Goal: Information Seeking & Learning: Compare options

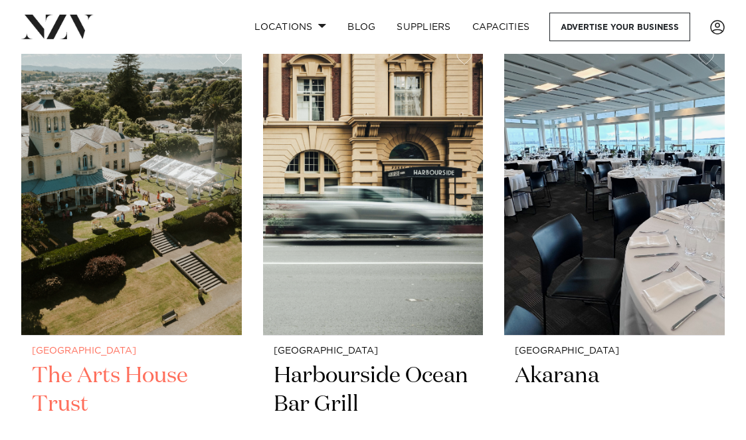
scroll to position [7665, 0]
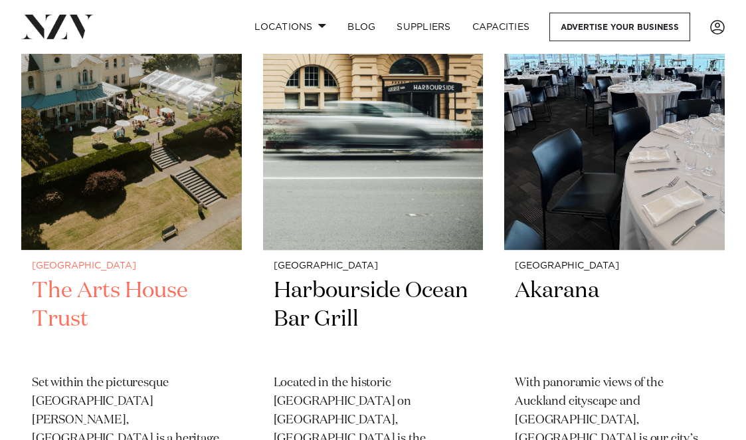
click at [170, 276] on h2 "The Arts House Trust" at bounding box center [131, 319] width 199 height 87
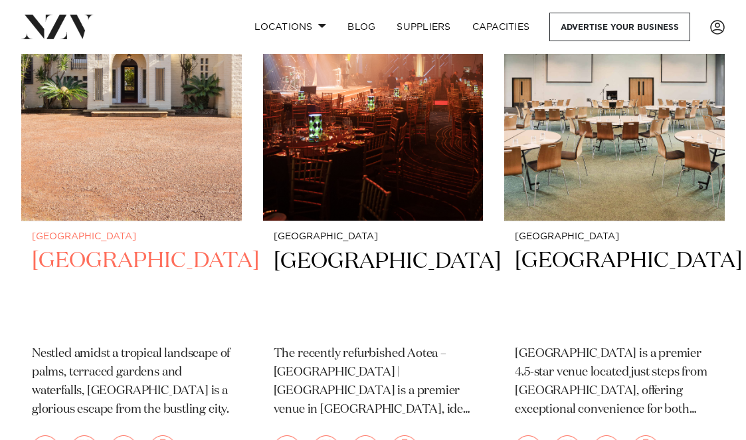
scroll to position [8858, 0]
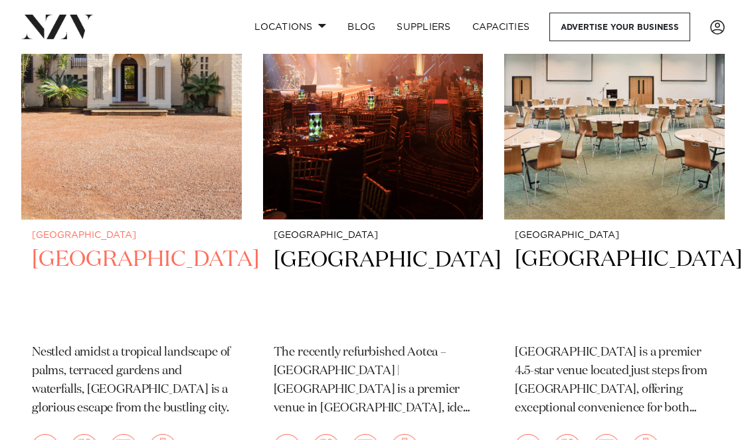
click at [128, 245] on h2 "Puketutu Island Estate" at bounding box center [131, 288] width 199 height 87
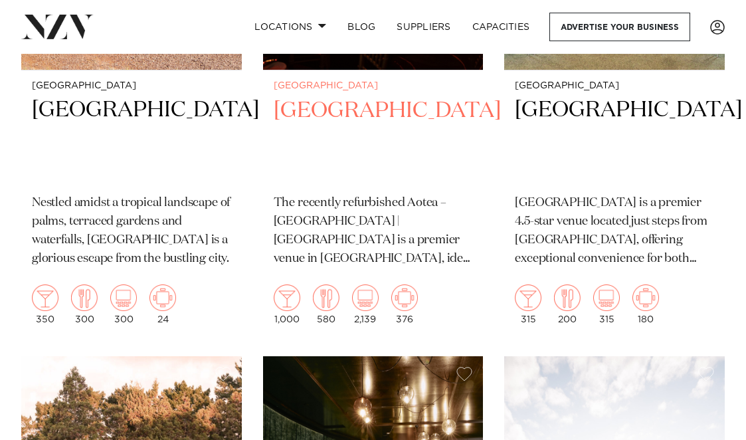
scroll to position [9321, 0]
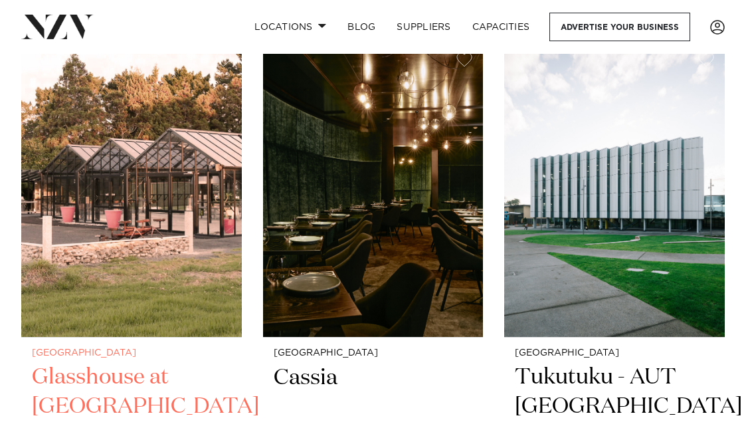
click at [170, 254] on img at bounding box center [131, 190] width 221 height 296
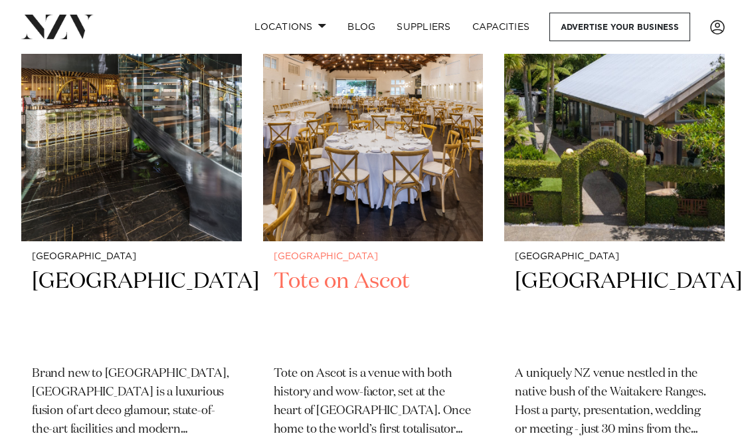
scroll to position [1834, 0]
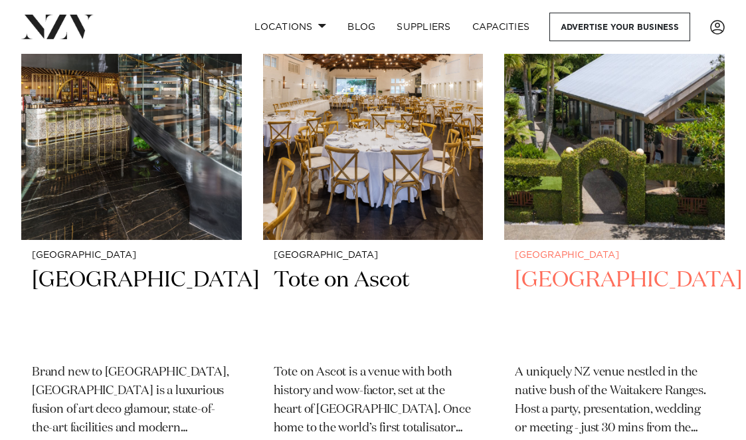
click at [585, 266] on h2 "Tui Hills" at bounding box center [614, 309] width 199 height 87
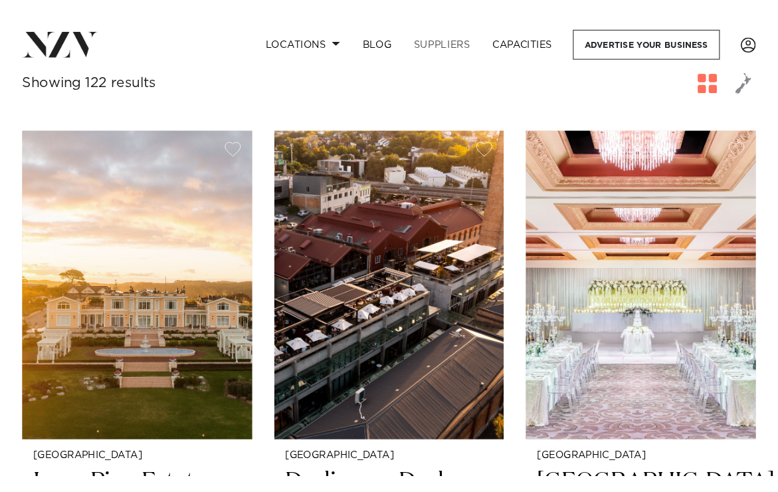
scroll to position [509, 0]
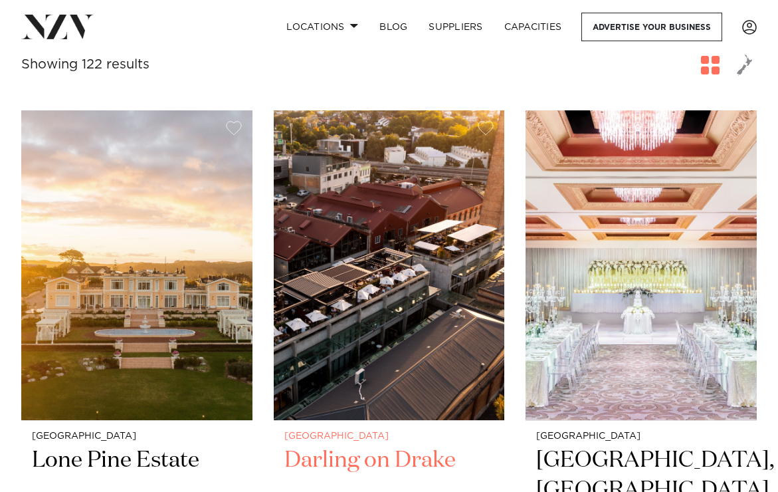
click at [407, 267] on img at bounding box center [389, 265] width 231 height 310
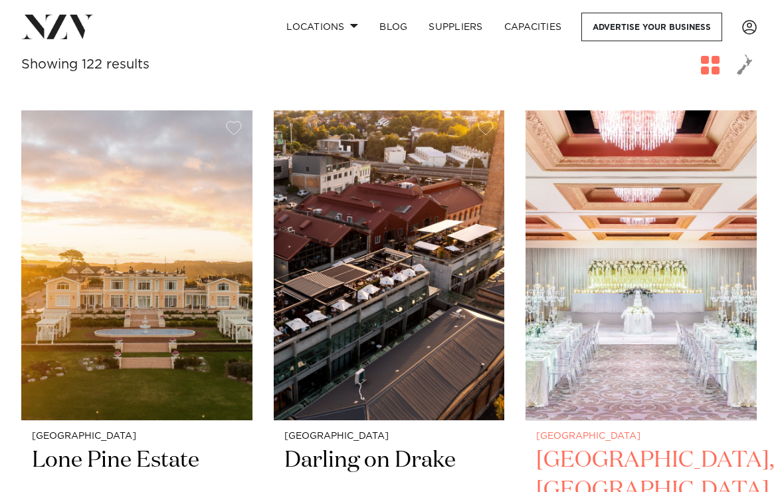
click at [664, 287] on img at bounding box center [640, 265] width 231 height 310
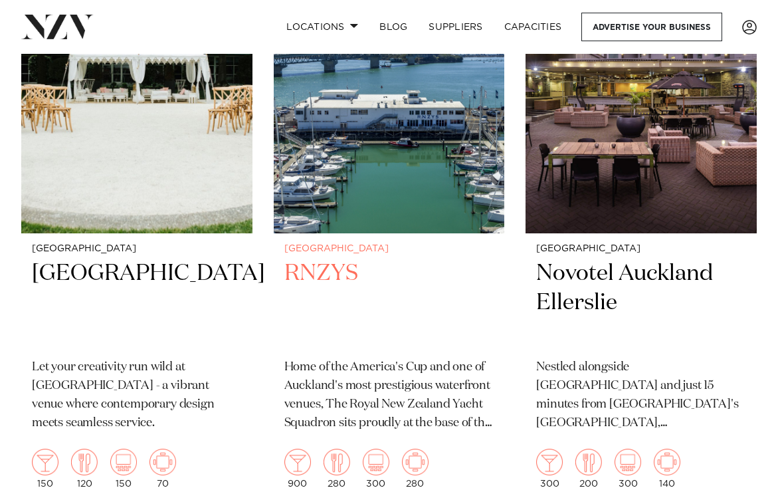
scroll to position [1294, 0]
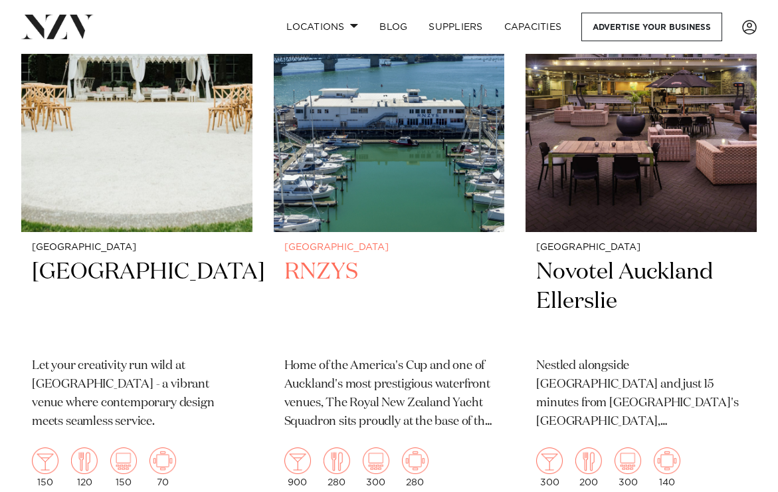
click at [387, 181] on img at bounding box center [389, 77] width 231 height 310
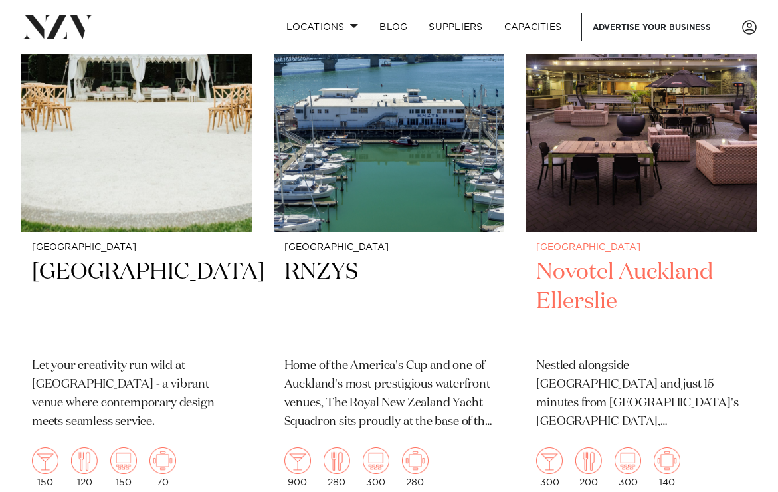
scroll to position [1249, 0]
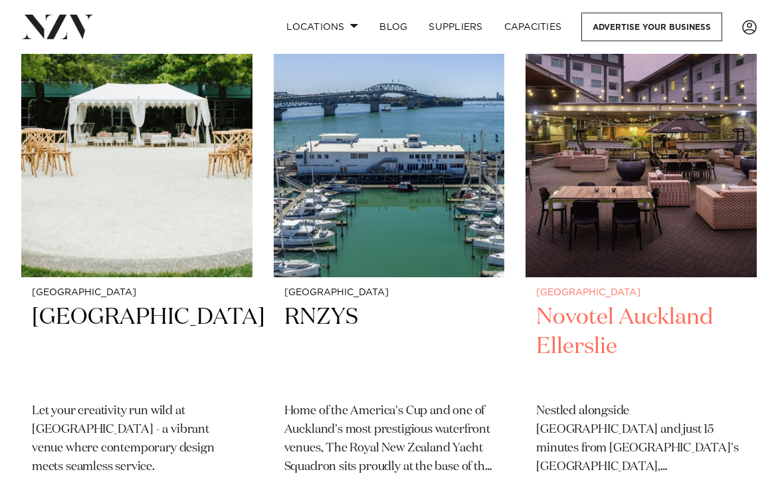
click at [621, 160] on img at bounding box center [640, 122] width 231 height 310
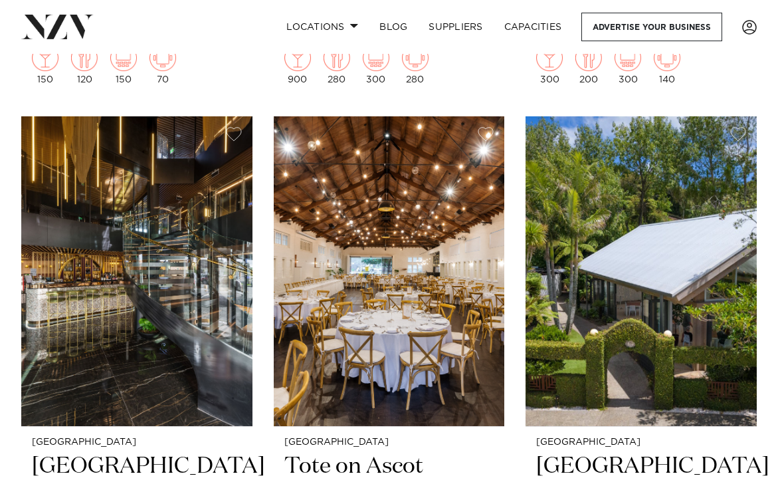
scroll to position [1699, 0]
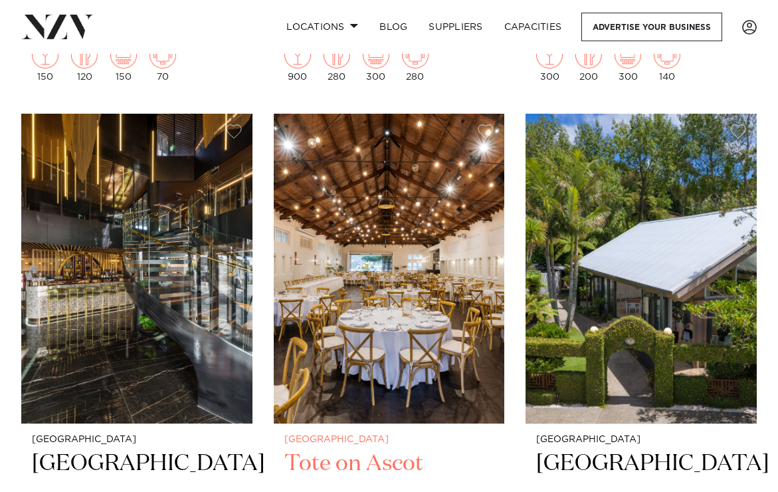
click at [408, 306] on img at bounding box center [389, 269] width 231 height 310
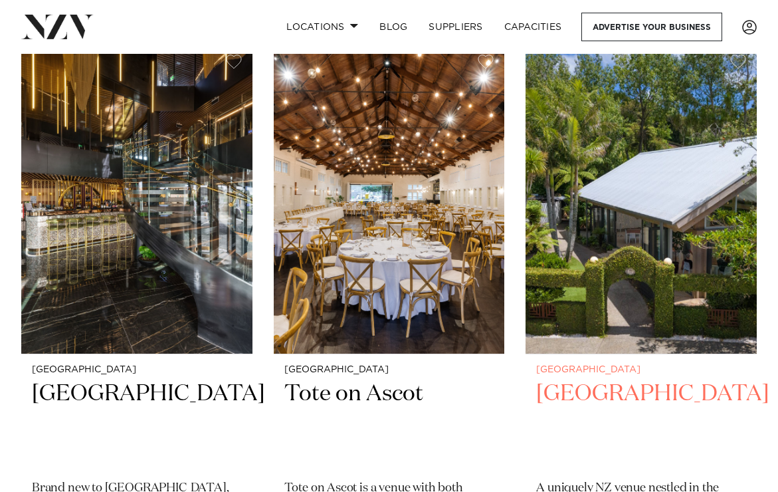
scroll to position [1770, 0]
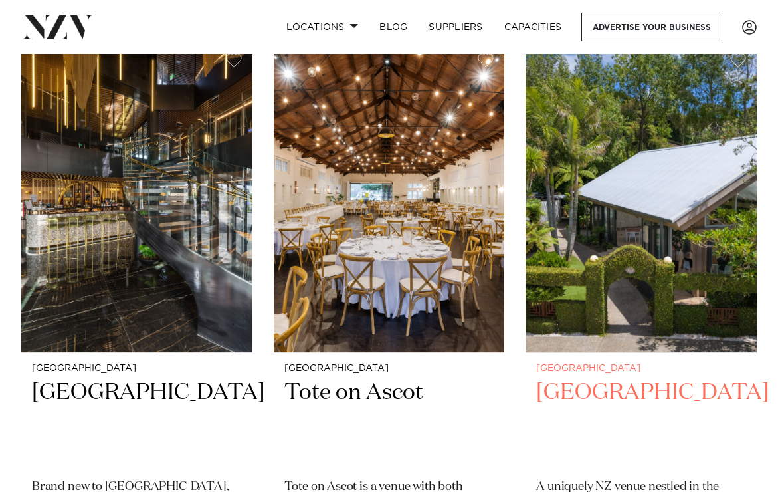
click at [627, 230] on img at bounding box center [640, 198] width 231 height 310
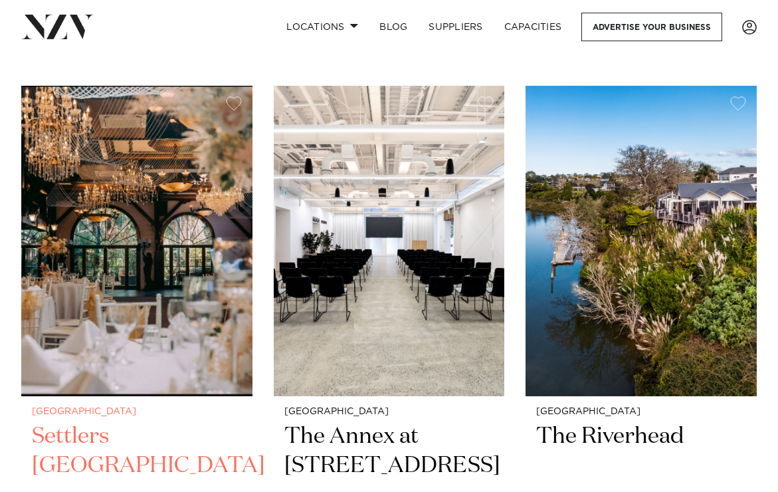
scroll to position [2324, 0]
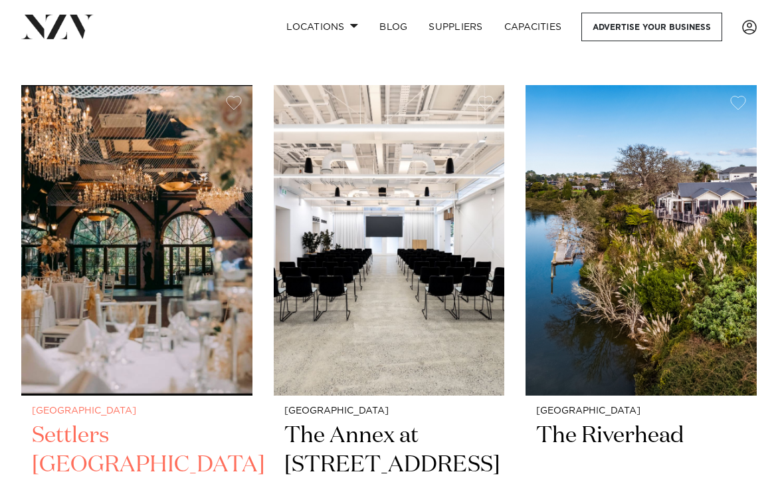
click at [139, 266] on img at bounding box center [136, 240] width 231 height 310
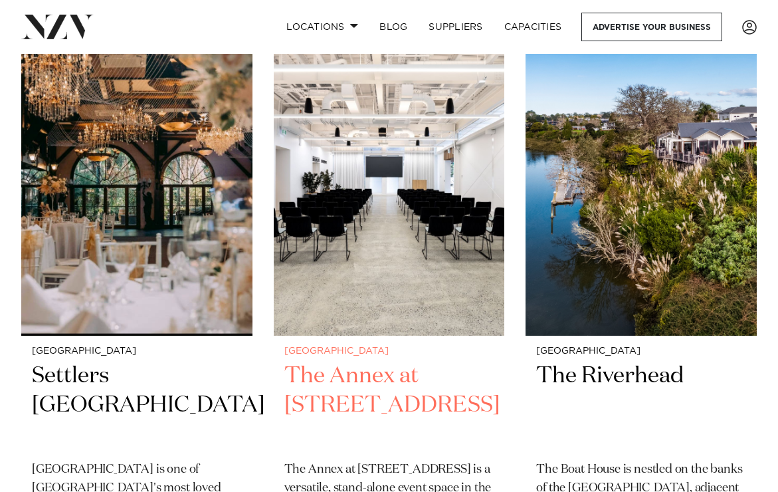
scroll to position [2385, 0]
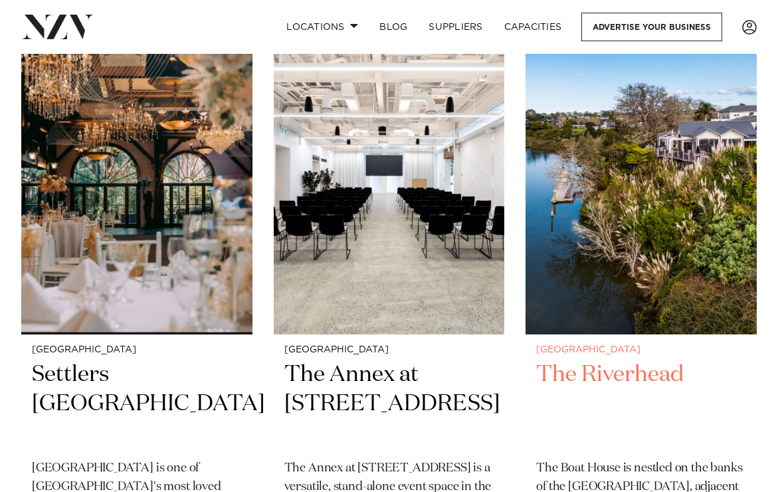
click at [604, 240] on img at bounding box center [640, 179] width 231 height 310
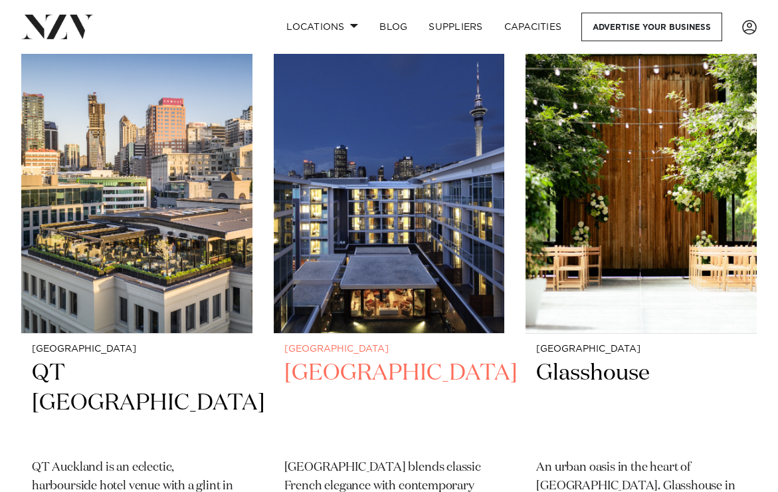
scroll to position [2986, 0]
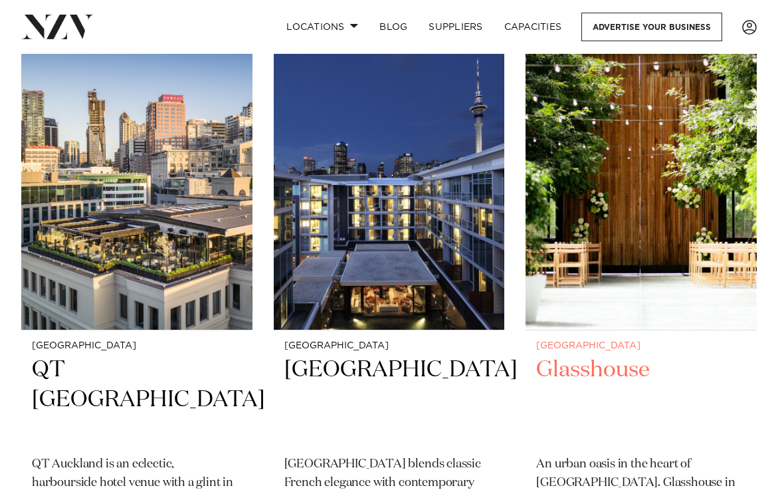
click at [632, 214] on img at bounding box center [640, 175] width 231 height 310
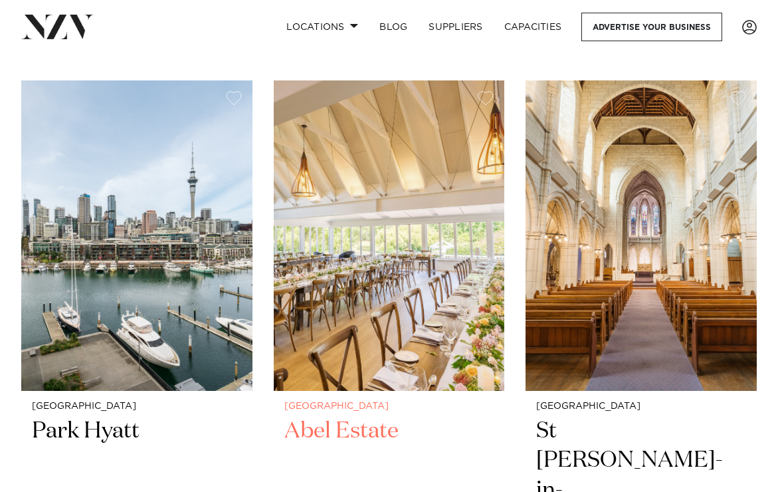
scroll to position [4724, 0]
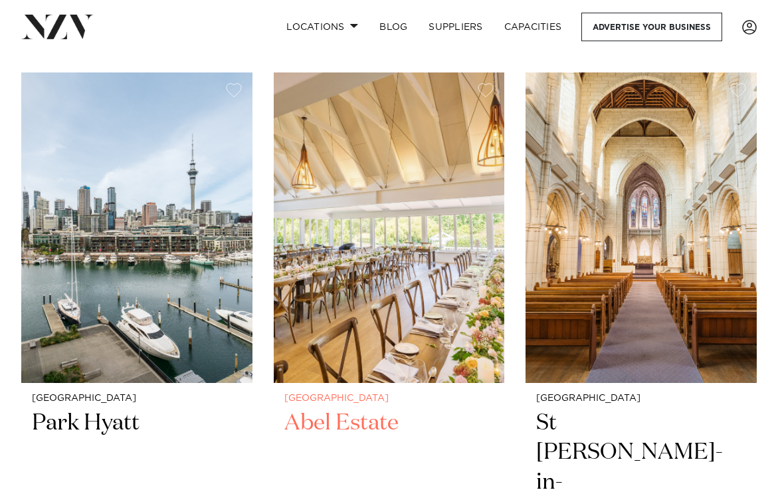
click at [434, 275] on img at bounding box center [389, 227] width 231 height 310
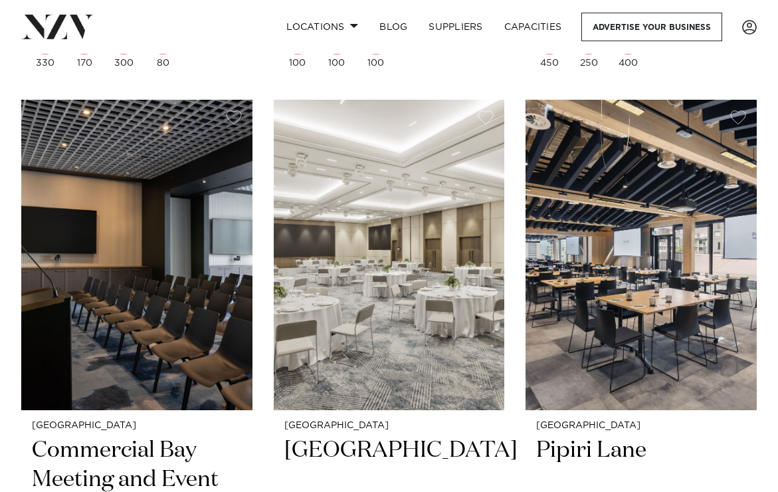
scroll to position [5328, 0]
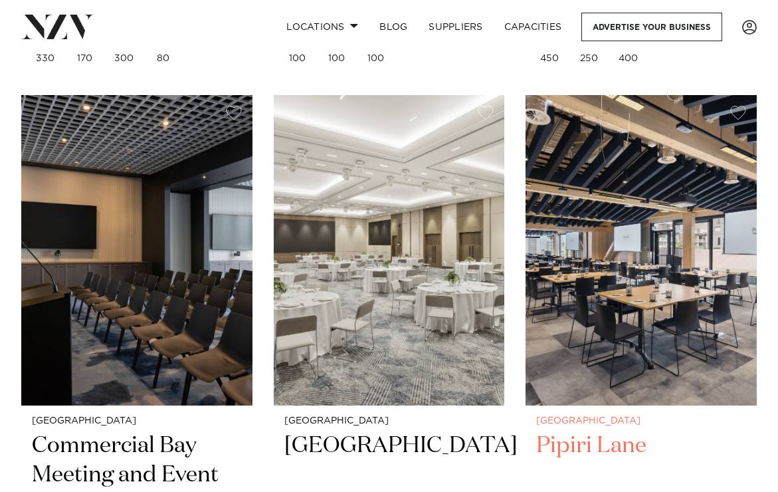
click at [638, 273] on img at bounding box center [640, 250] width 231 height 310
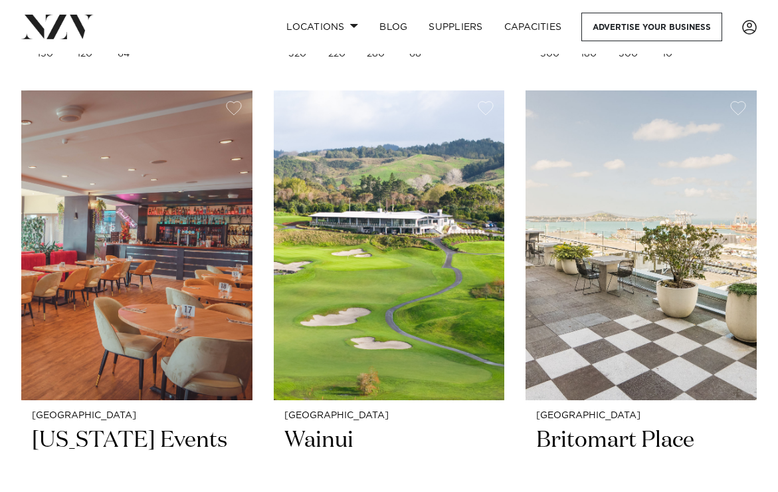
scroll to position [5935, 0]
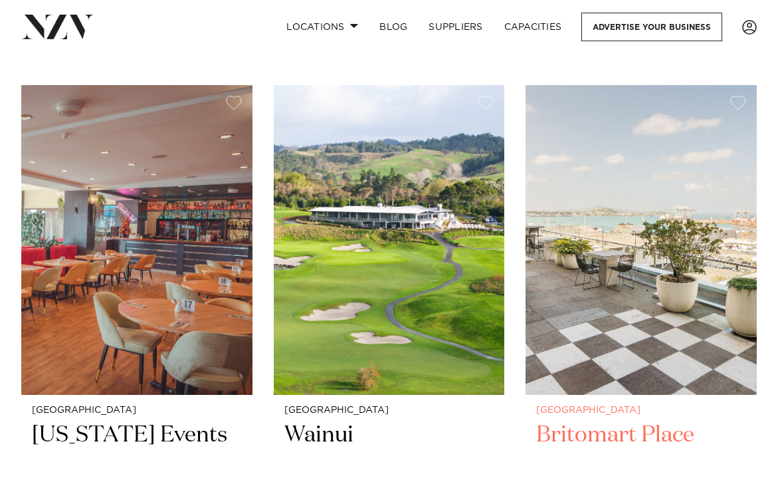
click at [602, 274] on img at bounding box center [640, 240] width 231 height 310
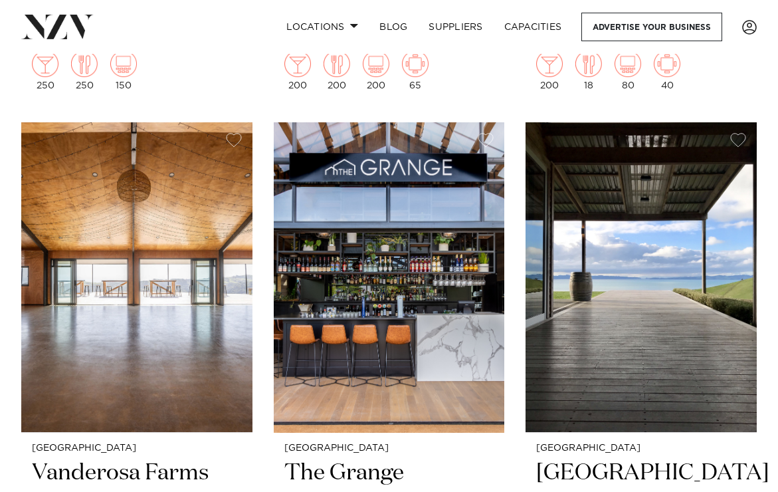
scroll to position [6524, 0]
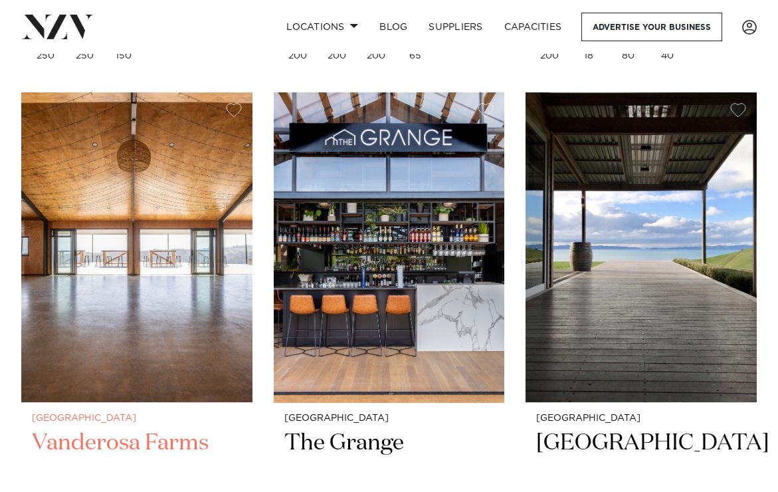
click at [181, 261] on img at bounding box center [136, 247] width 231 height 310
drag, startPoint x: 110, startPoint y: 261, endPoint x: 131, endPoint y: 480, distance: 220.2
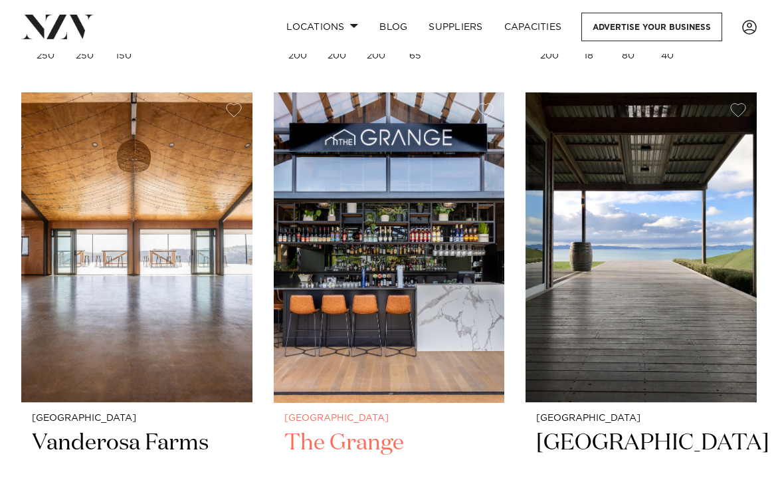
click at [382, 242] on img at bounding box center [389, 247] width 231 height 310
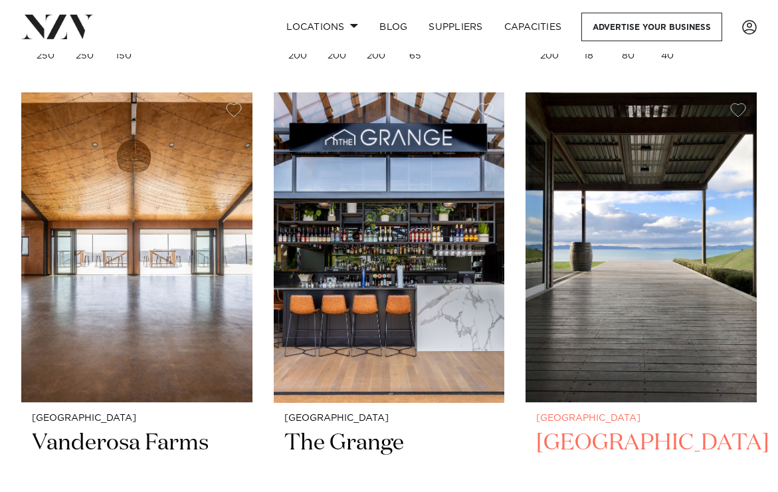
click at [631, 224] on img at bounding box center [640, 247] width 231 height 310
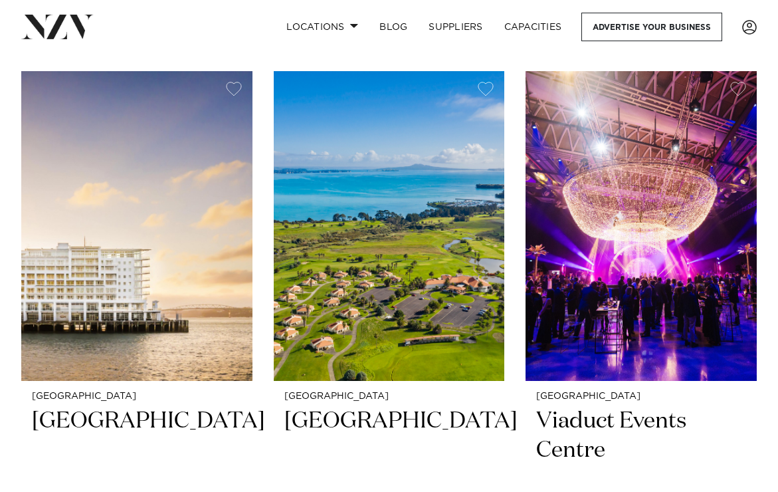
scroll to position [7145, 0]
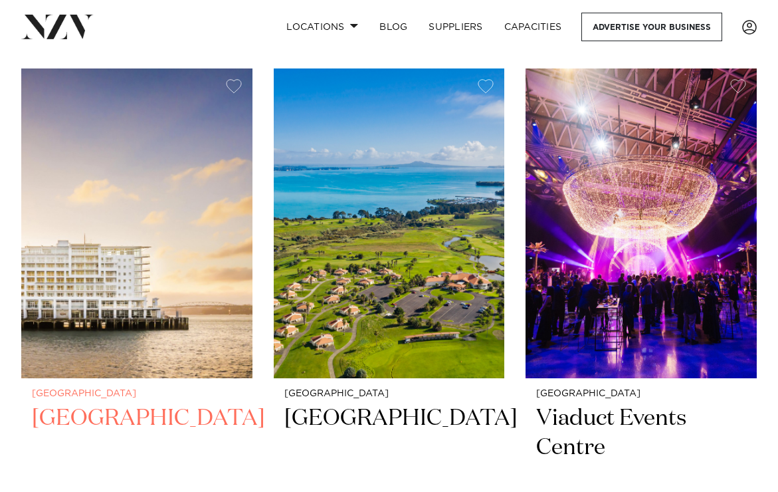
click at [157, 248] on img at bounding box center [136, 223] width 231 height 310
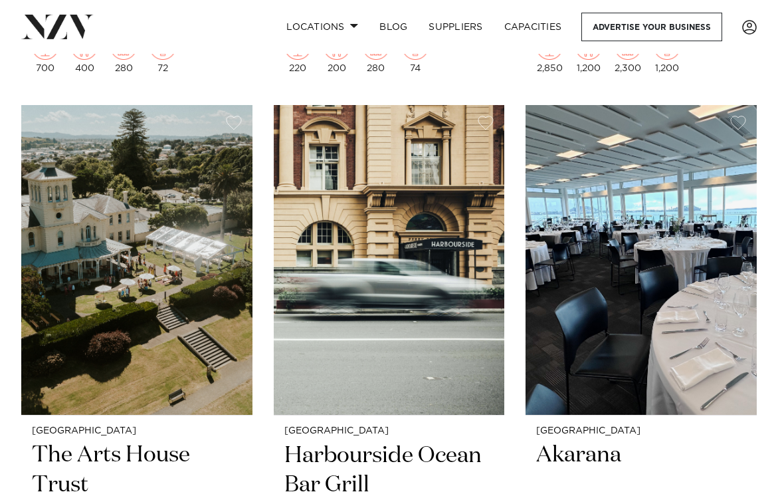
scroll to position [7706, 0]
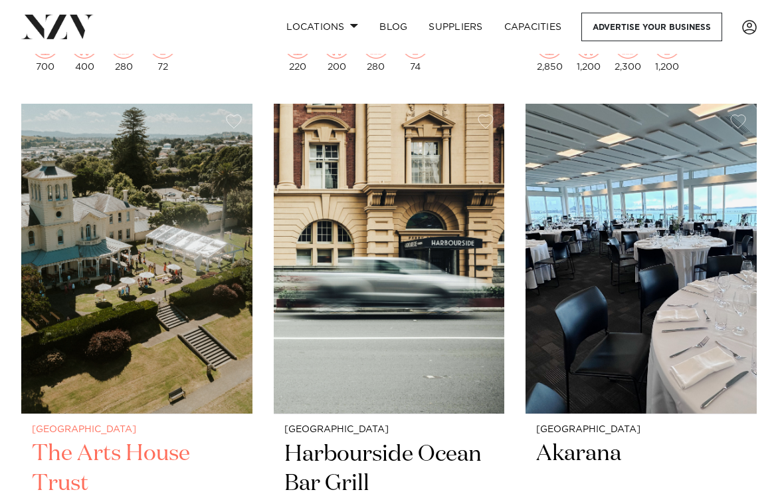
click at [150, 254] on img at bounding box center [136, 259] width 231 height 310
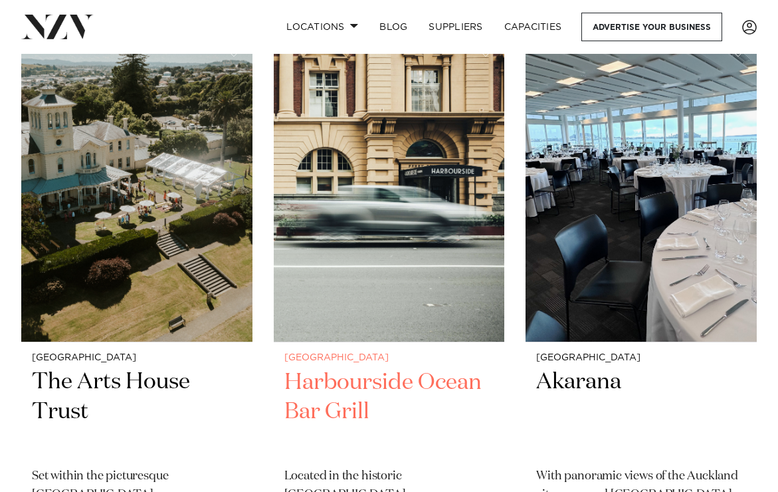
scroll to position [7781, 0]
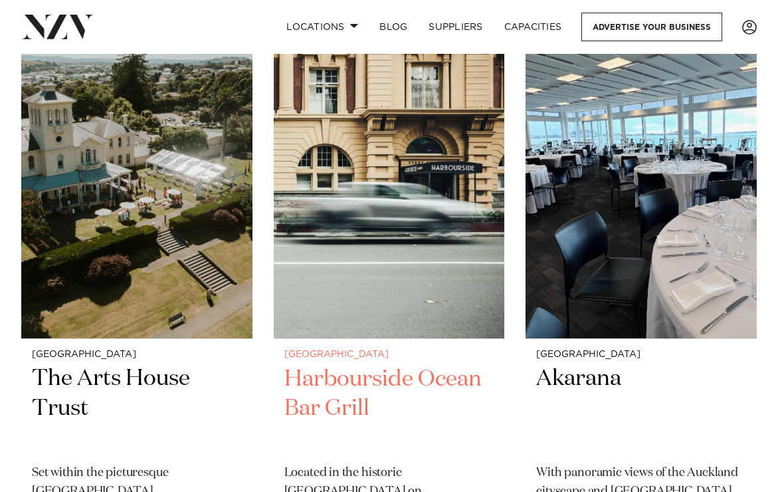
click at [378, 252] on img at bounding box center [389, 184] width 231 height 310
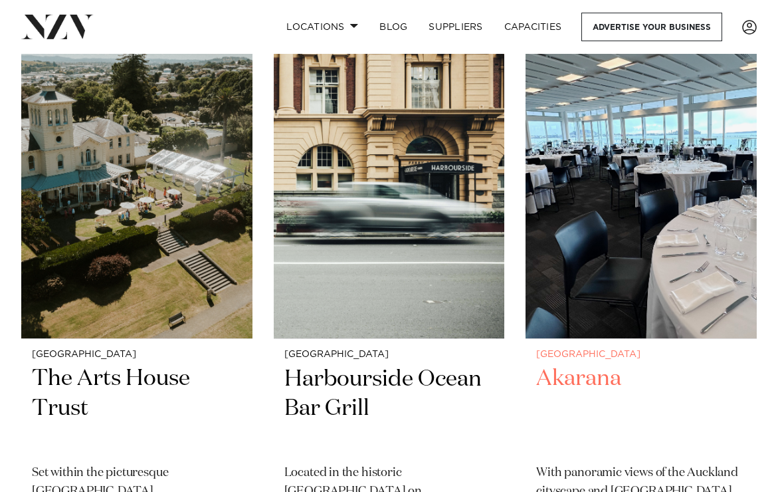
click at [618, 222] on img at bounding box center [640, 184] width 231 height 310
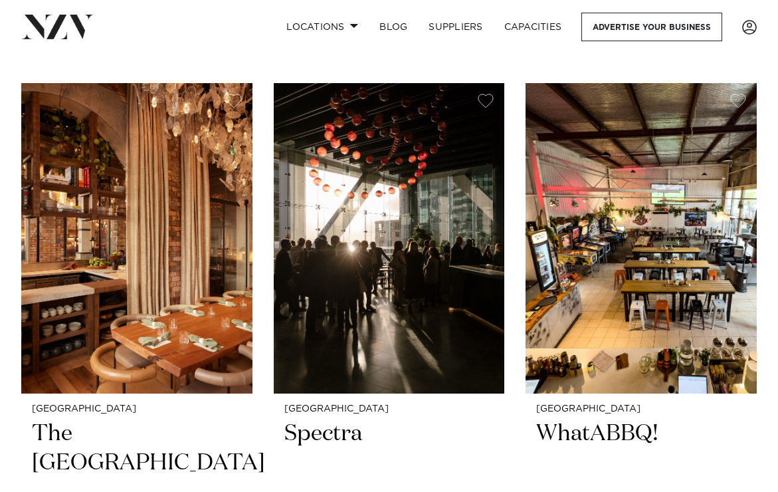
scroll to position [8325, 0]
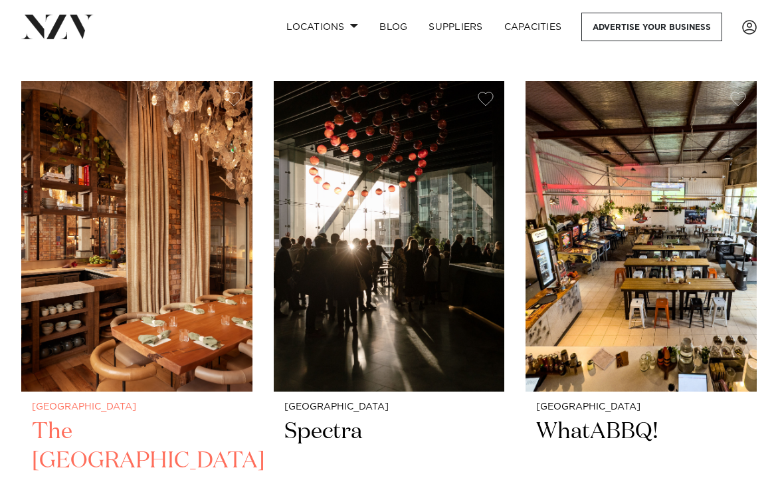
click at [160, 196] on img at bounding box center [136, 236] width 231 height 310
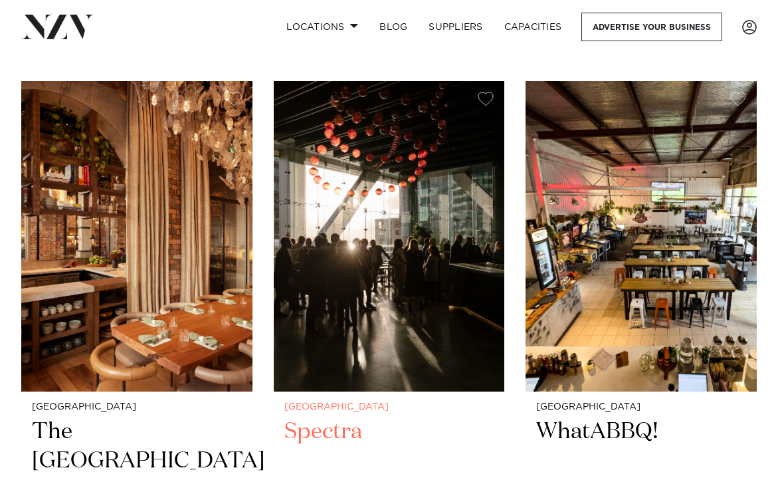
click at [394, 250] on img at bounding box center [389, 236] width 231 height 310
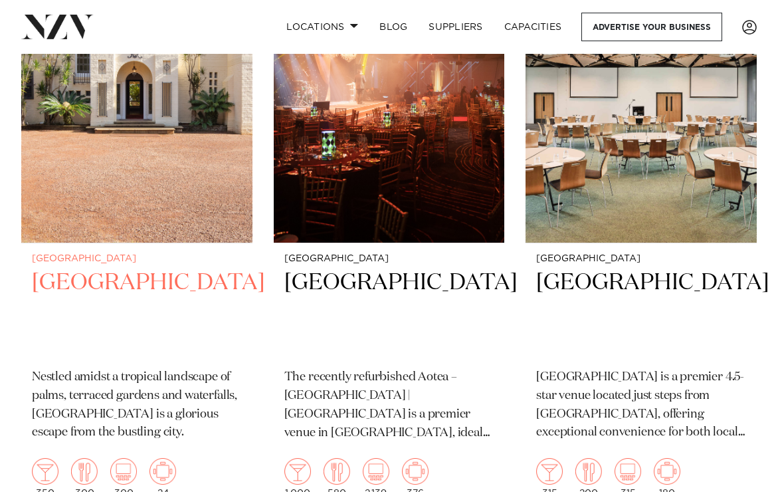
scroll to position [9072, 0]
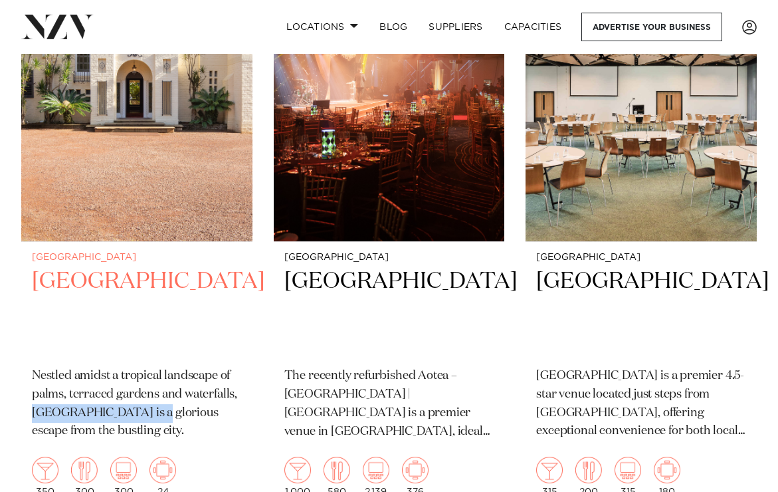
drag, startPoint x: 18, startPoint y: 359, endPoint x: 148, endPoint y: 359, distance: 130.2
copy p "Puketutu Island Estate"
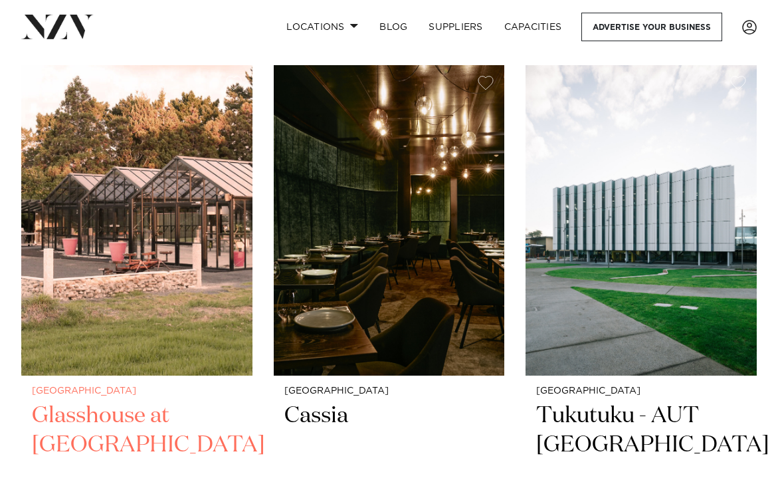
scroll to position [9536, 0]
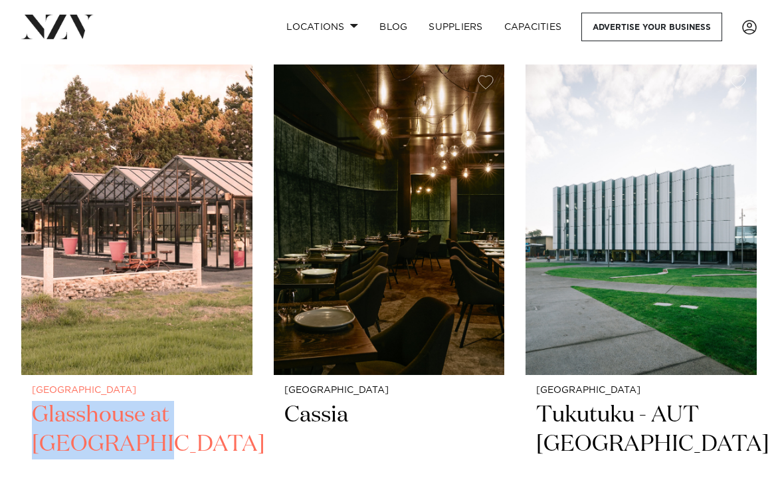
drag, startPoint x: 15, startPoint y: 358, endPoint x: 99, endPoint y: 388, distance: 89.5
copy h2 "Glasshouse at Aotea Farm"
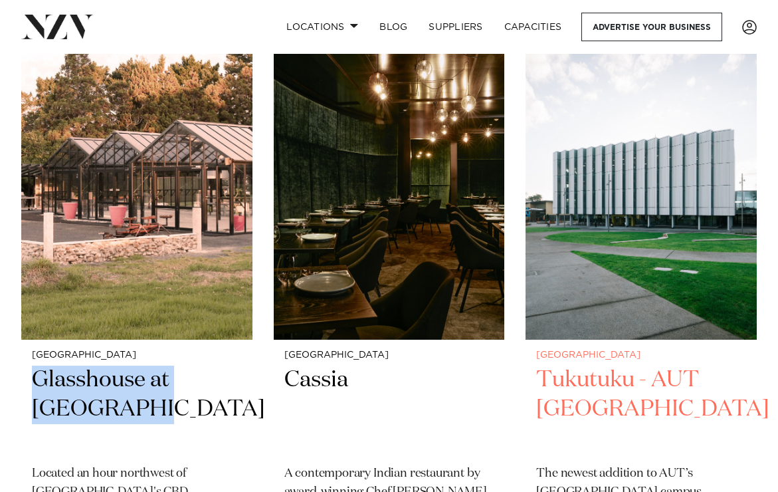
scroll to position [9574, 0]
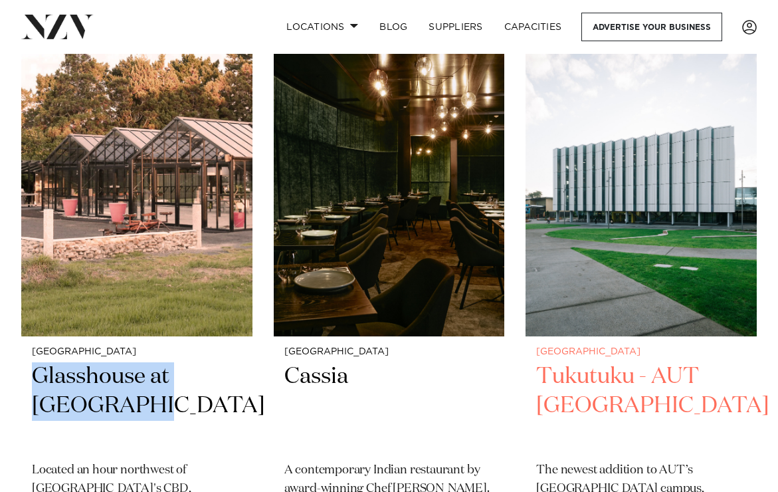
click at [713, 274] on img at bounding box center [640, 181] width 231 height 310
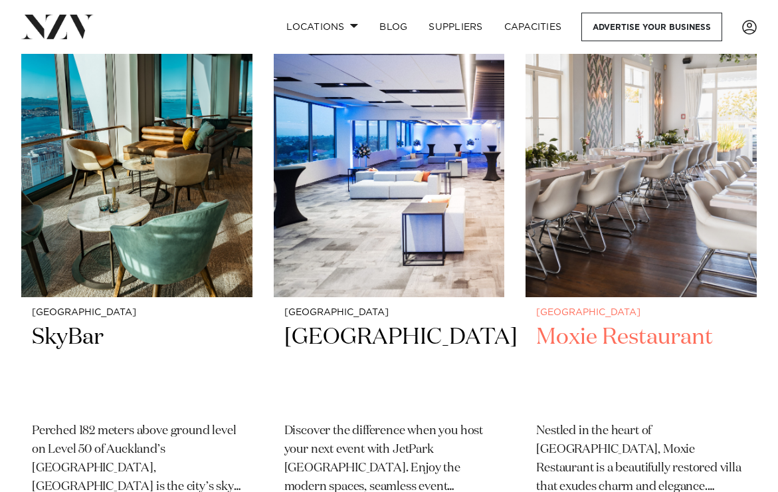
scroll to position [10814, 0]
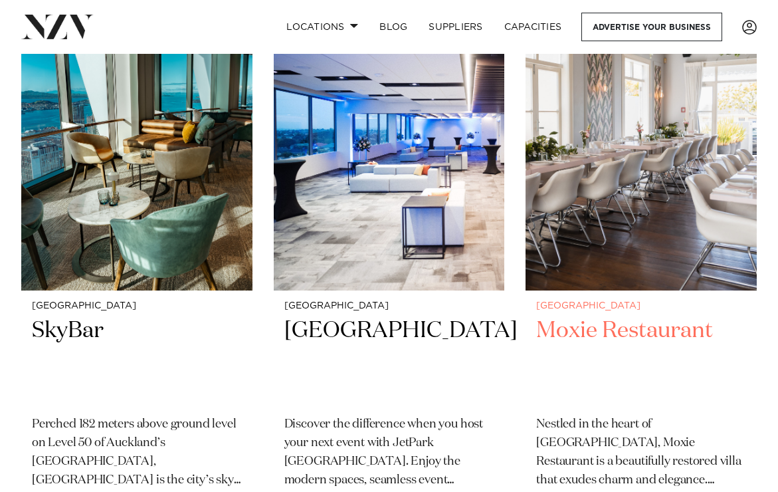
click at [652, 185] on img at bounding box center [640, 135] width 231 height 310
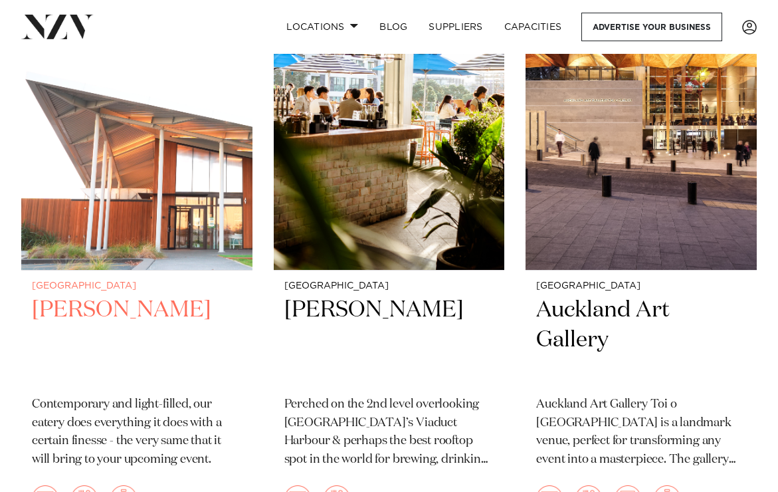
scroll to position [11435, 0]
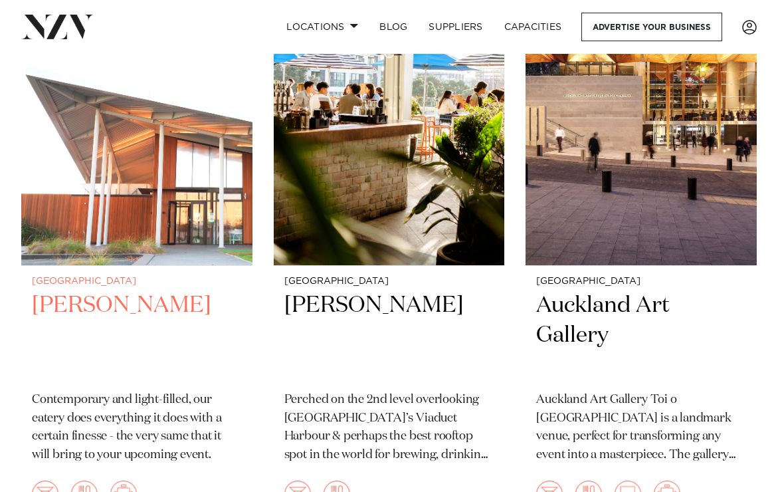
click at [120, 196] on img at bounding box center [136, 110] width 231 height 310
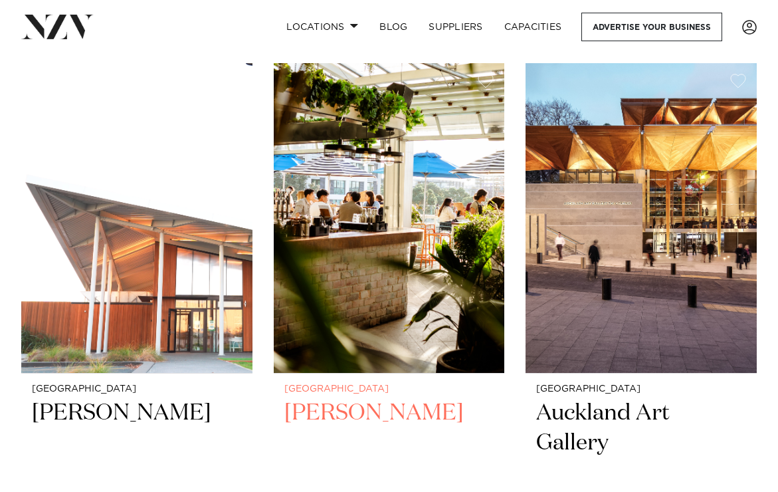
scroll to position [11326, 0]
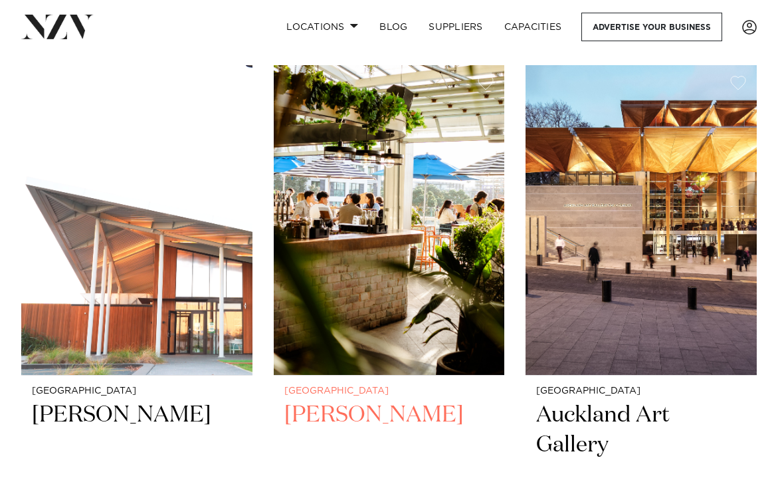
click at [415, 174] on img at bounding box center [389, 220] width 231 height 310
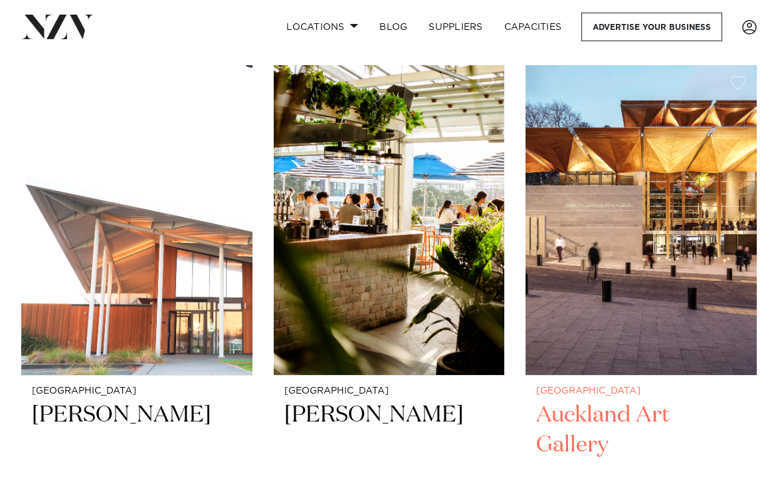
click at [608, 185] on img at bounding box center [640, 220] width 231 height 310
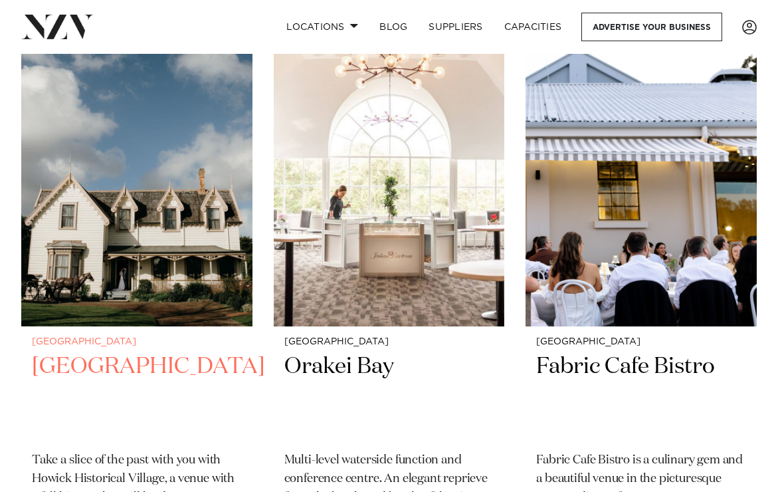
scroll to position [11975, 0]
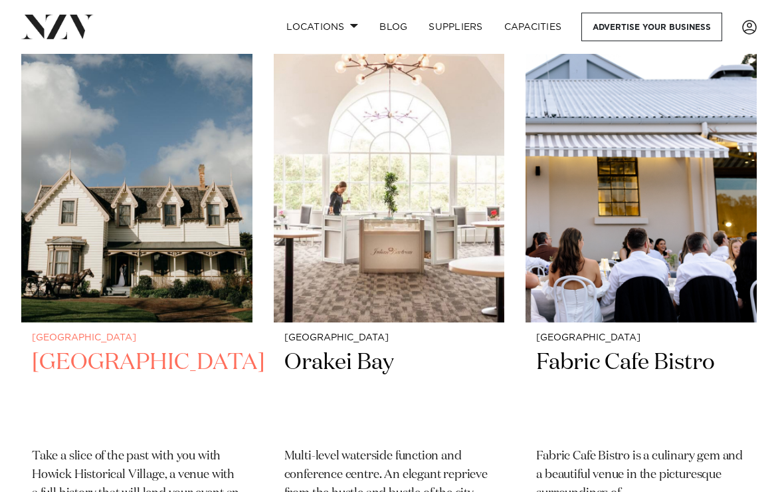
click at [110, 205] on img at bounding box center [136, 167] width 231 height 310
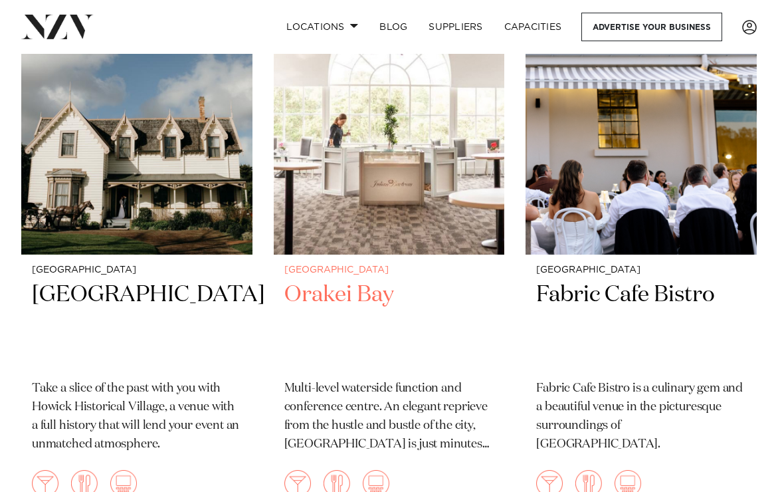
scroll to position [12047, 0]
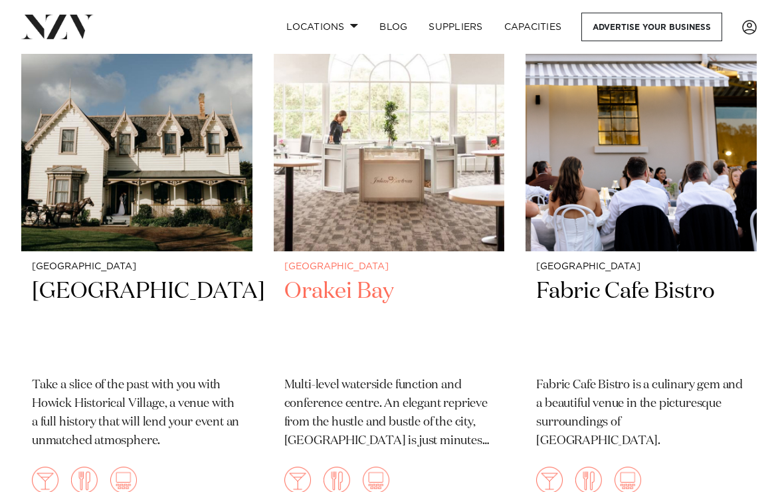
click at [425, 150] on img at bounding box center [389, 96] width 231 height 310
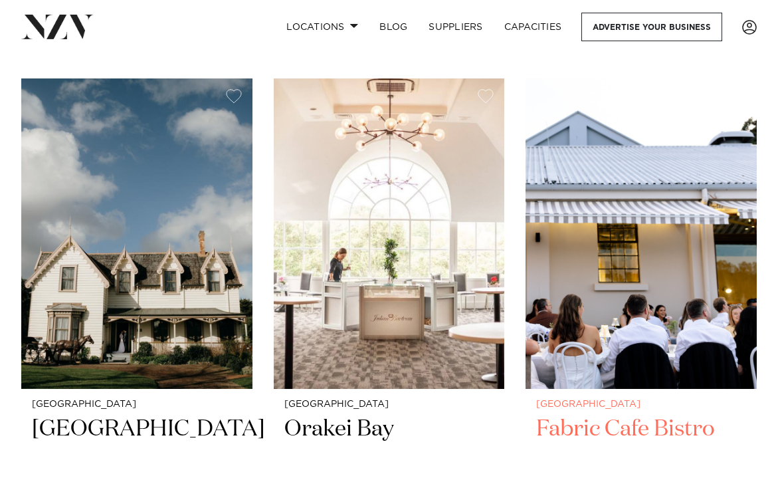
scroll to position [11908, 0]
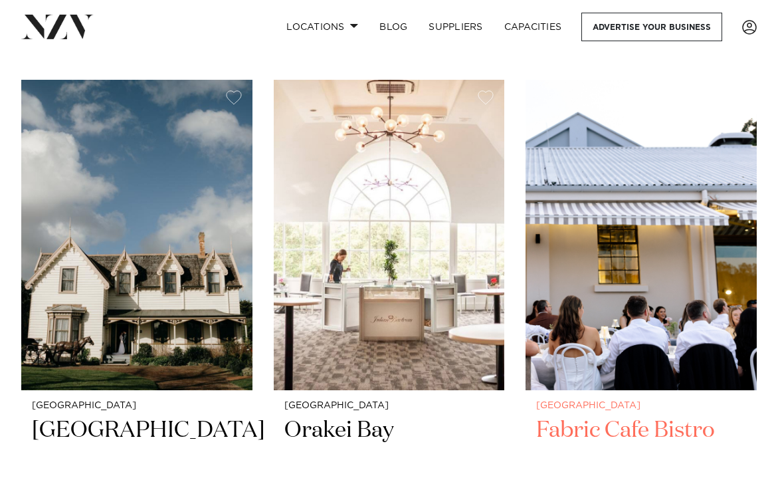
click at [657, 210] on img at bounding box center [640, 235] width 231 height 310
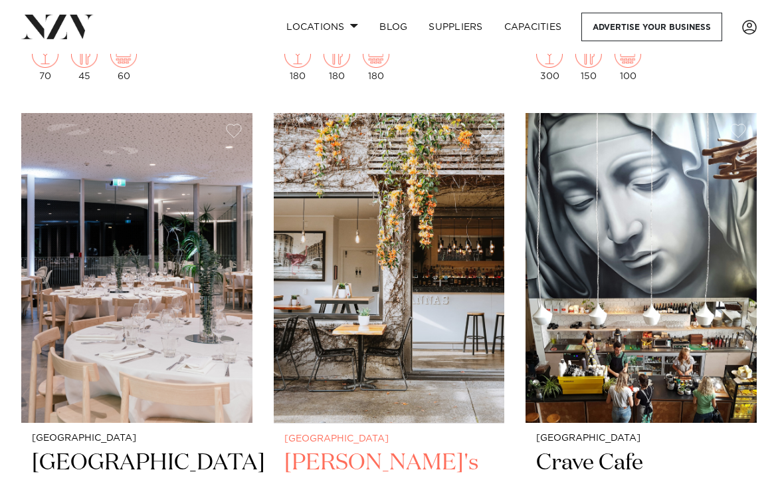
scroll to position [12473, 0]
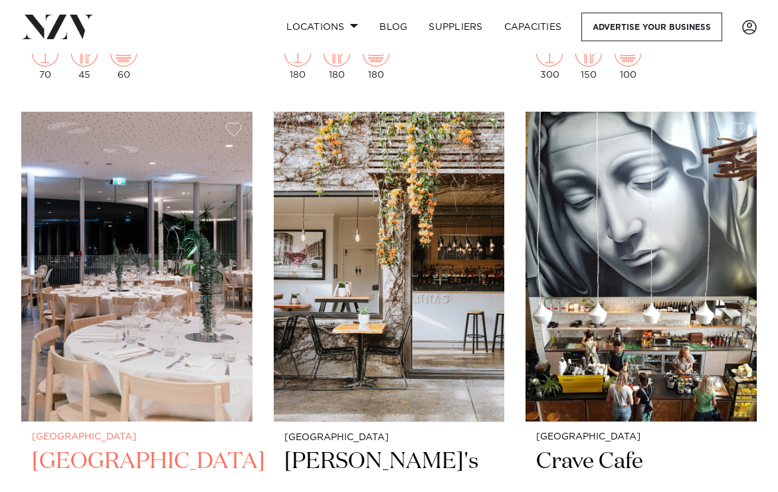
click at [169, 266] on img at bounding box center [136, 267] width 231 height 310
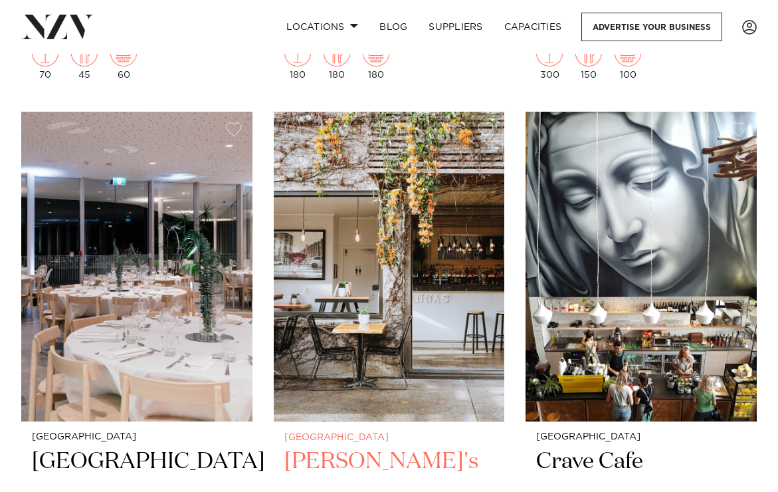
click at [416, 213] on img at bounding box center [389, 267] width 231 height 310
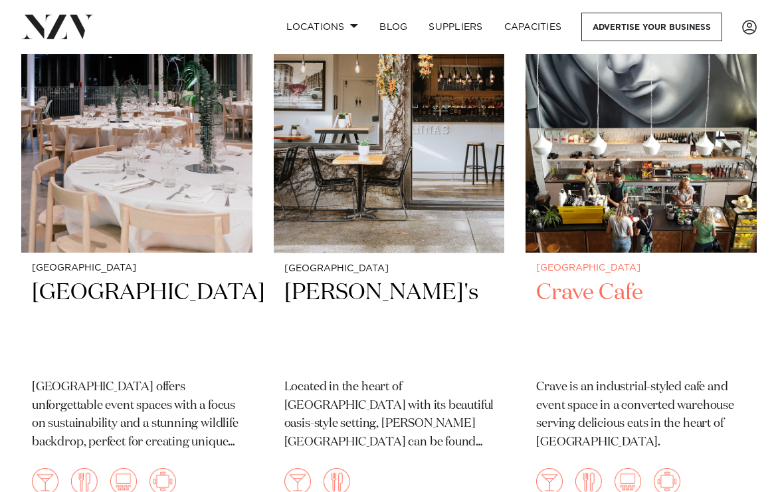
scroll to position [12642, 0]
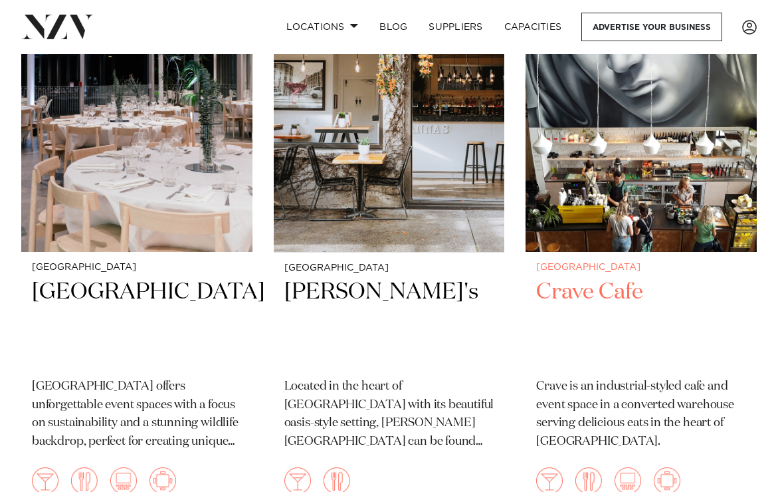
click at [651, 167] on img at bounding box center [640, 97] width 231 height 310
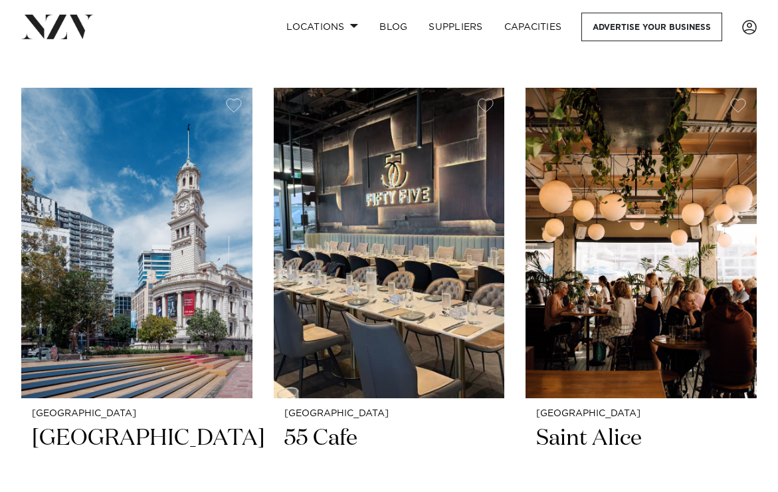
scroll to position [13107, 0]
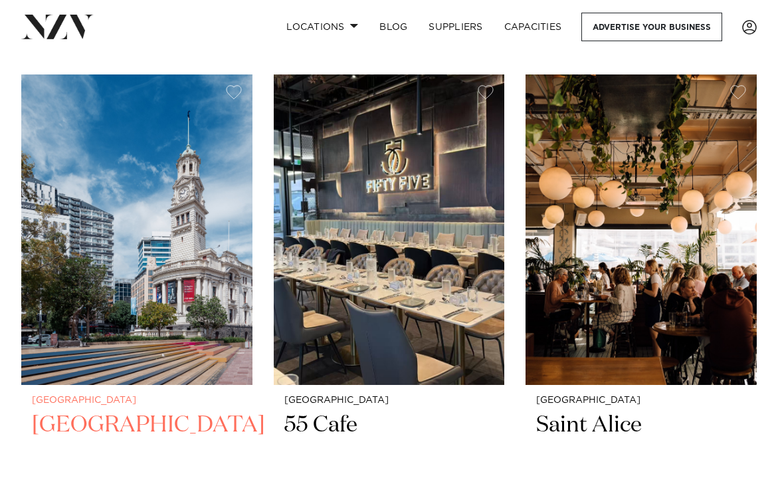
click at [169, 288] on img at bounding box center [136, 229] width 231 height 310
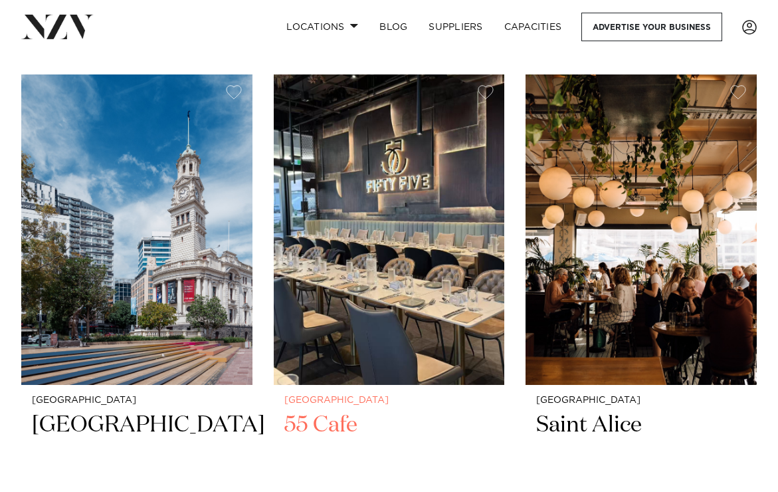
click at [396, 258] on img at bounding box center [389, 229] width 231 height 310
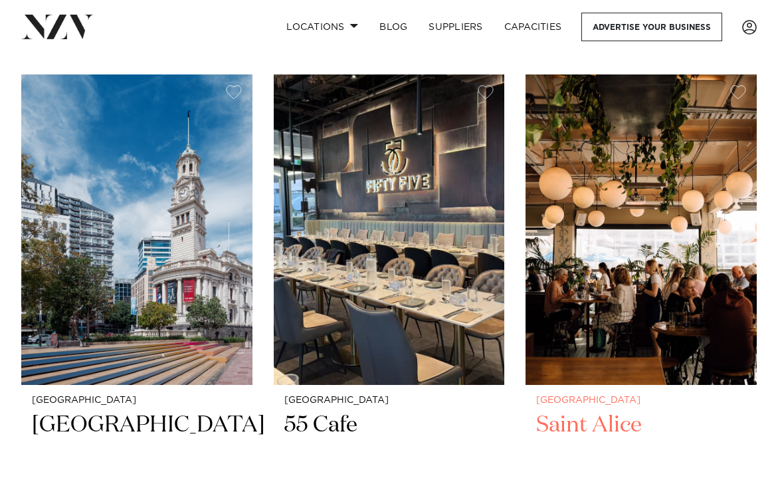
click at [662, 254] on img at bounding box center [640, 229] width 231 height 310
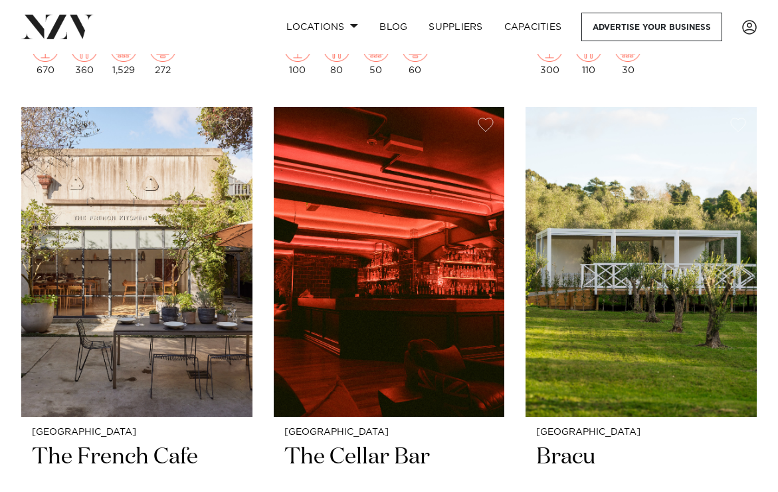
scroll to position [13673, 0]
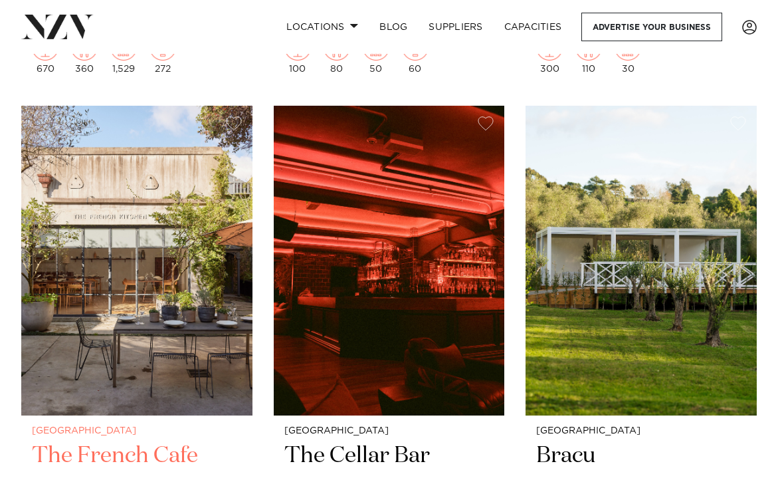
click at [161, 209] on img at bounding box center [136, 261] width 231 height 310
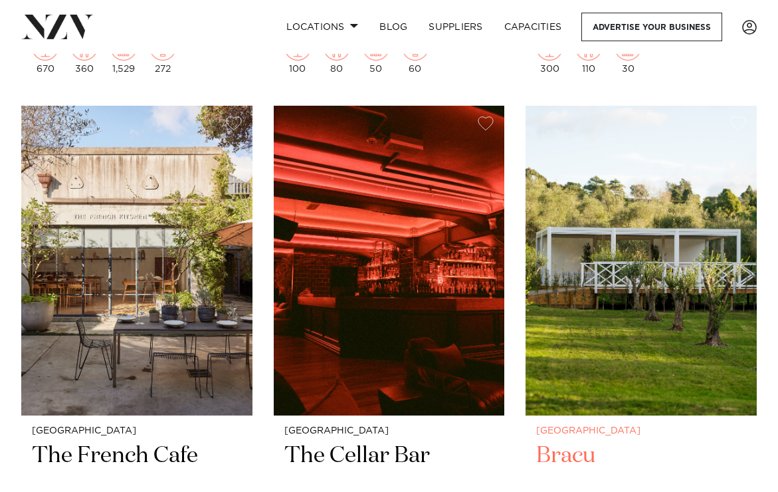
click at [610, 225] on img at bounding box center [640, 261] width 231 height 310
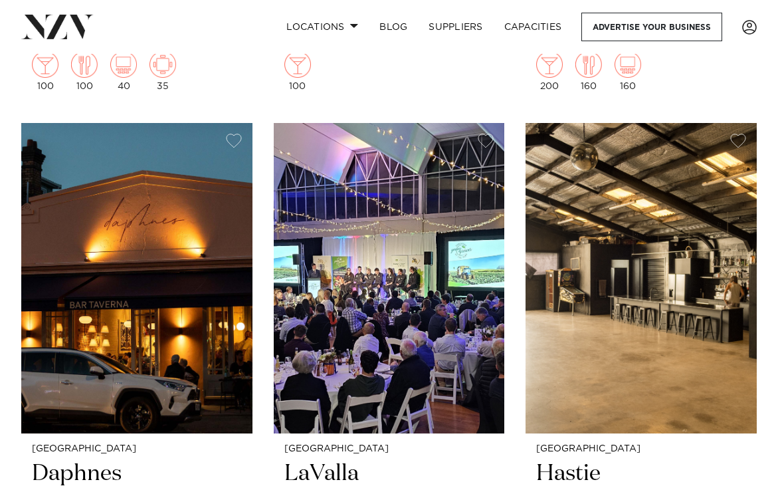
scroll to position [14260, 0]
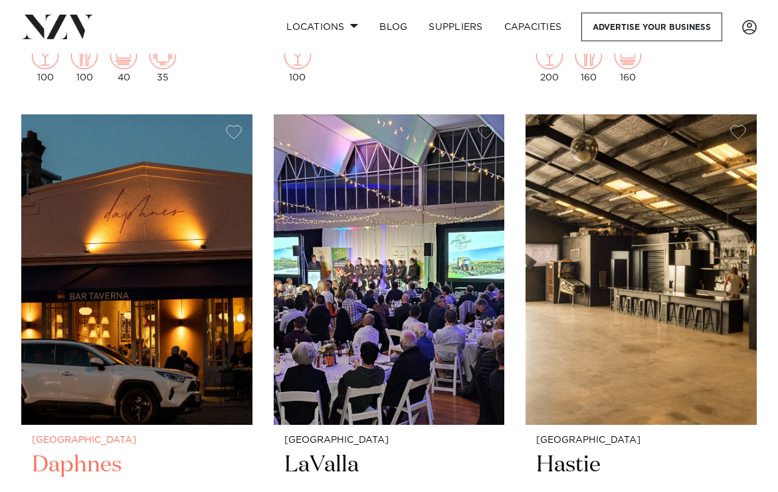
click at [147, 203] on img at bounding box center [136, 269] width 231 height 310
click at [643, 264] on img at bounding box center [640, 269] width 231 height 310
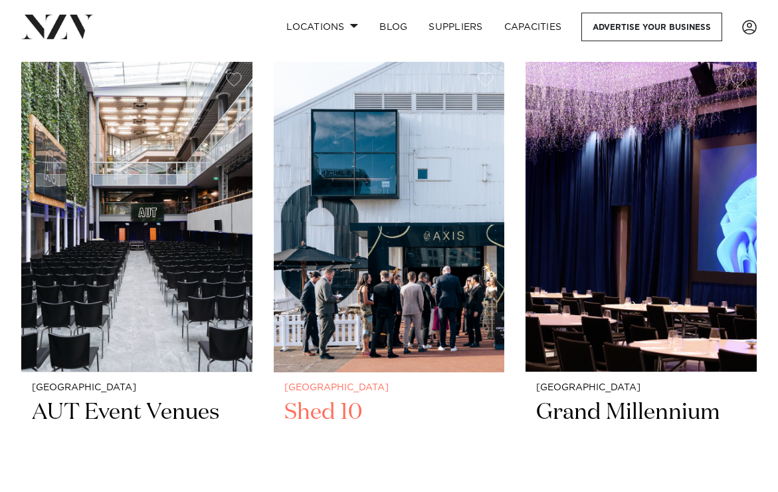
scroll to position [15507, 0]
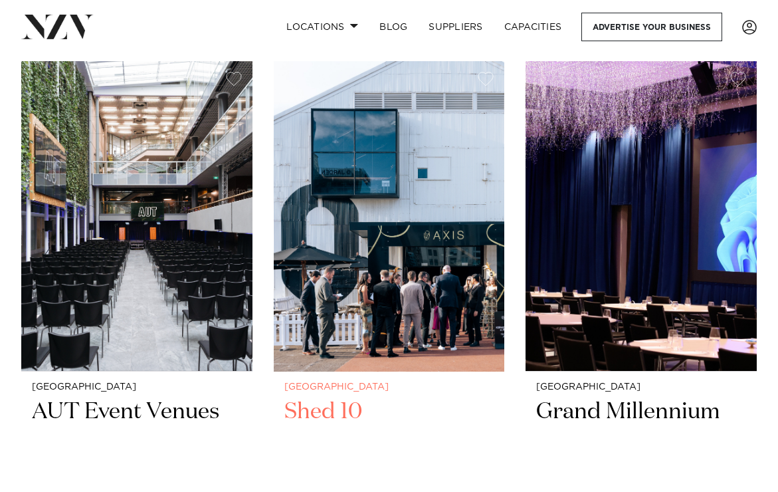
click at [412, 211] on img at bounding box center [389, 216] width 231 height 310
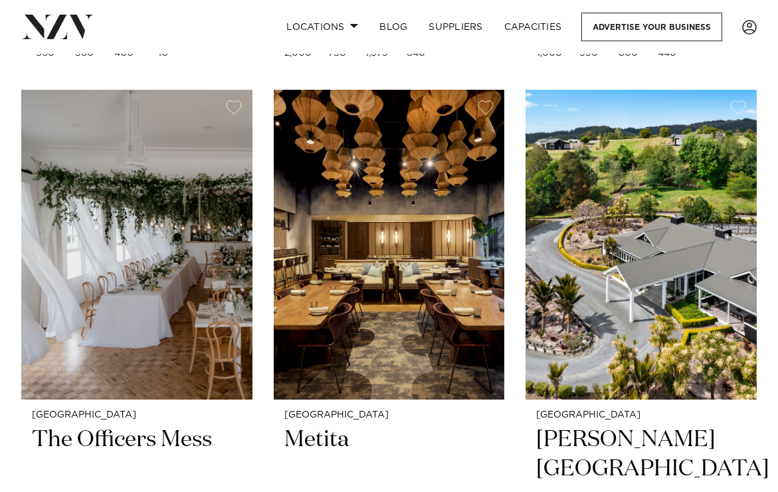
scroll to position [16078, 0]
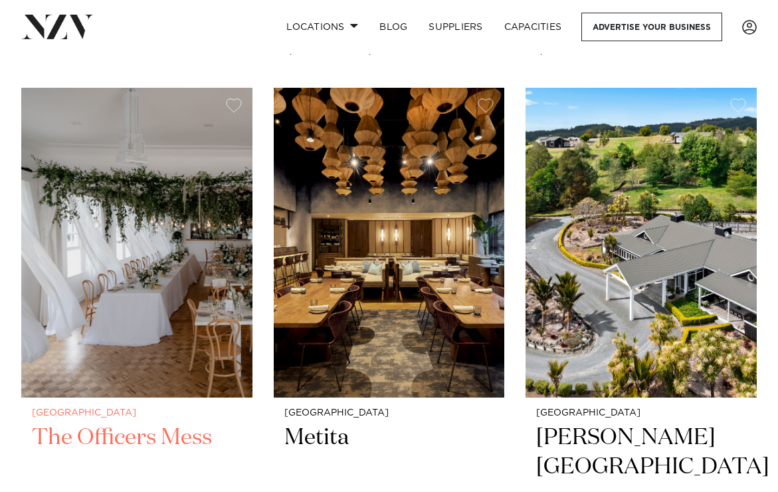
click at [163, 241] on img at bounding box center [136, 243] width 231 height 310
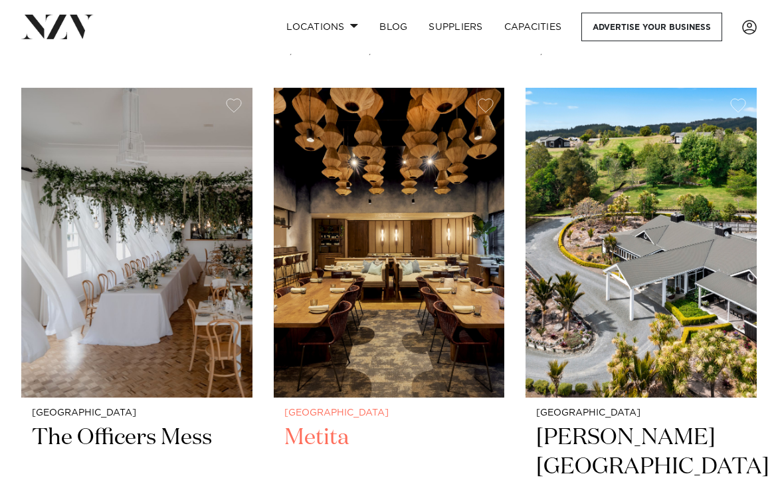
click at [392, 254] on img at bounding box center [389, 243] width 231 height 310
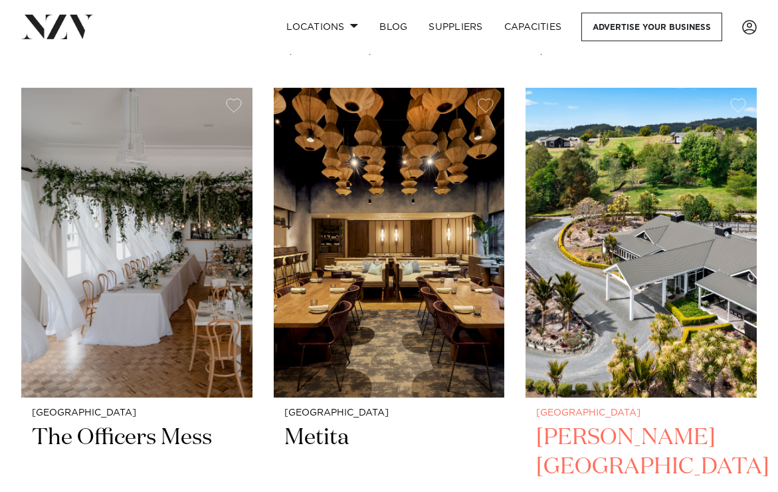
scroll to position [16114, 0]
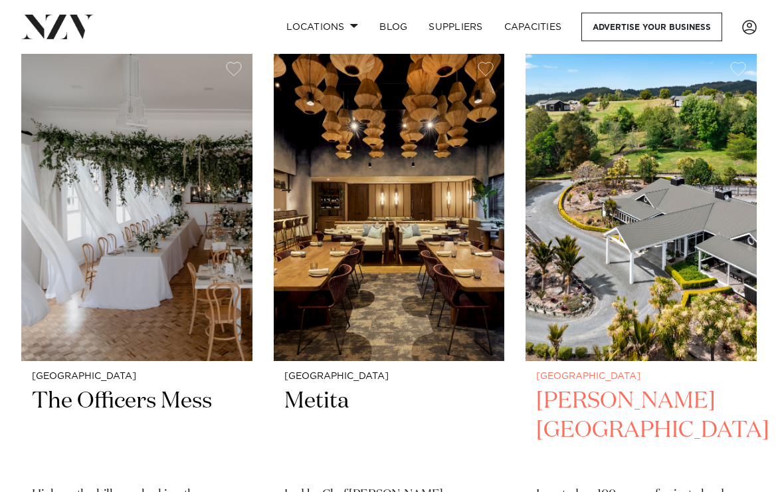
click at [628, 178] on img at bounding box center [640, 206] width 231 height 310
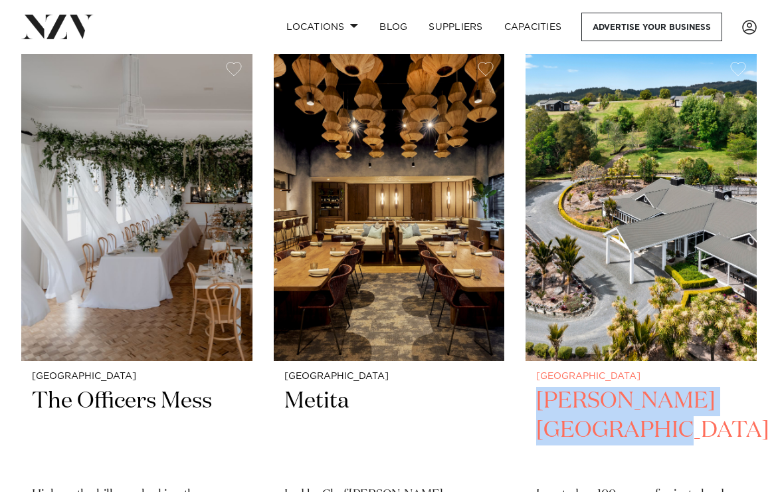
drag, startPoint x: 519, startPoint y: 339, endPoint x: 699, endPoint y: 379, distance: 183.6
copy h2 "Woodhouse Mountain Lodge"
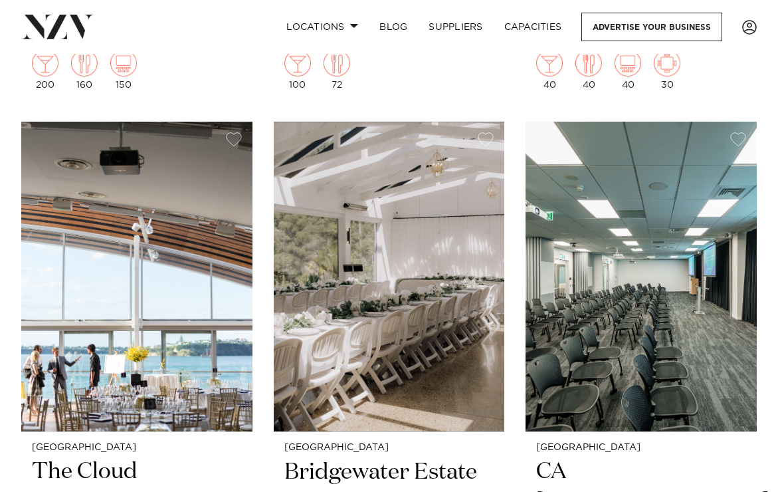
scroll to position [16656, 0]
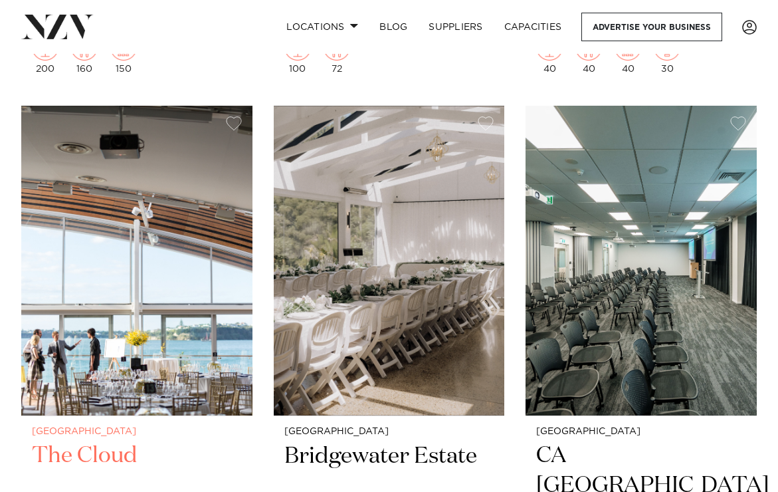
click at [169, 301] on img at bounding box center [136, 261] width 231 height 310
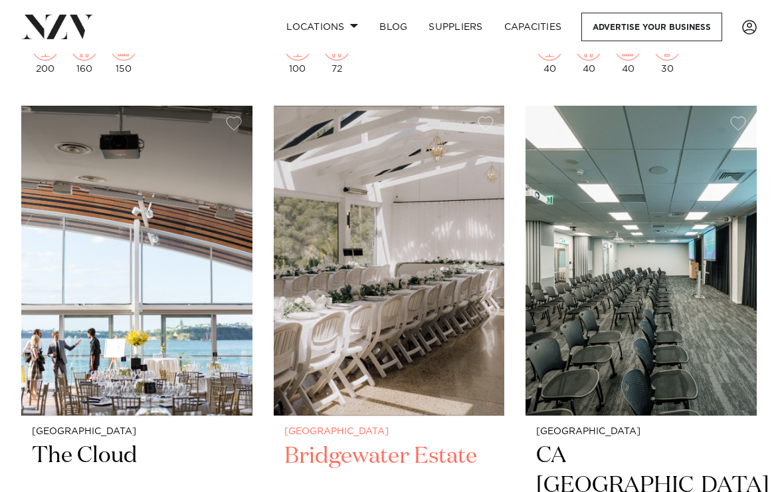
click at [393, 226] on img at bounding box center [389, 261] width 231 height 310
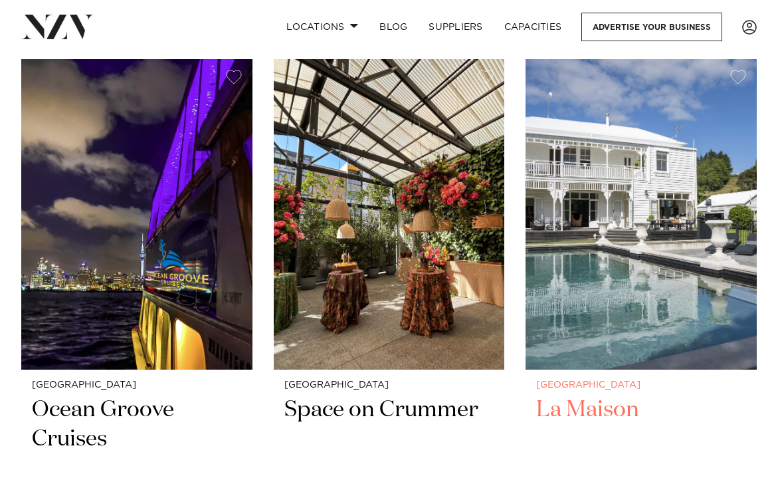
scroll to position [17287, 0]
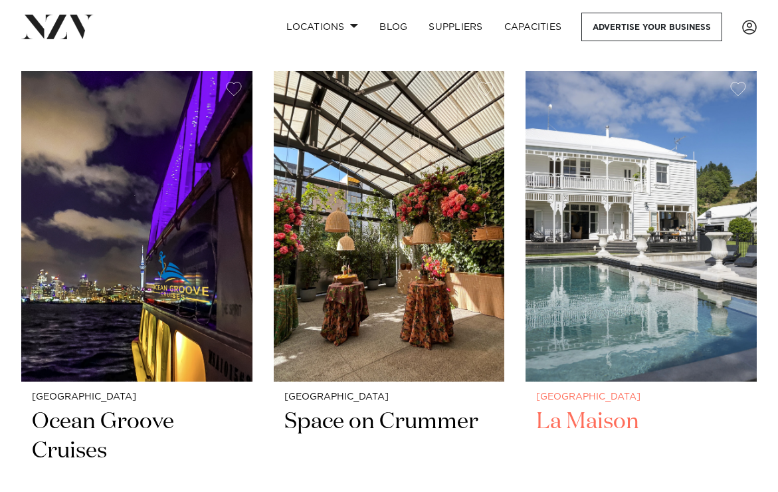
click at [606, 197] on img at bounding box center [640, 226] width 231 height 310
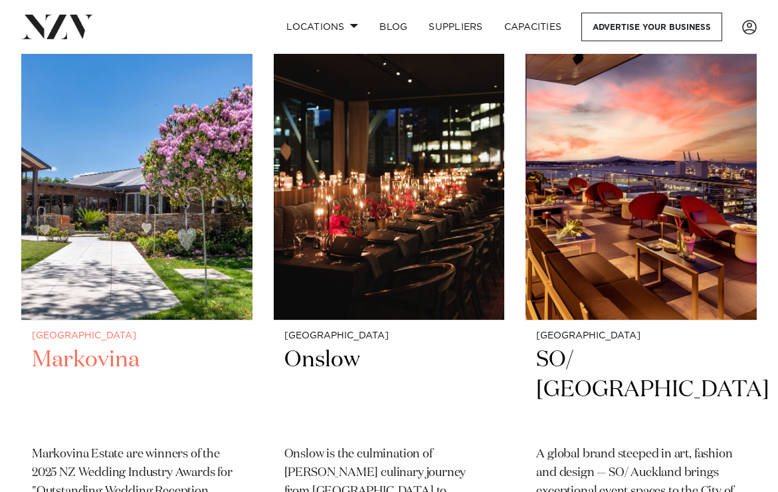
scroll to position [17948, 0]
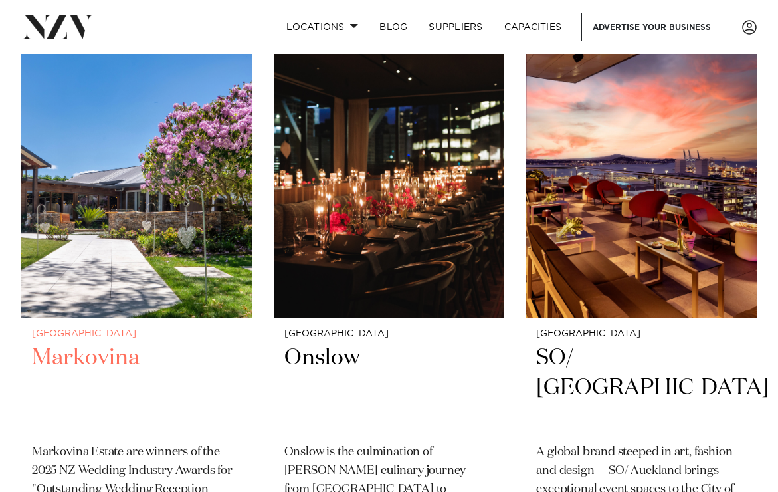
click at [129, 246] on img at bounding box center [136, 163] width 231 height 310
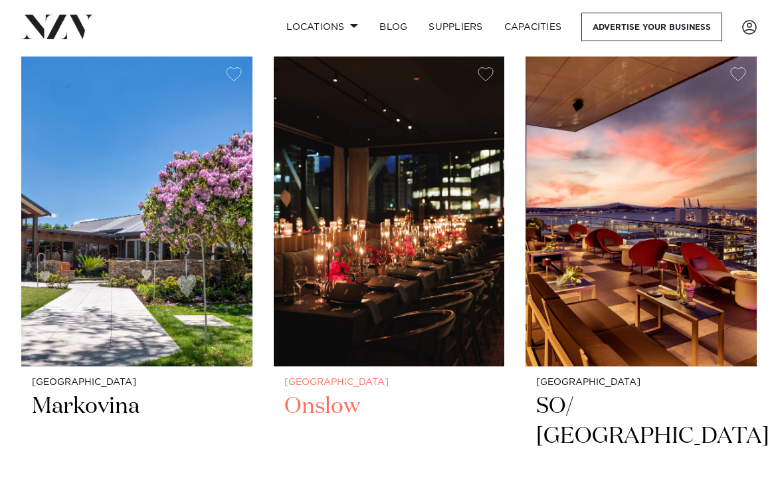
scroll to position [17898, 0]
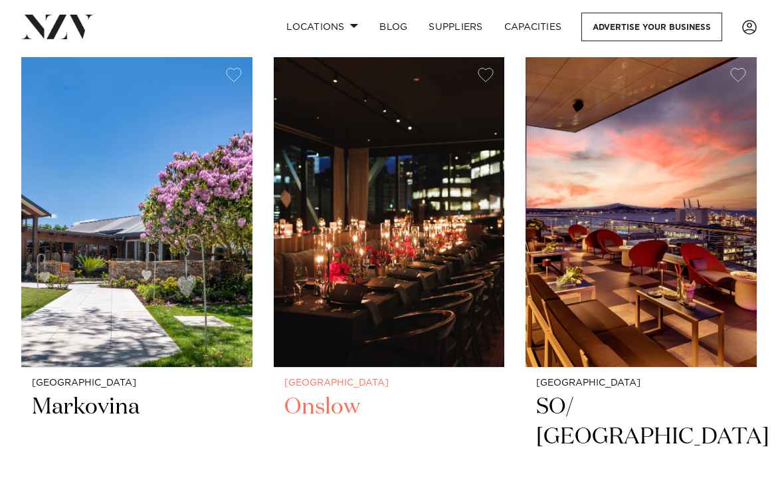
click at [411, 183] on img at bounding box center [389, 212] width 231 height 310
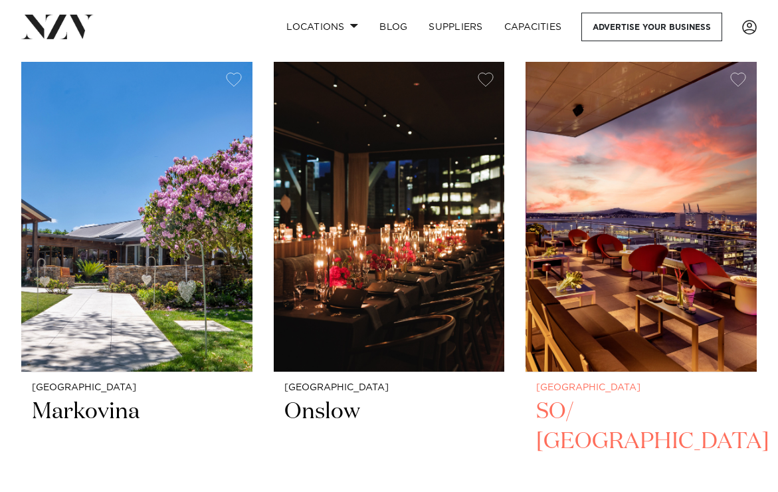
scroll to position [17891, 0]
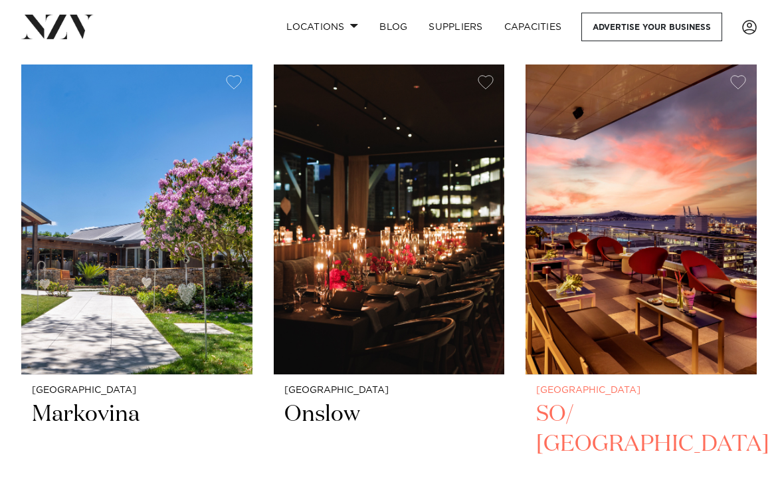
click at [629, 219] on img at bounding box center [640, 219] width 231 height 310
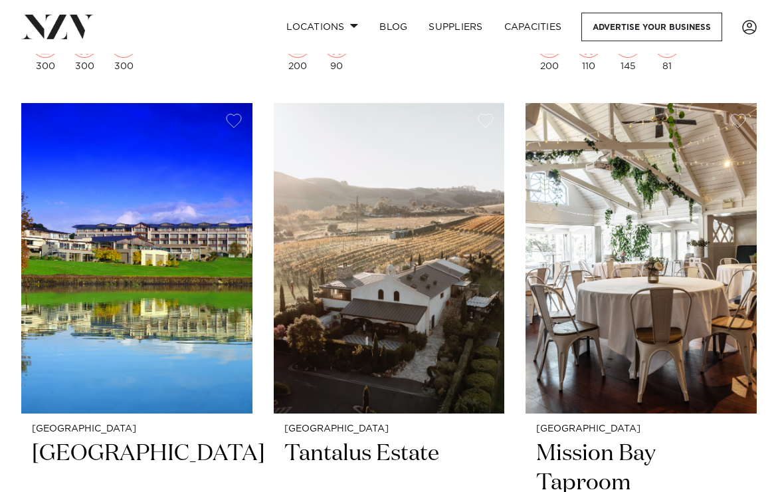
scroll to position [18450, 0]
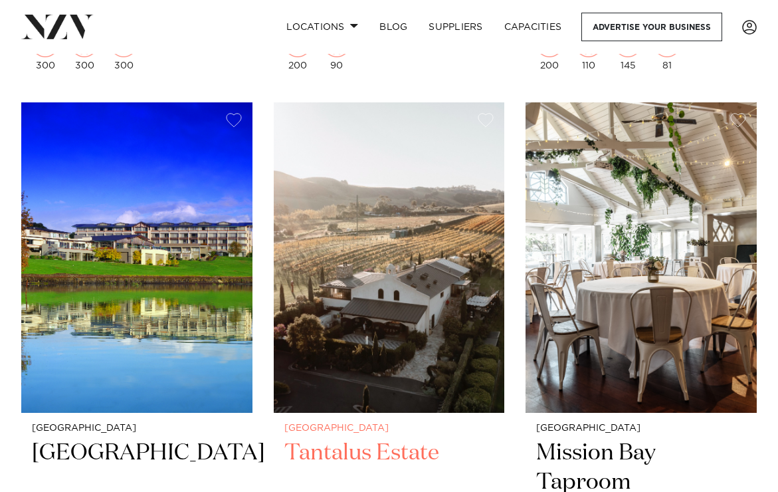
click at [417, 250] on img at bounding box center [389, 257] width 231 height 310
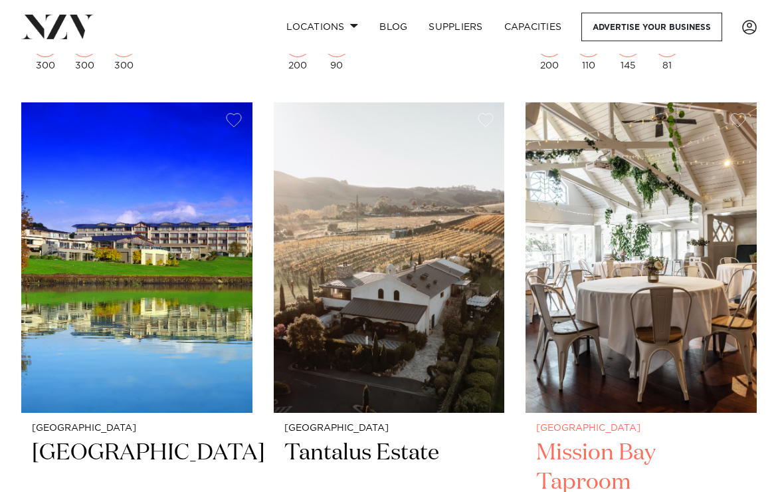
click at [642, 287] on img at bounding box center [640, 257] width 231 height 310
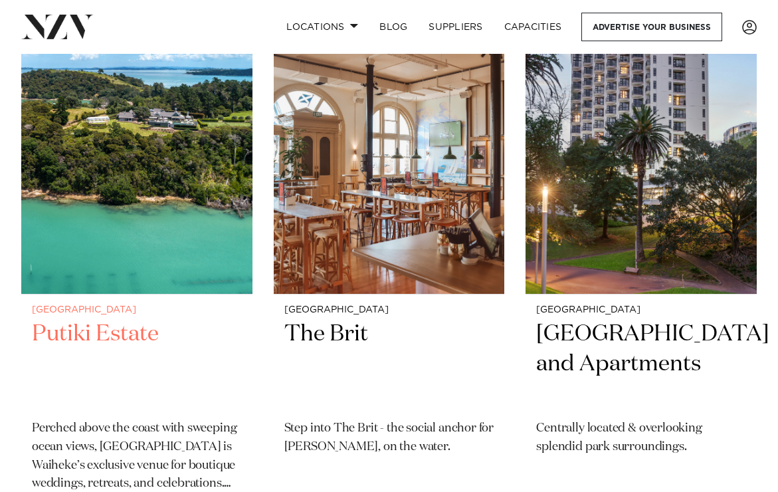
scroll to position [19175, 0]
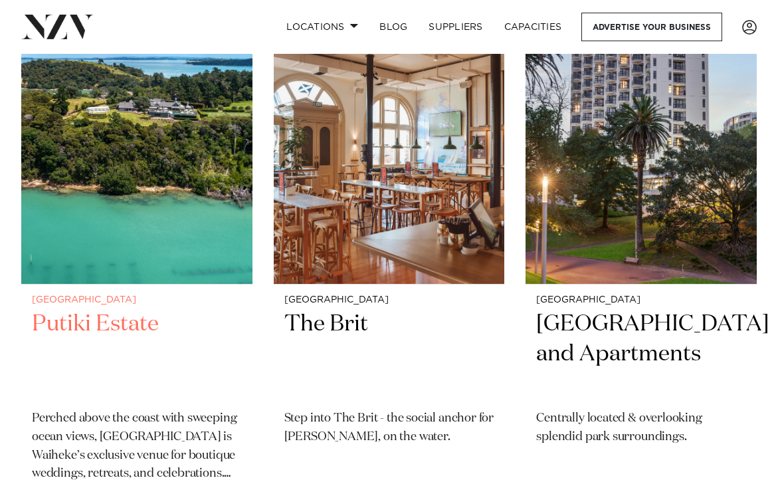
click at [171, 197] on img at bounding box center [136, 129] width 231 height 310
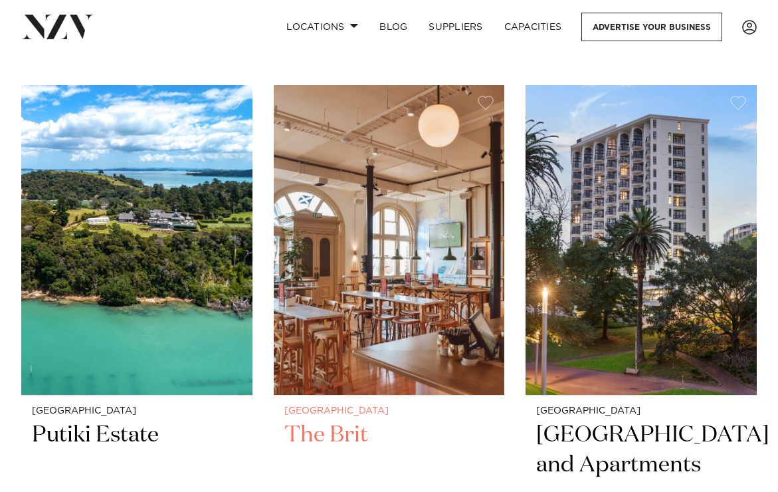
scroll to position [19062, 0]
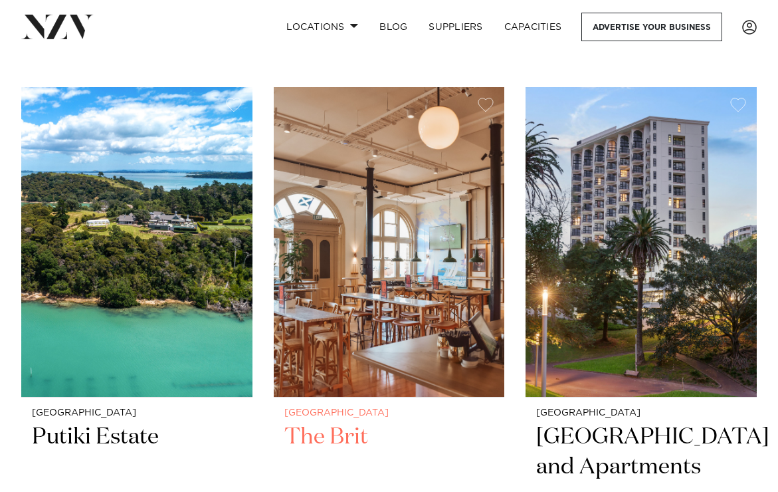
click at [450, 247] on img at bounding box center [389, 242] width 231 height 310
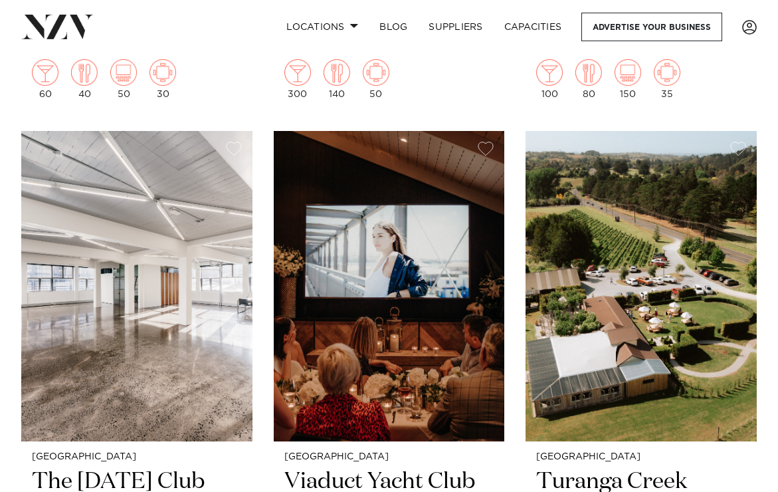
scroll to position [19621, 0]
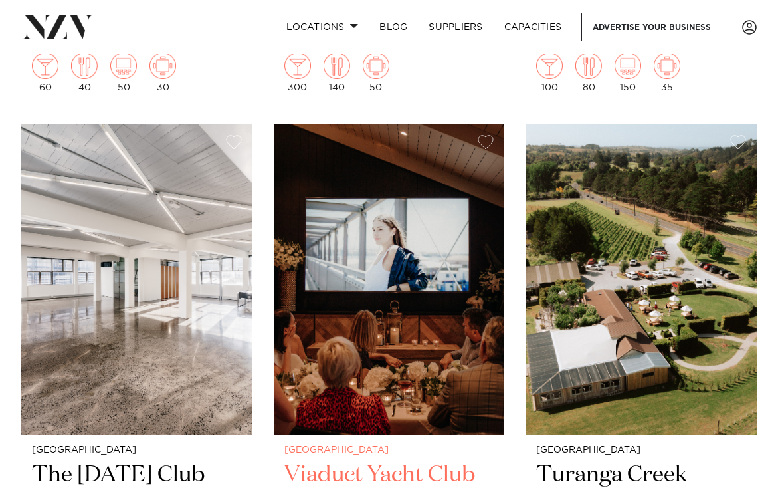
click at [437, 250] on img at bounding box center [389, 279] width 231 height 310
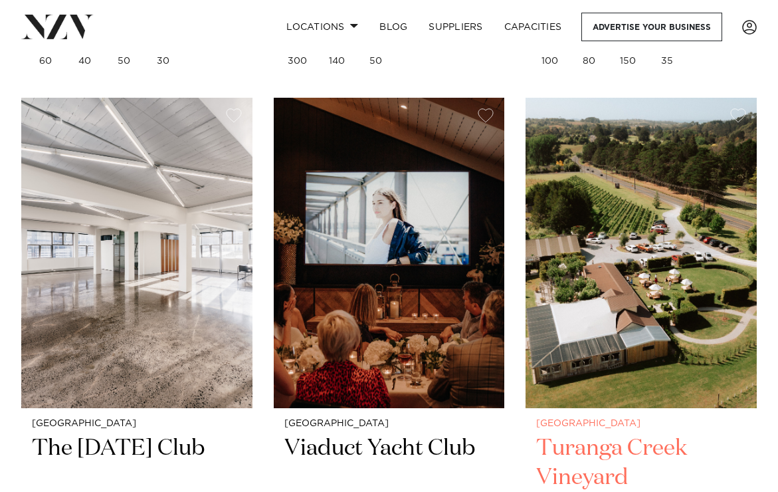
scroll to position [19649, 0]
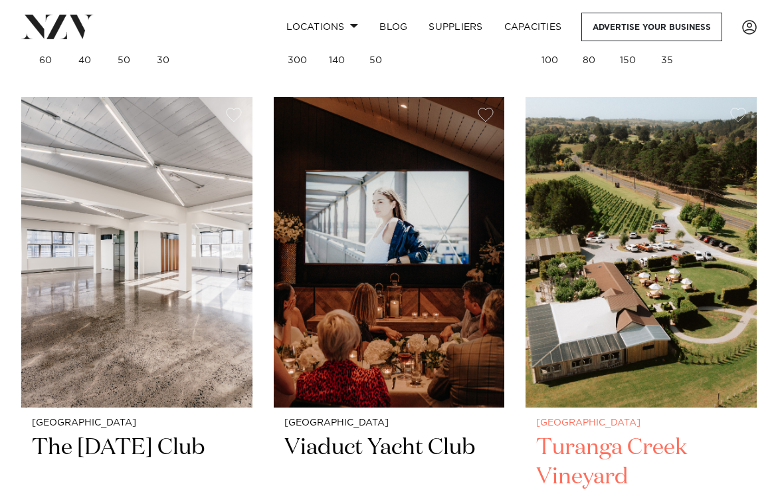
click at [645, 282] on img at bounding box center [640, 252] width 231 height 310
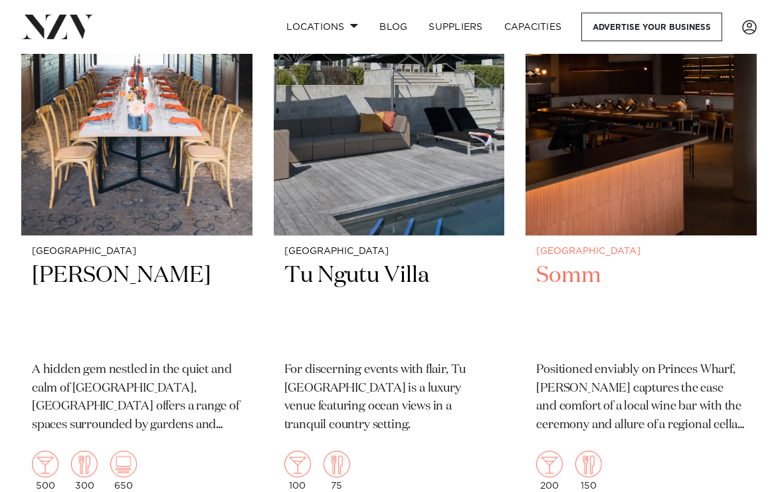
scroll to position [20421, 0]
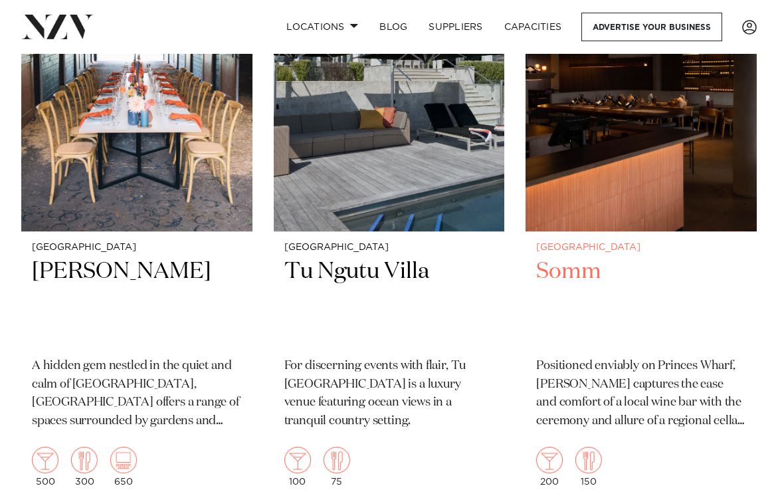
click at [640, 134] on img at bounding box center [640, 77] width 231 height 310
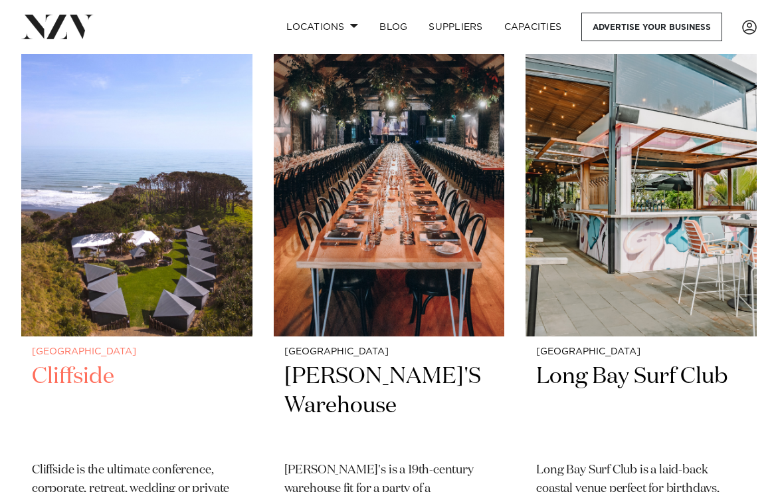
scroll to position [20906, 0]
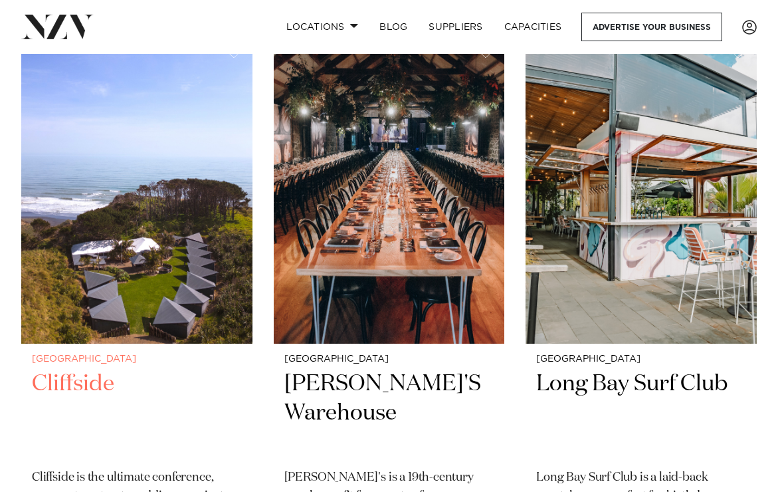
click at [173, 217] on img at bounding box center [136, 188] width 231 height 310
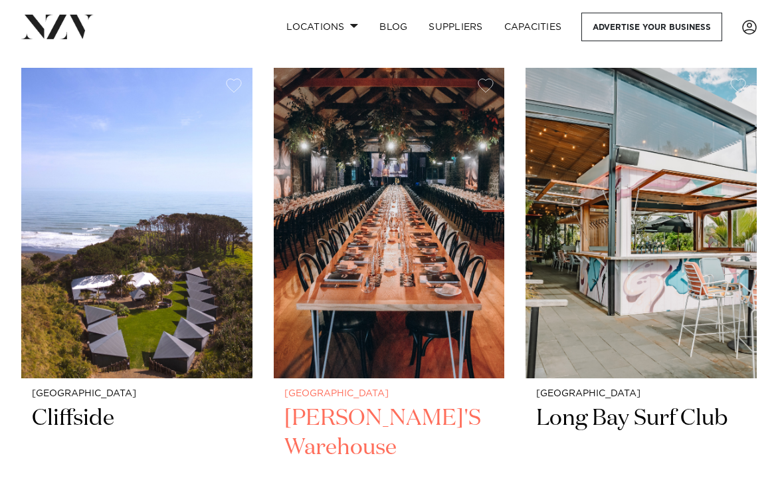
scroll to position [20871, 0]
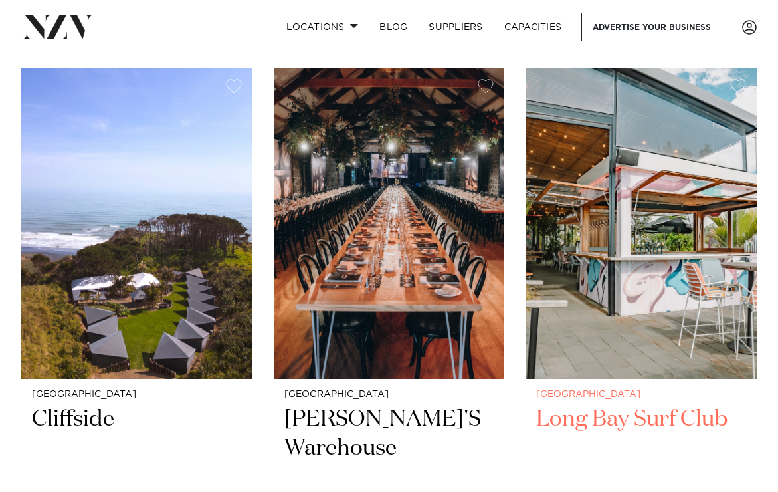
click at [634, 286] on img at bounding box center [640, 223] width 231 height 310
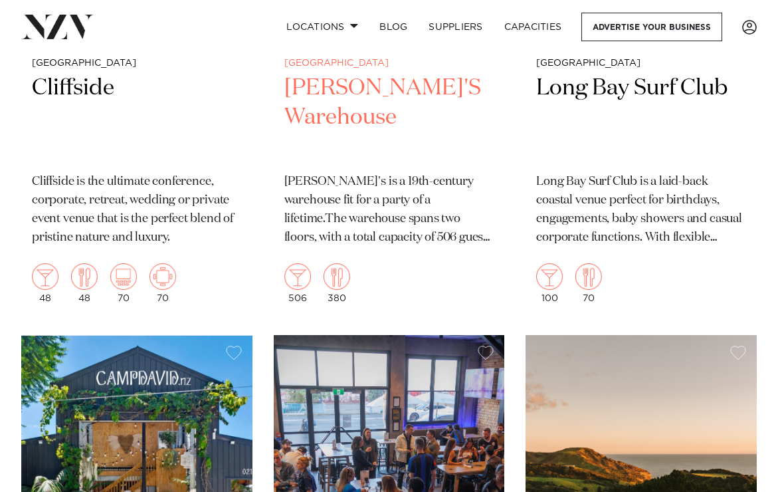
scroll to position [21444, 0]
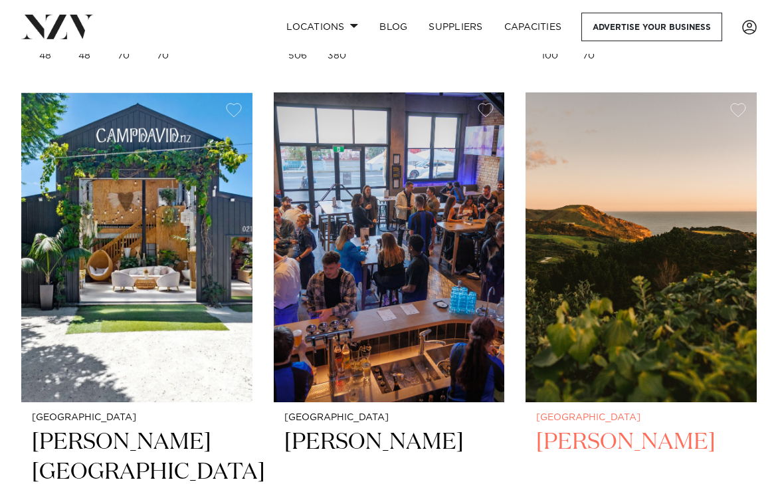
click at [624, 274] on img at bounding box center [640, 247] width 231 height 310
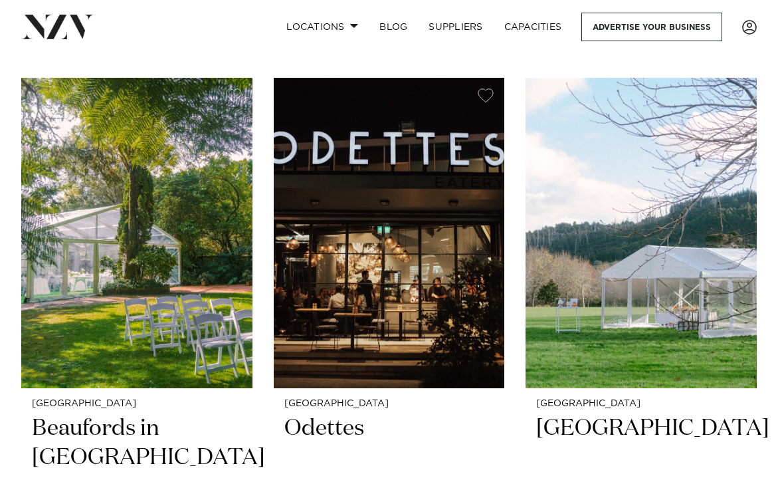
scroll to position [22057, 0]
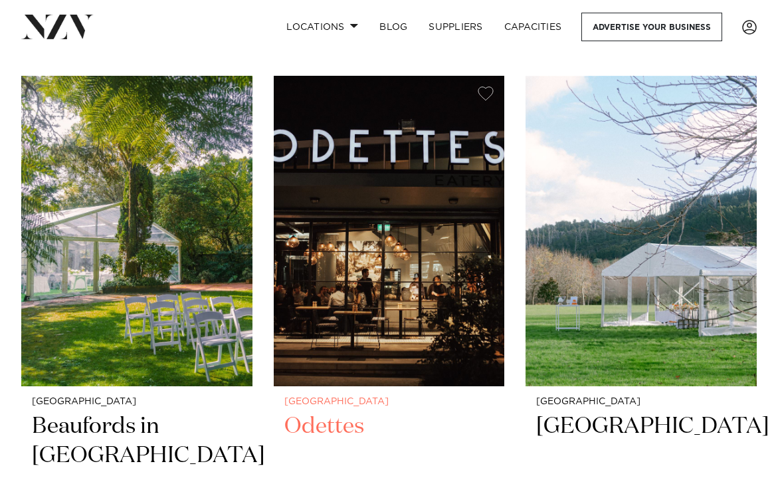
click at [416, 272] on img at bounding box center [389, 231] width 231 height 310
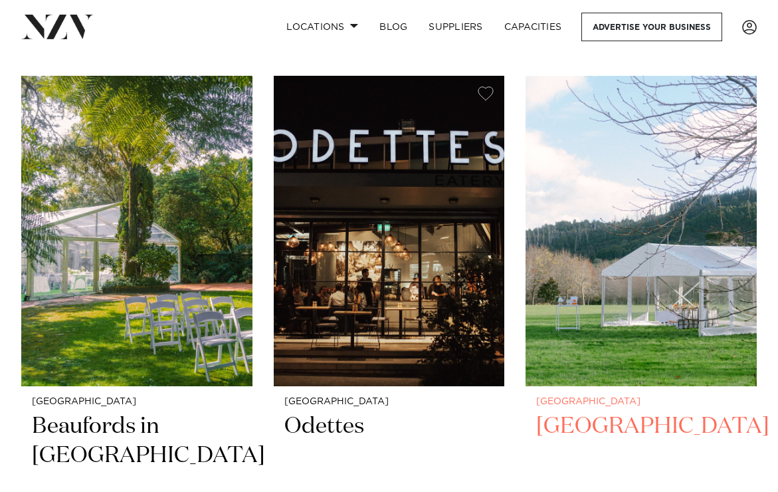
click at [678, 237] on img at bounding box center [640, 231] width 231 height 310
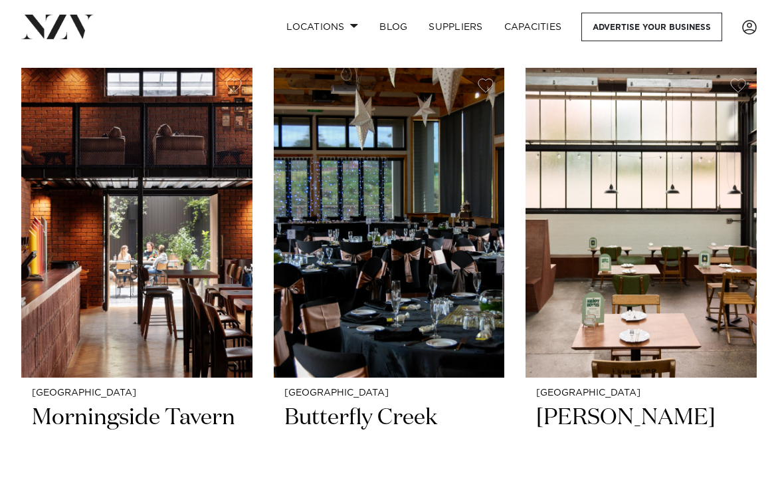
scroll to position [22663, 0]
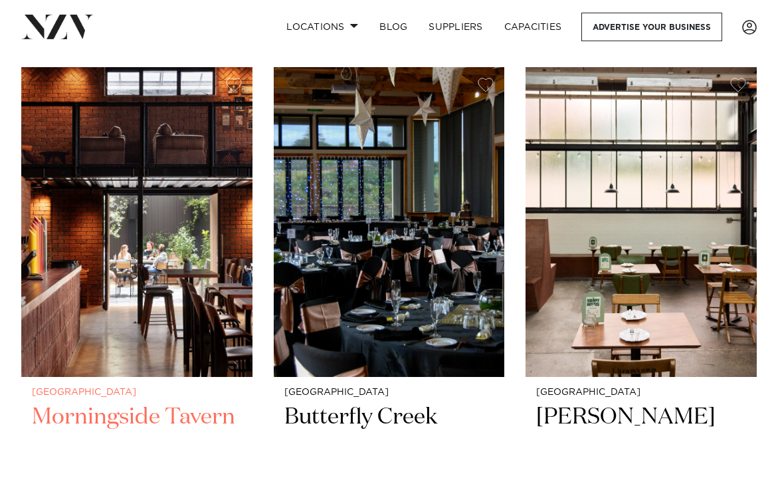
click at [178, 215] on img at bounding box center [136, 222] width 231 height 310
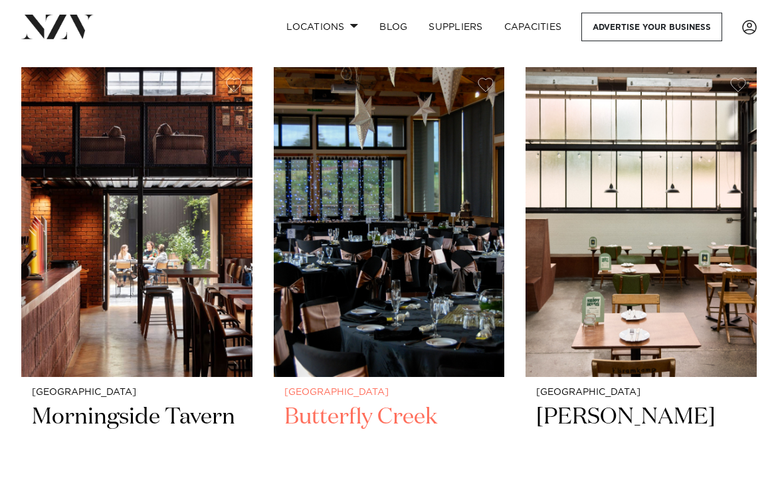
click at [489, 280] on img at bounding box center [389, 222] width 231 height 310
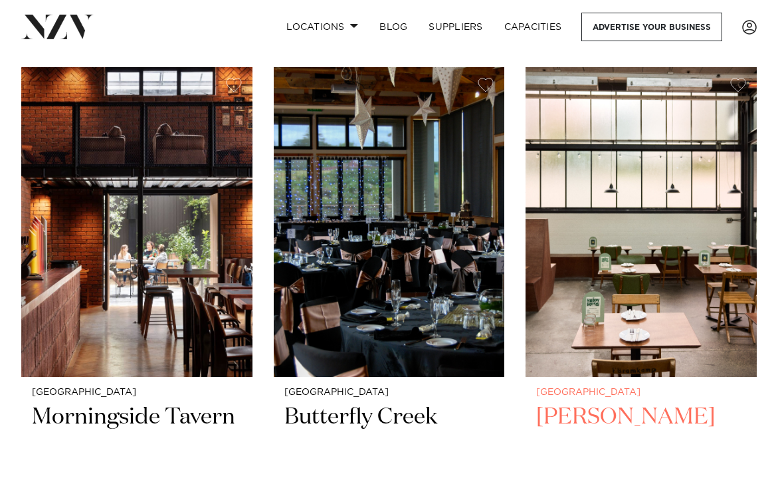
click at [620, 216] on img at bounding box center [640, 222] width 231 height 310
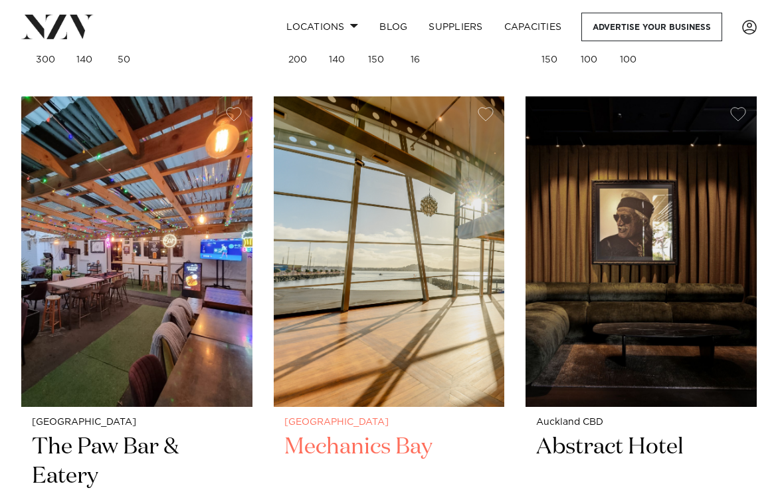
scroll to position [23238, 0]
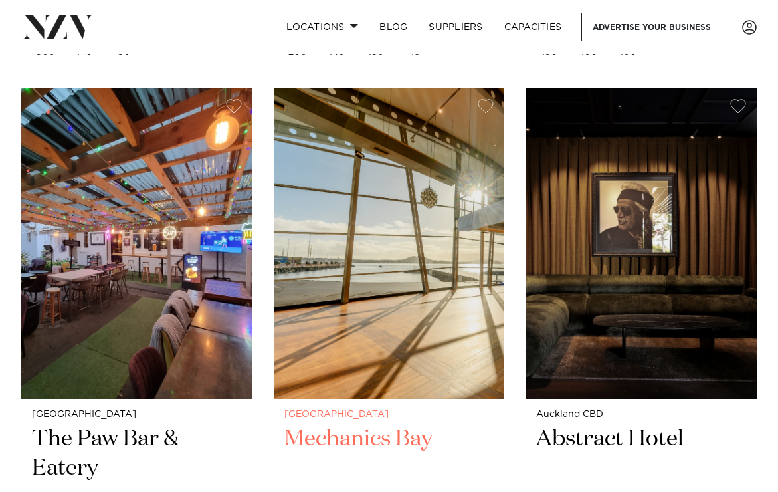
click at [410, 284] on img at bounding box center [389, 243] width 231 height 310
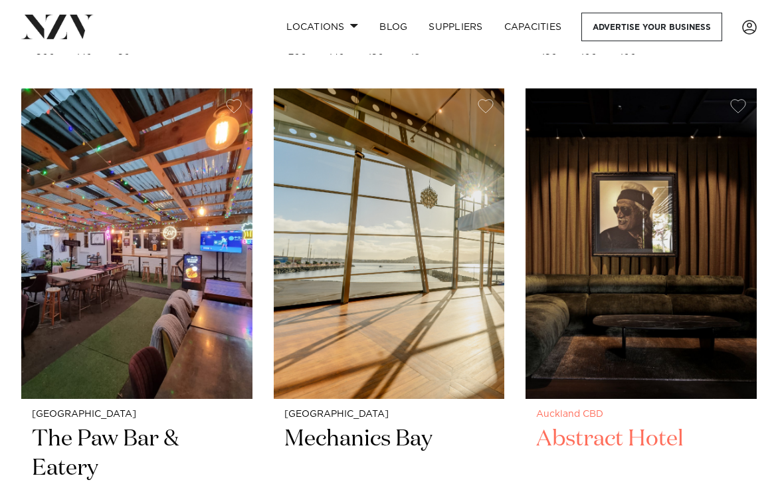
click at [654, 299] on img at bounding box center [640, 243] width 231 height 310
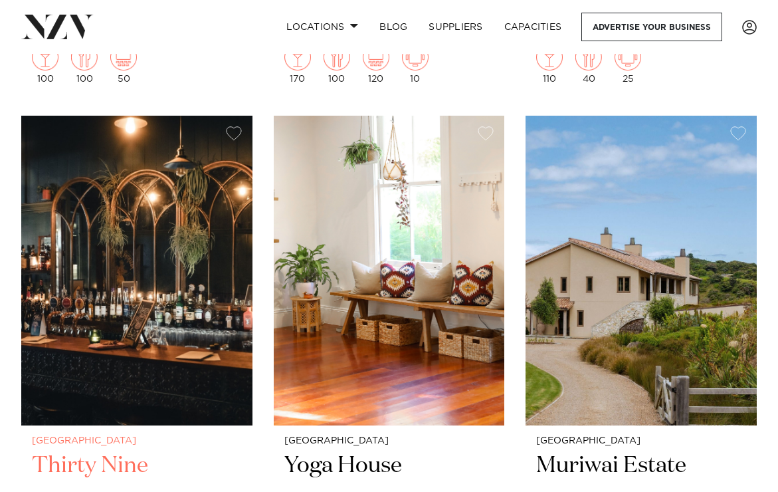
scroll to position [23821, 0]
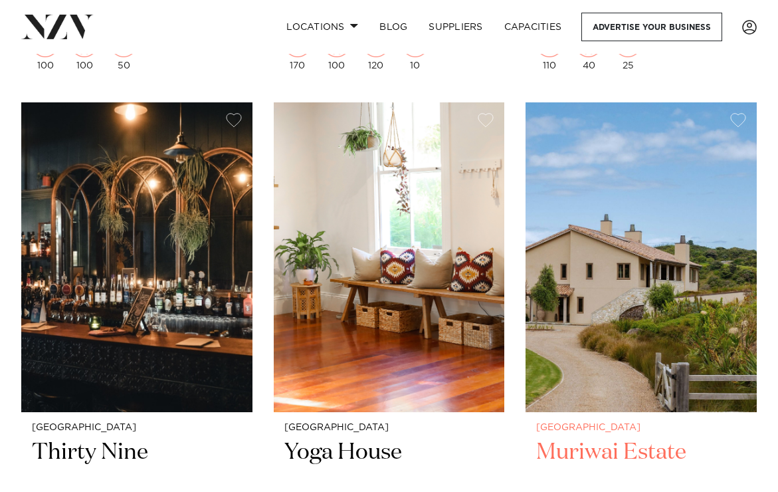
click at [564, 308] on img at bounding box center [640, 257] width 231 height 310
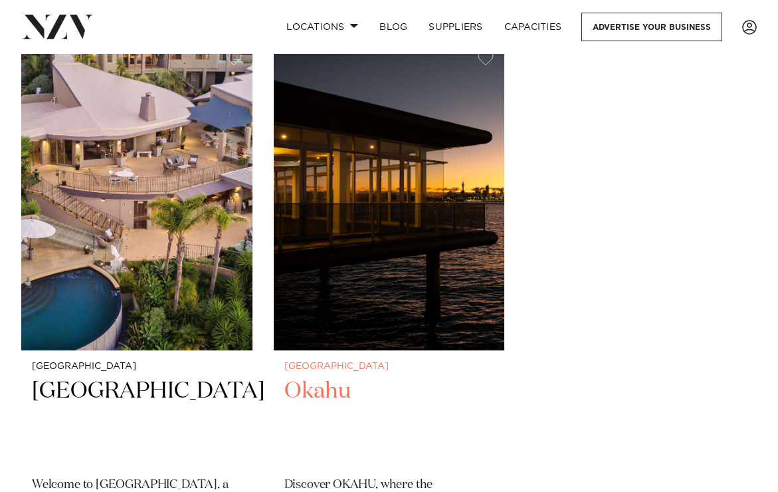
scroll to position [24469, 0]
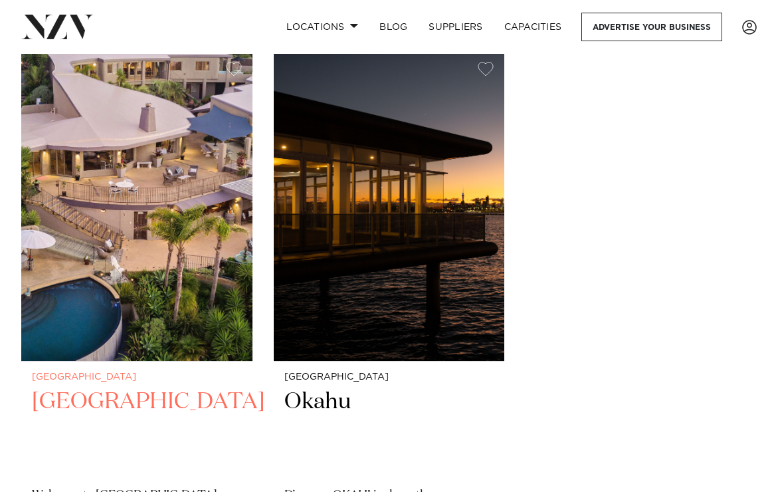
click at [197, 207] on img at bounding box center [136, 206] width 231 height 310
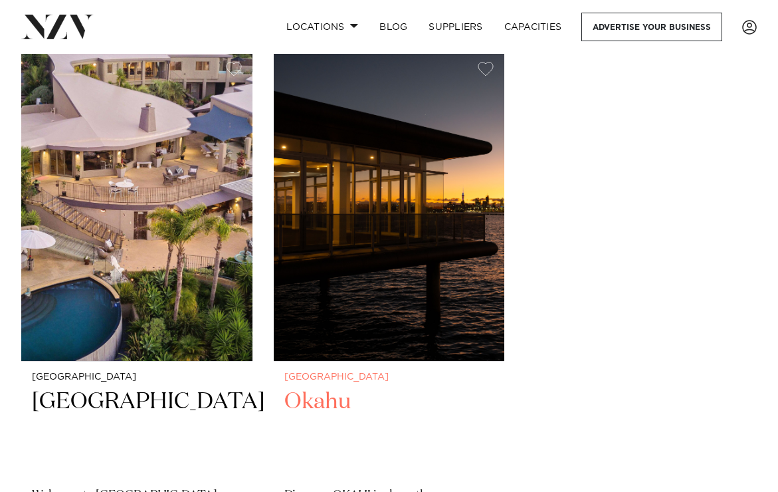
click at [367, 252] on img at bounding box center [389, 206] width 231 height 310
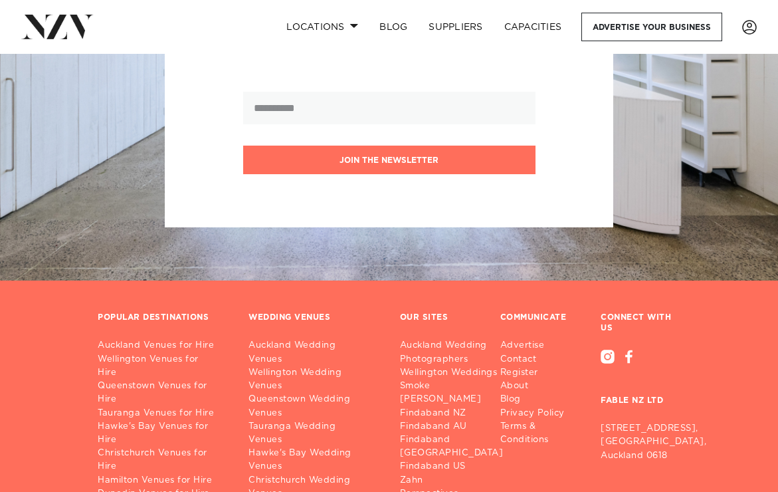
scroll to position [25384, 0]
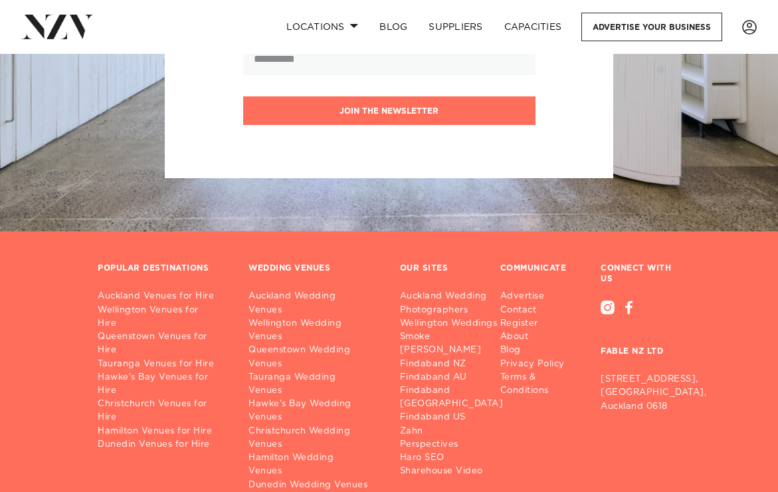
drag, startPoint x: 361, startPoint y: 208, endPoint x: 179, endPoint y: 5, distance: 272.3
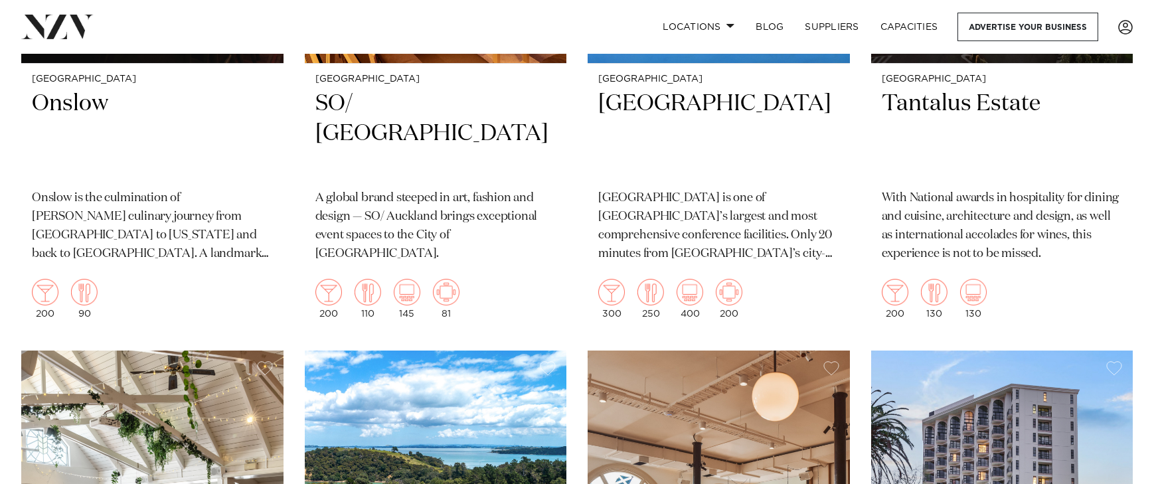
scroll to position [14210, 0]
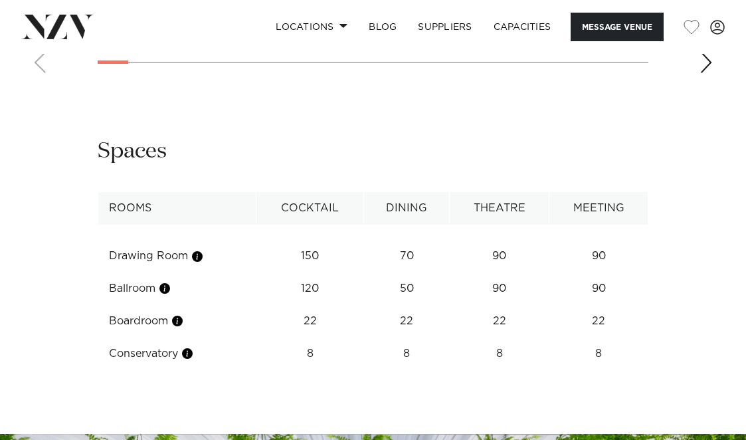
scroll to position [1692, 0]
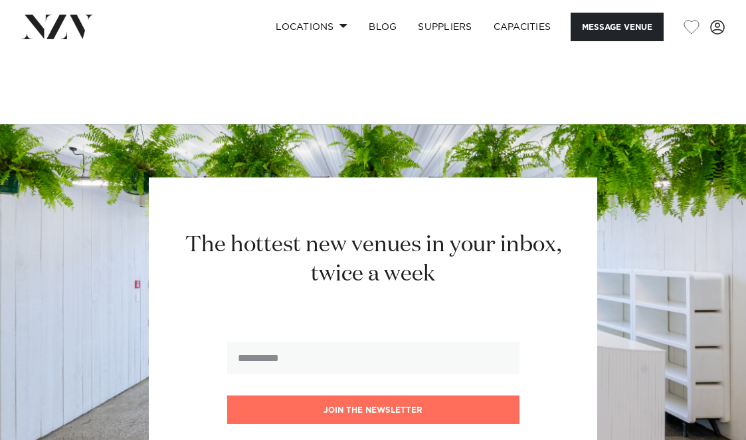
scroll to position [1882, 0]
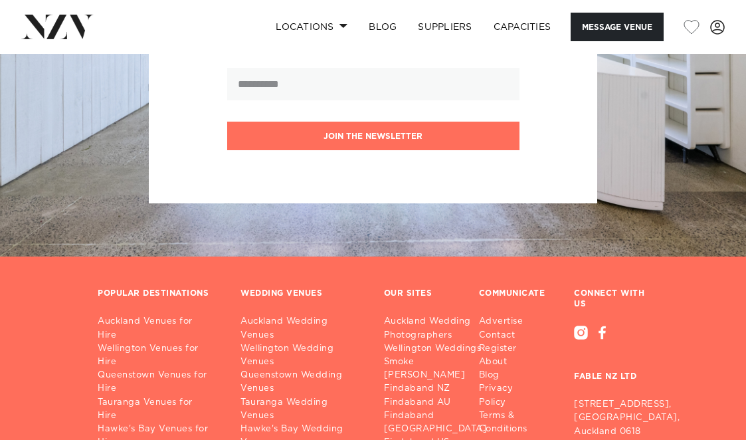
scroll to position [2947, 0]
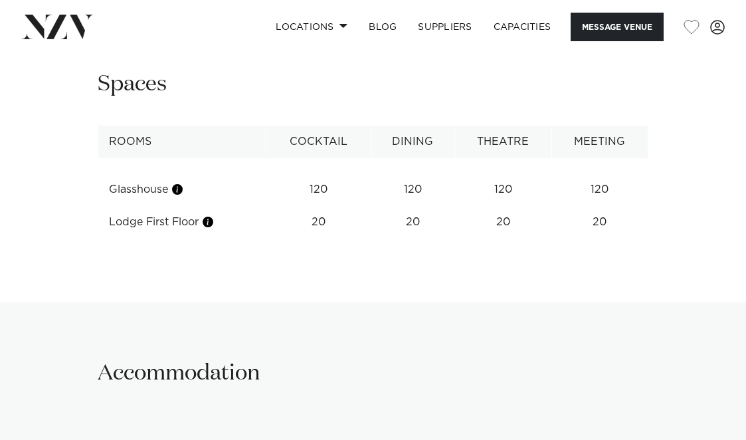
scroll to position [1685, 0]
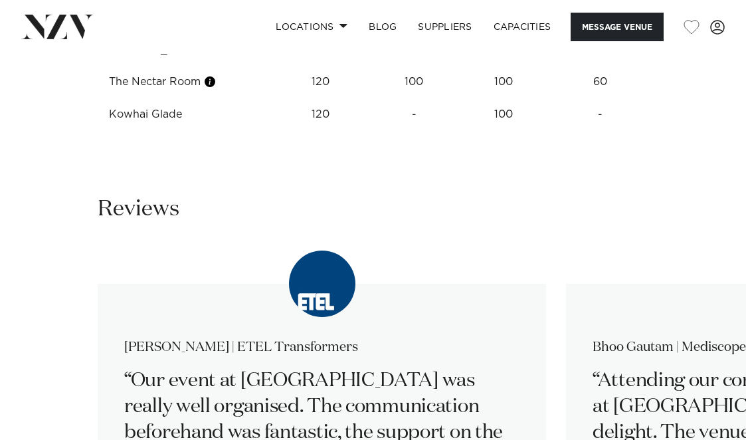
scroll to position [2303, 0]
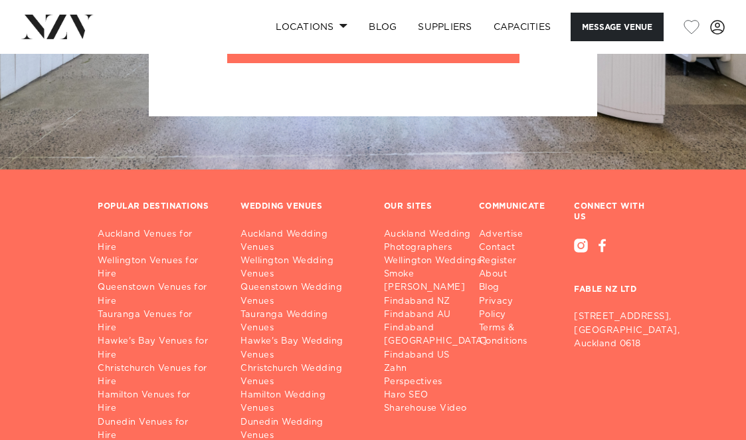
scroll to position [5119, 0]
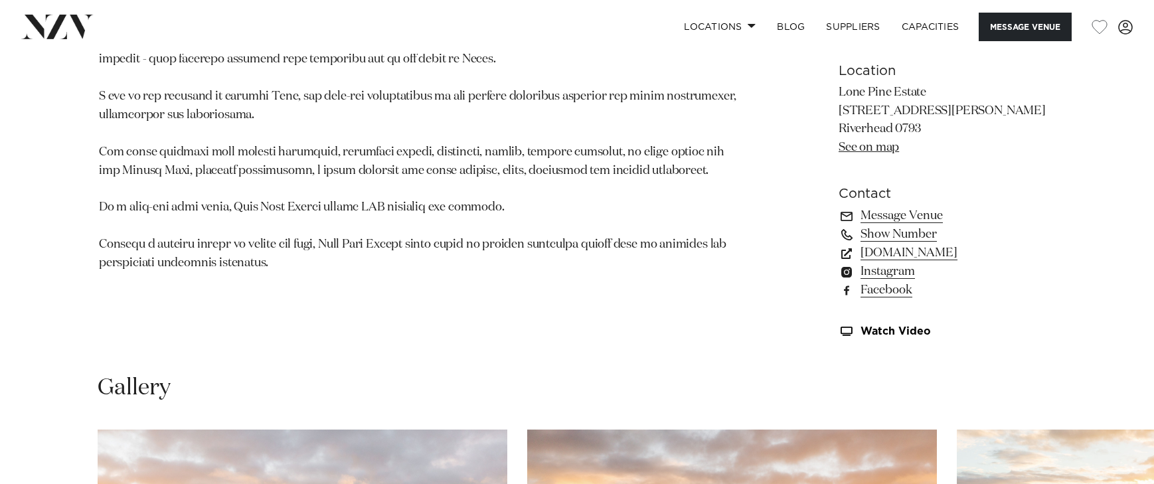
scroll to position [973, 0]
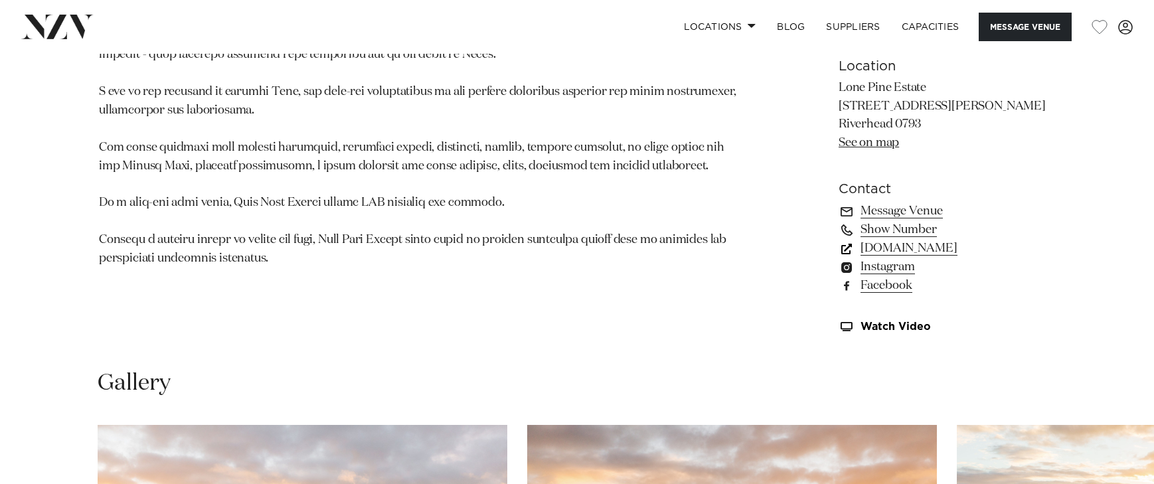
click at [777, 255] on link "lonepineestate.co.nz" at bounding box center [947, 248] width 217 height 19
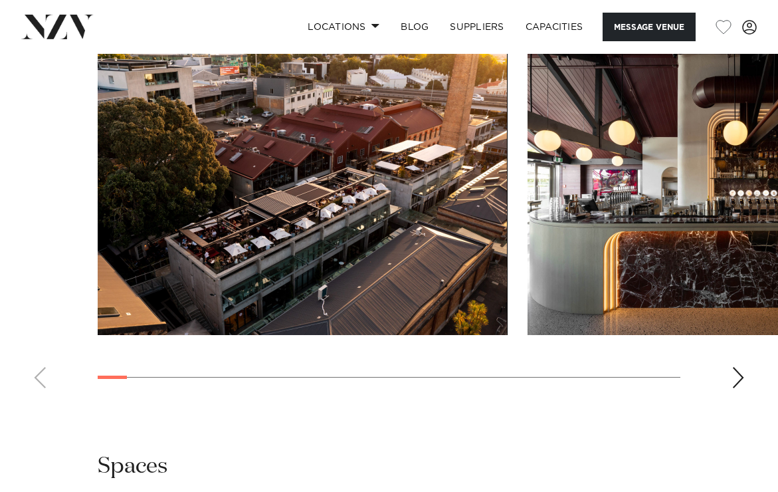
scroll to position [1555, 0]
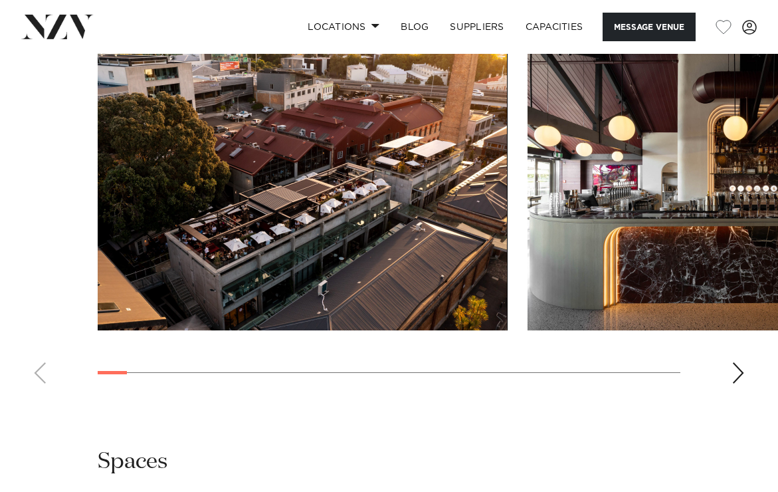
click at [729, 373] on swiper-container at bounding box center [389, 211] width 778 height 365
click at [736, 376] on div "Next slide" at bounding box center [737, 372] width 13 height 21
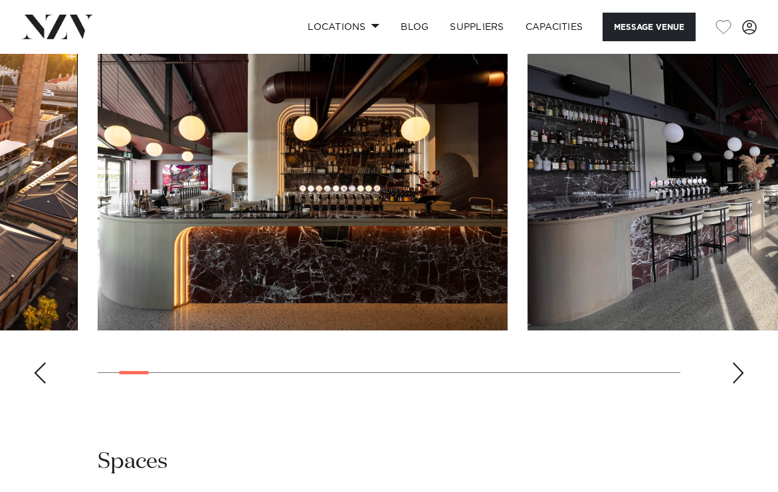
click at [736, 376] on div "Next slide" at bounding box center [737, 372] width 13 height 21
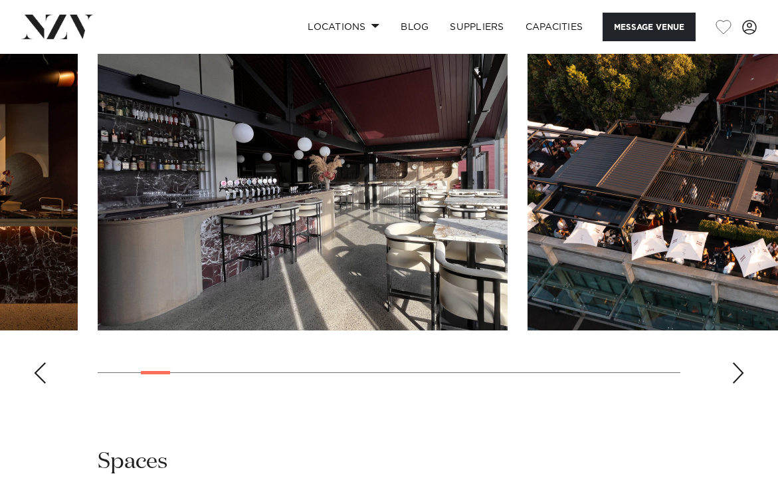
click at [736, 376] on div "Next slide" at bounding box center [737, 372] width 13 height 21
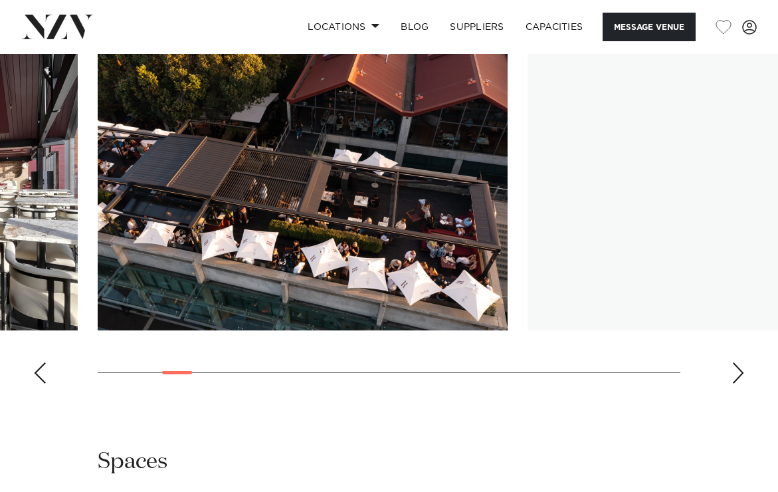
click at [736, 376] on div "Next slide" at bounding box center [737, 372] width 13 height 21
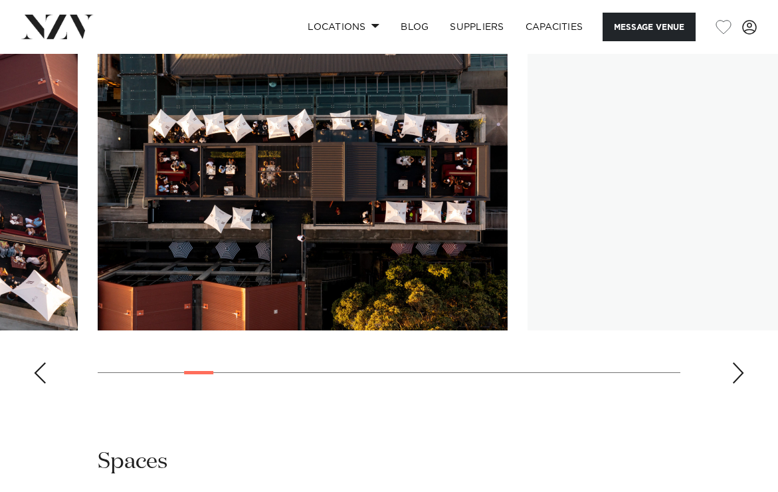
click at [736, 376] on div "Next slide" at bounding box center [737, 372] width 13 height 21
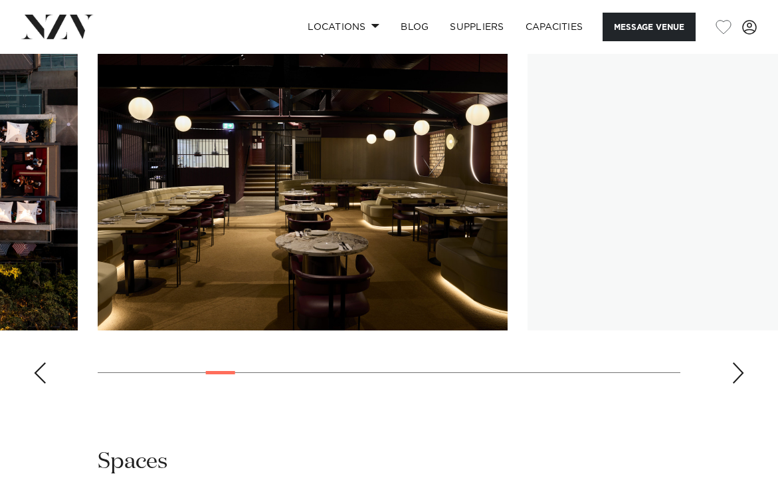
click at [736, 376] on div "Next slide" at bounding box center [737, 372] width 13 height 21
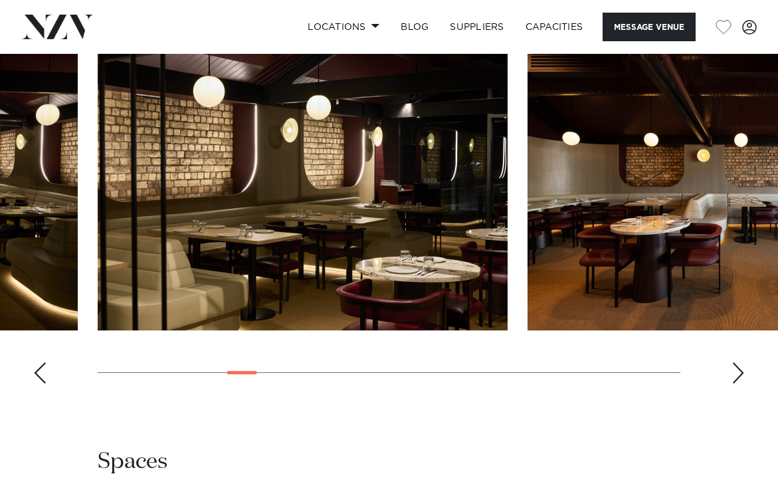
click at [736, 376] on div "Next slide" at bounding box center [737, 372] width 13 height 21
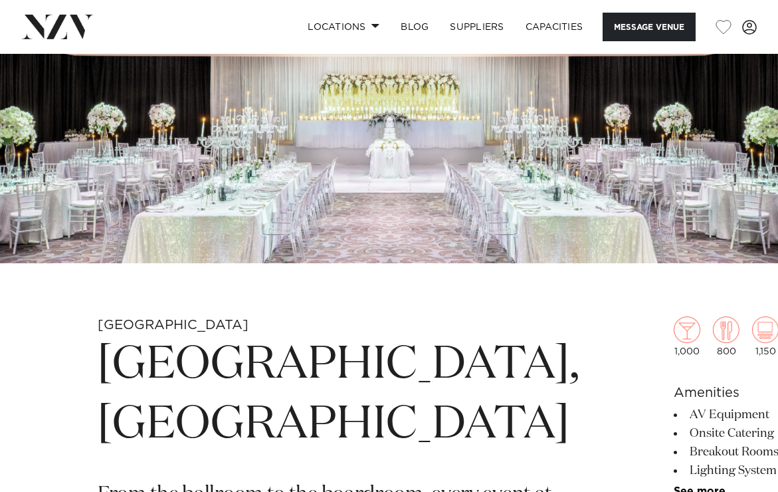
scroll to position [157, 0]
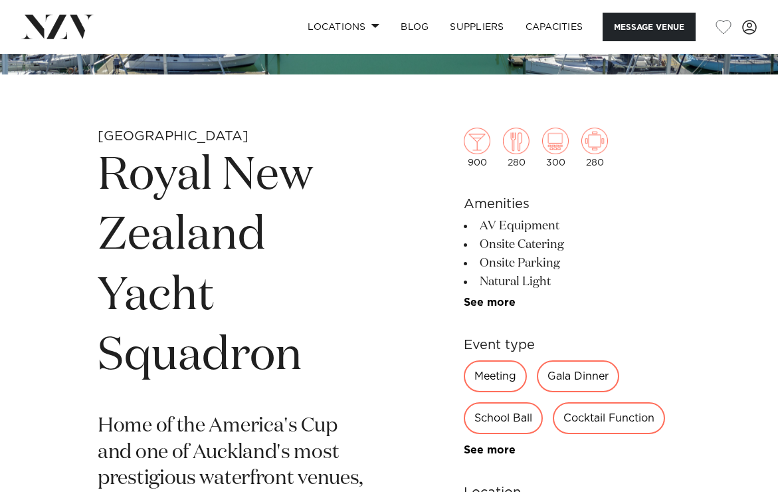
scroll to position [318, 0]
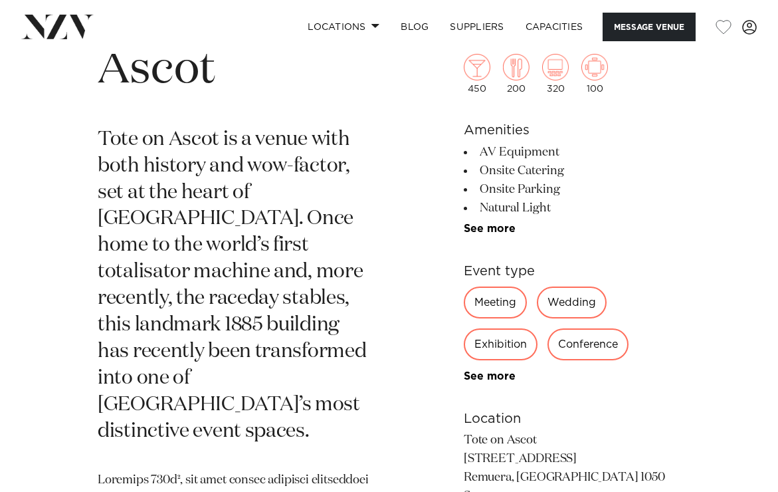
scroll to position [523, 0]
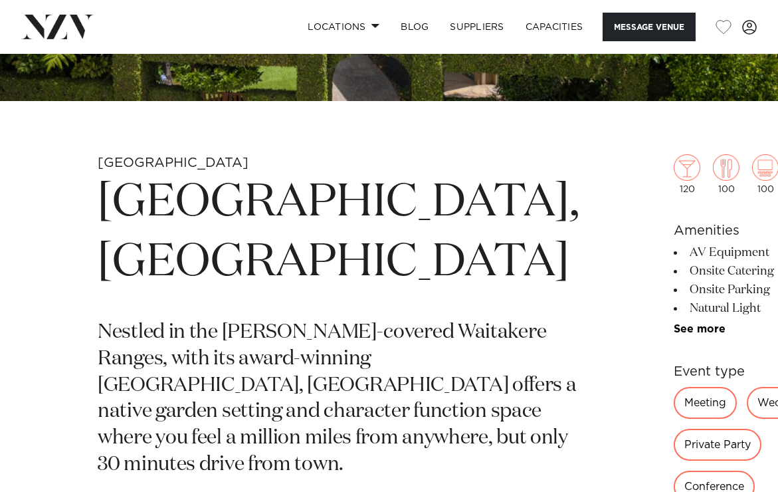
scroll to position [333, 0]
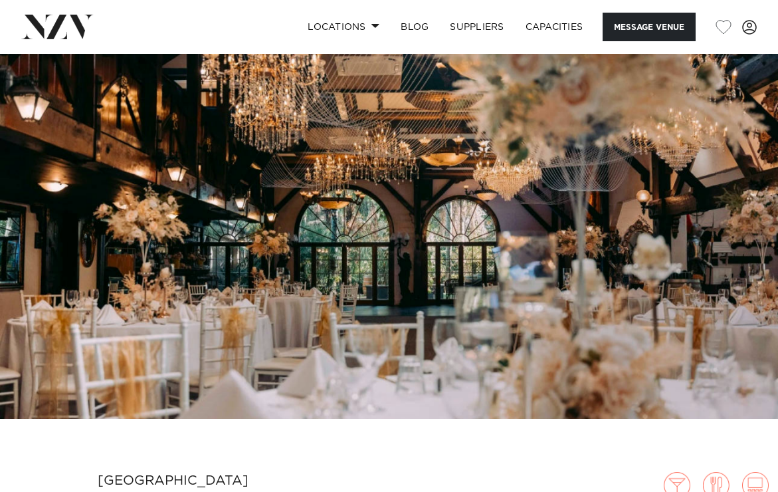
scroll to position [7, 0]
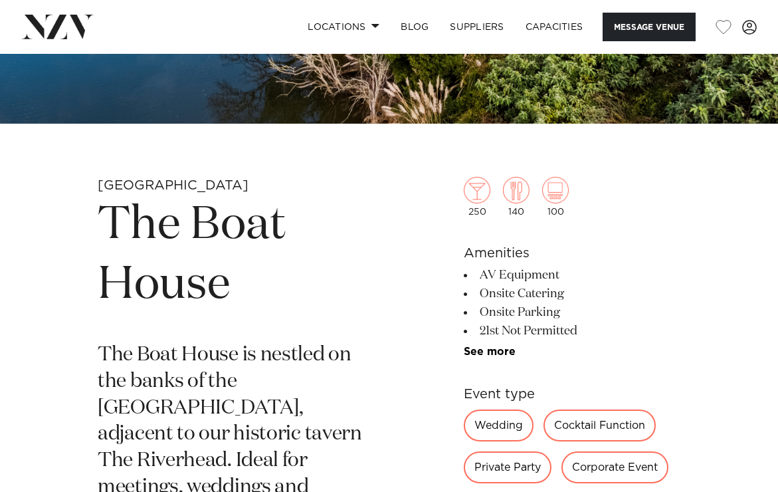
scroll to position [296, 0]
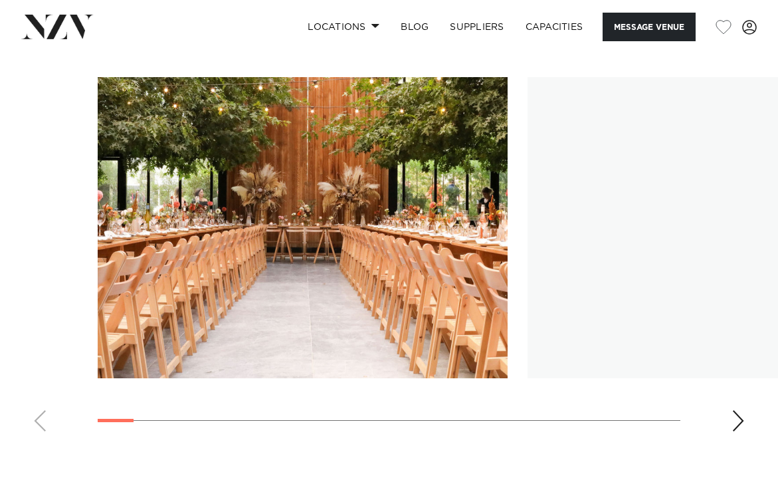
scroll to position [1224, 0]
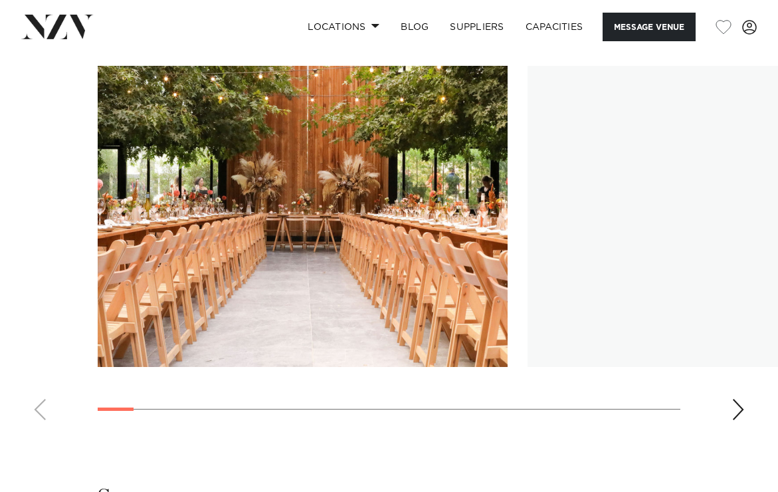
click at [730, 416] on swiper-container at bounding box center [389, 248] width 778 height 365
click at [47, 414] on swiper-container at bounding box center [389, 248] width 778 height 365
click at [39, 413] on swiper-container at bounding box center [389, 248] width 778 height 365
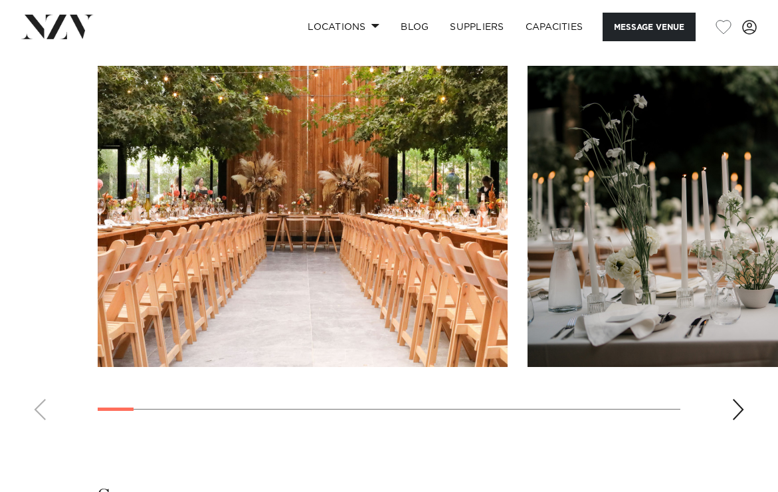
click at [735, 406] on div "Next slide" at bounding box center [737, 409] width 13 height 21
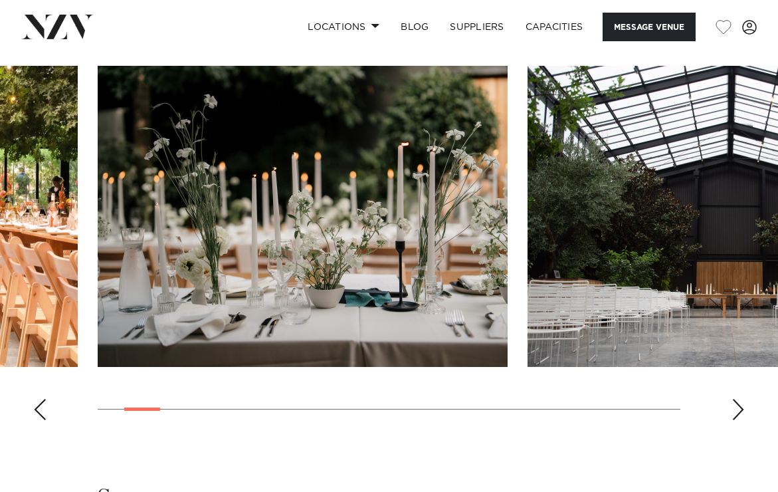
click at [735, 406] on div "Next slide" at bounding box center [737, 409] width 13 height 21
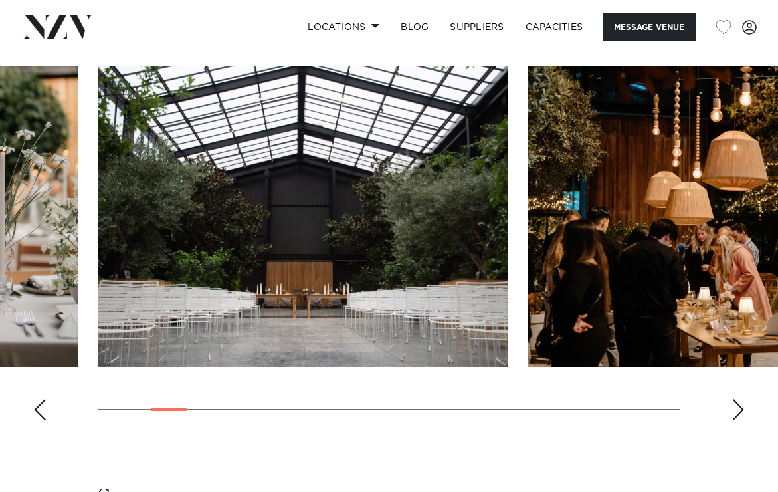
click at [735, 406] on div "Next slide" at bounding box center [737, 409] width 13 height 21
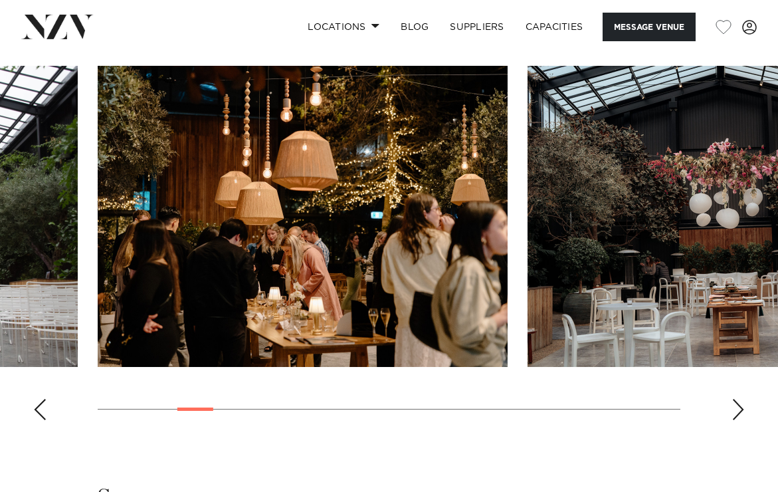
click at [735, 406] on div "Next slide" at bounding box center [737, 409] width 13 height 21
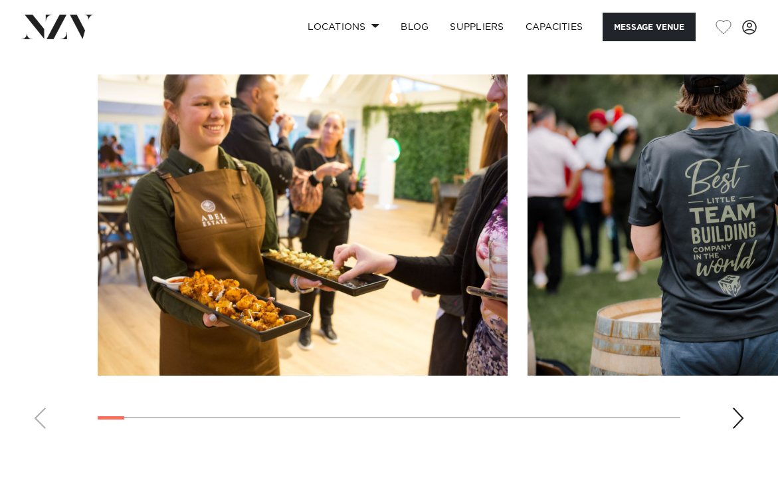
scroll to position [1511, 0]
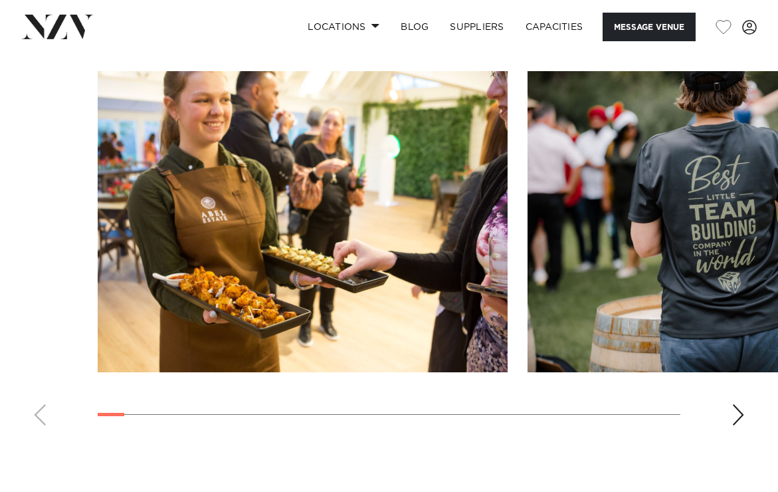
click at [732, 425] on div "Next slide" at bounding box center [737, 414] width 13 height 21
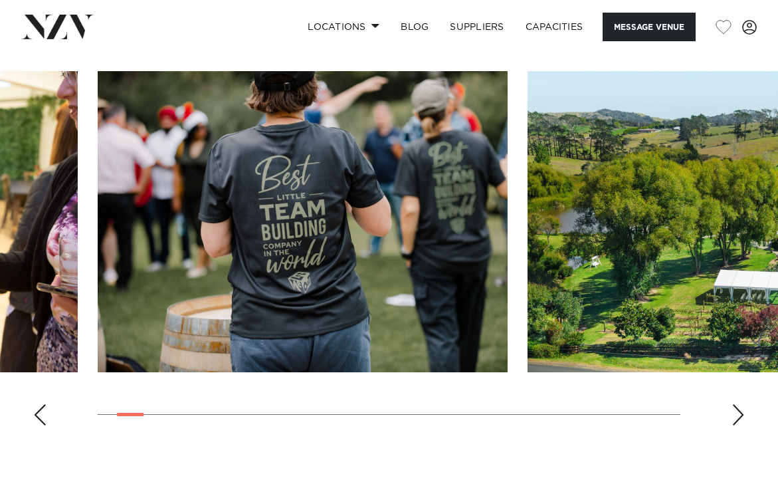
click at [732, 425] on div "Next slide" at bounding box center [737, 414] width 13 height 21
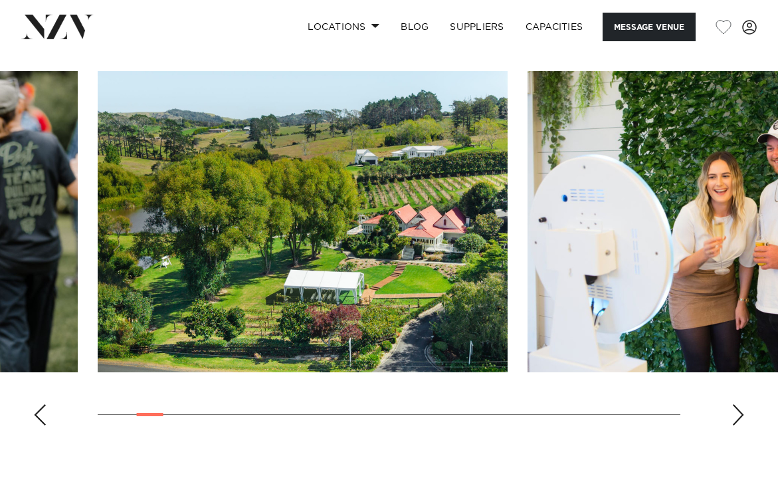
click at [732, 425] on div "Next slide" at bounding box center [737, 414] width 13 height 21
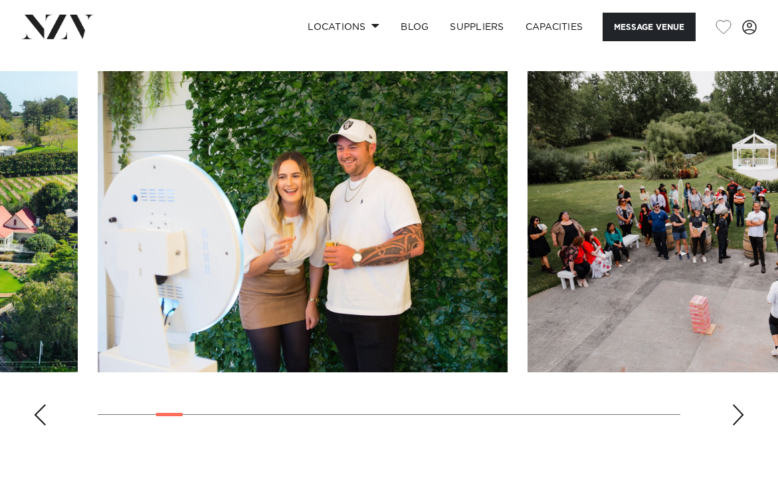
click at [732, 425] on div "Next slide" at bounding box center [737, 414] width 13 height 21
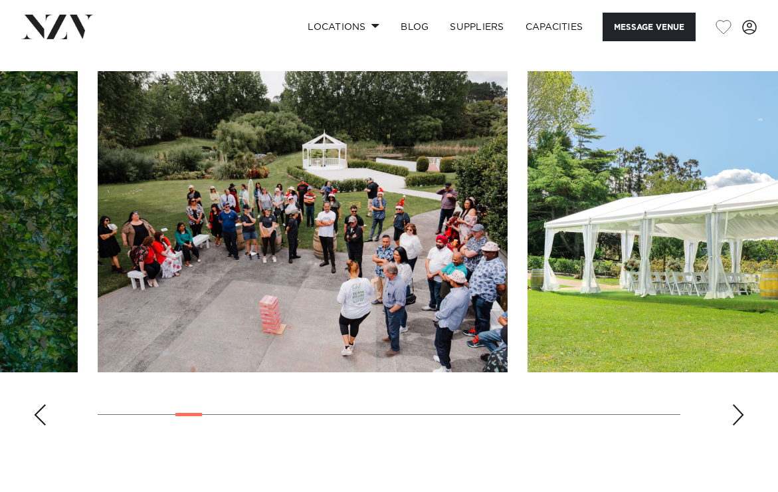
click at [732, 425] on div "Next slide" at bounding box center [737, 414] width 13 height 21
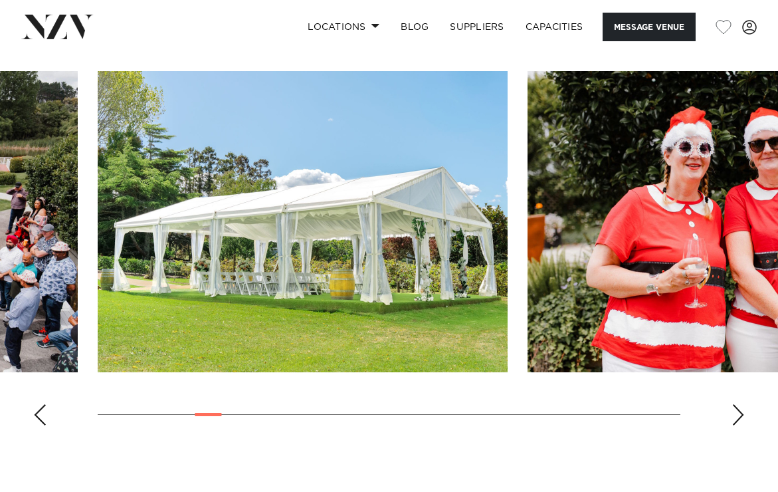
click at [732, 425] on div "Next slide" at bounding box center [737, 414] width 13 height 21
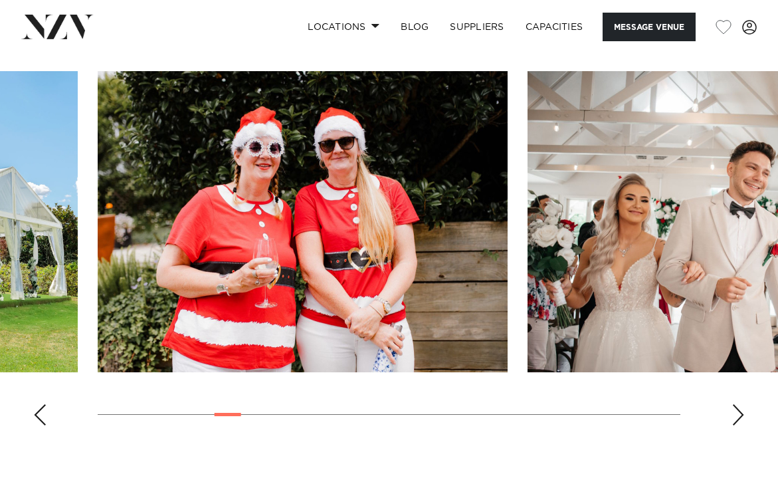
click at [732, 425] on div "Next slide" at bounding box center [737, 414] width 13 height 21
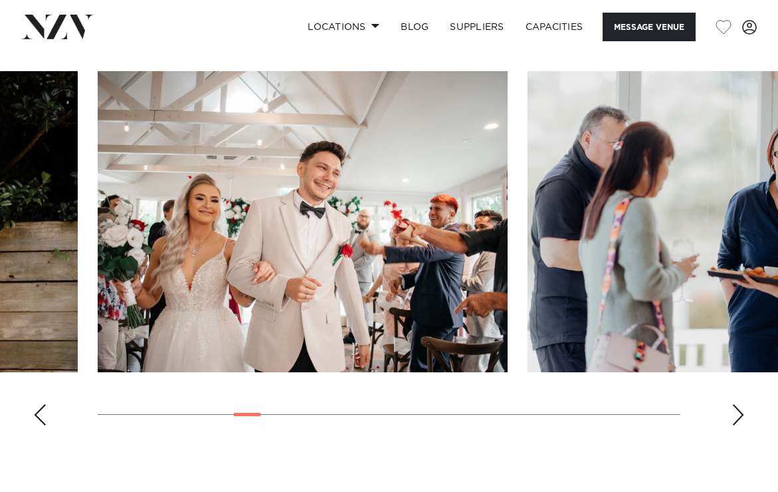
click at [732, 425] on div "Next slide" at bounding box center [737, 414] width 13 height 21
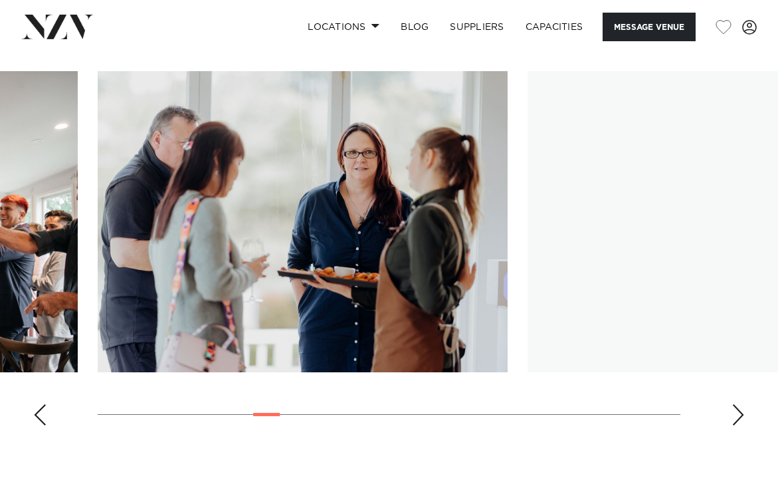
click at [732, 425] on div "Next slide" at bounding box center [737, 414] width 13 height 21
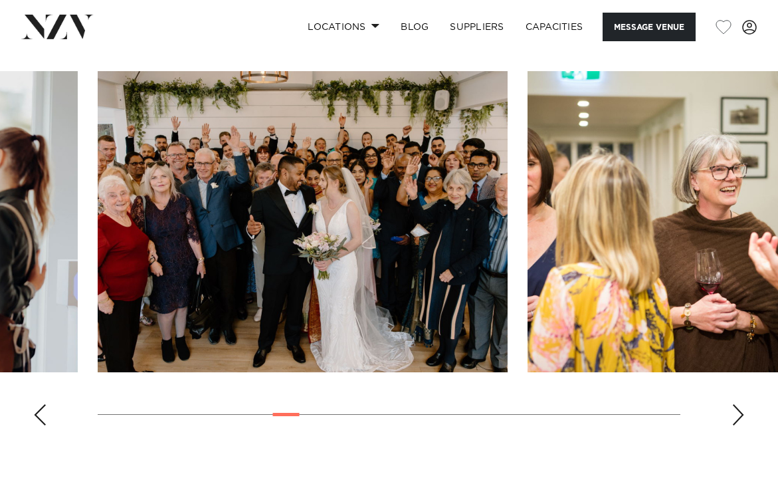
click at [732, 425] on div "Next slide" at bounding box center [737, 414] width 13 height 21
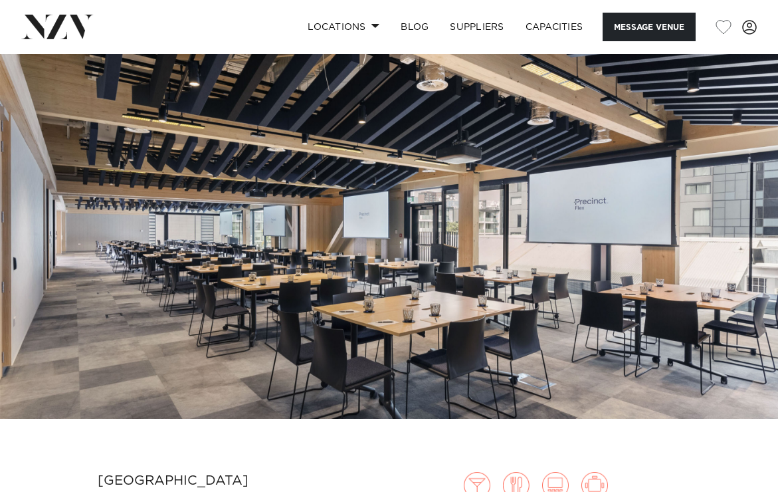
scroll to position [18, 0]
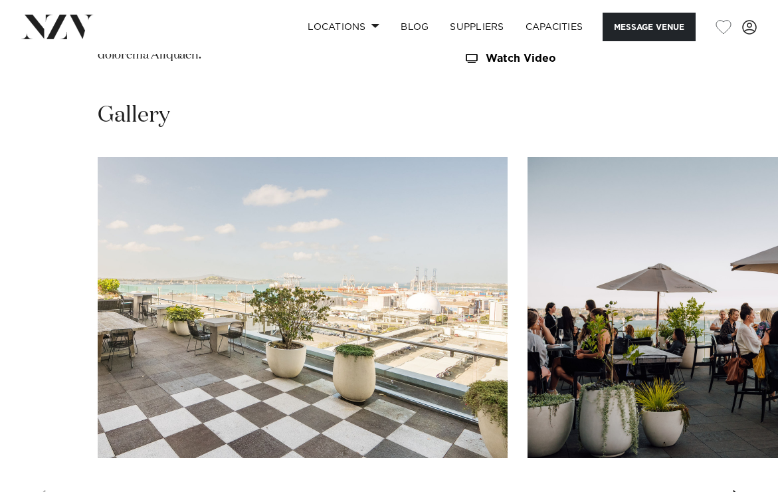
scroll to position [1418, 0]
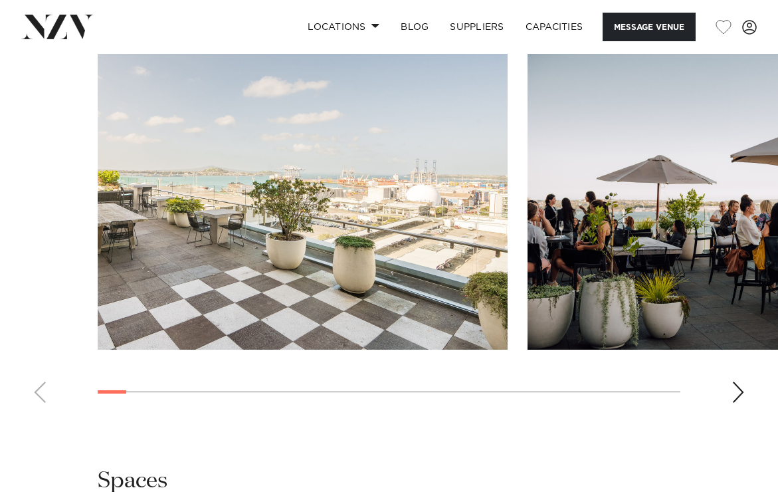
click at [731, 403] on div "Next slide" at bounding box center [737, 391] width 13 height 21
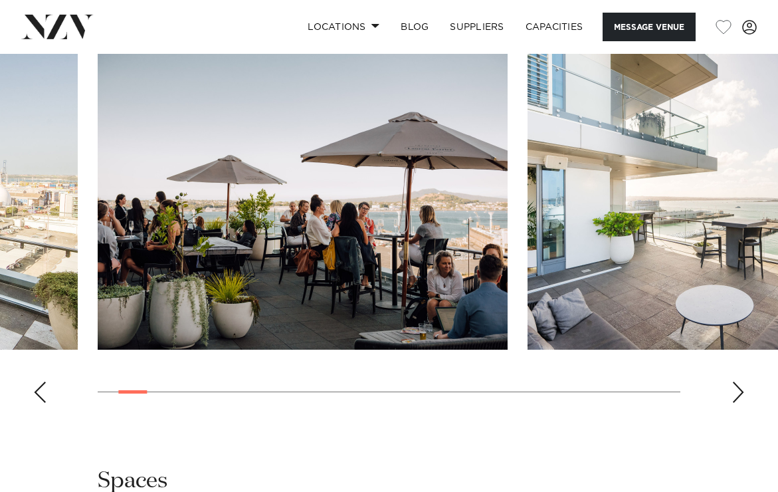
click at [731, 403] on div "Next slide" at bounding box center [737, 391] width 13 height 21
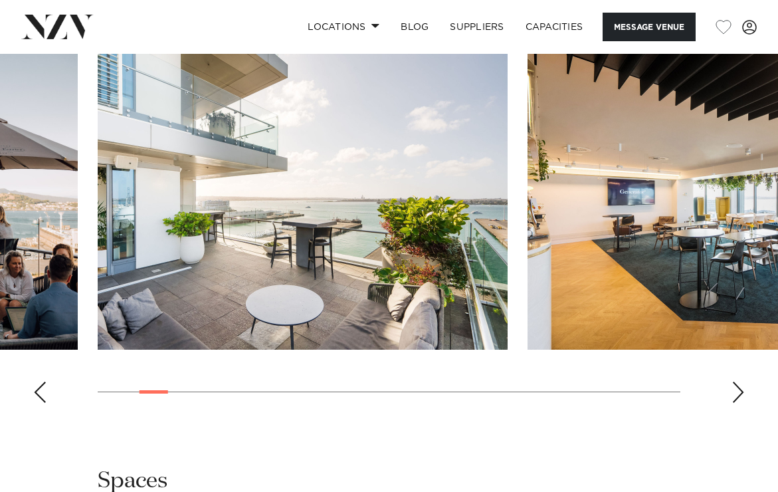
click at [731, 403] on div "Next slide" at bounding box center [737, 391] width 13 height 21
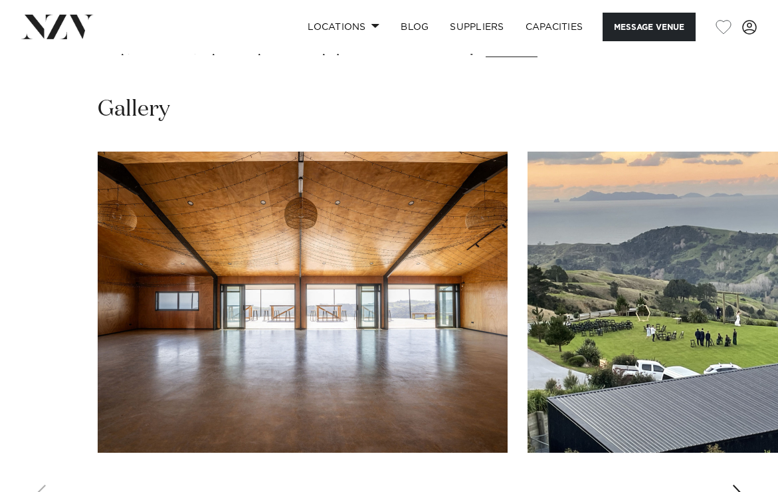
scroll to position [1455, 0]
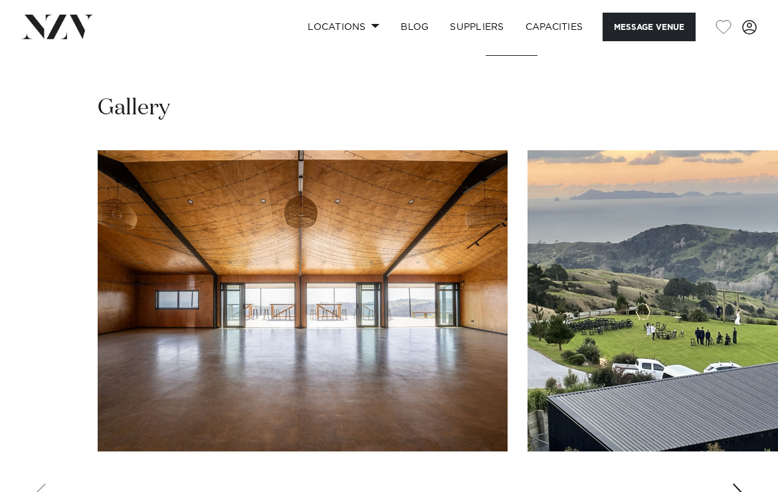
click at [736, 483] on div "Next slide" at bounding box center [737, 493] width 13 height 21
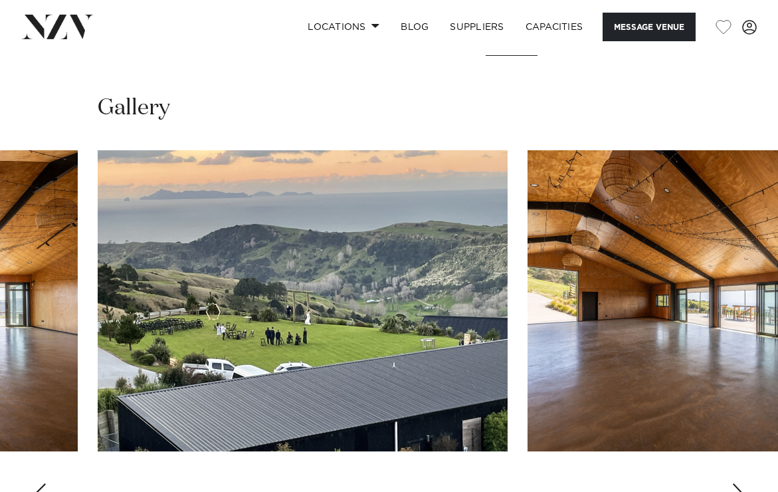
click at [736, 483] on div "Next slide" at bounding box center [737, 493] width 13 height 21
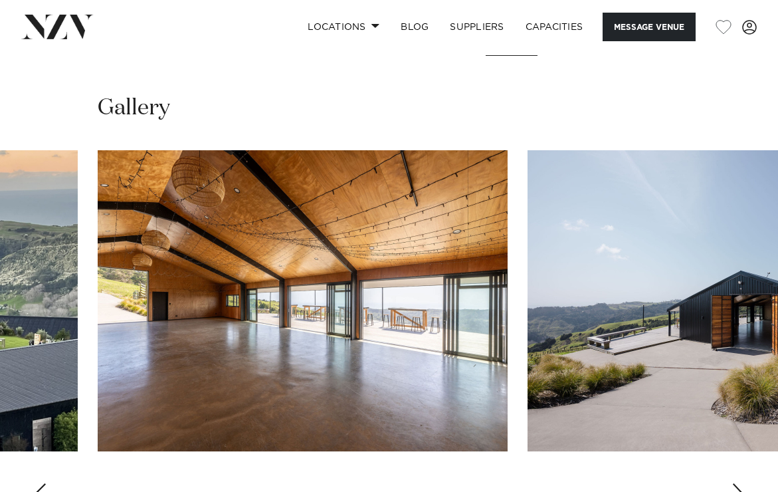
click at [736, 483] on div "Next slide" at bounding box center [737, 493] width 13 height 21
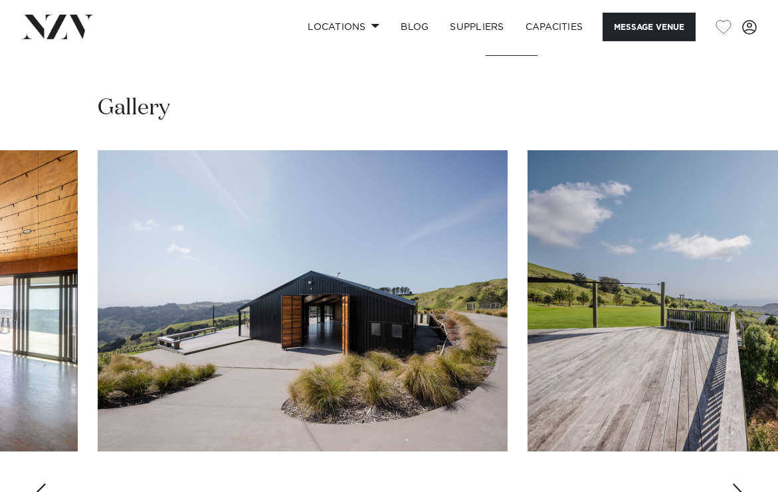
click at [736, 483] on div "Next slide" at bounding box center [737, 493] width 13 height 21
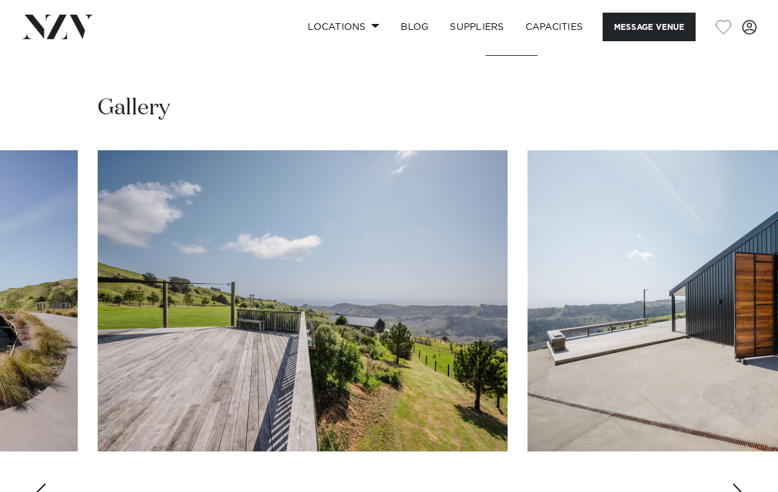
click at [736, 483] on div "Next slide" at bounding box center [737, 493] width 13 height 21
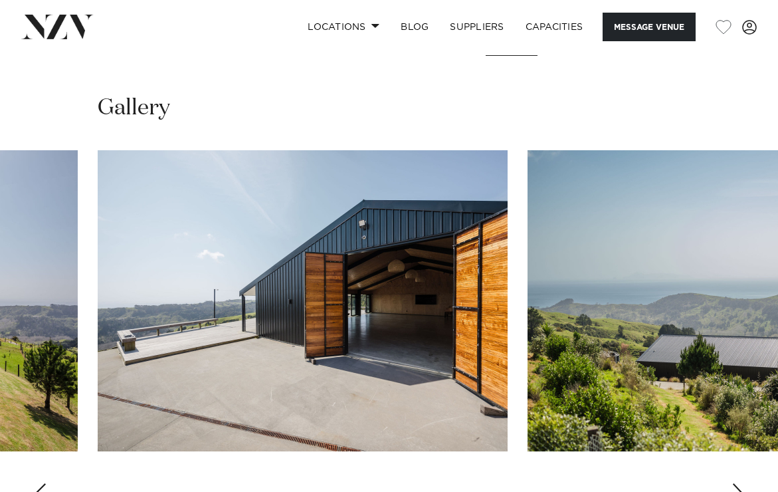
click at [736, 483] on div "Next slide" at bounding box center [737, 493] width 13 height 21
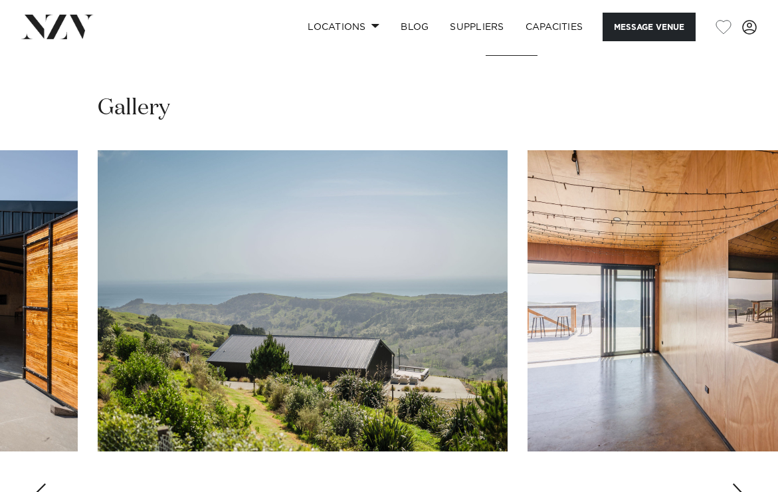
click at [736, 483] on div "Next slide" at bounding box center [737, 493] width 13 height 21
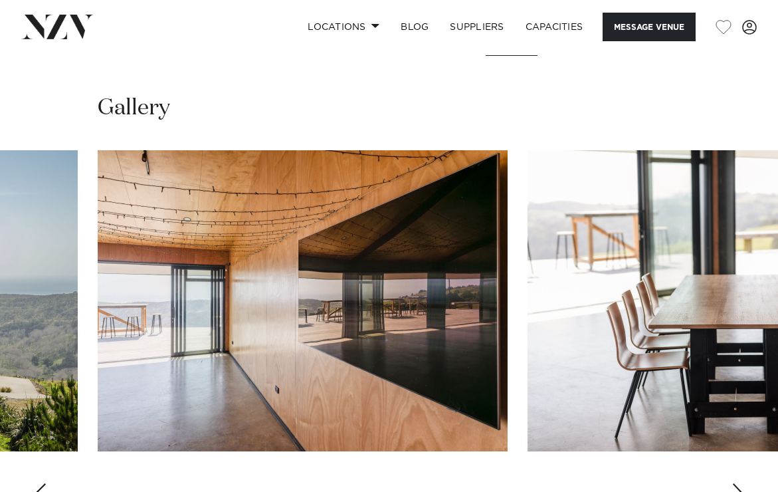
click at [736, 483] on div "Next slide" at bounding box center [737, 493] width 13 height 21
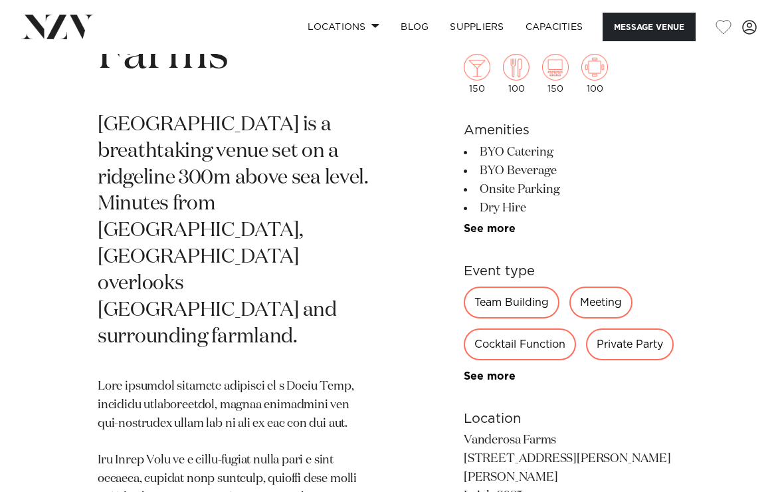
scroll to position [153, 0]
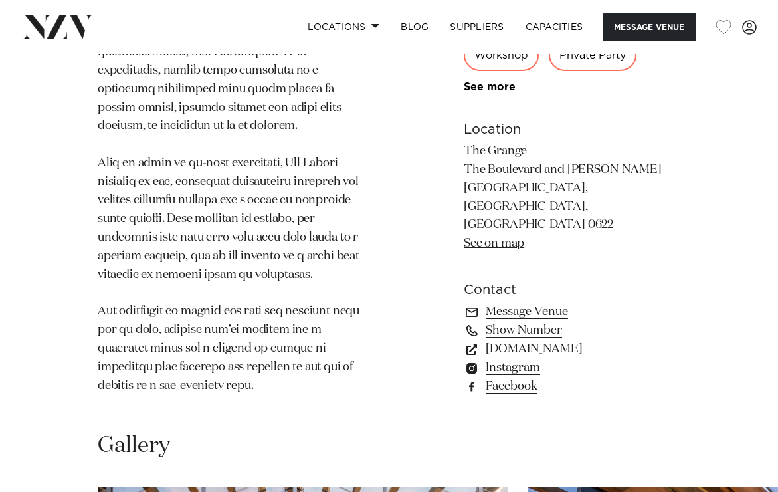
scroll to position [1359, 0]
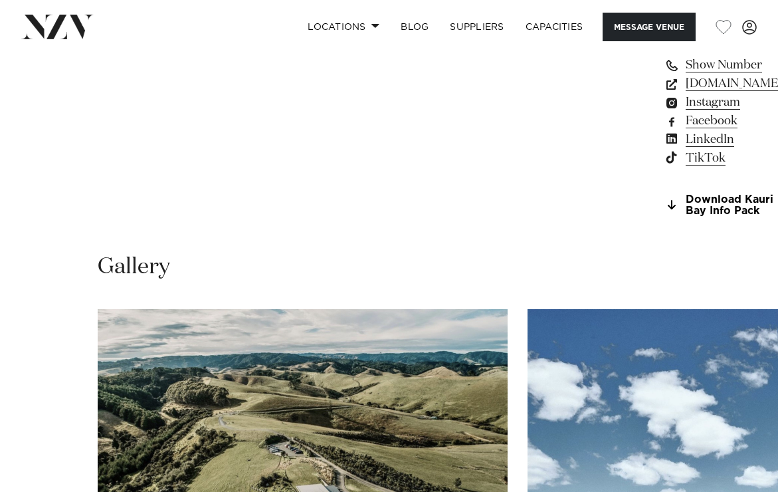
scroll to position [1012, 0]
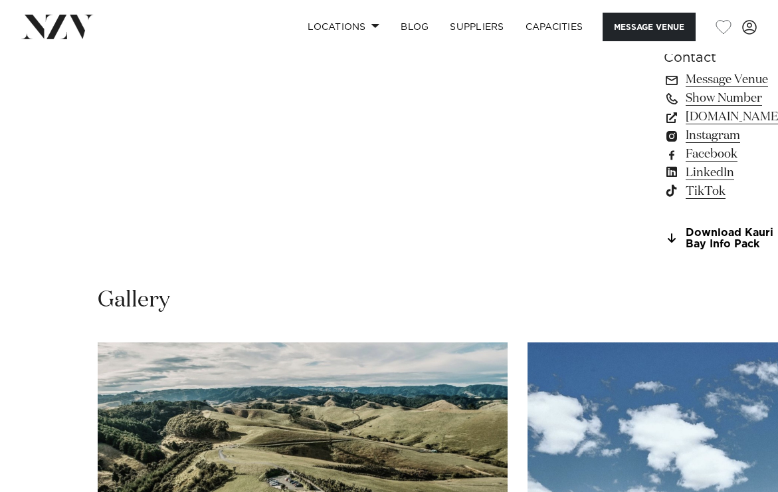
drag, startPoint x: 288, startPoint y: 112, endPoint x: 337, endPoint y: 112, distance: 49.2
copy p "Kauri Bay"
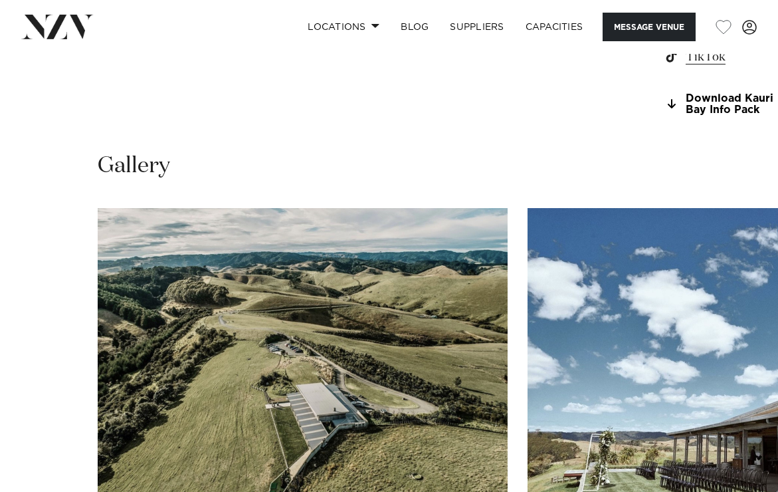
scroll to position [1145, 0]
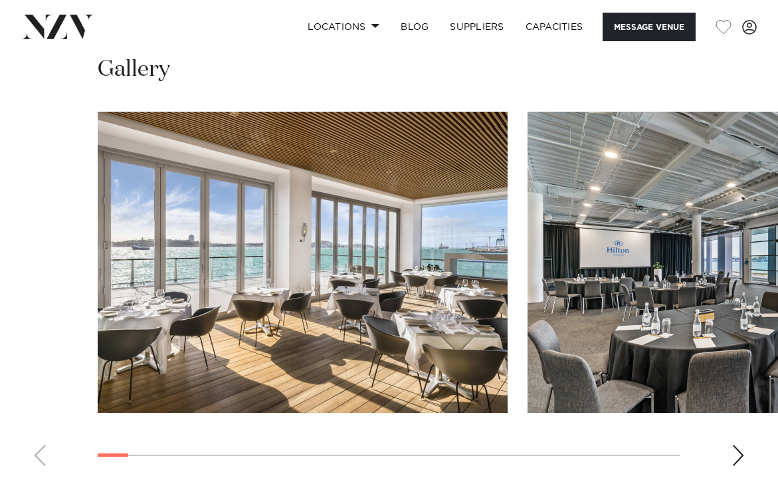
scroll to position [1237, 0]
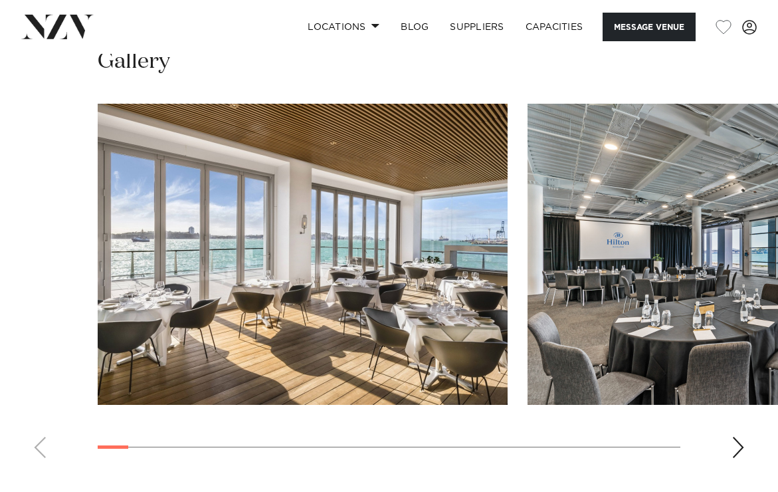
click at [733, 436] on div "Next slide" at bounding box center [737, 446] width 13 height 21
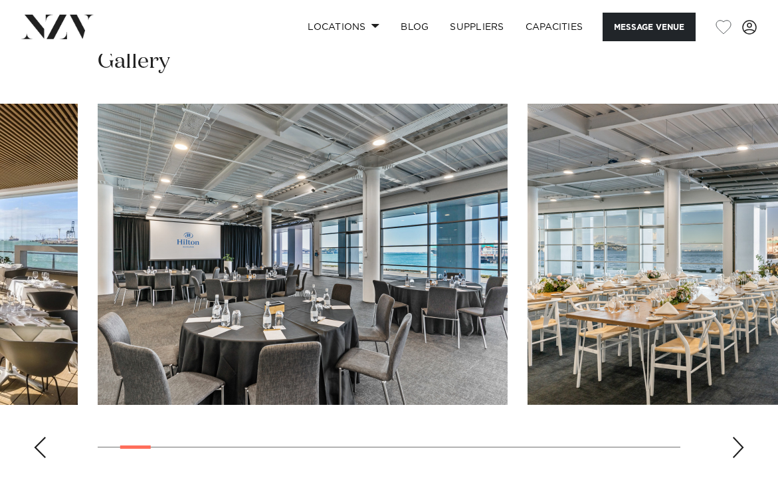
click at [733, 436] on div "Next slide" at bounding box center [737, 446] width 13 height 21
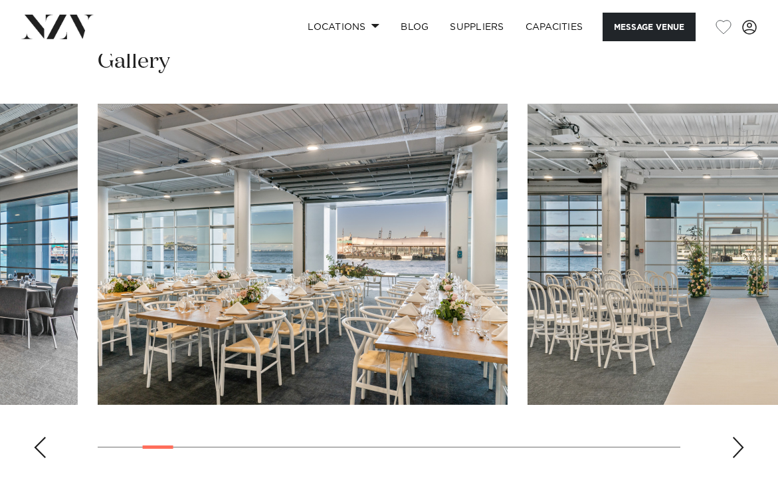
click at [733, 436] on div "Next slide" at bounding box center [737, 446] width 13 height 21
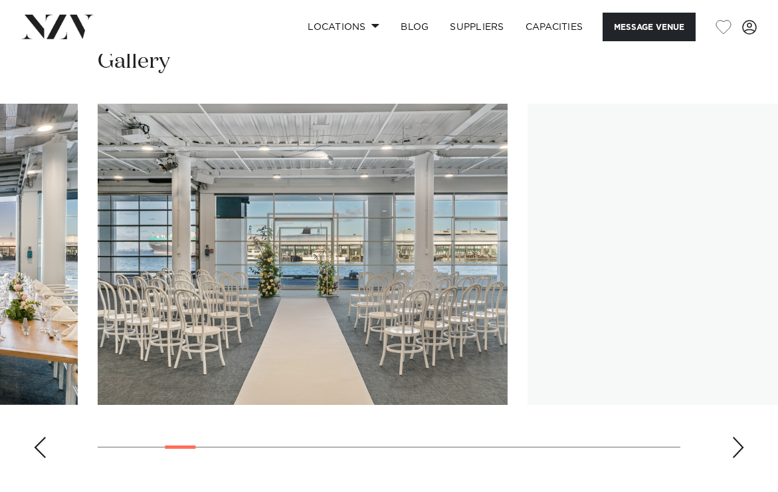
click at [733, 436] on div "Next slide" at bounding box center [737, 446] width 13 height 21
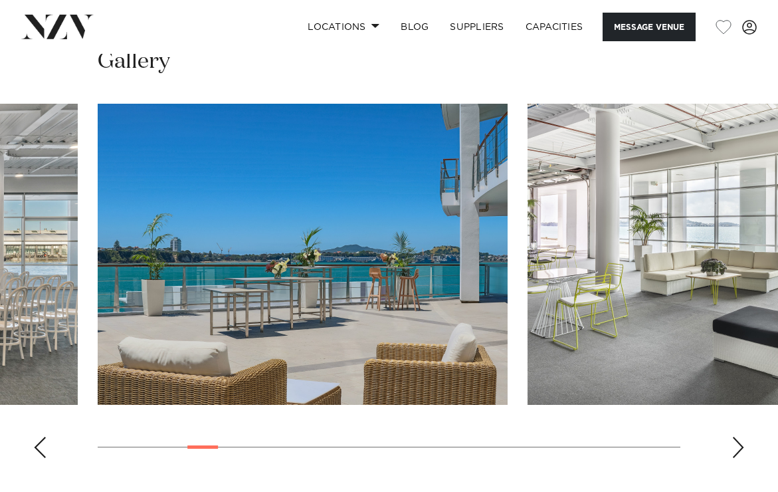
click at [733, 436] on div "Next slide" at bounding box center [737, 446] width 13 height 21
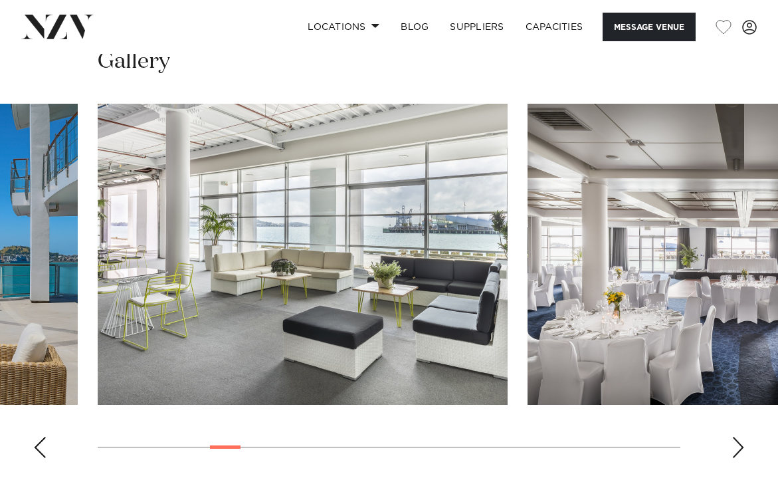
click at [733, 436] on div "Next slide" at bounding box center [737, 446] width 13 height 21
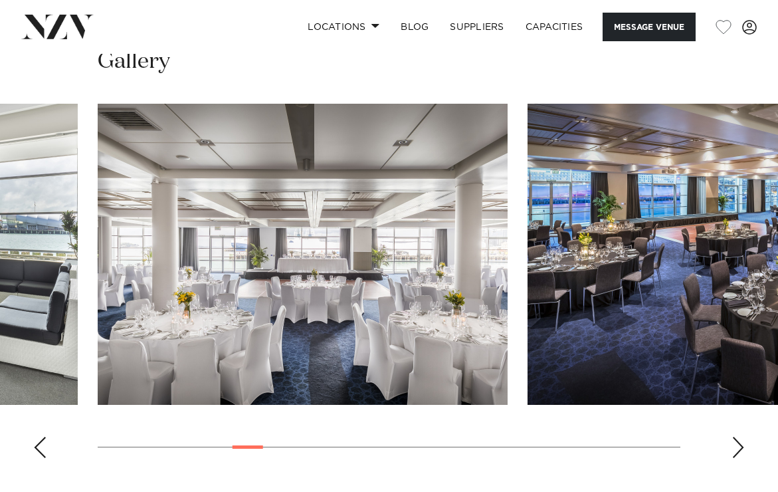
click at [733, 436] on div "Next slide" at bounding box center [737, 446] width 13 height 21
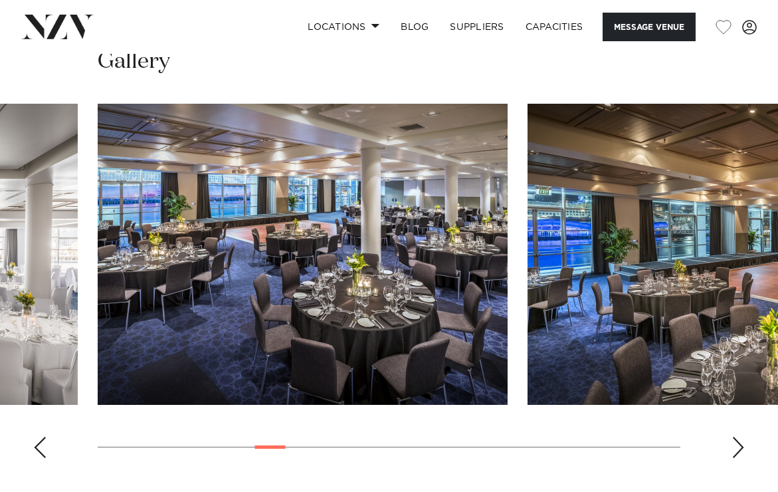
click at [733, 436] on div "Next slide" at bounding box center [737, 446] width 13 height 21
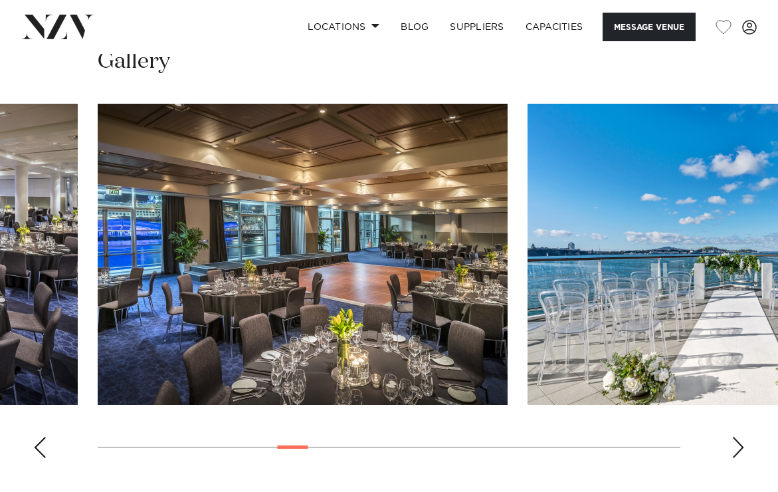
click at [733, 436] on div "Next slide" at bounding box center [737, 446] width 13 height 21
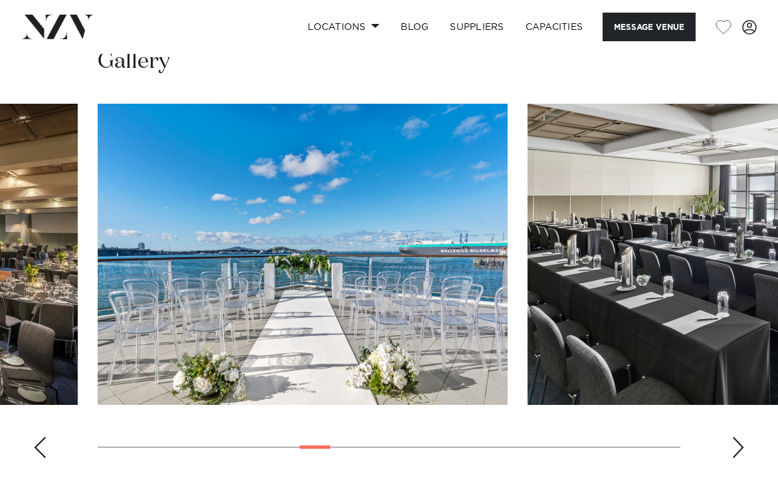
click at [733, 436] on div "Next slide" at bounding box center [737, 446] width 13 height 21
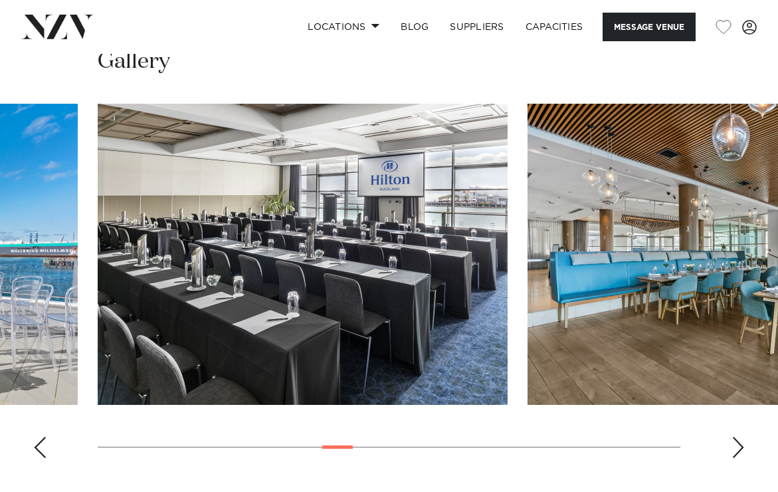
click at [733, 436] on div "Next slide" at bounding box center [737, 446] width 13 height 21
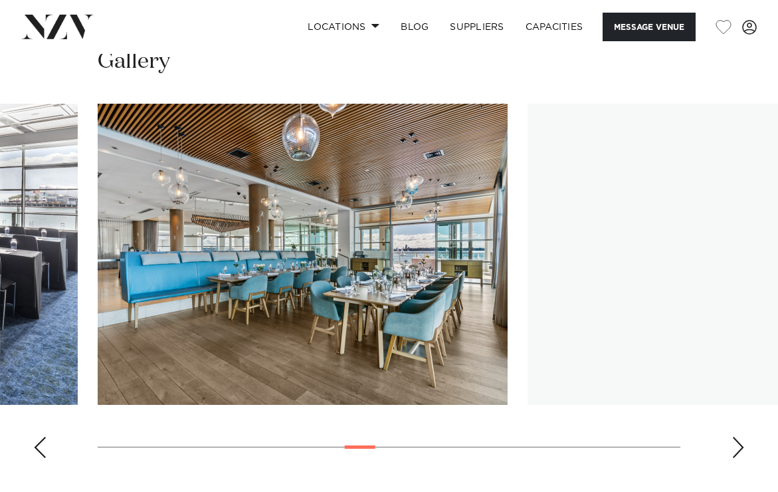
click at [733, 436] on div "Next slide" at bounding box center [737, 446] width 13 height 21
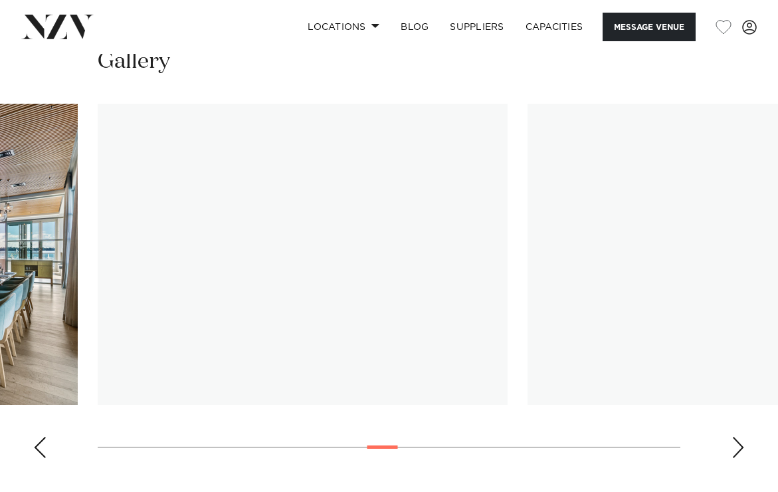
click at [733, 436] on div "Next slide" at bounding box center [737, 446] width 13 height 21
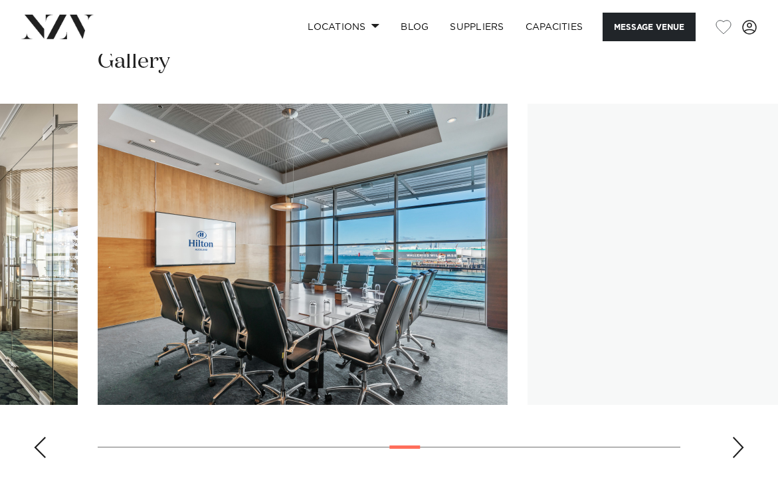
click at [733, 436] on div "Next slide" at bounding box center [737, 446] width 13 height 21
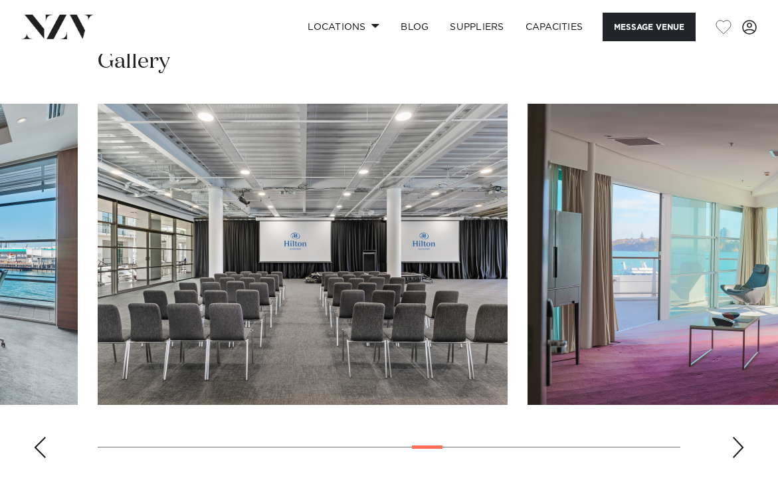
click at [733, 436] on div "Next slide" at bounding box center [737, 446] width 13 height 21
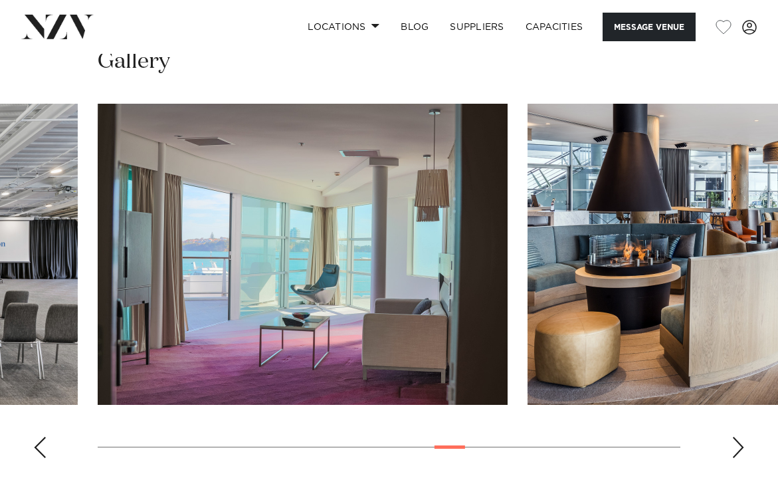
click at [733, 436] on div "Next slide" at bounding box center [737, 446] width 13 height 21
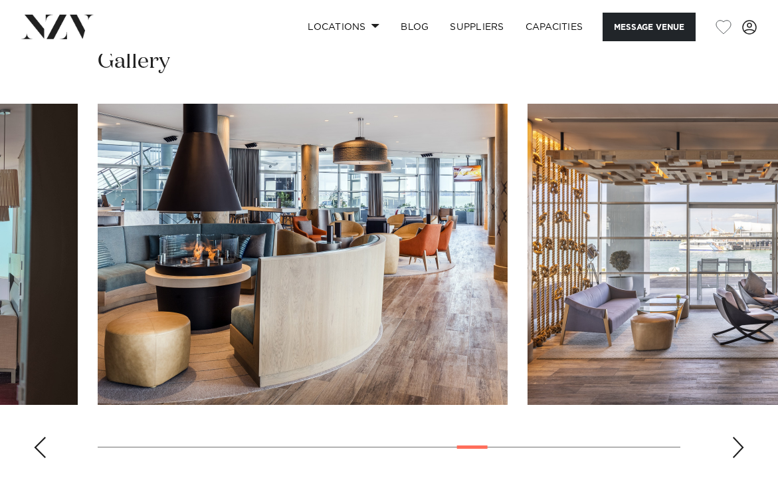
click at [733, 436] on div "Next slide" at bounding box center [737, 446] width 13 height 21
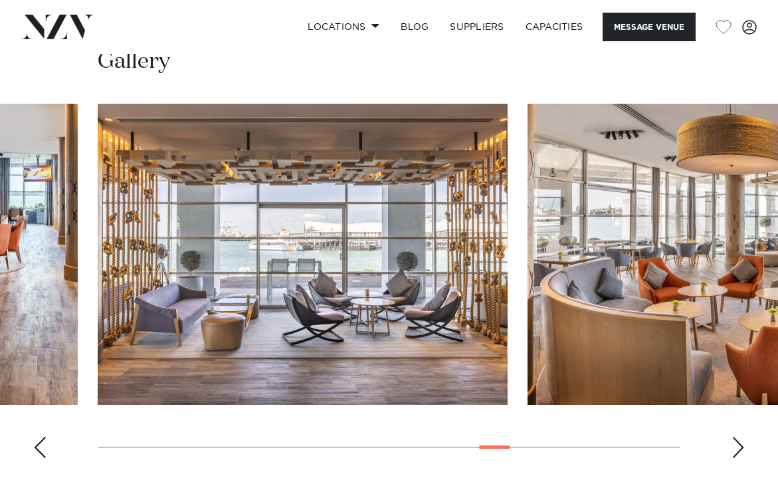
click at [733, 436] on div "Next slide" at bounding box center [737, 446] width 13 height 21
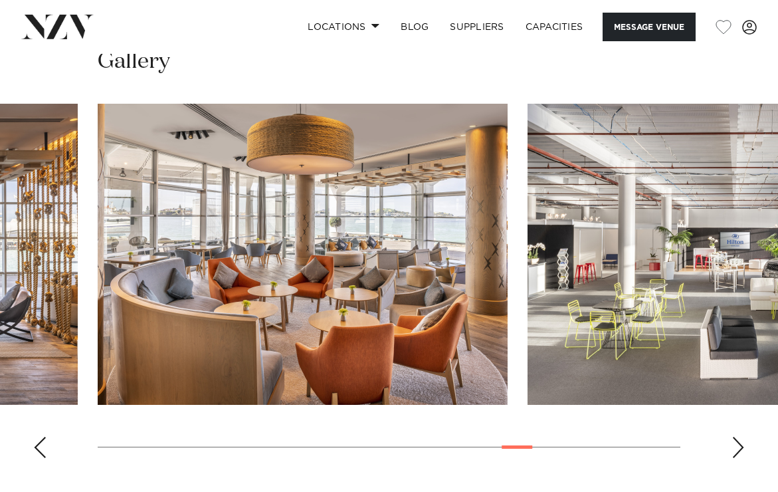
click at [733, 436] on div "Next slide" at bounding box center [737, 446] width 13 height 21
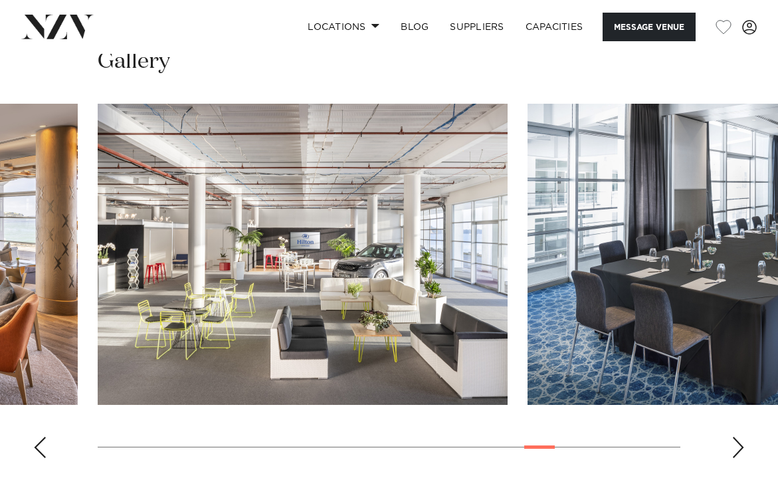
click at [733, 436] on div "Next slide" at bounding box center [737, 446] width 13 height 21
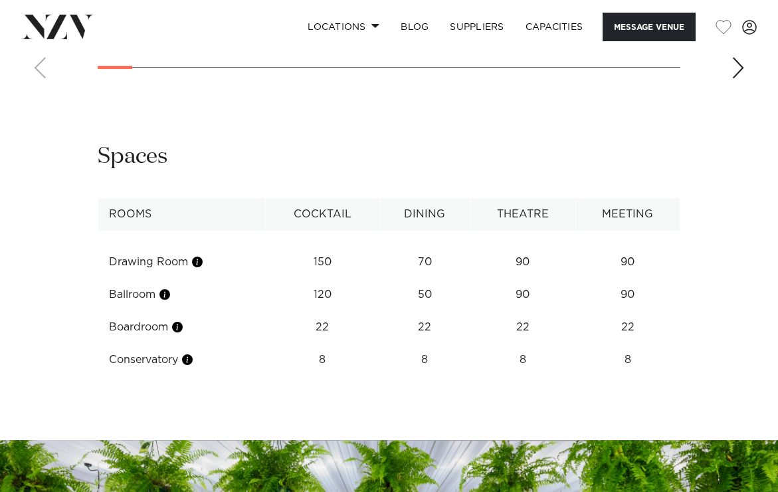
scroll to position [1528, 0]
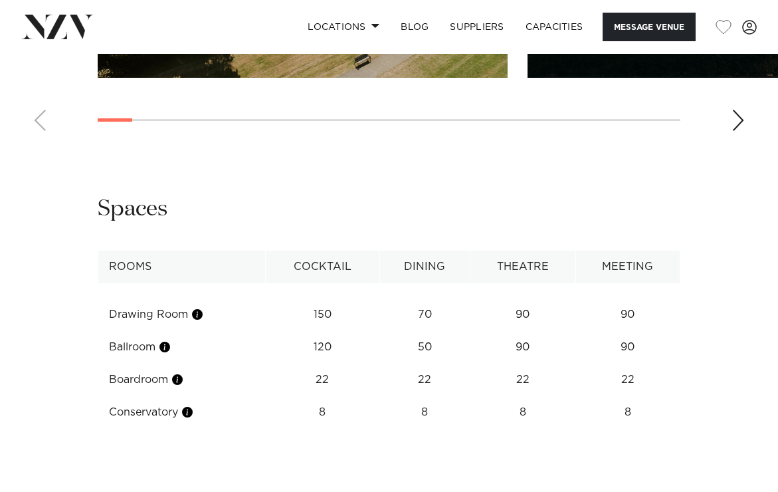
click at [737, 131] on div "Next slide" at bounding box center [737, 120] width 13 height 21
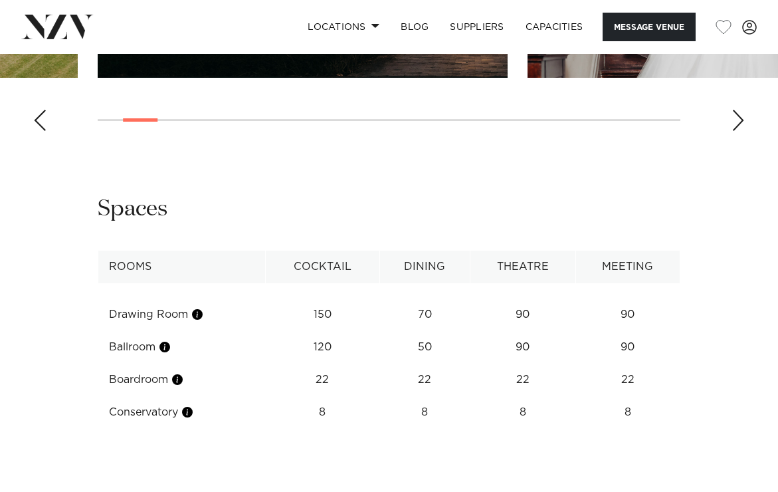
click at [737, 131] on div "Next slide" at bounding box center [737, 120] width 13 height 21
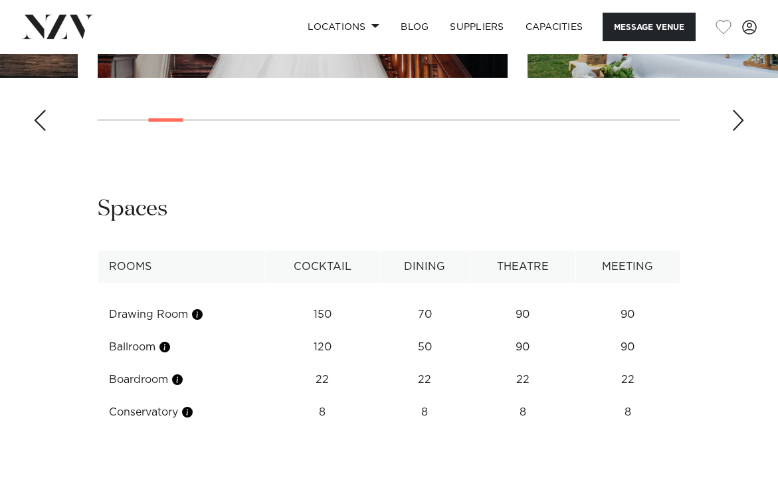
click at [737, 131] on div "Next slide" at bounding box center [737, 120] width 13 height 21
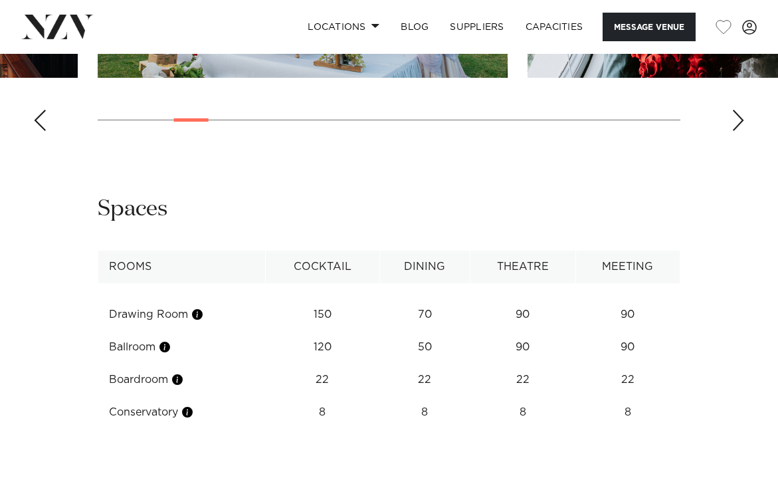
click at [737, 131] on div "Next slide" at bounding box center [737, 120] width 13 height 21
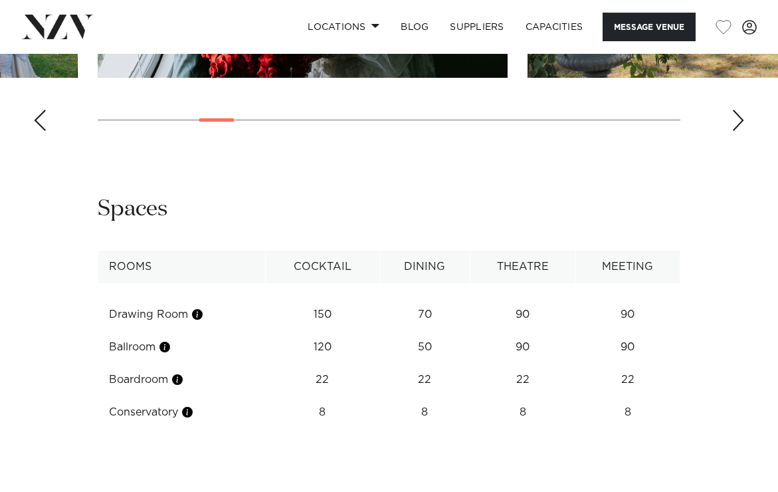
click at [735, 131] on div "Next slide" at bounding box center [737, 120] width 13 height 21
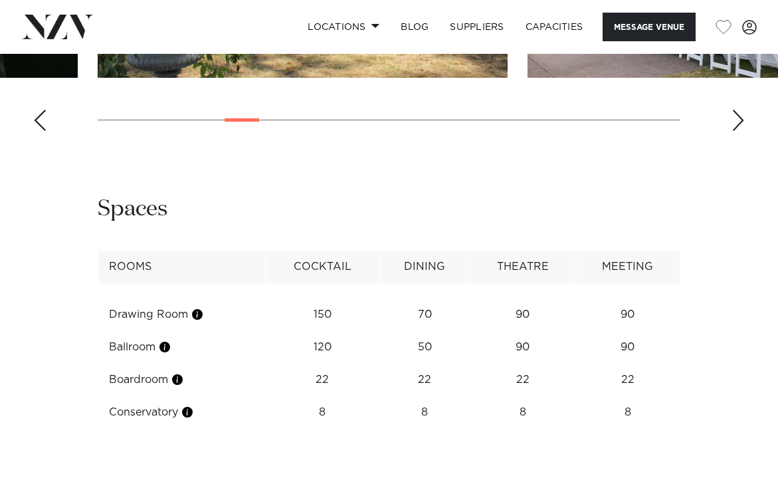
click at [735, 131] on div "Next slide" at bounding box center [737, 120] width 13 height 21
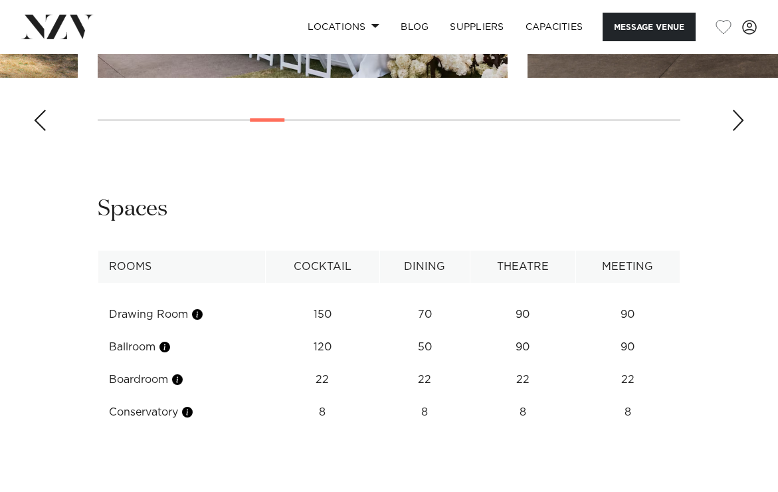
click at [735, 131] on div "Next slide" at bounding box center [737, 120] width 13 height 21
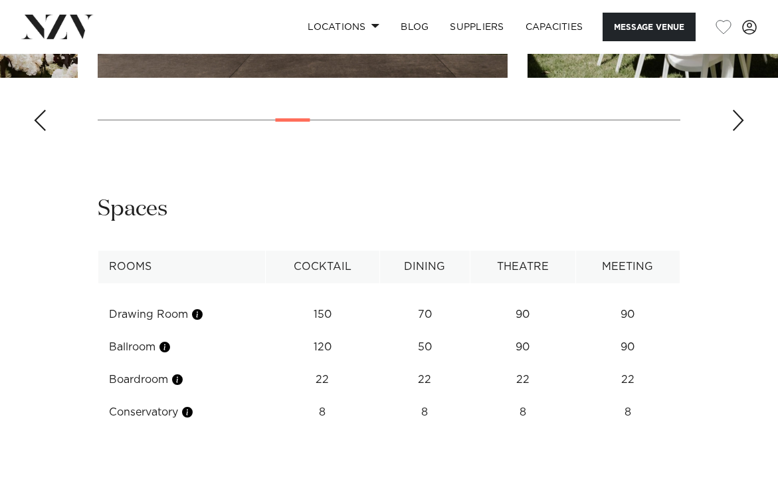
click at [742, 131] on div "Next slide" at bounding box center [737, 120] width 13 height 21
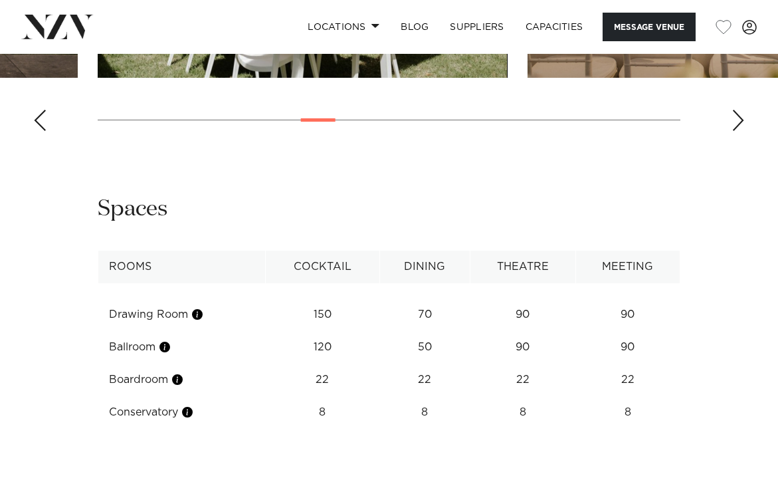
click at [742, 131] on div "Next slide" at bounding box center [737, 120] width 13 height 21
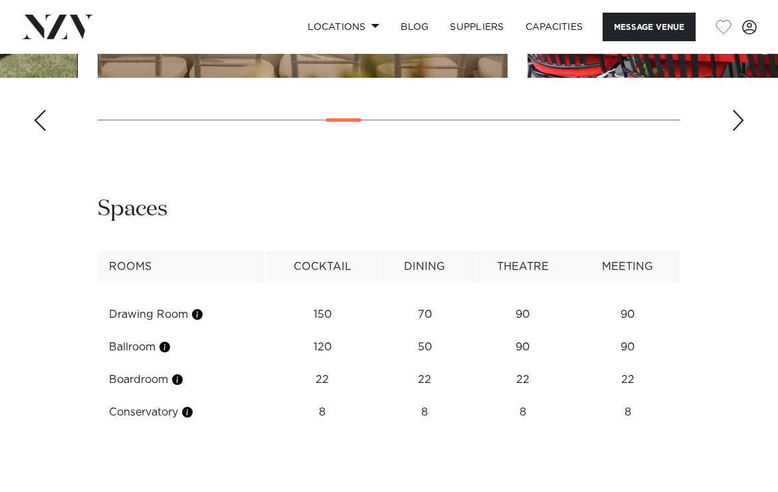
click at [742, 131] on div "Next slide" at bounding box center [737, 120] width 13 height 21
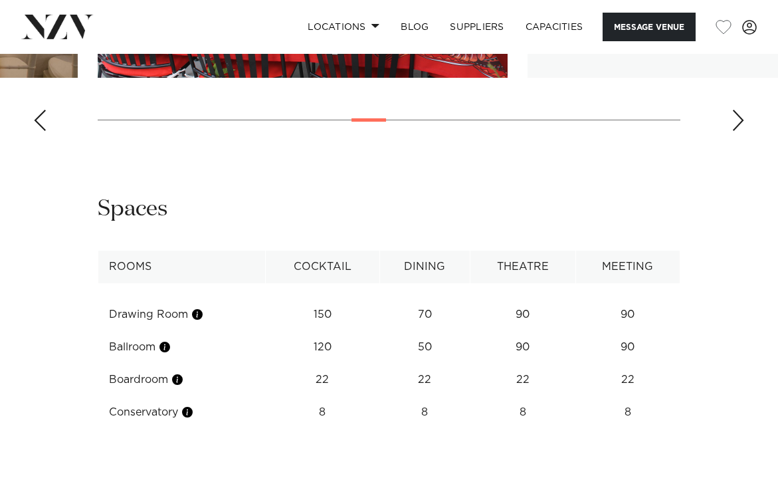
click at [742, 131] on div "Next slide" at bounding box center [737, 120] width 13 height 21
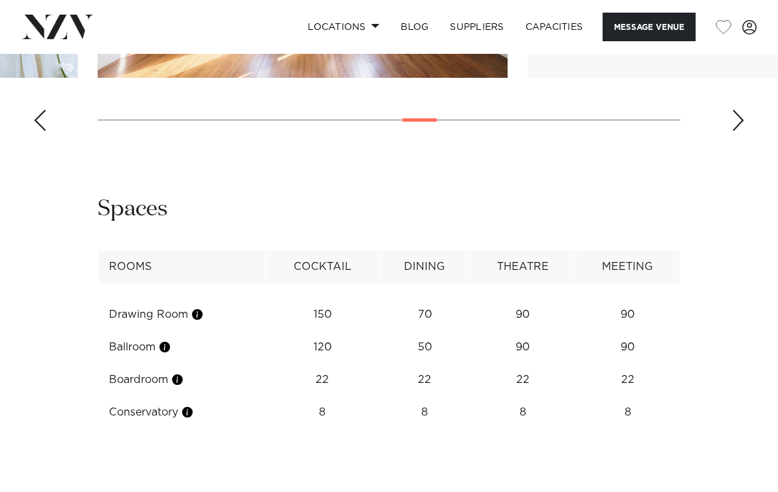
click at [742, 131] on div "Next slide" at bounding box center [737, 120] width 13 height 21
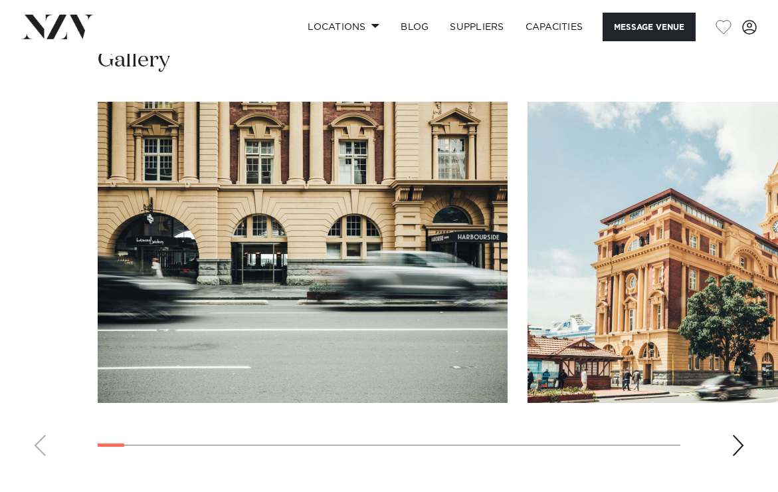
scroll to position [1486, 0]
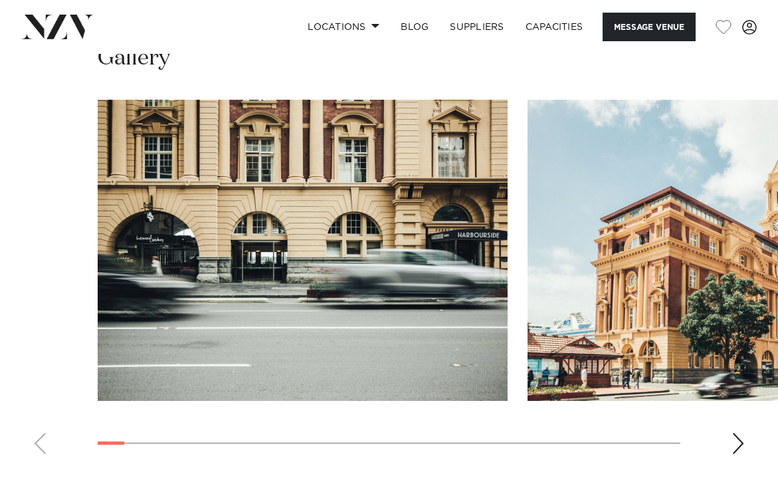
click at [721, 410] on swiper-container at bounding box center [389, 282] width 778 height 365
click at [735, 432] on div "Next slide" at bounding box center [737, 442] width 13 height 21
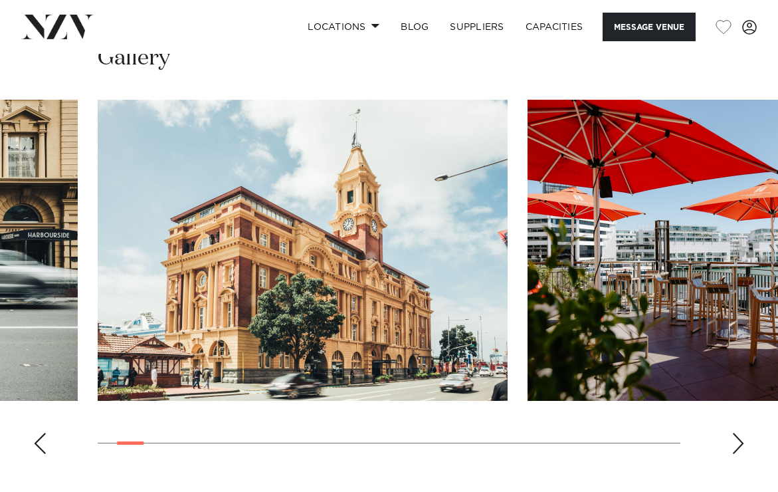
click at [735, 432] on div "Next slide" at bounding box center [737, 442] width 13 height 21
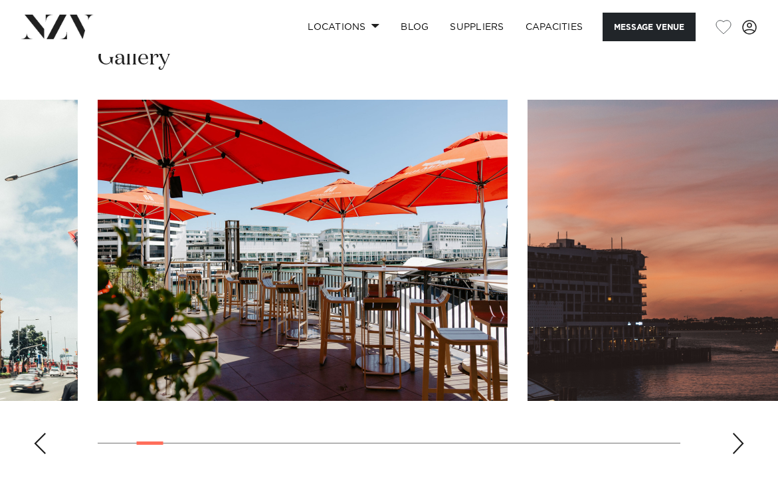
click at [735, 432] on div "Next slide" at bounding box center [737, 442] width 13 height 21
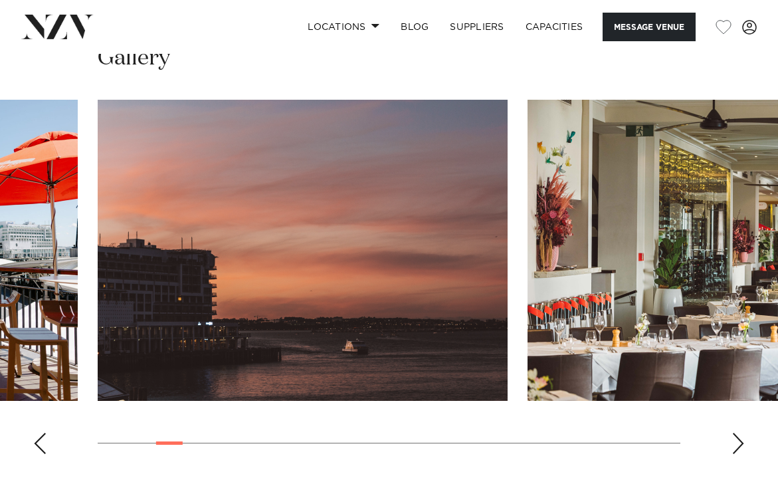
click at [735, 432] on div "Next slide" at bounding box center [737, 442] width 13 height 21
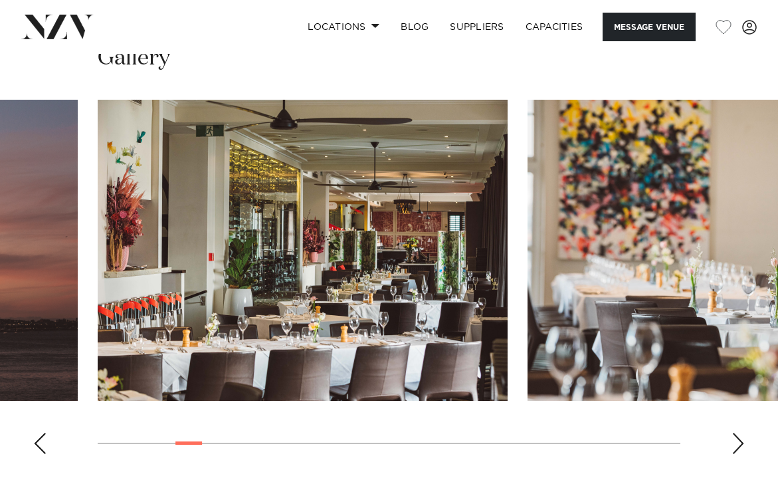
click at [735, 432] on div "Next slide" at bounding box center [737, 442] width 13 height 21
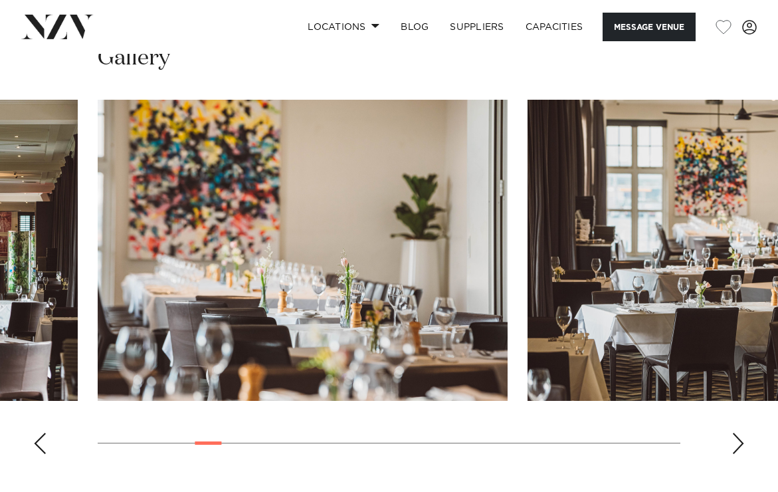
click at [735, 432] on div "Next slide" at bounding box center [737, 442] width 13 height 21
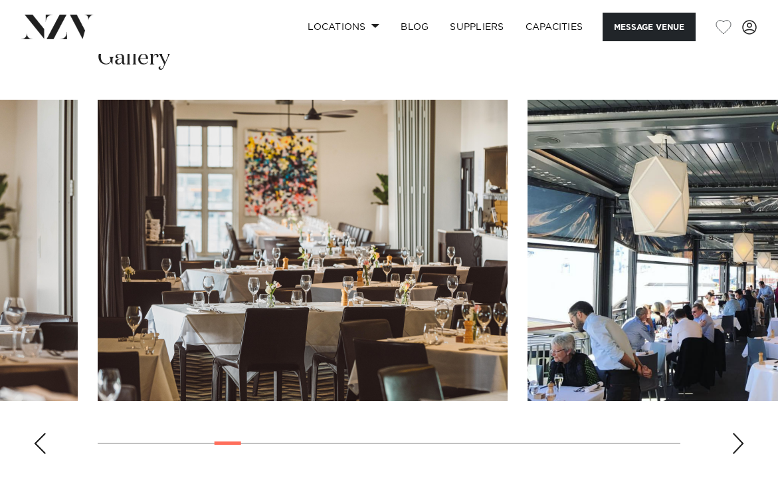
click at [735, 432] on div "Next slide" at bounding box center [737, 442] width 13 height 21
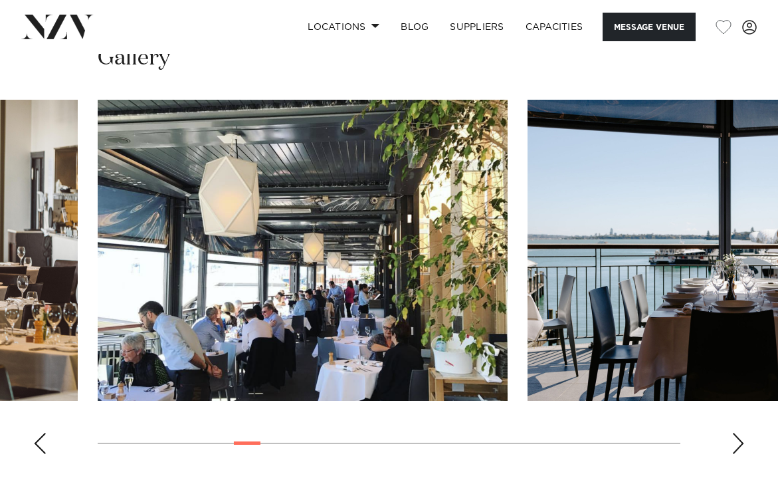
click at [735, 432] on div "Next slide" at bounding box center [737, 442] width 13 height 21
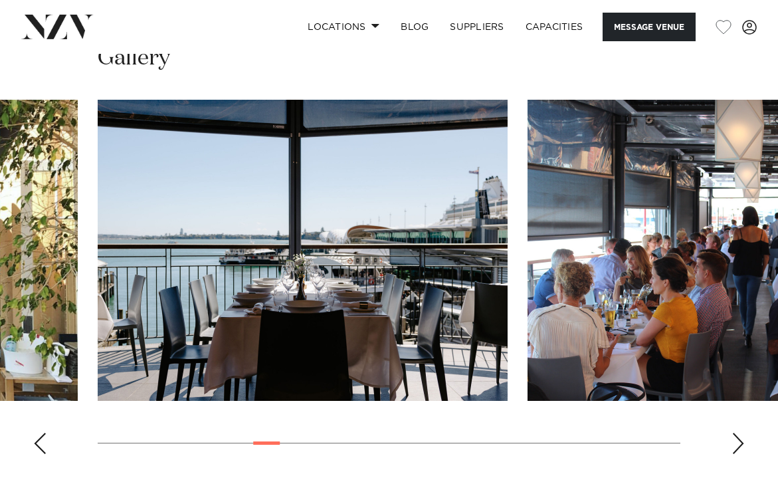
click at [735, 432] on div "Next slide" at bounding box center [737, 442] width 13 height 21
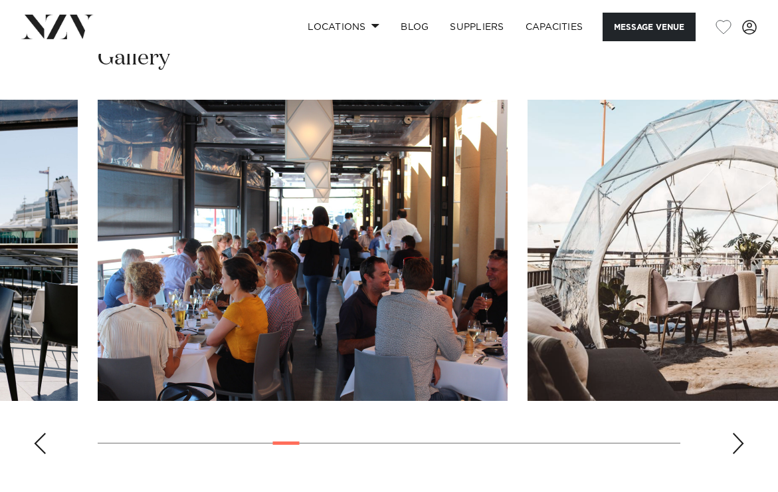
click at [735, 432] on div "Next slide" at bounding box center [737, 442] width 13 height 21
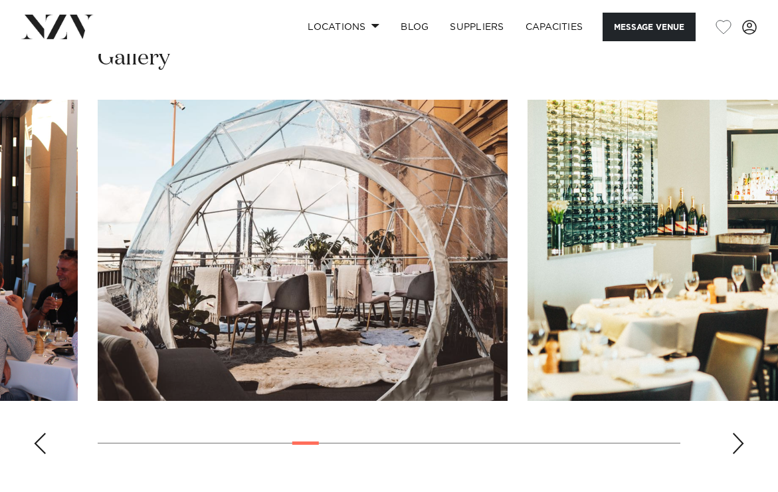
click at [735, 432] on div "Next slide" at bounding box center [737, 442] width 13 height 21
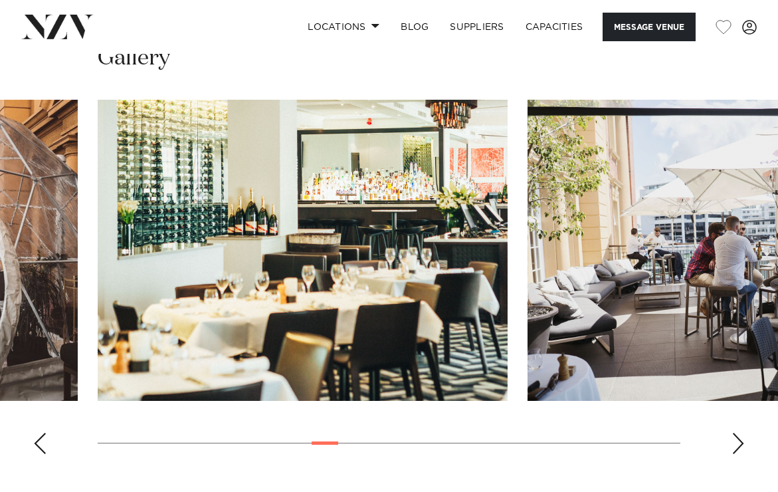
click at [735, 432] on div "Next slide" at bounding box center [737, 442] width 13 height 21
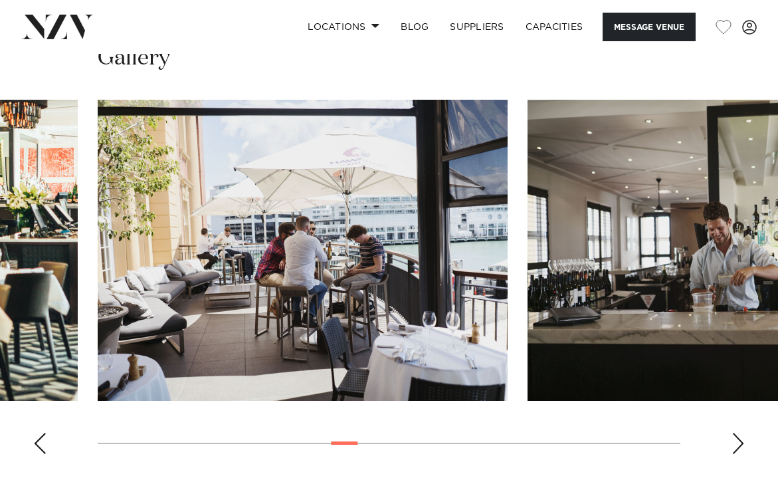
click at [615, 418] on swiper-container at bounding box center [389, 282] width 778 height 365
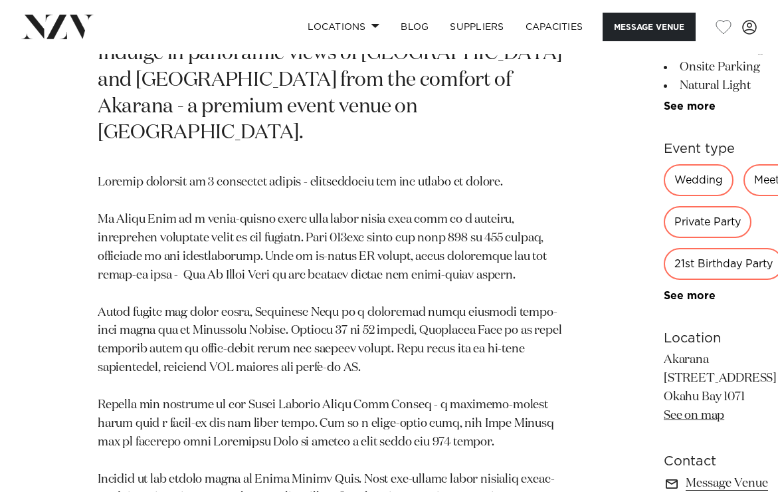
scroll to position [605, 0]
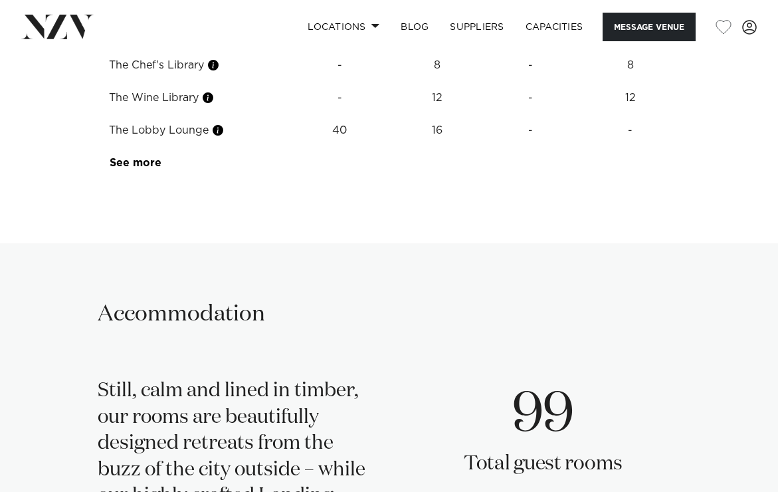
scroll to position [2677, 0]
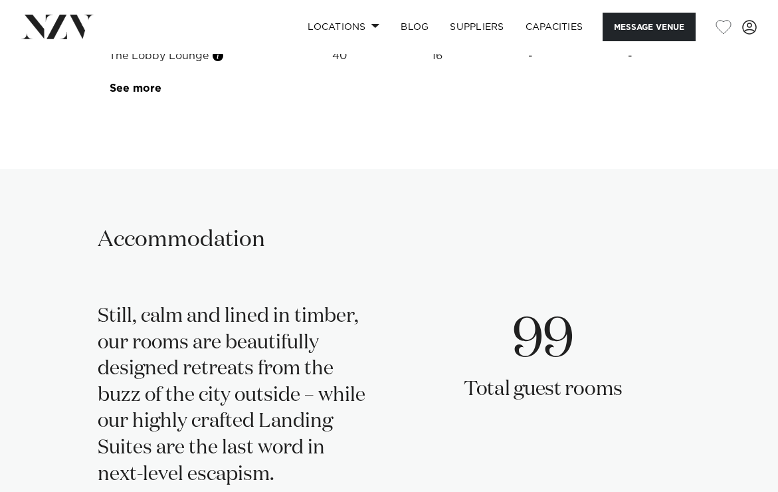
scroll to position [2630, 0]
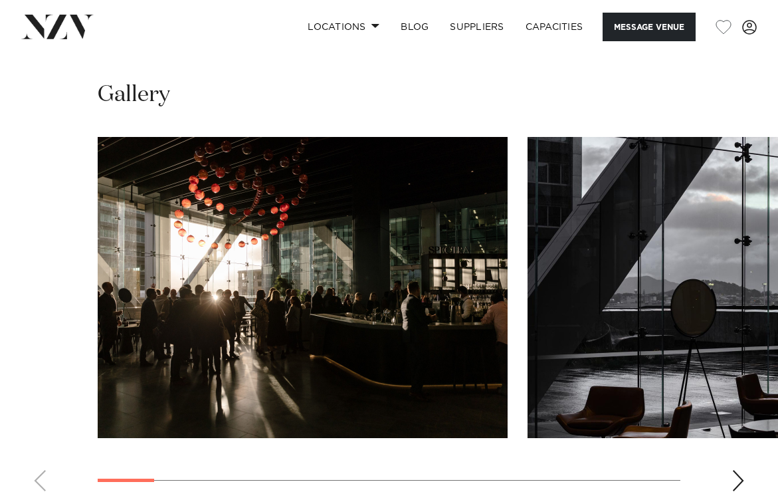
scroll to position [1096, 0]
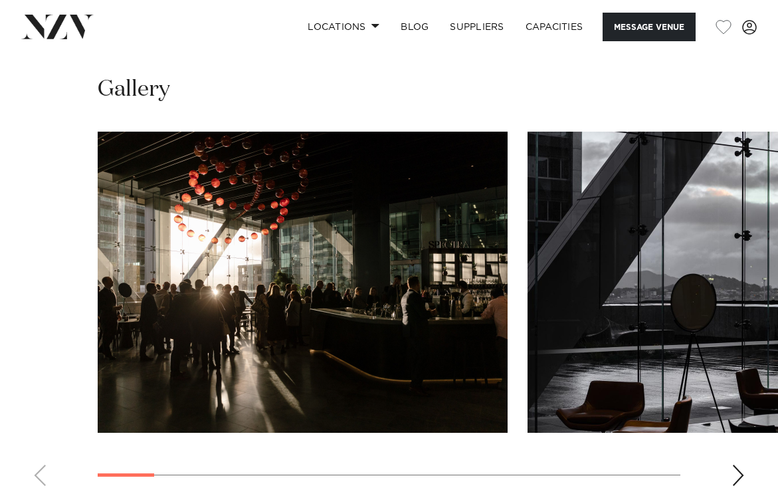
click at [734, 464] on div "Next slide" at bounding box center [737, 474] width 13 height 21
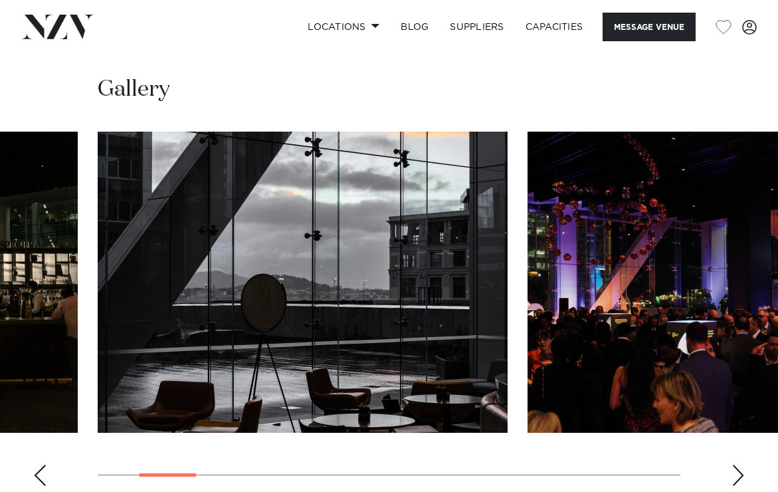
click at [734, 464] on div "Next slide" at bounding box center [737, 474] width 13 height 21
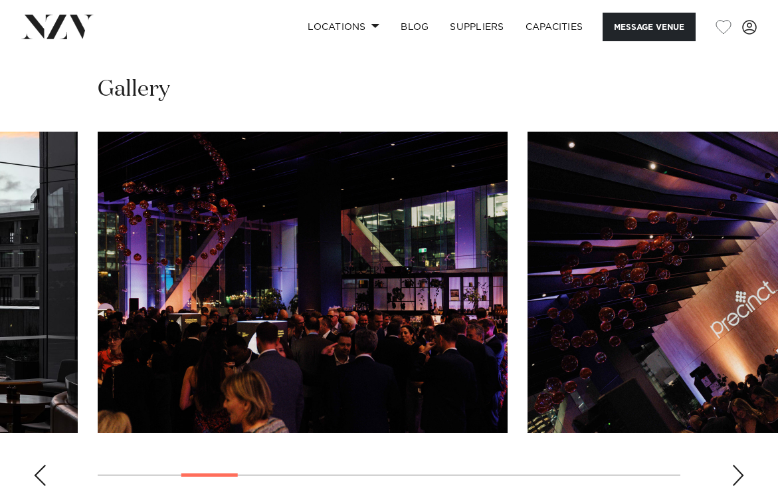
click at [734, 464] on div "Next slide" at bounding box center [737, 474] width 13 height 21
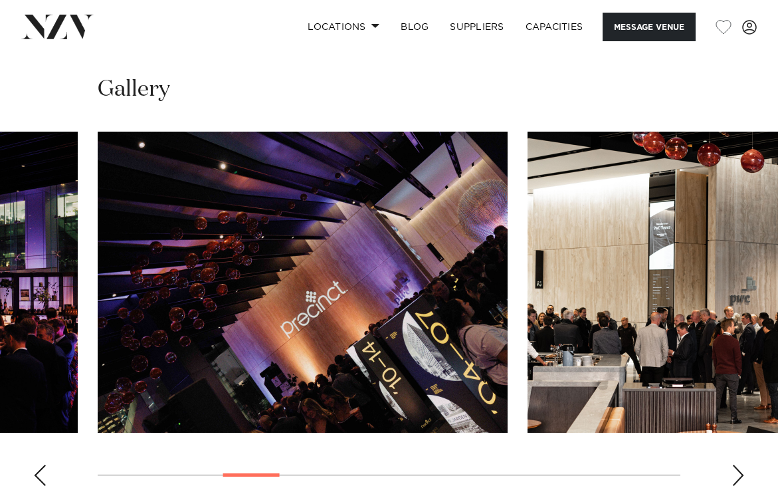
click at [734, 464] on div "Next slide" at bounding box center [737, 474] width 13 height 21
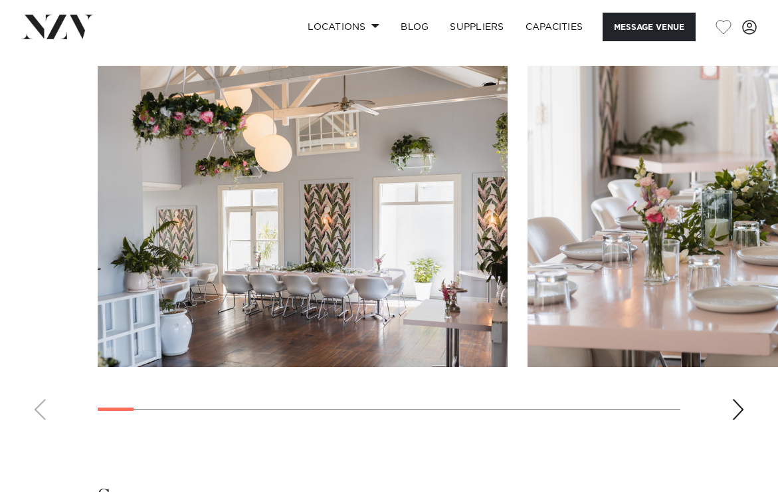
scroll to position [1645, 0]
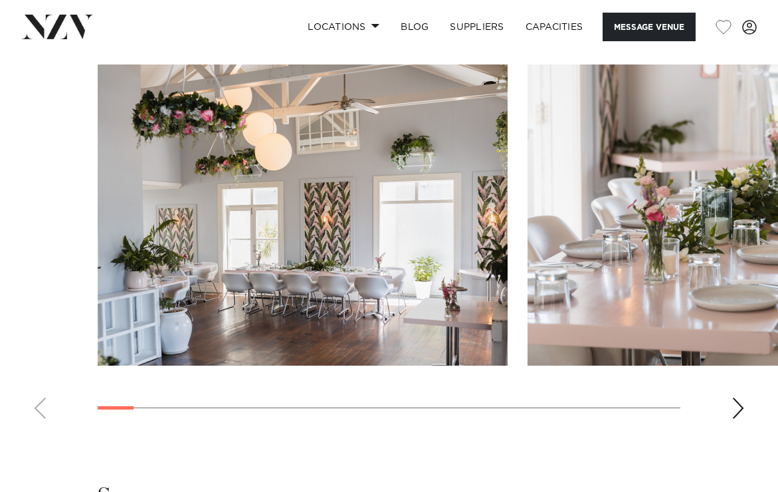
click at [742, 404] on div "Next slide" at bounding box center [737, 407] width 13 height 21
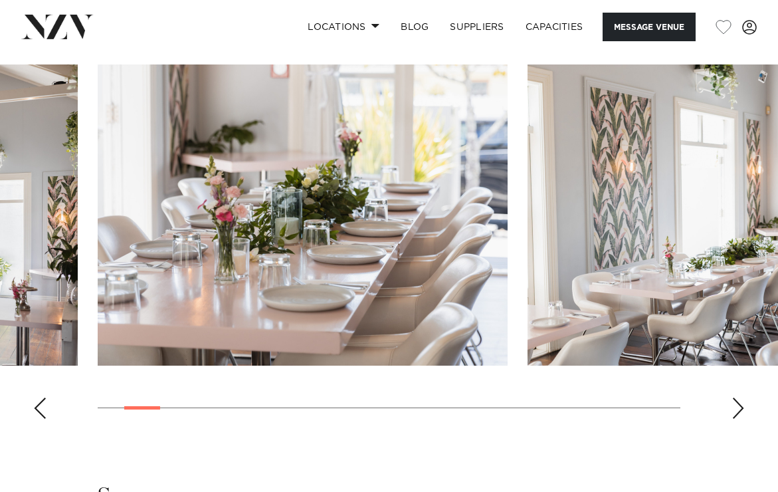
click at [742, 404] on div "Next slide" at bounding box center [737, 407] width 13 height 21
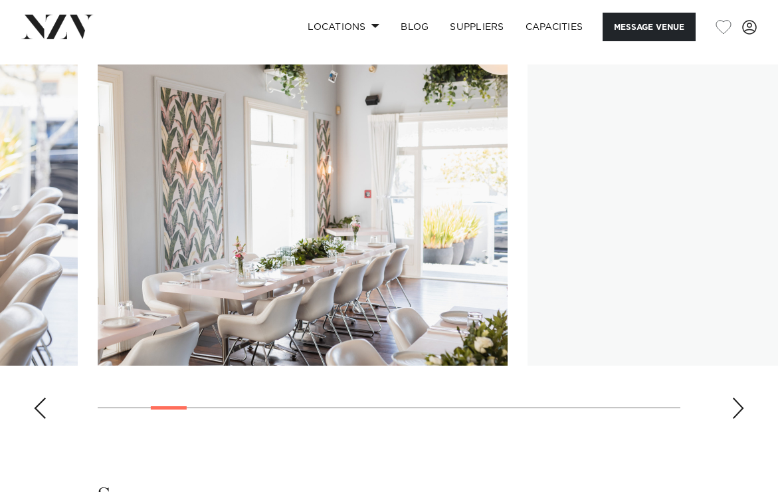
click at [742, 404] on div "Next slide" at bounding box center [737, 407] width 13 height 21
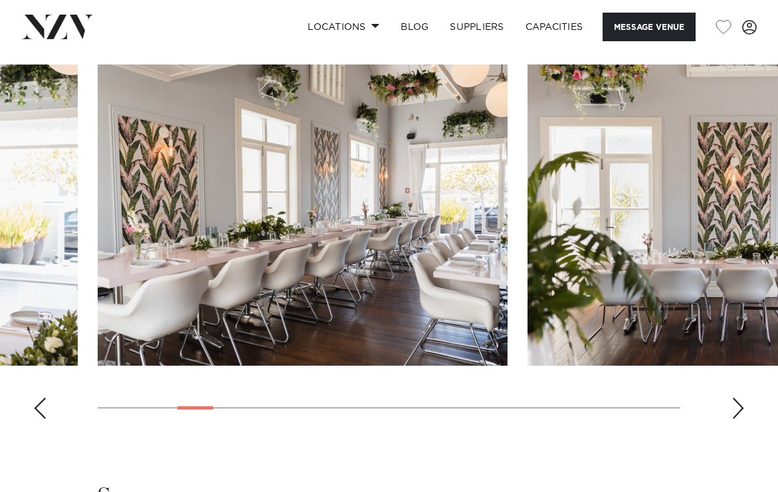
click at [742, 404] on div "Next slide" at bounding box center [737, 407] width 13 height 21
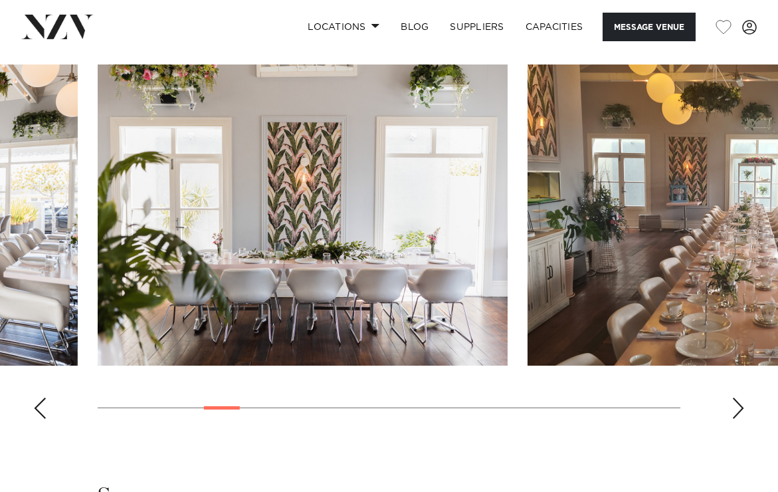
click at [742, 404] on div "Next slide" at bounding box center [737, 407] width 13 height 21
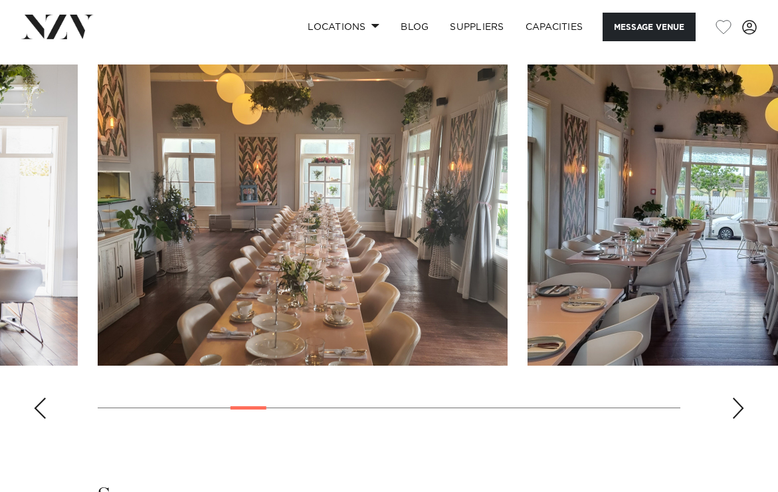
click at [742, 404] on div "Next slide" at bounding box center [737, 407] width 13 height 21
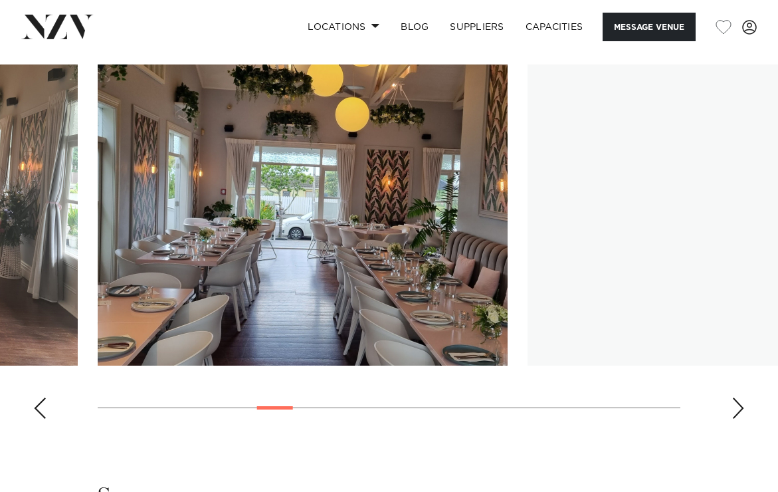
click at [742, 404] on div "Next slide" at bounding box center [737, 407] width 13 height 21
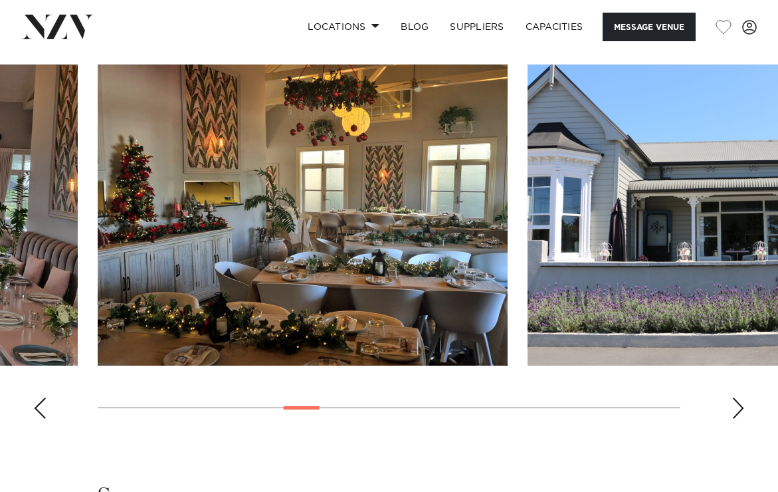
click at [742, 404] on div "Next slide" at bounding box center [737, 407] width 13 height 21
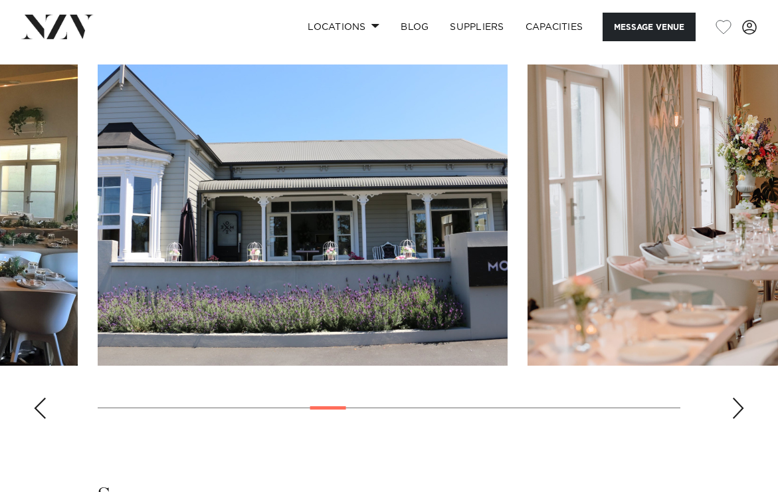
click at [742, 404] on div "Next slide" at bounding box center [737, 407] width 13 height 21
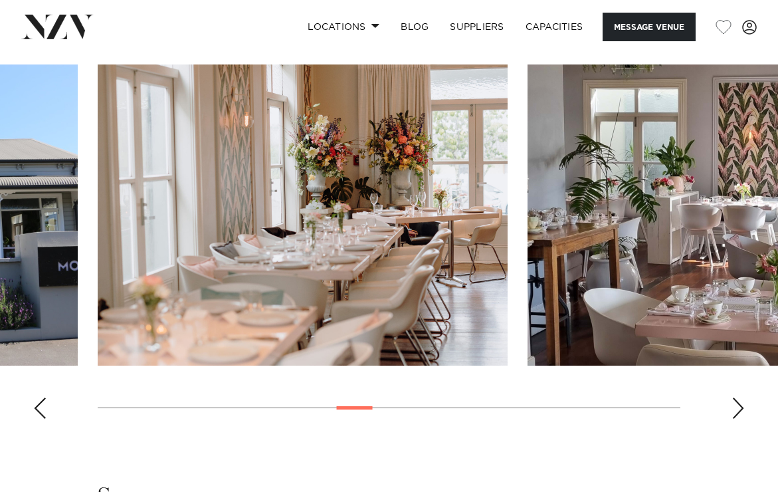
click at [742, 404] on div "Next slide" at bounding box center [737, 407] width 13 height 21
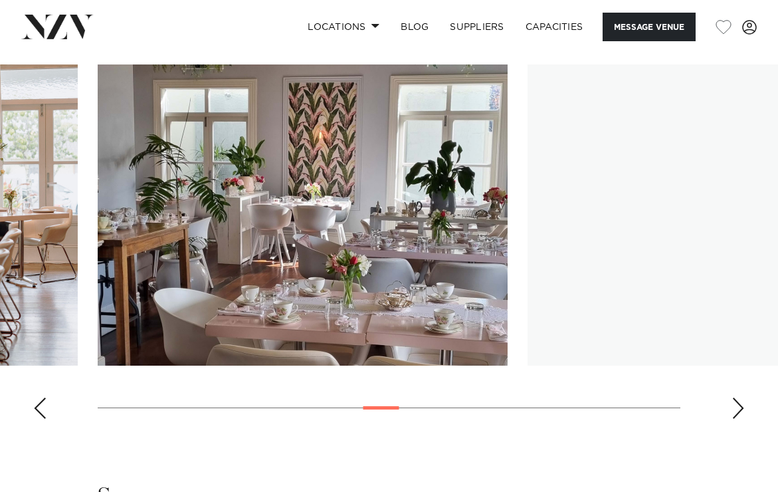
click at [742, 404] on div "Next slide" at bounding box center [737, 407] width 13 height 21
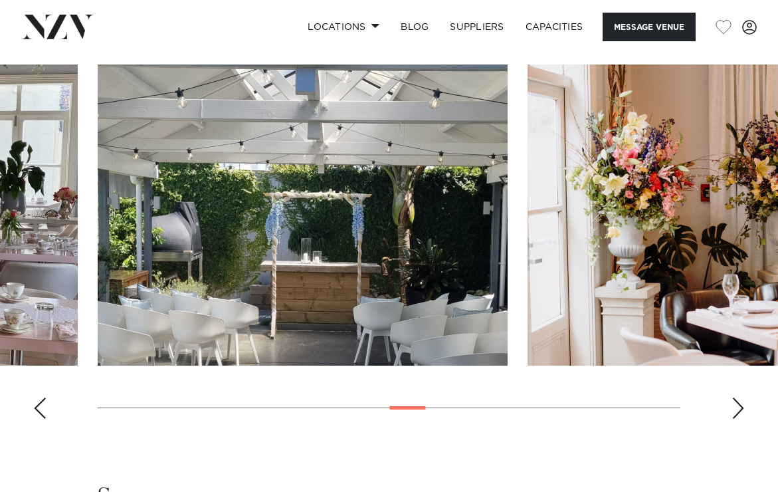
click at [742, 404] on div "Next slide" at bounding box center [737, 407] width 13 height 21
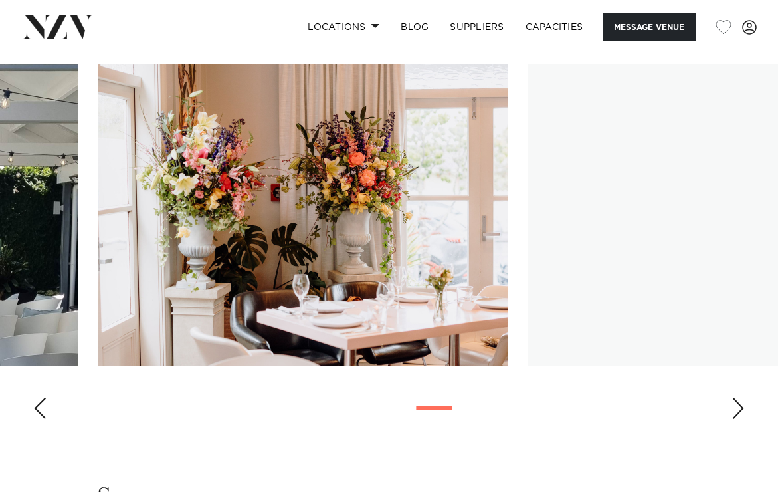
click at [742, 404] on div "Next slide" at bounding box center [737, 407] width 13 height 21
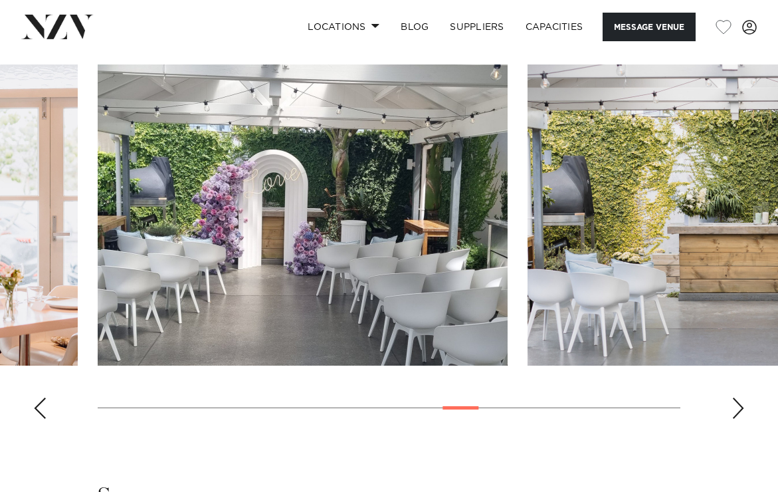
click at [742, 404] on div "Next slide" at bounding box center [737, 407] width 13 height 21
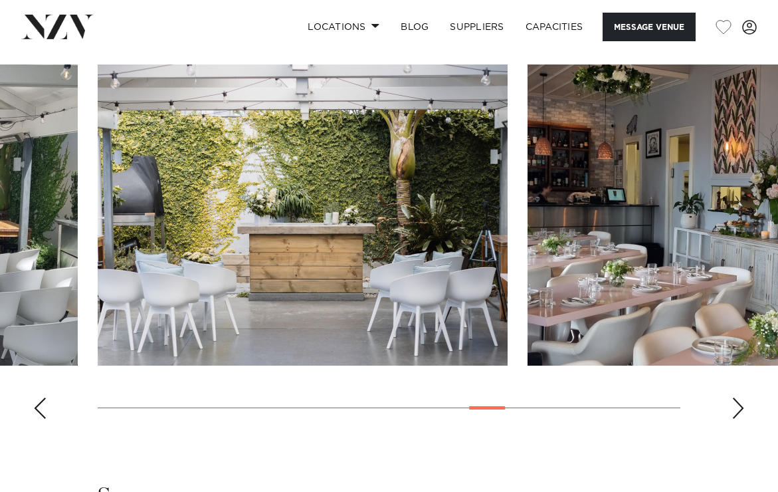
click at [742, 406] on div "Next slide" at bounding box center [737, 407] width 13 height 21
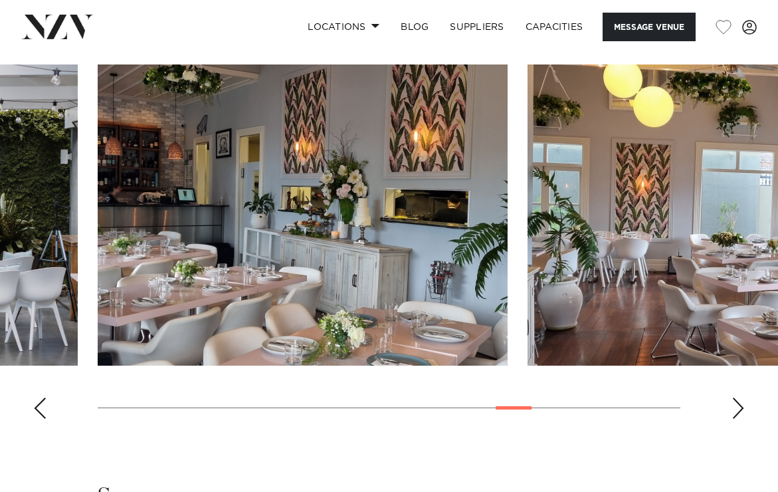
click at [742, 406] on div "Next slide" at bounding box center [737, 407] width 13 height 21
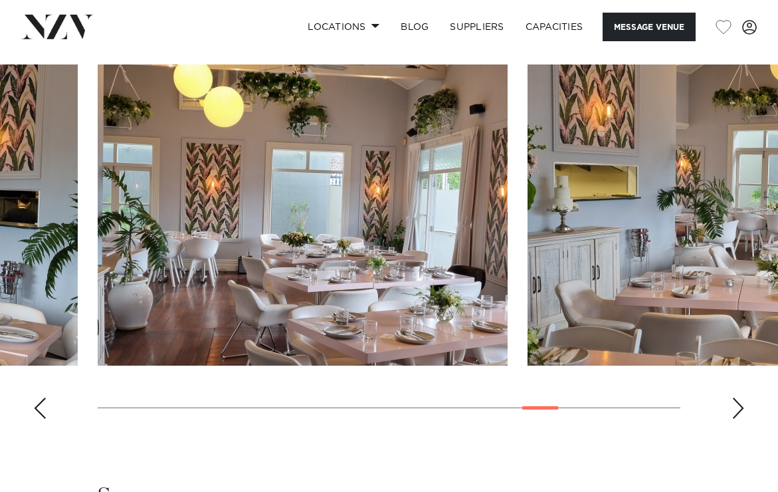
click at [670, 428] on swiper-container at bounding box center [389, 246] width 778 height 365
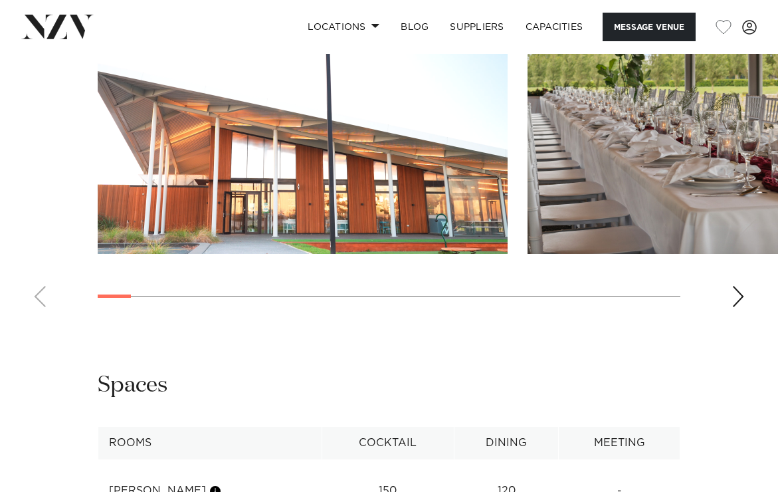
scroll to position [1344, 0]
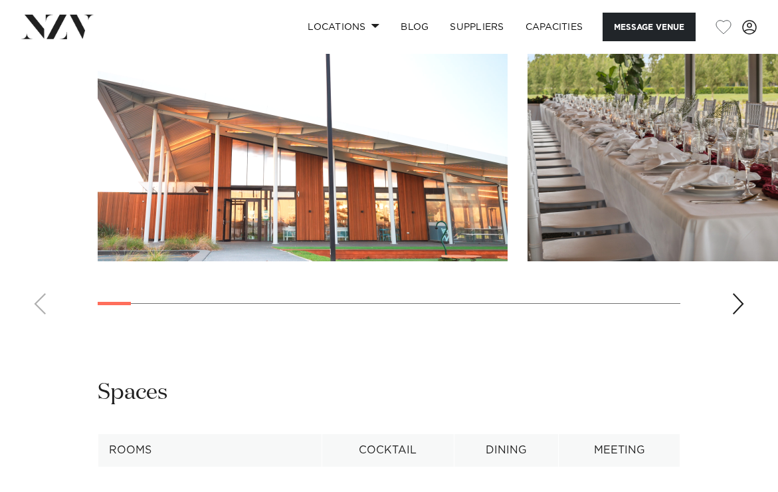
click at [747, 325] on swiper-container at bounding box center [389, 142] width 778 height 365
click at [743, 314] on div "Next slide" at bounding box center [737, 303] width 13 height 21
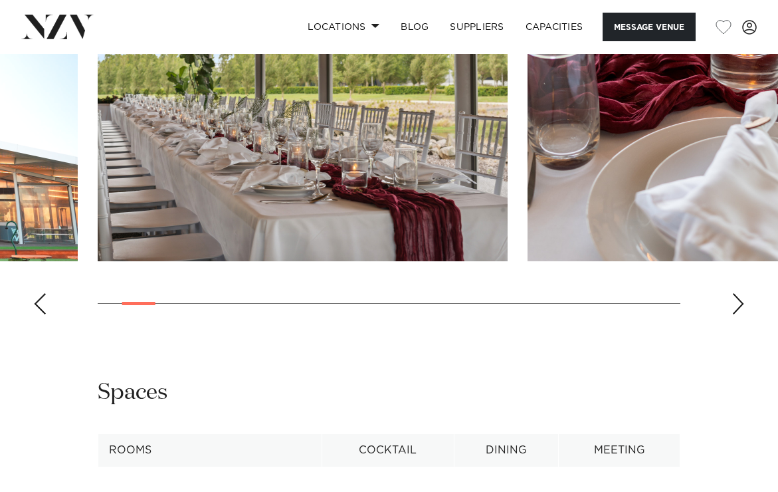
click at [743, 314] on div "Next slide" at bounding box center [737, 303] width 13 height 21
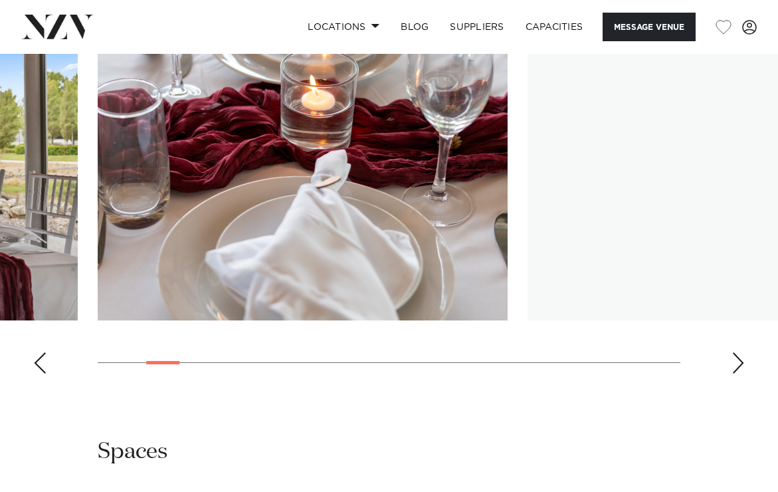
scroll to position [1282, 0]
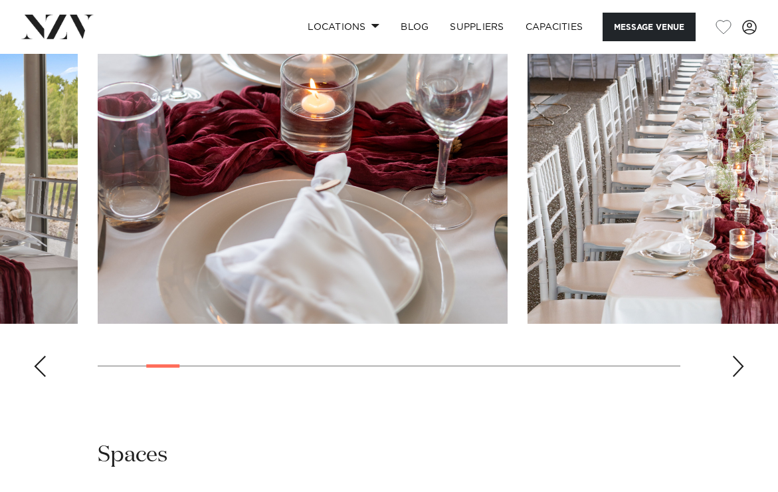
click at [737, 377] on div "Next slide" at bounding box center [737, 365] width 13 height 21
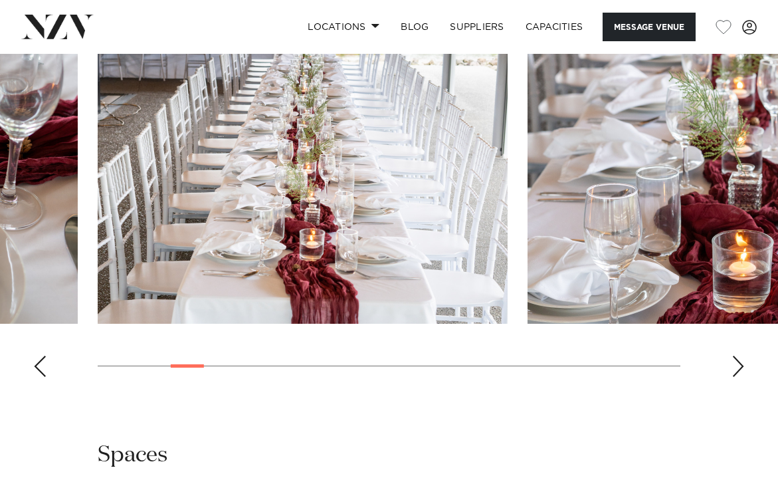
click at [737, 377] on div "Next slide" at bounding box center [737, 365] width 13 height 21
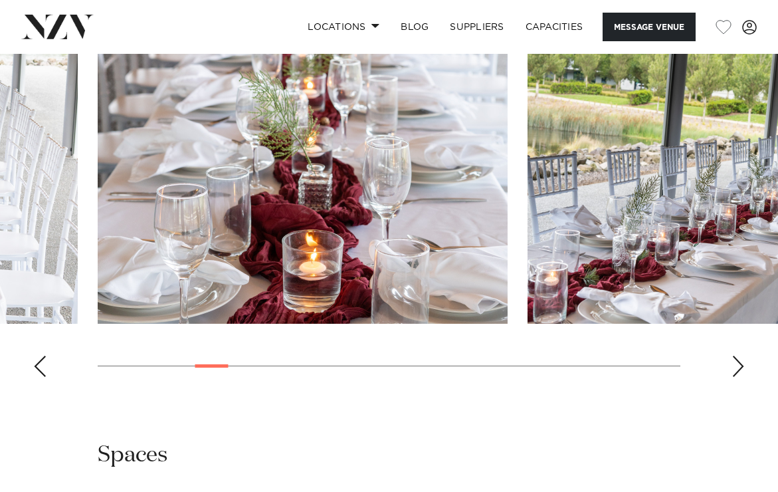
click at [737, 377] on div "Next slide" at bounding box center [737, 365] width 13 height 21
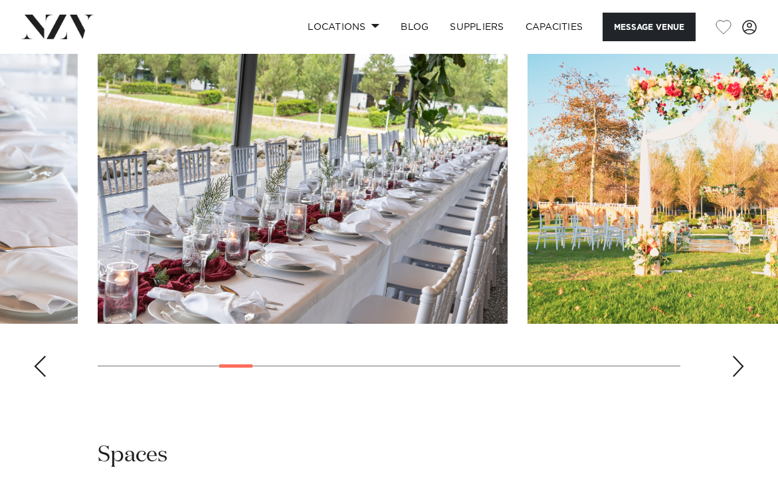
click at [737, 377] on div "Next slide" at bounding box center [737, 365] width 13 height 21
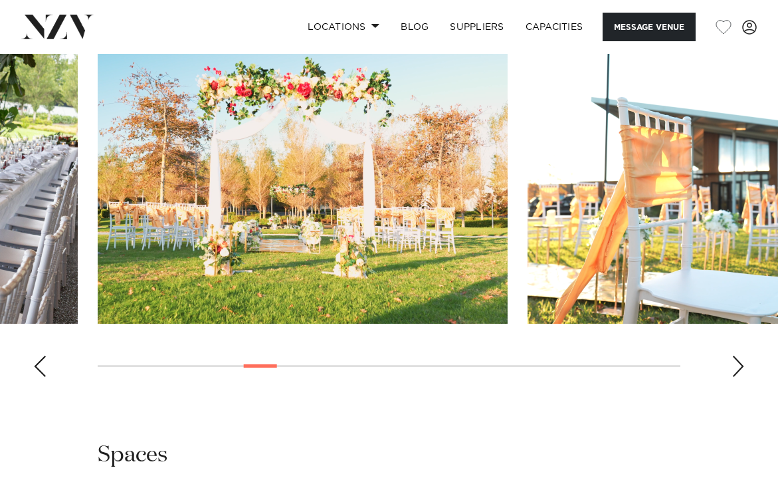
click at [737, 377] on div "Next slide" at bounding box center [737, 365] width 13 height 21
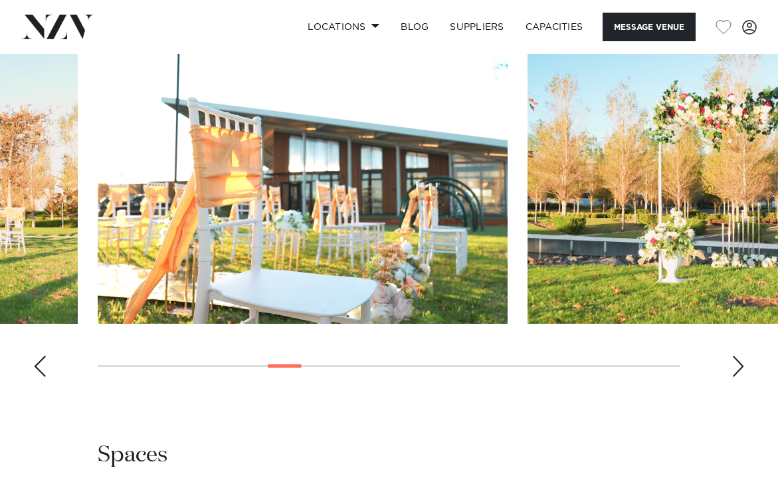
click at [737, 377] on div "Next slide" at bounding box center [737, 365] width 13 height 21
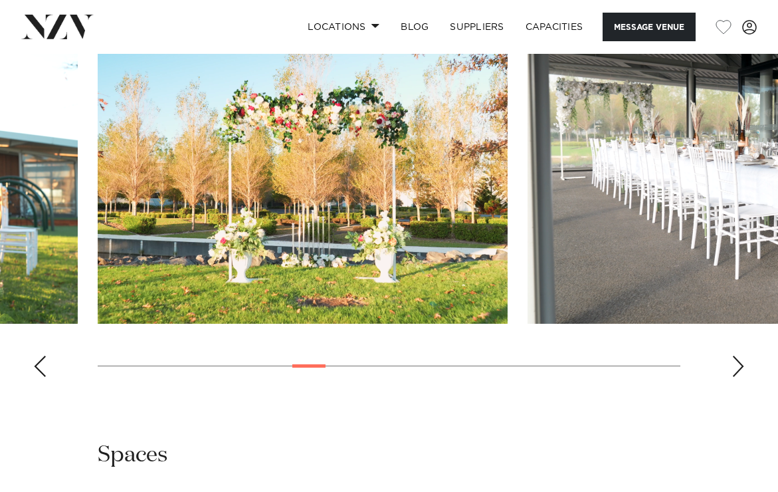
click at [737, 377] on div "Next slide" at bounding box center [737, 365] width 13 height 21
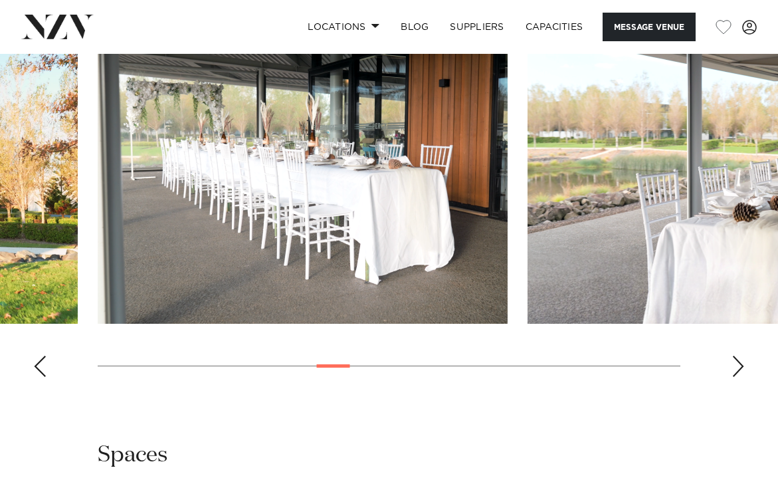
click at [737, 377] on div "Next slide" at bounding box center [737, 365] width 13 height 21
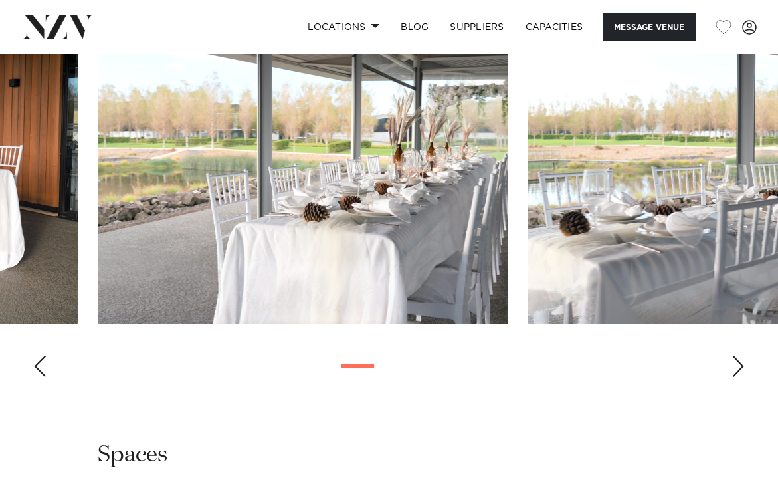
click at [737, 377] on div "Next slide" at bounding box center [737, 365] width 13 height 21
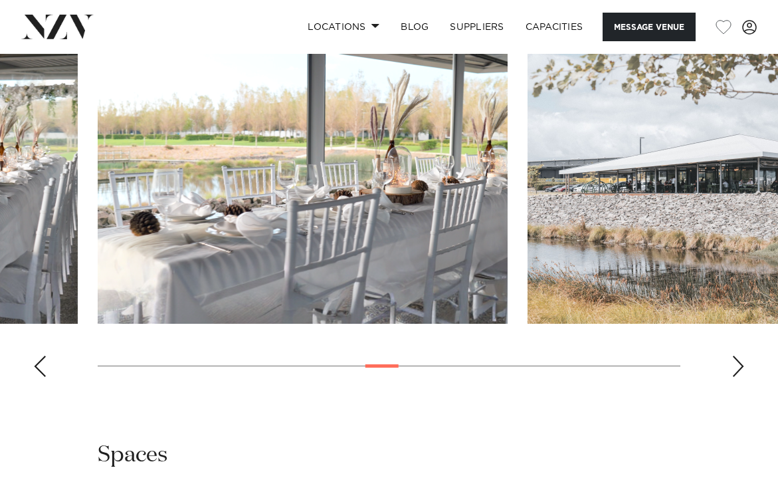
click at [737, 377] on div "Next slide" at bounding box center [737, 365] width 13 height 21
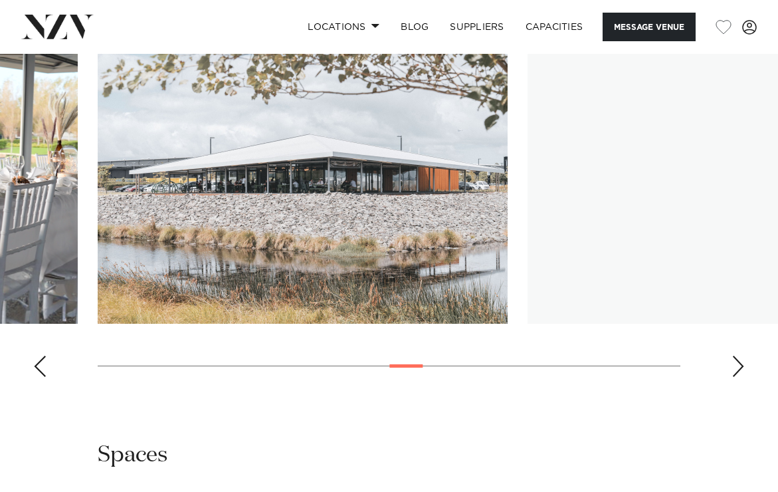
click at [737, 377] on div "Next slide" at bounding box center [737, 365] width 13 height 21
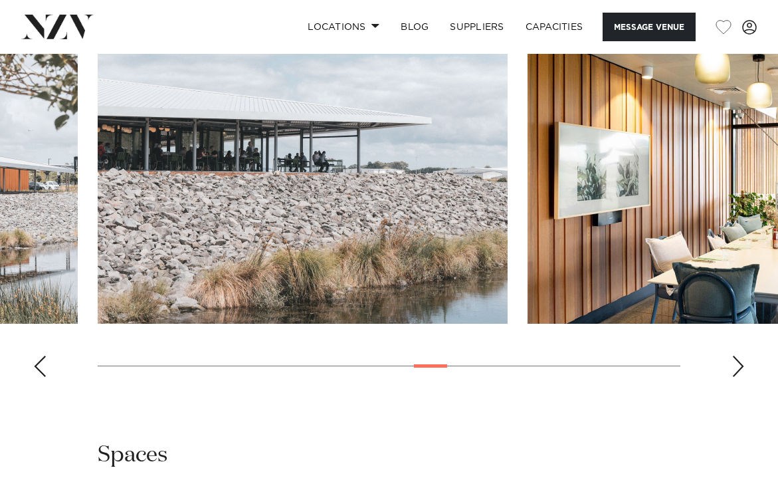
click at [737, 377] on div "Next slide" at bounding box center [737, 365] width 13 height 21
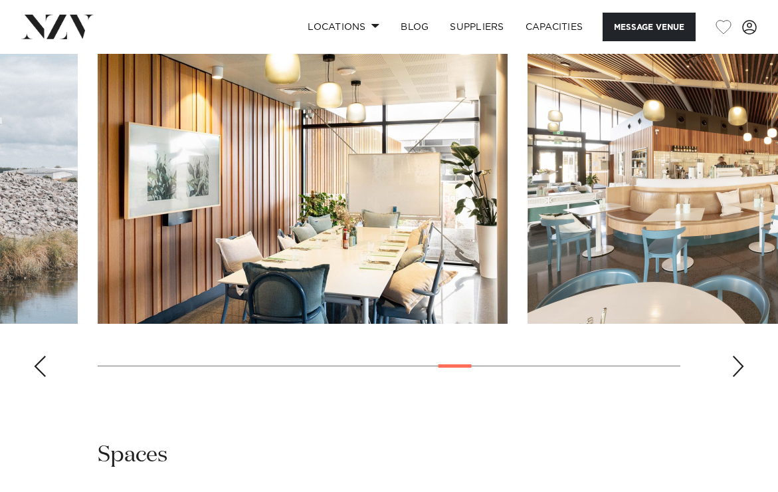
click at [737, 377] on div "Next slide" at bounding box center [737, 365] width 13 height 21
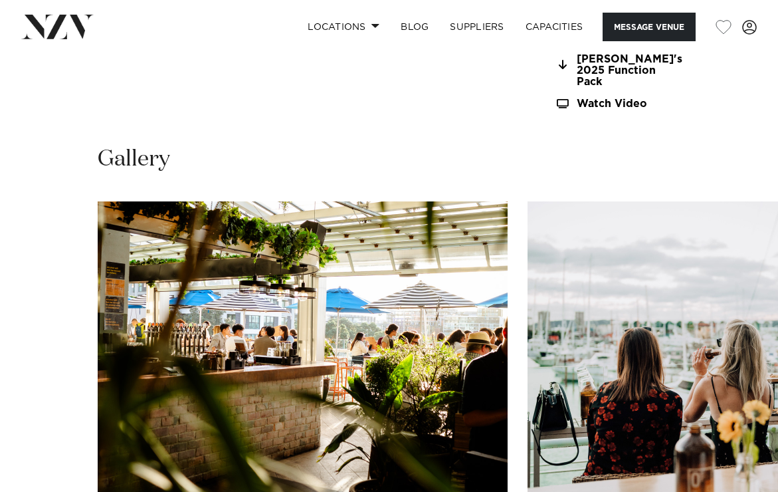
scroll to position [1146, 0]
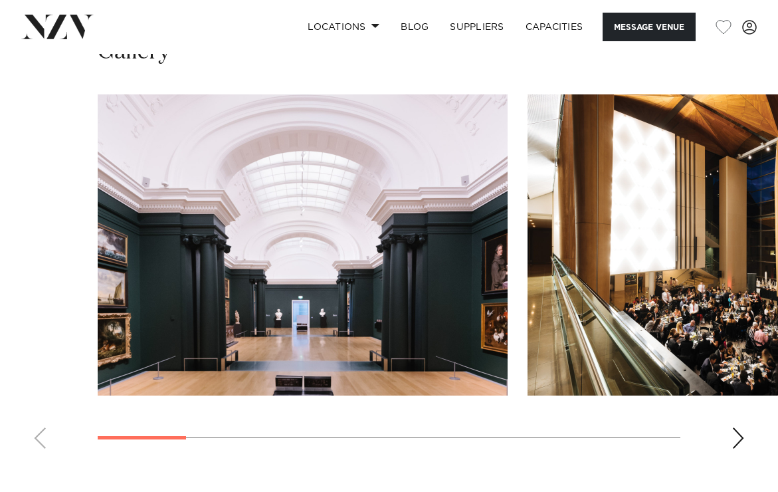
scroll to position [1312, 0]
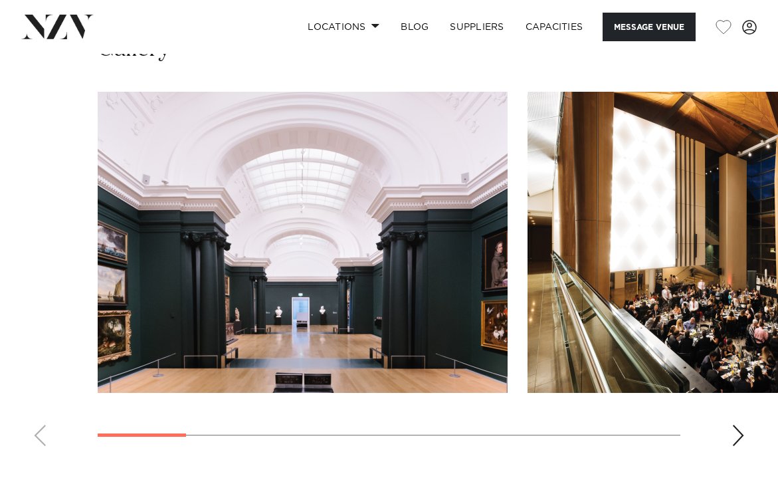
click at [731, 412] on swiper-container at bounding box center [389, 274] width 778 height 365
click at [741, 424] on div "Next slide" at bounding box center [737, 434] width 13 height 21
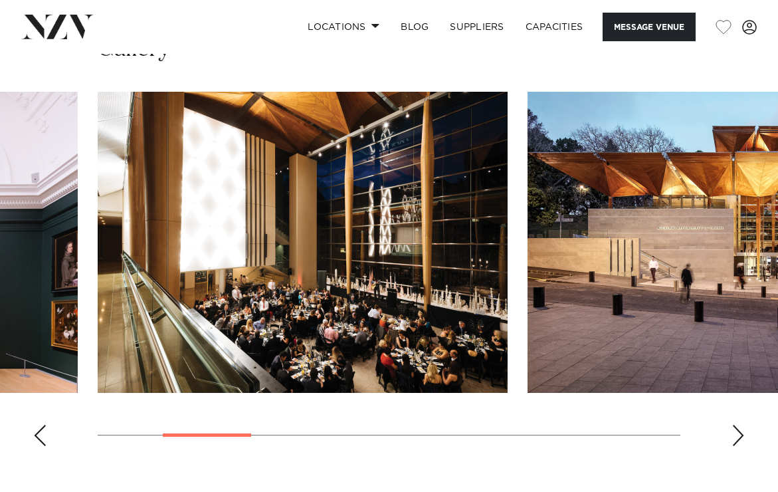
click at [741, 424] on div "Next slide" at bounding box center [737, 434] width 13 height 21
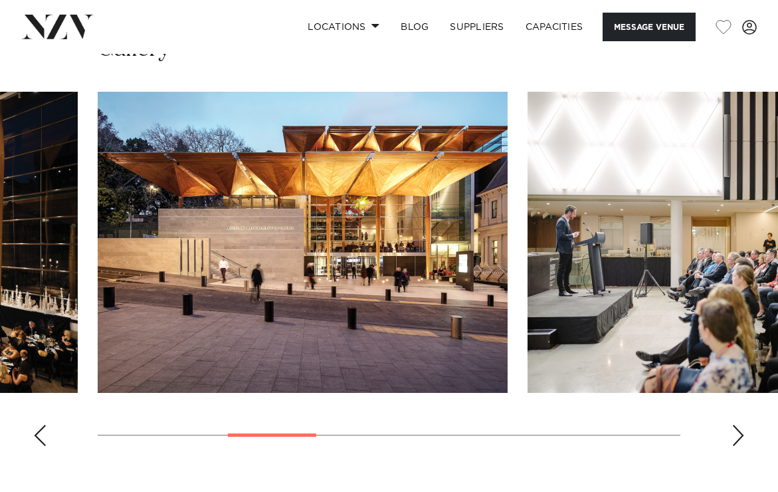
click at [741, 424] on div "Next slide" at bounding box center [737, 434] width 13 height 21
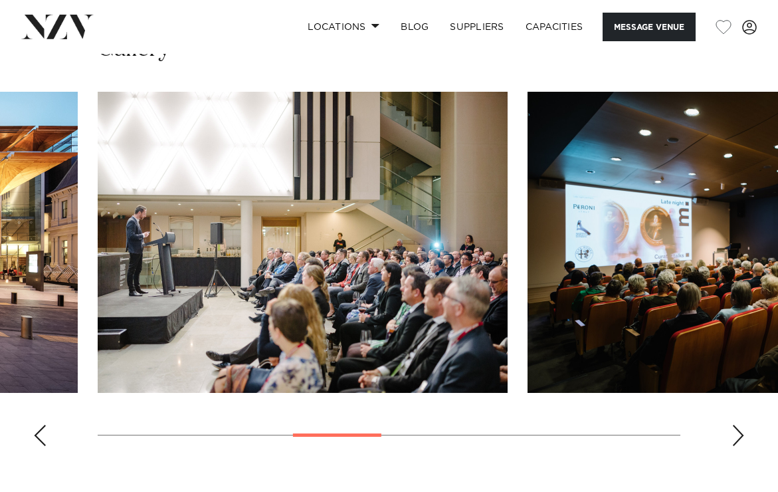
click at [741, 424] on div "Next slide" at bounding box center [737, 434] width 13 height 21
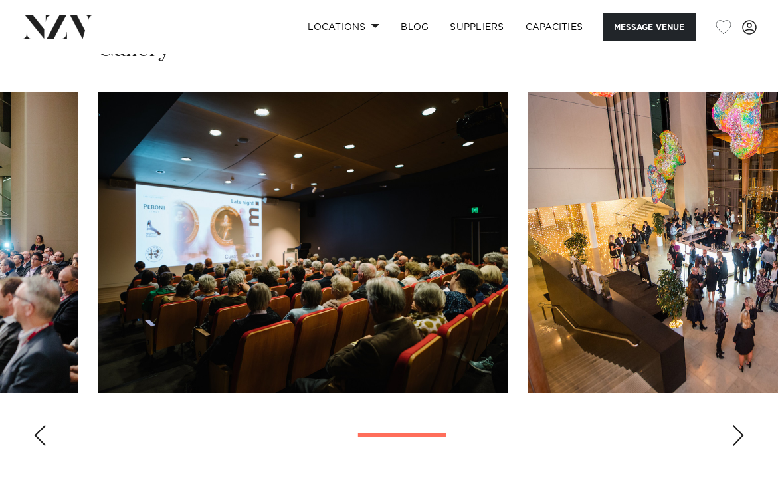
click at [741, 424] on div "Next slide" at bounding box center [737, 434] width 13 height 21
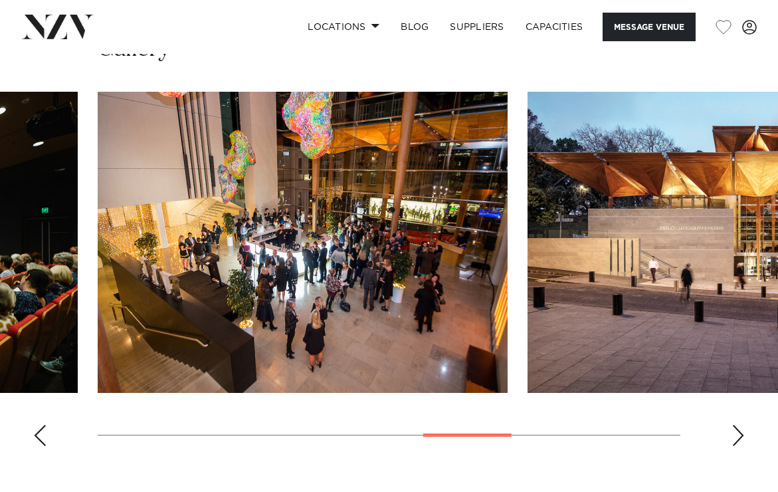
click at [741, 424] on div "Next slide" at bounding box center [737, 434] width 13 height 21
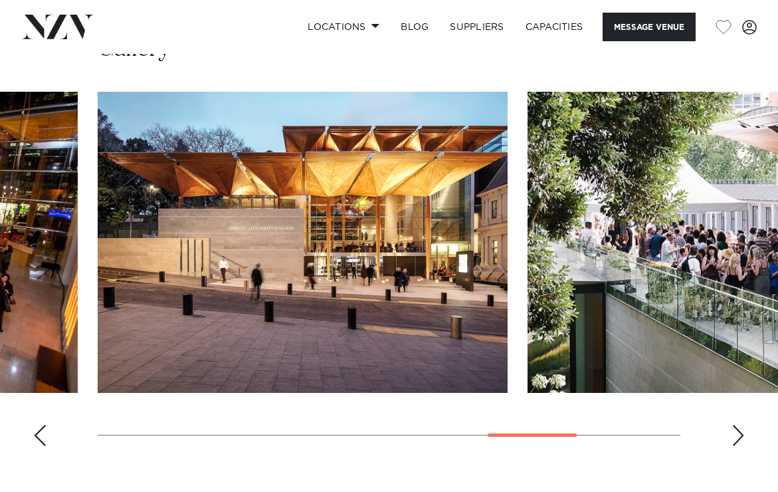
click at [741, 424] on div "Next slide" at bounding box center [737, 434] width 13 height 21
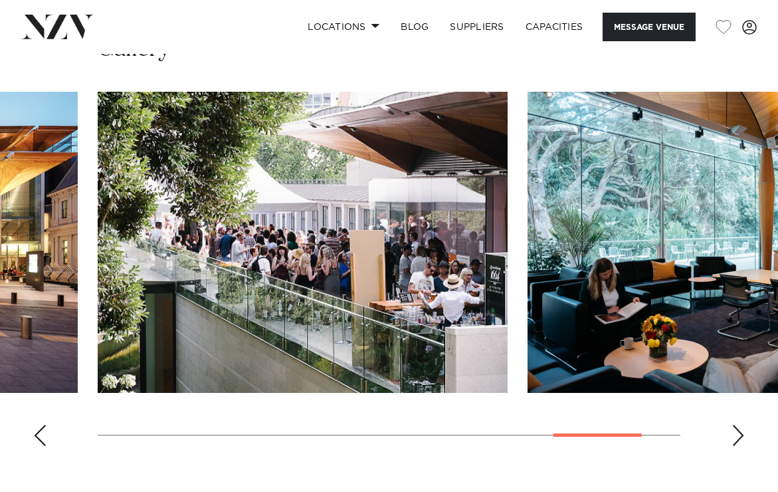
click at [741, 424] on div "Next slide" at bounding box center [737, 434] width 13 height 21
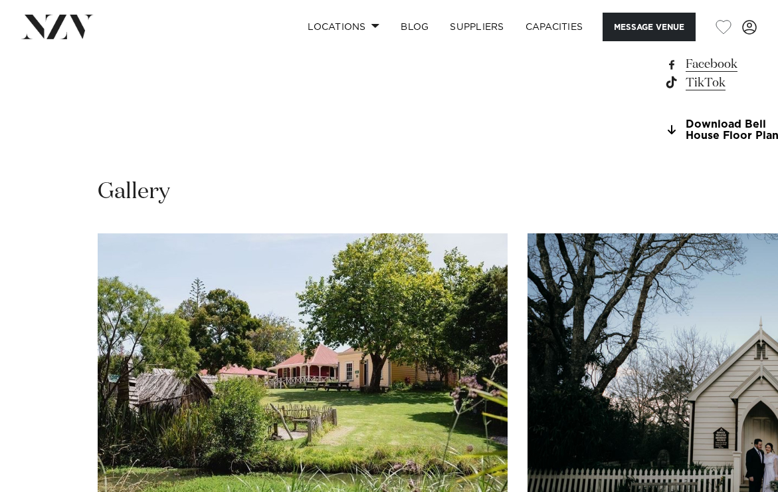
scroll to position [1195, 0]
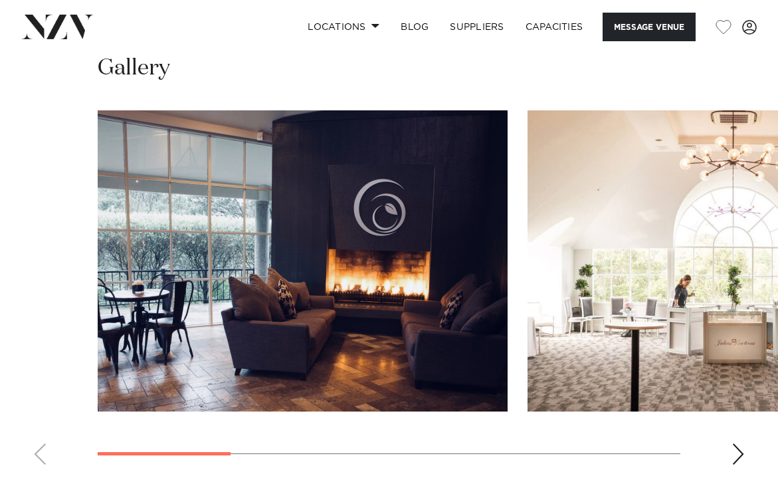
scroll to position [1325, 0]
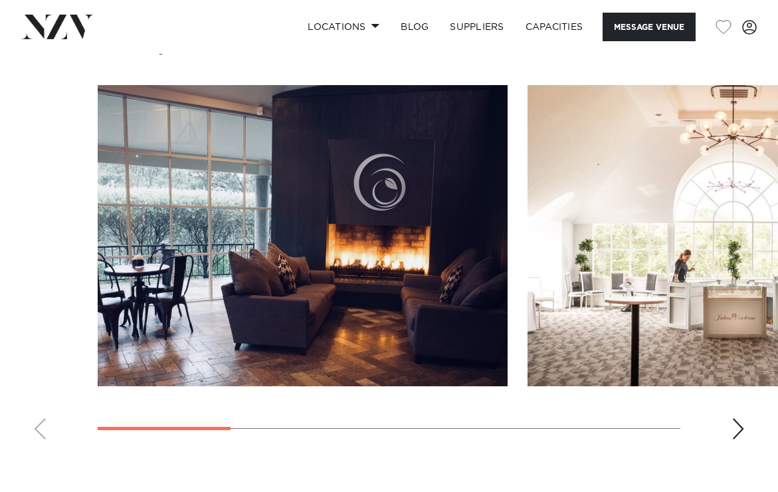
click at [738, 432] on div "Next slide" at bounding box center [737, 428] width 13 height 21
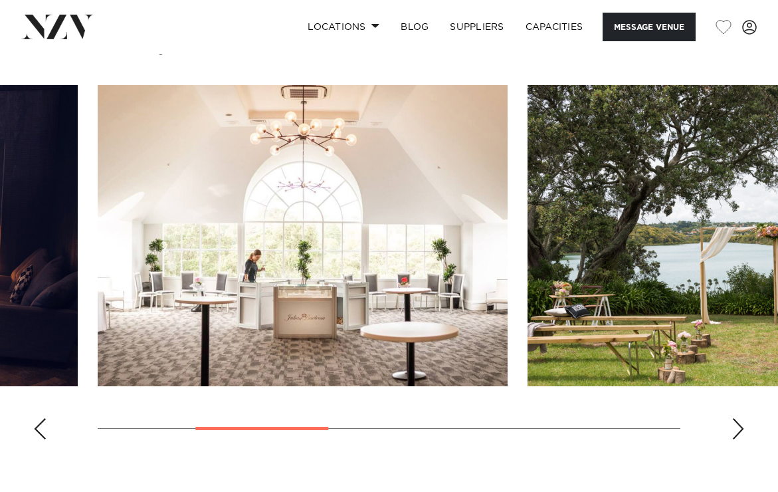
click at [738, 432] on div "Next slide" at bounding box center [737, 428] width 13 height 21
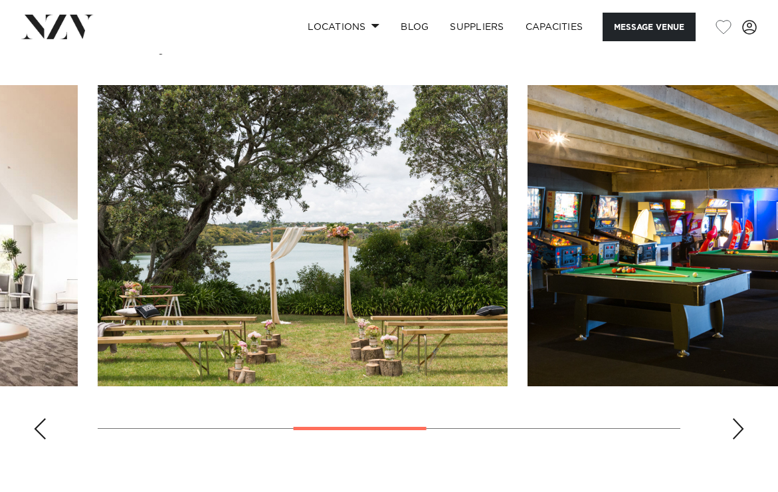
click at [738, 432] on div "Next slide" at bounding box center [737, 428] width 13 height 21
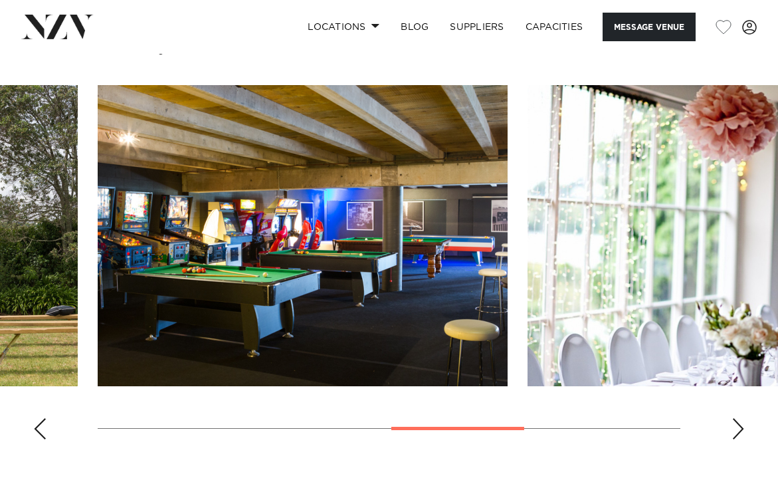
click at [738, 432] on div "Next slide" at bounding box center [737, 428] width 13 height 21
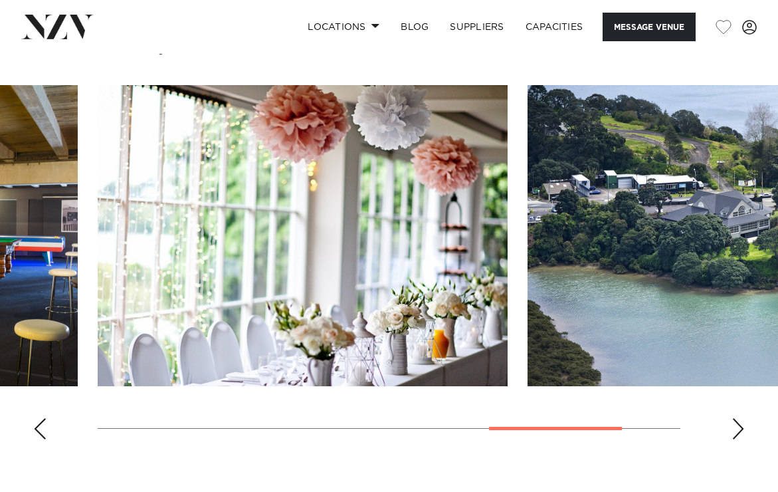
click at [738, 432] on div "Next slide" at bounding box center [737, 428] width 13 height 21
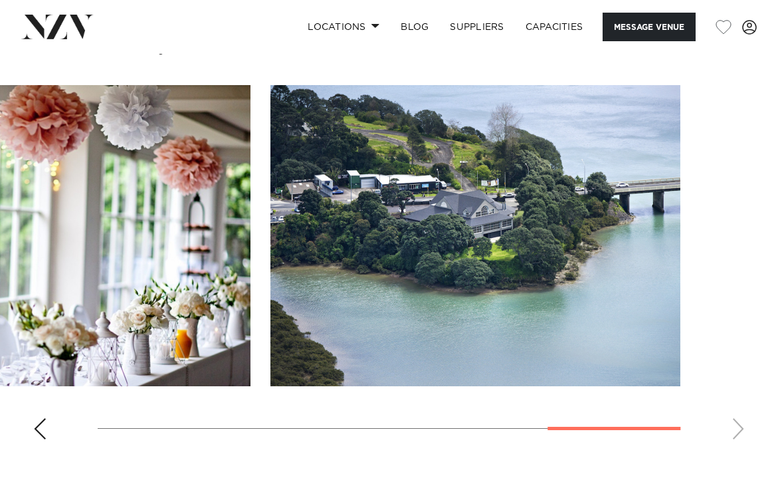
click at [738, 432] on swiper-container at bounding box center [389, 267] width 778 height 365
click at [738, 426] on swiper-container at bounding box center [389, 267] width 778 height 365
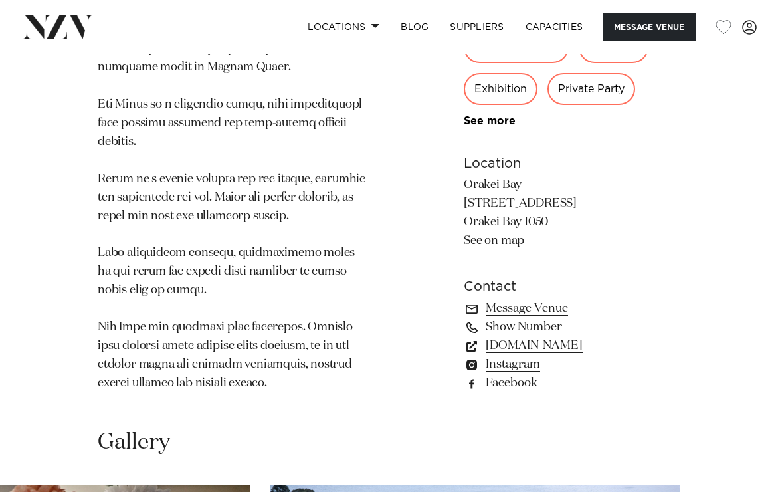
scroll to position [927, 0]
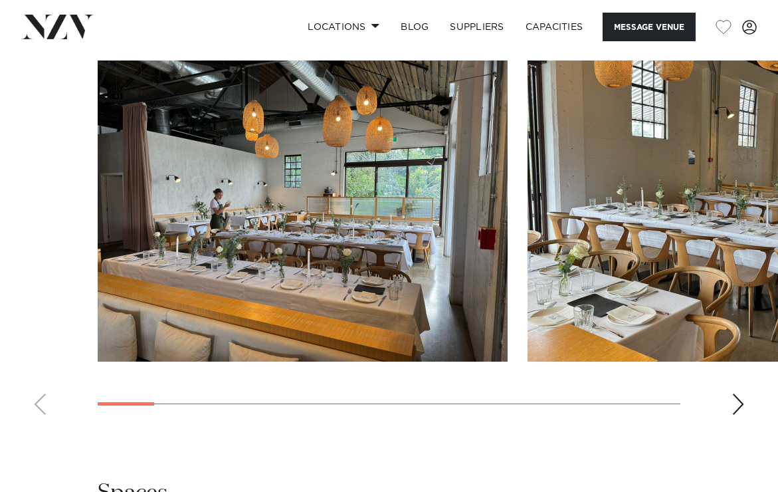
scroll to position [1233, 0]
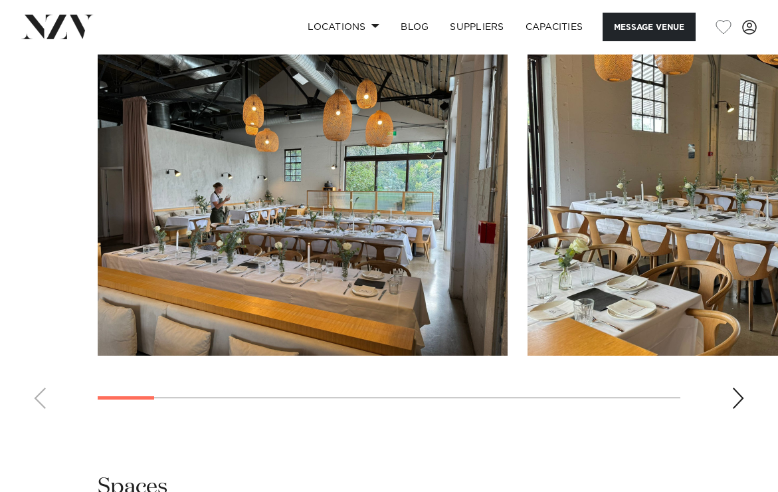
click at [742, 401] on div "Next slide" at bounding box center [737, 397] width 13 height 21
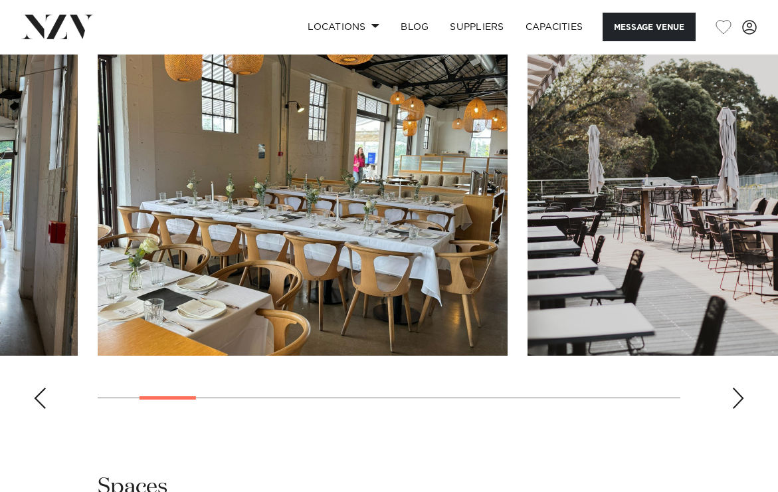
click at [742, 401] on div "Next slide" at bounding box center [737, 397] width 13 height 21
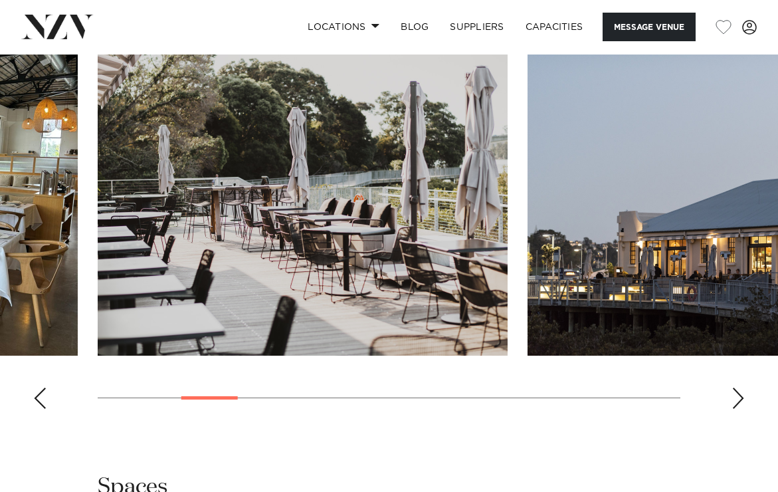
click at [742, 401] on div "Next slide" at bounding box center [737, 397] width 13 height 21
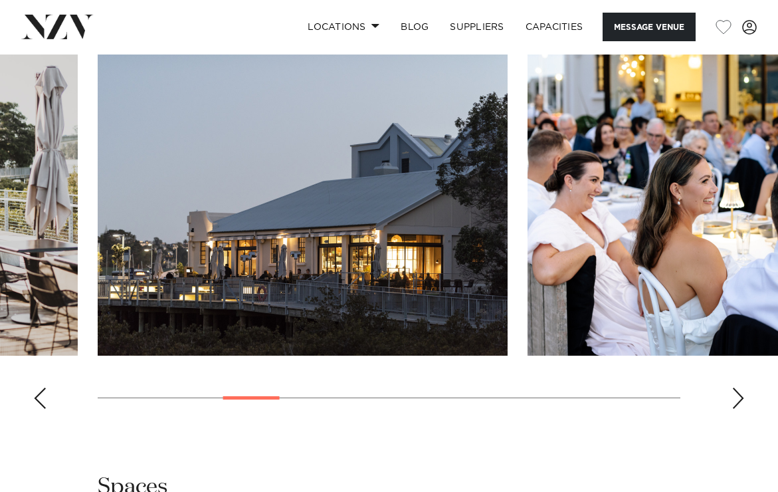
click at [742, 401] on div "Next slide" at bounding box center [737, 397] width 13 height 21
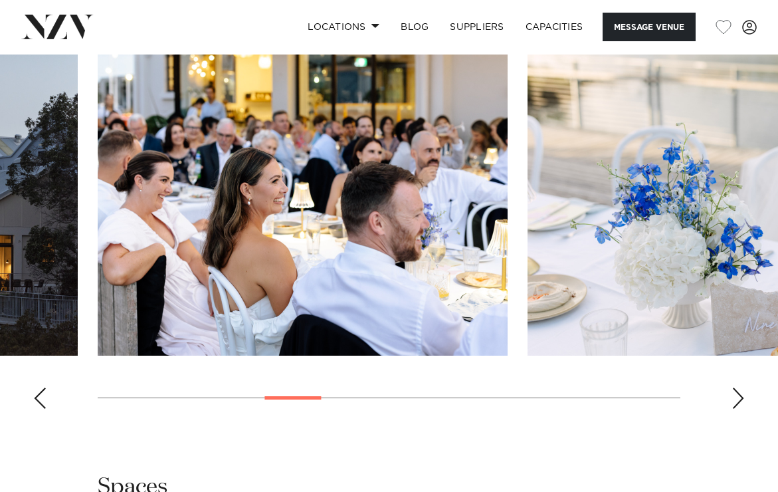
click at [742, 401] on div "Next slide" at bounding box center [737, 397] width 13 height 21
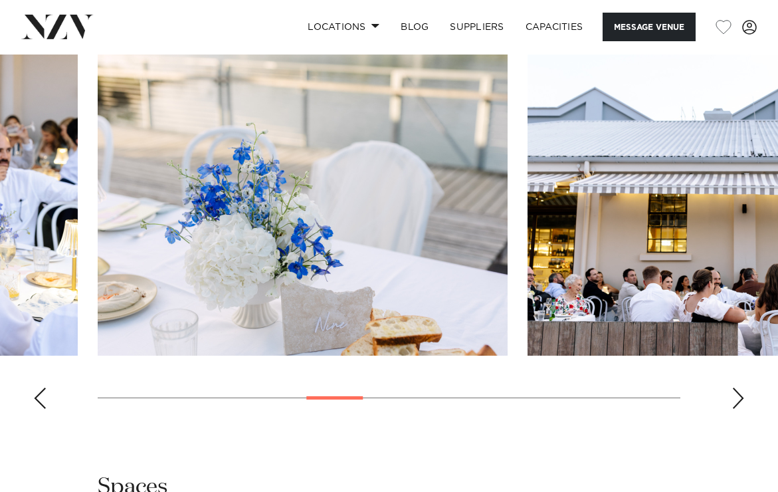
click at [742, 401] on div "Next slide" at bounding box center [737, 397] width 13 height 21
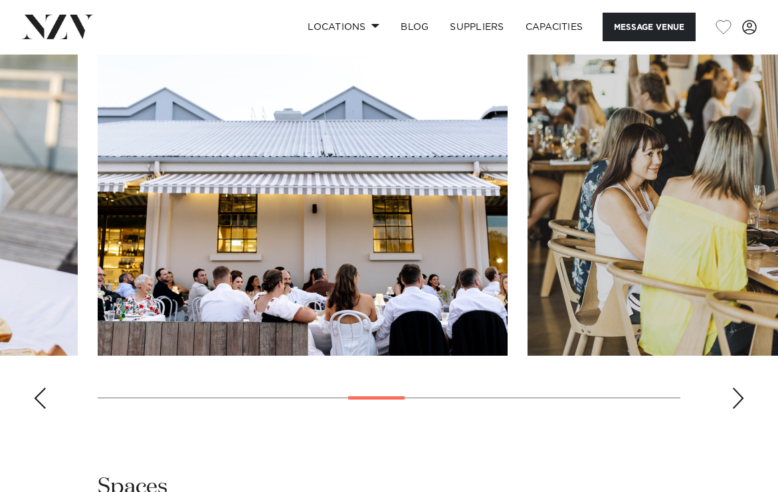
click at [742, 401] on div "Next slide" at bounding box center [737, 397] width 13 height 21
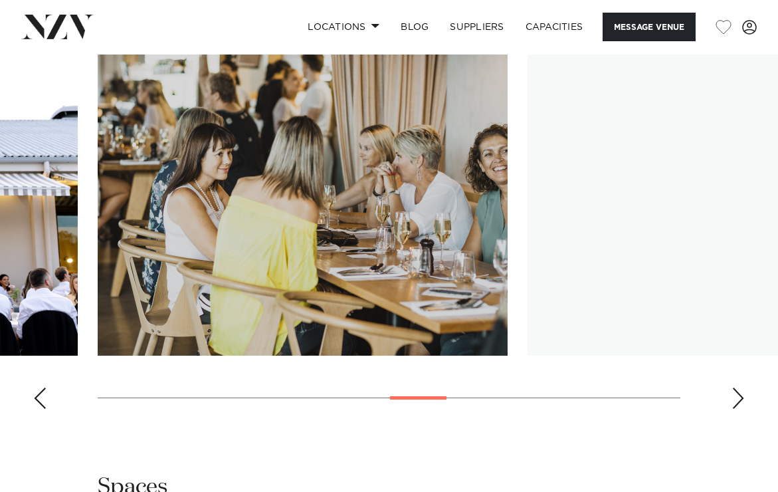
click at [742, 401] on div "Next slide" at bounding box center [737, 397] width 13 height 21
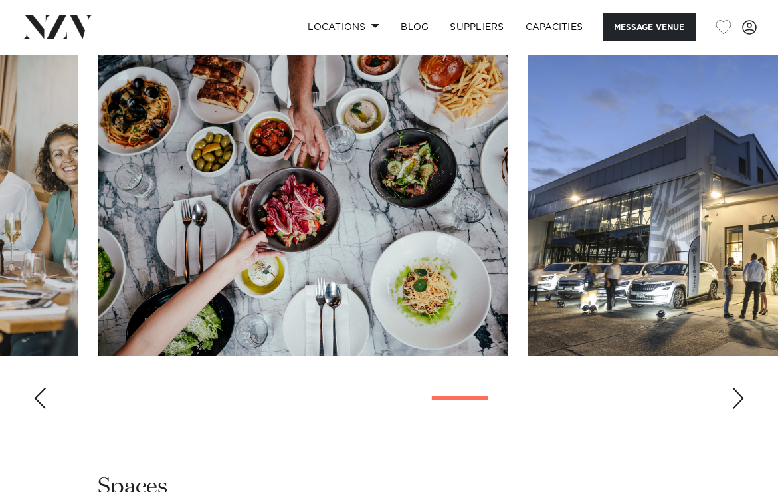
click at [742, 401] on div "Next slide" at bounding box center [737, 397] width 13 height 21
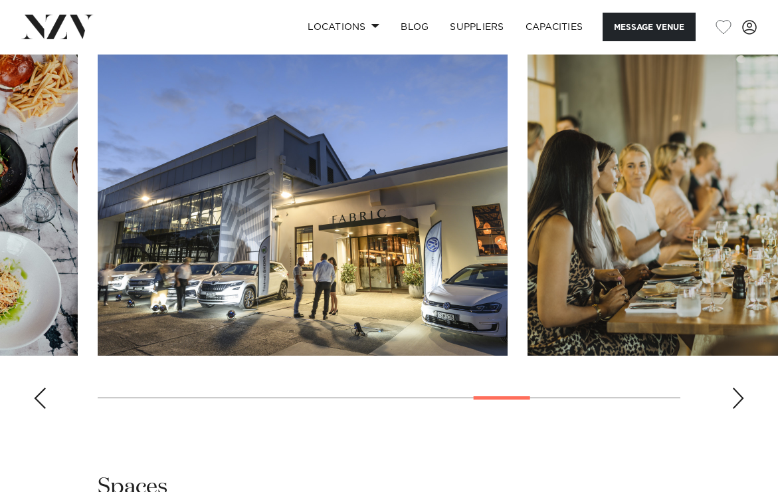
click at [742, 401] on div "Next slide" at bounding box center [737, 397] width 13 height 21
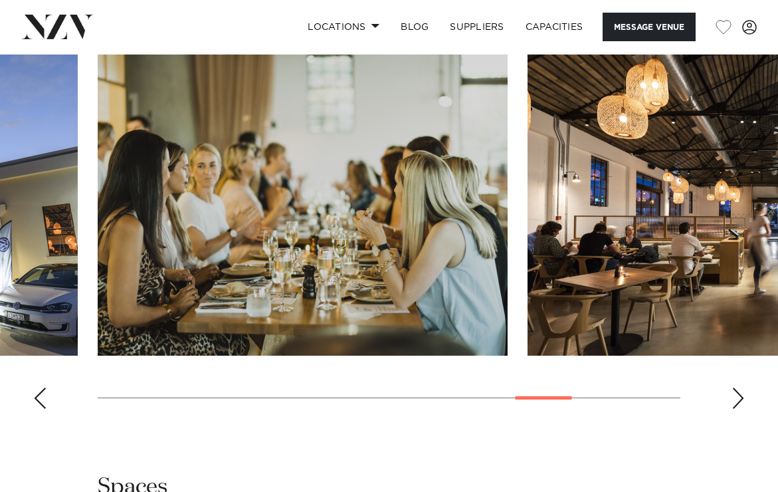
click at [742, 401] on div "Next slide" at bounding box center [737, 397] width 13 height 21
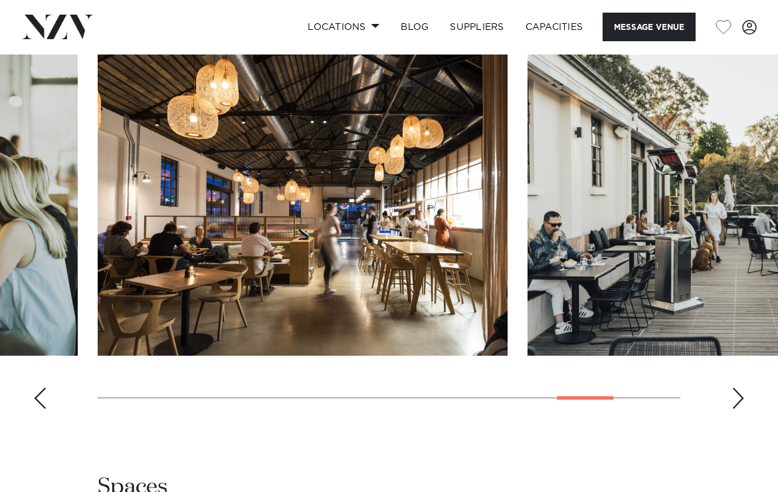
click at [742, 401] on div "Next slide" at bounding box center [737, 397] width 13 height 21
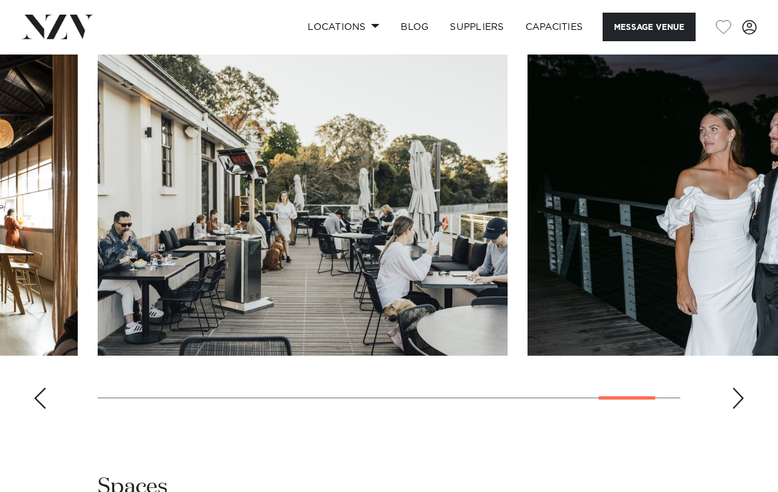
click at [742, 401] on div "Next slide" at bounding box center [737, 397] width 13 height 21
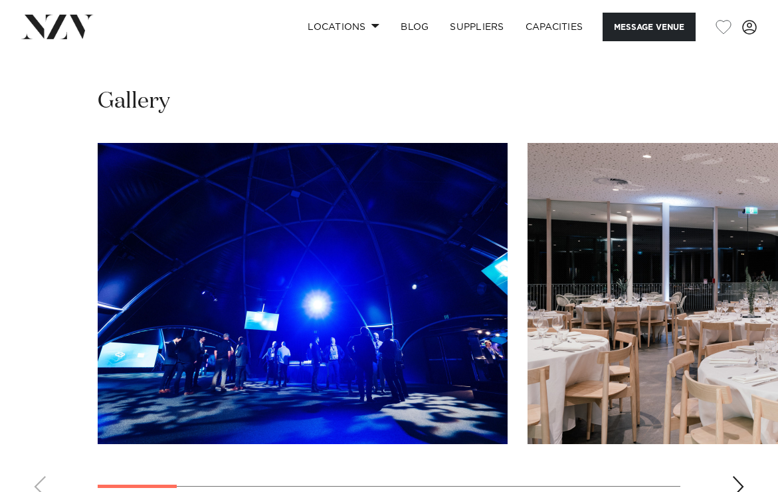
scroll to position [1224, 0]
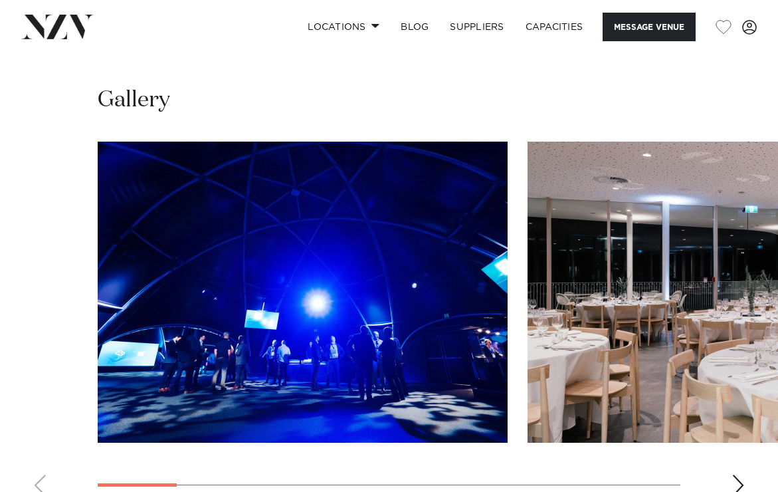
click at [738, 474] on div "Next slide" at bounding box center [737, 484] width 13 height 21
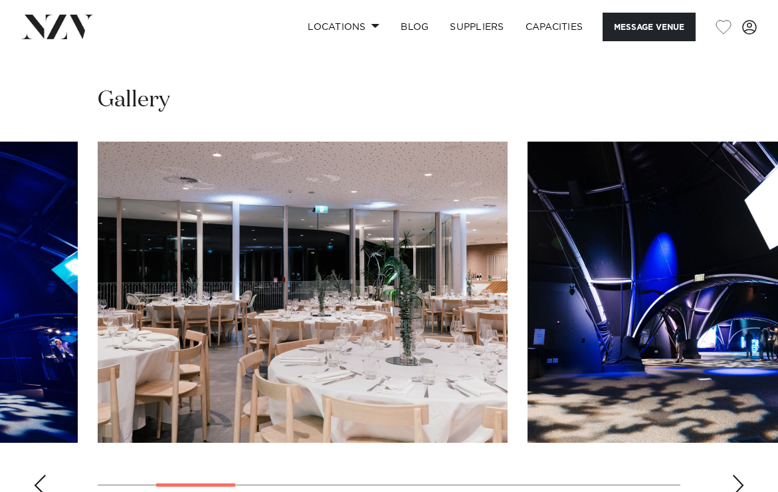
click at [738, 474] on div "Next slide" at bounding box center [737, 484] width 13 height 21
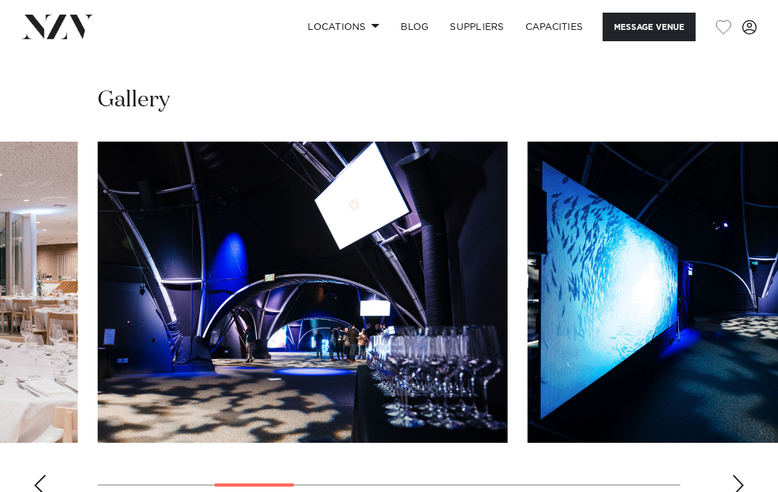
click at [738, 474] on div "Next slide" at bounding box center [737, 484] width 13 height 21
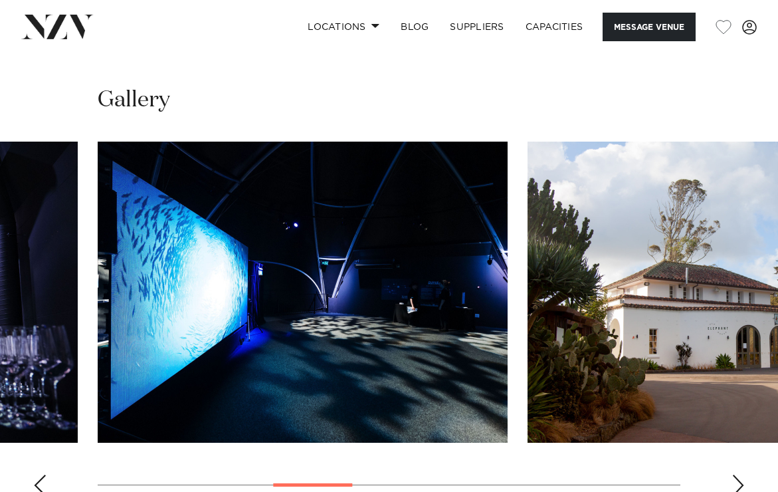
click at [738, 474] on div "Next slide" at bounding box center [737, 484] width 13 height 21
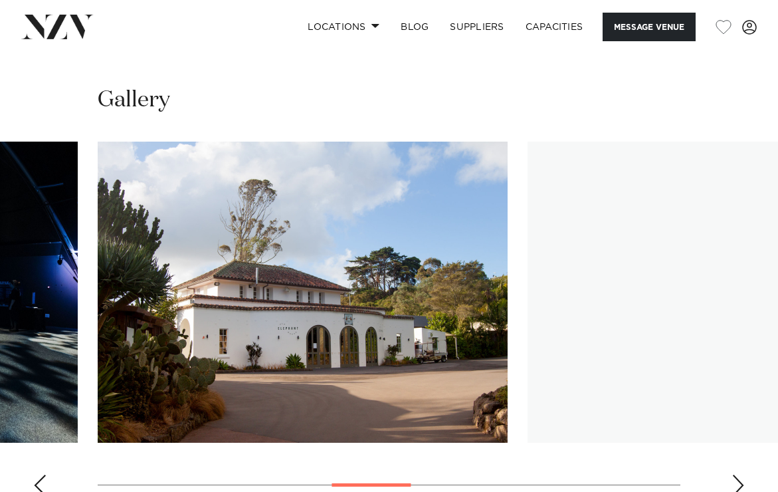
click at [738, 474] on div "Next slide" at bounding box center [737, 484] width 13 height 21
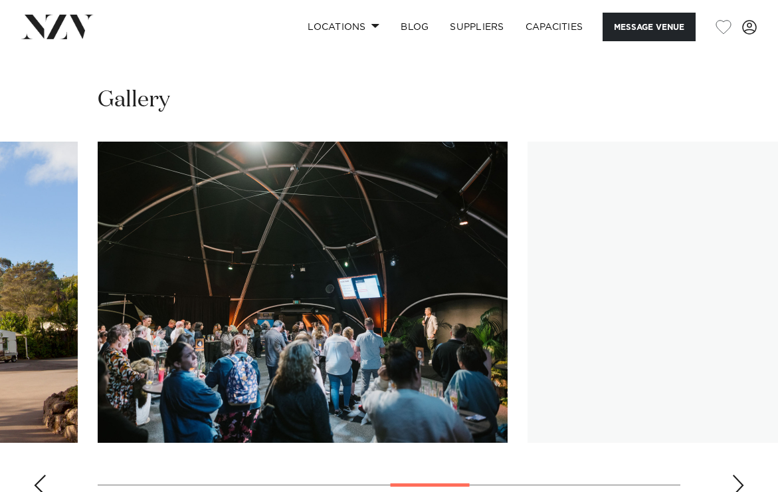
click at [738, 474] on div "Next slide" at bounding box center [737, 484] width 13 height 21
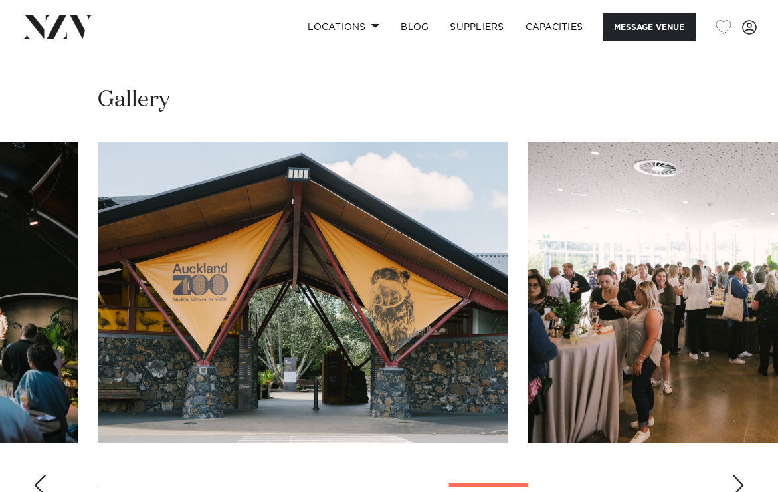
click at [738, 474] on div "Next slide" at bounding box center [737, 484] width 13 height 21
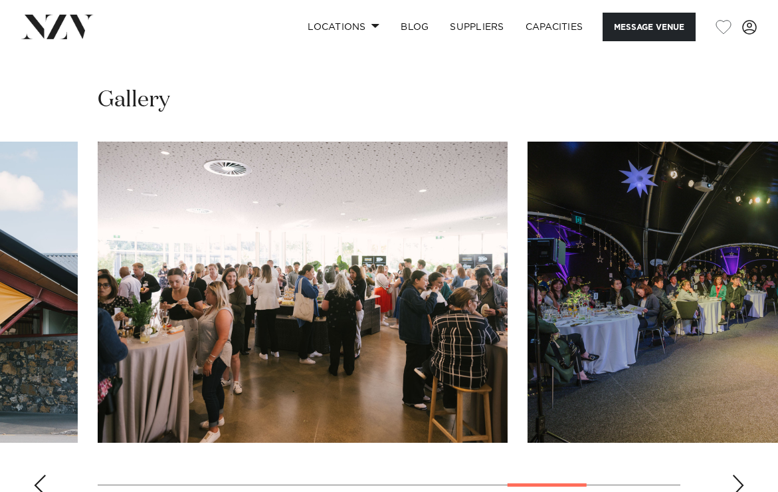
click at [738, 474] on div "Next slide" at bounding box center [737, 484] width 13 height 21
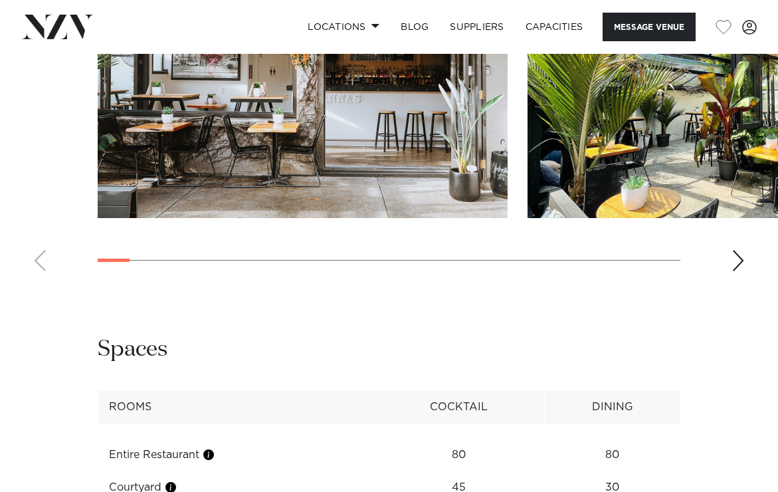
scroll to position [1495, 0]
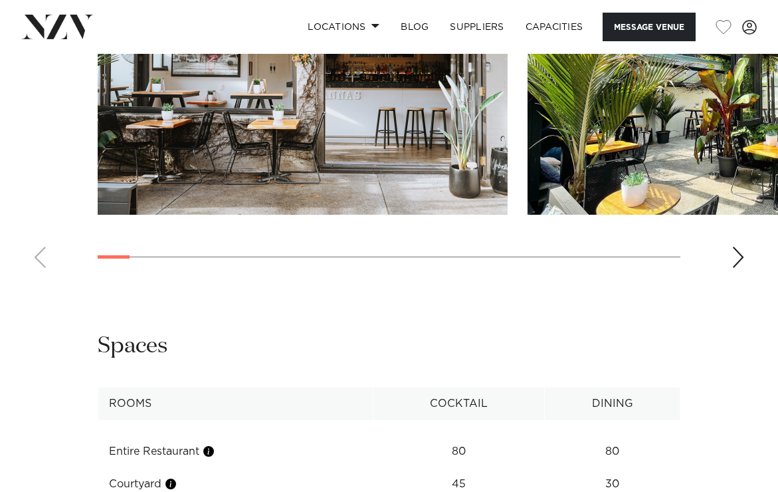
click at [736, 268] on div "Next slide" at bounding box center [737, 256] width 13 height 21
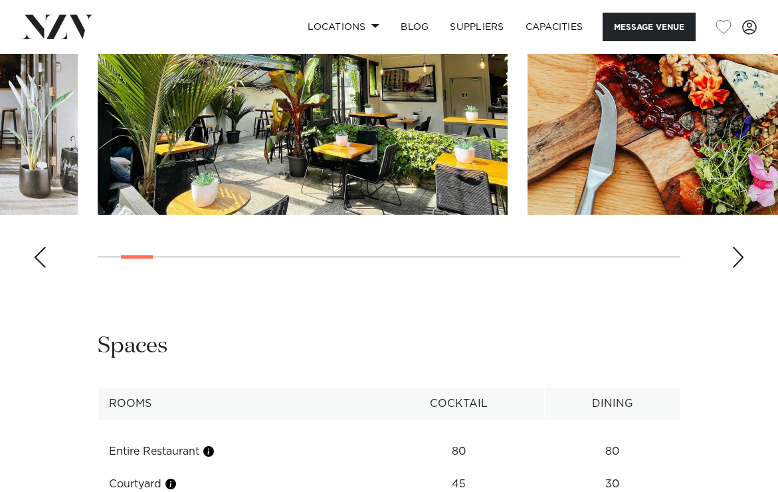
click at [736, 268] on div "Next slide" at bounding box center [737, 256] width 13 height 21
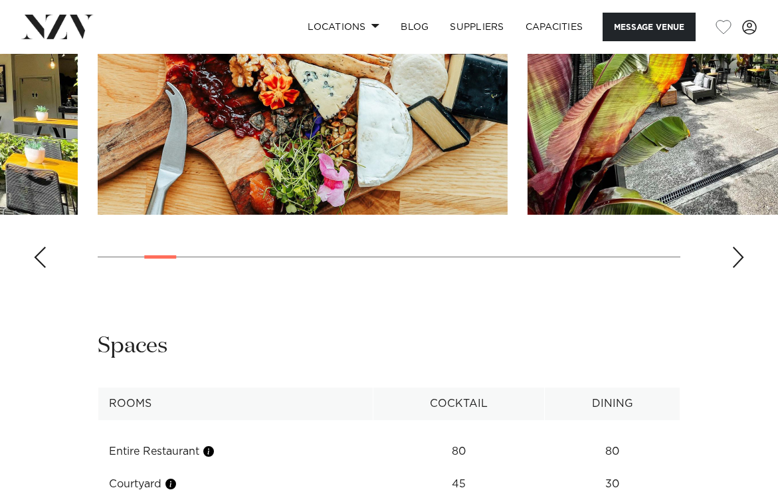
click at [736, 268] on div "Next slide" at bounding box center [737, 256] width 13 height 21
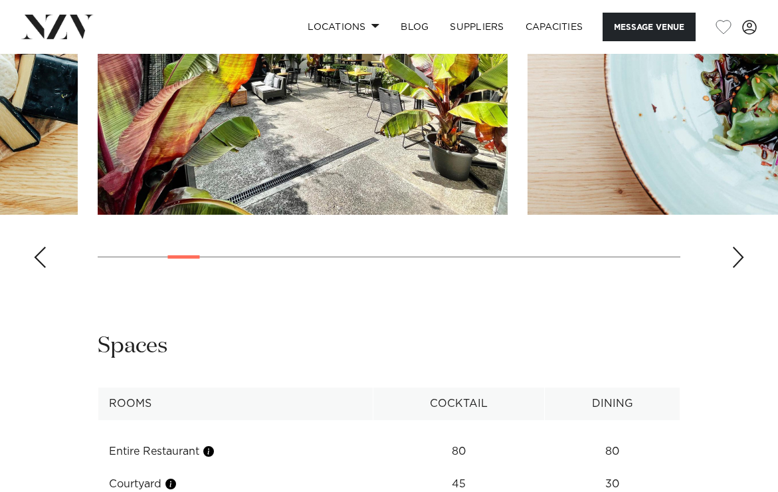
click at [736, 268] on div "Next slide" at bounding box center [737, 256] width 13 height 21
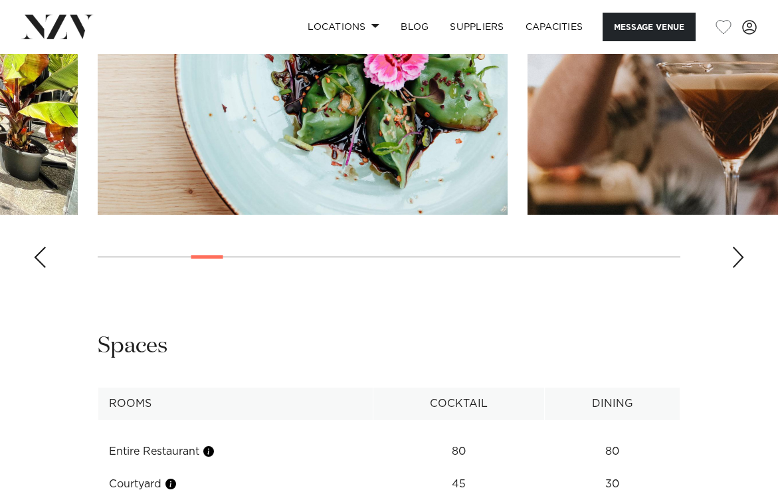
click at [736, 268] on div "Next slide" at bounding box center [737, 256] width 13 height 21
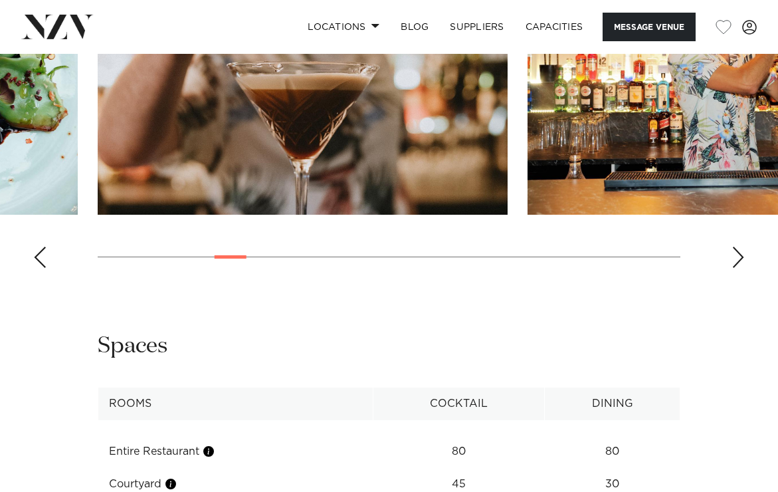
click at [736, 268] on div "Next slide" at bounding box center [737, 256] width 13 height 21
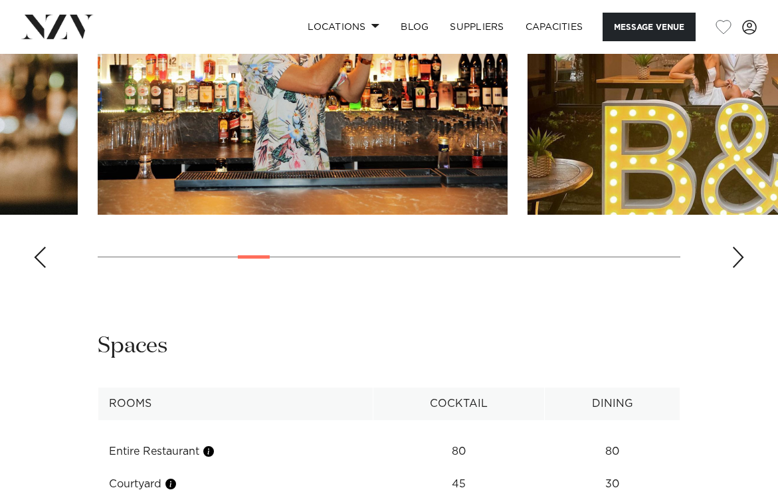
click at [736, 268] on div "Next slide" at bounding box center [737, 256] width 13 height 21
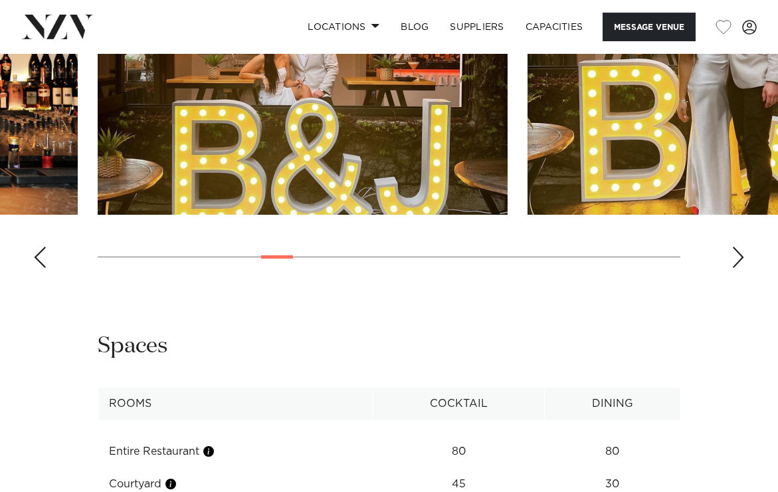
click at [736, 268] on div "Next slide" at bounding box center [737, 256] width 13 height 21
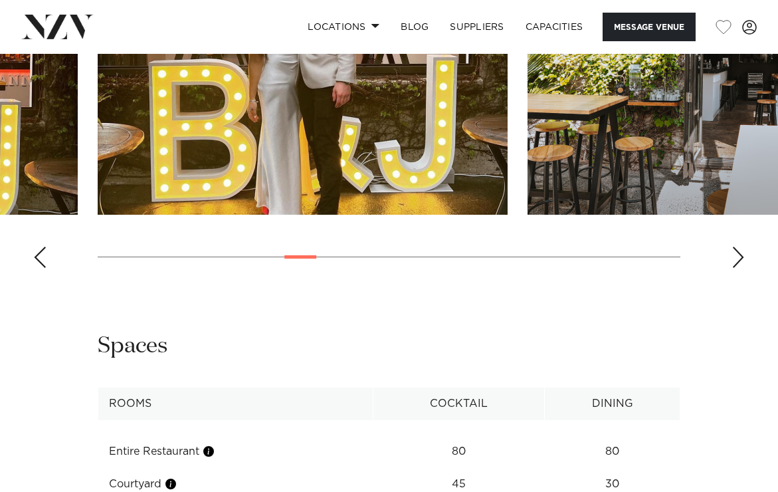
click at [736, 268] on div "Next slide" at bounding box center [737, 256] width 13 height 21
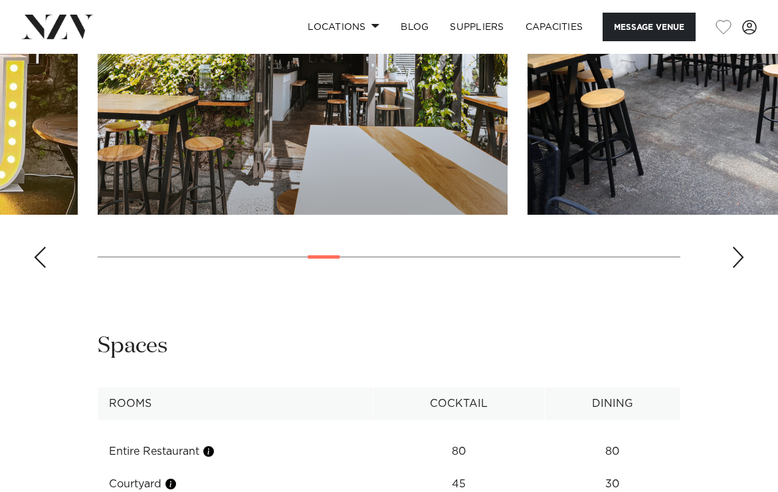
click at [736, 268] on div "Next slide" at bounding box center [737, 256] width 13 height 21
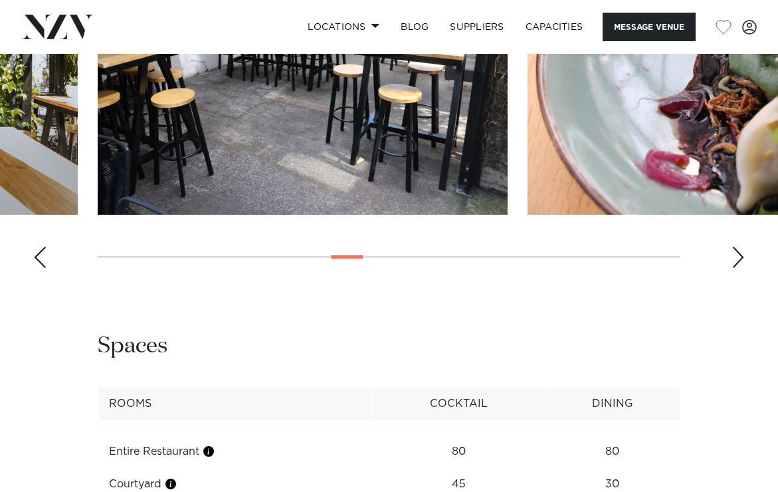
click at [736, 268] on div "Next slide" at bounding box center [737, 256] width 13 height 21
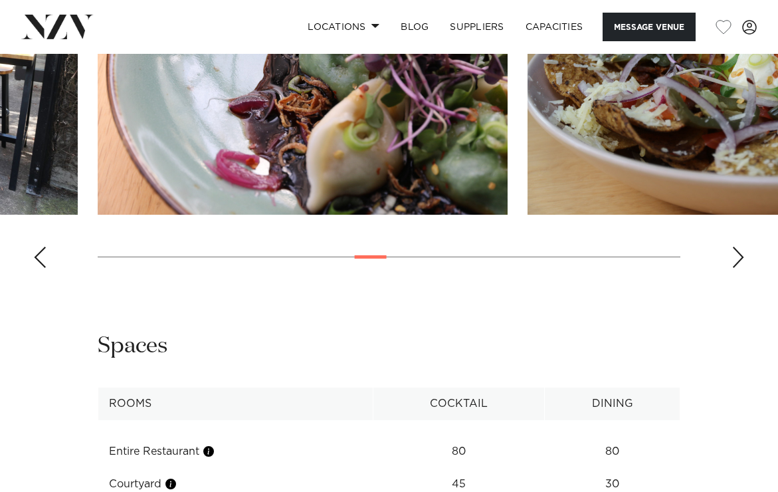
click at [736, 268] on div "Next slide" at bounding box center [737, 256] width 13 height 21
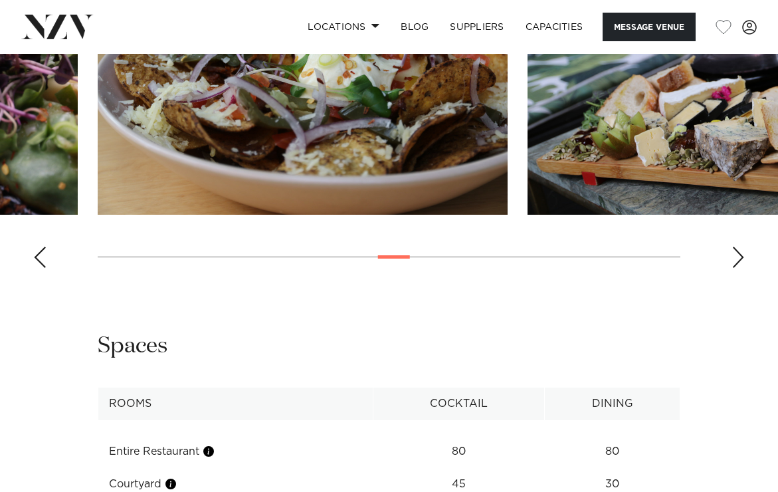
click at [736, 268] on div "Next slide" at bounding box center [737, 256] width 13 height 21
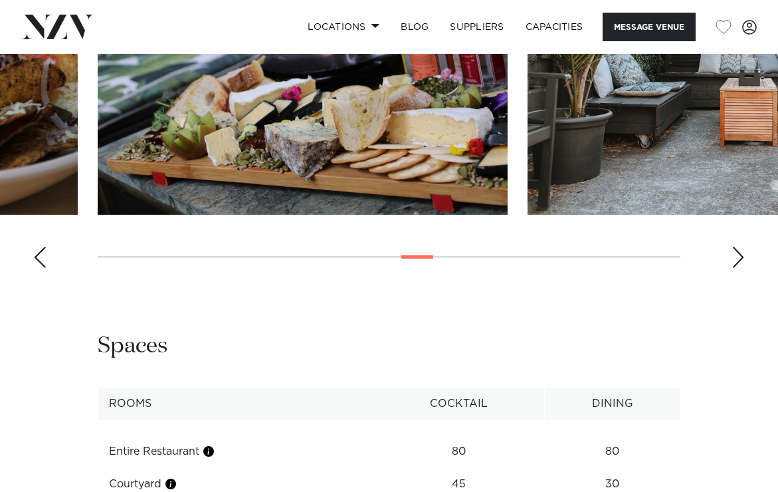
click at [736, 268] on div "Next slide" at bounding box center [737, 256] width 13 height 21
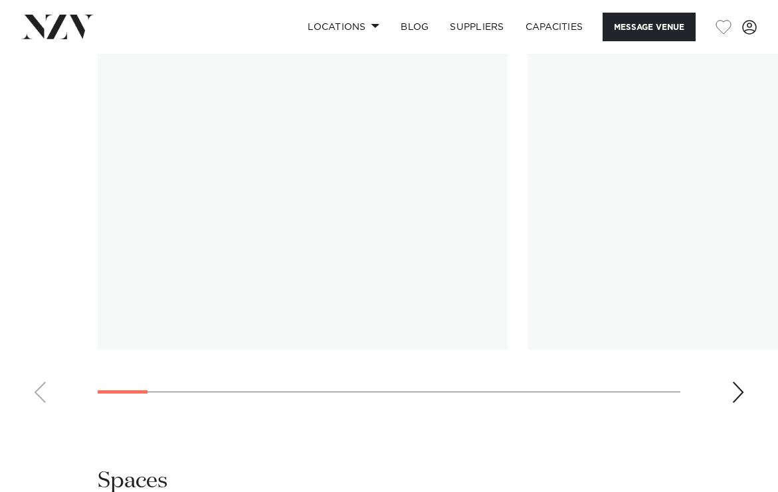
scroll to position [1409, 0]
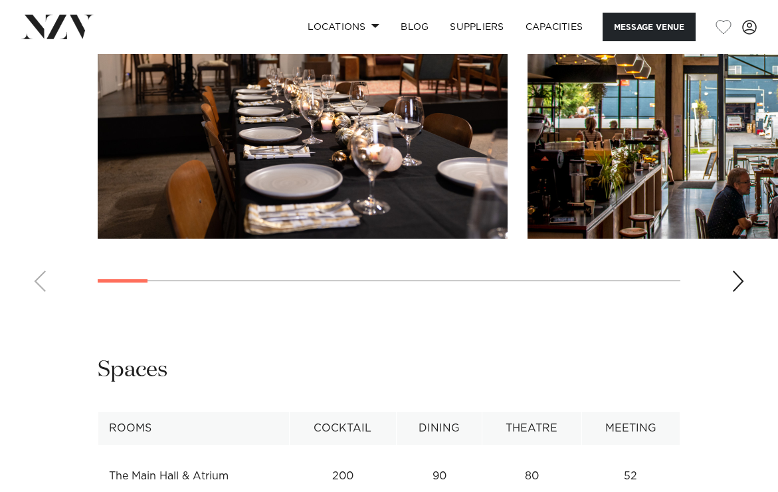
click at [738, 292] on div "Next slide" at bounding box center [737, 280] width 13 height 21
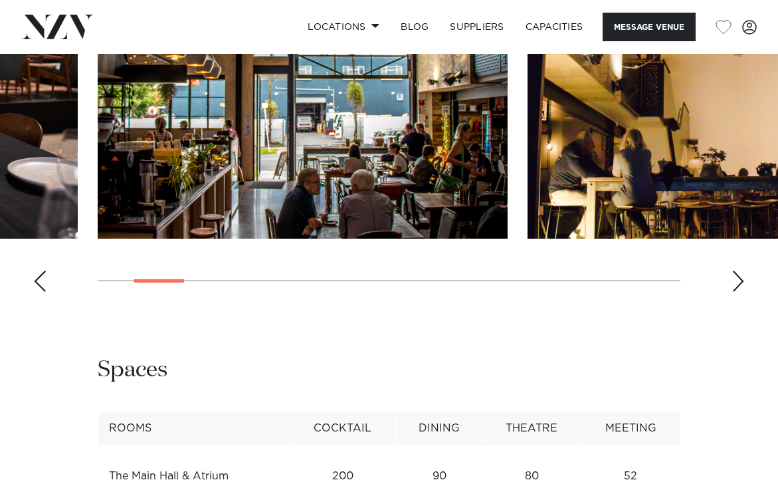
click at [738, 292] on div "Next slide" at bounding box center [737, 280] width 13 height 21
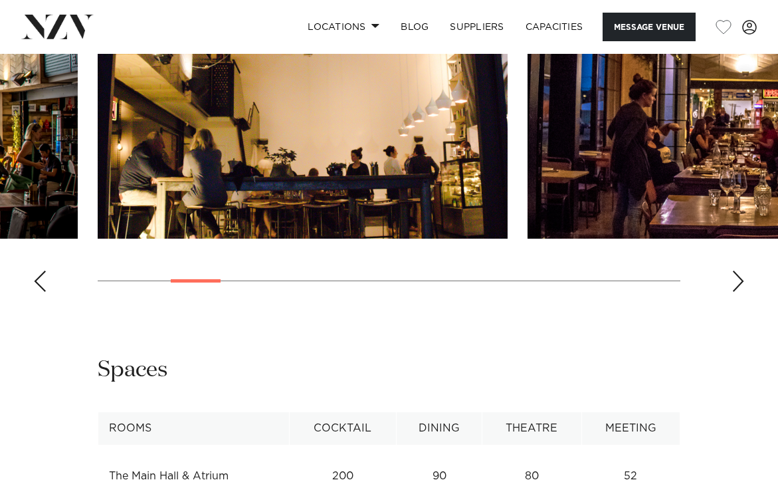
click at [738, 292] on div "Next slide" at bounding box center [737, 280] width 13 height 21
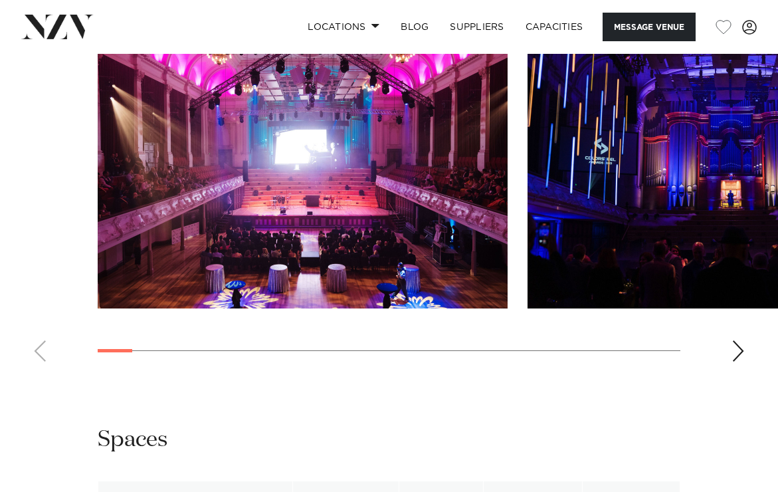
scroll to position [1258, 0]
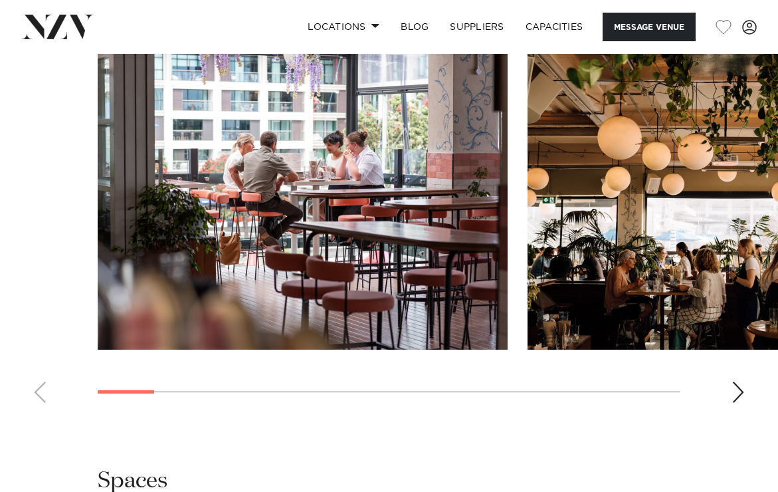
scroll to position [1301, 0]
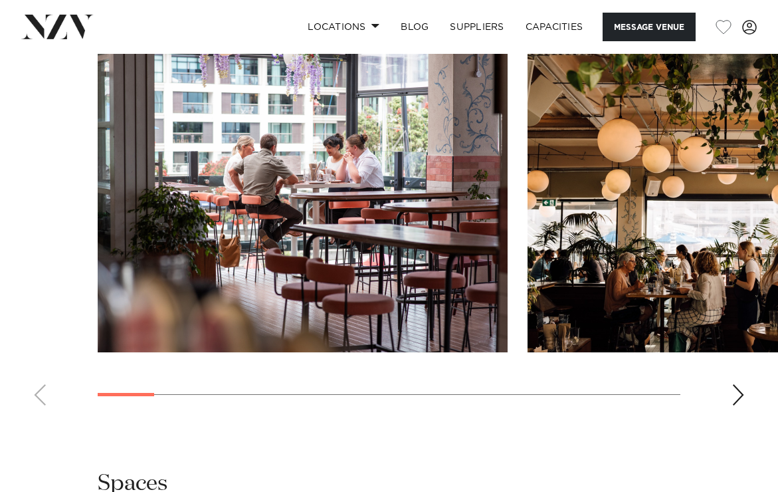
click at [729, 339] on swiper-container at bounding box center [389, 233] width 778 height 365
click at [741, 384] on div "Next slide" at bounding box center [737, 394] width 13 height 21
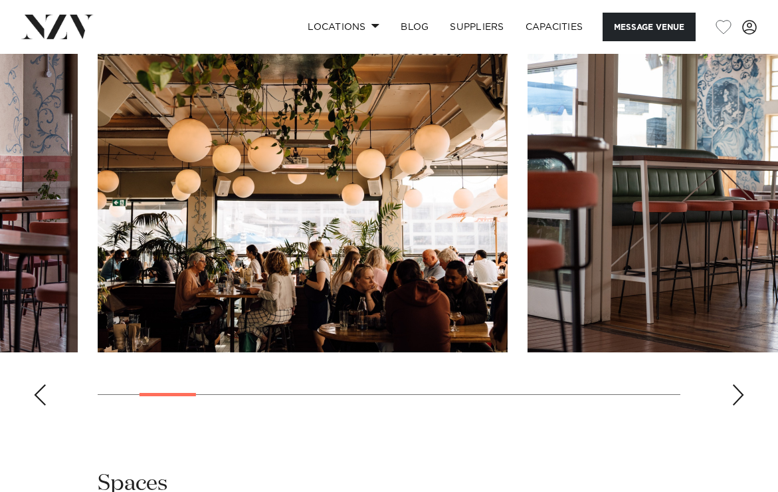
click at [741, 384] on div "Next slide" at bounding box center [737, 394] width 13 height 21
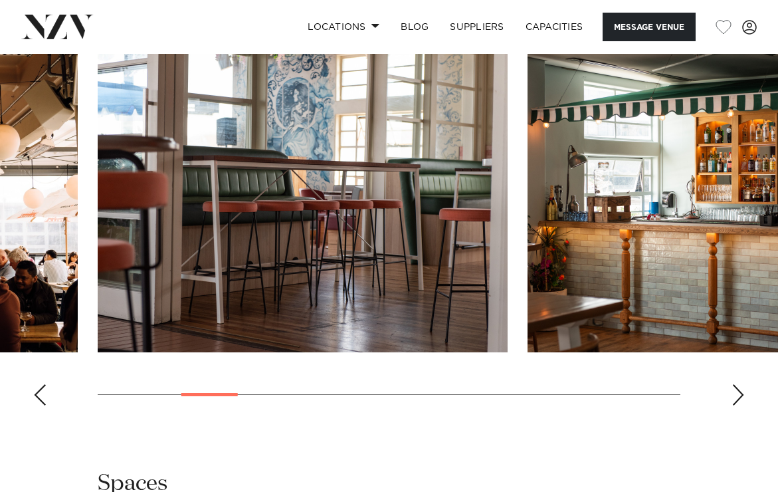
click at [741, 384] on div "Next slide" at bounding box center [737, 394] width 13 height 21
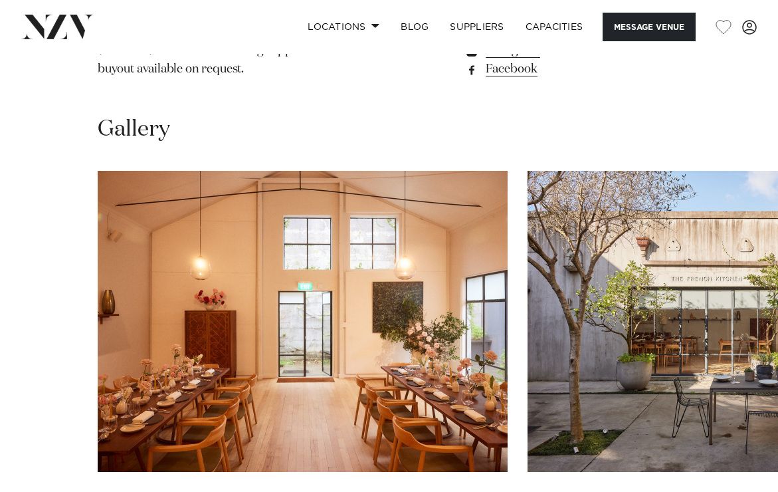
scroll to position [1414, 0]
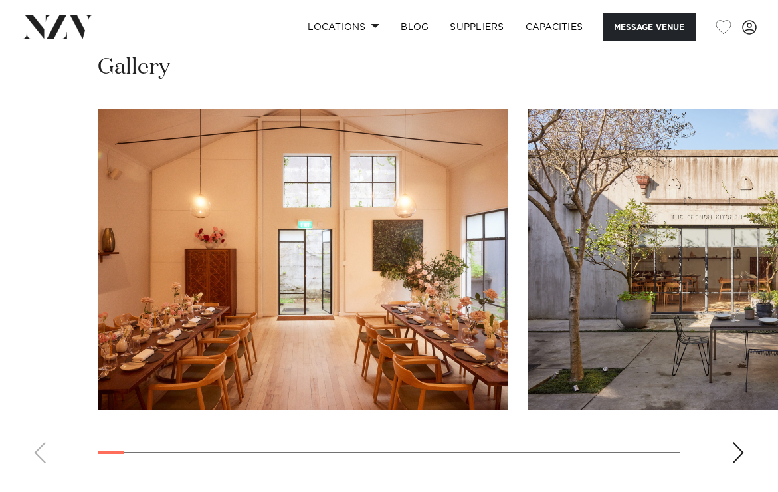
click at [738, 442] on div "Next slide" at bounding box center [737, 452] width 13 height 21
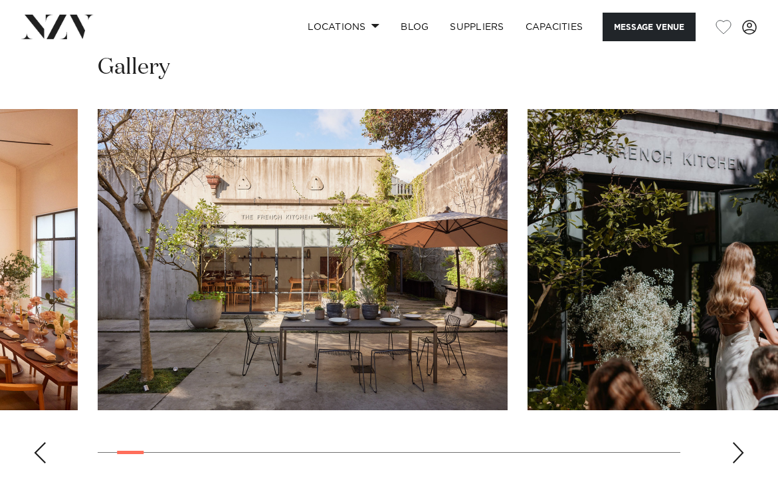
click at [738, 442] on div "Next slide" at bounding box center [737, 452] width 13 height 21
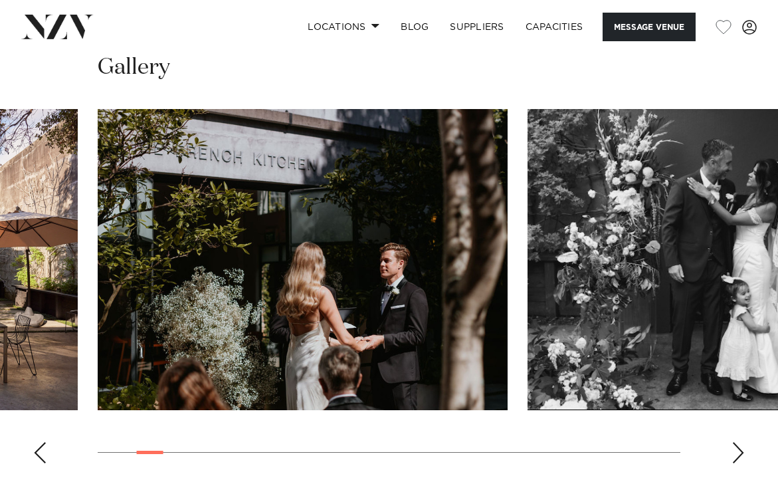
click at [738, 442] on div "Next slide" at bounding box center [737, 452] width 13 height 21
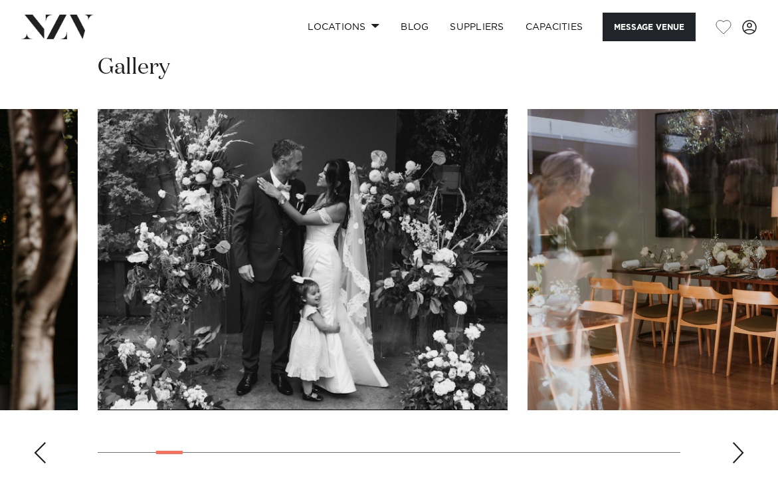
click at [738, 442] on div "Next slide" at bounding box center [737, 452] width 13 height 21
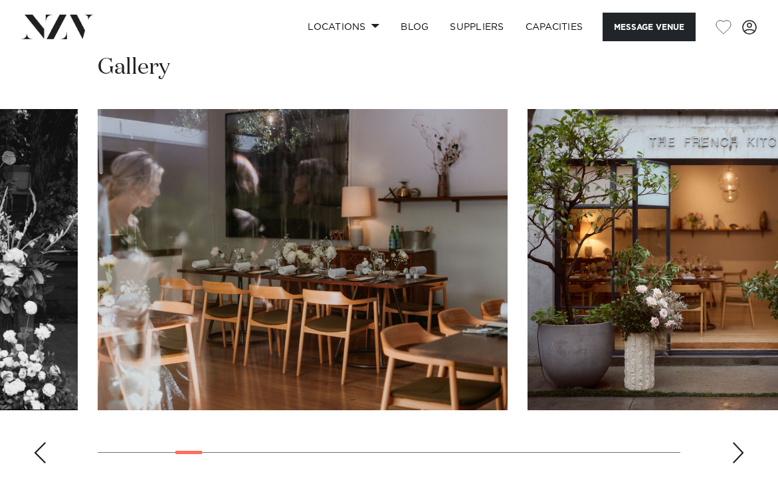
click at [738, 442] on div "Next slide" at bounding box center [737, 452] width 13 height 21
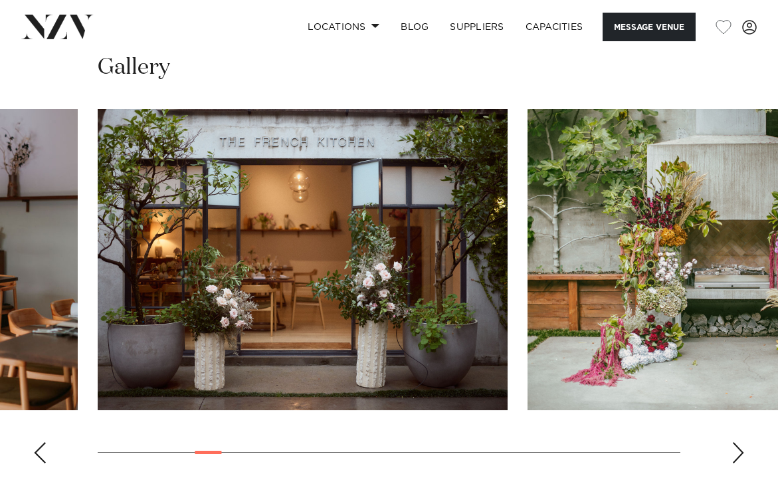
click at [738, 442] on div "Next slide" at bounding box center [737, 452] width 13 height 21
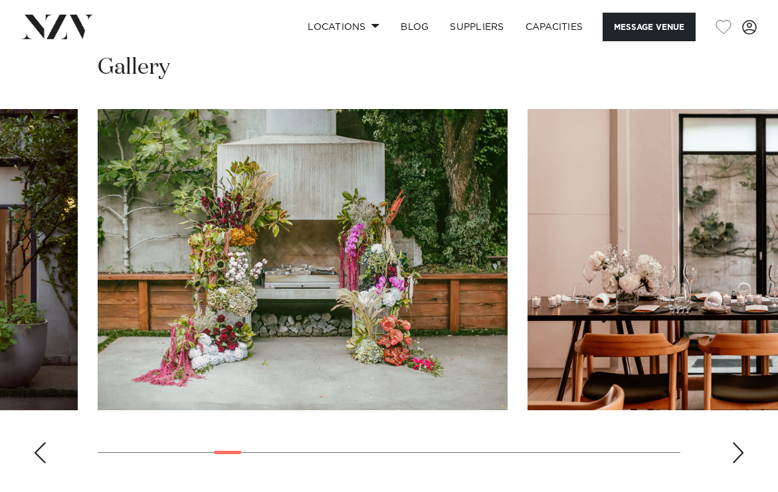
click at [738, 442] on div "Next slide" at bounding box center [737, 452] width 13 height 21
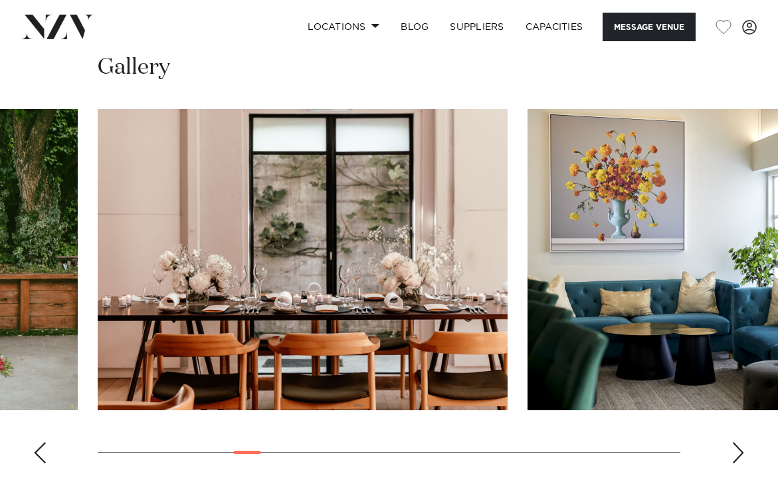
click at [738, 442] on div "Next slide" at bounding box center [737, 452] width 13 height 21
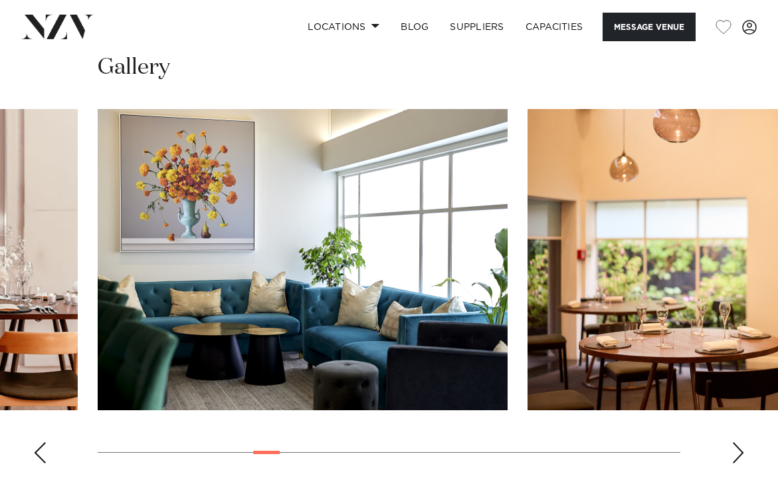
click at [738, 442] on div "Next slide" at bounding box center [737, 452] width 13 height 21
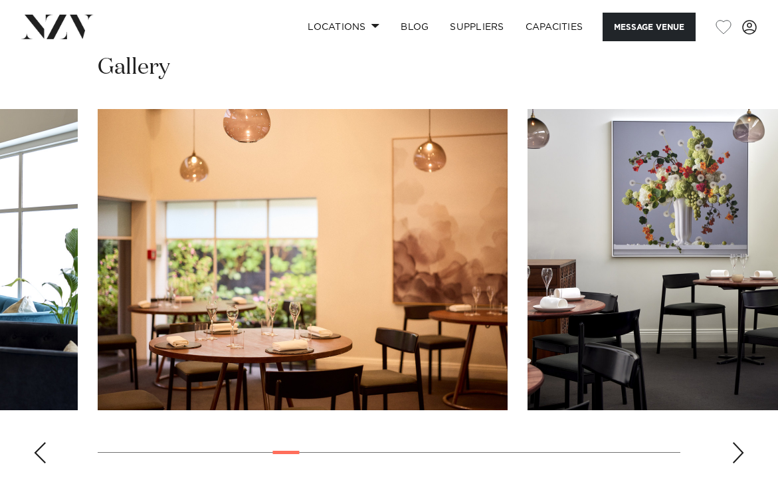
click at [738, 442] on div "Next slide" at bounding box center [737, 452] width 13 height 21
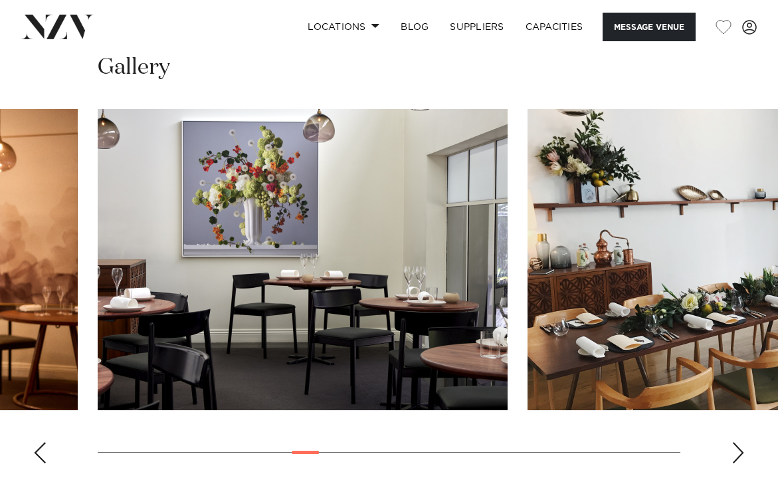
click at [738, 442] on div "Next slide" at bounding box center [737, 452] width 13 height 21
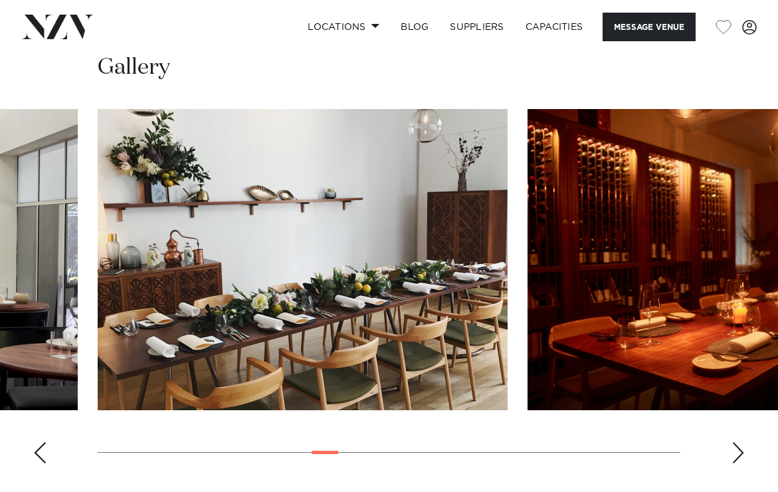
click at [738, 442] on div "Next slide" at bounding box center [737, 452] width 13 height 21
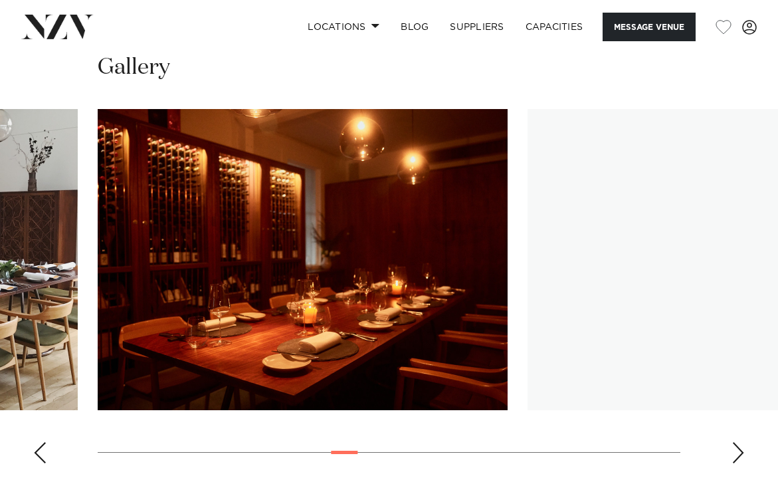
click at [738, 442] on div "Next slide" at bounding box center [737, 452] width 13 height 21
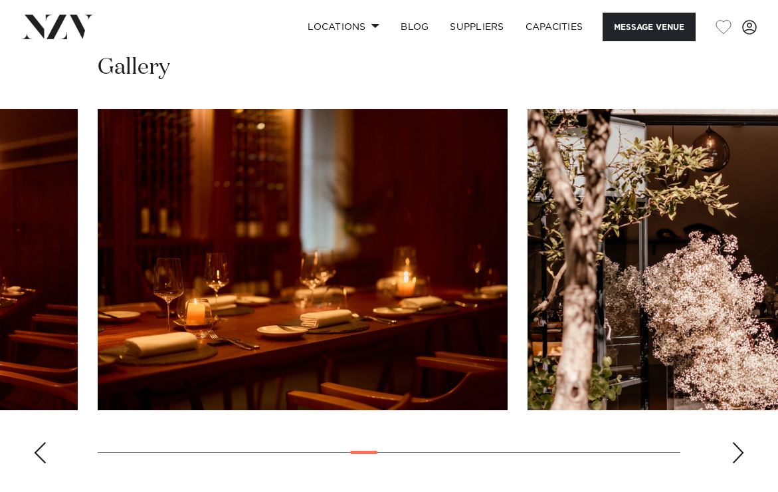
click at [738, 442] on div "Next slide" at bounding box center [737, 452] width 13 height 21
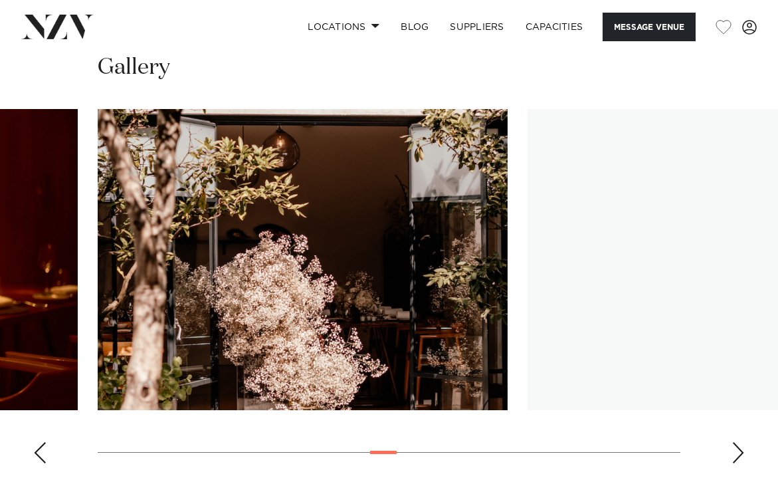
click at [738, 442] on div "Next slide" at bounding box center [737, 452] width 13 height 21
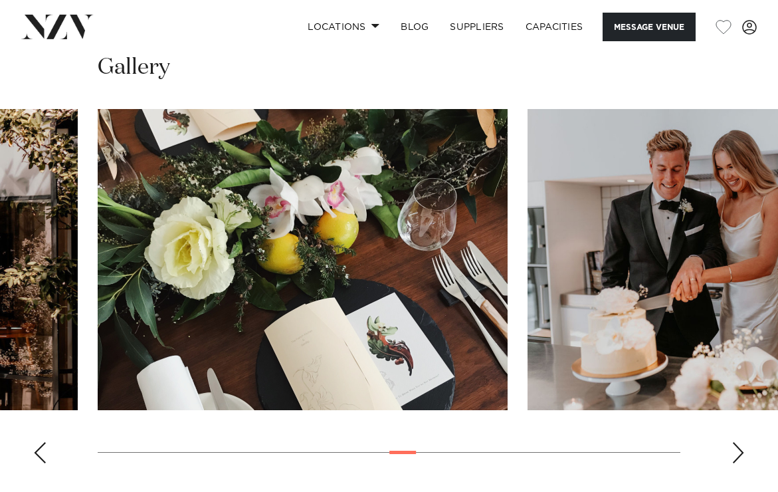
click at [738, 442] on div "Next slide" at bounding box center [737, 452] width 13 height 21
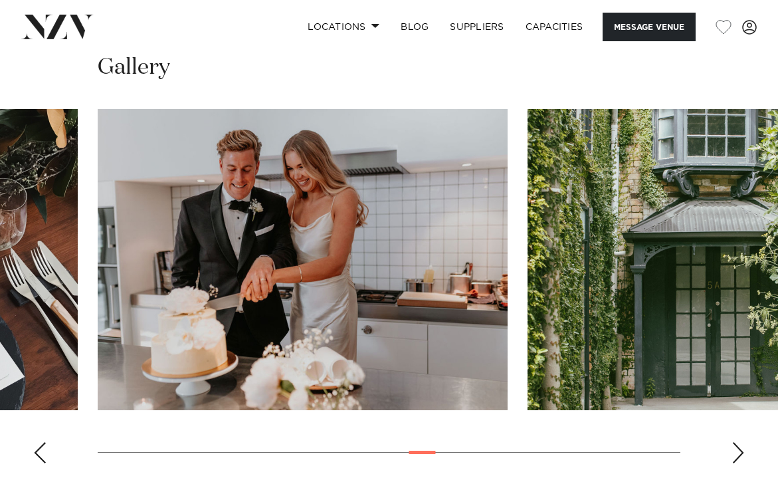
click at [738, 442] on div "Next slide" at bounding box center [737, 452] width 13 height 21
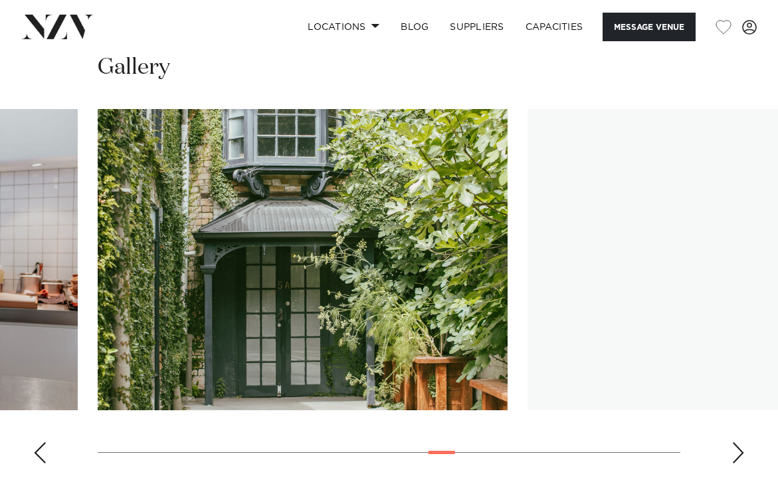
click at [738, 442] on div "Next slide" at bounding box center [737, 452] width 13 height 21
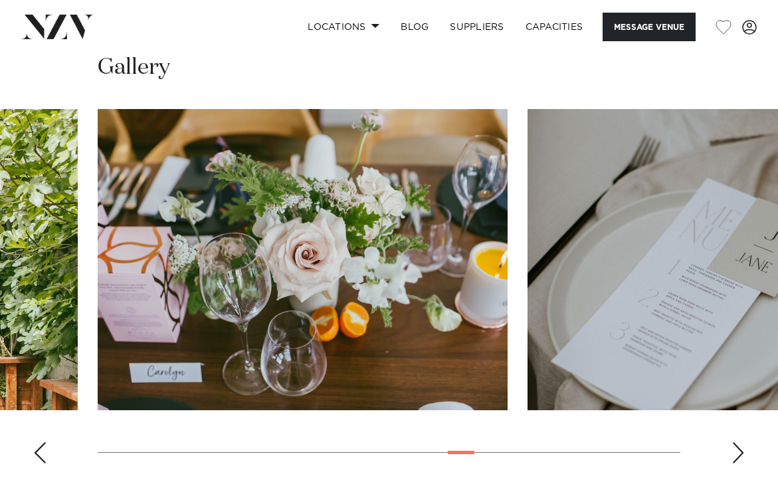
click at [738, 442] on div "Next slide" at bounding box center [737, 452] width 13 height 21
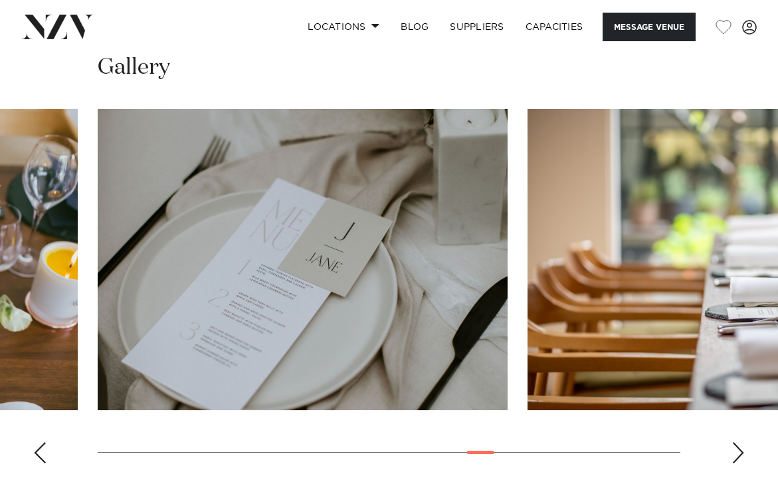
click at [738, 442] on div "Next slide" at bounding box center [737, 452] width 13 height 21
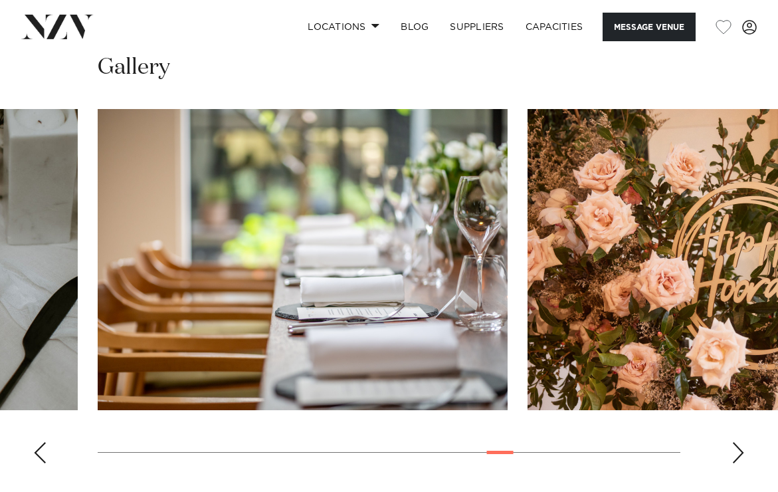
click at [738, 442] on div "Next slide" at bounding box center [737, 452] width 13 height 21
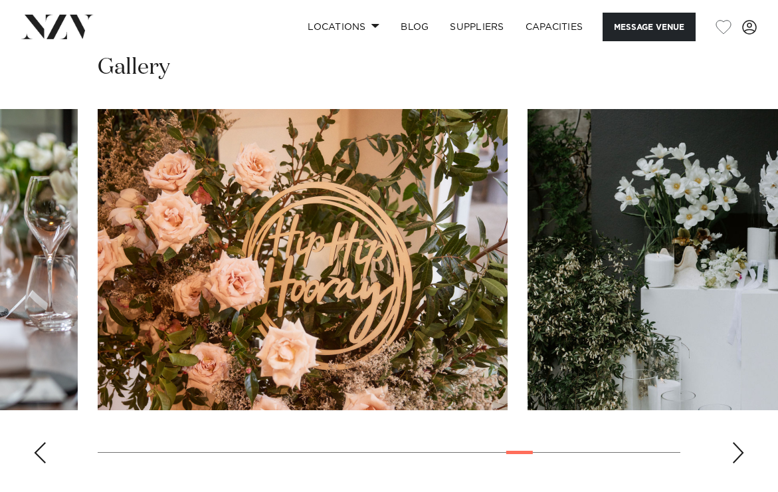
click at [738, 442] on div "Next slide" at bounding box center [737, 452] width 13 height 21
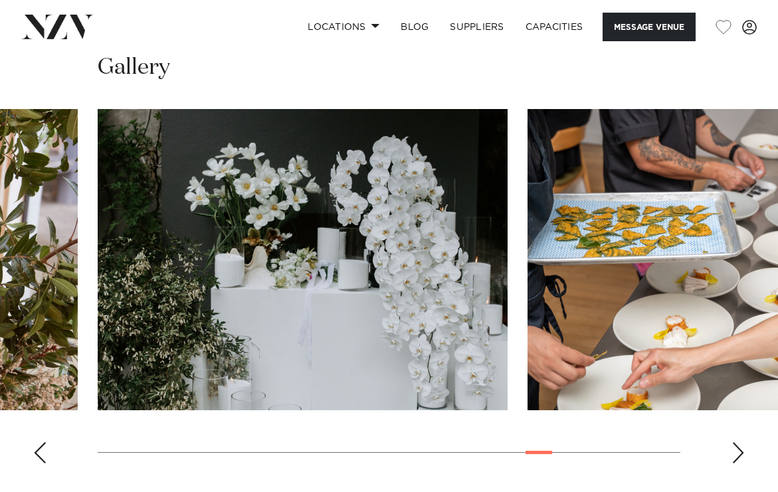
click at [738, 442] on div "Next slide" at bounding box center [737, 452] width 13 height 21
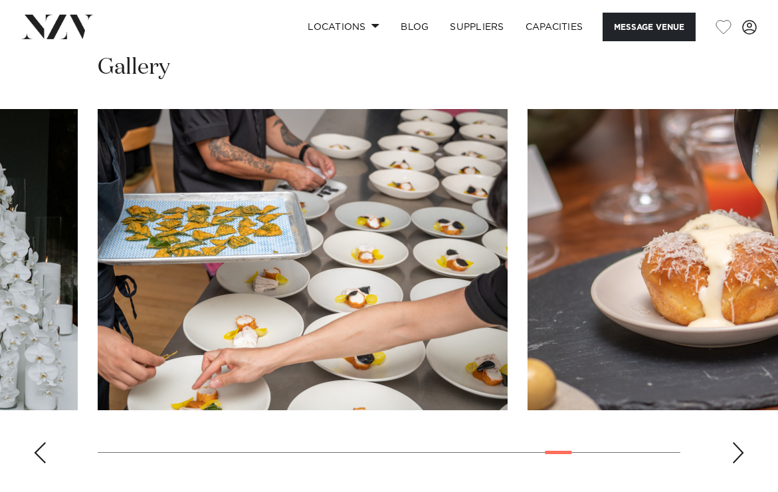
click at [672, 419] on swiper-container at bounding box center [389, 291] width 778 height 365
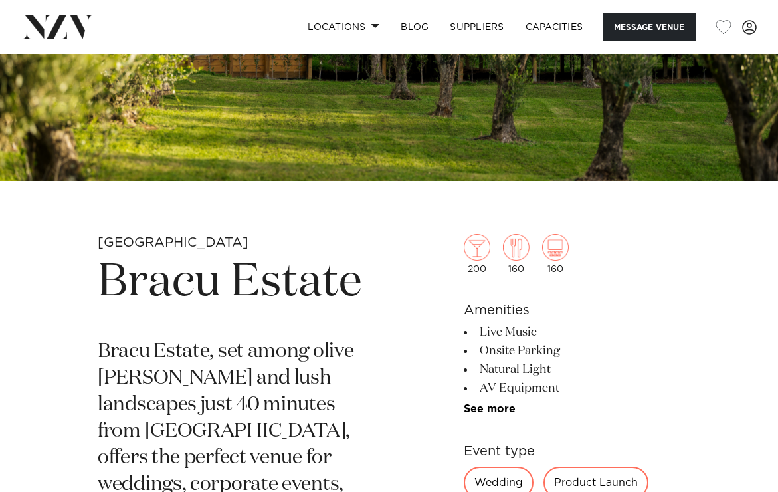
scroll to position [245, 0]
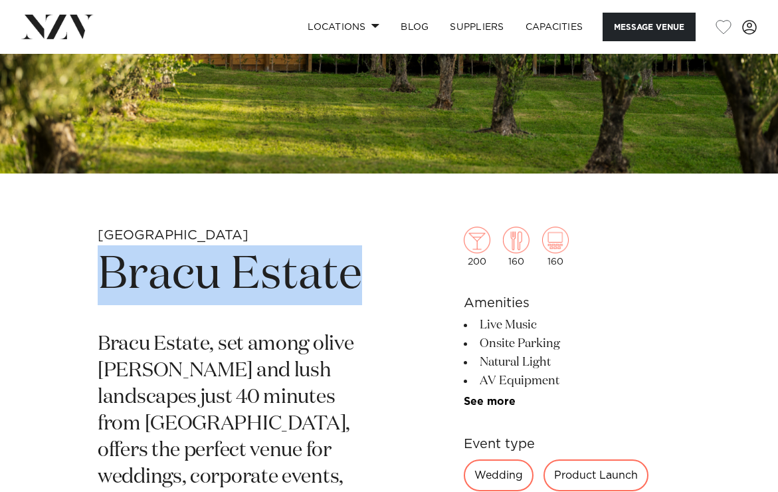
drag, startPoint x: 99, startPoint y: 280, endPoint x: 372, endPoint y: 280, distance: 273.0
copy h1 "Bracu Estate"
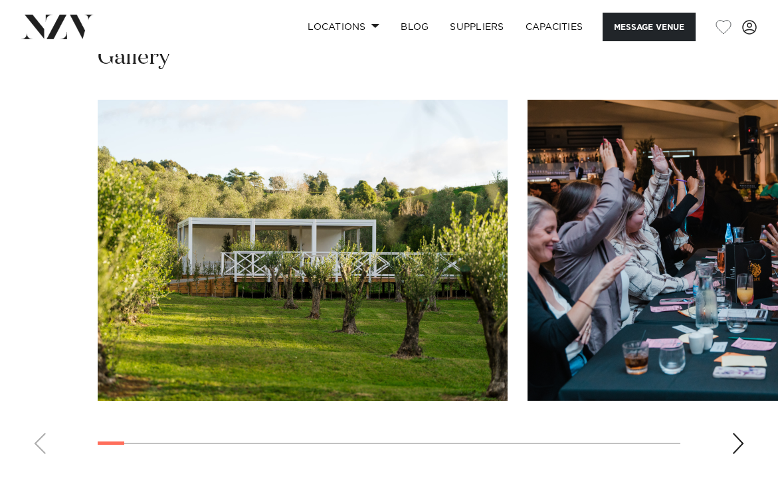
scroll to position [1729, 0]
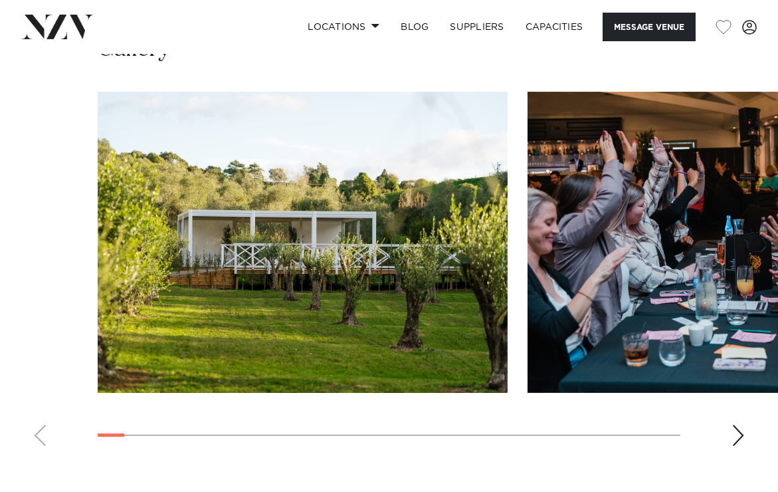
click at [747, 395] on swiper-container at bounding box center [389, 274] width 778 height 365
click at [738, 424] on div "Next slide" at bounding box center [737, 434] width 13 height 21
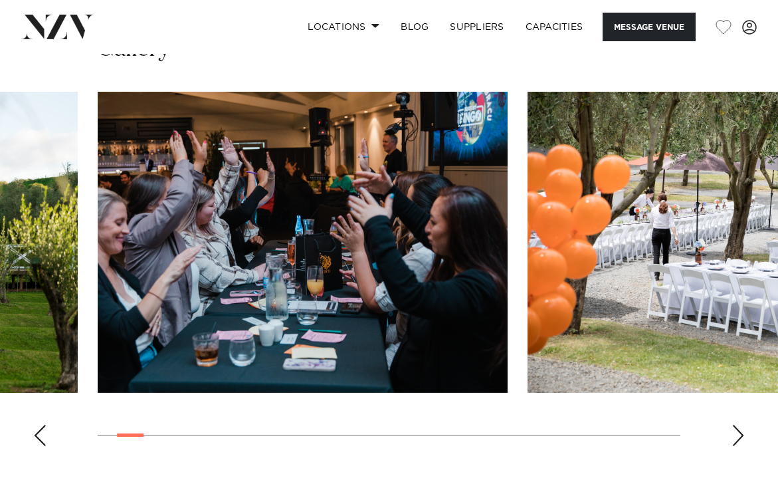
click at [738, 424] on div "Next slide" at bounding box center [737, 434] width 13 height 21
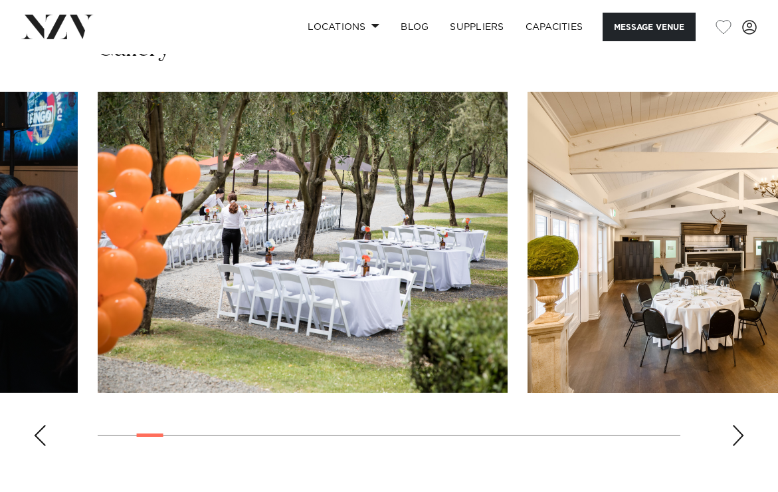
click at [738, 424] on div "Next slide" at bounding box center [737, 434] width 13 height 21
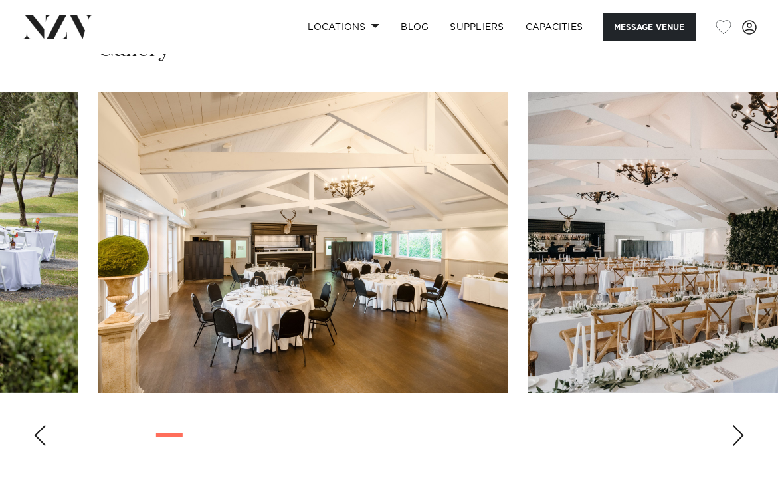
click at [738, 424] on div "Next slide" at bounding box center [737, 434] width 13 height 21
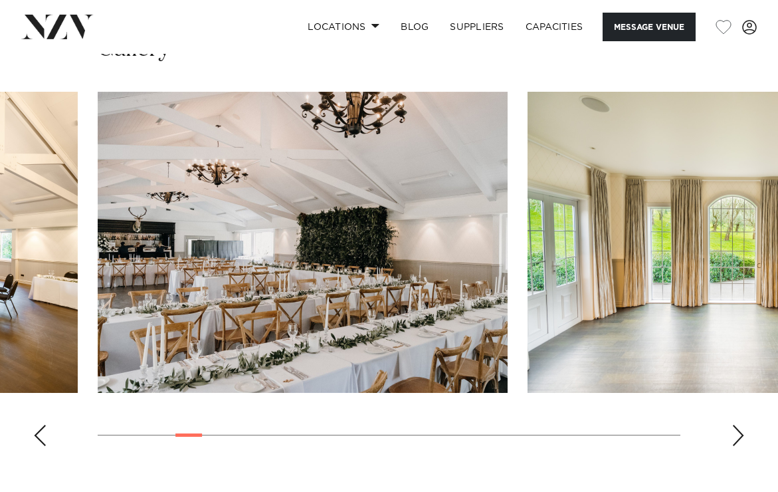
click at [738, 424] on div "Next slide" at bounding box center [737, 434] width 13 height 21
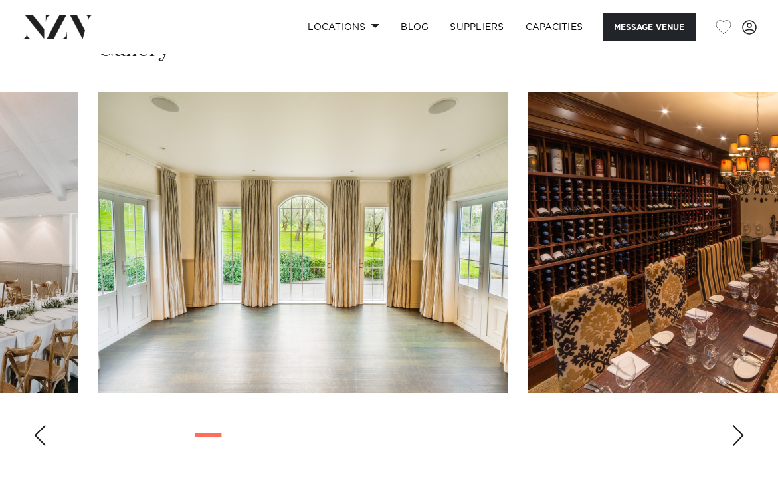
click at [738, 424] on div "Next slide" at bounding box center [737, 434] width 13 height 21
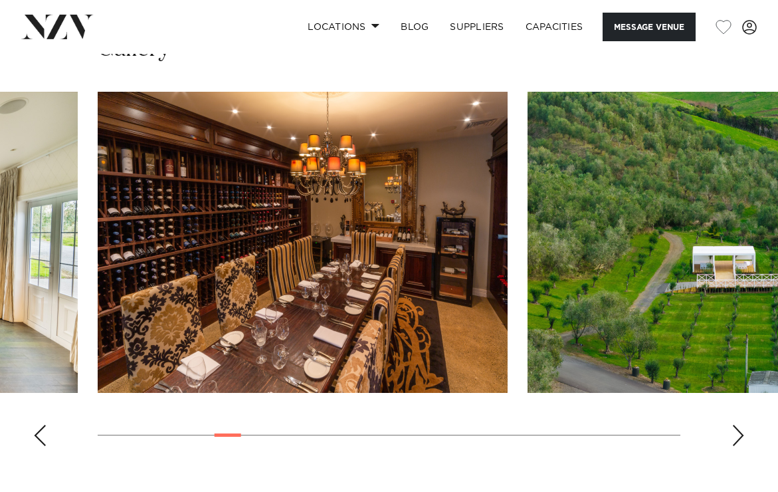
click at [738, 424] on div "Next slide" at bounding box center [737, 434] width 13 height 21
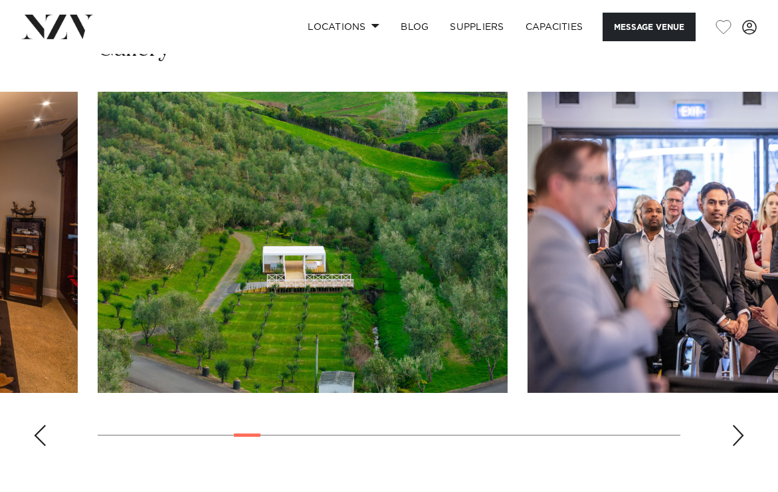
click at [738, 424] on div "Next slide" at bounding box center [737, 434] width 13 height 21
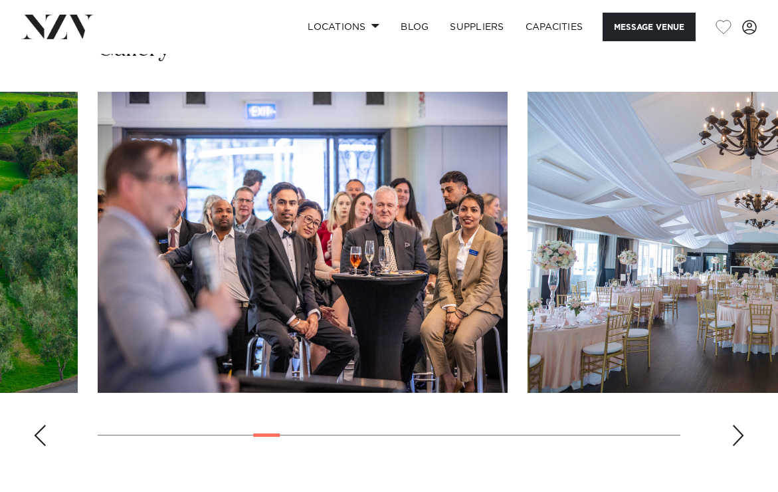
click at [738, 424] on div "Next slide" at bounding box center [737, 434] width 13 height 21
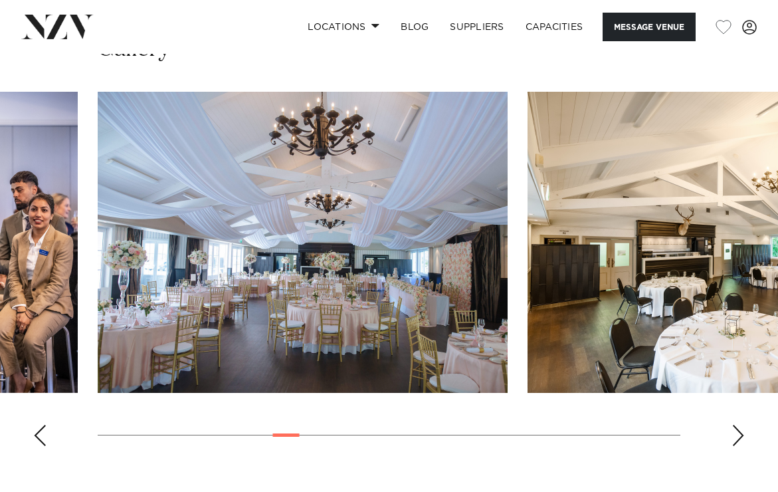
click at [738, 424] on div "Next slide" at bounding box center [737, 434] width 13 height 21
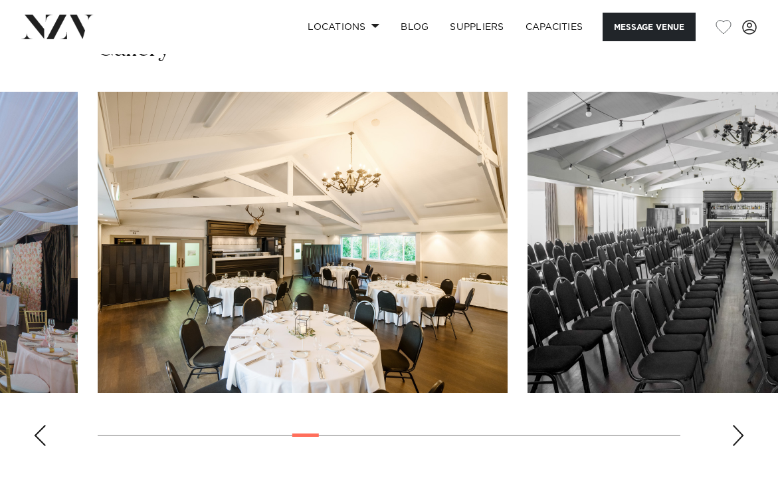
click at [738, 424] on div "Next slide" at bounding box center [737, 434] width 13 height 21
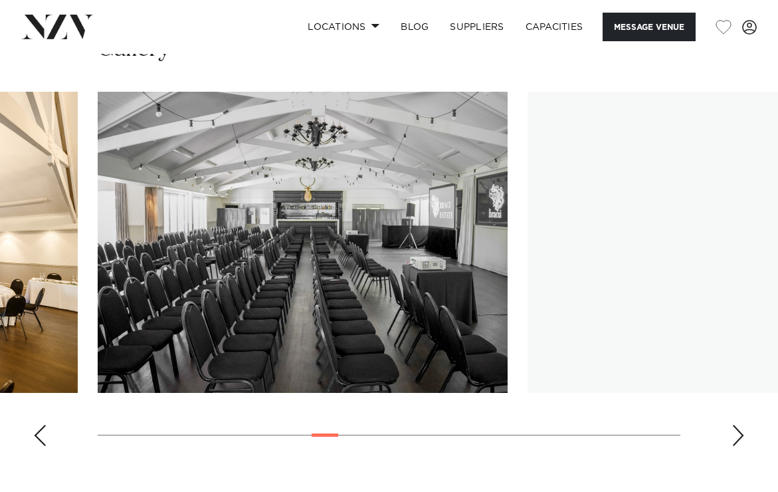
click at [738, 424] on div "Next slide" at bounding box center [737, 434] width 13 height 21
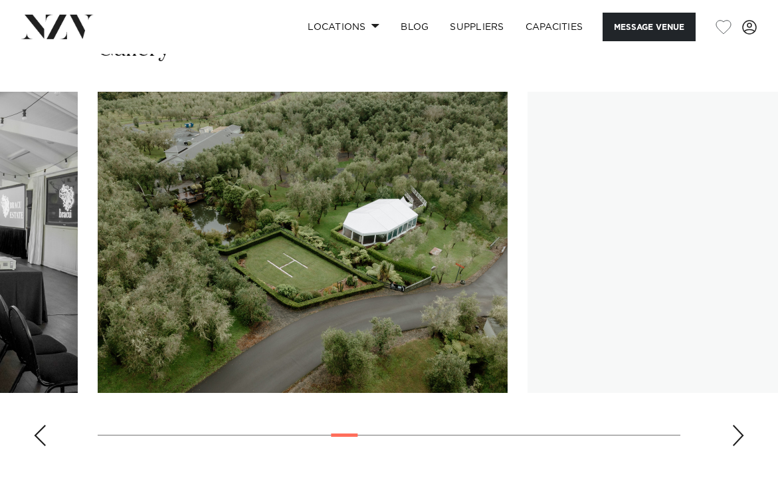
click at [738, 424] on div "Next slide" at bounding box center [737, 434] width 13 height 21
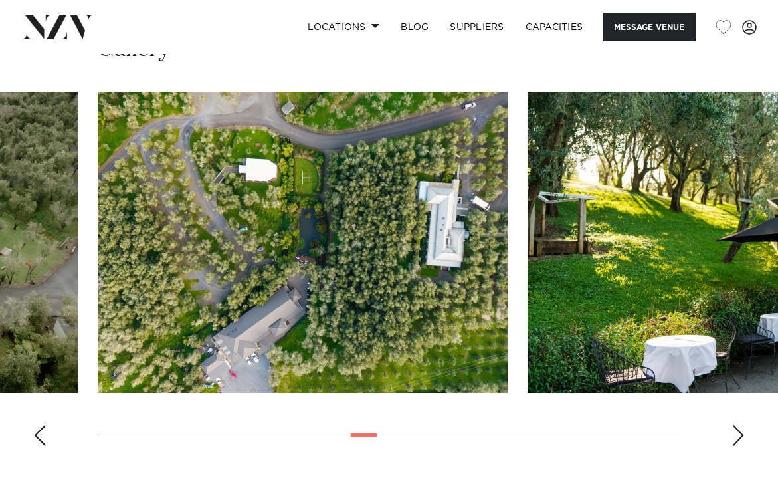
click at [738, 424] on div "Next slide" at bounding box center [737, 434] width 13 height 21
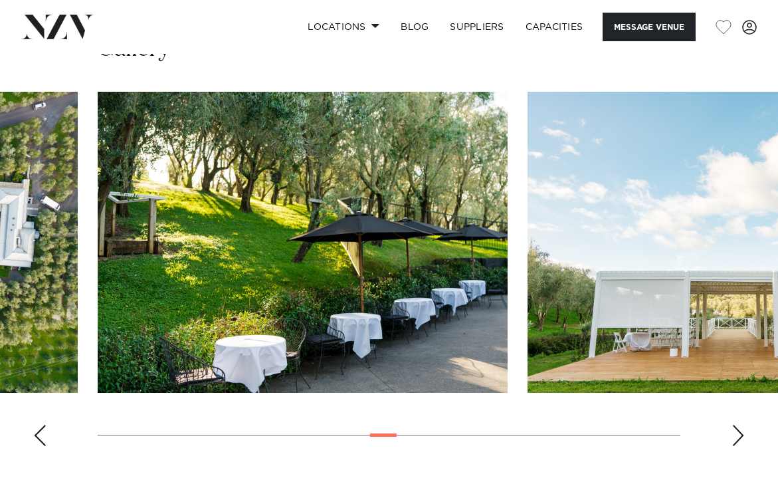
click at [738, 424] on div "Next slide" at bounding box center [737, 434] width 13 height 21
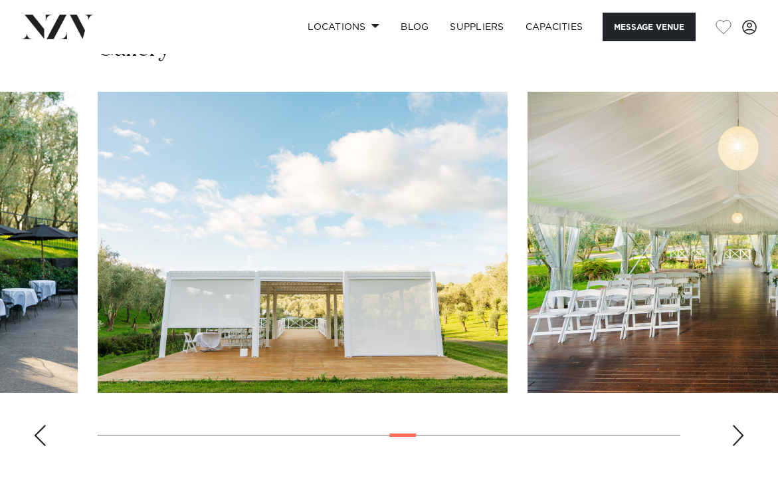
click at [738, 424] on div "Next slide" at bounding box center [737, 434] width 13 height 21
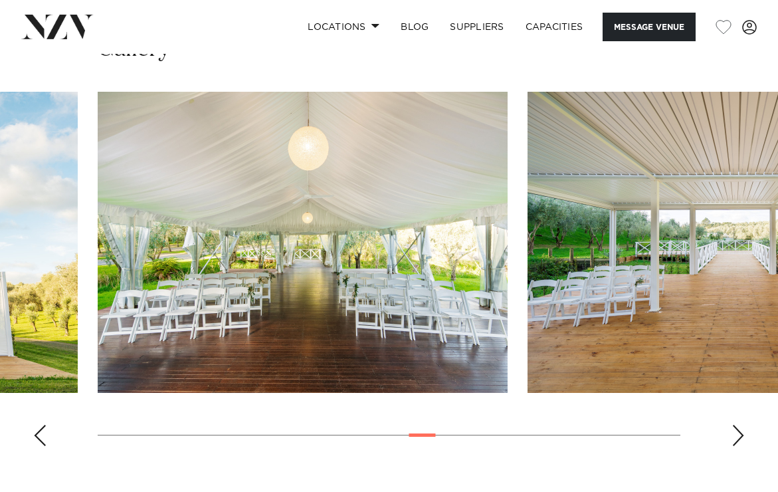
click at [738, 424] on div "Next slide" at bounding box center [737, 434] width 13 height 21
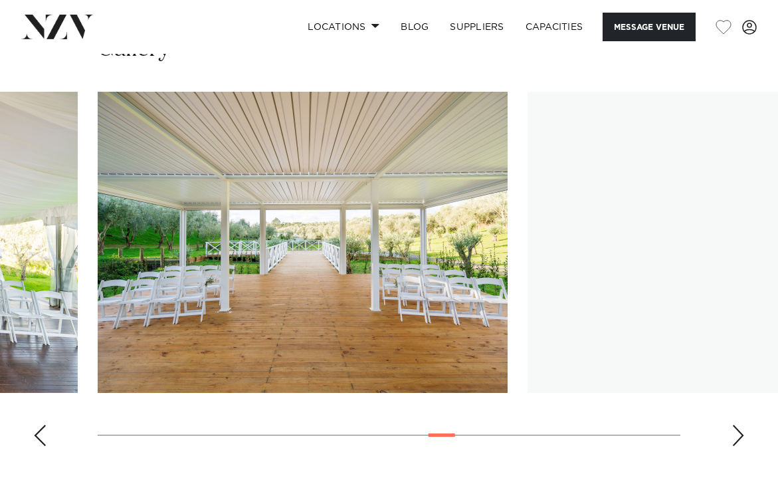
click at [738, 424] on div "Next slide" at bounding box center [737, 434] width 13 height 21
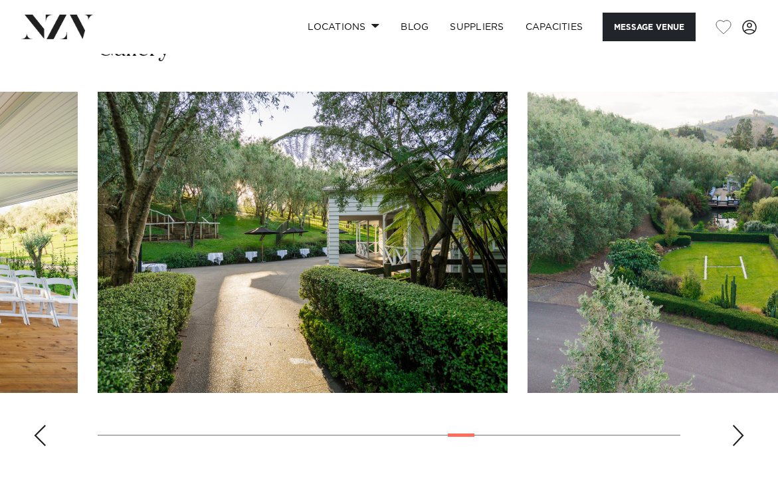
click at [738, 424] on div "Next slide" at bounding box center [737, 434] width 13 height 21
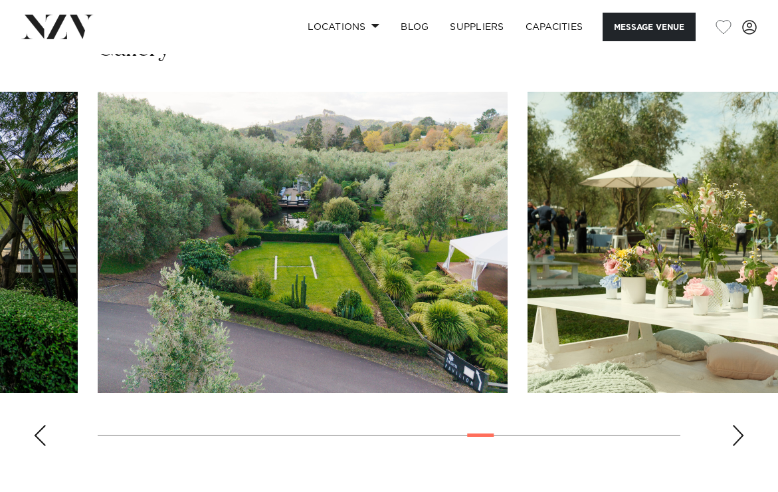
click at [738, 424] on div "Next slide" at bounding box center [737, 434] width 13 height 21
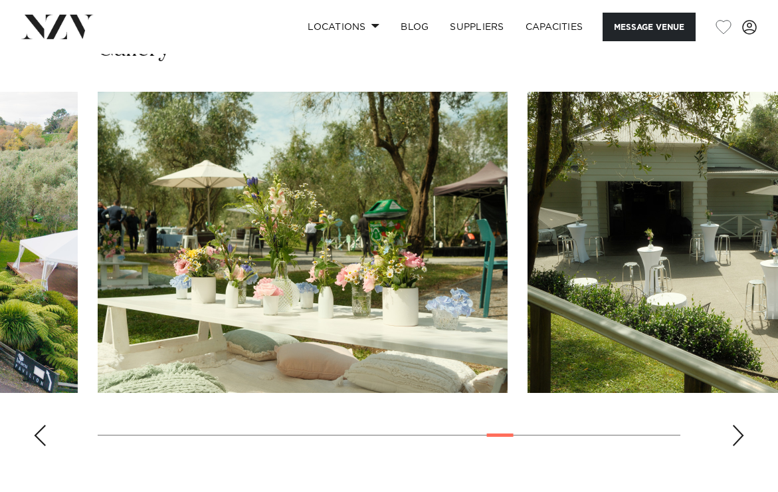
click at [738, 424] on div "Next slide" at bounding box center [737, 434] width 13 height 21
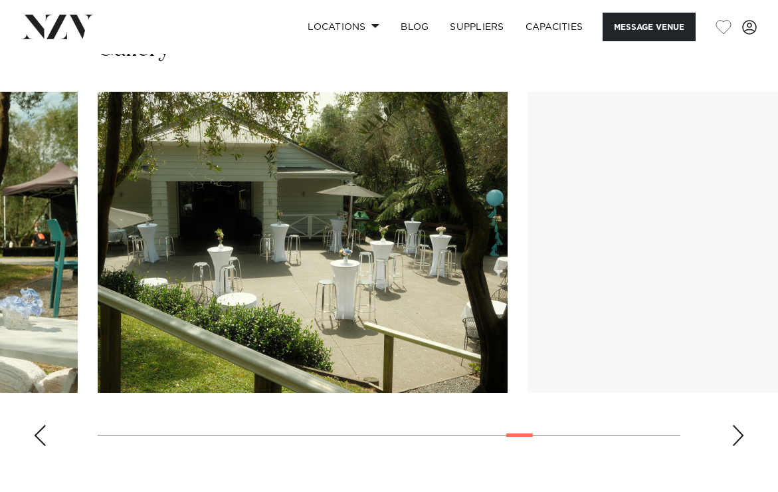
click at [738, 424] on div "Next slide" at bounding box center [737, 434] width 13 height 21
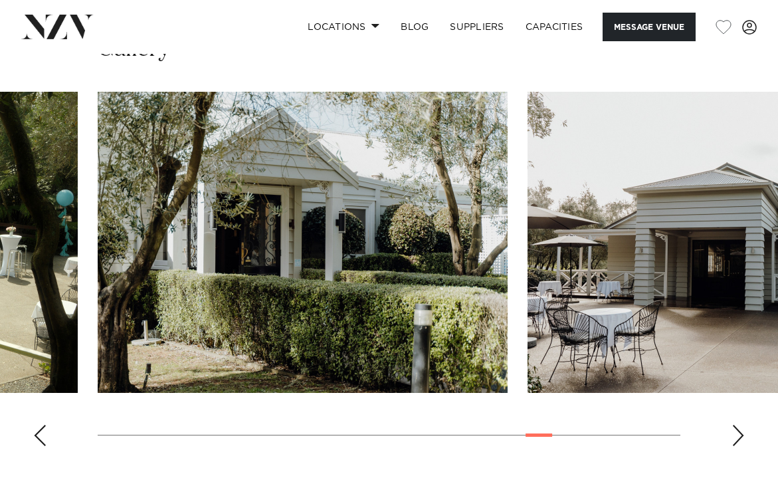
click at [738, 424] on div "Next slide" at bounding box center [737, 434] width 13 height 21
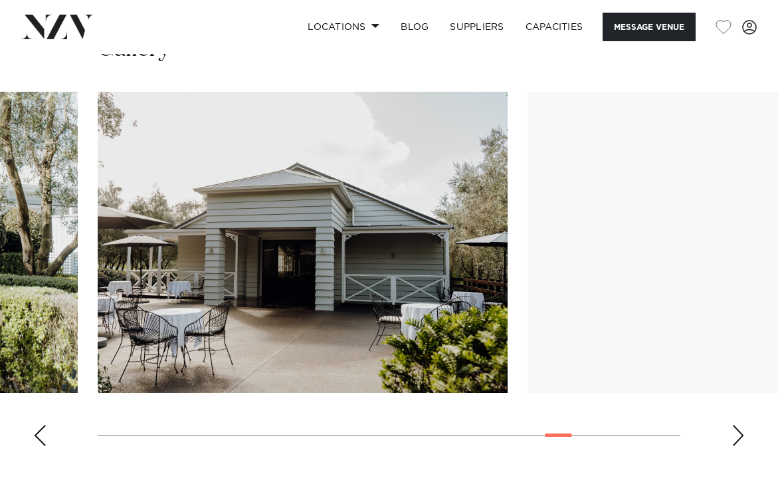
click at [738, 424] on div "Next slide" at bounding box center [737, 434] width 13 height 21
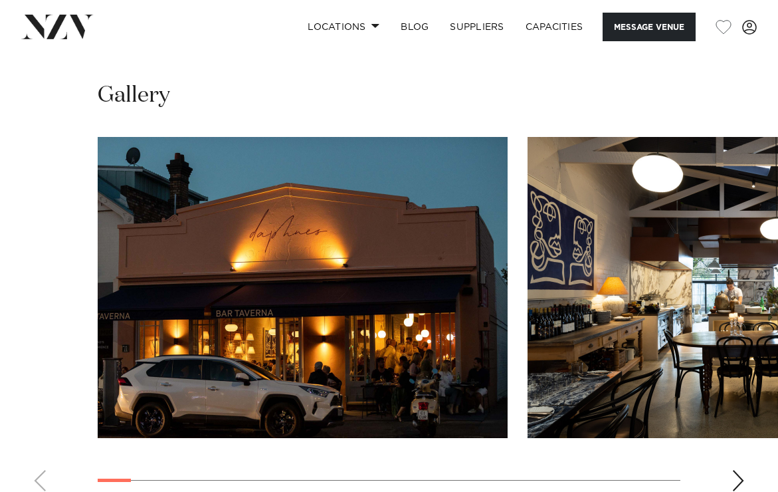
scroll to position [1212, 0]
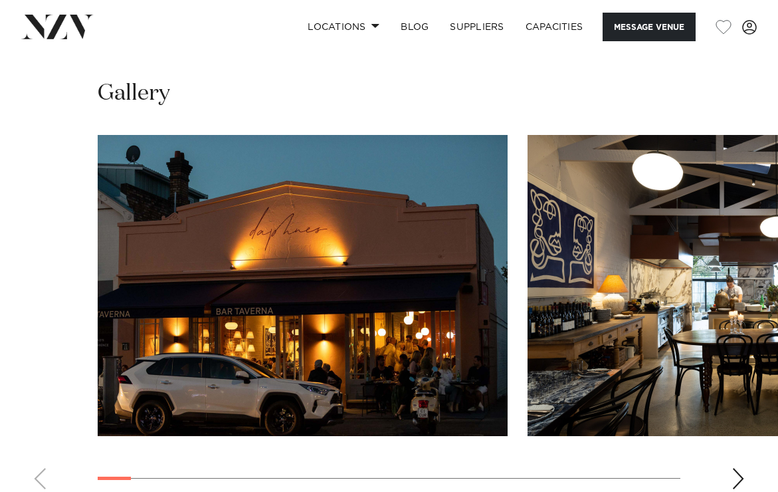
click at [743, 430] on swiper-container at bounding box center [389, 317] width 778 height 365
click at [737, 468] on div "Next slide" at bounding box center [737, 478] width 13 height 21
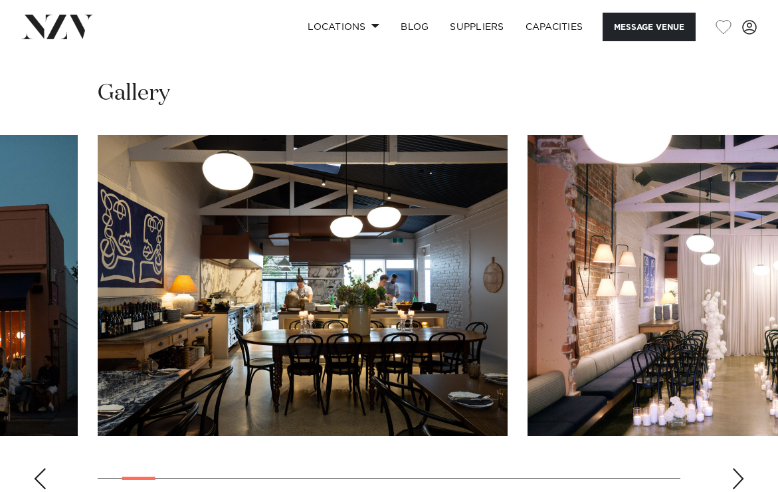
click at [737, 468] on div "Next slide" at bounding box center [737, 478] width 13 height 21
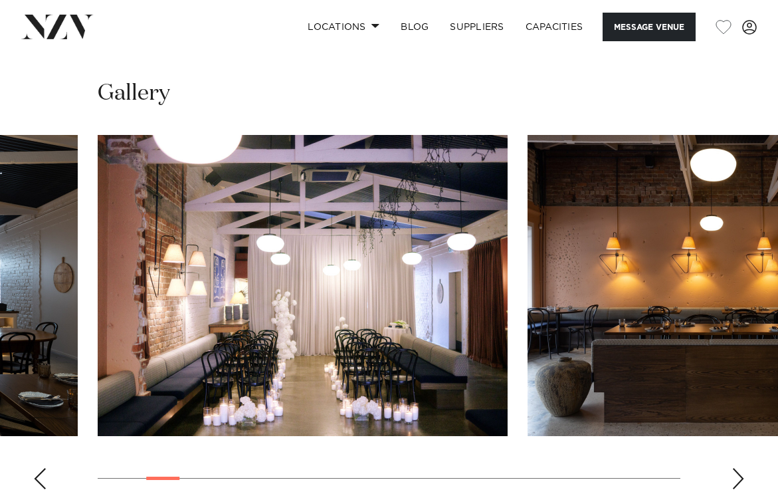
click at [737, 468] on div "Next slide" at bounding box center [737, 478] width 13 height 21
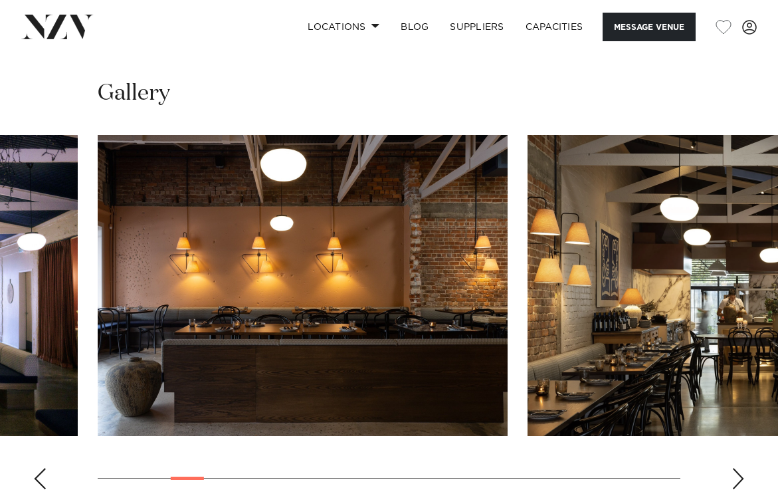
click at [737, 468] on div "Next slide" at bounding box center [737, 478] width 13 height 21
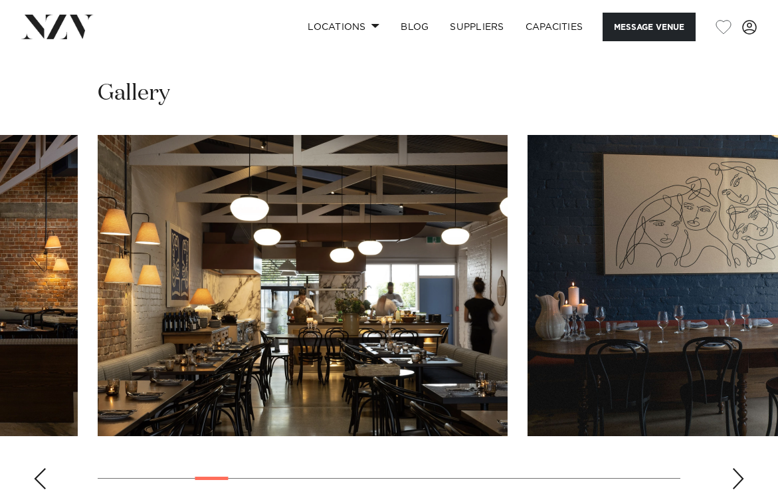
click at [737, 468] on div "Next slide" at bounding box center [737, 478] width 13 height 21
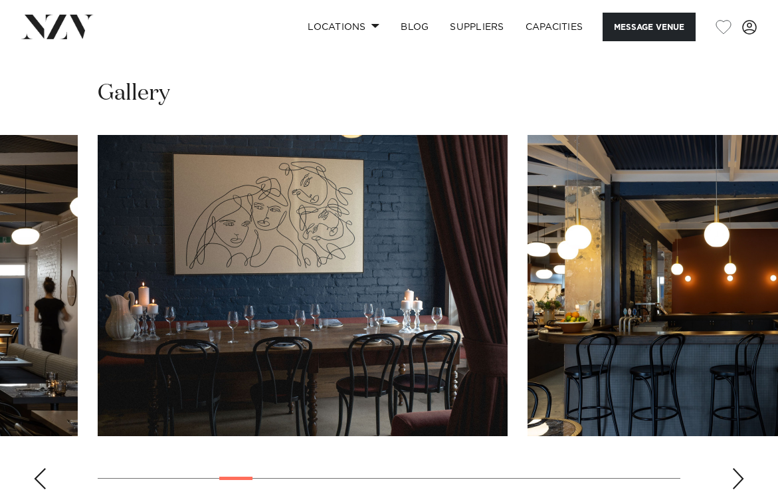
click at [737, 468] on div "Next slide" at bounding box center [737, 478] width 13 height 21
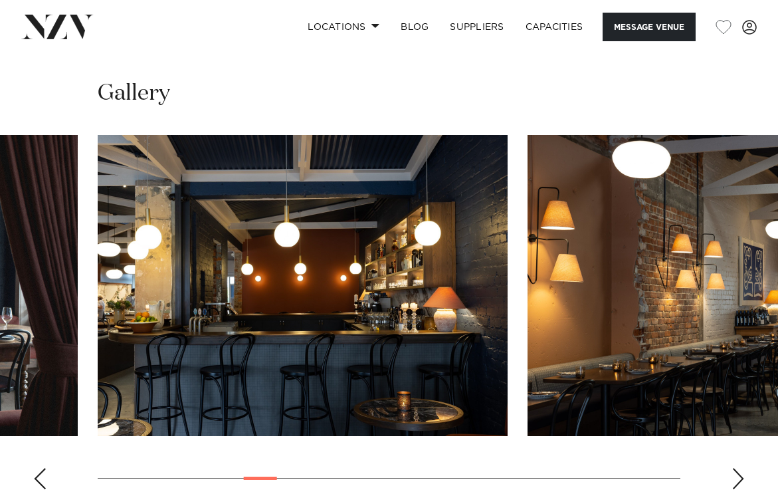
click at [737, 468] on div "Next slide" at bounding box center [737, 478] width 13 height 21
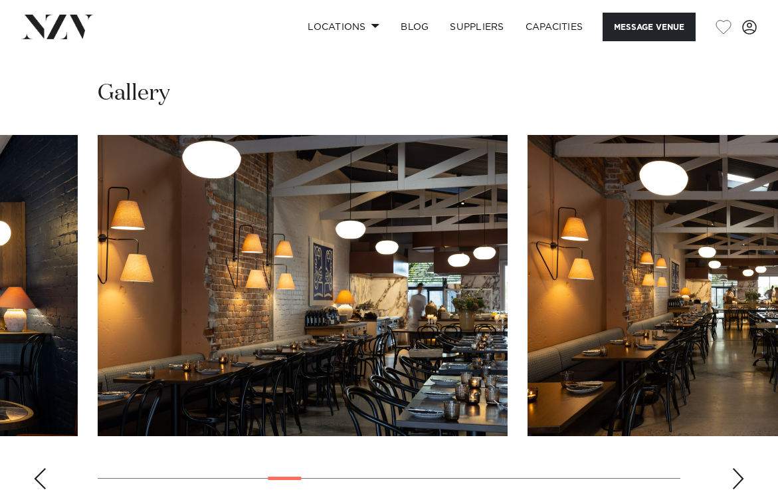
click at [737, 468] on div "Next slide" at bounding box center [737, 478] width 13 height 21
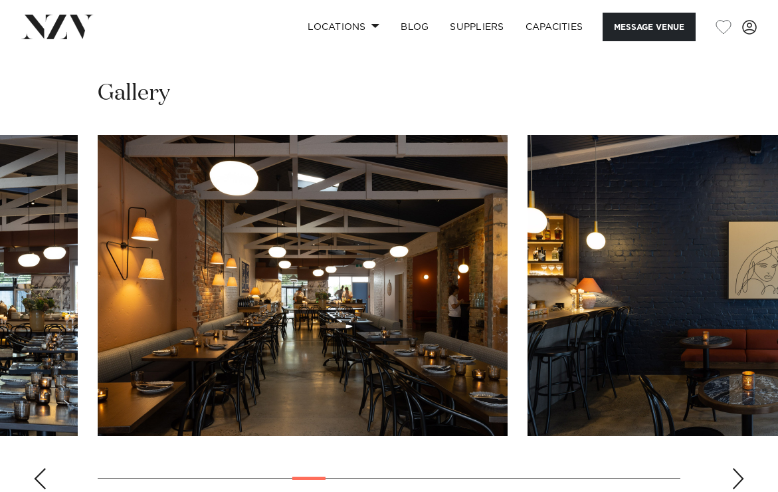
click at [737, 468] on div "Next slide" at bounding box center [737, 478] width 13 height 21
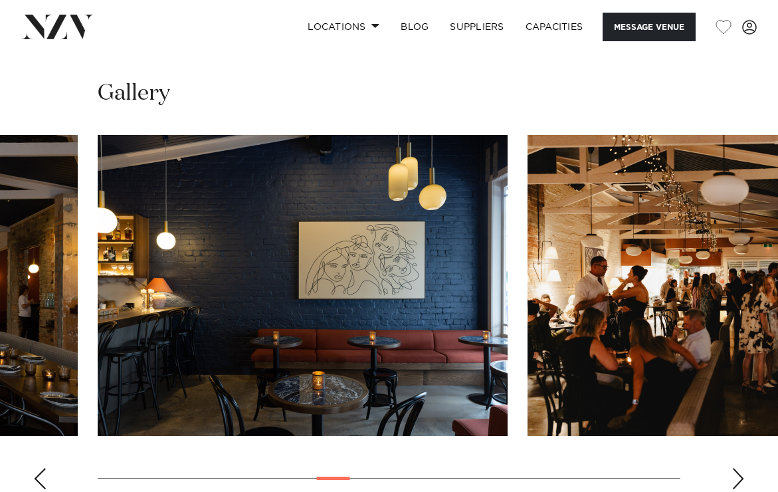
click at [737, 468] on div "Next slide" at bounding box center [737, 478] width 13 height 21
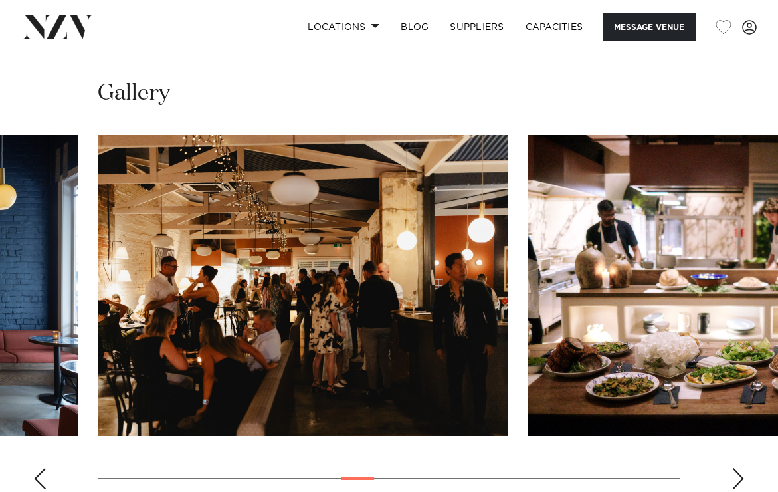
click at [737, 468] on div "Next slide" at bounding box center [737, 478] width 13 height 21
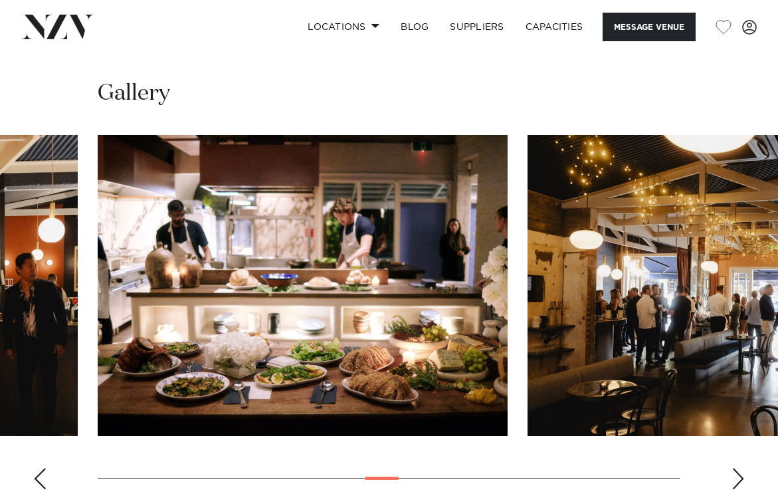
click at [737, 468] on div "Next slide" at bounding box center [737, 478] width 13 height 21
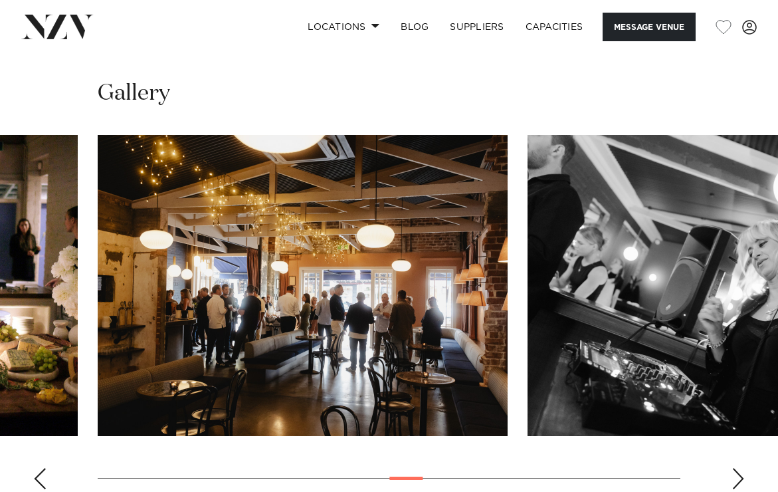
click at [737, 468] on div "Next slide" at bounding box center [737, 478] width 13 height 21
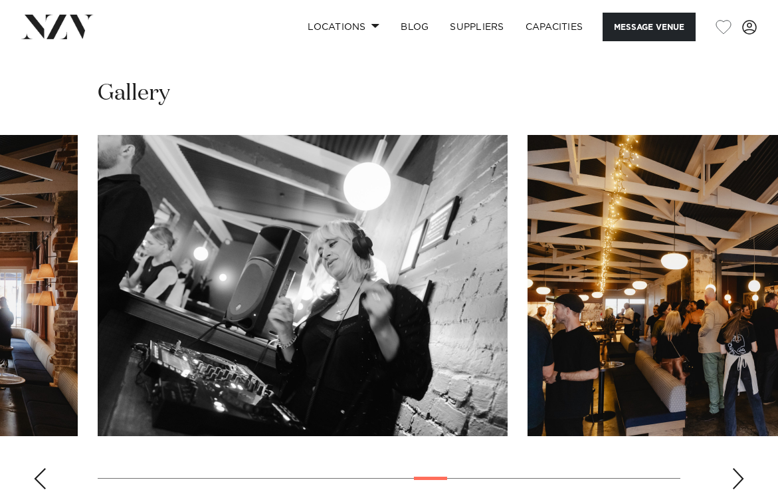
click at [737, 468] on div "Next slide" at bounding box center [737, 478] width 13 height 21
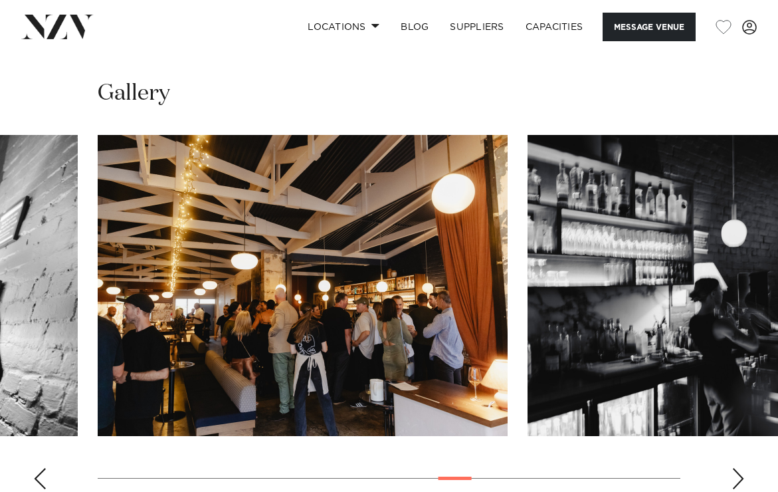
click at [737, 468] on div "Next slide" at bounding box center [737, 478] width 13 height 21
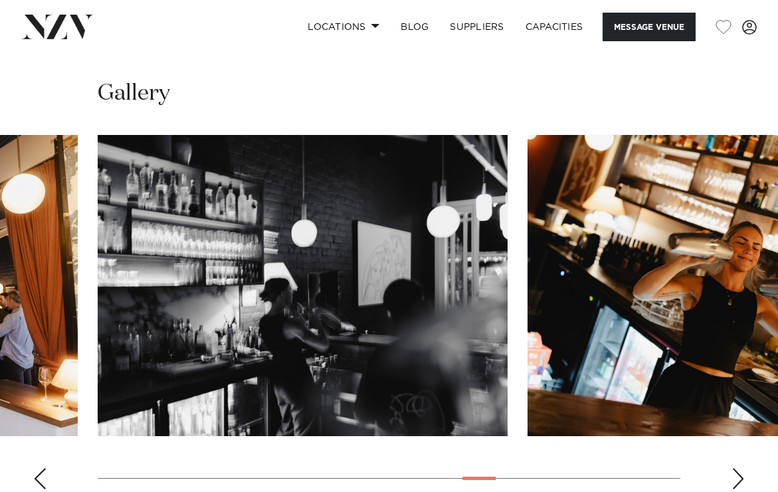
click at [737, 468] on div "Next slide" at bounding box center [737, 478] width 13 height 21
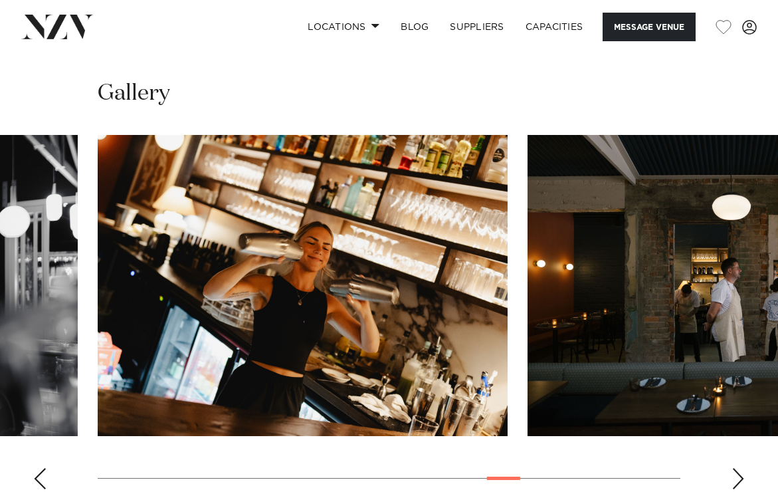
click at [737, 468] on div "Next slide" at bounding box center [737, 478] width 13 height 21
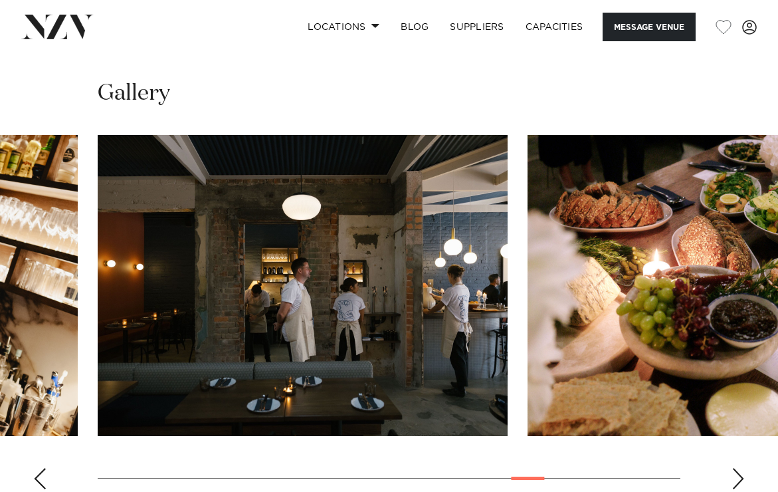
click at [737, 468] on div "Next slide" at bounding box center [737, 478] width 13 height 21
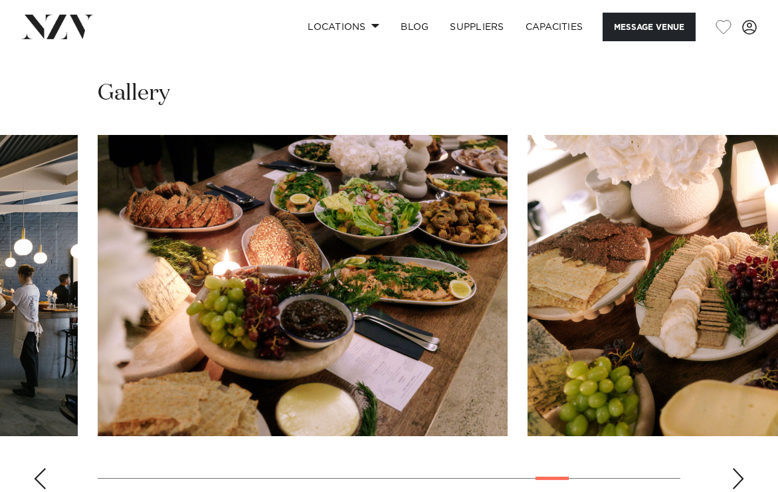
click at [737, 468] on div "Next slide" at bounding box center [737, 478] width 13 height 21
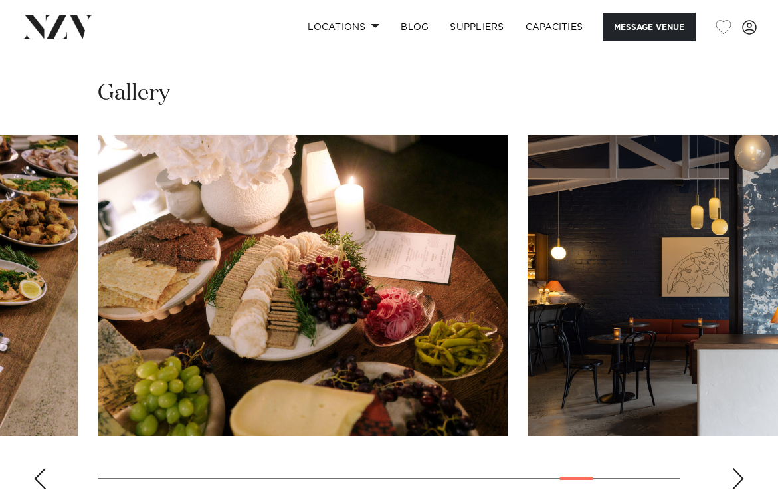
click at [737, 468] on div "Next slide" at bounding box center [737, 478] width 13 height 21
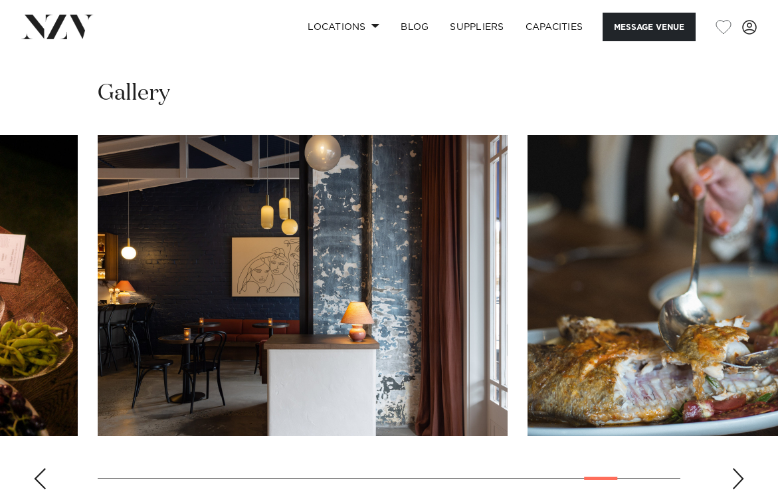
click at [737, 468] on div "Next slide" at bounding box center [737, 478] width 13 height 21
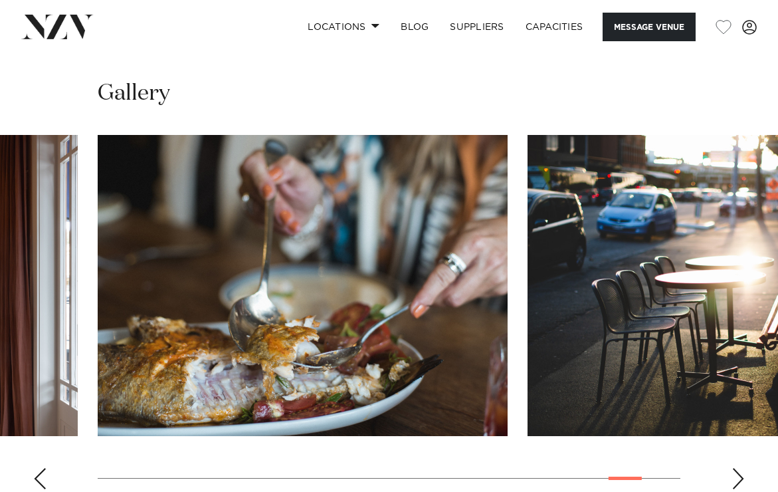
click at [737, 468] on div "Next slide" at bounding box center [737, 478] width 13 height 21
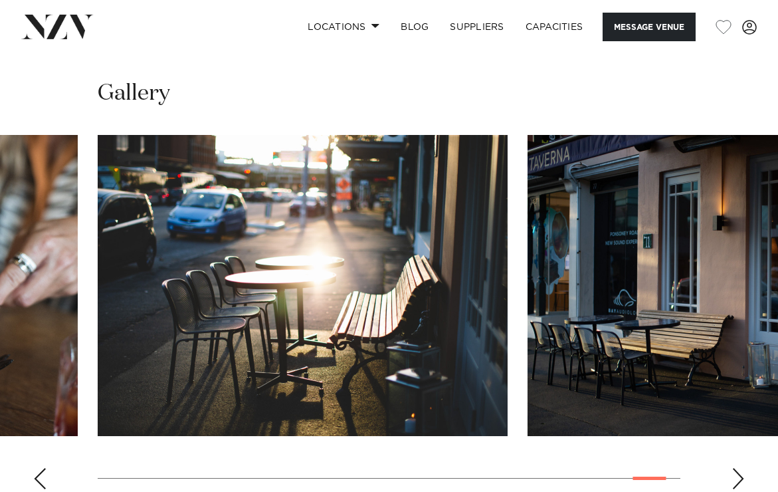
click at [737, 468] on div "Next slide" at bounding box center [737, 478] width 13 height 21
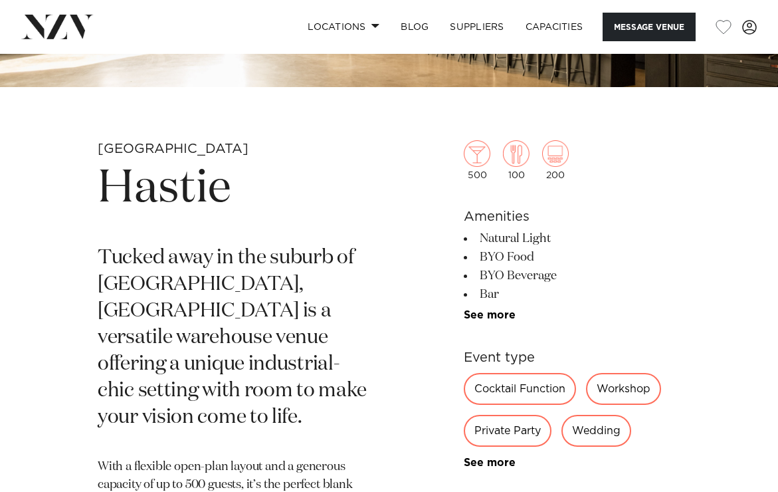
scroll to position [345, 0]
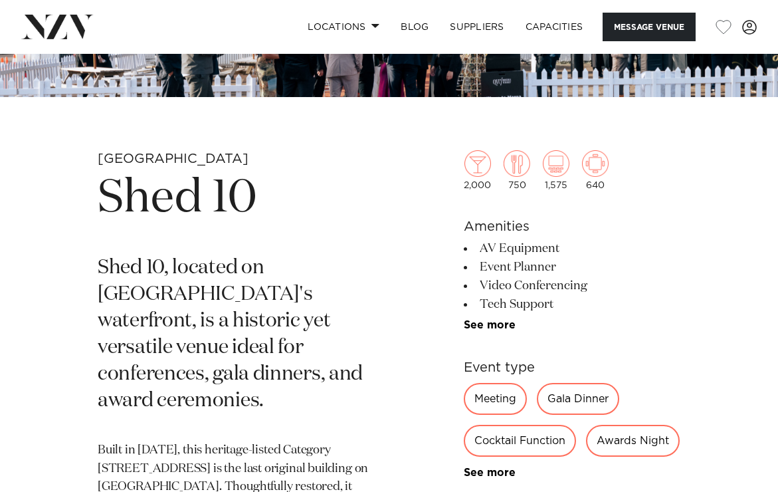
scroll to position [510, 0]
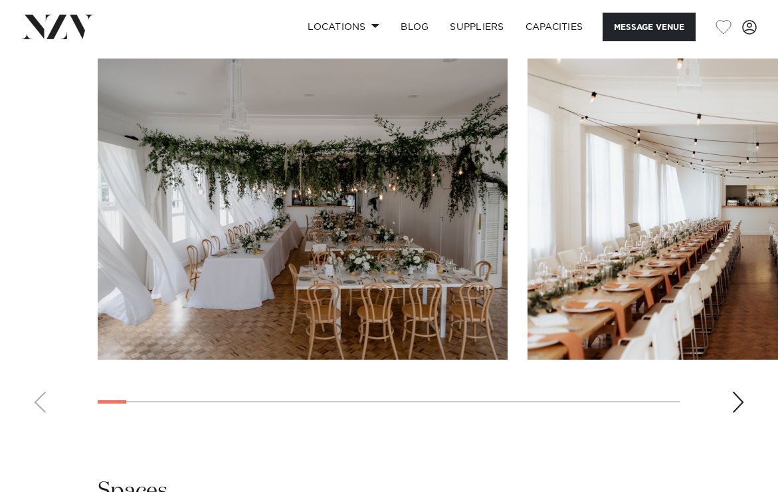
scroll to position [1381, 0]
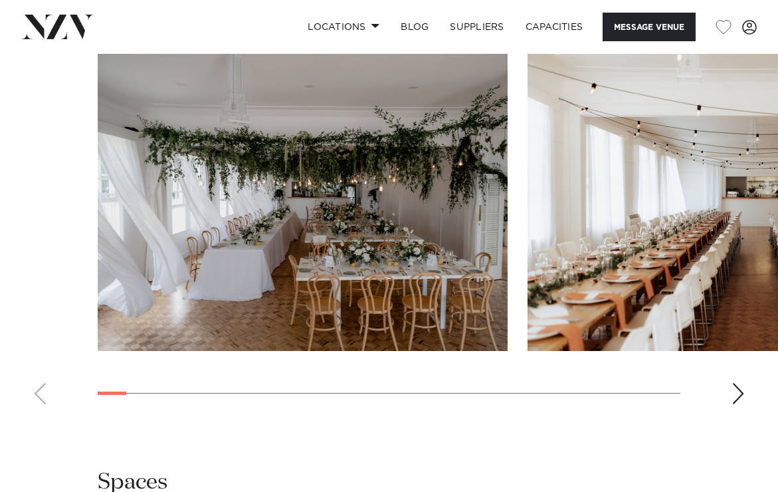
click at [726, 369] on swiper-container at bounding box center [389, 232] width 778 height 365
click at [741, 383] on div "Next slide" at bounding box center [737, 393] width 13 height 21
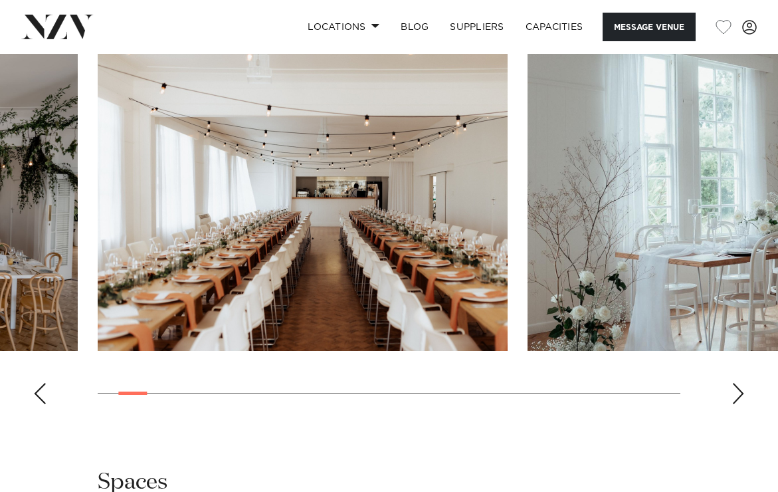
click at [741, 383] on div "Next slide" at bounding box center [737, 393] width 13 height 21
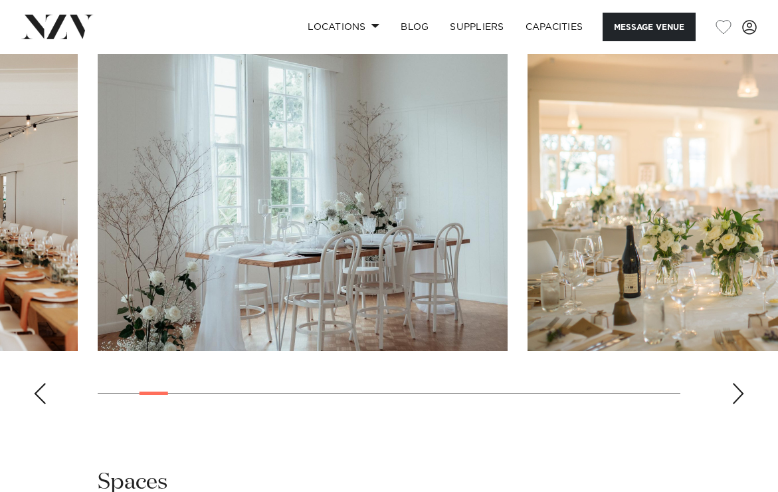
click at [741, 383] on div "Next slide" at bounding box center [737, 393] width 13 height 21
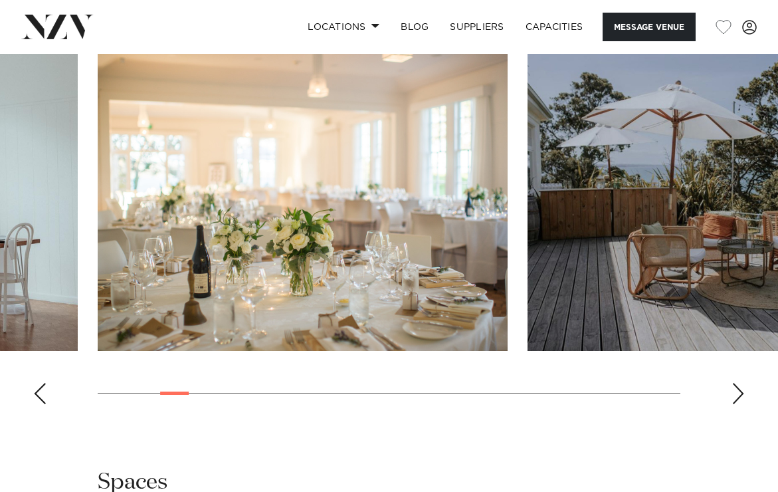
click at [741, 383] on div "Next slide" at bounding box center [737, 393] width 13 height 21
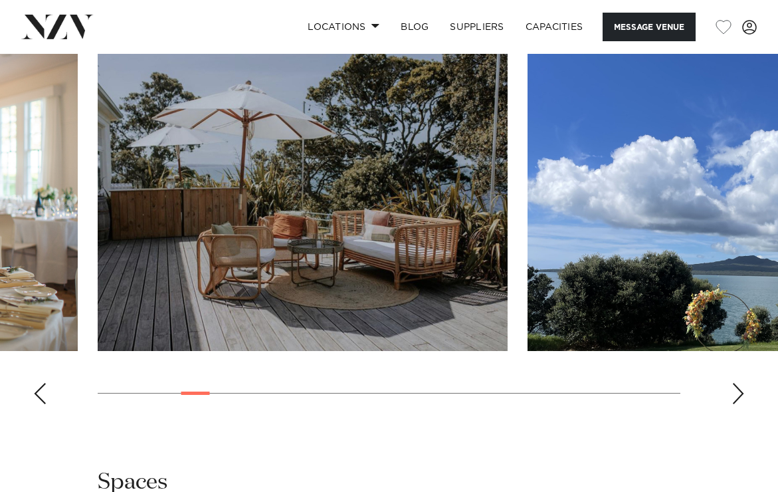
click at [741, 383] on div "Next slide" at bounding box center [737, 393] width 13 height 21
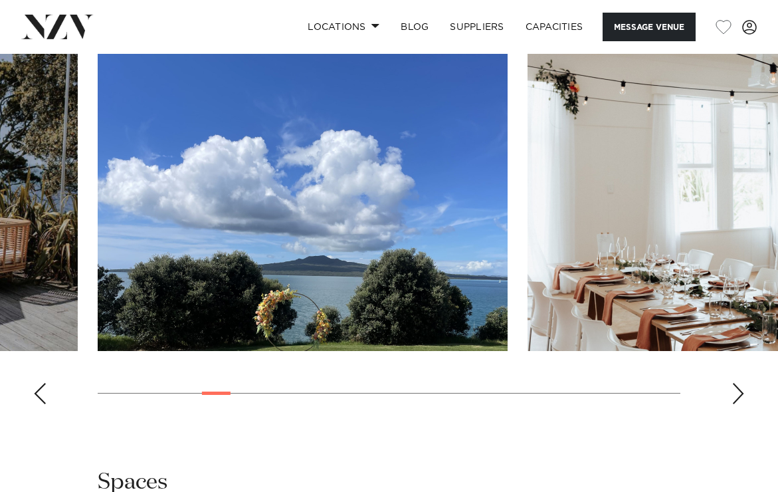
click at [741, 383] on div "Next slide" at bounding box center [737, 393] width 13 height 21
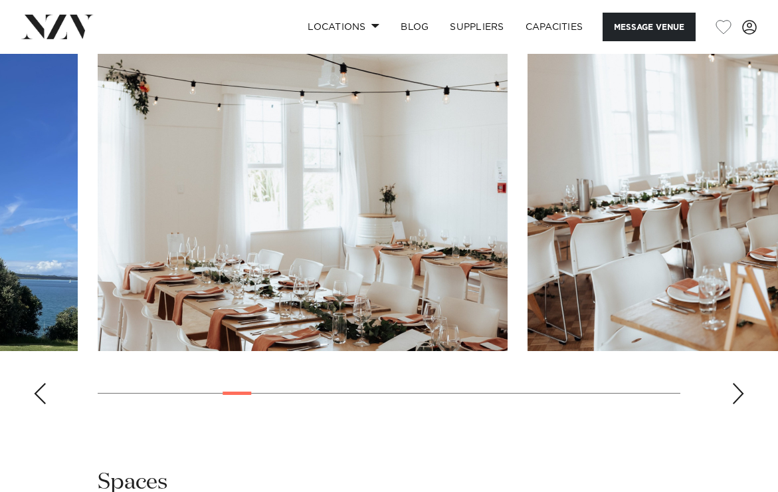
click at [741, 383] on div "Next slide" at bounding box center [737, 393] width 13 height 21
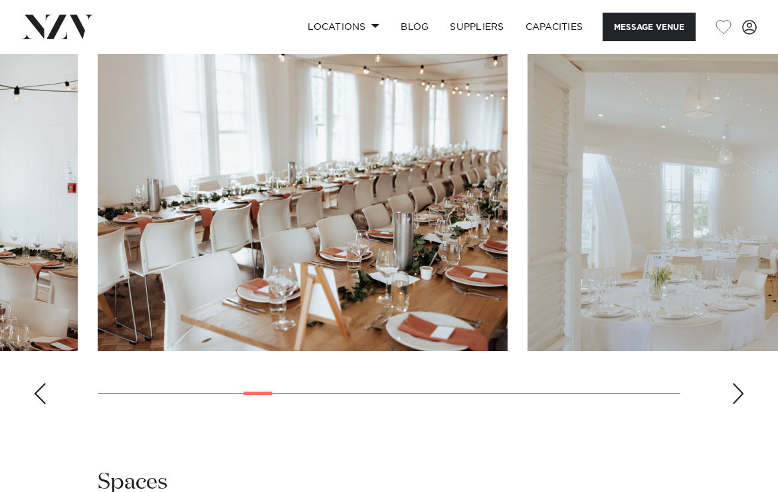
click at [741, 383] on div "Next slide" at bounding box center [737, 393] width 13 height 21
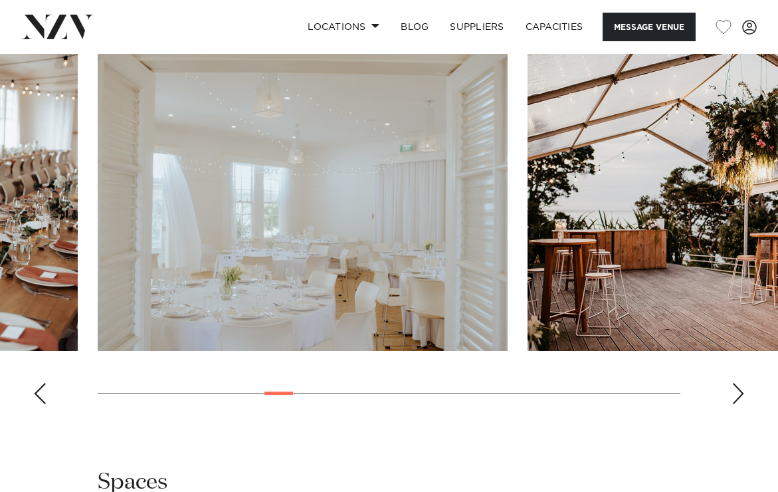
click at [741, 383] on div "Next slide" at bounding box center [737, 393] width 13 height 21
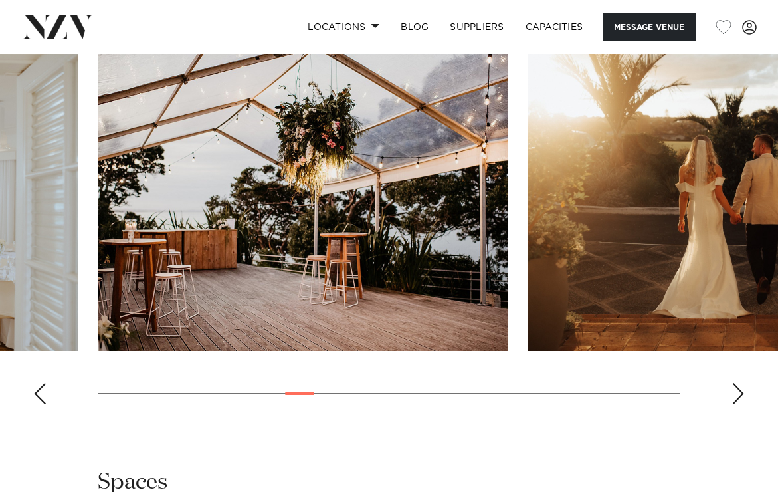
click at [741, 383] on div "Next slide" at bounding box center [737, 393] width 13 height 21
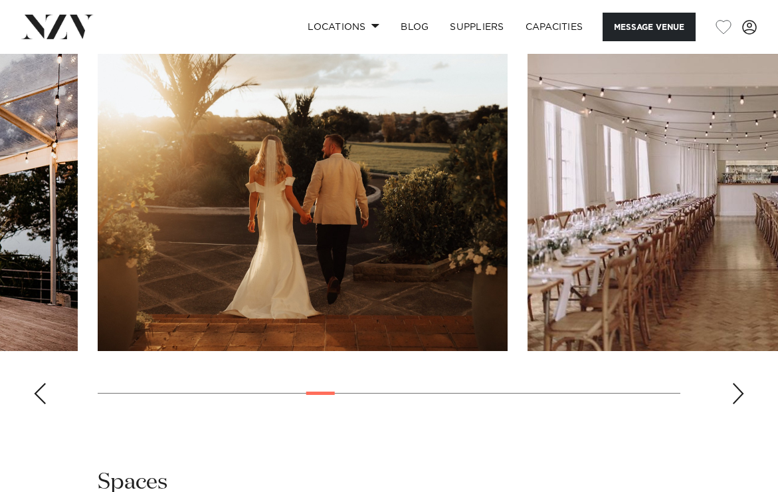
click at [741, 383] on div "Next slide" at bounding box center [737, 393] width 13 height 21
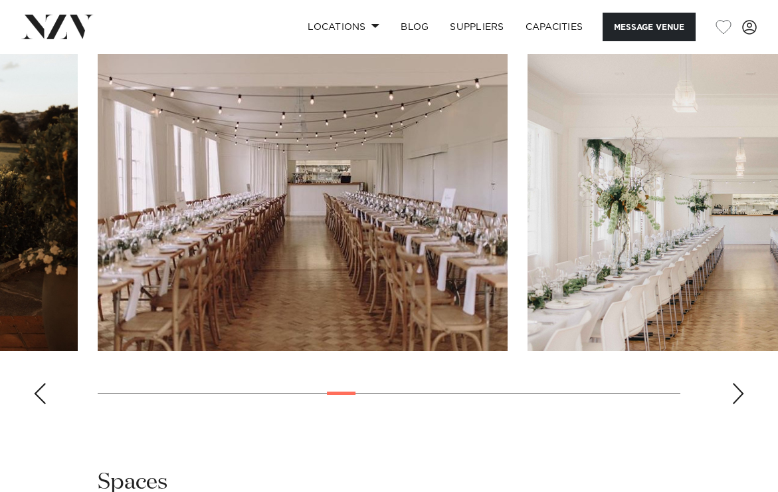
click at [741, 383] on div "Next slide" at bounding box center [737, 393] width 13 height 21
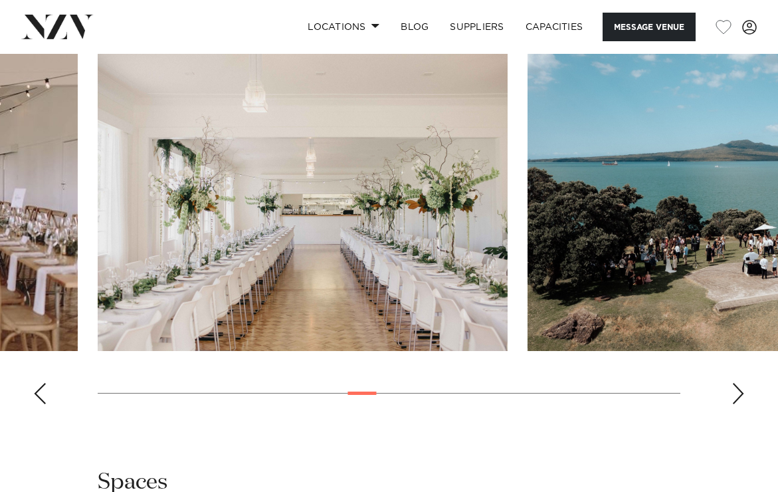
click at [741, 383] on div "Next slide" at bounding box center [737, 393] width 13 height 21
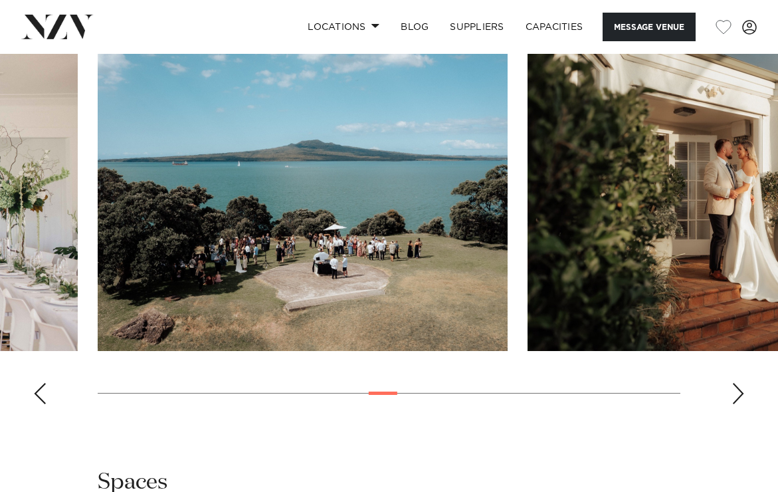
click at [741, 383] on div "Next slide" at bounding box center [737, 393] width 13 height 21
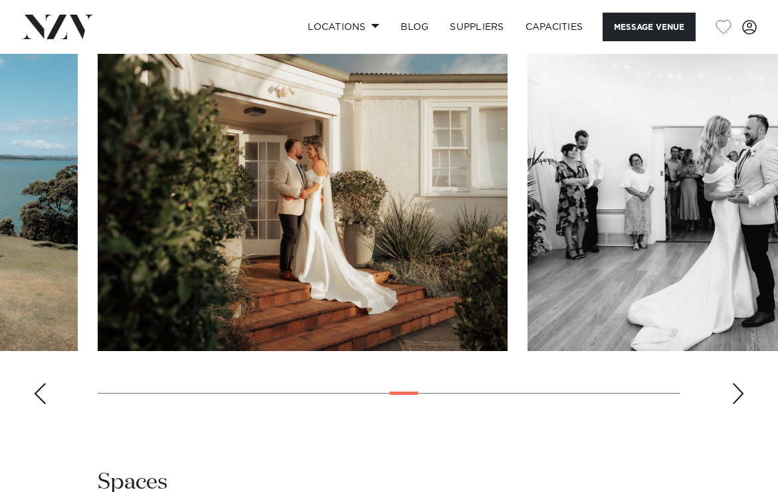
click at [741, 383] on div "Next slide" at bounding box center [737, 393] width 13 height 21
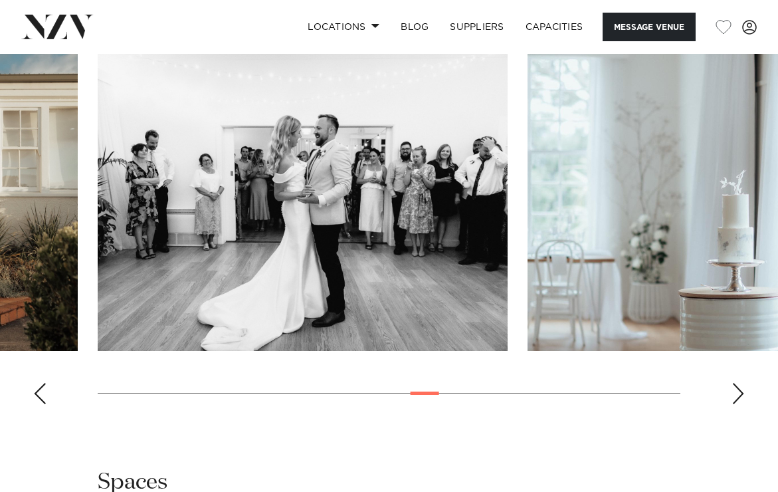
click at [741, 383] on div "Next slide" at bounding box center [737, 393] width 13 height 21
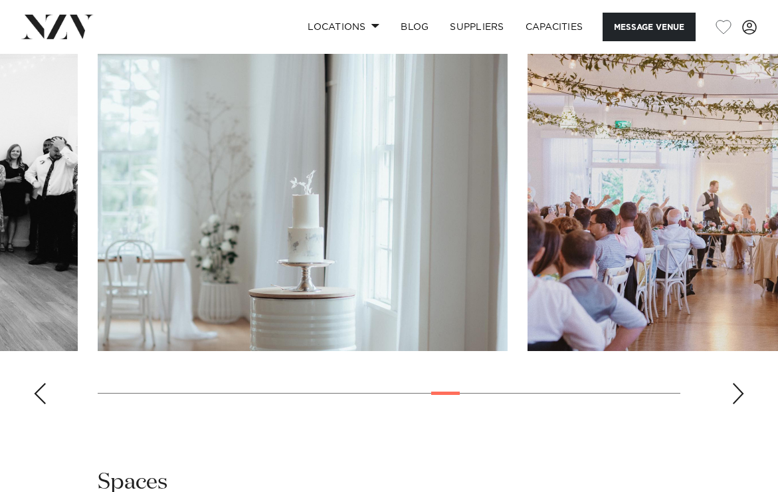
click at [741, 383] on div "Next slide" at bounding box center [737, 393] width 13 height 21
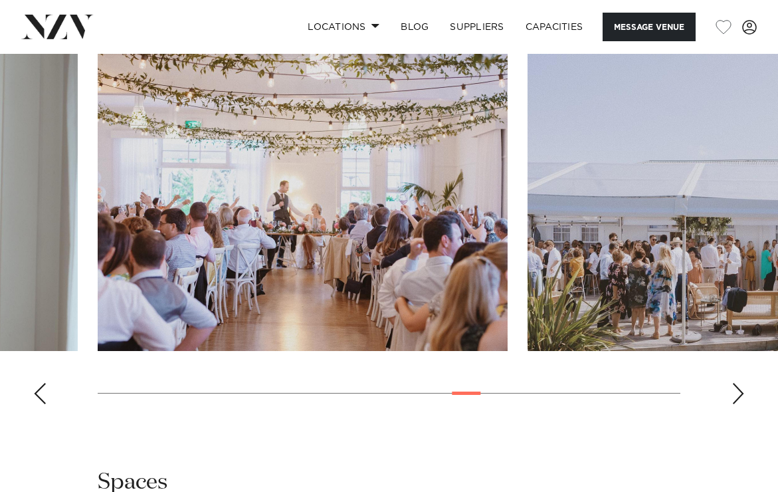
click at [741, 383] on div "Next slide" at bounding box center [737, 393] width 13 height 21
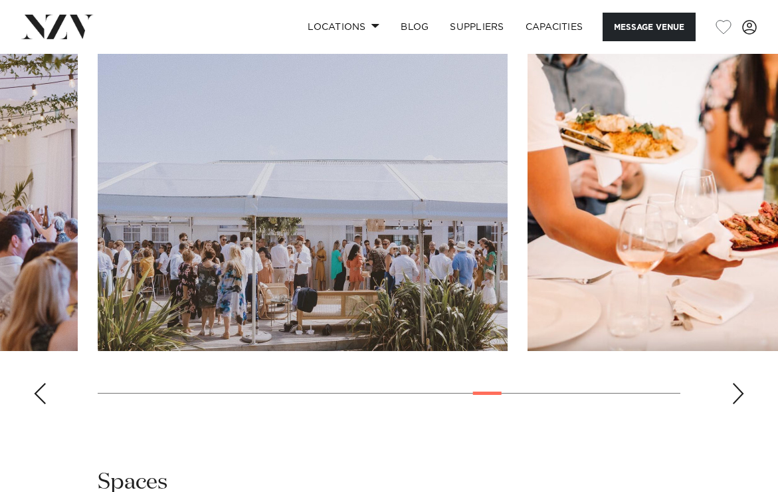
click at [741, 383] on div "Next slide" at bounding box center [737, 393] width 13 height 21
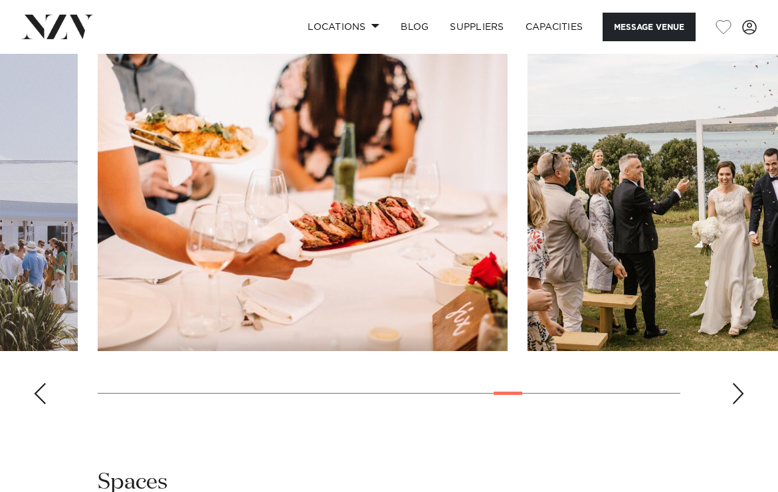
click at [741, 383] on div "Next slide" at bounding box center [737, 393] width 13 height 21
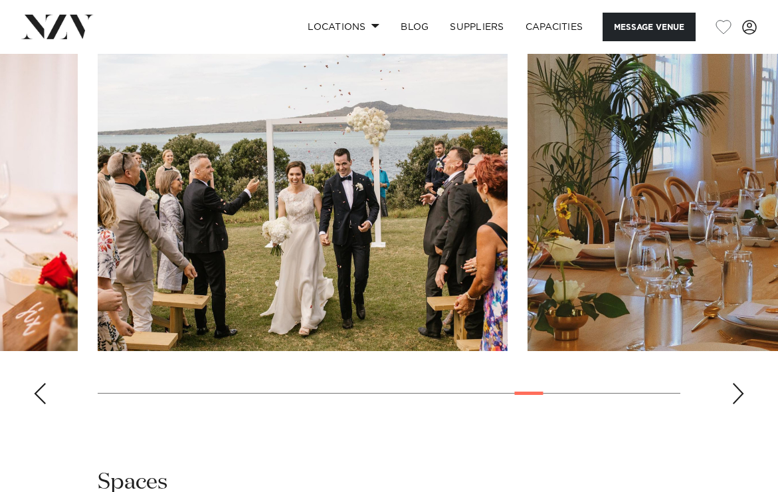
click at [741, 383] on div "Next slide" at bounding box center [737, 393] width 13 height 21
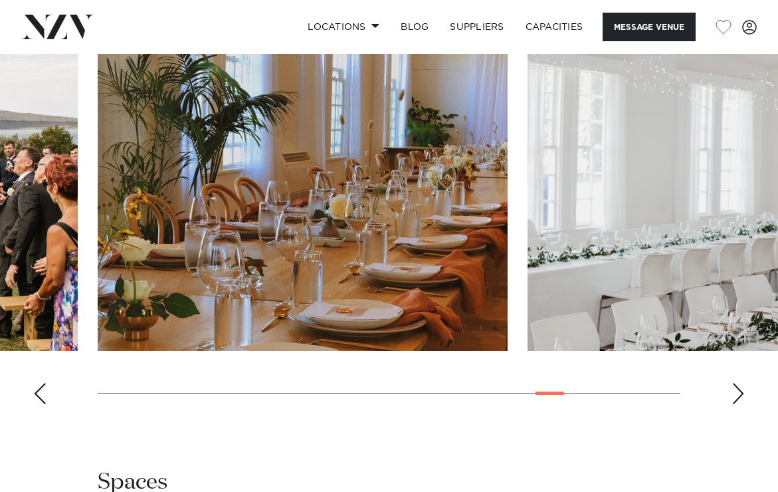
click at [741, 383] on div "Next slide" at bounding box center [737, 393] width 13 height 21
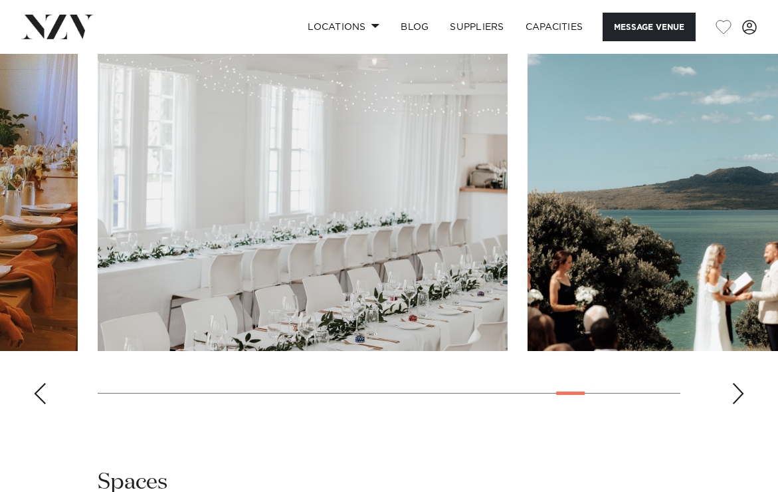
click at [741, 383] on div "Next slide" at bounding box center [737, 393] width 13 height 21
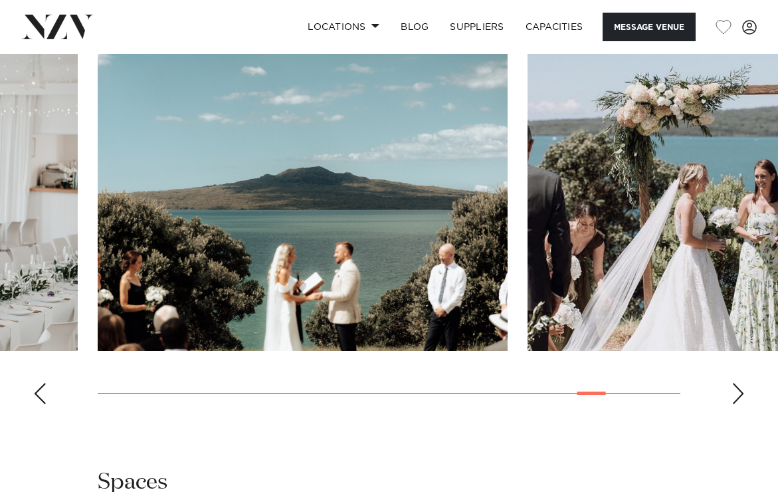
click at [741, 383] on div "Next slide" at bounding box center [737, 393] width 13 height 21
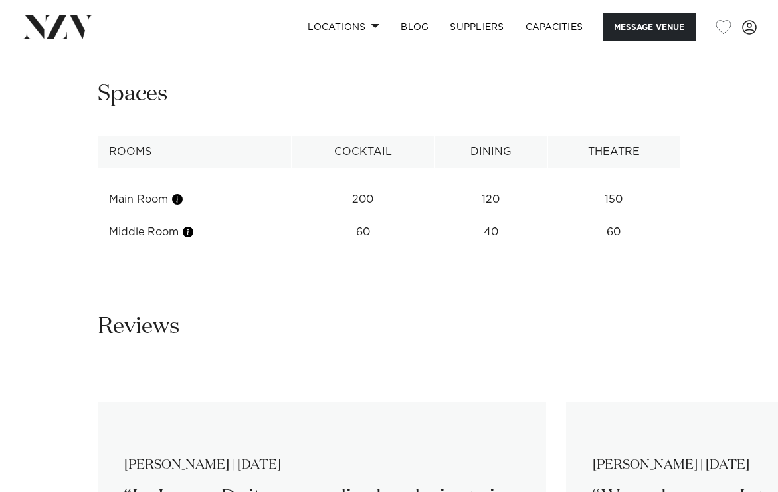
scroll to position [1773, 0]
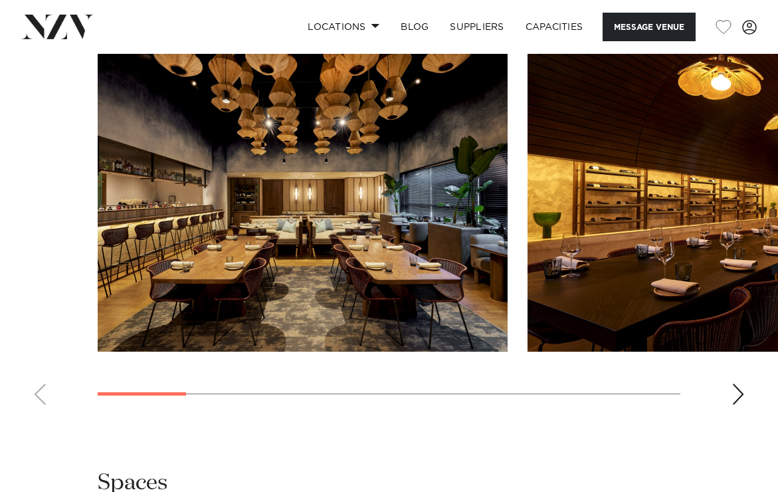
scroll to position [1530, 0]
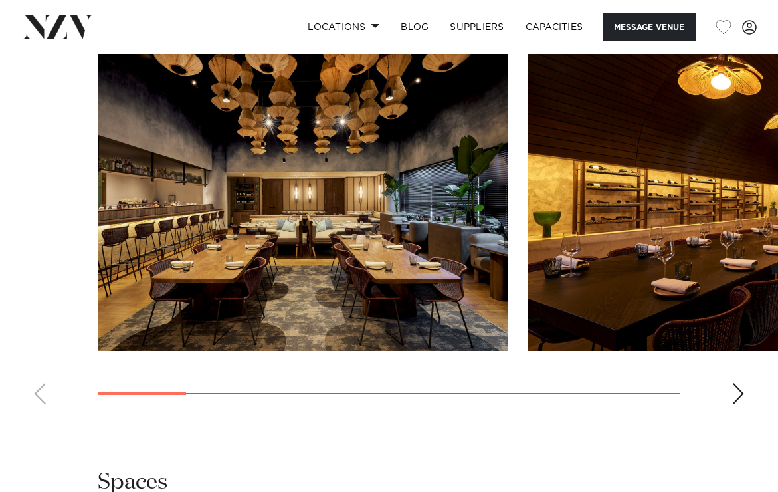
click at [731, 393] on div "Next slide" at bounding box center [737, 393] width 13 height 21
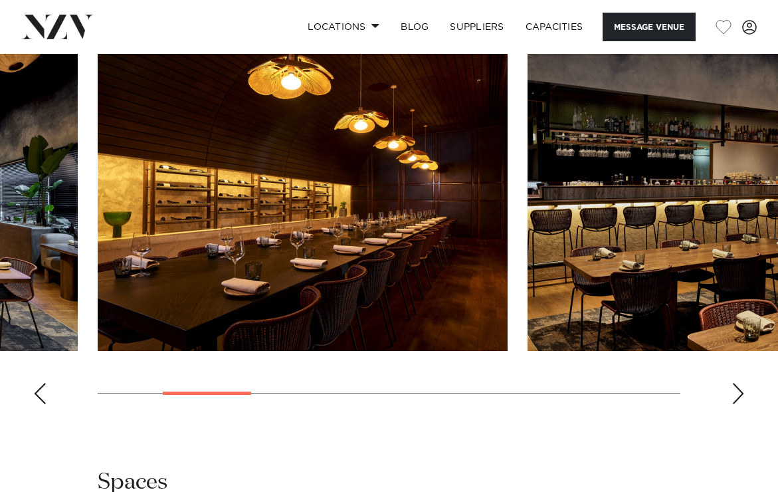
click at [731, 393] on div "Next slide" at bounding box center [737, 393] width 13 height 21
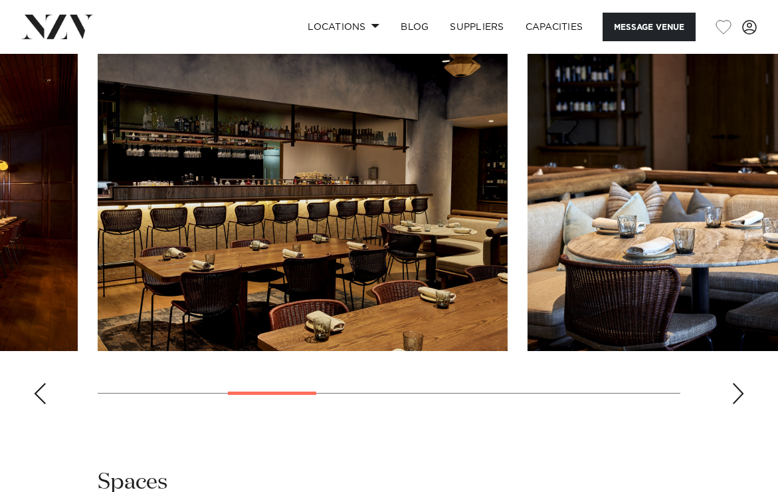
click at [731, 393] on div "Next slide" at bounding box center [737, 393] width 13 height 21
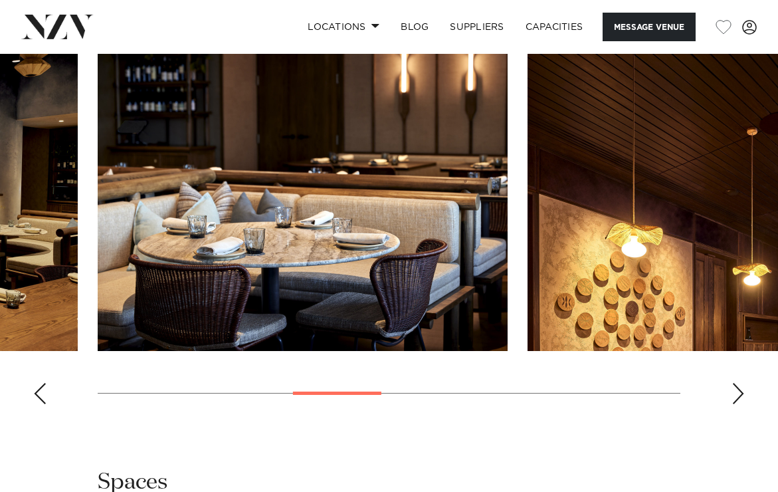
click at [731, 393] on div "Next slide" at bounding box center [737, 393] width 13 height 21
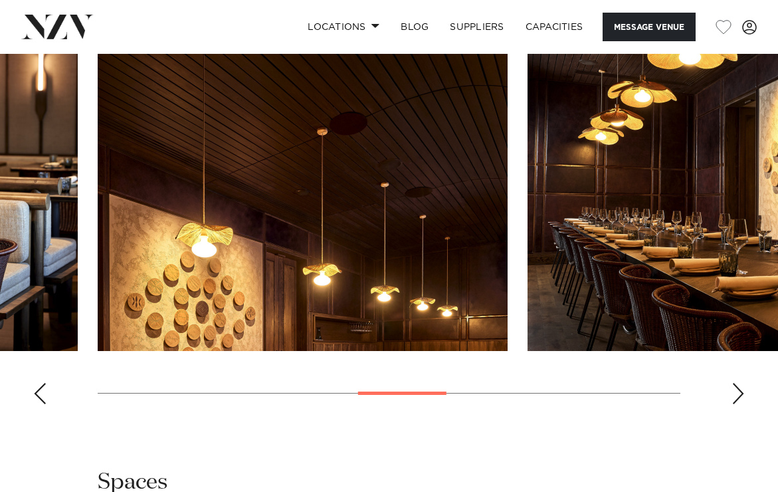
click at [731, 393] on div "Next slide" at bounding box center [737, 393] width 13 height 21
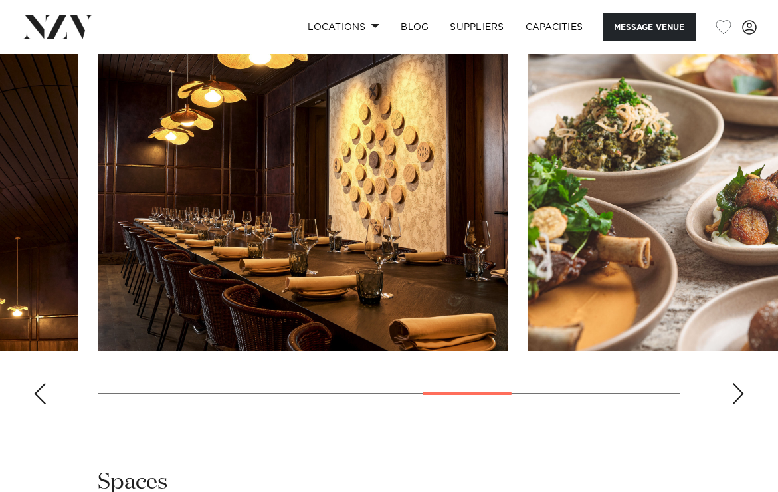
click at [731, 393] on div "Next slide" at bounding box center [737, 393] width 13 height 21
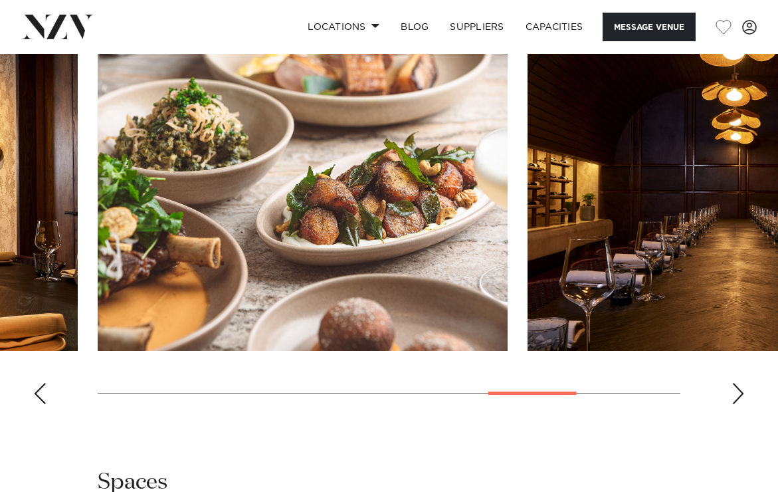
click at [731, 393] on div "Next slide" at bounding box center [737, 393] width 13 height 21
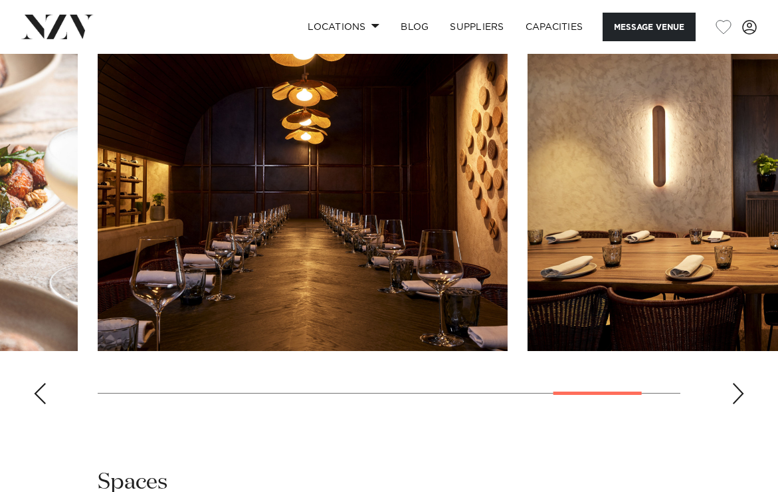
click at [731, 393] on div "Next slide" at bounding box center [737, 393] width 13 height 21
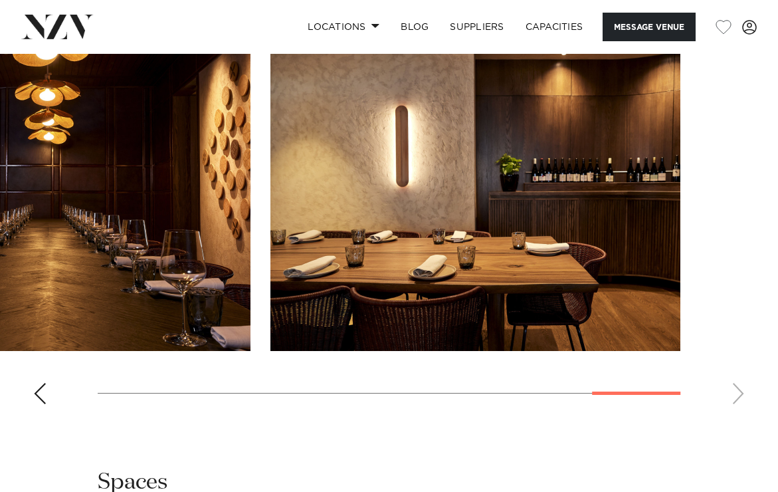
click at [731, 393] on swiper-container at bounding box center [389, 232] width 778 height 365
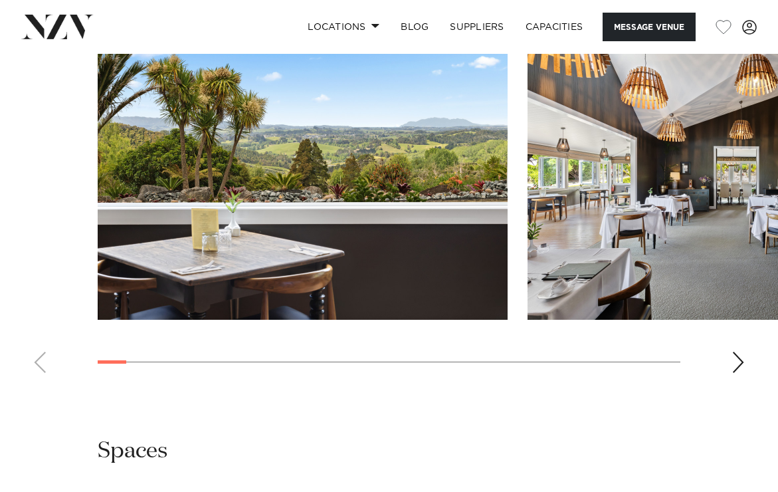
scroll to position [1467, 0]
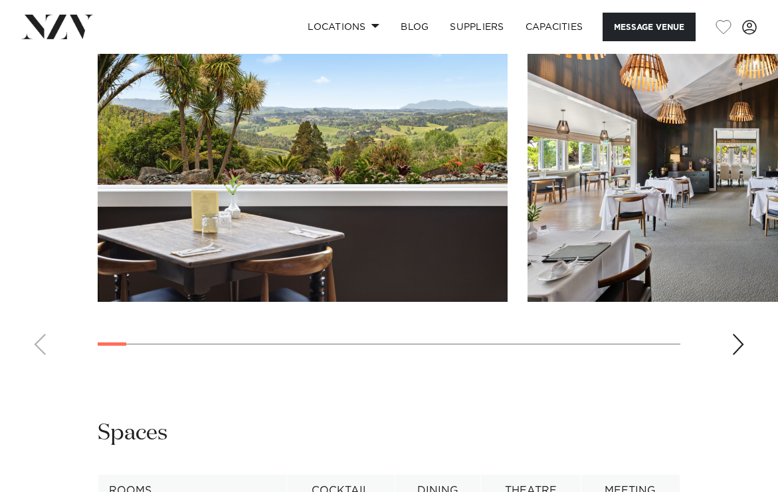
click at [736, 355] on div "Next slide" at bounding box center [737, 343] width 13 height 21
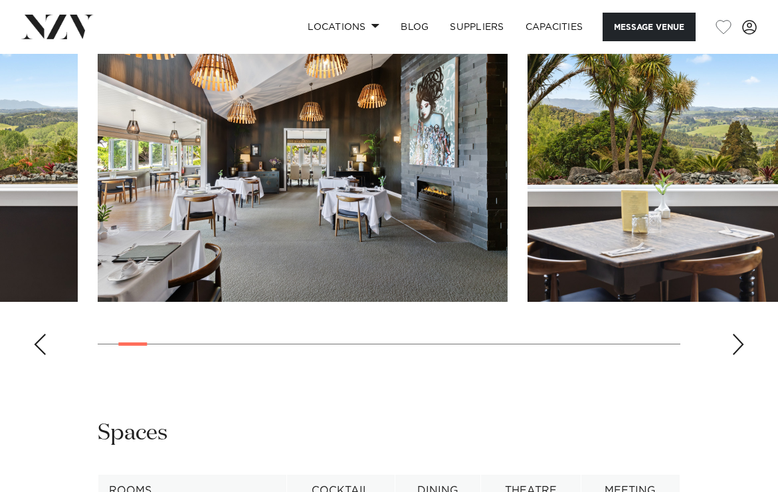
click at [736, 355] on div "Next slide" at bounding box center [737, 343] width 13 height 21
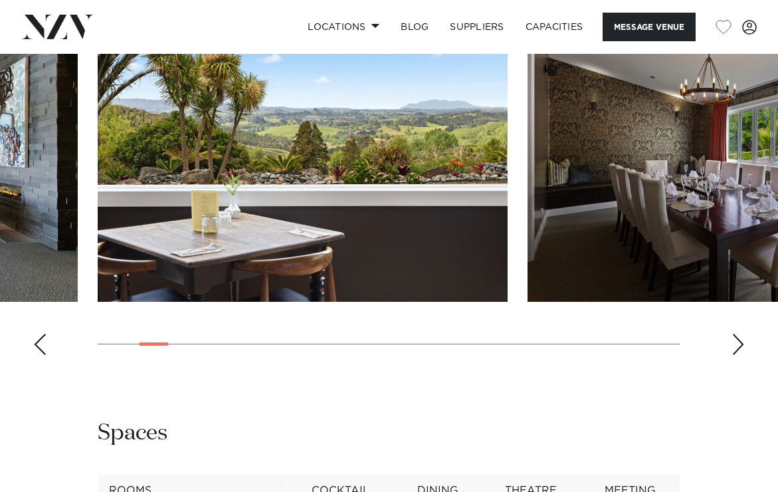
click at [736, 355] on div "Next slide" at bounding box center [737, 343] width 13 height 21
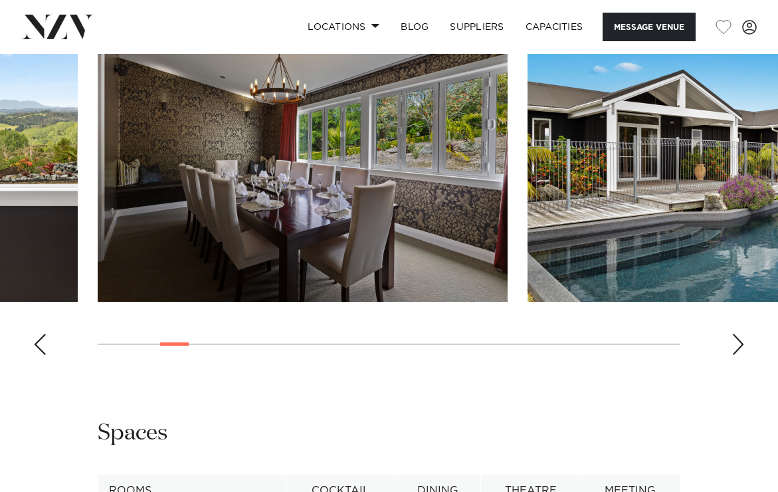
click at [736, 355] on div "Next slide" at bounding box center [737, 343] width 13 height 21
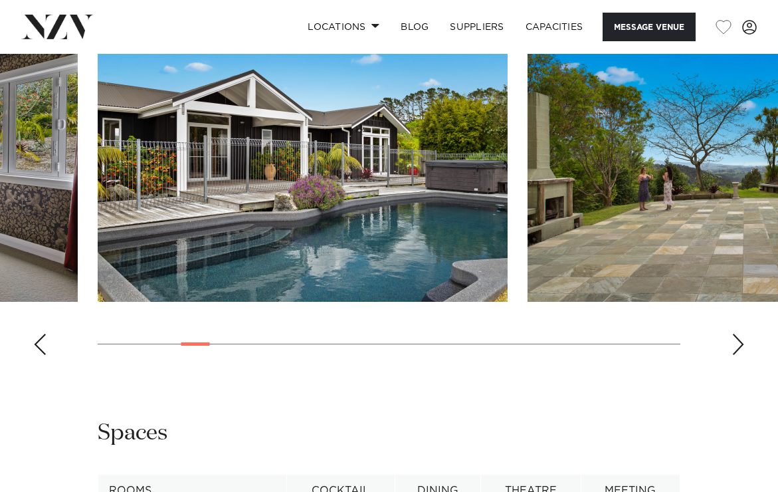
click at [736, 355] on div "Next slide" at bounding box center [737, 343] width 13 height 21
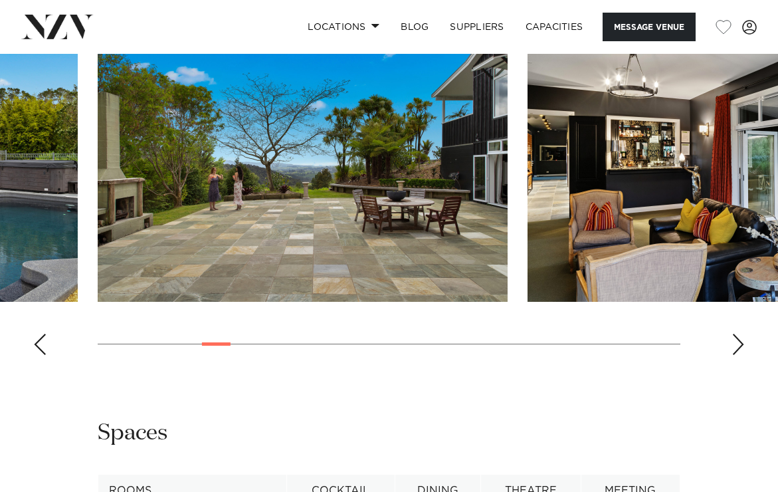
click at [736, 355] on div "Next slide" at bounding box center [737, 343] width 13 height 21
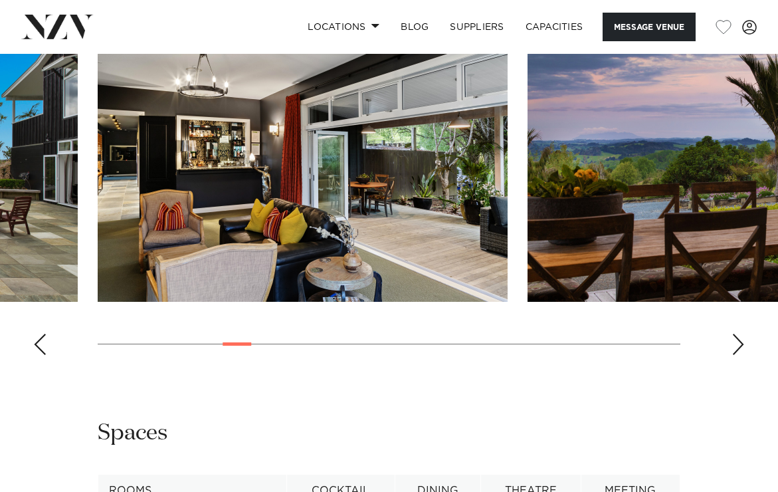
click at [736, 355] on div "Next slide" at bounding box center [737, 343] width 13 height 21
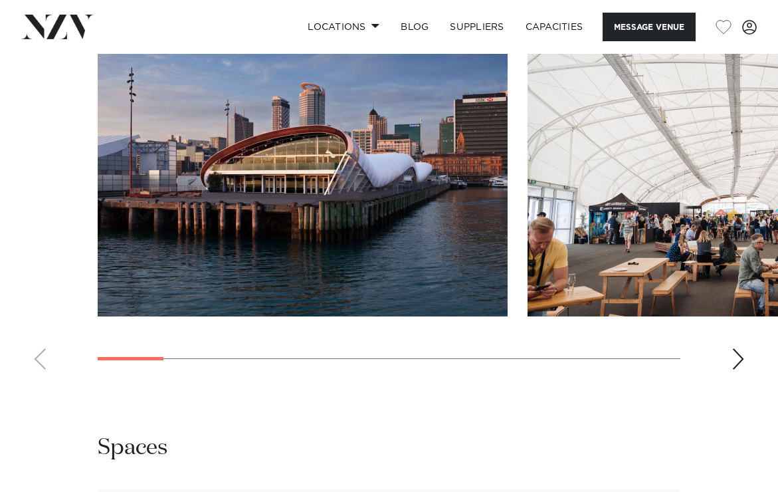
scroll to position [1250, 0]
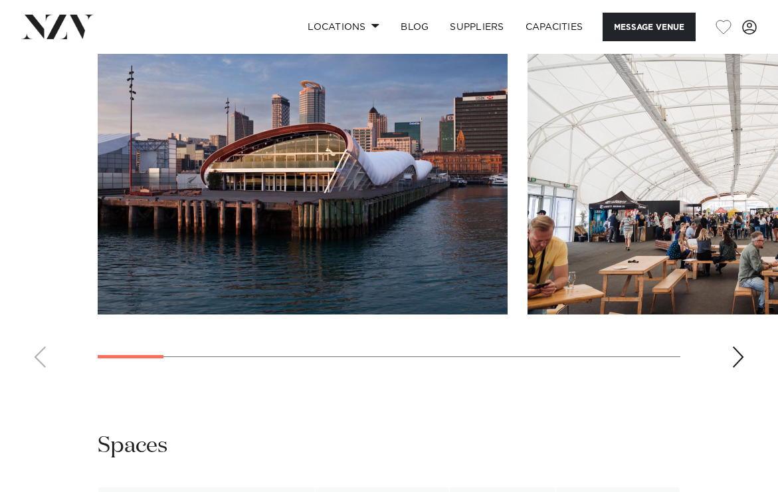
click at [736, 358] on div "Next slide" at bounding box center [737, 356] width 13 height 21
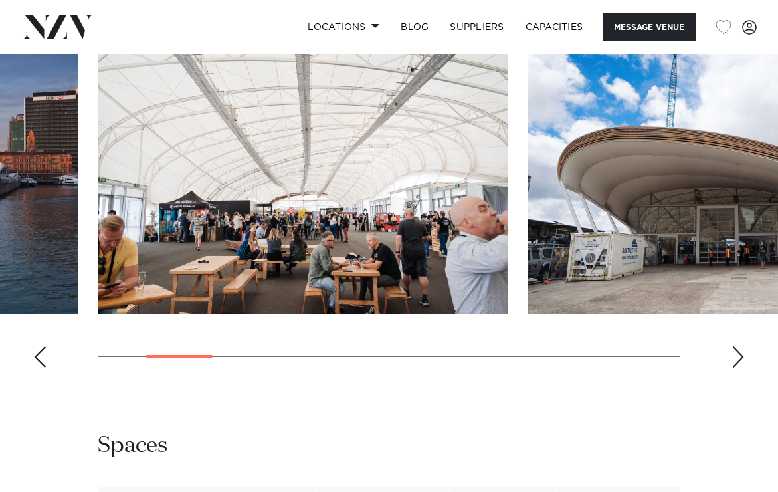
click at [736, 358] on div "Next slide" at bounding box center [737, 356] width 13 height 21
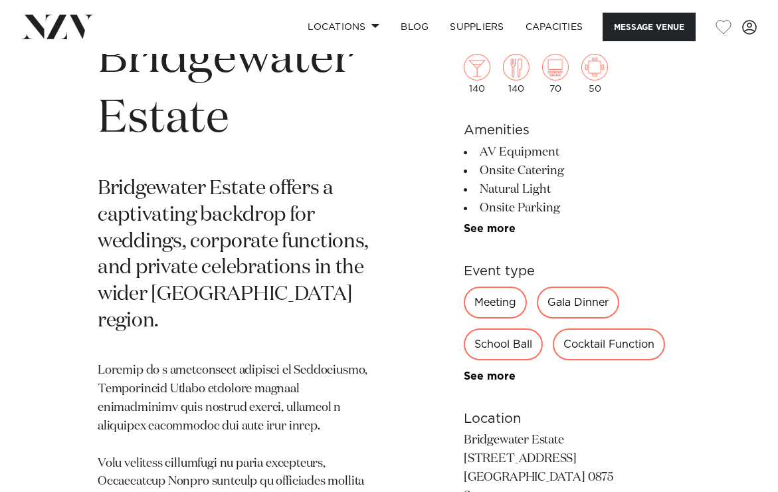
scroll to position [466, 0]
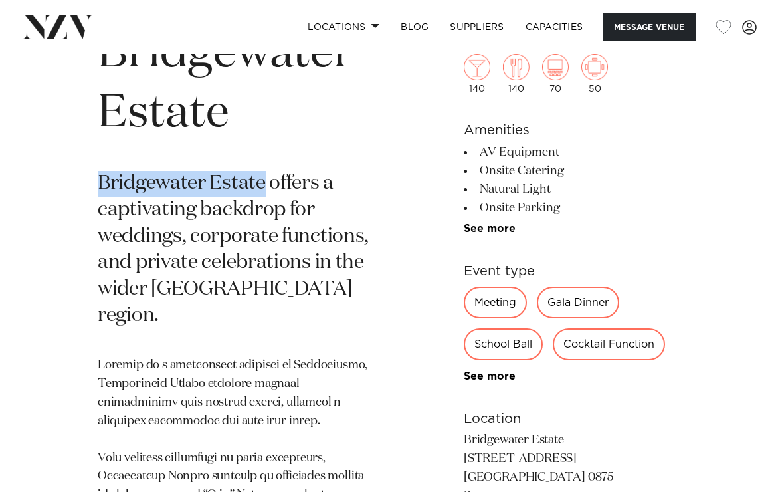
drag, startPoint x: 77, startPoint y: 174, endPoint x: 262, endPoint y: 190, distance: 185.3
copy p "Bridgewater Estate"
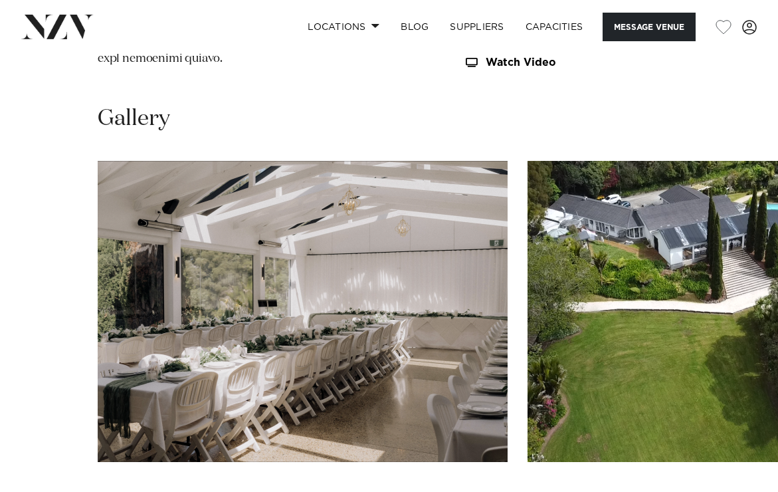
scroll to position [1446, 0]
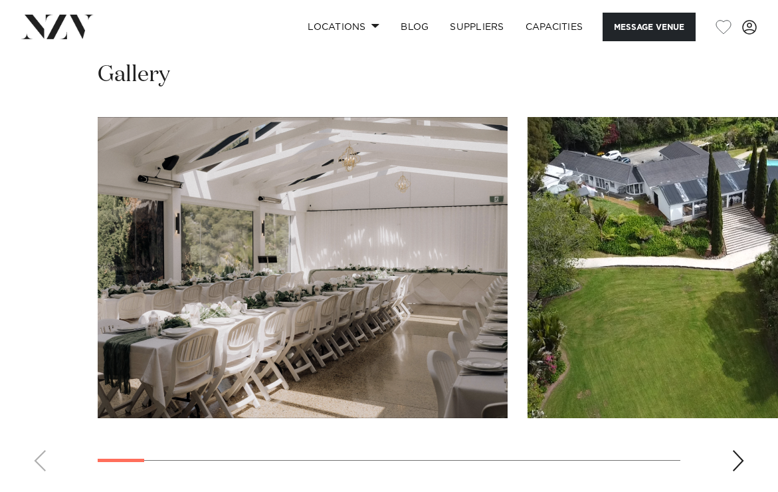
click at [735, 450] on div "Next slide" at bounding box center [737, 460] width 13 height 21
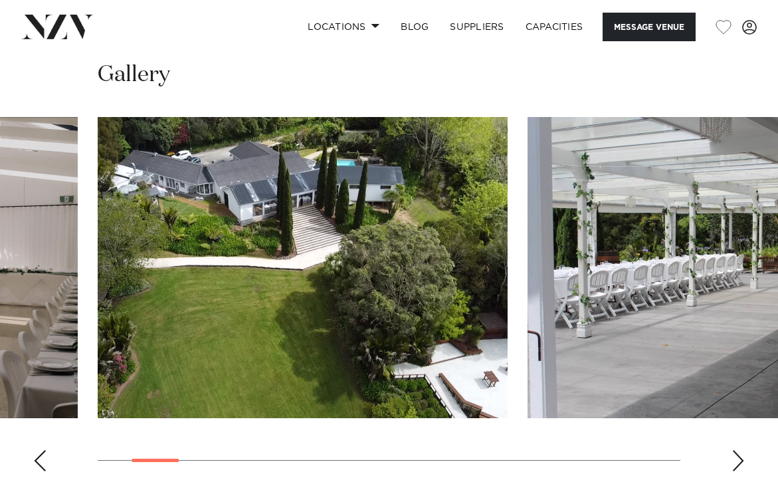
click at [735, 450] on div "Next slide" at bounding box center [737, 460] width 13 height 21
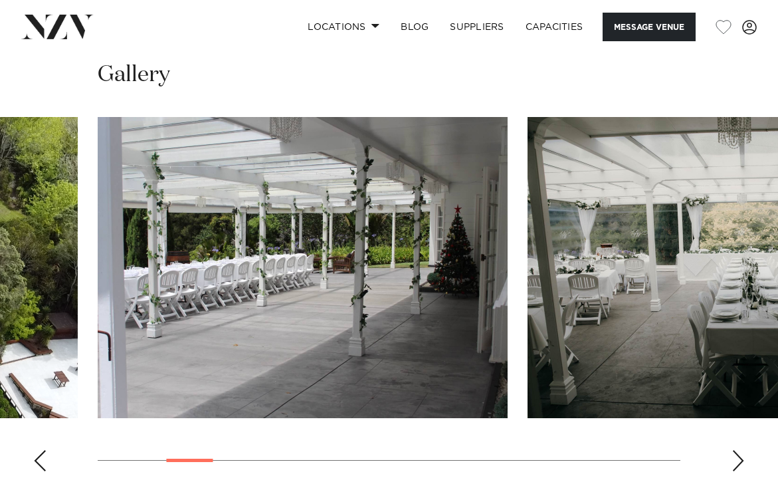
click at [735, 450] on div "Next slide" at bounding box center [737, 460] width 13 height 21
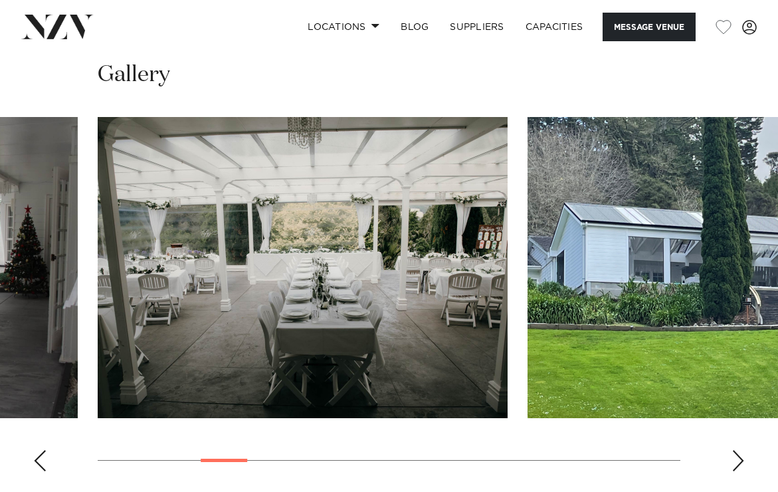
click at [735, 450] on div "Next slide" at bounding box center [737, 460] width 13 height 21
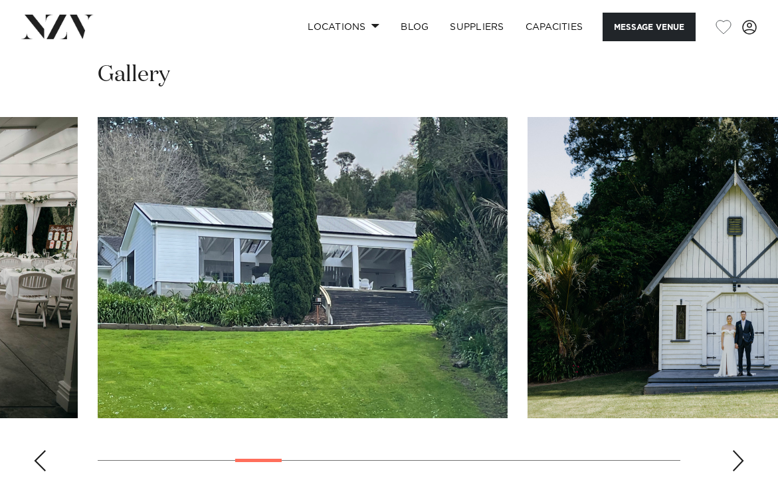
click at [735, 450] on div "Next slide" at bounding box center [737, 460] width 13 height 21
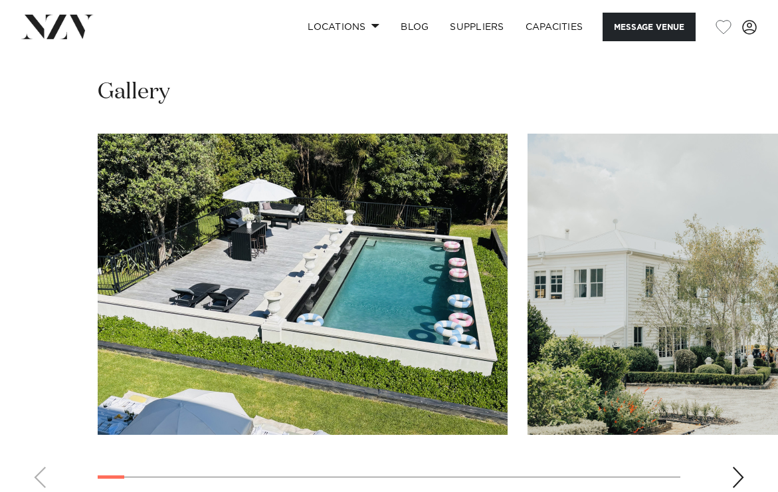
scroll to position [1237, 0]
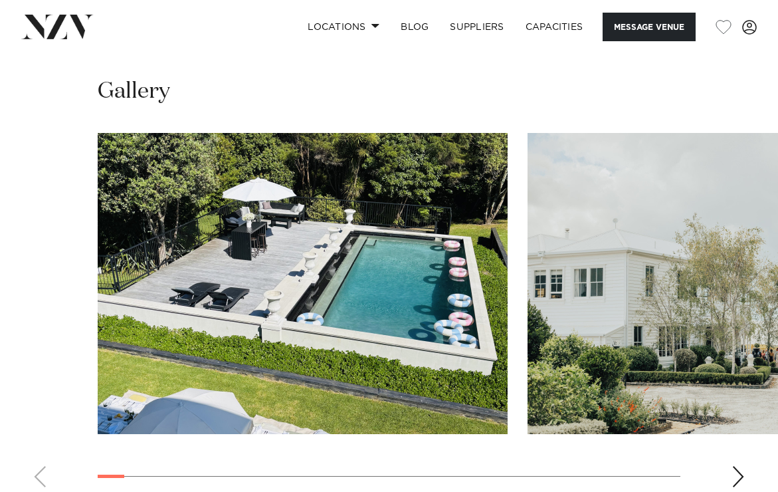
click at [739, 466] on div "Next slide" at bounding box center [737, 476] width 13 height 21
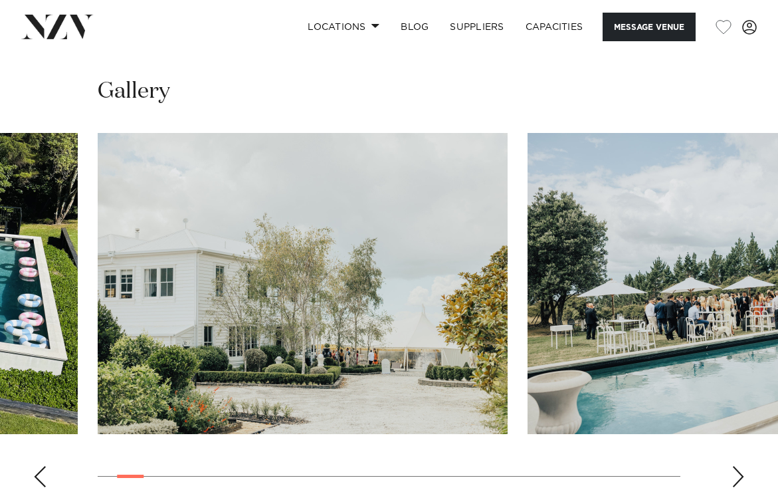
click at [739, 466] on div "Next slide" at bounding box center [737, 476] width 13 height 21
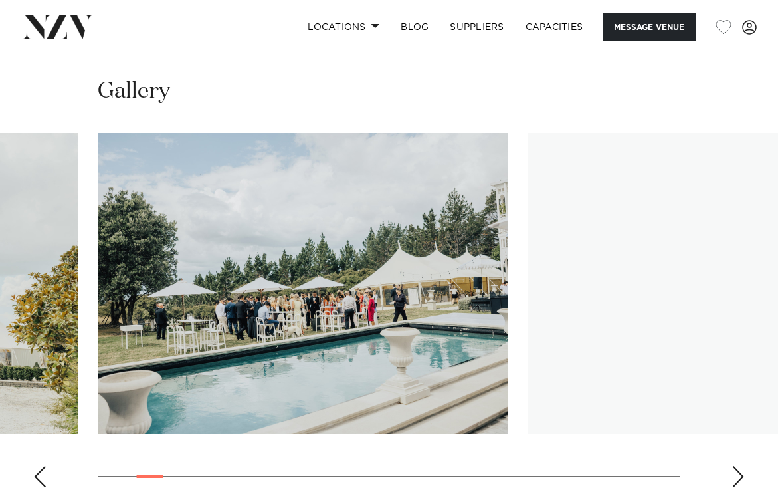
click at [739, 466] on div "Next slide" at bounding box center [737, 476] width 13 height 21
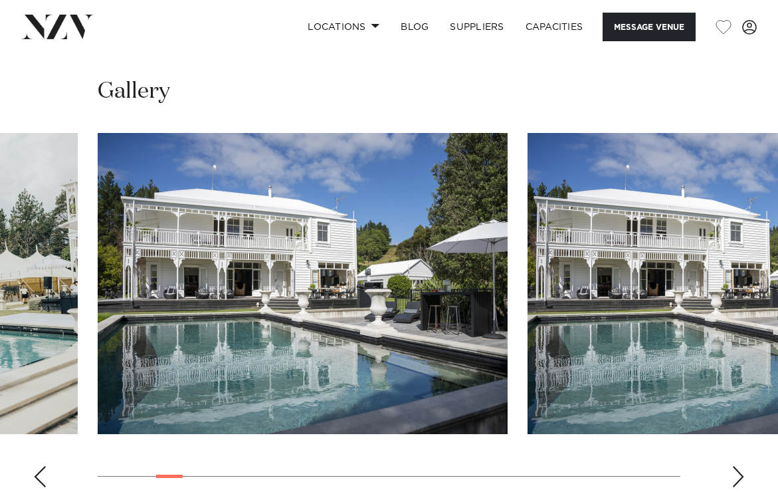
click at [739, 466] on div "Next slide" at bounding box center [737, 476] width 13 height 21
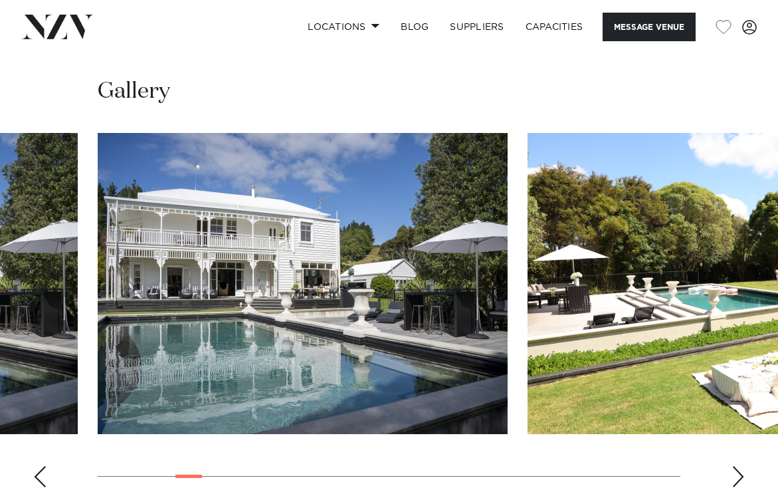
click at [739, 466] on div "Next slide" at bounding box center [737, 476] width 13 height 21
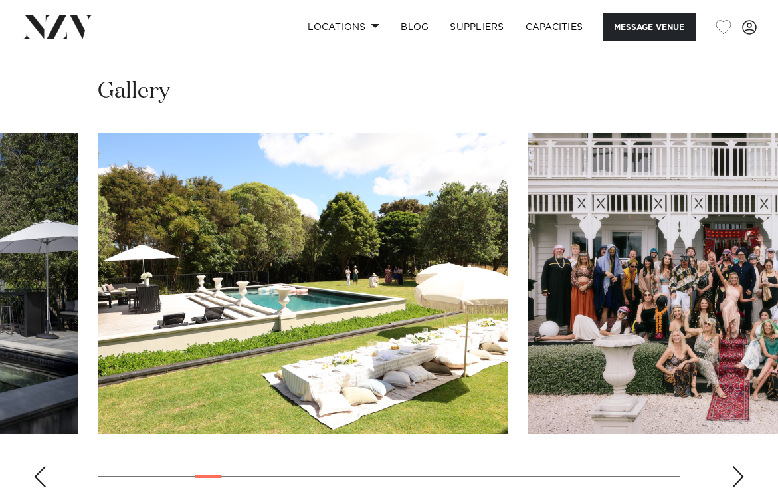
click at [739, 466] on div "Next slide" at bounding box center [737, 476] width 13 height 21
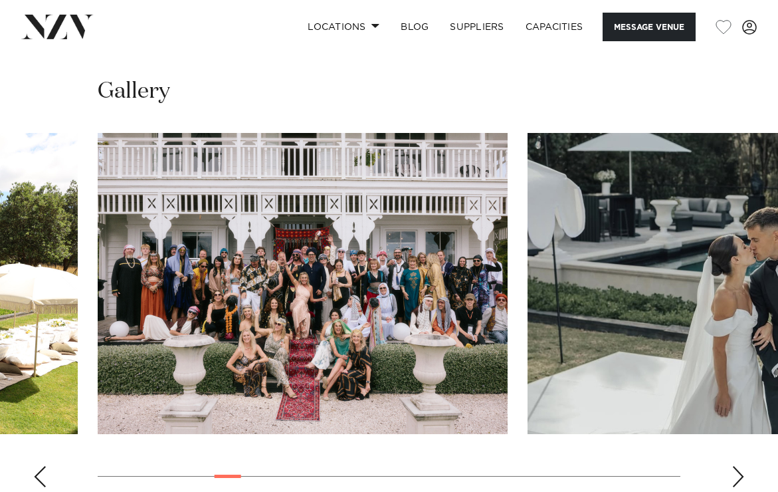
click at [739, 466] on div "Next slide" at bounding box center [737, 476] width 13 height 21
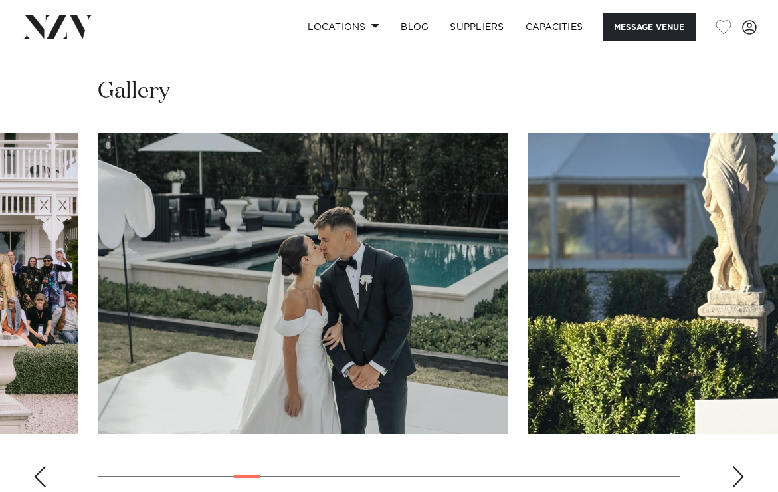
click at [739, 466] on div "Next slide" at bounding box center [737, 476] width 13 height 21
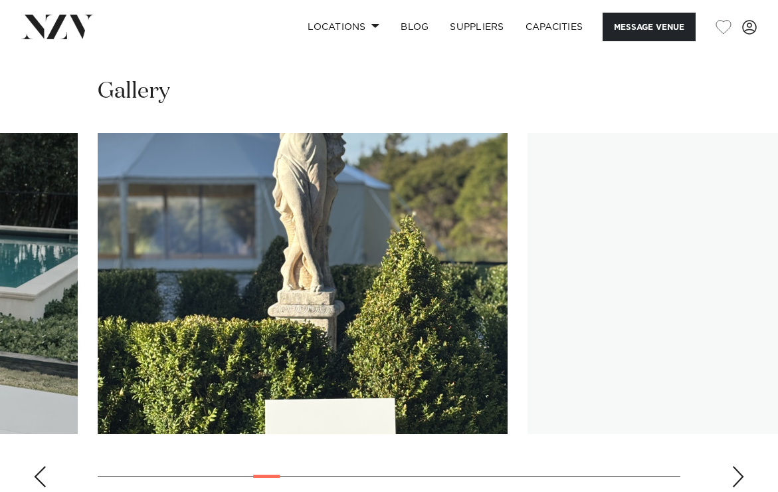
click at [739, 466] on div "Next slide" at bounding box center [737, 476] width 13 height 21
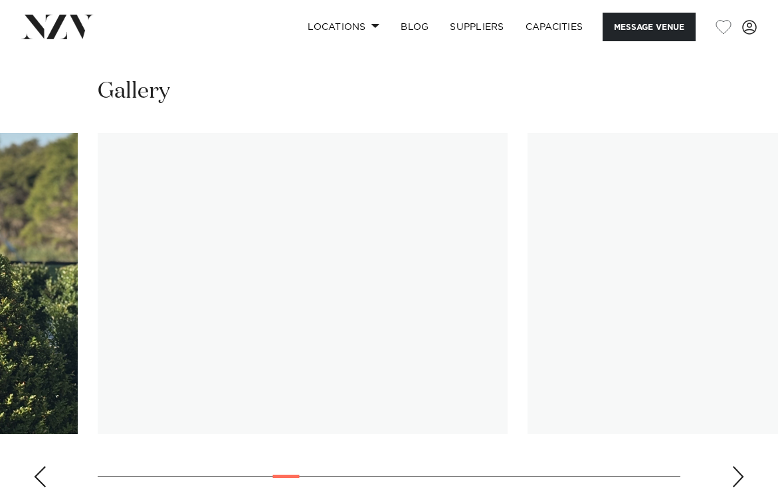
click at [739, 466] on div "Next slide" at bounding box center [737, 476] width 13 height 21
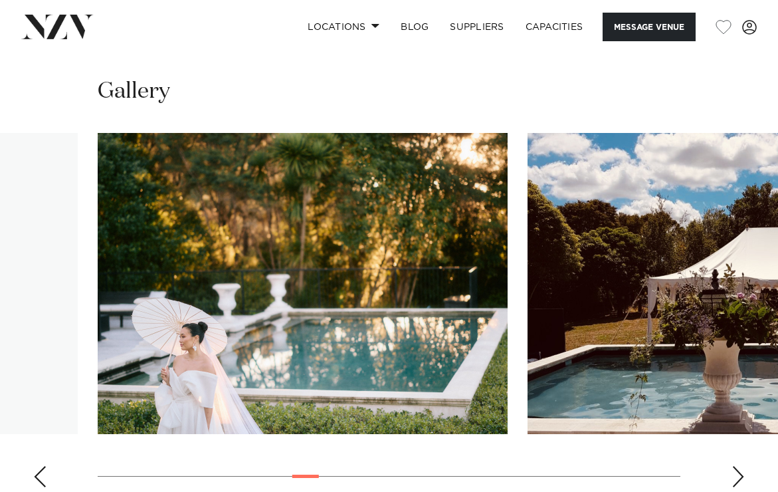
scroll to position [1216, 0]
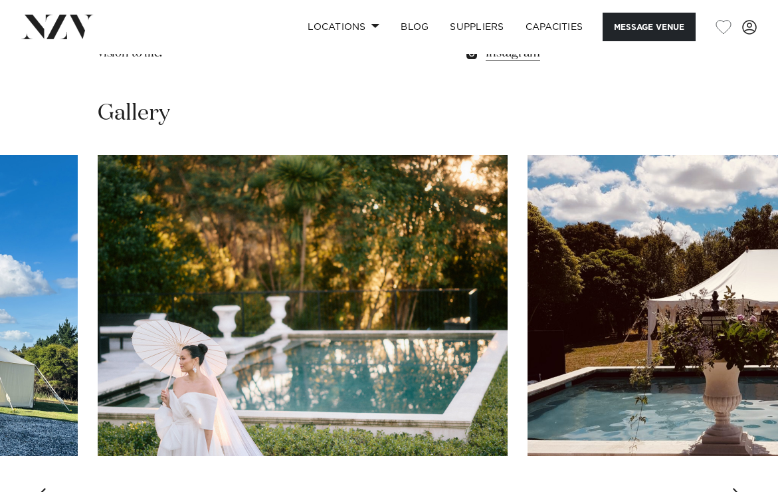
click at [737, 488] on div "Next slide" at bounding box center [737, 498] width 13 height 21
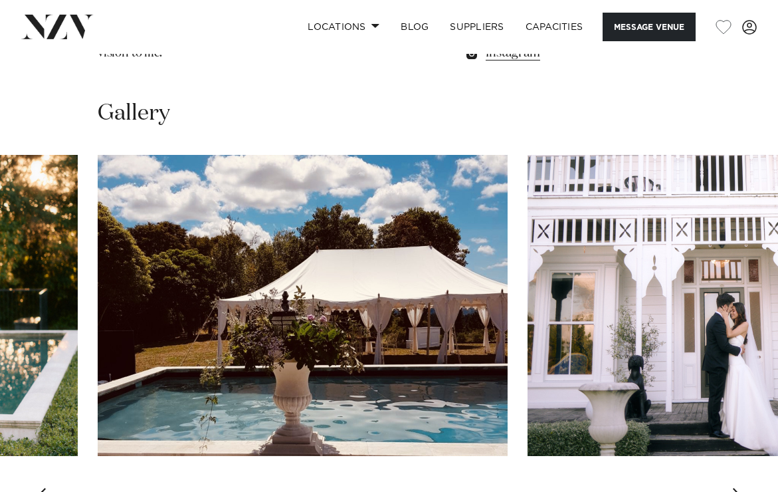
click at [737, 488] on div "Next slide" at bounding box center [737, 498] width 13 height 21
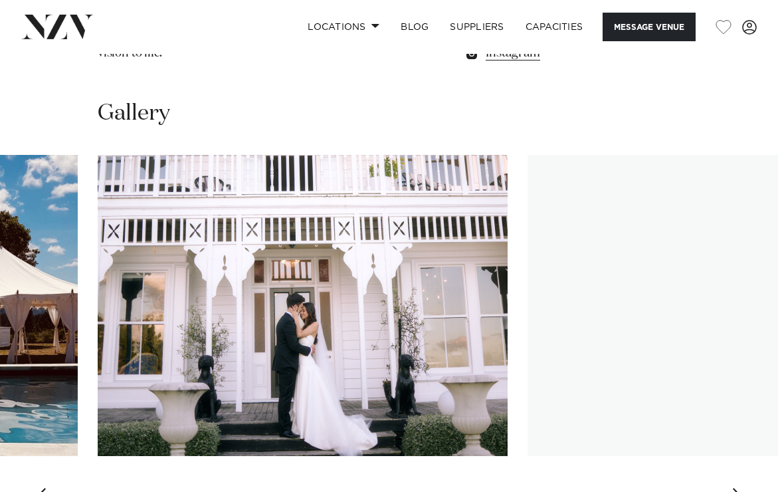
click at [737, 488] on div "Next slide" at bounding box center [737, 498] width 13 height 21
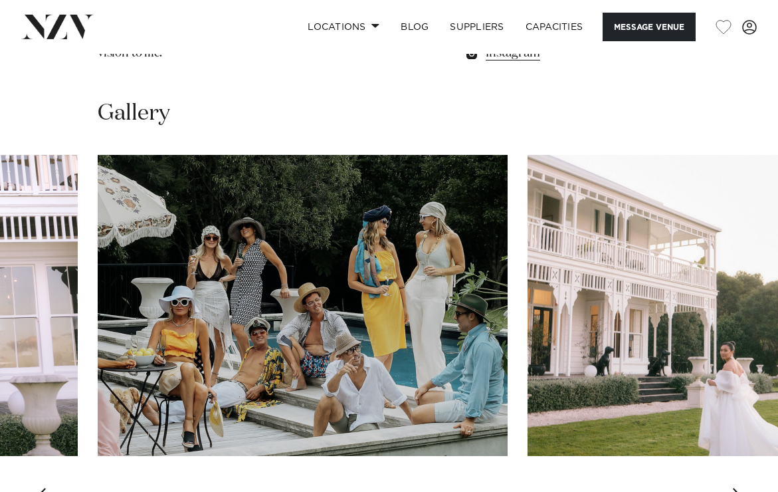
click at [737, 488] on div "Next slide" at bounding box center [737, 498] width 13 height 21
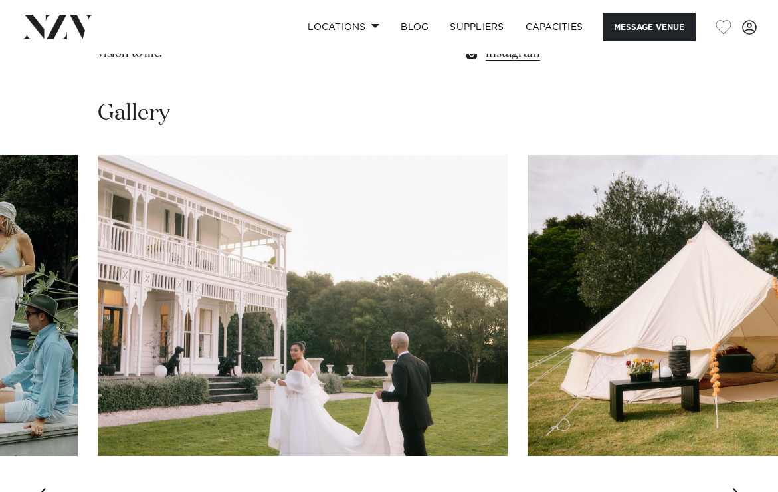
click at [737, 488] on div "Next slide" at bounding box center [737, 498] width 13 height 21
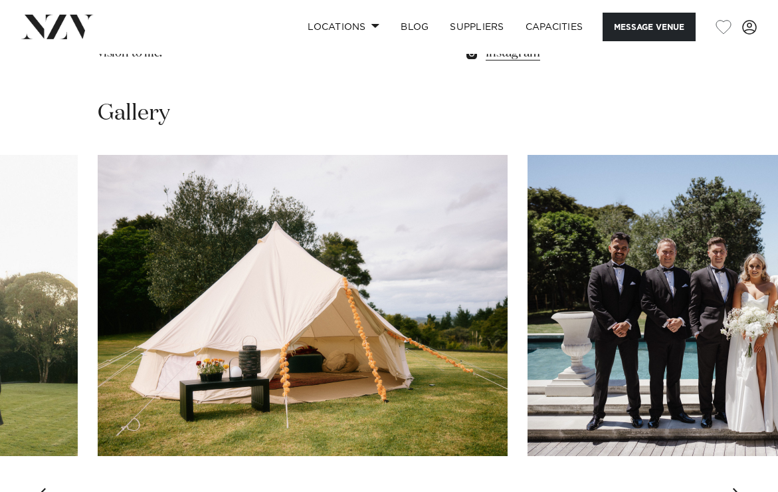
click at [737, 488] on div "Next slide" at bounding box center [737, 498] width 13 height 21
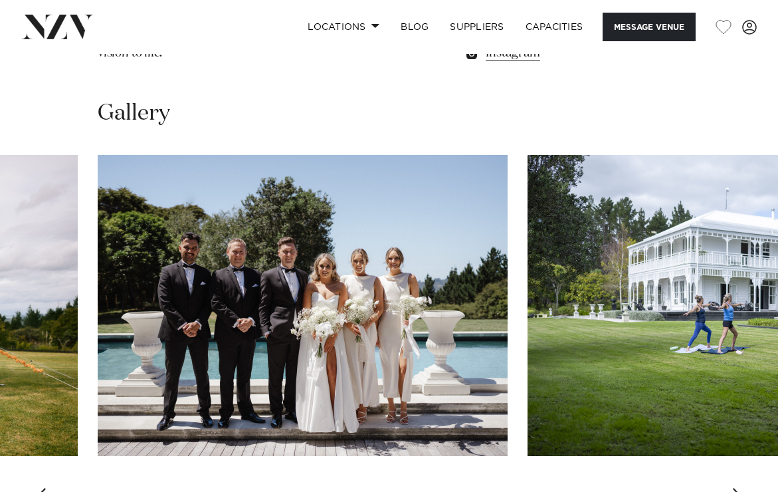
click at [737, 488] on div "Next slide" at bounding box center [737, 498] width 13 height 21
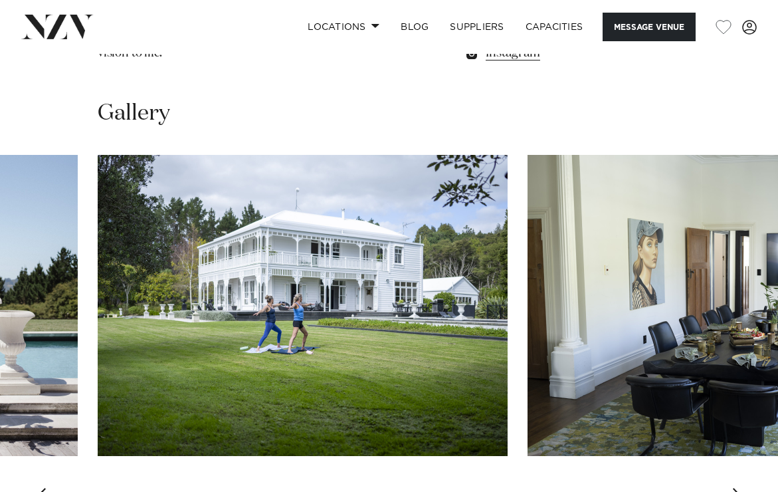
click at [737, 488] on div "Next slide" at bounding box center [737, 498] width 13 height 21
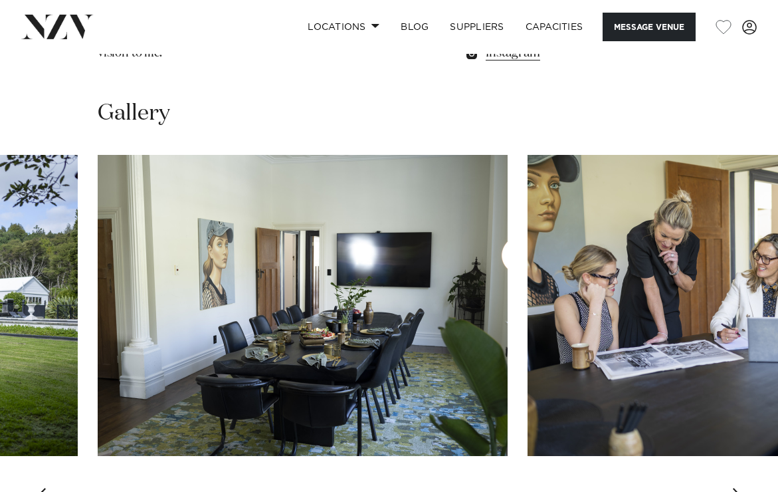
click at [737, 488] on div "Next slide" at bounding box center [737, 498] width 13 height 21
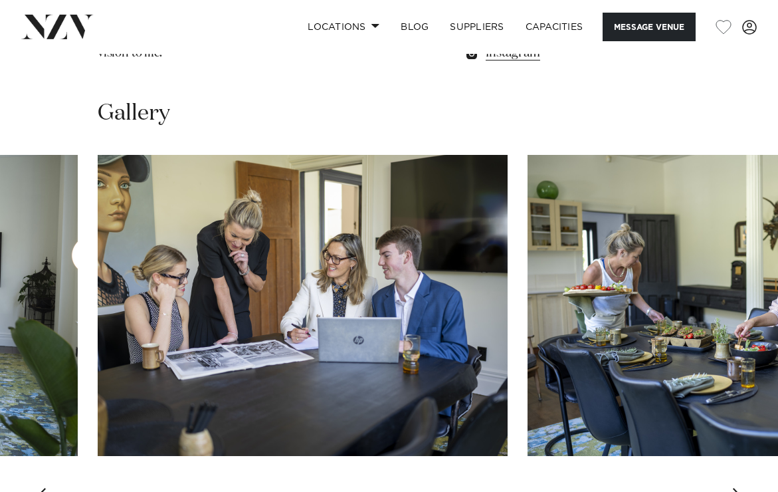
click at [737, 488] on div "Next slide" at bounding box center [737, 498] width 13 height 21
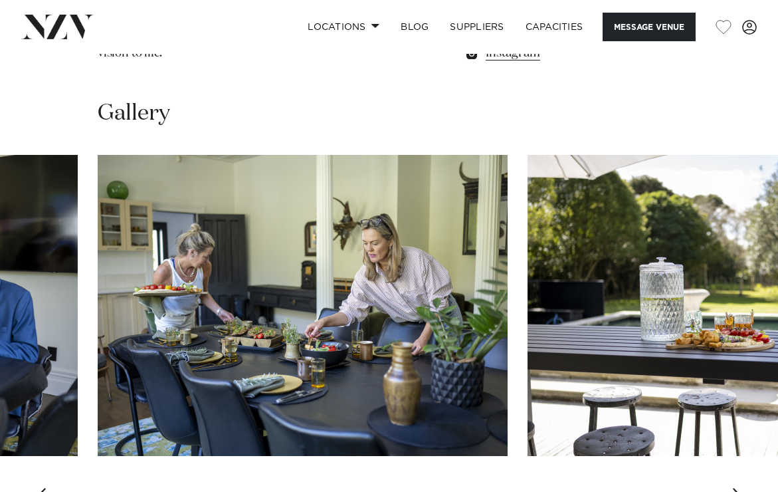
click at [737, 488] on div "Next slide" at bounding box center [737, 498] width 13 height 21
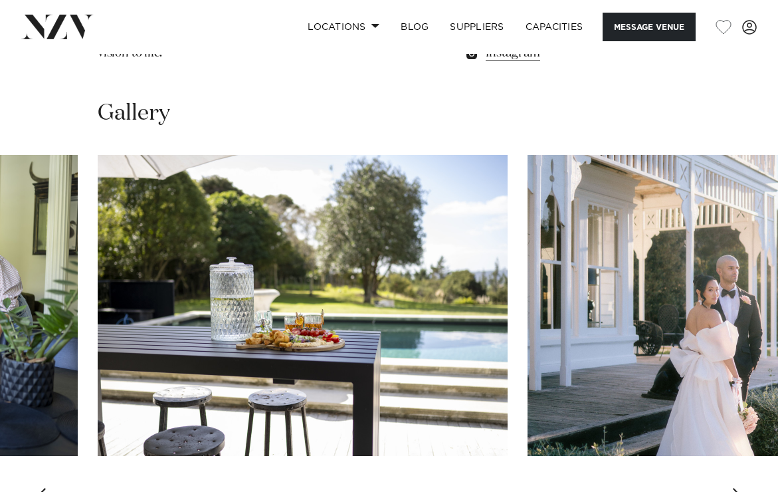
click at [737, 488] on div "Next slide" at bounding box center [737, 498] width 13 height 21
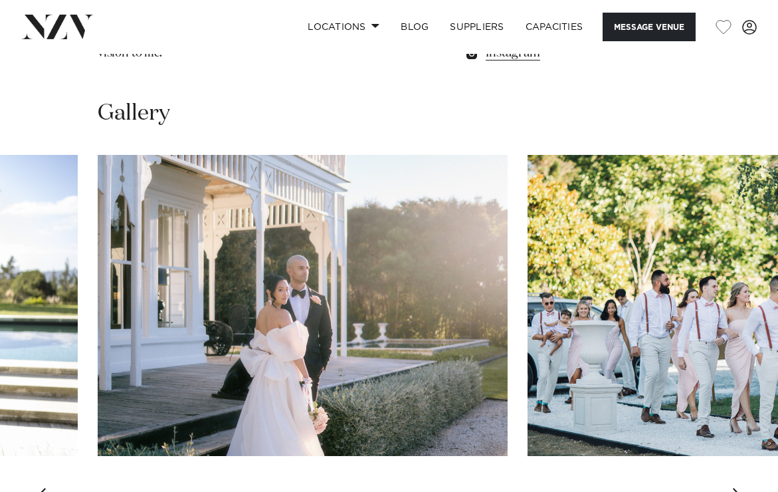
click at [737, 488] on div "Next slide" at bounding box center [737, 498] width 13 height 21
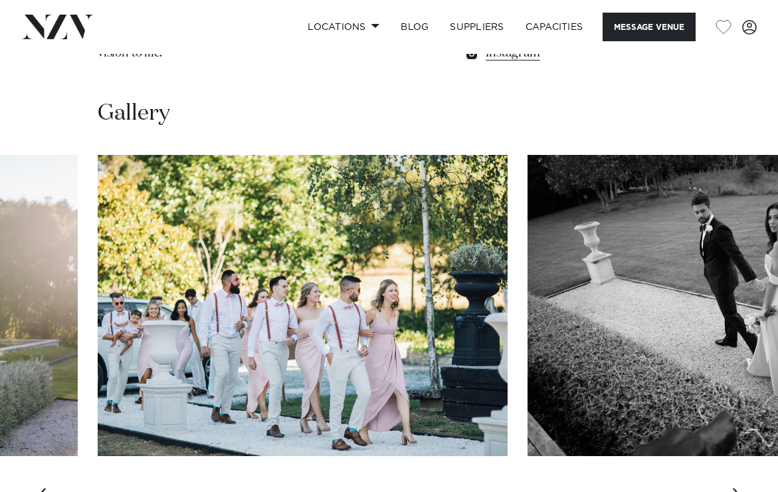
click at [737, 488] on div "Next slide" at bounding box center [737, 498] width 13 height 21
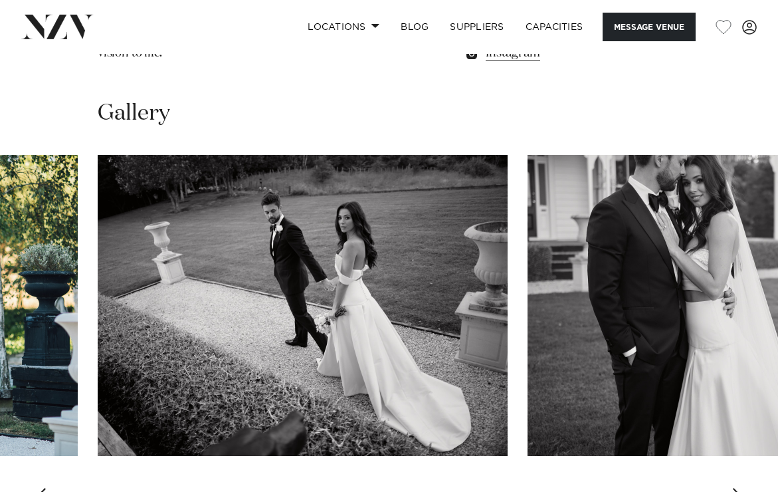
click at [737, 488] on div "Next slide" at bounding box center [737, 498] width 13 height 21
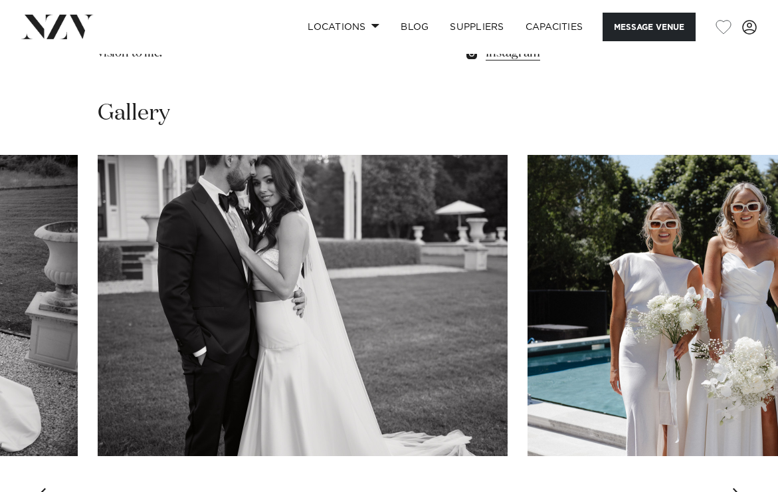
click at [737, 488] on div "Next slide" at bounding box center [737, 498] width 13 height 21
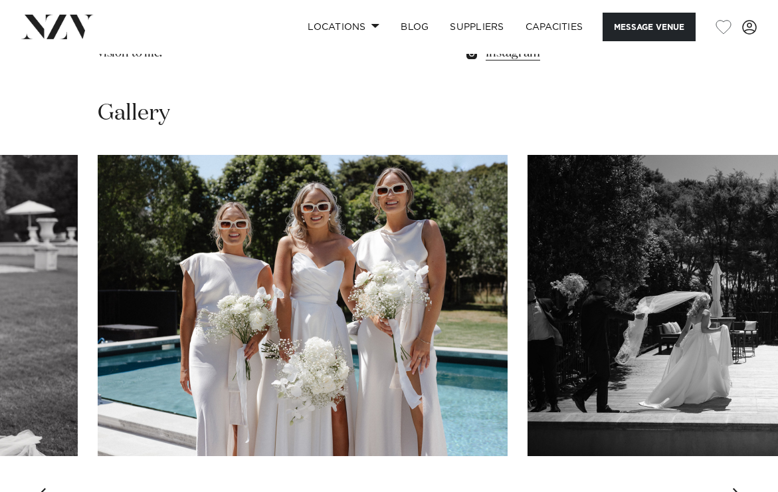
click at [737, 488] on div "Next slide" at bounding box center [737, 498] width 13 height 21
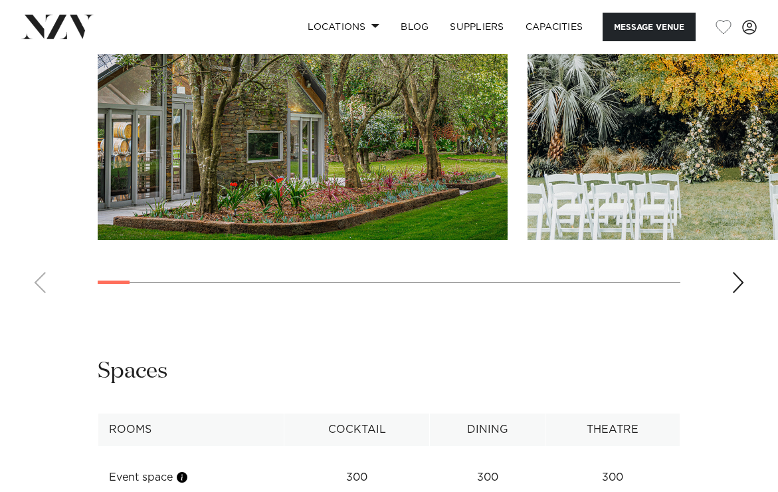
scroll to position [1590, 0]
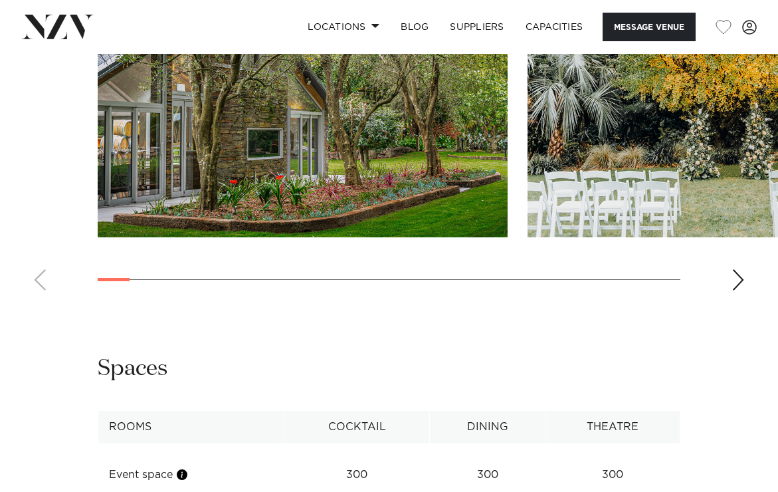
click at [751, 301] on swiper-container at bounding box center [389, 118] width 778 height 365
click at [746, 301] on swiper-container at bounding box center [389, 118] width 778 height 365
click at [742, 290] on div "Next slide" at bounding box center [737, 279] width 13 height 21
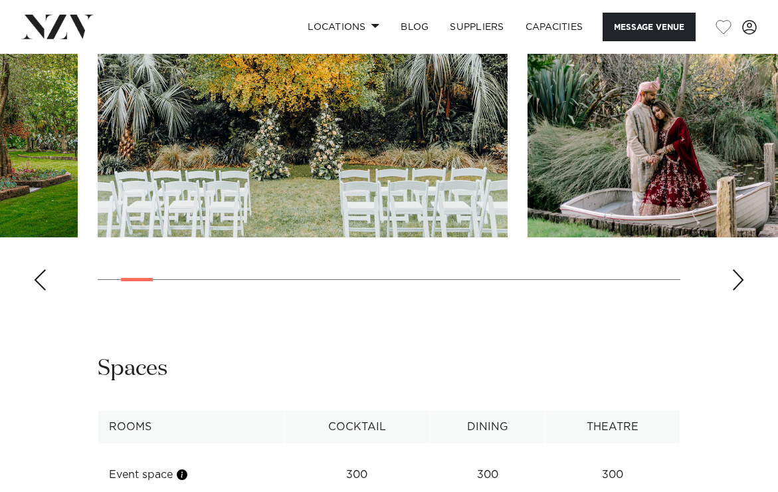
click at [742, 290] on div "Next slide" at bounding box center [737, 279] width 13 height 21
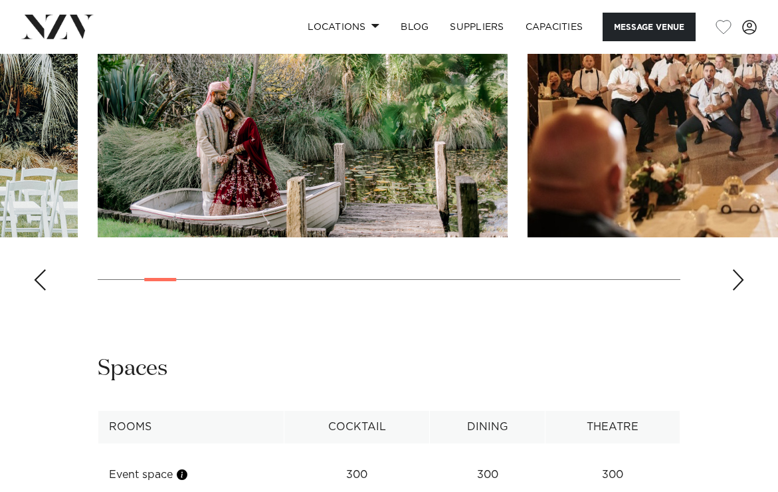
click at [742, 290] on div "Next slide" at bounding box center [737, 279] width 13 height 21
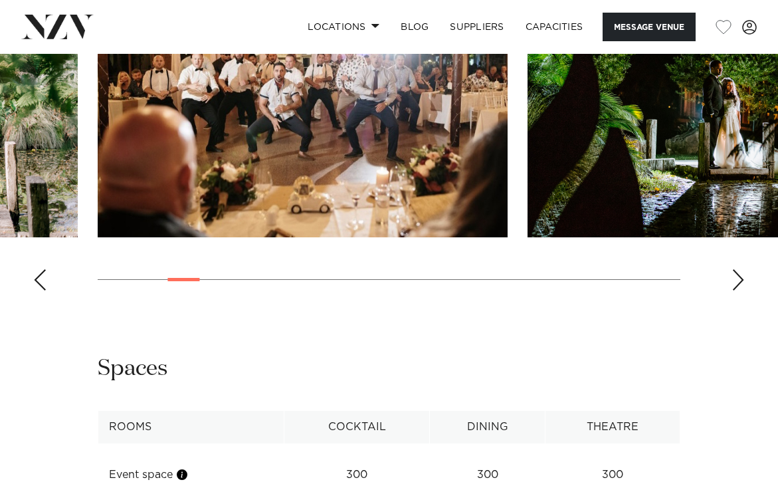
click at [742, 290] on div "Next slide" at bounding box center [737, 279] width 13 height 21
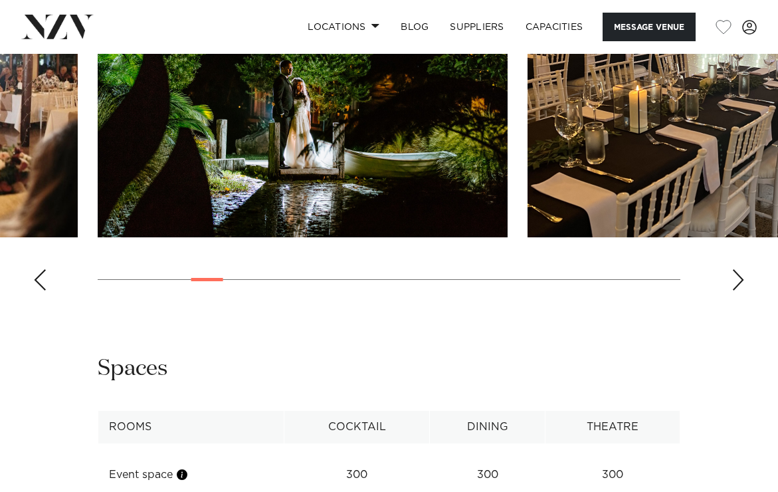
click at [742, 290] on div "Next slide" at bounding box center [737, 279] width 13 height 21
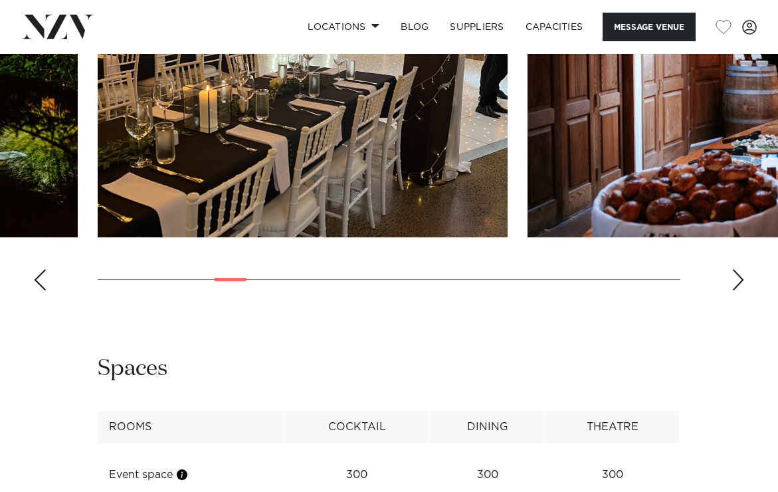
click at [742, 290] on div "Next slide" at bounding box center [737, 279] width 13 height 21
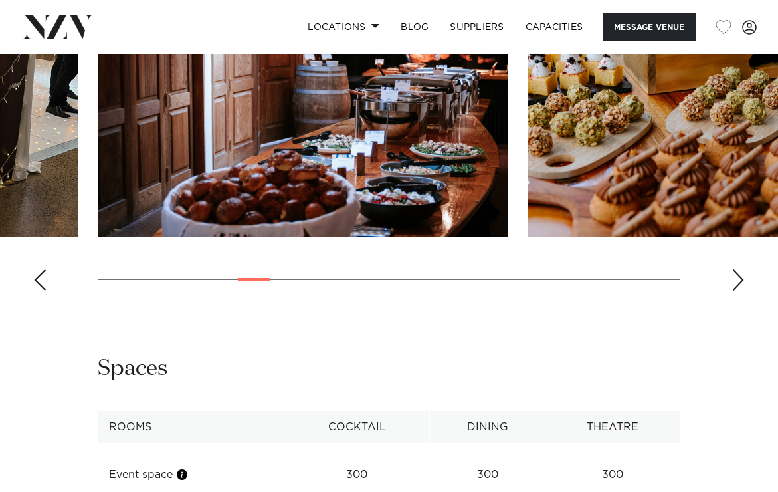
click at [742, 290] on div "Next slide" at bounding box center [737, 279] width 13 height 21
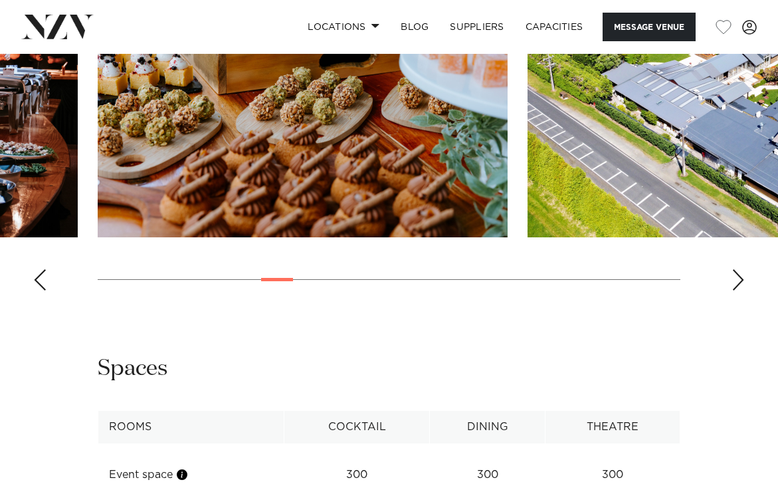
click at [742, 290] on div "Next slide" at bounding box center [737, 279] width 13 height 21
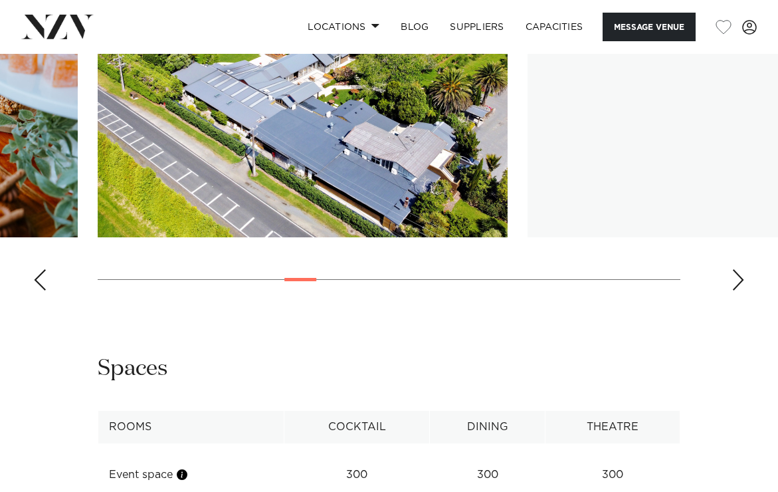
click at [742, 290] on div "Next slide" at bounding box center [737, 279] width 13 height 21
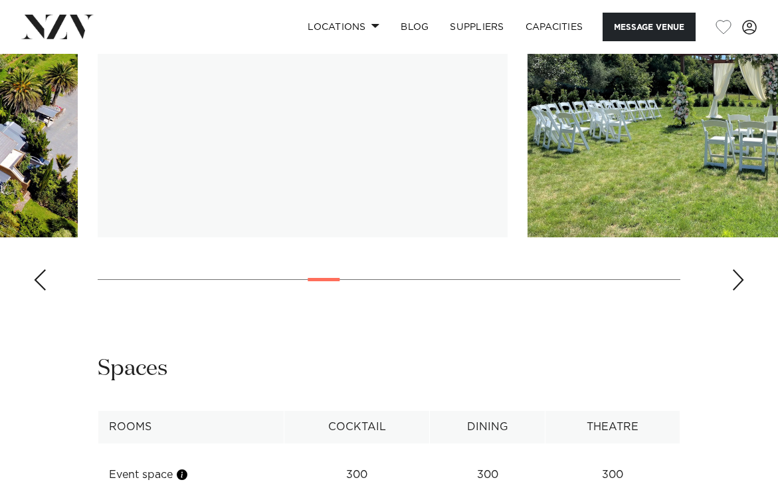
click at [742, 290] on div "Next slide" at bounding box center [737, 279] width 13 height 21
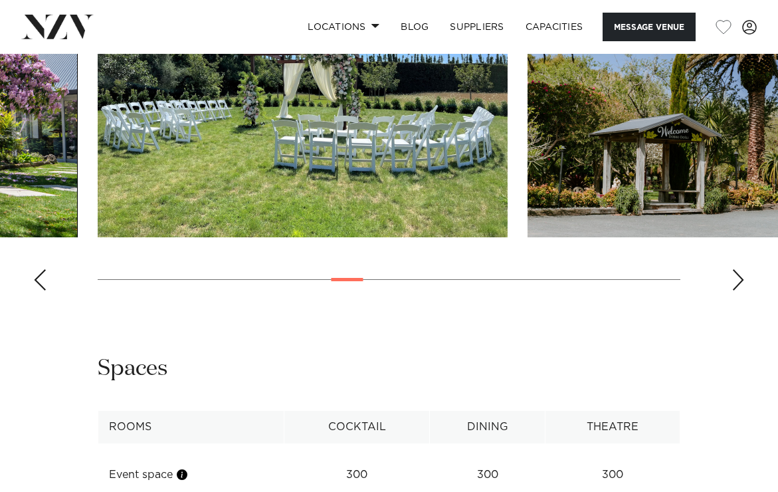
click at [742, 290] on div "Next slide" at bounding box center [737, 279] width 13 height 21
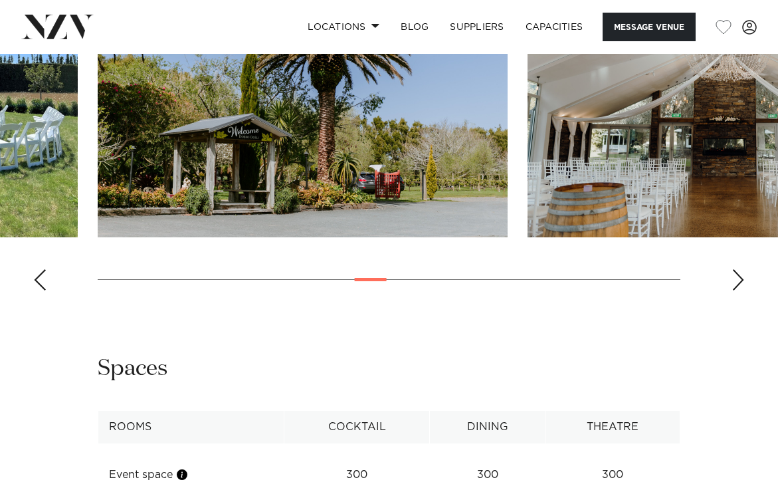
click at [742, 290] on div "Next slide" at bounding box center [737, 279] width 13 height 21
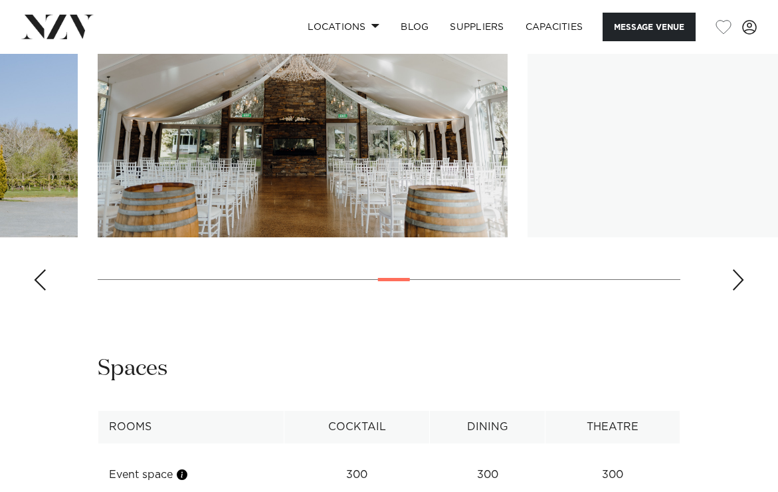
click at [742, 290] on div "Next slide" at bounding box center [737, 279] width 13 height 21
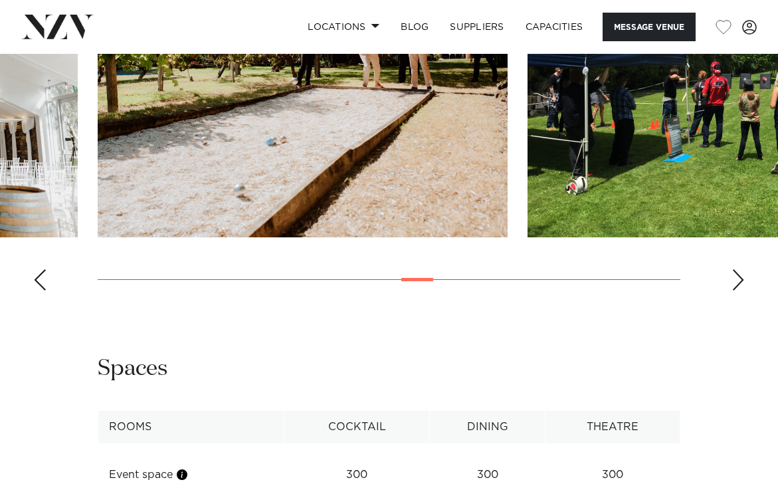
click at [742, 290] on div "Next slide" at bounding box center [737, 279] width 13 height 21
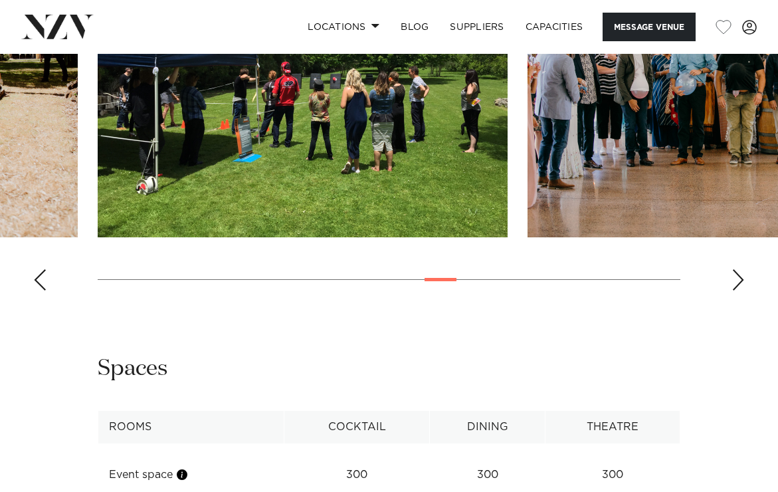
click at [14, 301] on swiper-container at bounding box center [389, 118] width 778 height 365
click at [30, 301] on swiper-container at bounding box center [389, 118] width 778 height 365
click at [51, 301] on swiper-container at bounding box center [389, 118] width 778 height 365
click at [45, 290] on div "Previous slide" at bounding box center [39, 279] width 13 height 21
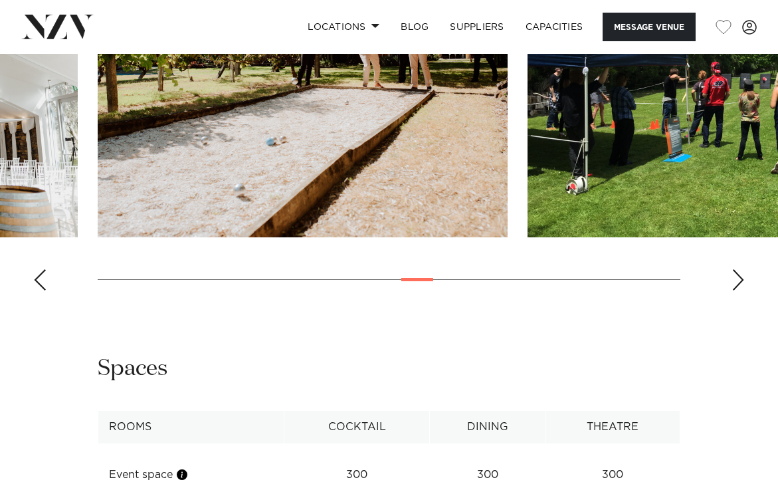
click at [738, 290] on div "Next slide" at bounding box center [737, 279] width 13 height 21
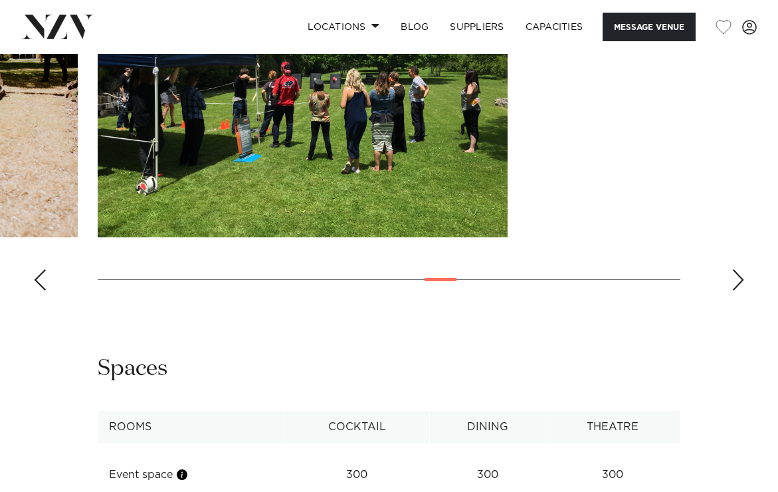
click at [738, 290] on div "Next slide" at bounding box center [737, 279] width 13 height 21
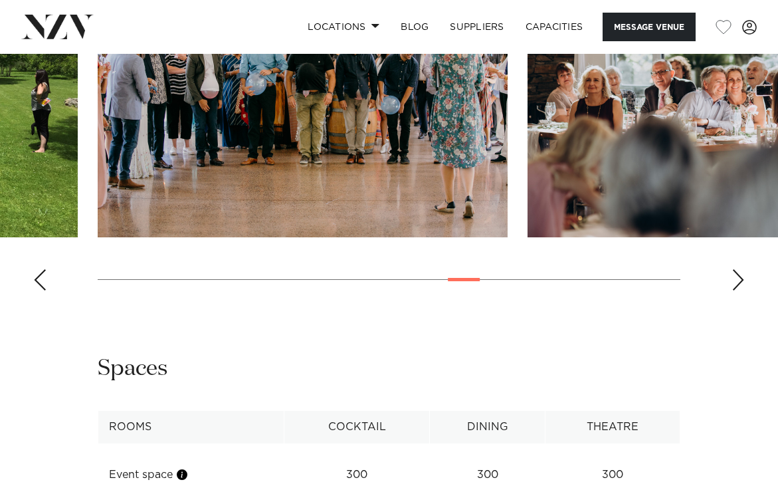
click at [738, 290] on div "Next slide" at bounding box center [737, 279] width 13 height 21
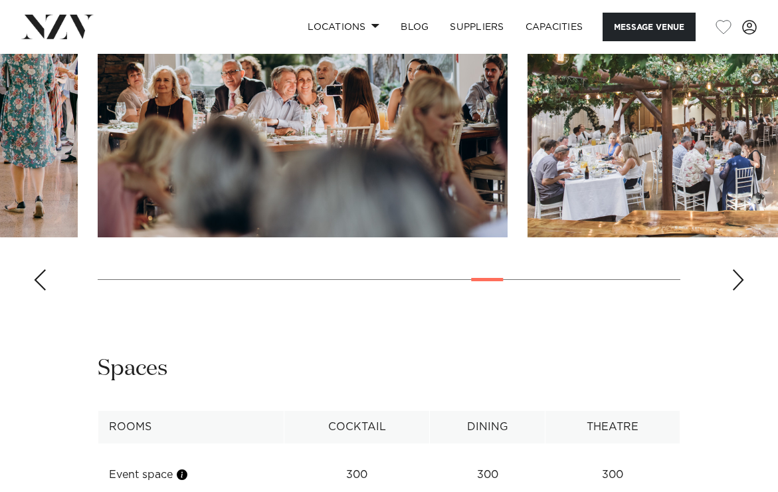
click at [738, 290] on div "Next slide" at bounding box center [737, 279] width 13 height 21
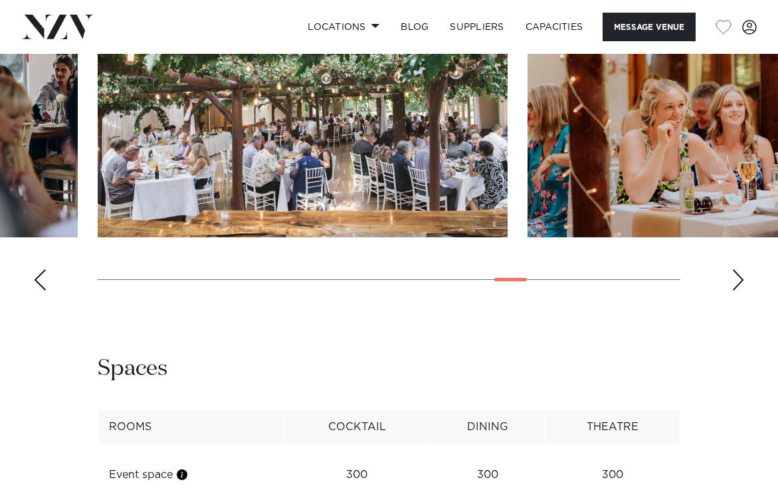
click at [738, 290] on div "Next slide" at bounding box center [737, 279] width 13 height 21
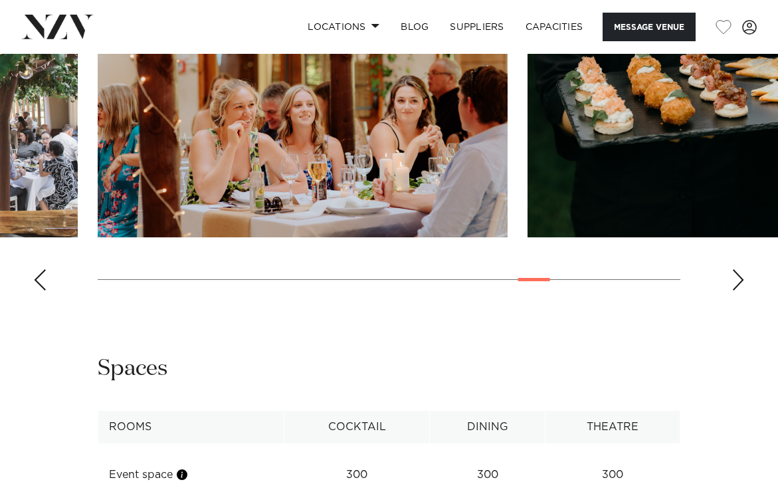
click at [738, 290] on div "Next slide" at bounding box center [737, 279] width 13 height 21
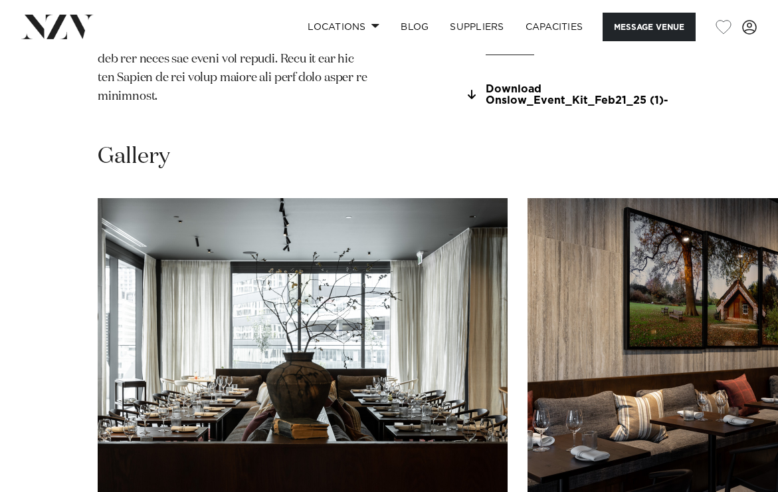
scroll to position [1602, 0]
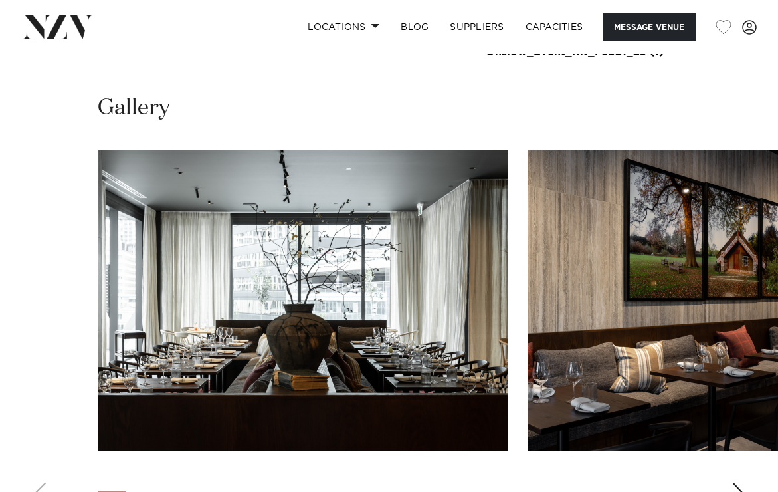
click at [735, 482] on div "Next slide" at bounding box center [737, 492] width 13 height 21
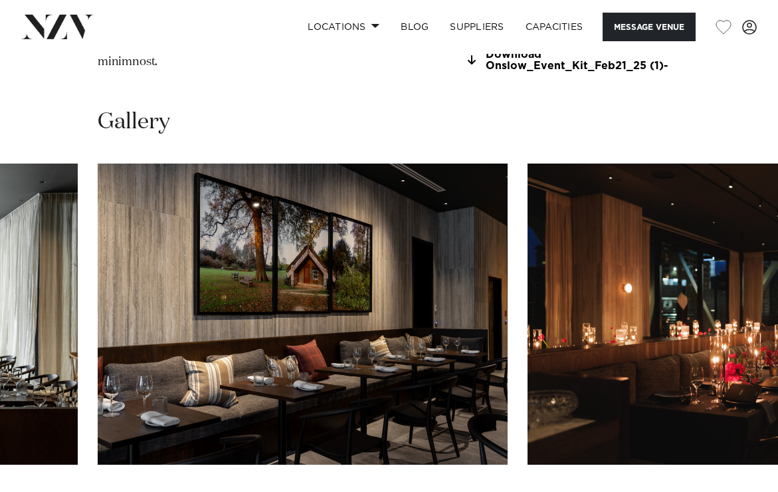
scroll to position [1585, 0]
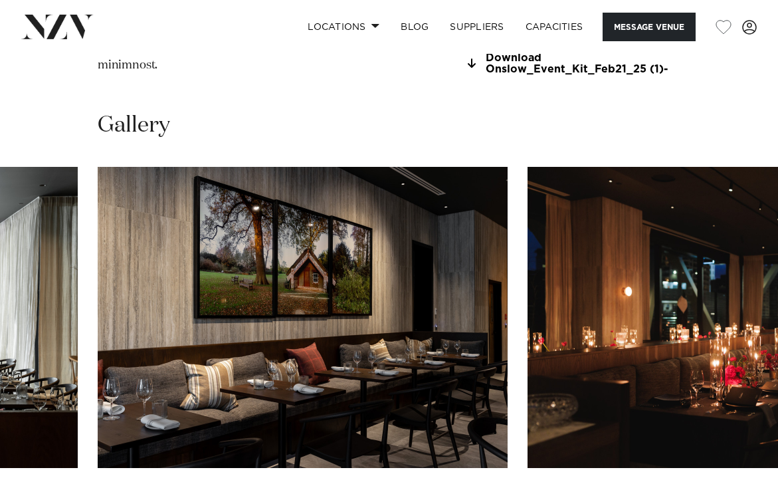
click at [737, 405] on swiper-container at bounding box center [389, 349] width 778 height 365
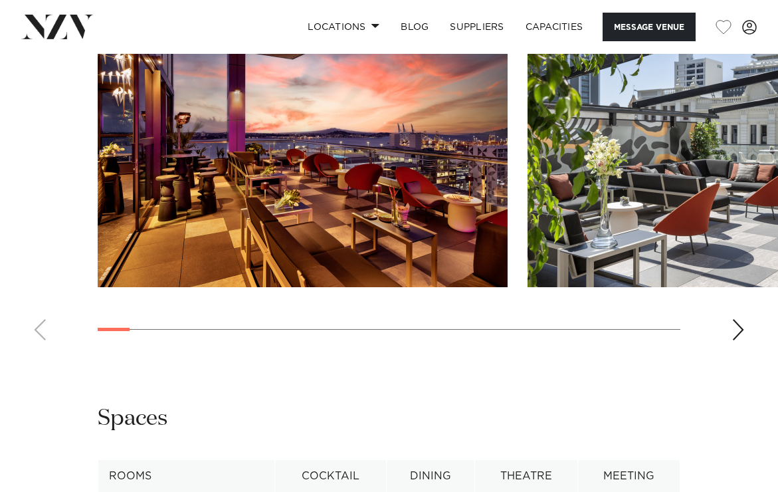
scroll to position [1542, 0]
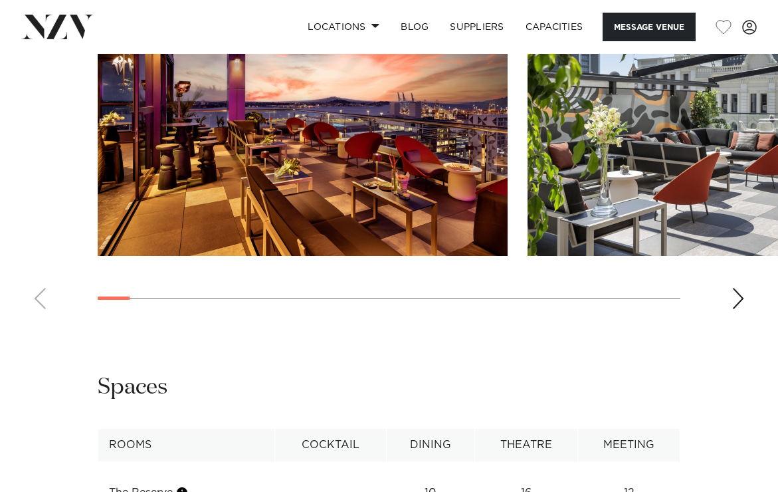
click at [724, 319] on swiper-container at bounding box center [389, 137] width 778 height 365
click at [739, 309] on div "Next slide" at bounding box center [737, 298] width 13 height 21
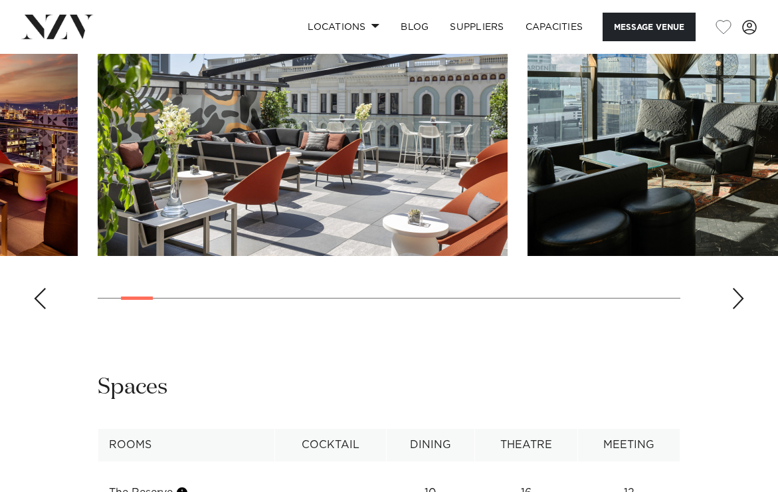
click at [739, 309] on div "Next slide" at bounding box center [737, 298] width 13 height 21
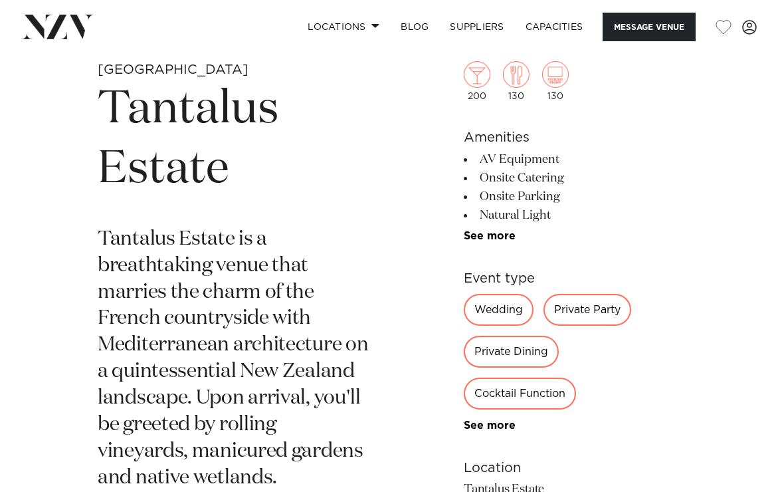
scroll to position [416, 0]
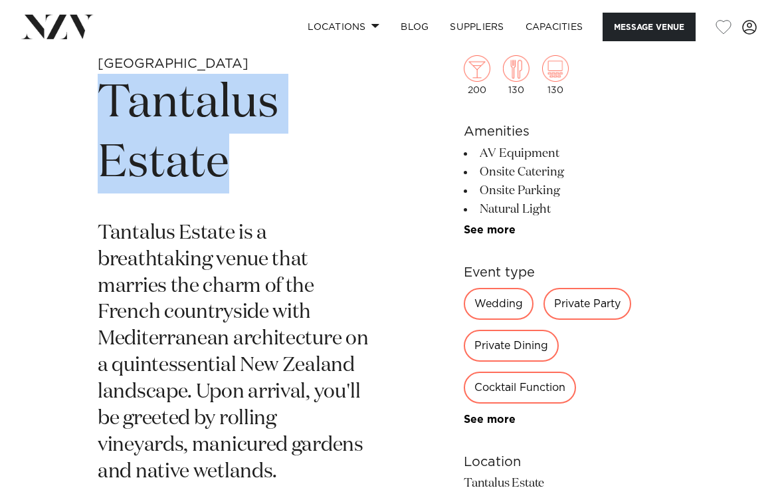
drag, startPoint x: 106, startPoint y: 103, endPoint x: 236, endPoint y: 152, distance: 138.5
click at [236, 152] on h1 "Tantalus Estate" at bounding box center [234, 134] width 272 height 120
copy h1 "Tantalus Estate"
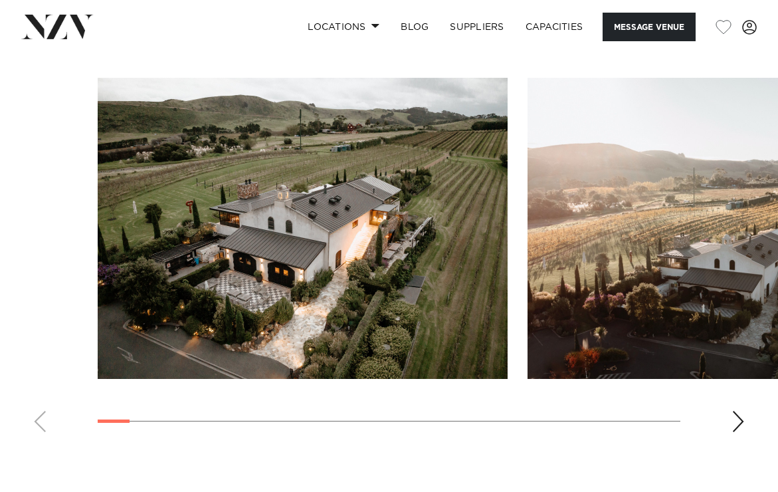
scroll to position [1610, 0]
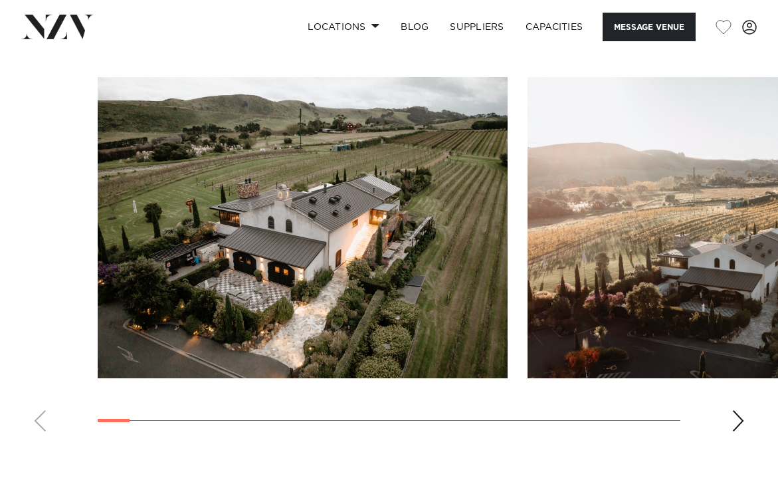
click at [737, 418] on div "Next slide" at bounding box center [737, 420] width 13 height 21
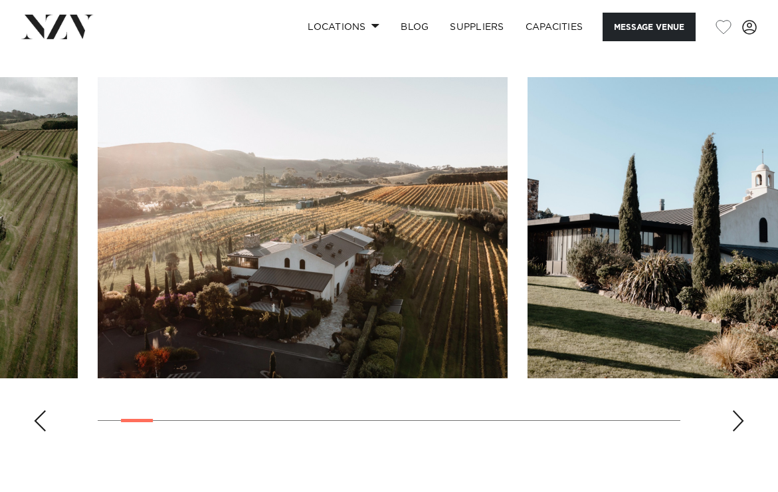
click at [739, 423] on div "Next slide" at bounding box center [737, 420] width 13 height 21
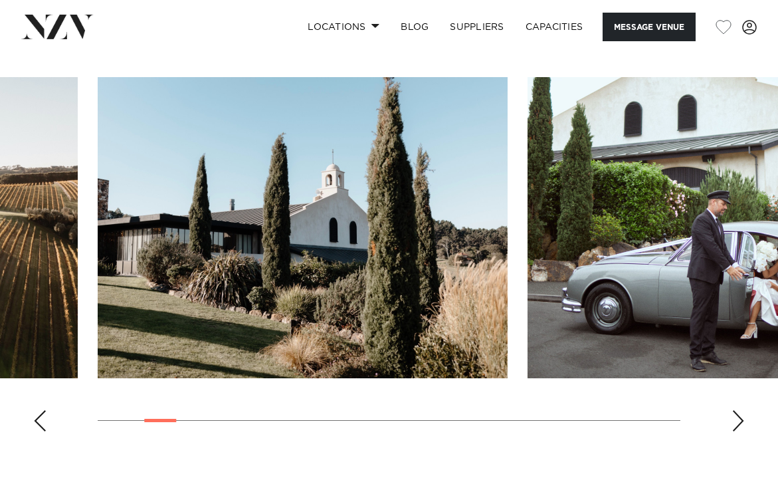
click at [739, 423] on div "Next slide" at bounding box center [737, 420] width 13 height 21
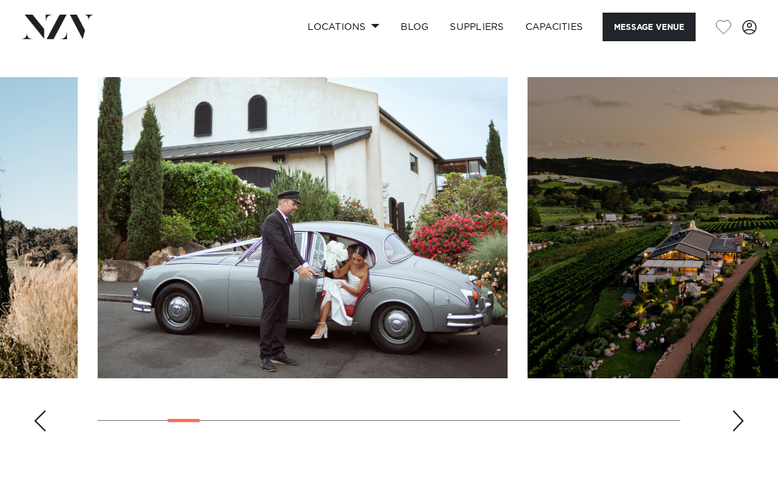
click at [739, 423] on div "Next slide" at bounding box center [737, 420] width 13 height 21
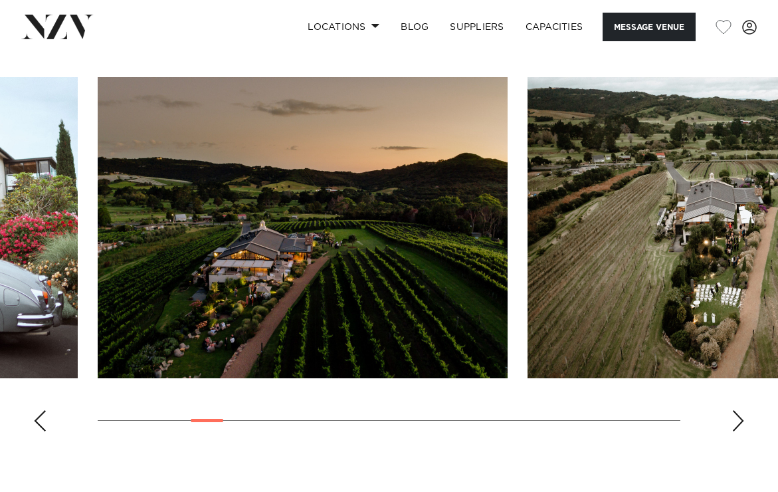
click at [739, 423] on div "Next slide" at bounding box center [737, 420] width 13 height 21
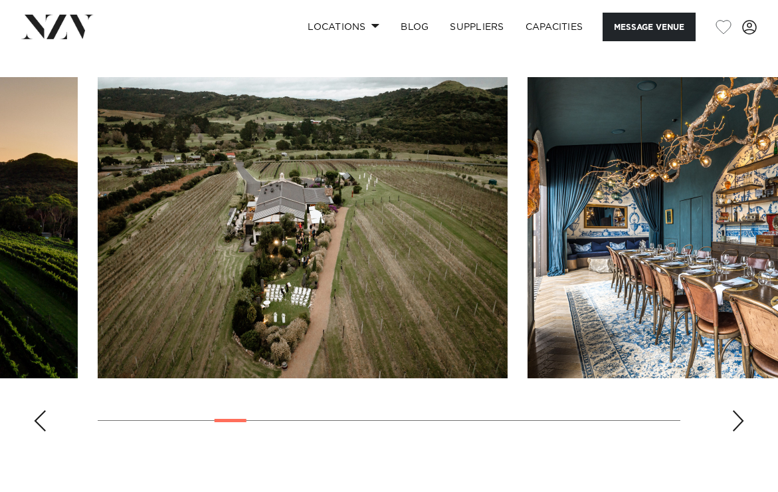
click at [739, 423] on div "Next slide" at bounding box center [737, 420] width 13 height 21
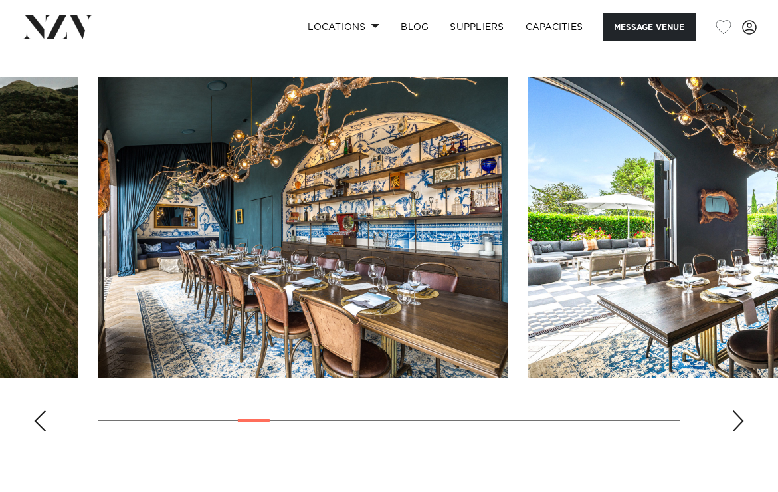
click at [739, 423] on div "Next slide" at bounding box center [737, 420] width 13 height 21
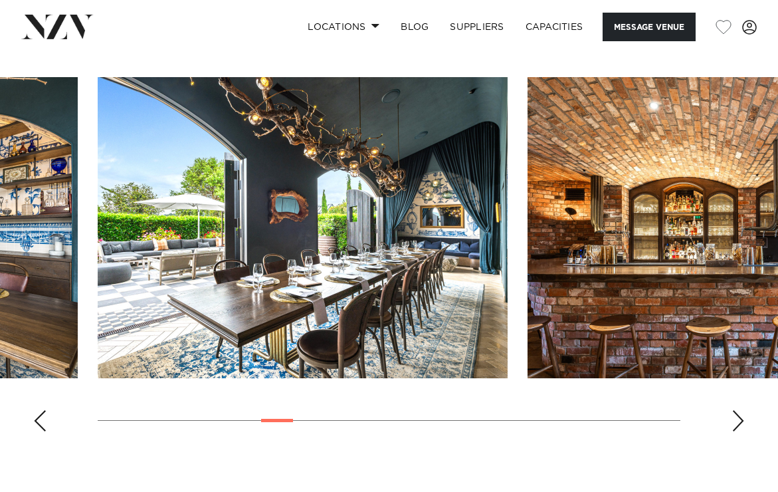
click at [739, 423] on div "Next slide" at bounding box center [737, 420] width 13 height 21
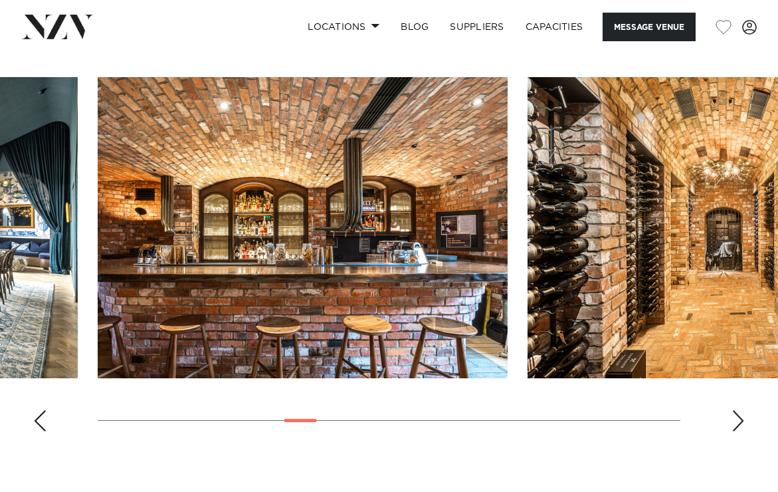
click at [739, 423] on div "Next slide" at bounding box center [737, 420] width 13 height 21
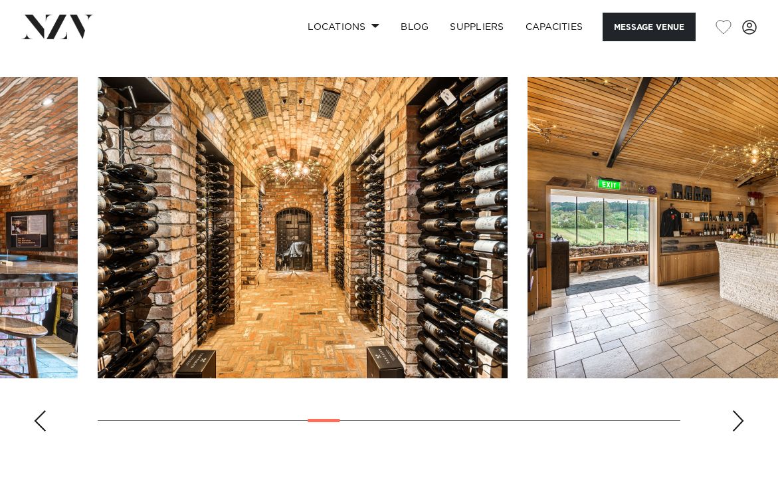
click at [739, 423] on div "Next slide" at bounding box center [737, 420] width 13 height 21
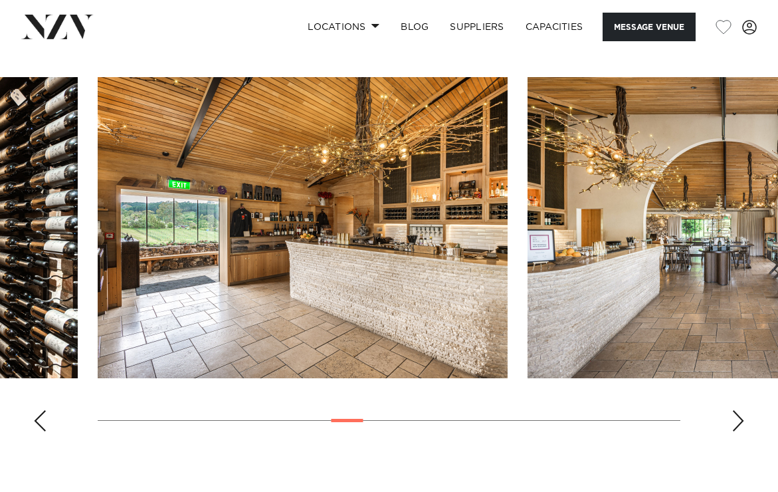
click at [739, 423] on div "Next slide" at bounding box center [737, 420] width 13 height 21
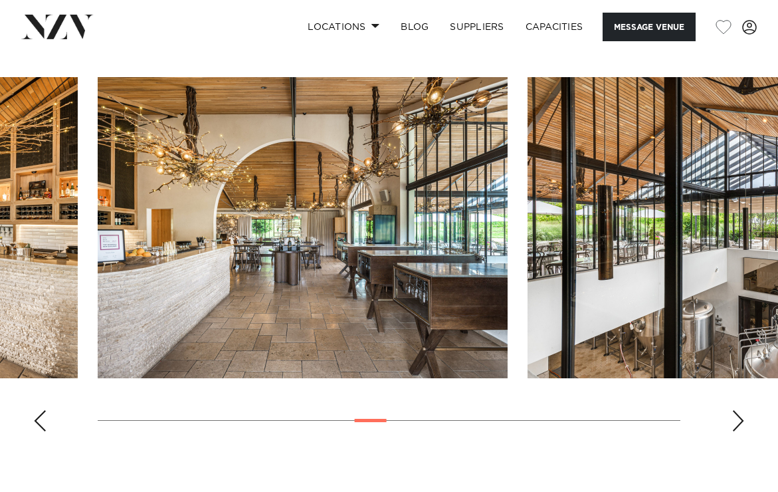
click at [739, 423] on div "Next slide" at bounding box center [737, 420] width 13 height 21
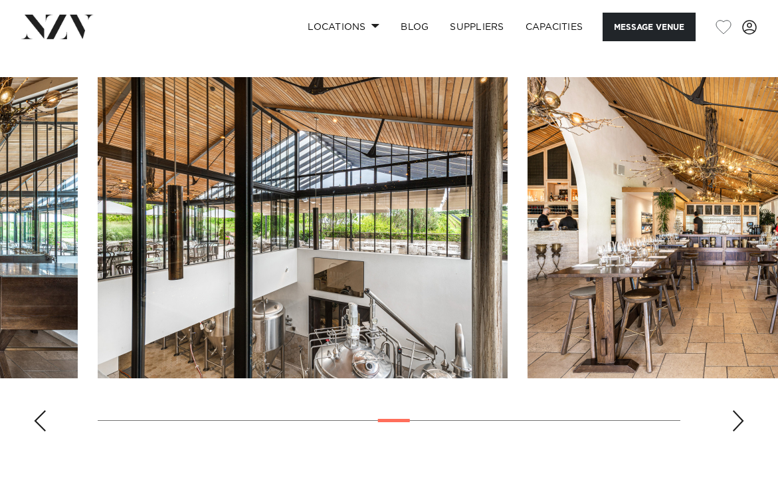
click at [739, 423] on div "Next slide" at bounding box center [737, 420] width 13 height 21
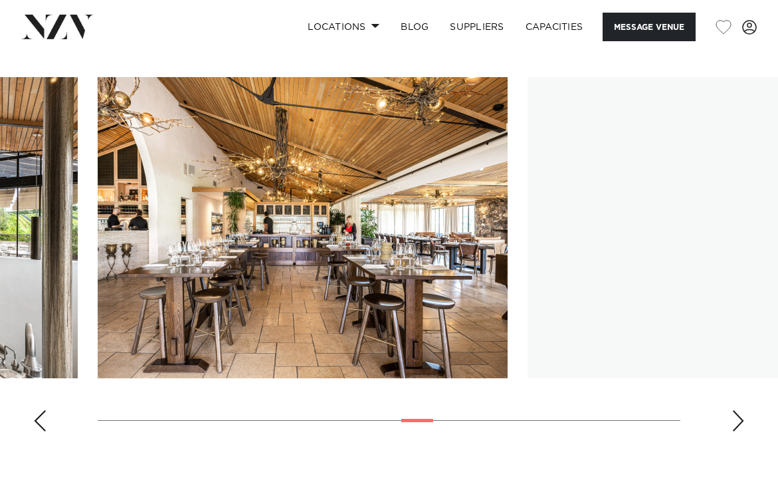
click at [739, 423] on div "Next slide" at bounding box center [737, 420] width 13 height 21
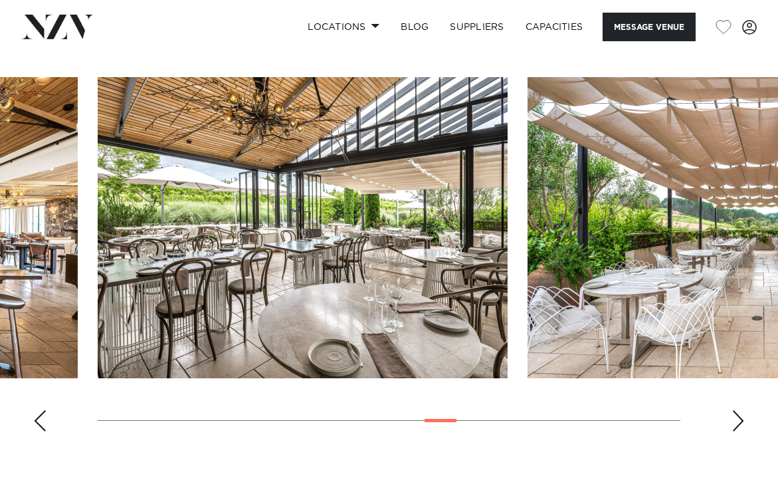
click at [739, 423] on div "Next slide" at bounding box center [737, 420] width 13 height 21
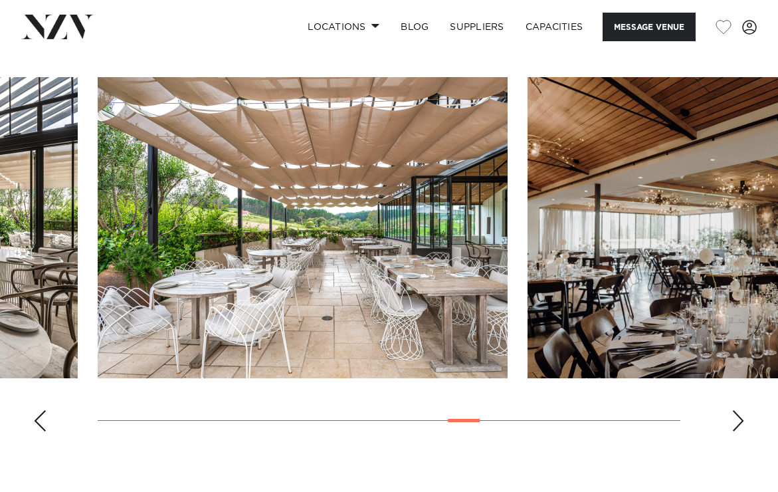
click at [739, 423] on div "Next slide" at bounding box center [737, 420] width 13 height 21
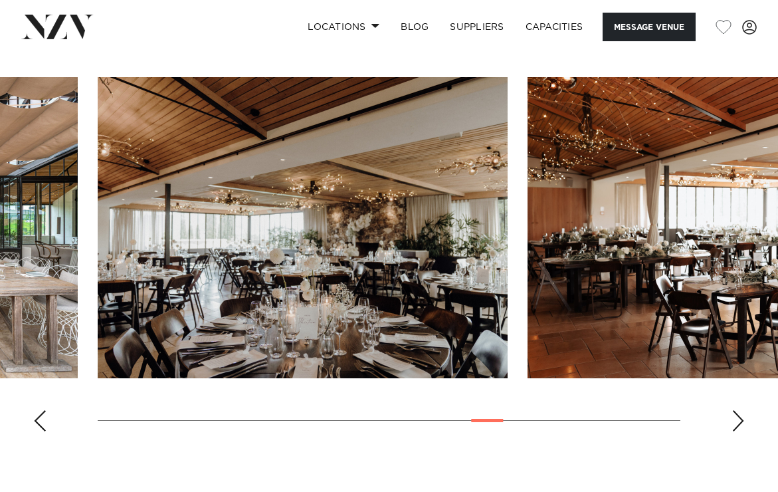
click at [739, 423] on div "Next slide" at bounding box center [737, 420] width 13 height 21
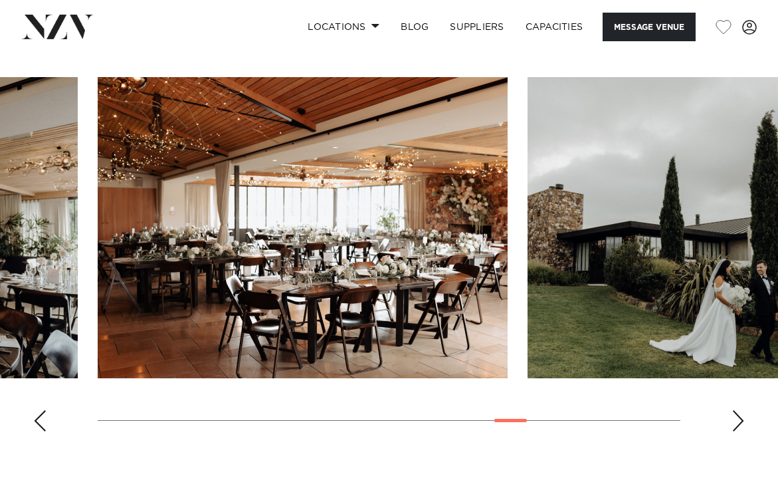
click at [739, 423] on div "Next slide" at bounding box center [737, 420] width 13 height 21
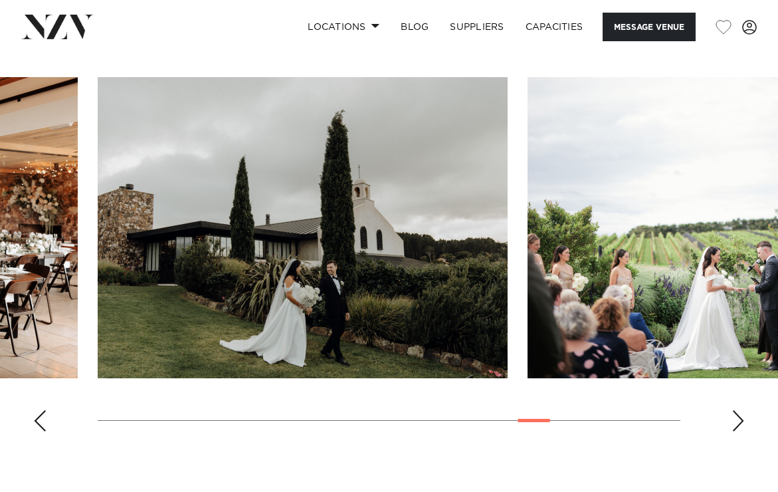
click at [739, 423] on div "Next slide" at bounding box center [737, 420] width 13 height 21
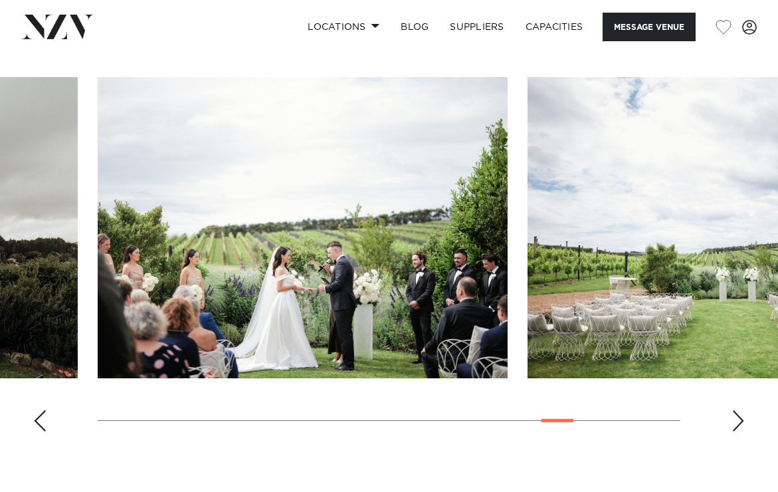
click at [739, 423] on div "Next slide" at bounding box center [737, 420] width 13 height 21
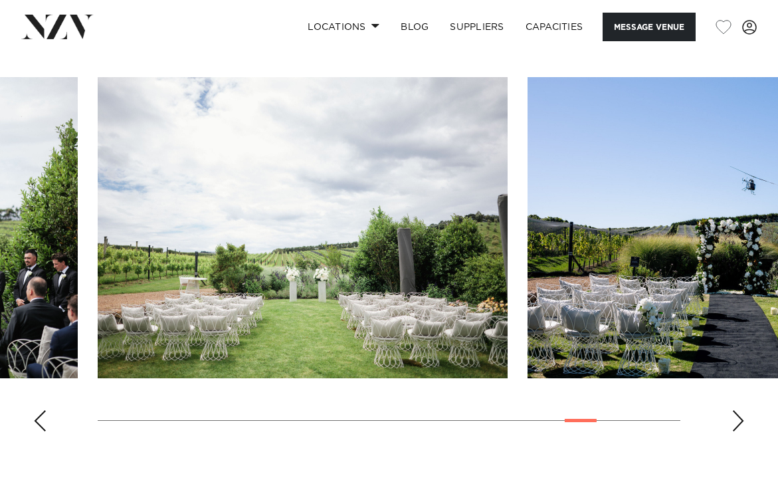
click at [739, 423] on div "Next slide" at bounding box center [737, 420] width 13 height 21
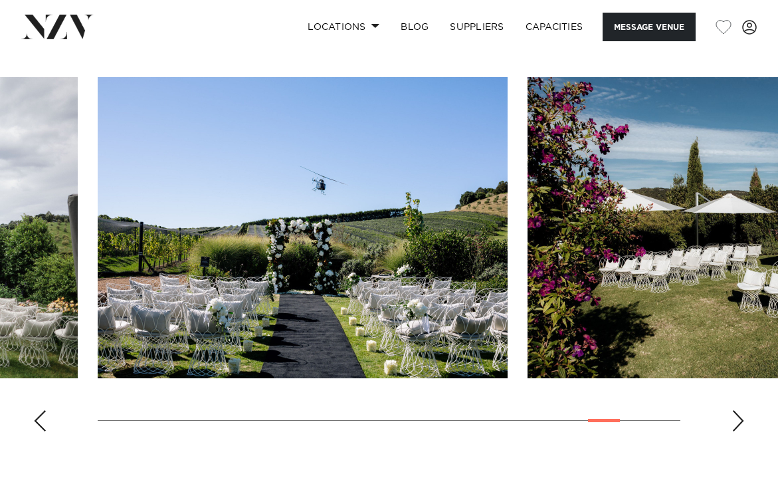
click at [739, 423] on div "Next slide" at bounding box center [737, 420] width 13 height 21
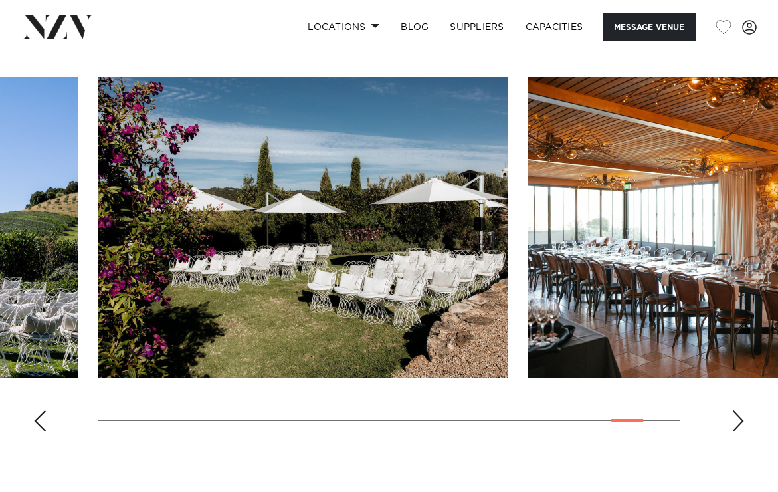
click at [739, 423] on div "Next slide" at bounding box center [737, 420] width 13 height 21
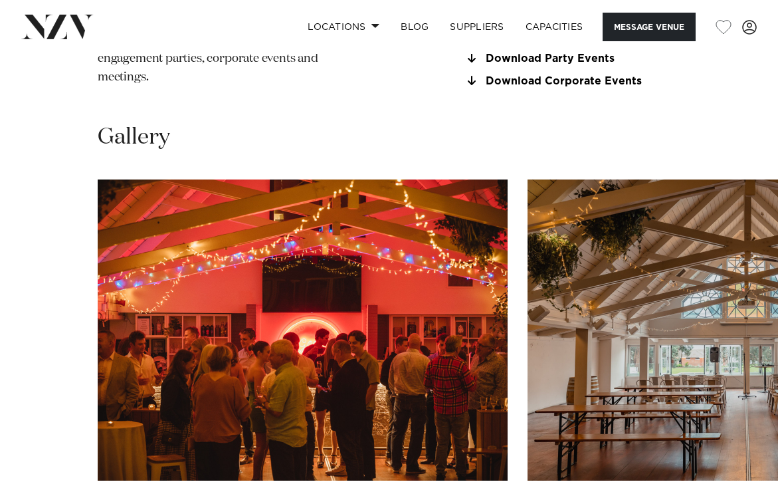
scroll to position [1234, 0]
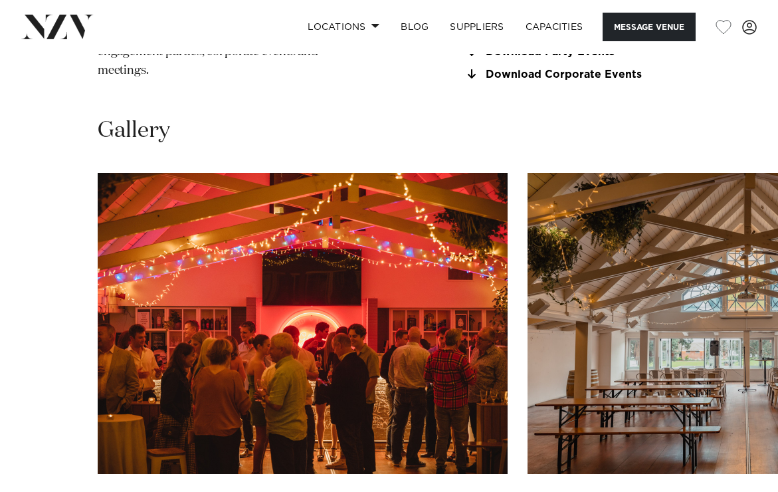
click at [748, 418] on swiper-container at bounding box center [389, 355] width 778 height 365
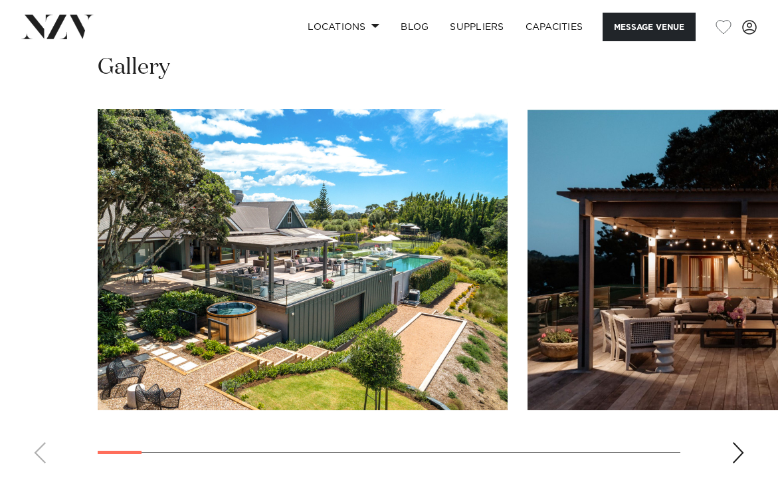
scroll to position [1305, 0]
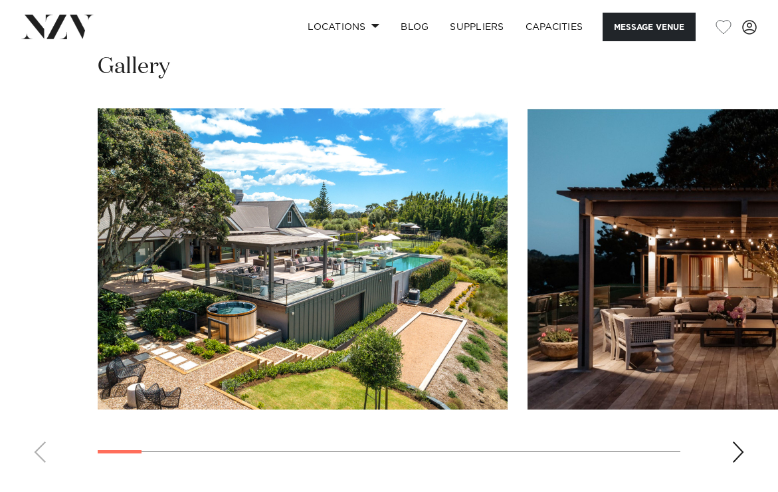
click at [737, 441] on div "Next slide" at bounding box center [737, 451] width 13 height 21
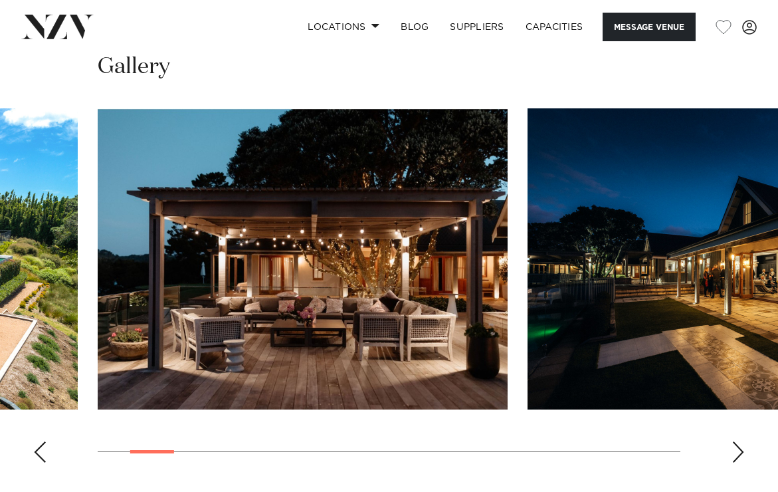
click at [737, 441] on div "Next slide" at bounding box center [737, 451] width 13 height 21
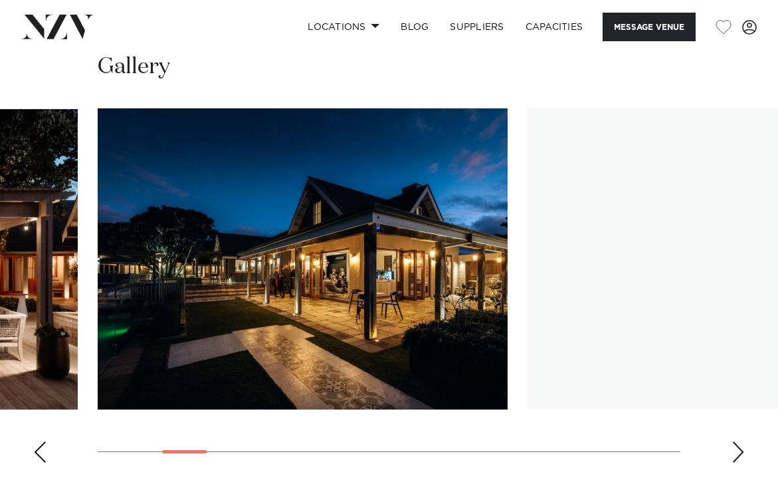
click at [737, 441] on div "Next slide" at bounding box center [737, 451] width 13 height 21
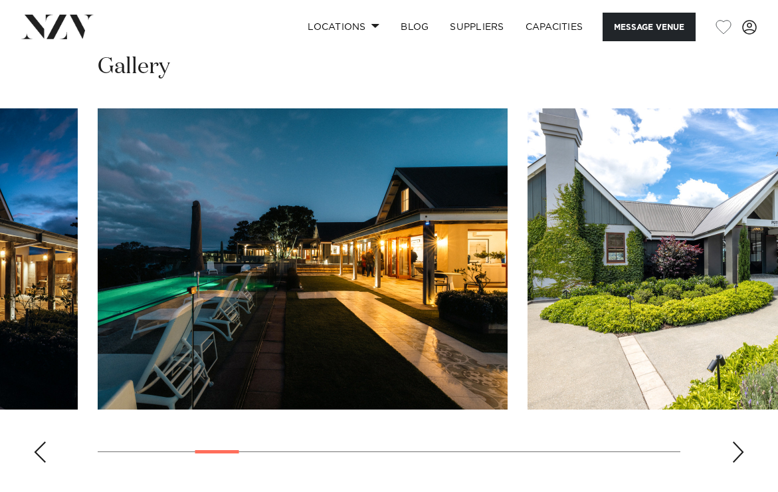
click at [737, 441] on div "Next slide" at bounding box center [737, 451] width 13 height 21
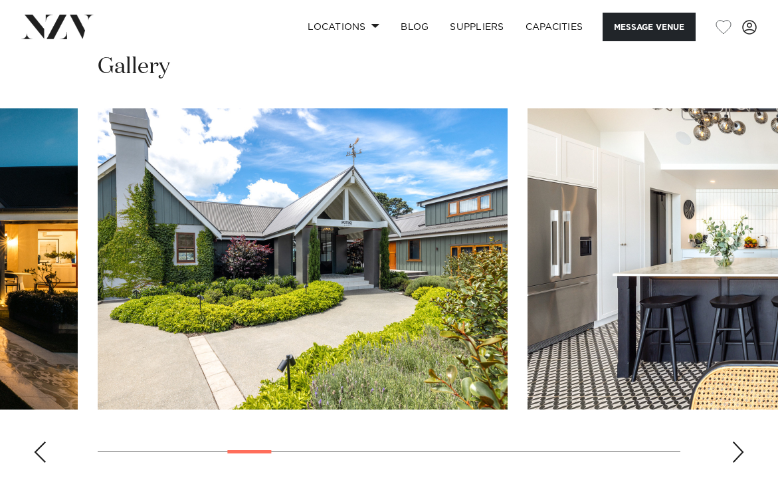
click at [737, 441] on div "Next slide" at bounding box center [737, 451] width 13 height 21
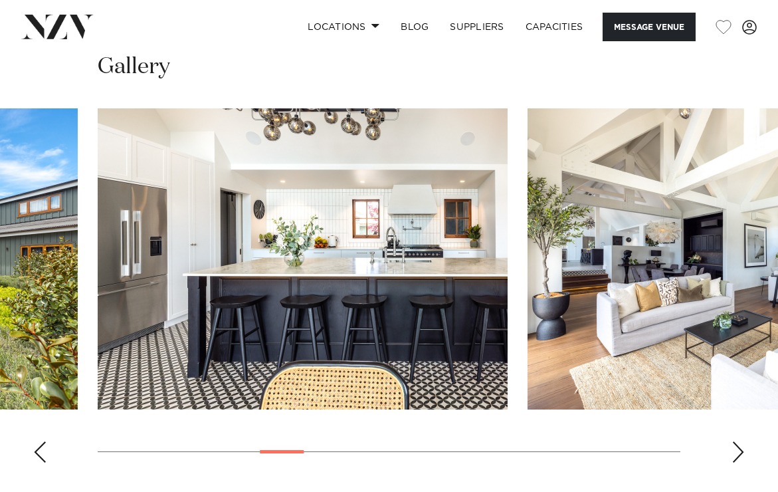
click at [737, 441] on div "Next slide" at bounding box center [737, 451] width 13 height 21
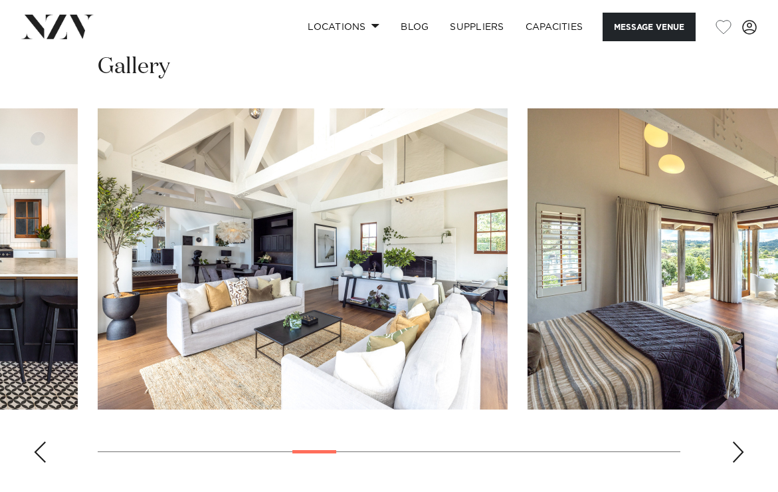
click at [737, 441] on div "Next slide" at bounding box center [737, 451] width 13 height 21
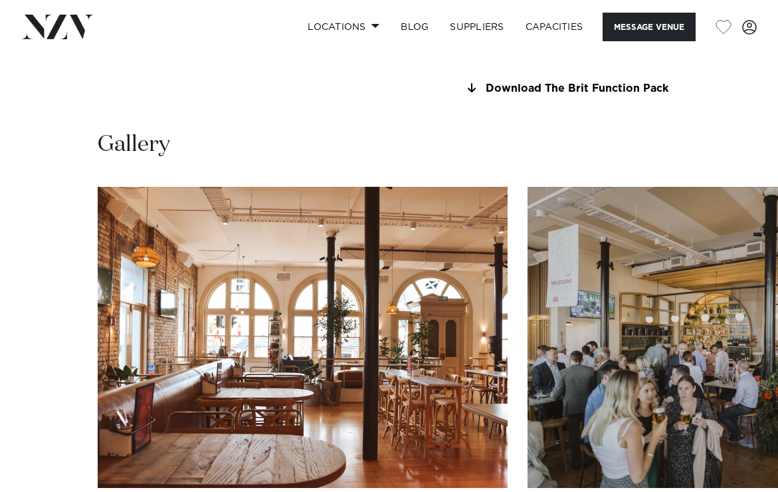
scroll to position [1233, 0]
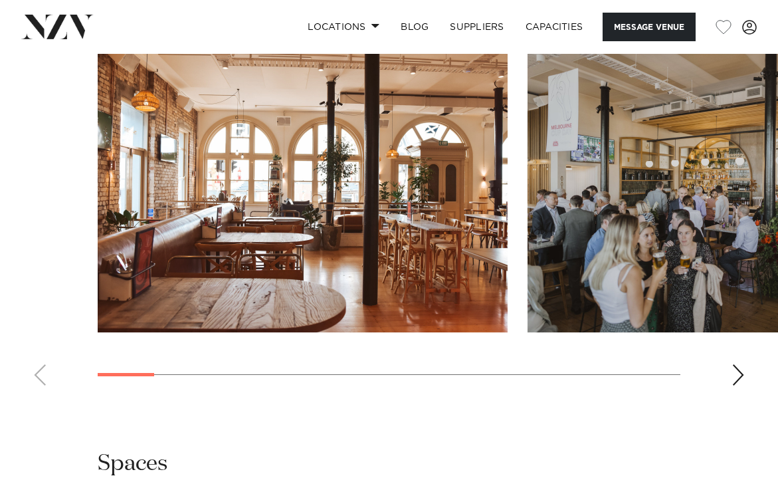
click at [727, 388] on swiper-container at bounding box center [389, 213] width 778 height 365
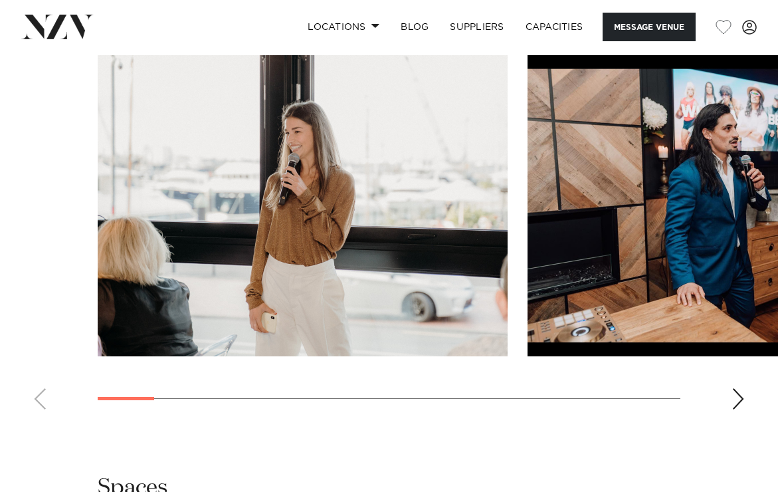
scroll to position [1300, 0]
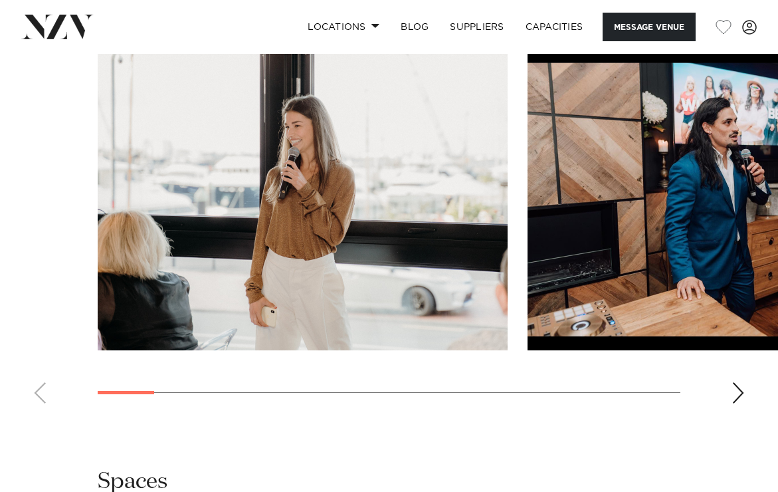
click at [743, 393] on div "Next slide" at bounding box center [737, 392] width 13 height 21
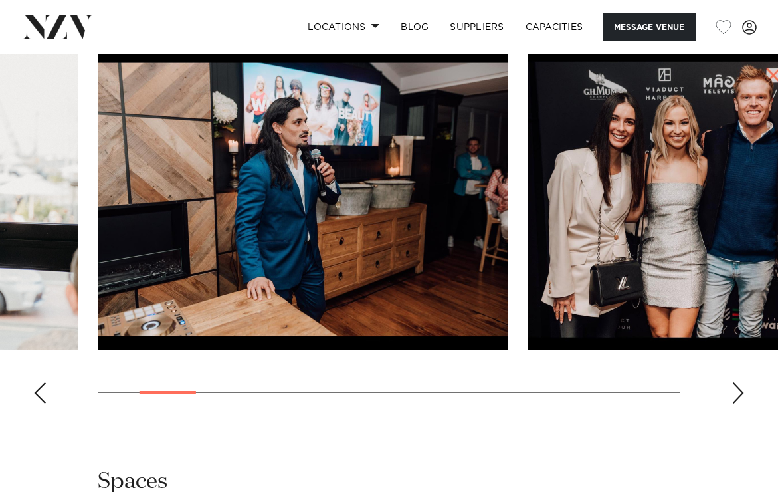
click at [743, 393] on div "Next slide" at bounding box center [737, 392] width 13 height 21
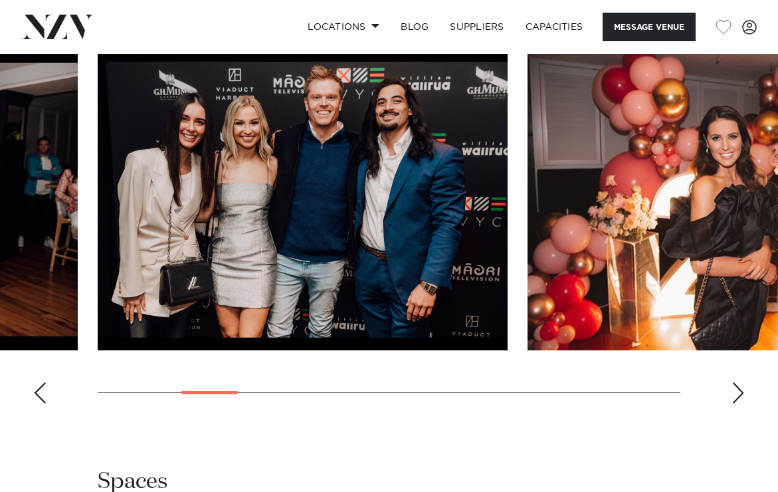
click at [743, 393] on div "Next slide" at bounding box center [737, 392] width 13 height 21
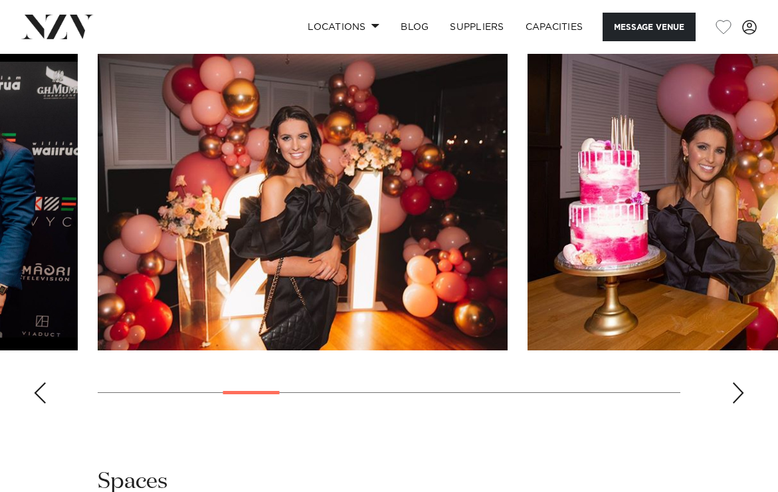
click at [743, 393] on div "Next slide" at bounding box center [737, 392] width 13 height 21
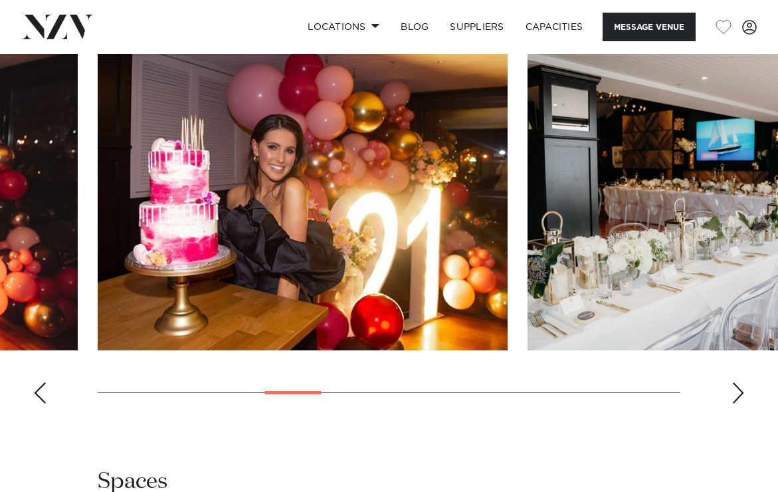
click at [743, 393] on div "Next slide" at bounding box center [737, 392] width 13 height 21
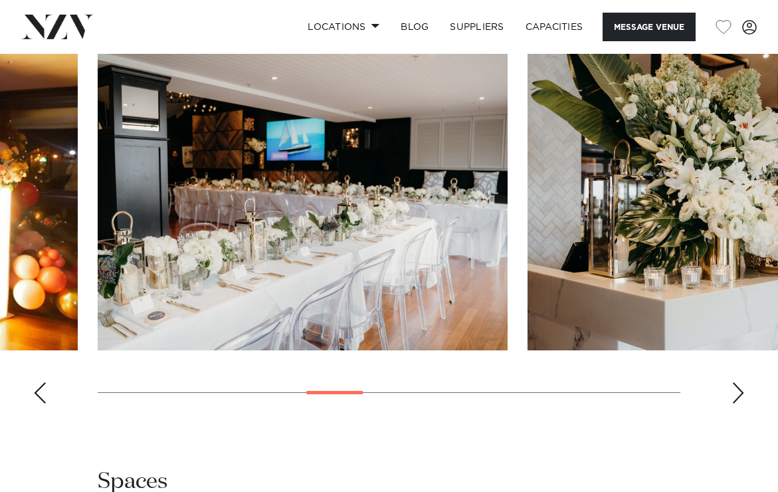
click at [743, 393] on div "Next slide" at bounding box center [737, 392] width 13 height 21
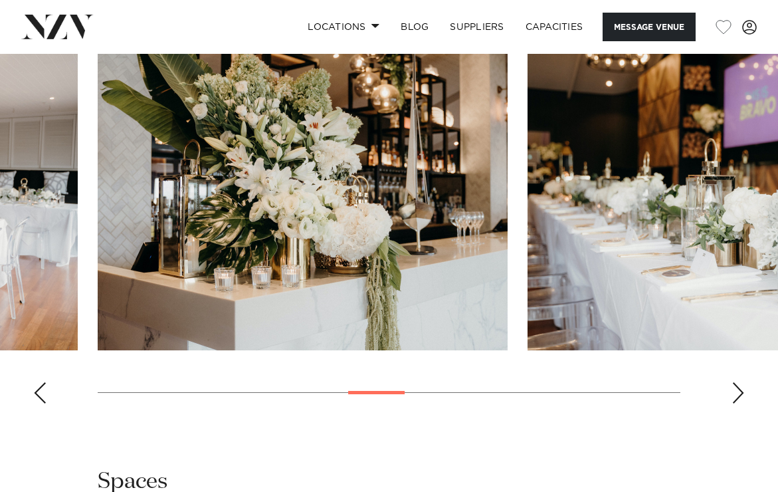
click at [743, 393] on div "Next slide" at bounding box center [737, 392] width 13 height 21
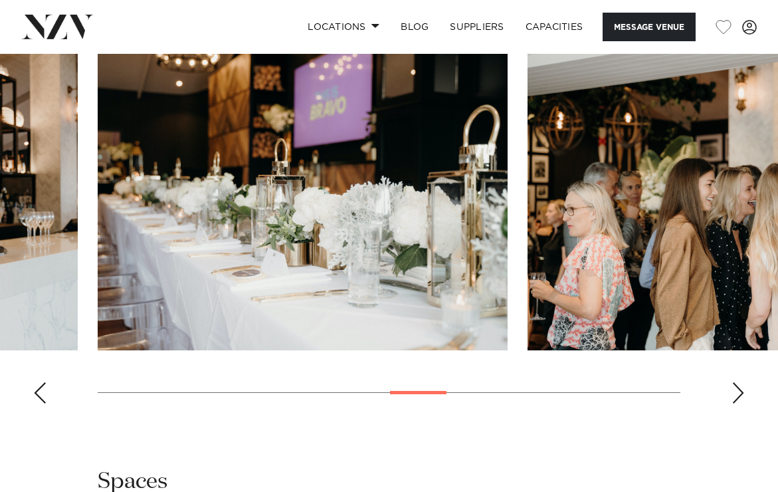
click at [743, 393] on div "Next slide" at bounding box center [737, 392] width 13 height 21
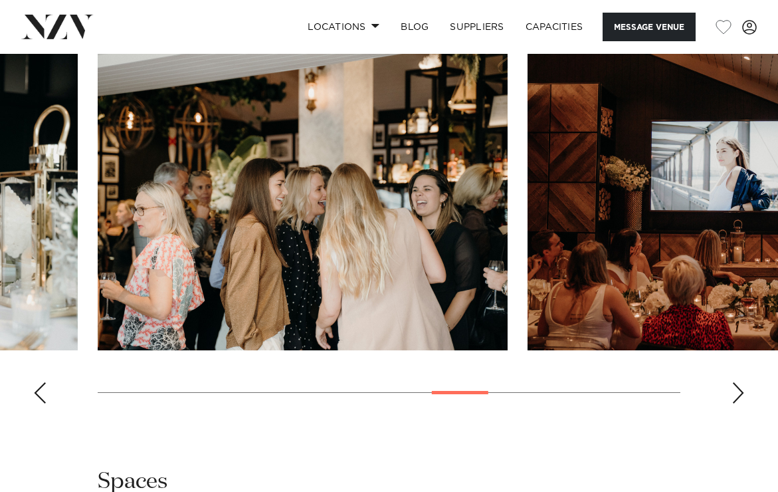
click at [743, 393] on div "Next slide" at bounding box center [737, 392] width 13 height 21
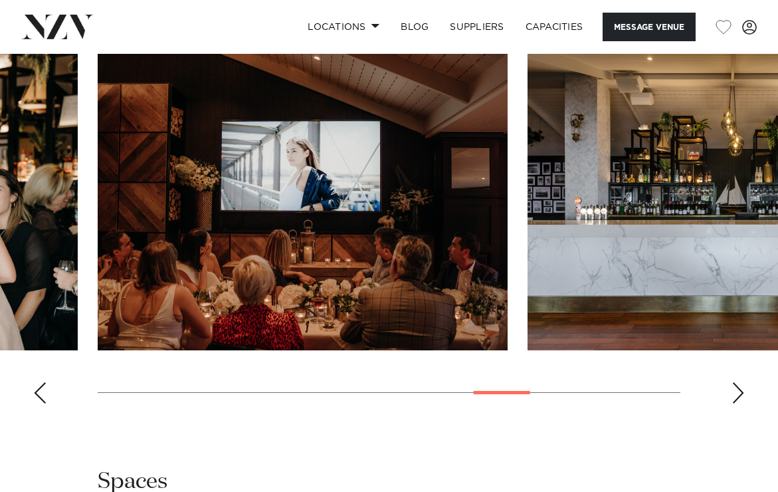
click at [743, 393] on div "Next slide" at bounding box center [737, 392] width 13 height 21
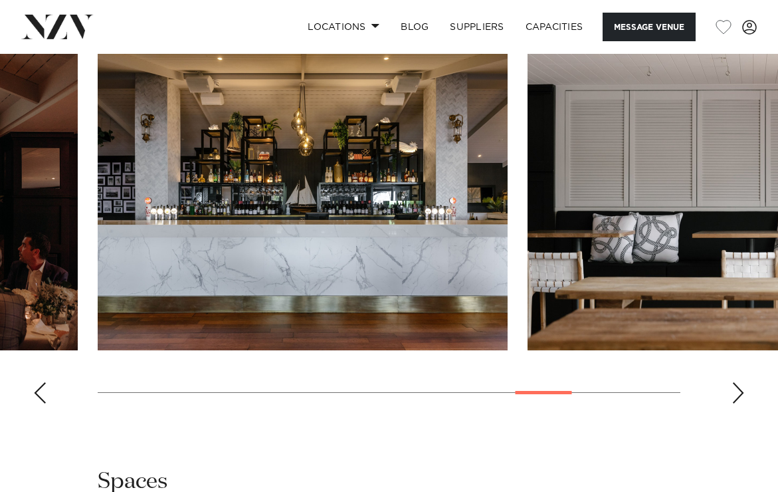
click at [743, 393] on div "Next slide" at bounding box center [737, 392] width 13 height 21
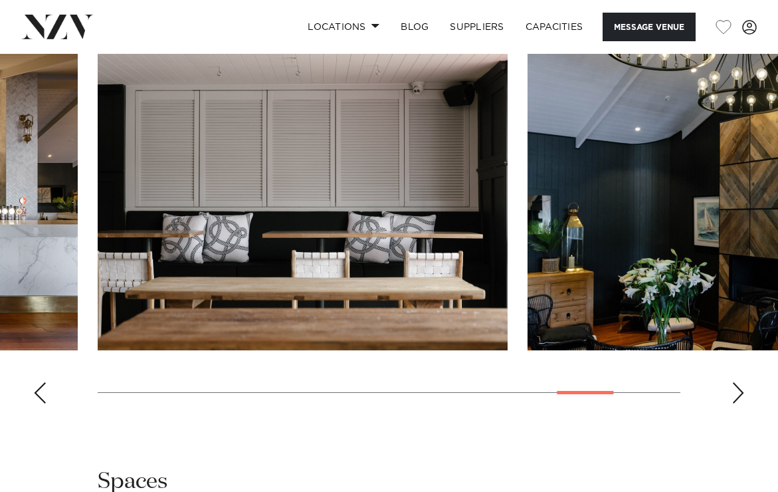
click at [743, 393] on div "Next slide" at bounding box center [737, 392] width 13 height 21
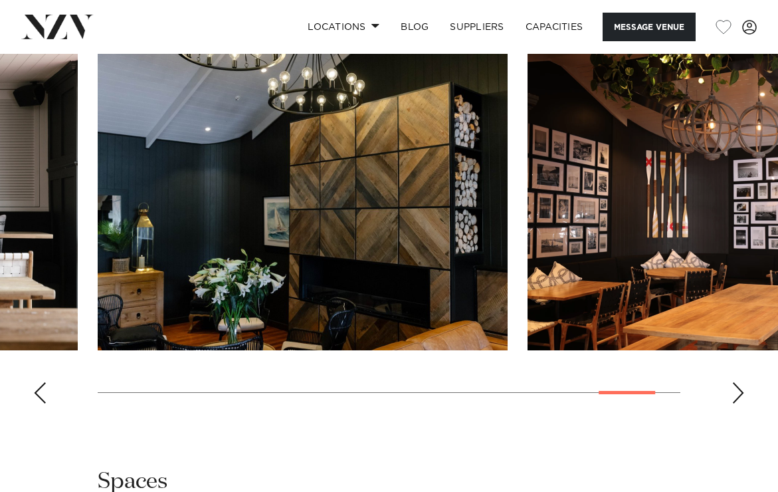
click at [743, 393] on div "Next slide" at bounding box center [737, 392] width 13 height 21
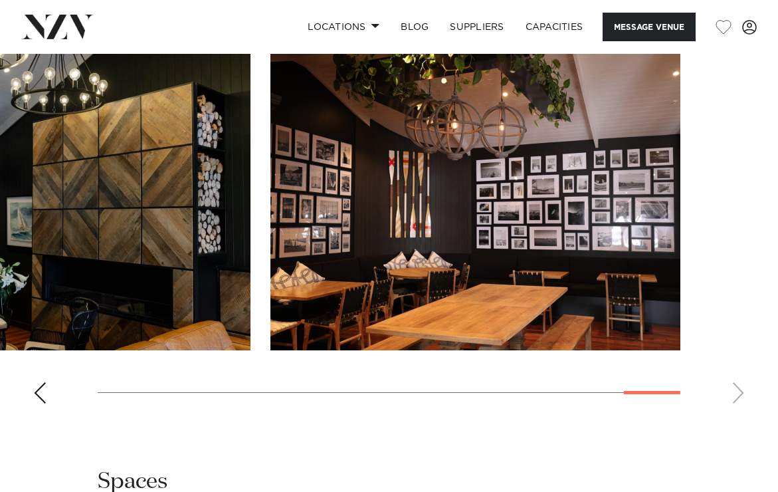
click at [743, 393] on swiper-container at bounding box center [389, 231] width 778 height 365
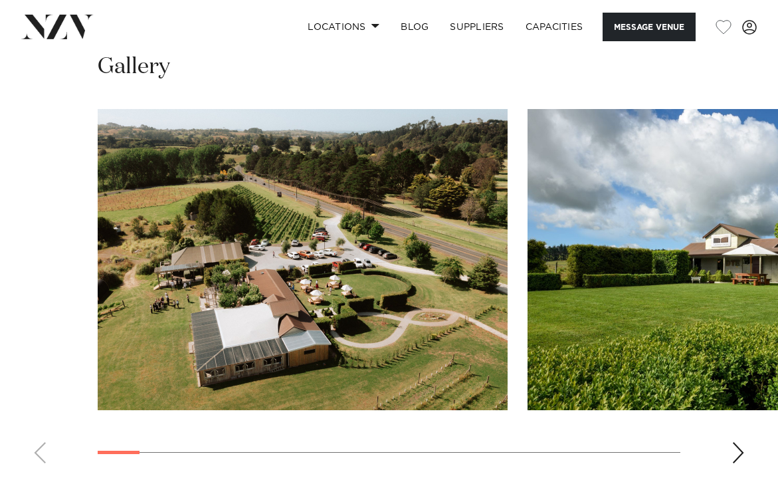
scroll to position [1434, 0]
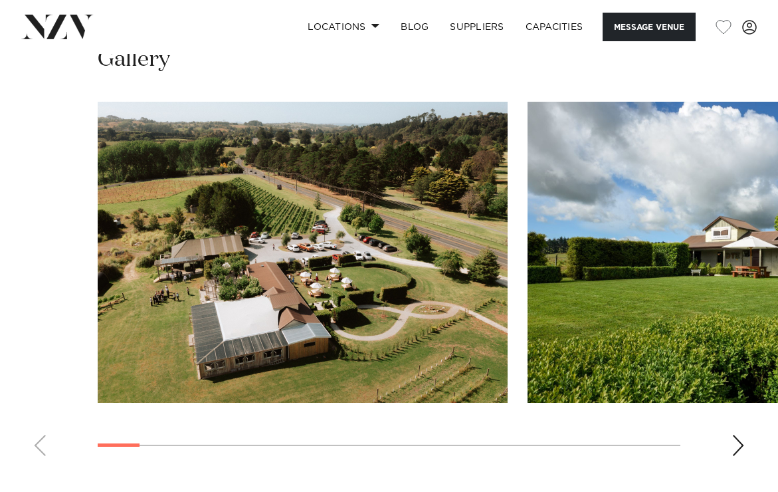
click at [729, 436] on swiper-container at bounding box center [389, 284] width 778 height 365
click at [749, 414] on swiper-container at bounding box center [389, 284] width 778 height 365
click at [737, 434] on div "Next slide" at bounding box center [737, 444] width 13 height 21
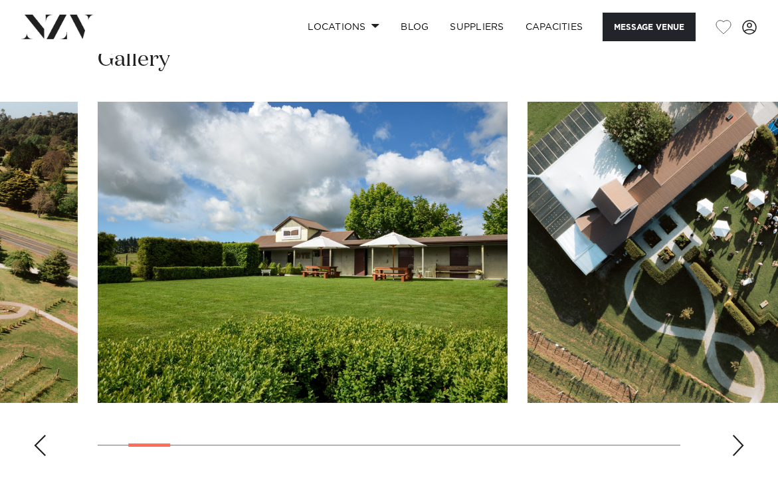
click at [737, 434] on div "Next slide" at bounding box center [737, 444] width 13 height 21
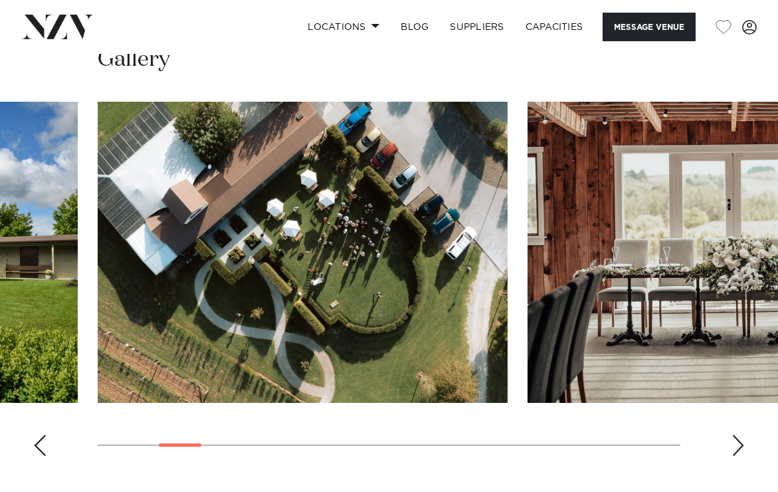
click at [737, 434] on div "Next slide" at bounding box center [737, 444] width 13 height 21
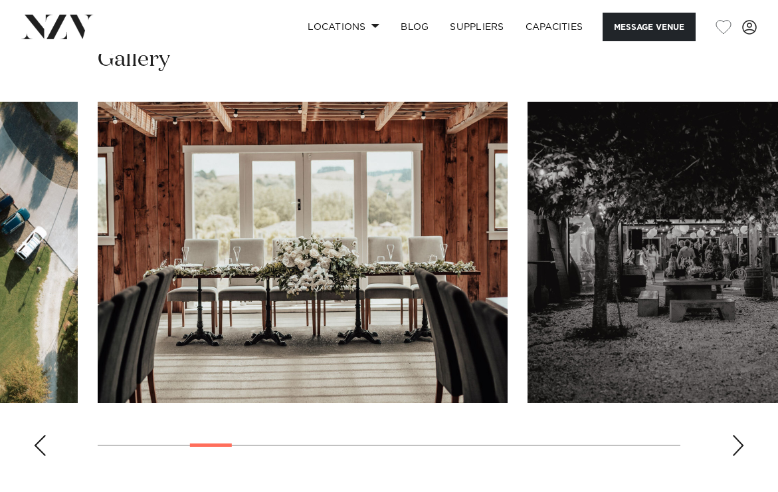
click at [737, 434] on div "Next slide" at bounding box center [737, 444] width 13 height 21
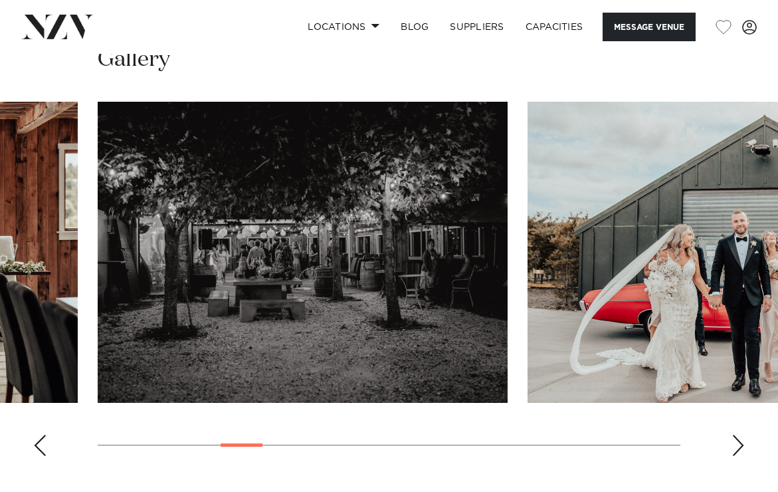
click at [737, 434] on div "Next slide" at bounding box center [737, 444] width 13 height 21
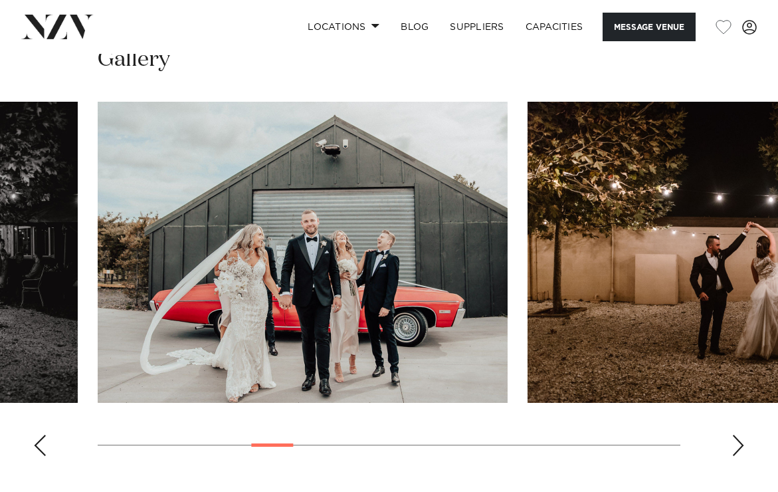
click at [737, 434] on div "Next slide" at bounding box center [737, 444] width 13 height 21
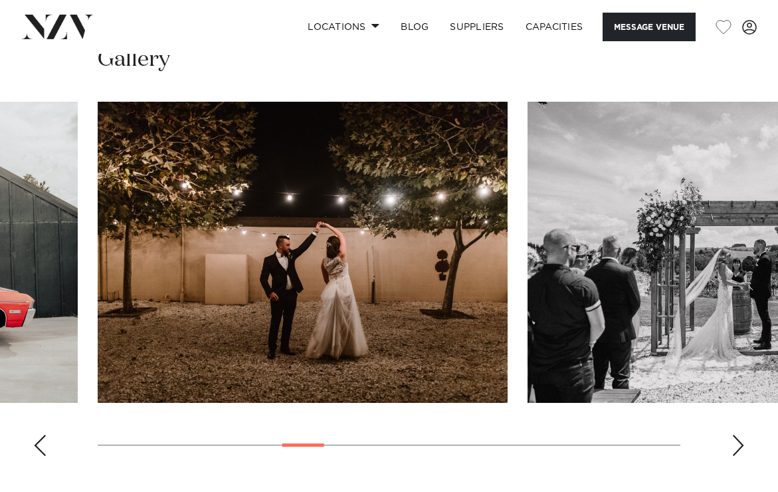
click at [737, 434] on div "Next slide" at bounding box center [737, 444] width 13 height 21
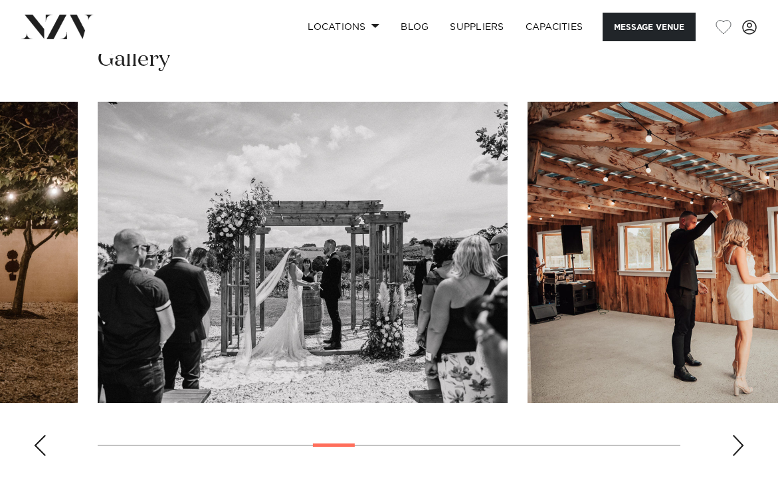
click at [737, 434] on div "Next slide" at bounding box center [737, 444] width 13 height 21
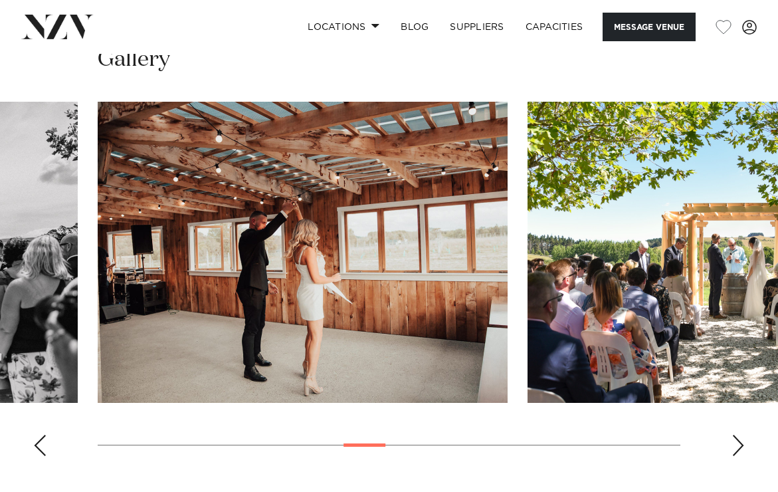
click at [737, 434] on div "Next slide" at bounding box center [737, 444] width 13 height 21
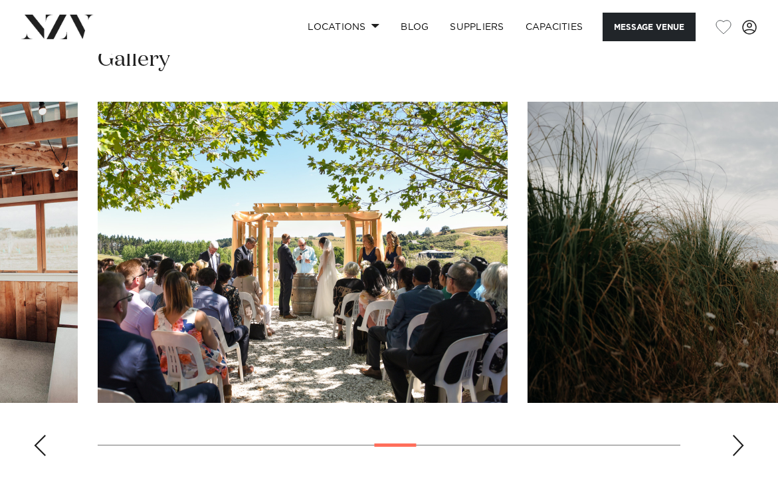
click at [737, 434] on div "Next slide" at bounding box center [737, 444] width 13 height 21
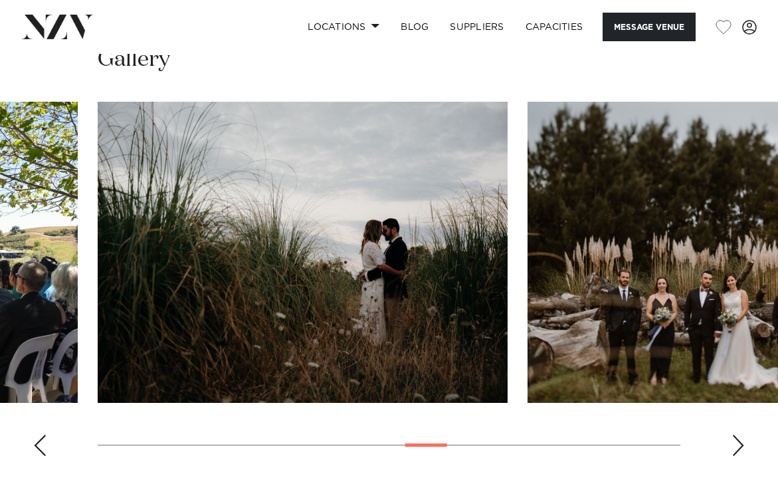
click at [737, 434] on div "Next slide" at bounding box center [737, 444] width 13 height 21
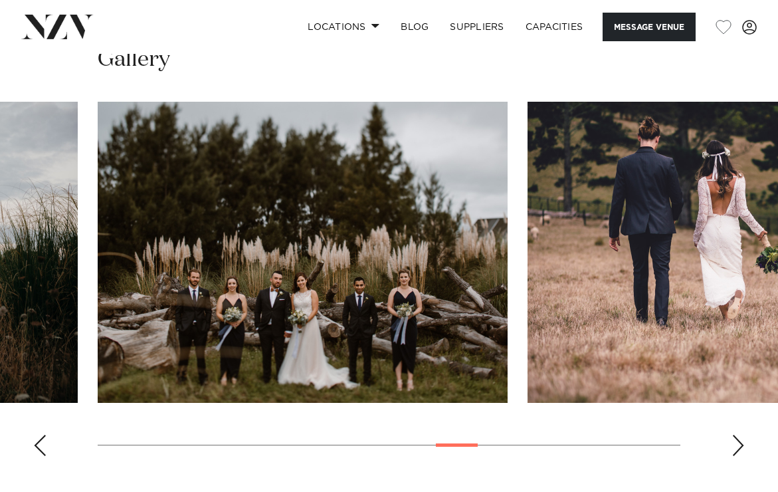
click at [737, 434] on div "Next slide" at bounding box center [737, 444] width 13 height 21
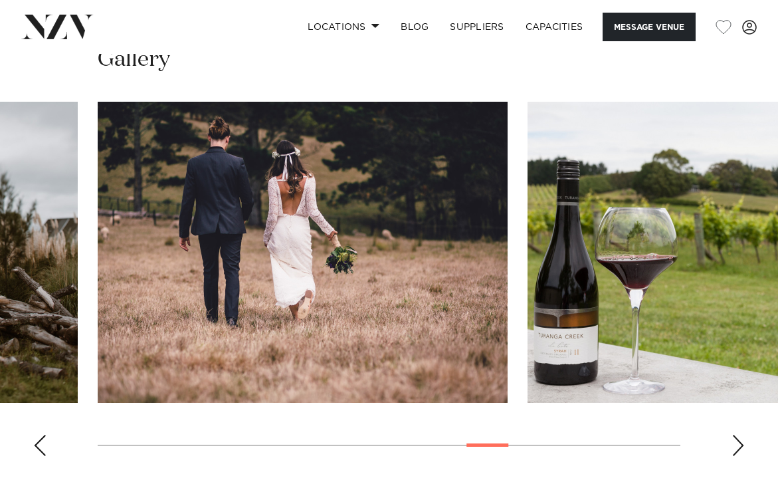
click at [737, 434] on div "Next slide" at bounding box center [737, 444] width 13 height 21
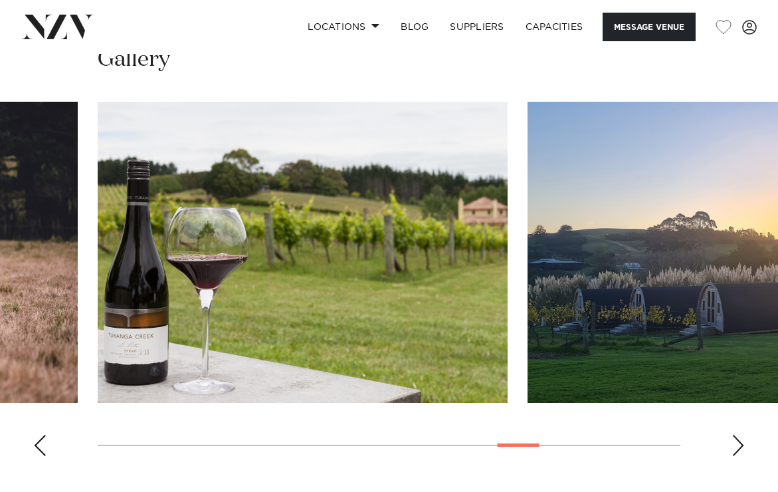
click at [737, 434] on div "Next slide" at bounding box center [737, 444] width 13 height 21
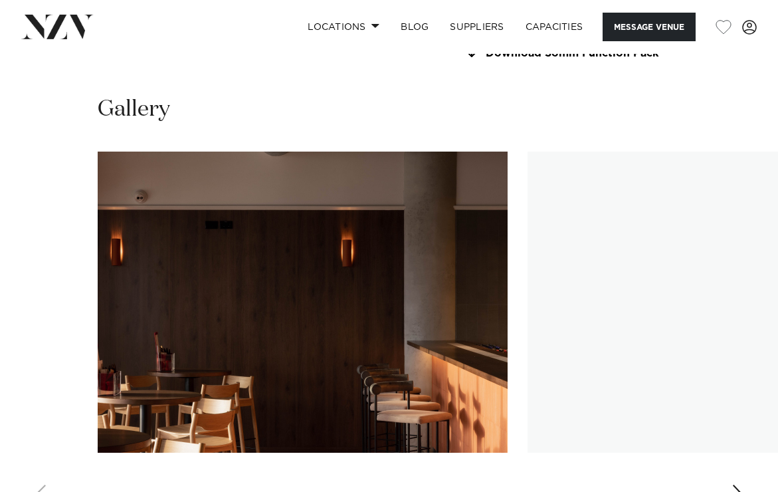
scroll to position [1157, 0]
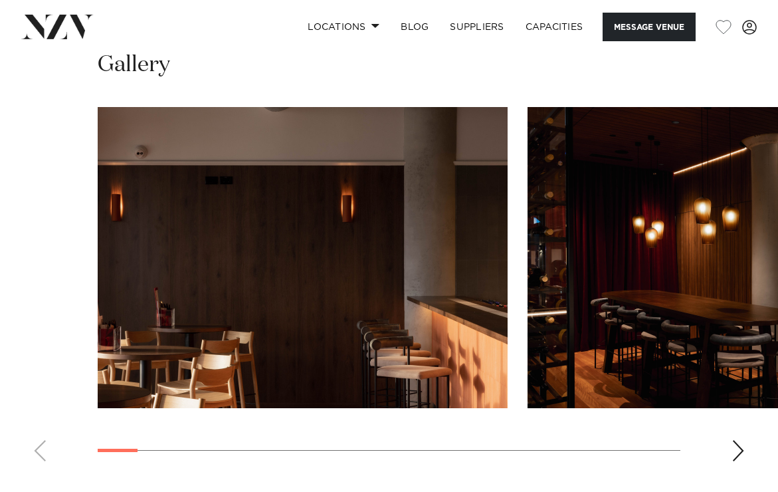
click at [735, 447] on div "Next slide" at bounding box center [737, 450] width 13 height 21
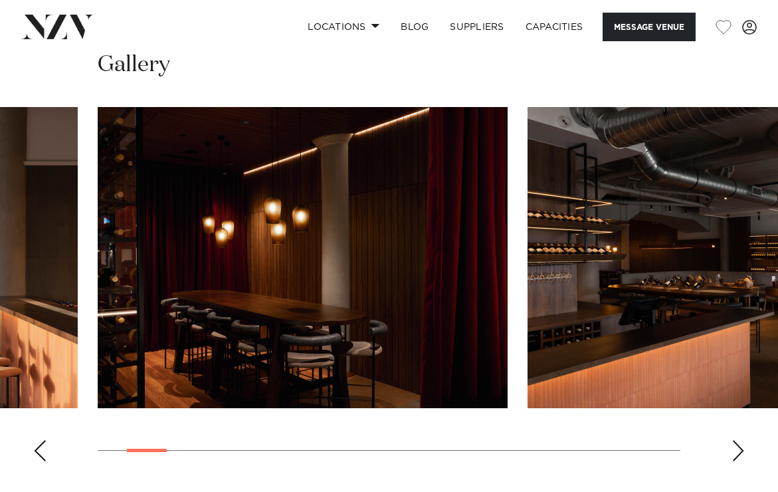
click at [735, 447] on div "Next slide" at bounding box center [737, 450] width 13 height 21
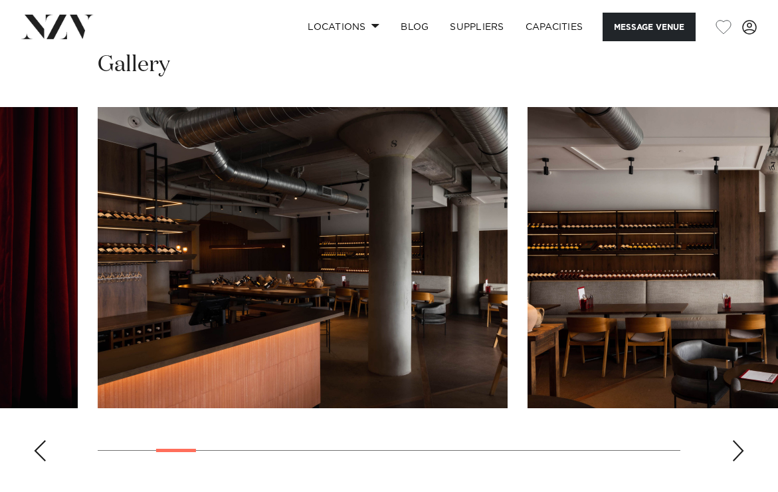
click at [735, 447] on div "Next slide" at bounding box center [737, 450] width 13 height 21
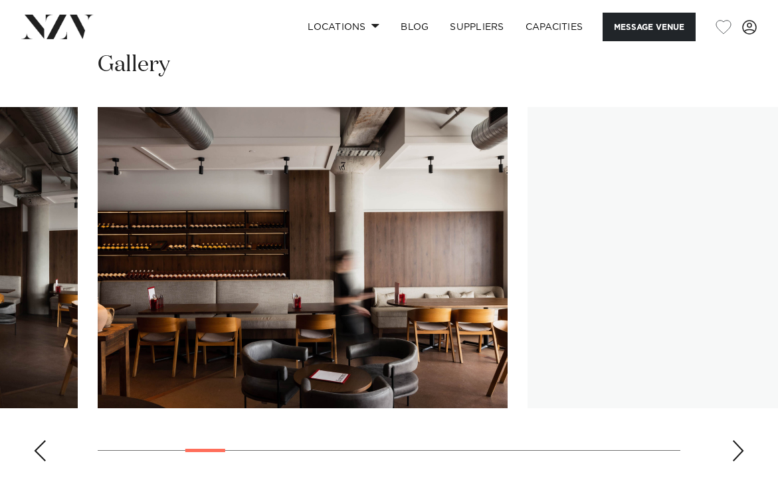
click at [735, 447] on div "Next slide" at bounding box center [737, 450] width 13 height 21
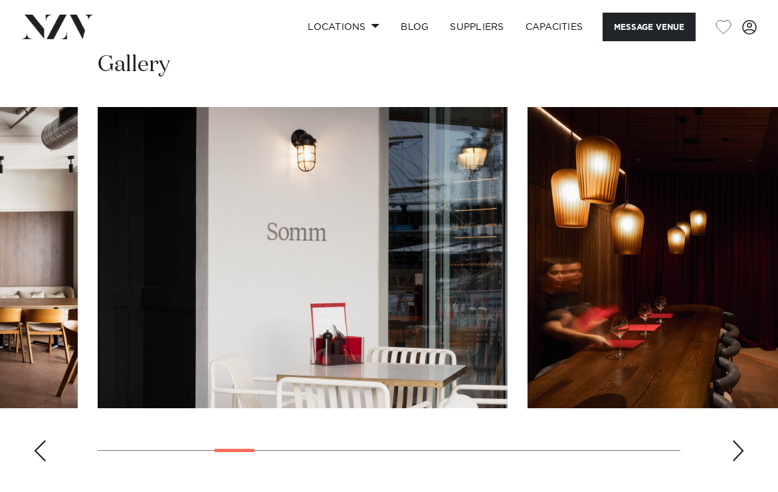
click at [735, 447] on div "Next slide" at bounding box center [737, 450] width 13 height 21
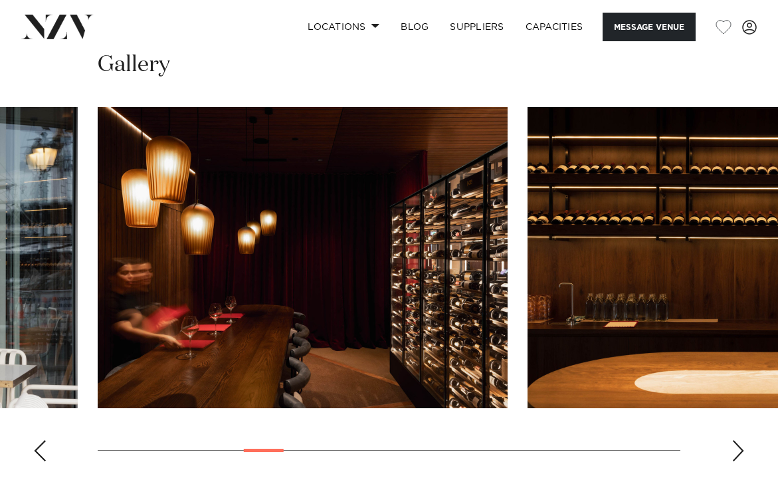
click at [735, 447] on div "Next slide" at bounding box center [737, 450] width 13 height 21
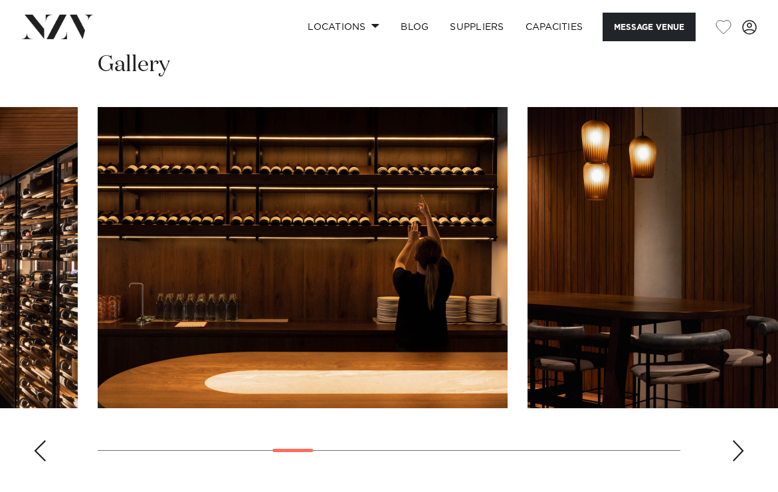
click at [735, 447] on div "Next slide" at bounding box center [737, 450] width 13 height 21
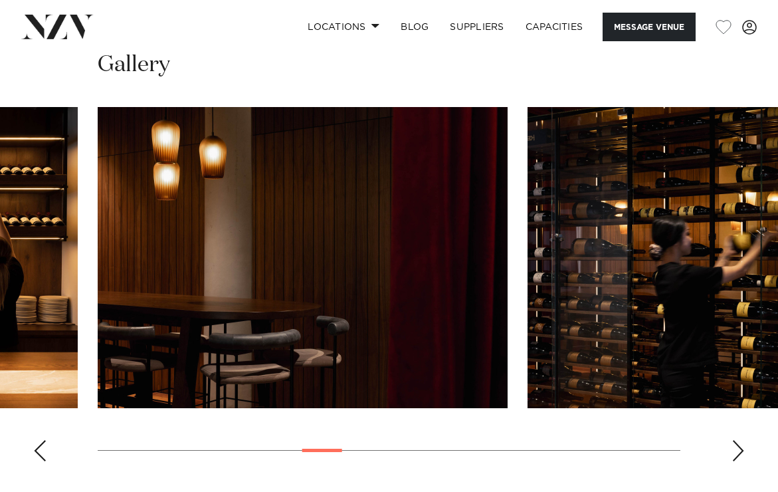
click at [735, 447] on div "Next slide" at bounding box center [737, 450] width 13 height 21
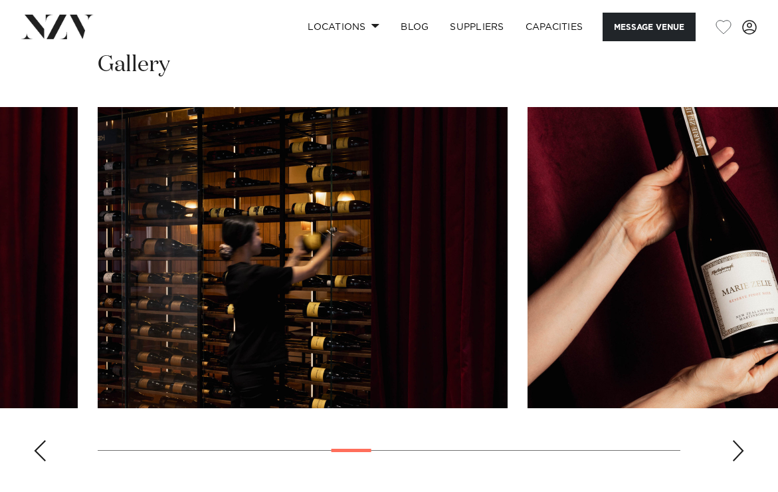
click at [735, 447] on div "Next slide" at bounding box center [737, 450] width 13 height 21
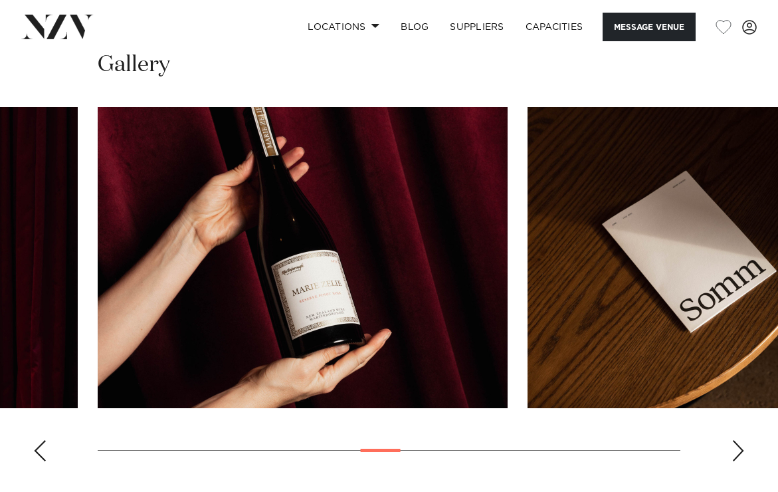
click at [735, 447] on div "Next slide" at bounding box center [737, 450] width 13 height 21
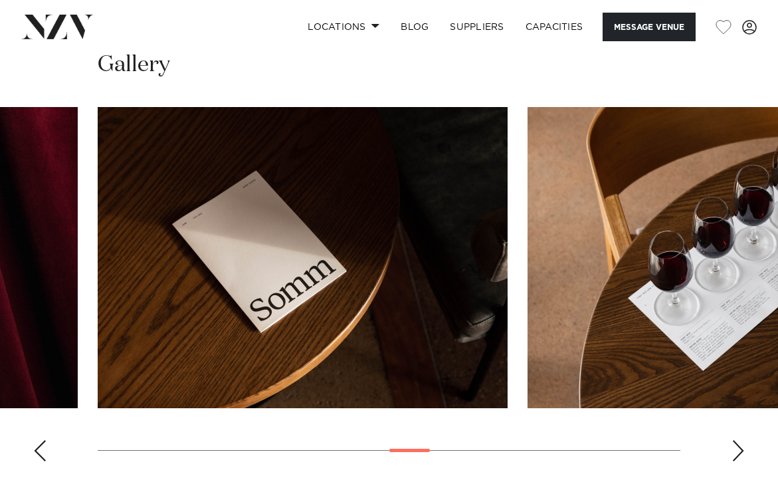
click at [735, 447] on div "Next slide" at bounding box center [737, 450] width 13 height 21
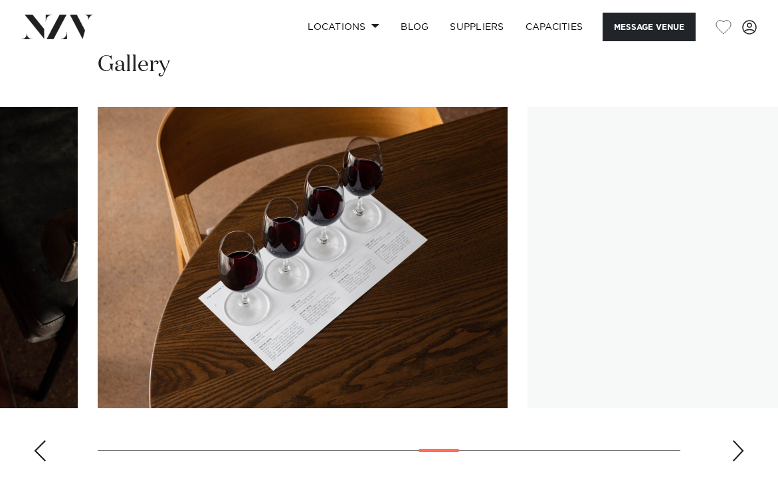
click at [735, 447] on div "Next slide" at bounding box center [737, 450] width 13 height 21
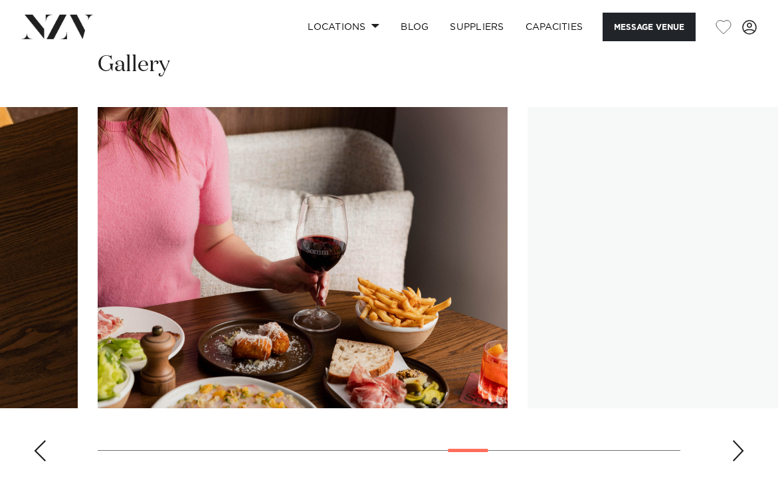
click at [735, 447] on div "Next slide" at bounding box center [737, 450] width 13 height 21
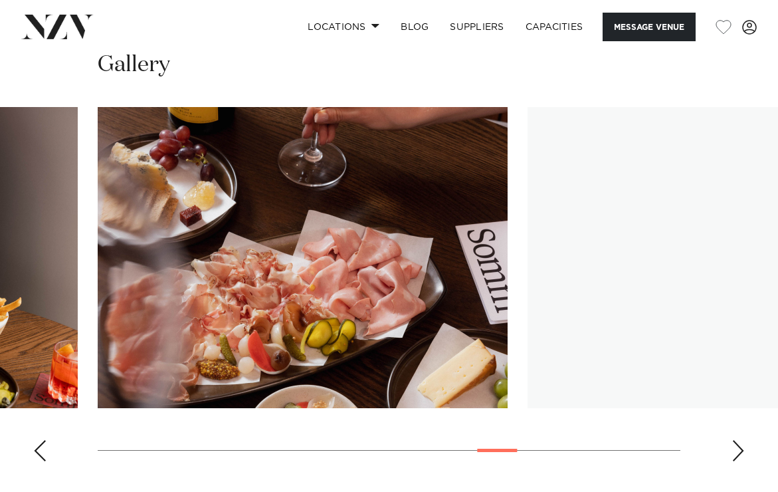
click at [735, 447] on div "Next slide" at bounding box center [737, 450] width 13 height 21
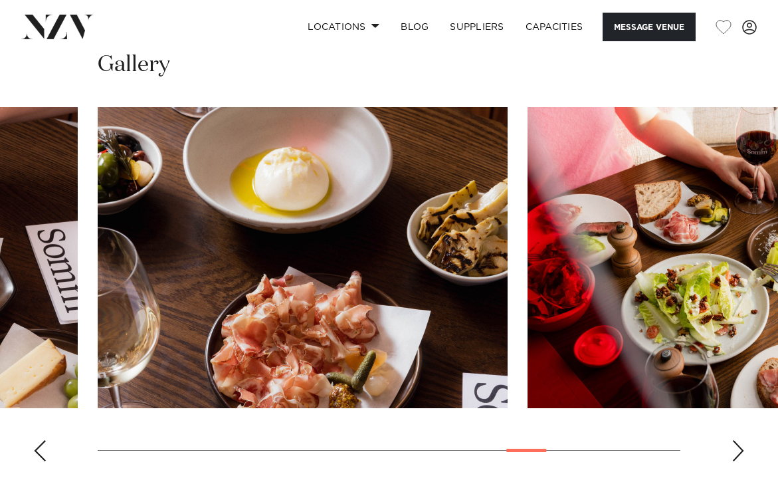
click at [735, 447] on div "Next slide" at bounding box center [737, 450] width 13 height 21
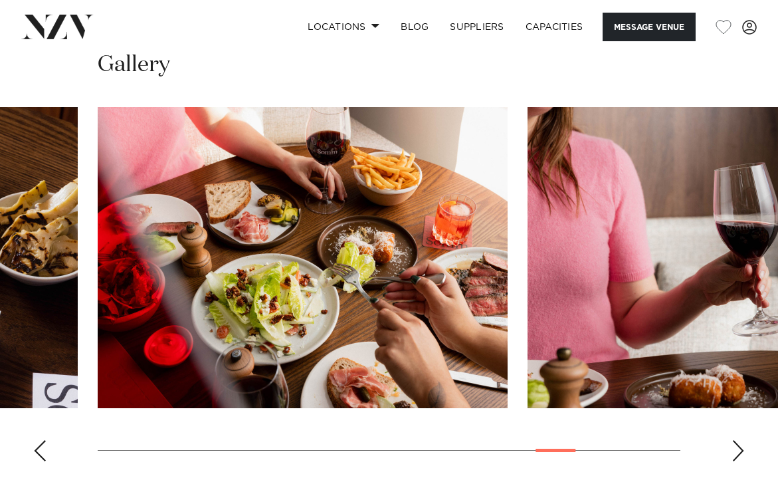
click at [735, 447] on div "Next slide" at bounding box center [737, 450] width 13 height 21
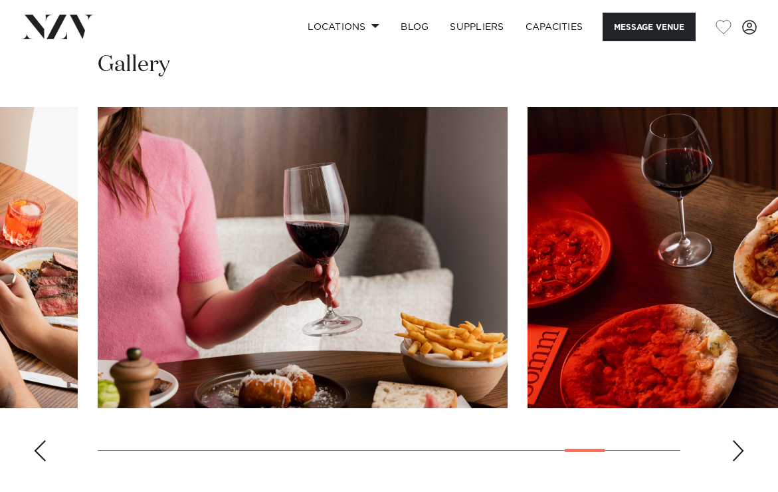
click at [735, 447] on div "Next slide" at bounding box center [737, 450] width 13 height 21
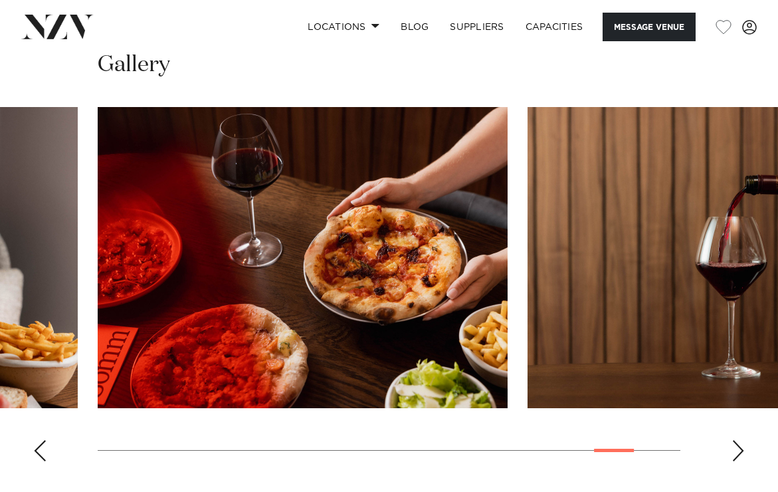
click at [735, 447] on div "Next slide" at bounding box center [737, 450] width 13 height 21
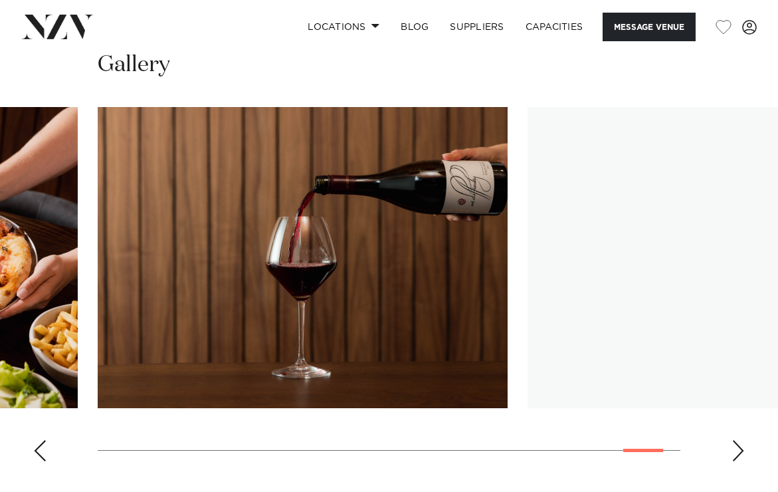
click at [735, 447] on div "Next slide" at bounding box center [737, 450] width 13 height 21
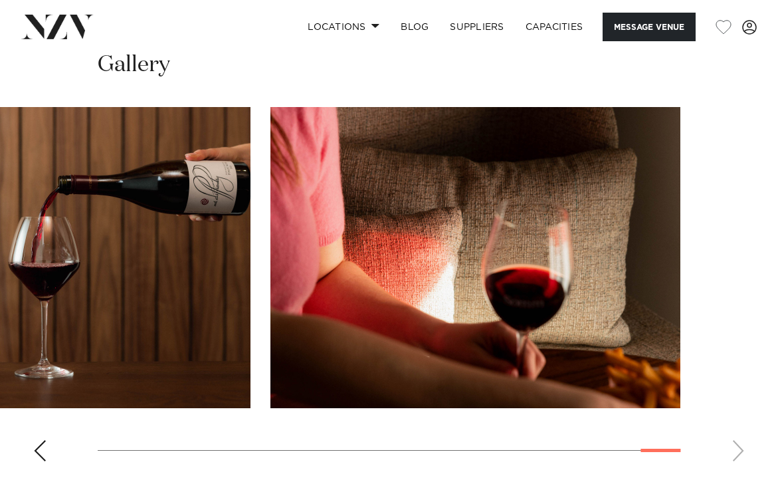
click at [735, 447] on swiper-container at bounding box center [389, 289] width 778 height 365
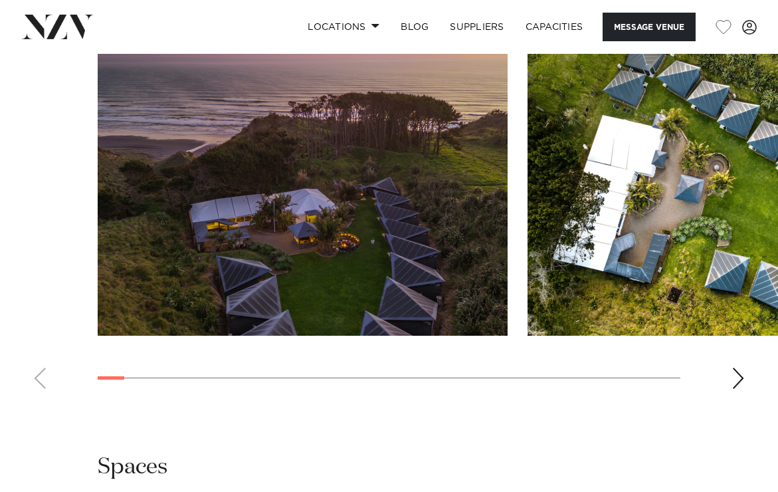
scroll to position [1683, 0]
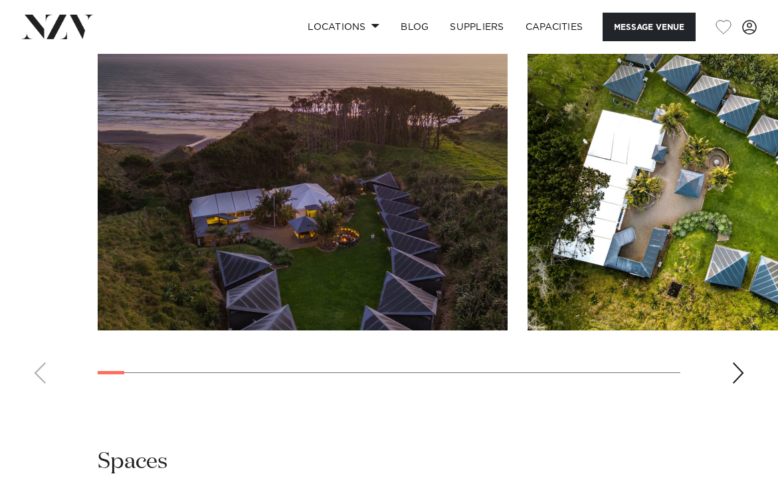
click at [741, 373] on div "Next slide" at bounding box center [737, 372] width 13 height 21
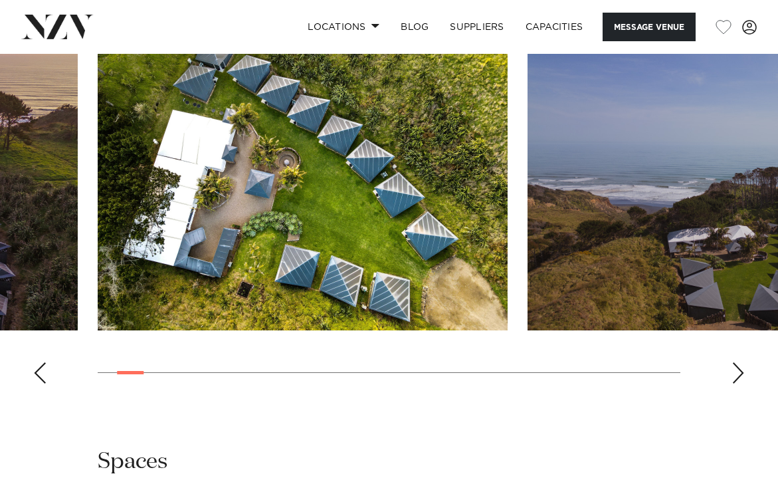
click at [741, 373] on div "Next slide" at bounding box center [737, 372] width 13 height 21
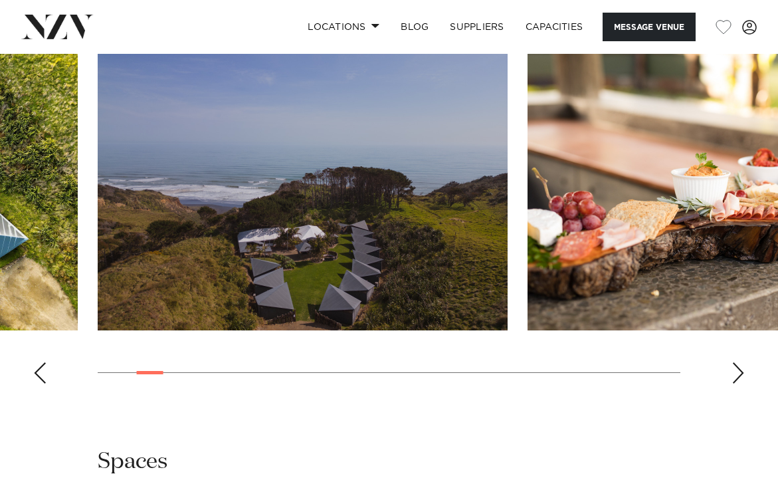
click at [741, 373] on div "Next slide" at bounding box center [737, 372] width 13 height 21
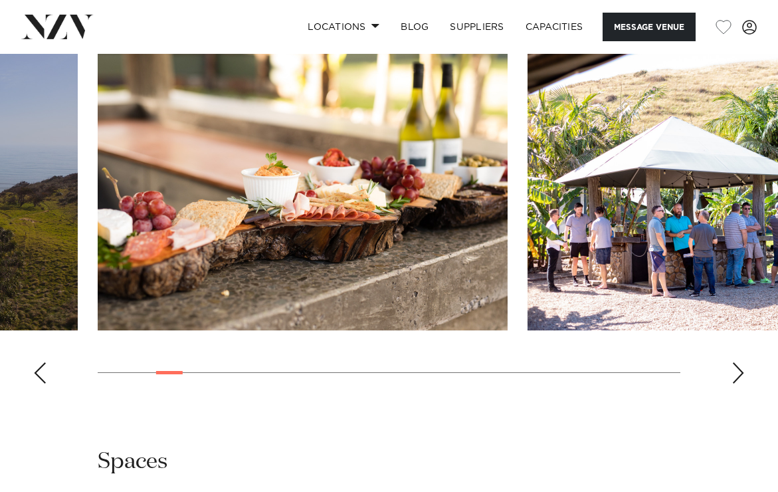
click at [741, 373] on div "Next slide" at bounding box center [737, 372] width 13 height 21
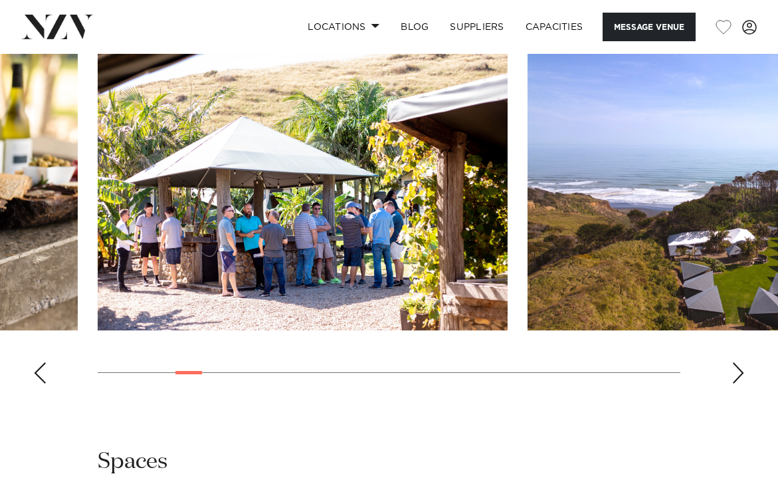
click at [741, 373] on div "Next slide" at bounding box center [737, 372] width 13 height 21
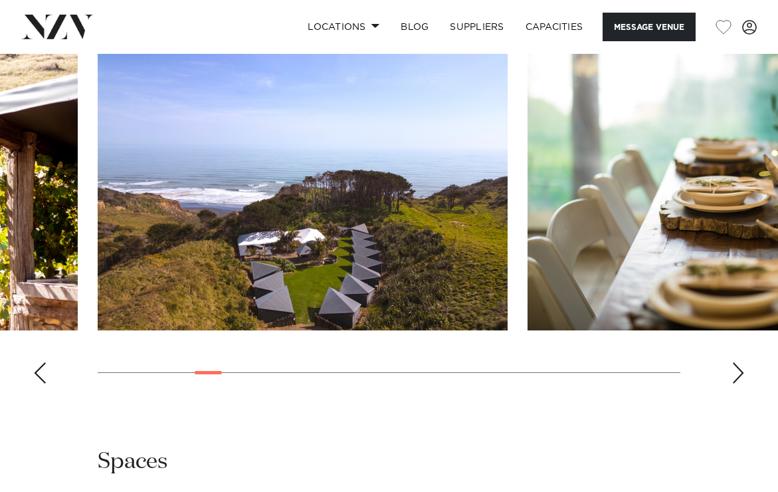
click at [741, 373] on div "Next slide" at bounding box center [737, 372] width 13 height 21
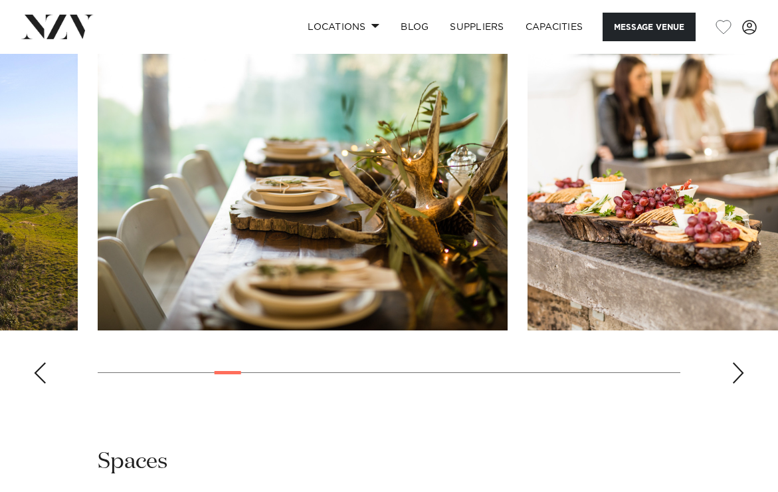
click at [741, 373] on div "Next slide" at bounding box center [737, 372] width 13 height 21
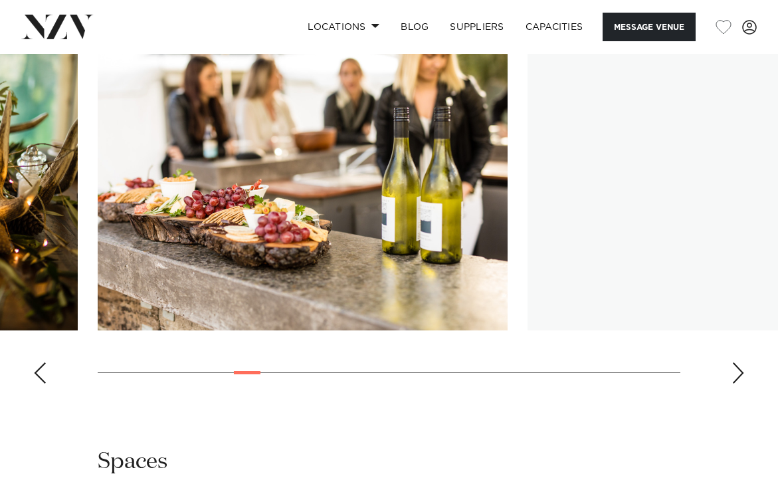
click at [741, 373] on div "Next slide" at bounding box center [737, 372] width 13 height 21
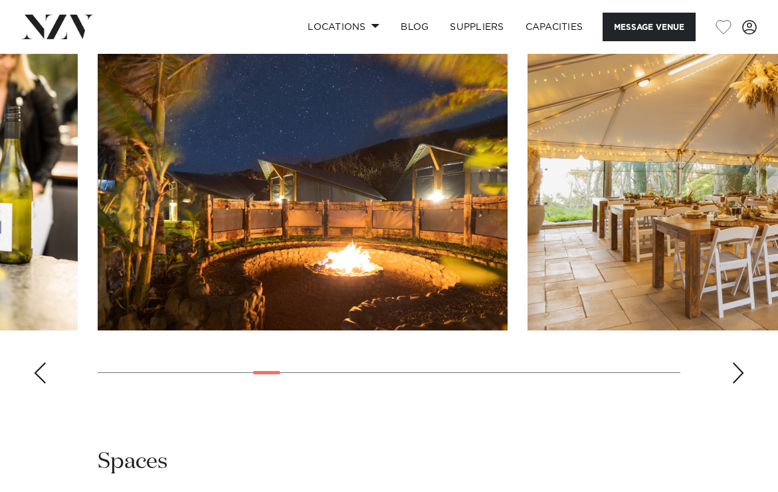
click at [741, 373] on div "Next slide" at bounding box center [737, 372] width 13 height 21
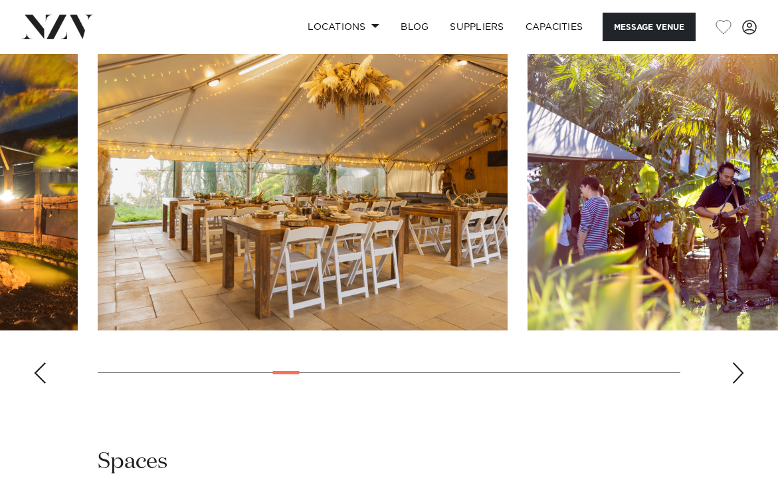
click at [741, 373] on div "Next slide" at bounding box center [737, 372] width 13 height 21
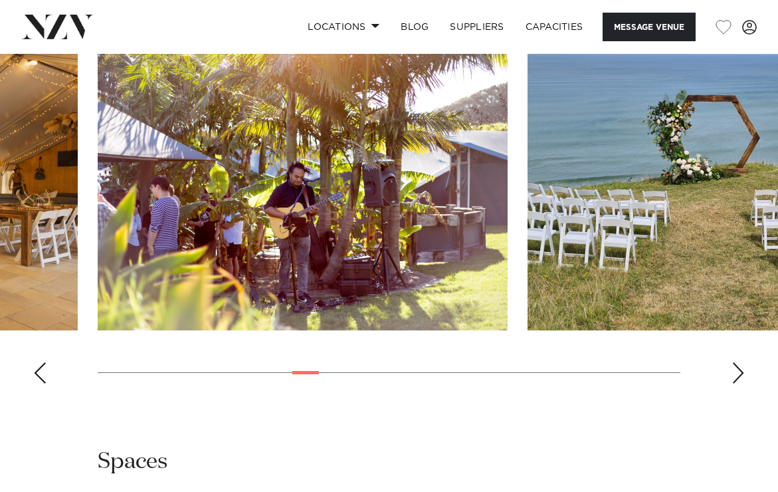
click at [741, 373] on div "Next slide" at bounding box center [737, 372] width 13 height 21
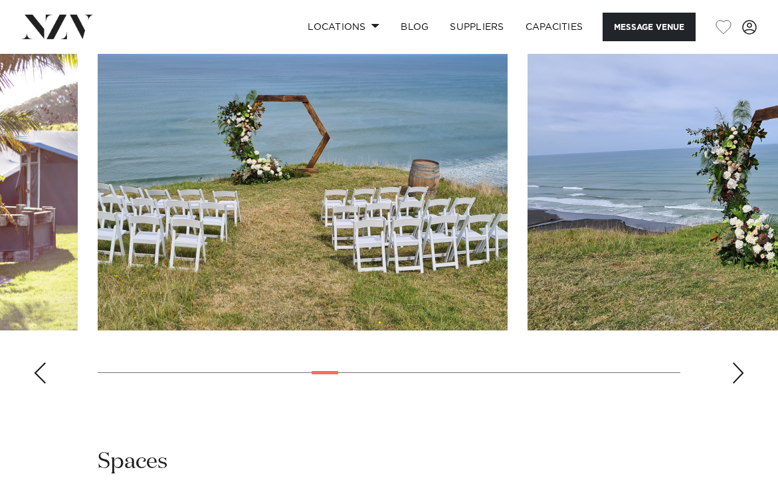
click at [741, 373] on div "Next slide" at bounding box center [737, 372] width 13 height 21
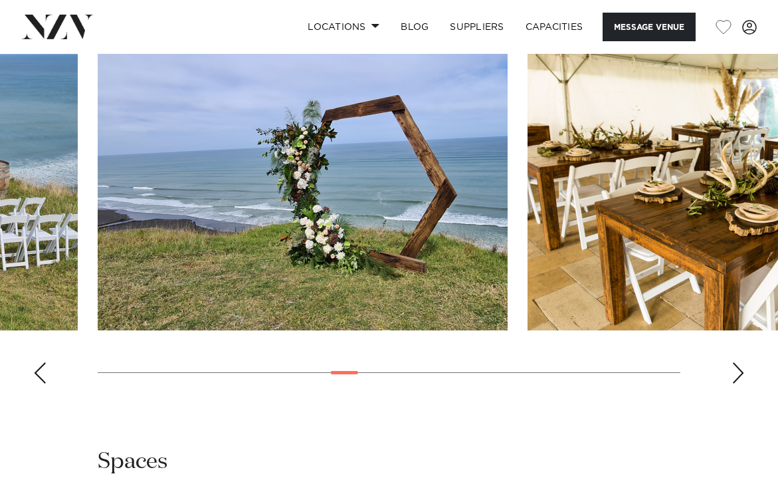
click at [741, 373] on div "Next slide" at bounding box center [737, 372] width 13 height 21
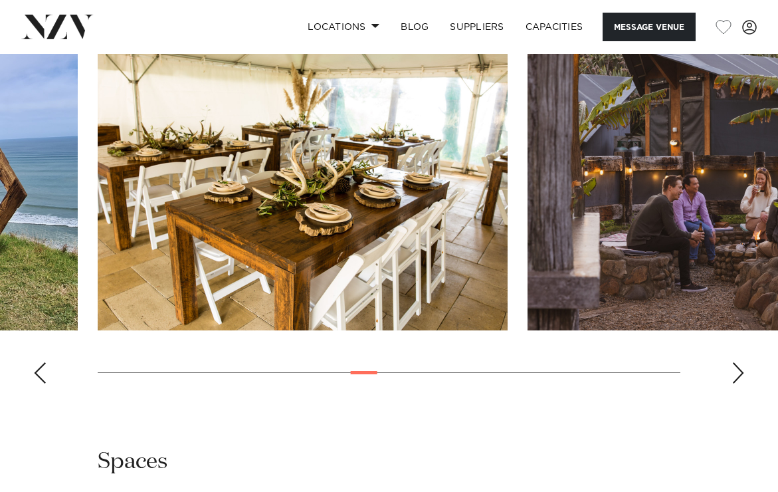
click at [741, 373] on div "Next slide" at bounding box center [737, 372] width 13 height 21
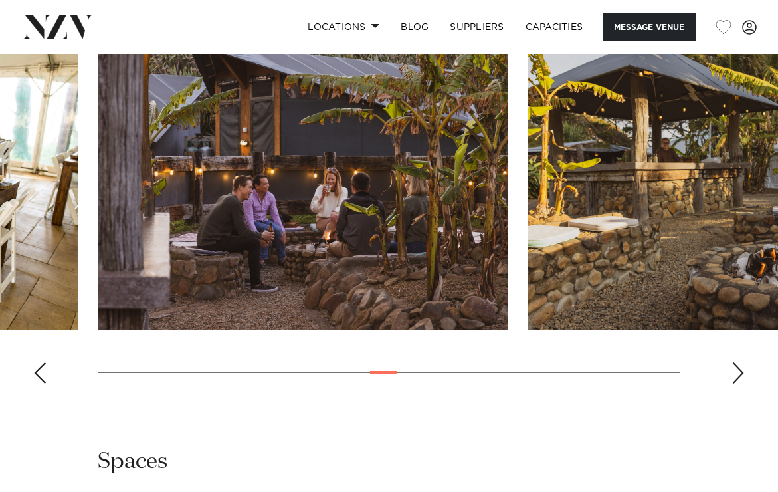
click at [741, 373] on div "Next slide" at bounding box center [737, 372] width 13 height 21
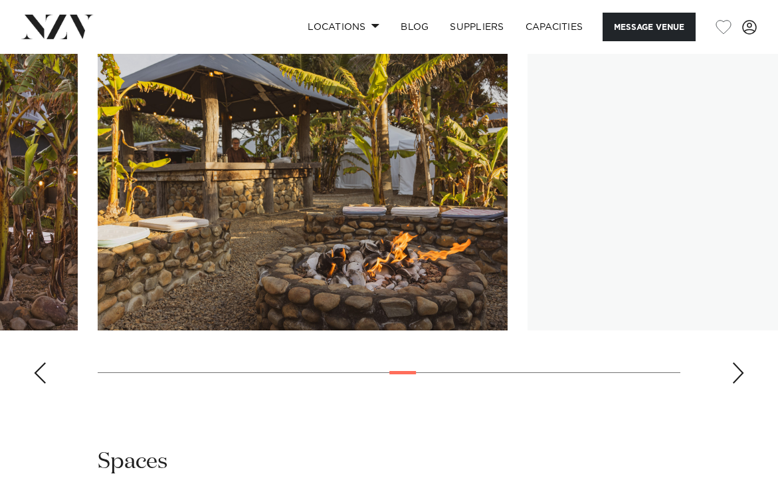
click at [741, 373] on div "Next slide" at bounding box center [737, 372] width 13 height 21
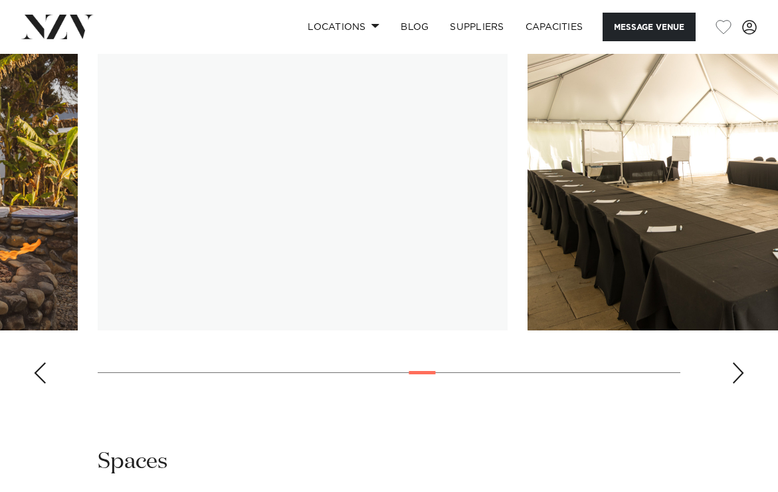
click at [741, 373] on div "Next slide" at bounding box center [737, 372] width 13 height 21
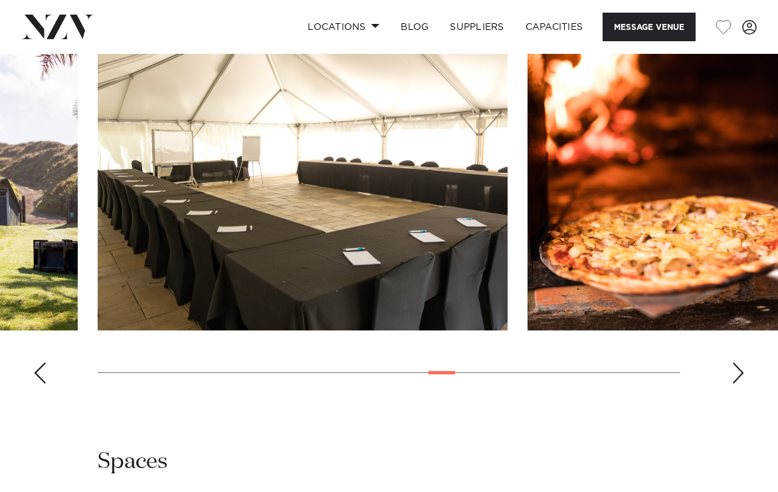
click at [741, 373] on div "Next slide" at bounding box center [737, 372] width 13 height 21
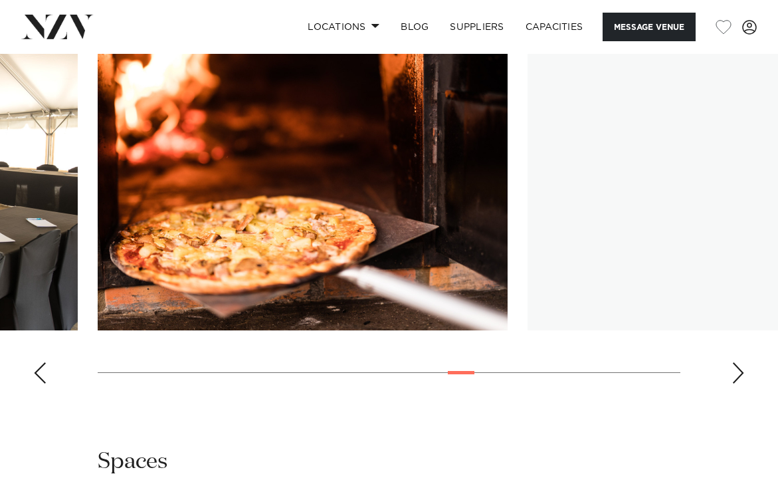
click at [741, 373] on div "Next slide" at bounding box center [737, 372] width 13 height 21
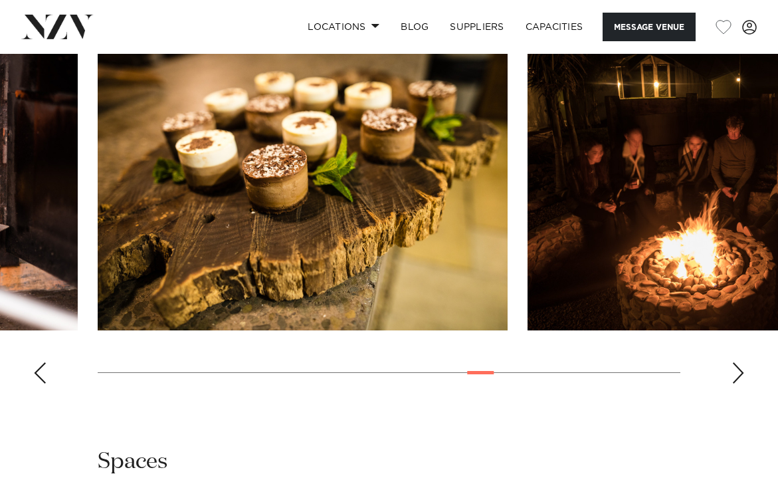
click at [741, 373] on div "Next slide" at bounding box center [737, 372] width 13 height 21
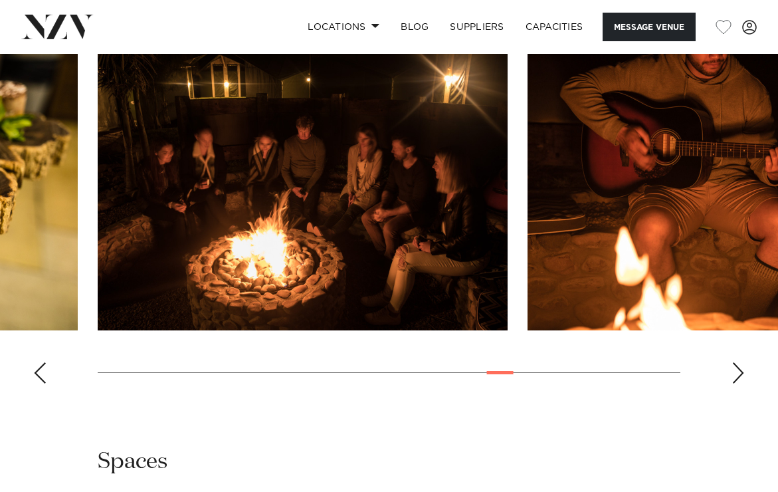
click at [741, 373] on div "Next slide" at bounding box center [737, 372] width 13 height 21
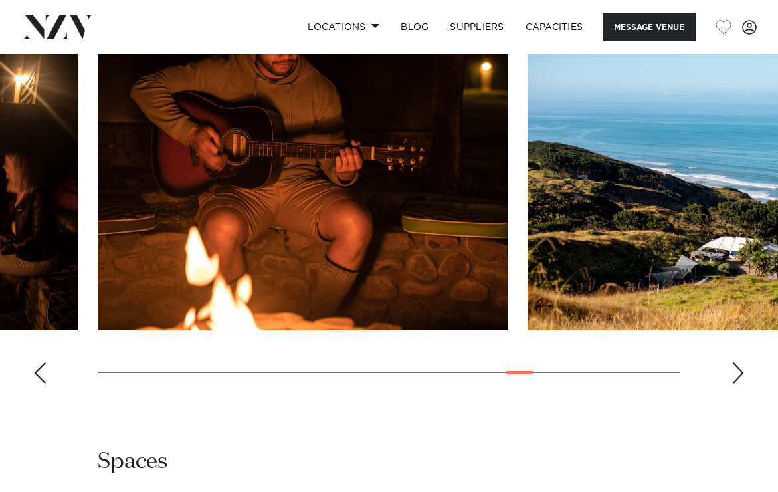
click at [741, 373] on div "Next slide" at bounding box center [737, 372] width 13 height 21
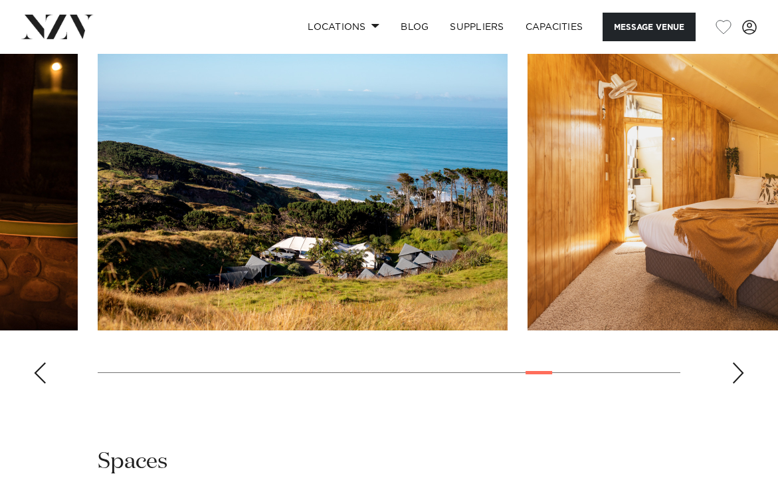
click at [741, 373] on div "Next slide" at bounding box center [737, 372] width 13 height 21
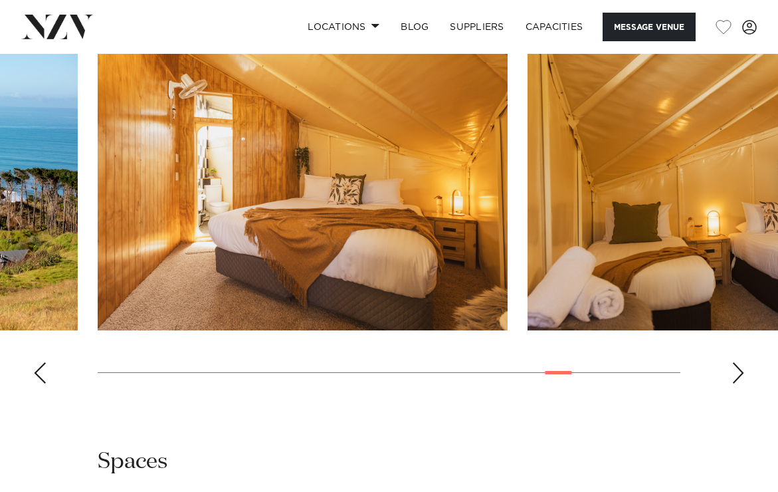
click at [741, 373] on div "Next slide" at bounding box center [737, 372] width 13 height 21
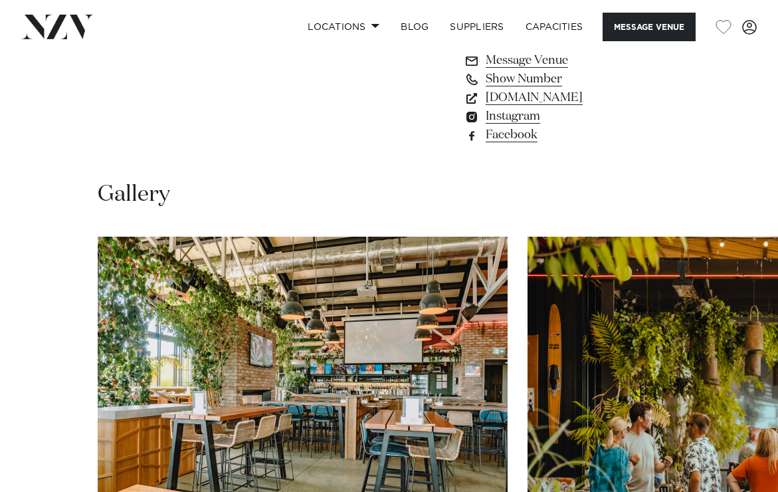
scroll to position [1215, 0]
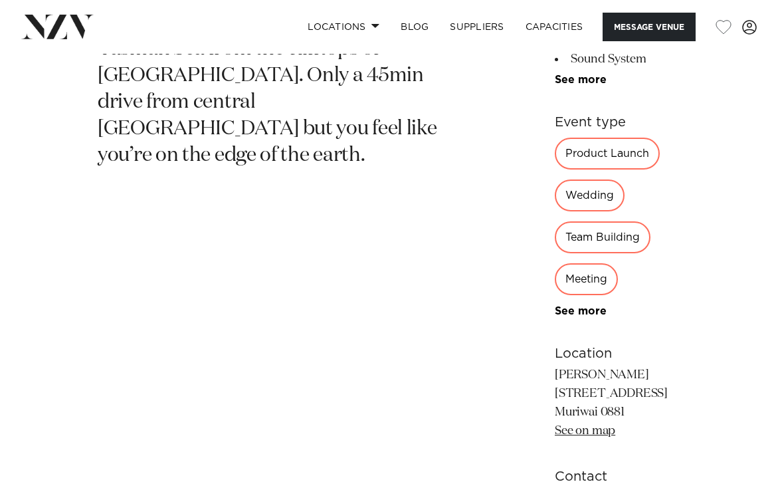
scroll to position [603, 0]
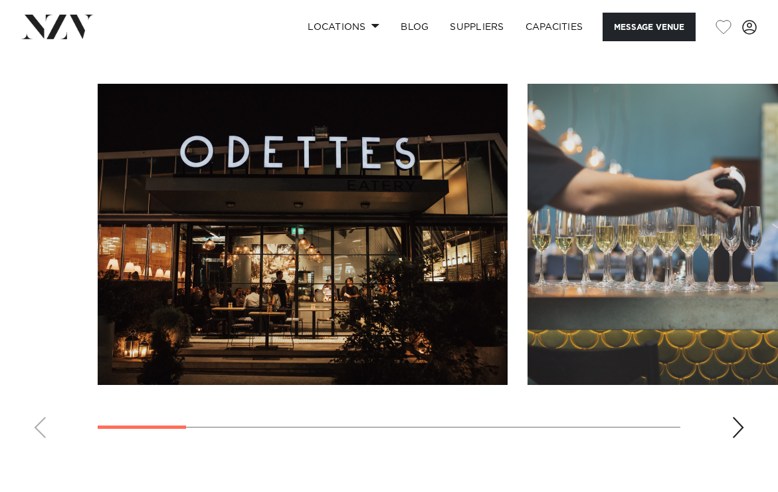
scroll to position [1126, 0]
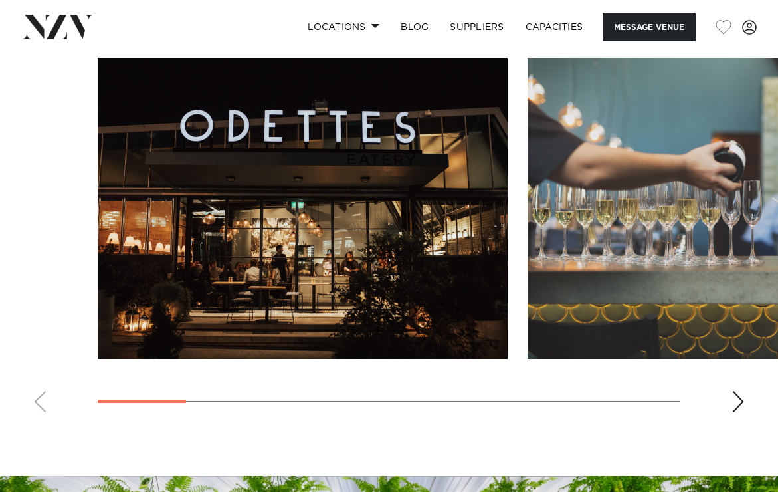
click at [736, 402] on div "Next slide" at bounding box center [737, 401] width 13 height 21
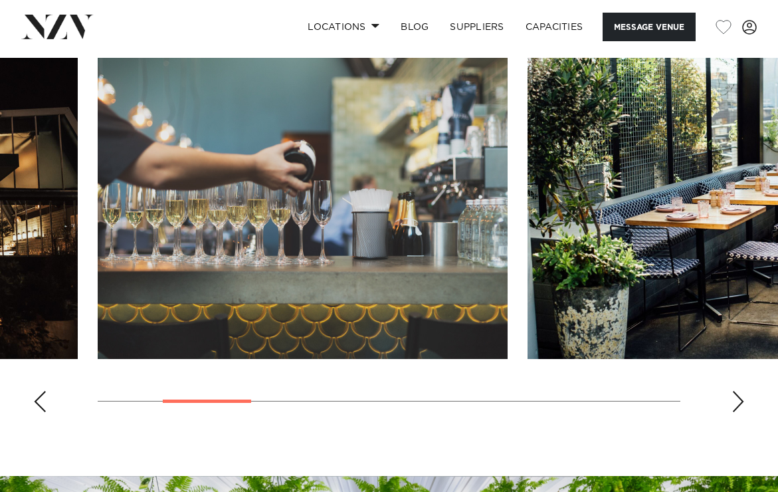
click at [736, 402] on div "Next slide" at bounding box center [737, 401] width 13 height 21
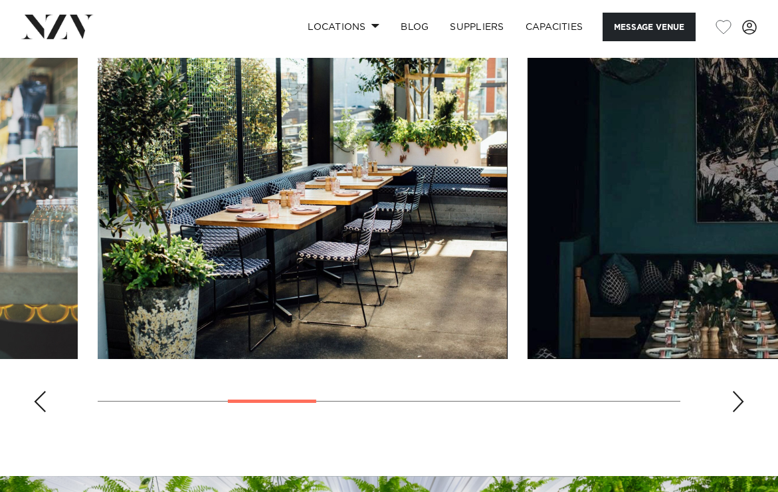
click at [736, 402] on div "Next slide" at bounding box center [737, 401] width 13 height 21
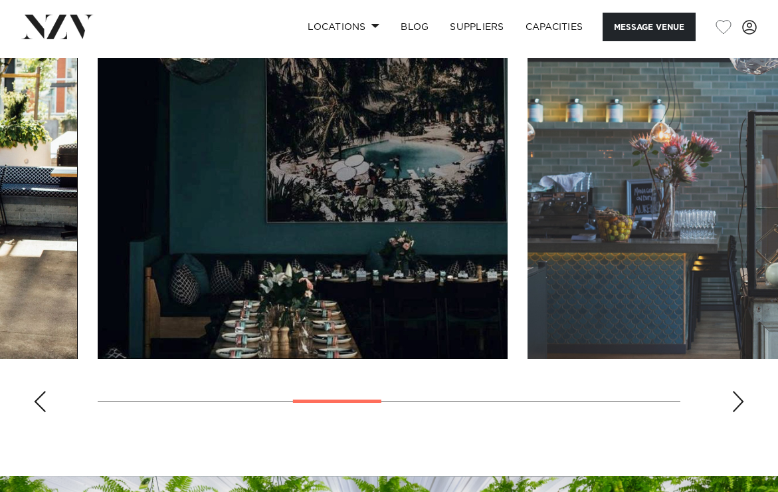
click at [736, 402] on div "Next slide" at bounding box center [737, 401] width 13 height 21
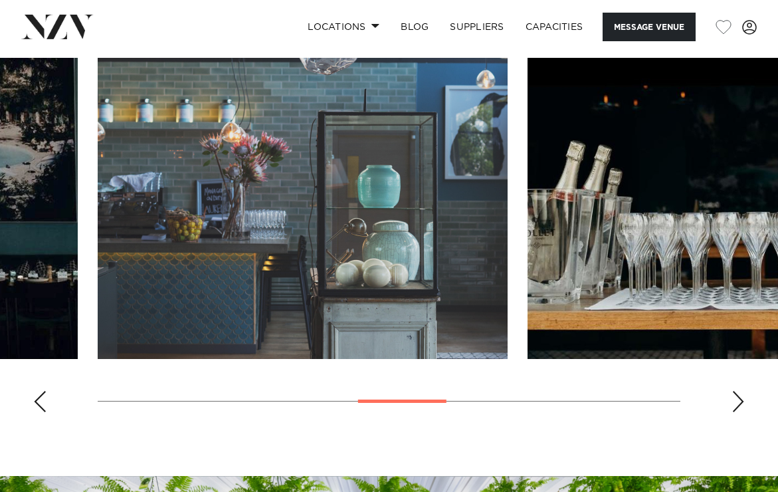
click at [736, 402] on div "Next slide" at bounding box center [737, 401] width 13 height 21
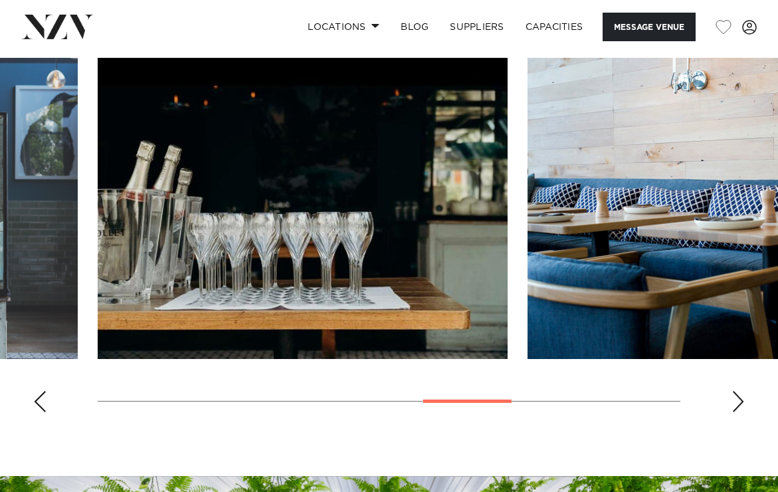
click at [736, 402] on div "Next slide" at bounding box center [737, 401] width 13 height 21
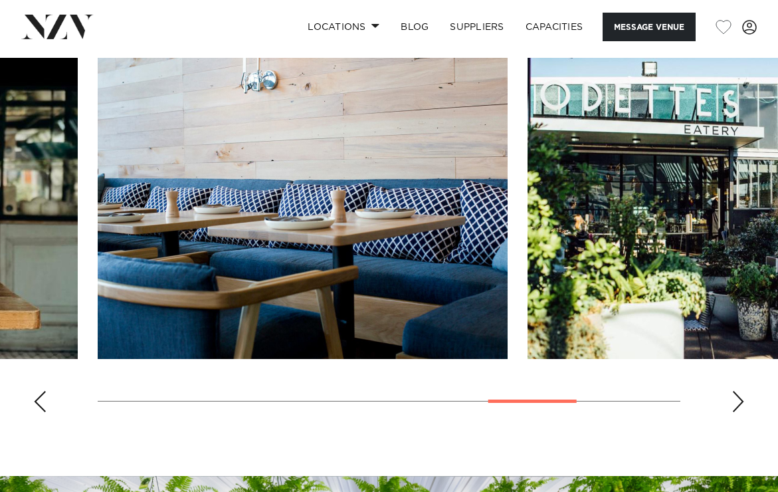
click at [735, 405] on div "Next slide" at bounding box center [737, 401] width 13 height 21
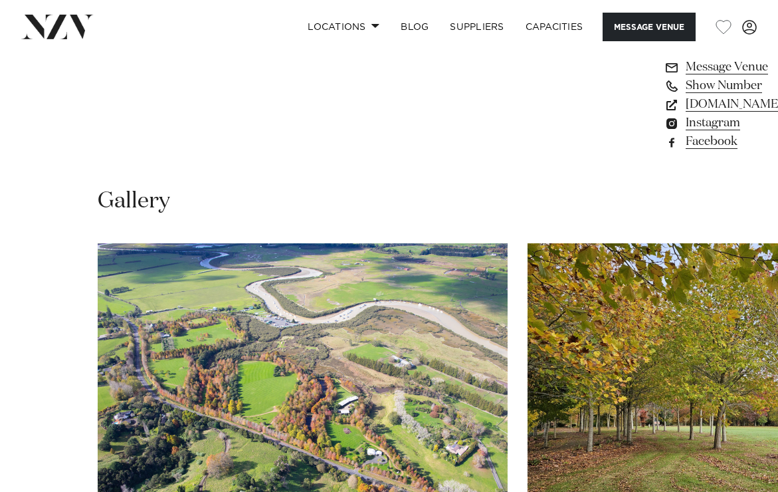
scroll to position [1117, 0]
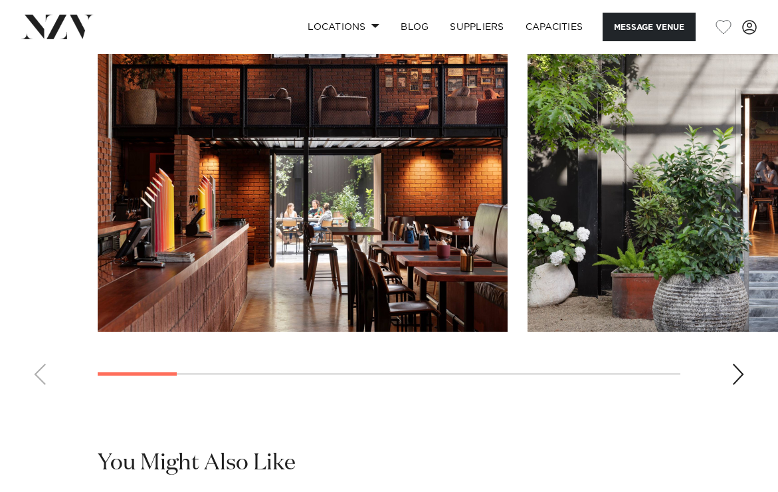
scroll to position [1162, 0]
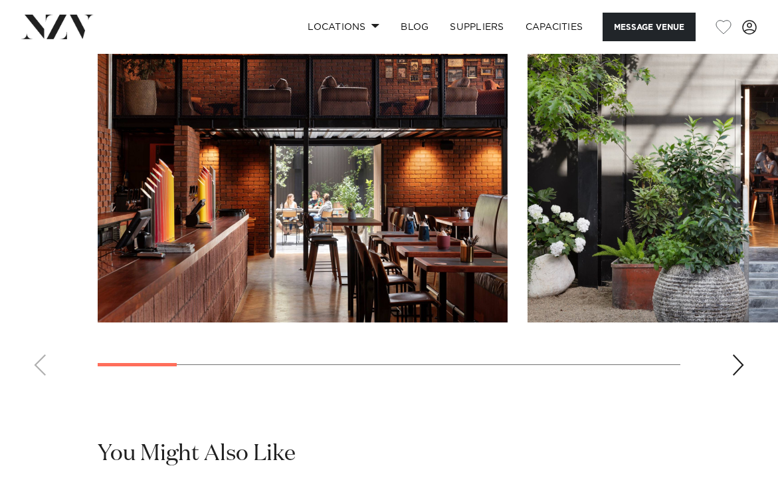
click at [731, 375] on div "Next slide" at bounding box center [737, 364] width 13 height 21
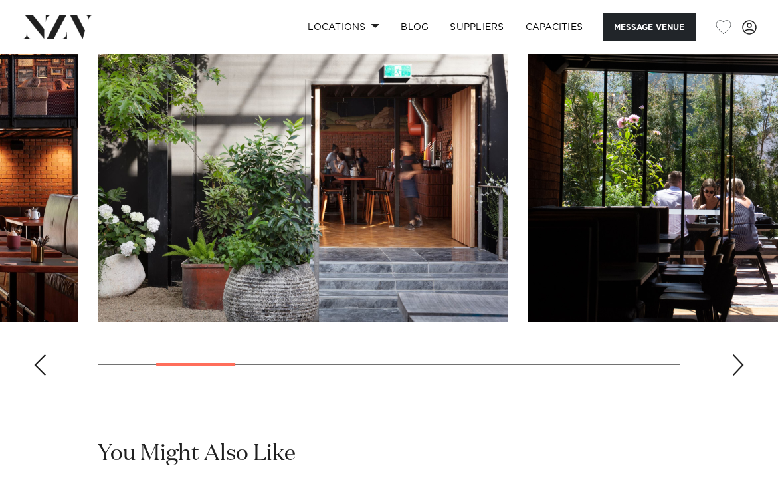
click at [731, 375] on div "Next slide" at bounding box center [737, 364] width 13 height 21
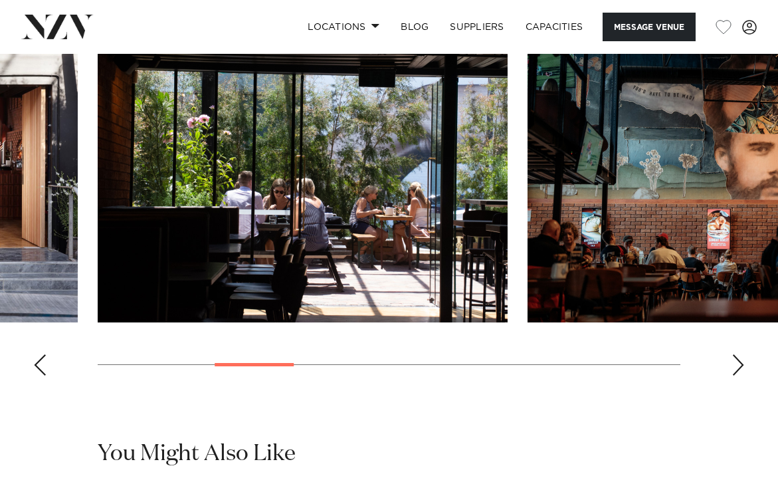
click at [731, 375] on div "Next slide" at bounding box center [737, 364] width 13 height 21
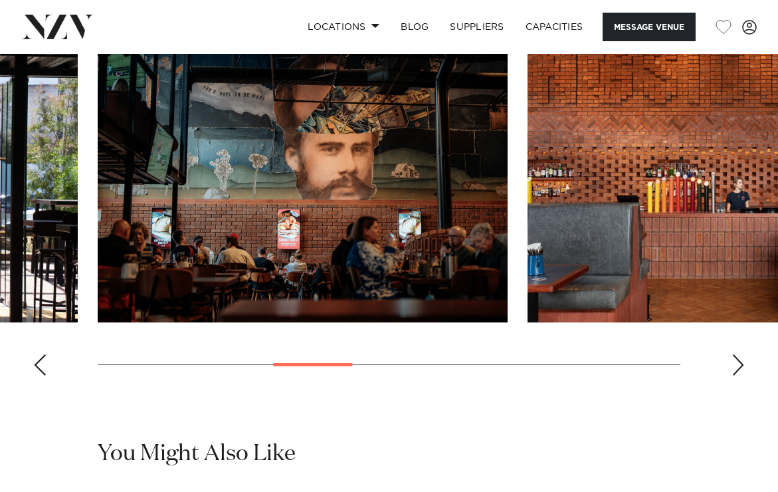
click at [731, 375] on div "Next slide" at bounding box center [737, 364] width 13 height 21
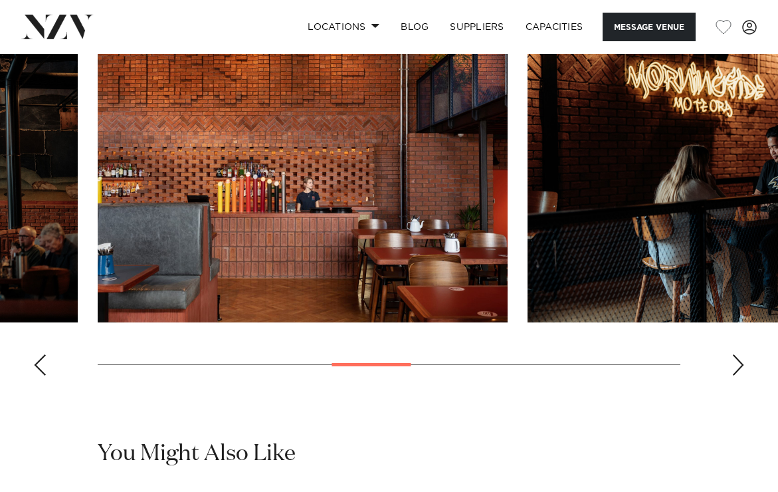
click at [731, 375] on div "Next slide" at bounding box center [737, 364] width 13 height 21
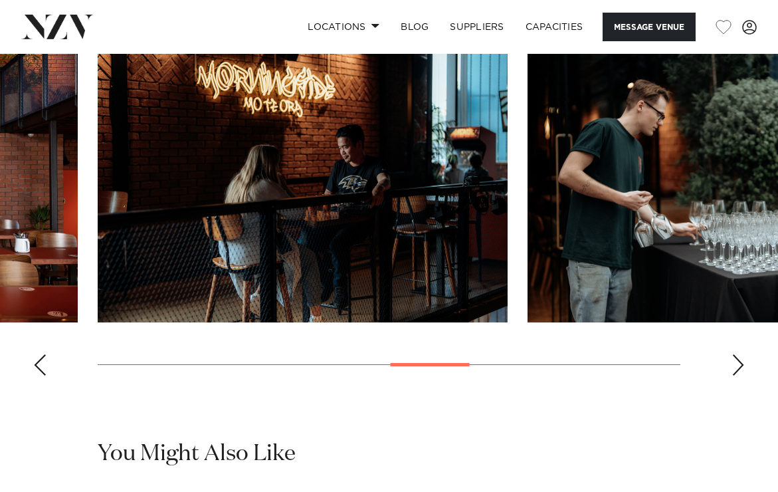
click at [731, 375] on div "Next slide" at bounding box center [737, 364] width 13 height 21
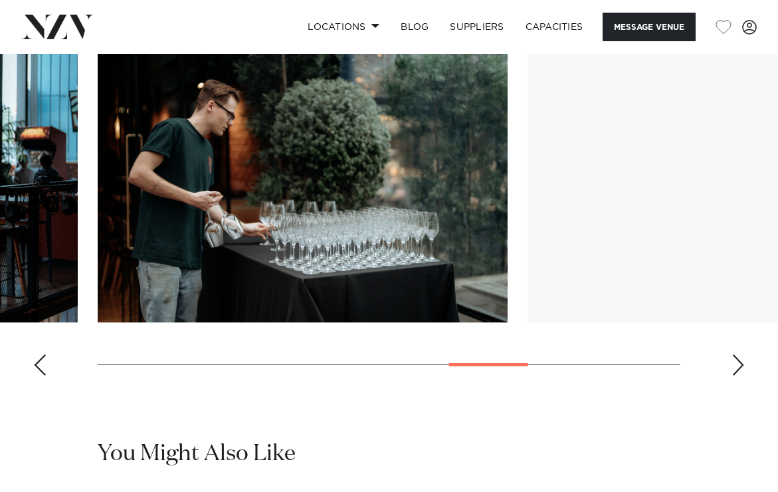
click at [731, 375] on div "Next slide" at bounding box center [737, 364] width 13 height 21
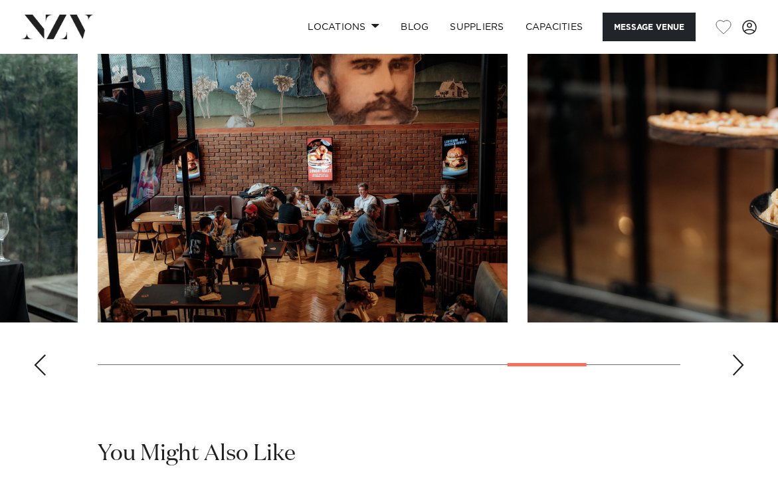
click at [731, 375] on div "Next slide" at bounding box center [737, 364] width 13 height 21
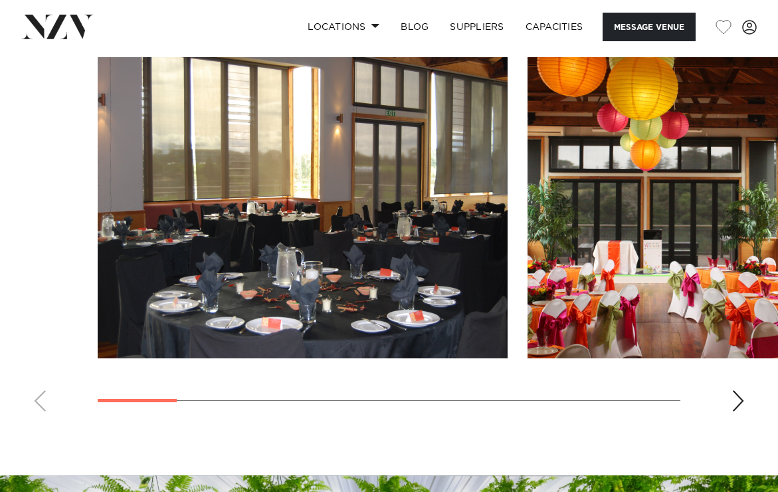
scroll to position [1133, 0]
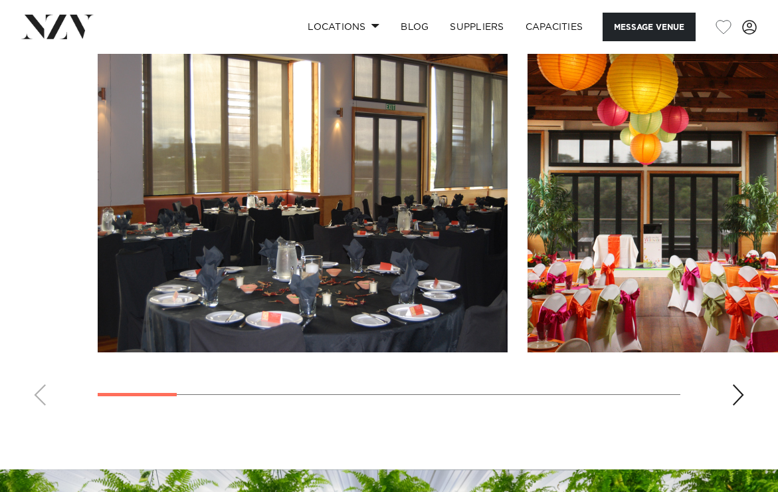
click at [735, 394] on div "Next slide" at bounding box center [737, 394] width 13 height 21
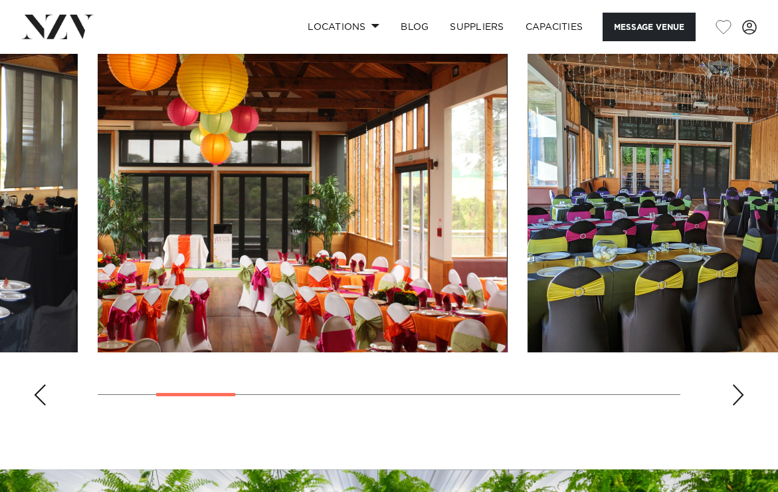
click at [735, 394] on div "Next slide" at bounding box center [737, 394] width 13 height 21
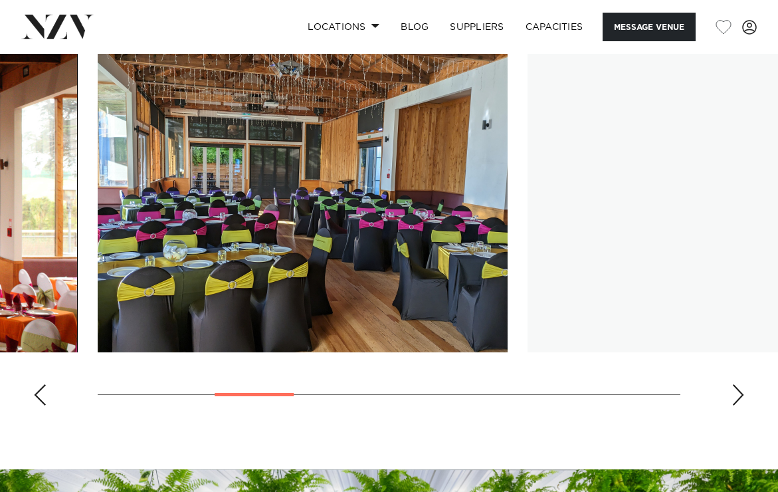
click at [735, 394] on div "Next slide" at bounding box center [737, 394] width 13 height 21
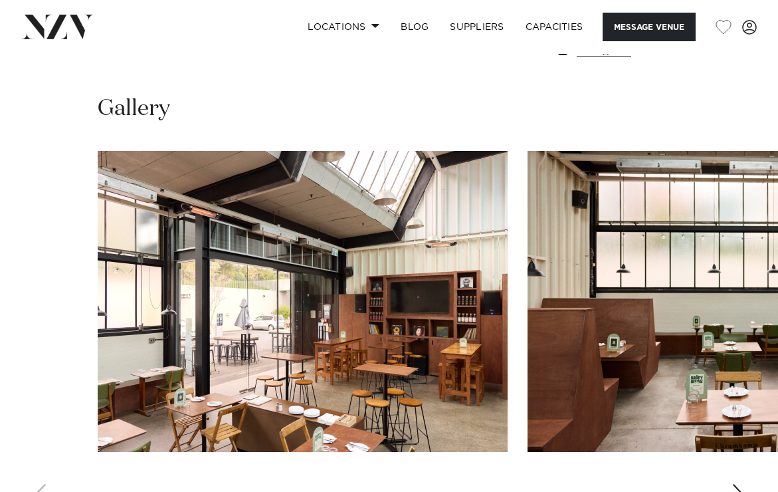
scroll to position [1118, 0]
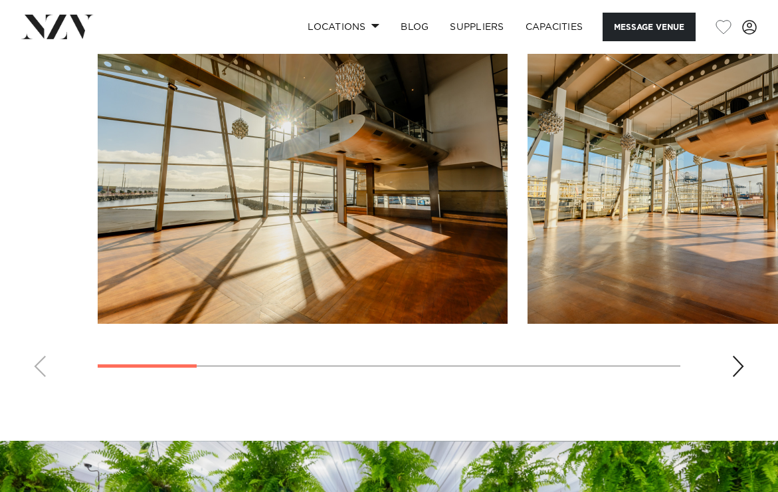
scroll to position [1145, 0]
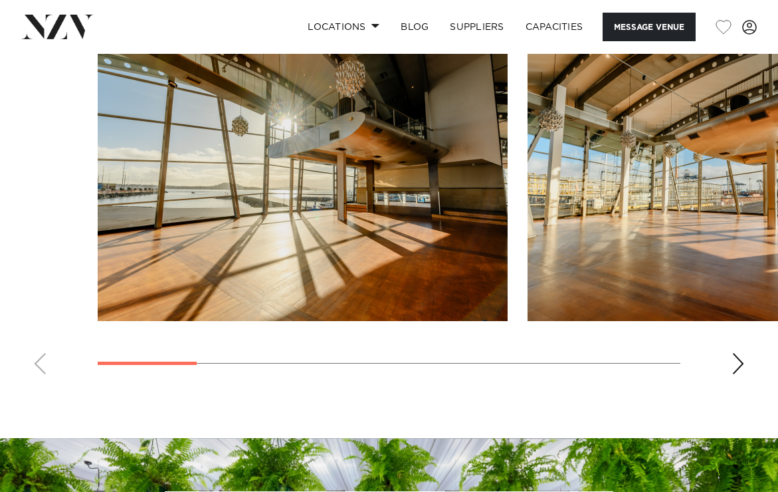
click at [730, 357] on swiper-container at bounding box center [389, 202] width 778 height 365
click at [730, 364] on swiper-container at bounding box center [389, 202] width 778 height 365
click at [743, 369] on div "Next slide" at bounding box center [737, 363] width 13 height 21
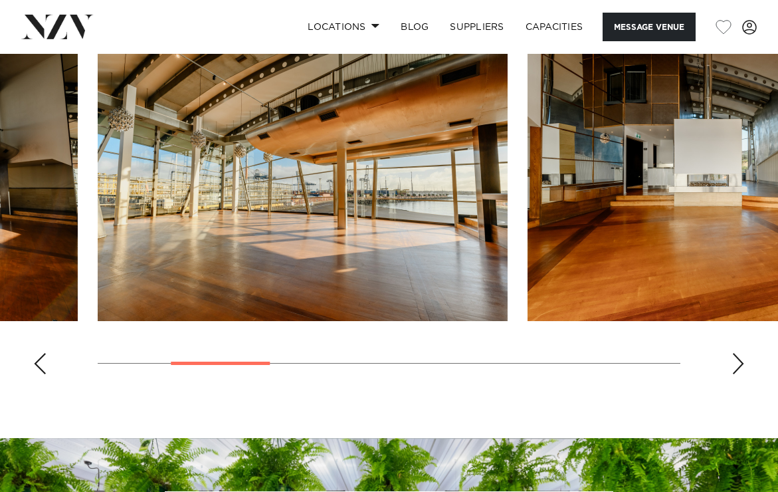
click at [741, 369] on div "Next slide" at bounding box center [737, 363] width 13 height 21
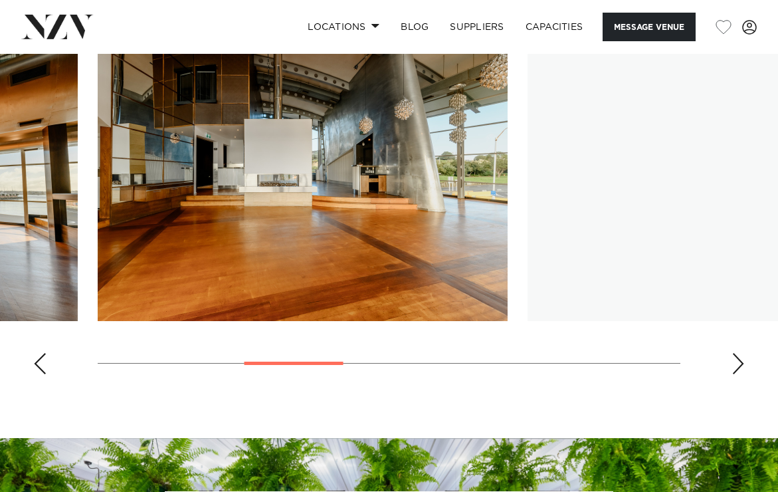
click at [741, 369] on div "Next slide" at bounding box center [737, 363] width 13 height 21
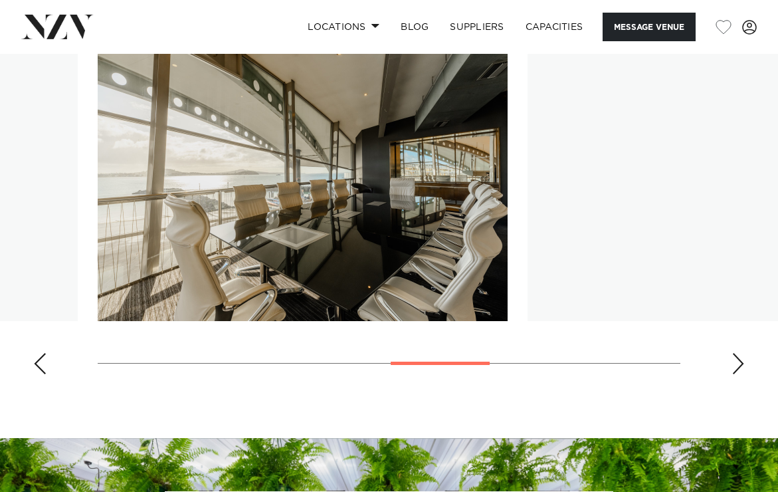
click at [741, 369] on div "Next slide" at bounding box center [737, 363] width 13 height 21
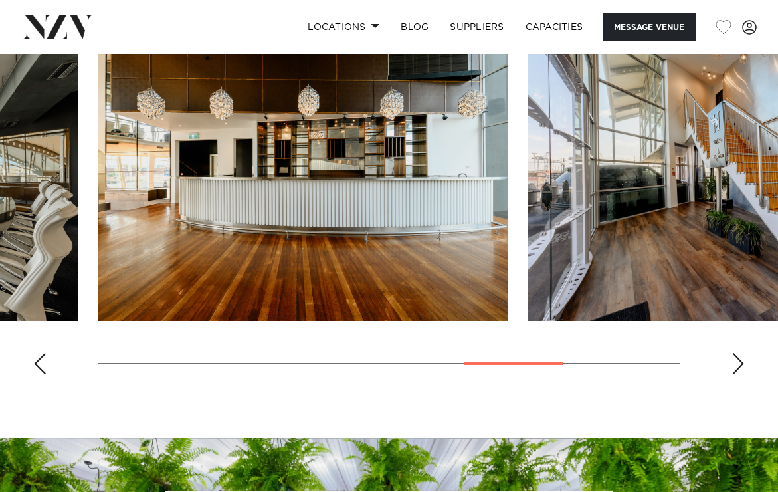
click at [739, 369] on div "Next slide" at bounding box center [737, 363] width 13 height 21
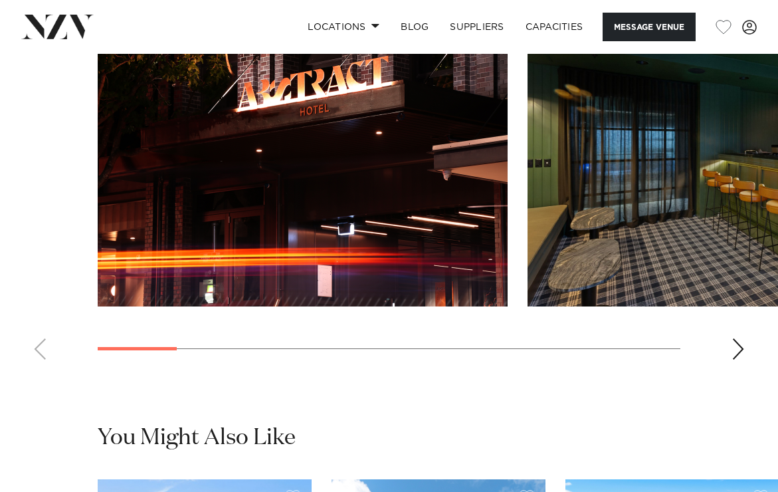
scroll to position [1198, 0]
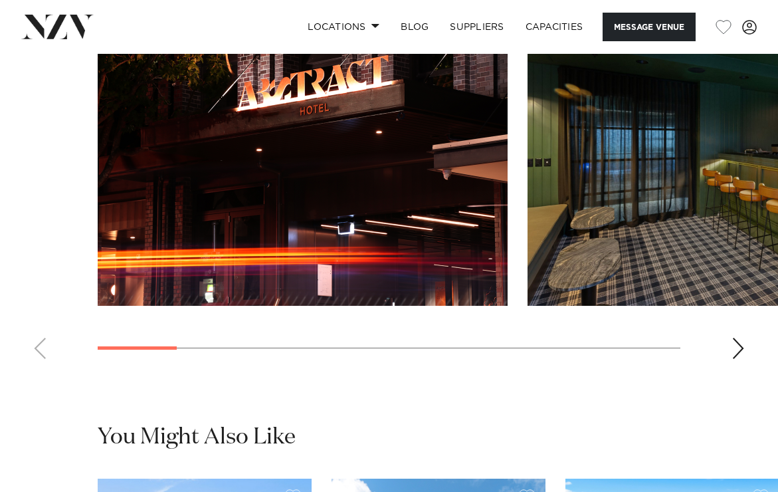
click at [735, 353] on div "Next slide" at bounding box center [737, 347] width 13 height 21
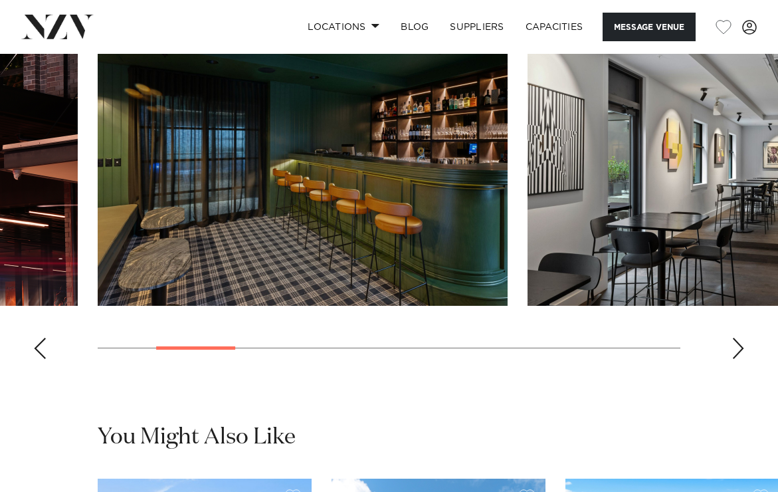
click at [735, 353] on div "Next slide" at bounding box center [737, 347] width 13 height 21
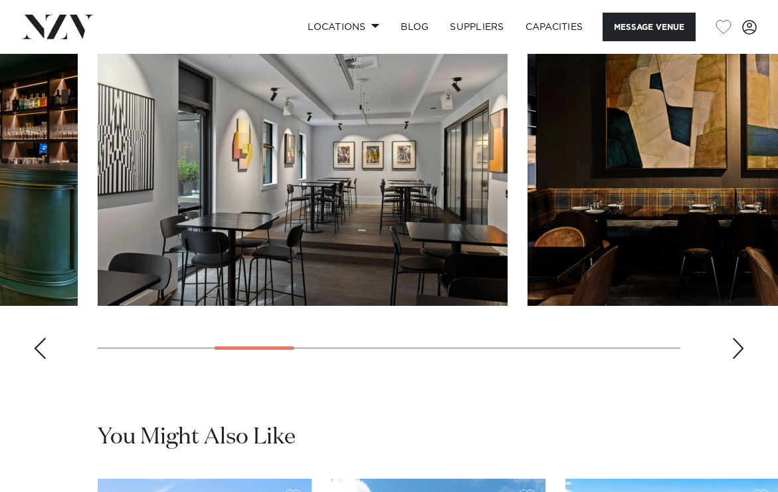
click at [735, 353] on div "Next slide" at bounding box center [737, 347] width 13 height 21
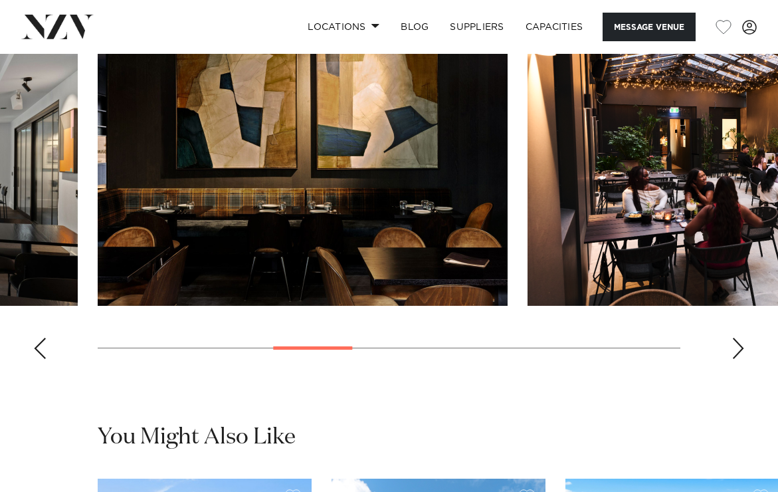
click at [735, 353] on div "Next slide" at bounding box center [737, 347] width 13 height 21
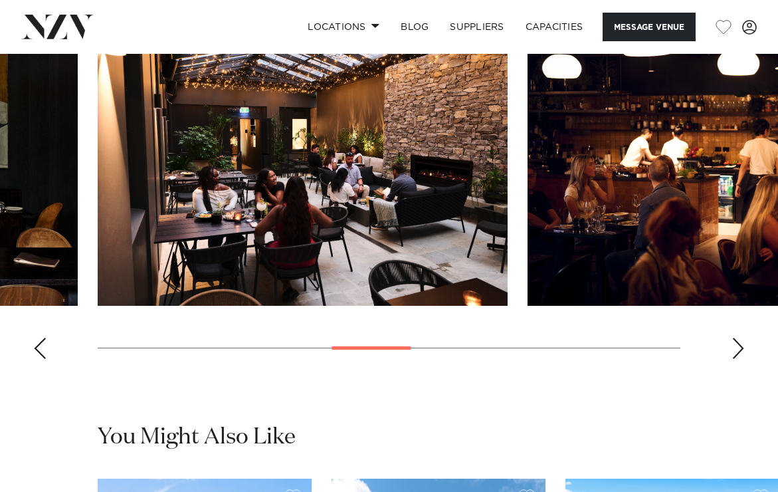
click at [735, 353] on div "Next slide" at bounding box center [737, 347] width 13 height 21
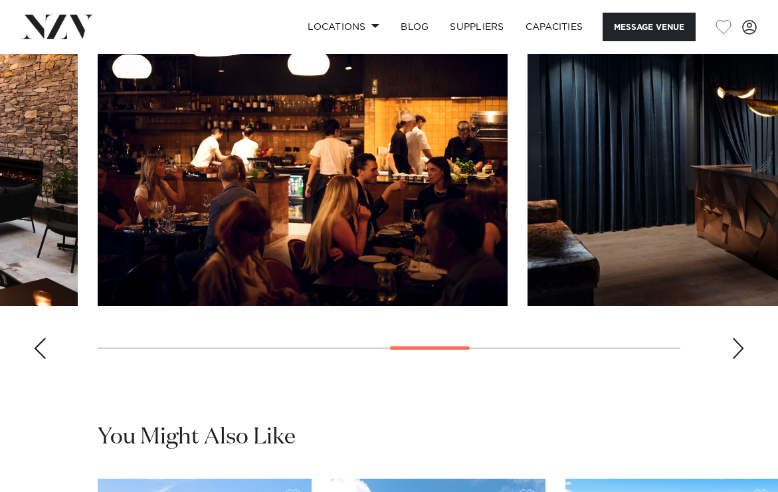
click at [735, 353] on div "Next slide" at bounding box center [737, 347] width 13 height 21
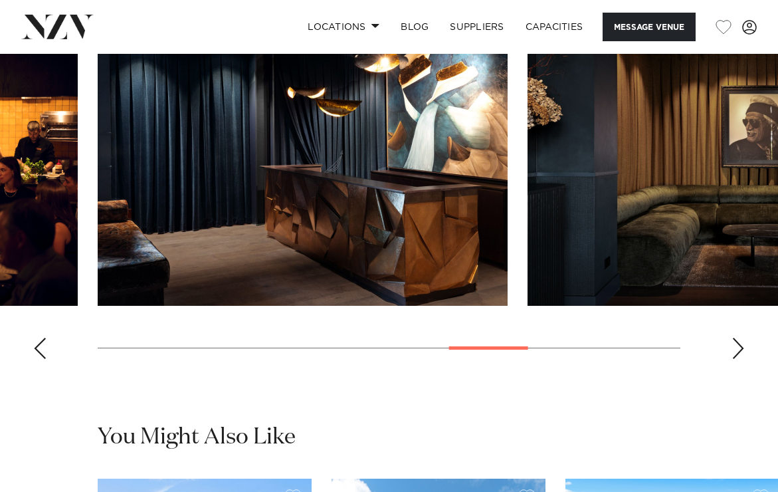
click at [735, 353] on div "Next slide" at bounding box center [737, 347] width 13 height 21
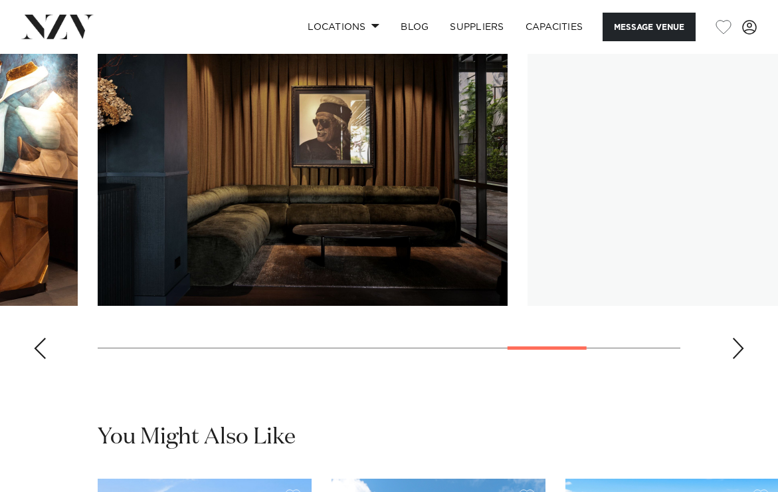
click at [735, 353] on div "Next slide" at bounding box center [737, 347] width 13 height 21
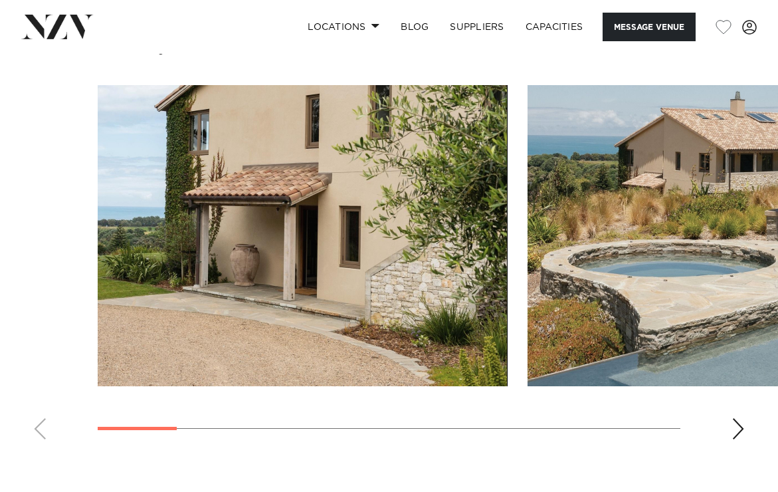
scroll to position [1130, 0]
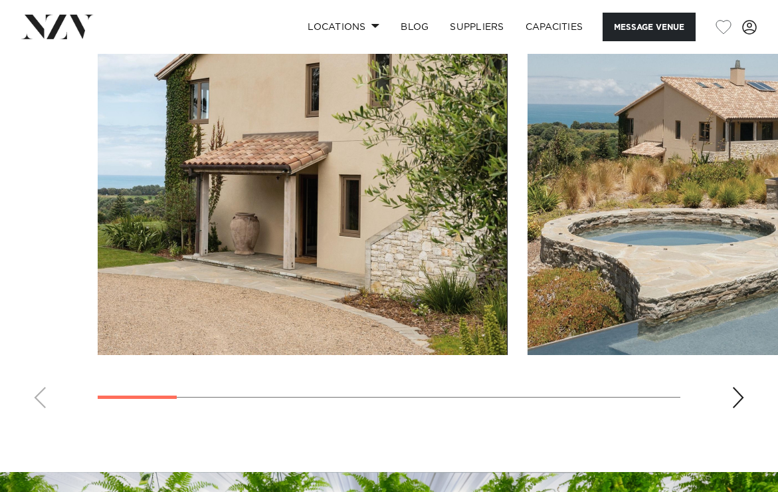
click at [743, 393] on div "Next slide" at bounding box center [737, 397] width 13 height 21
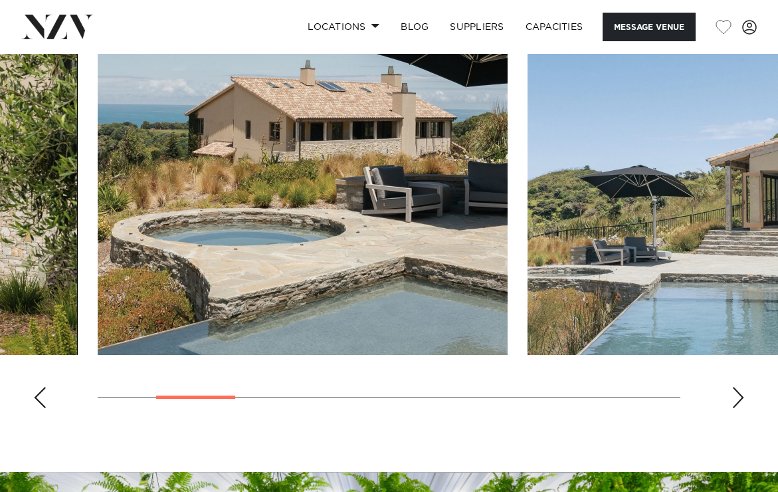
click at [742, 398] on div "Next slide" at bounding box center [737, 397] width 13 height 21
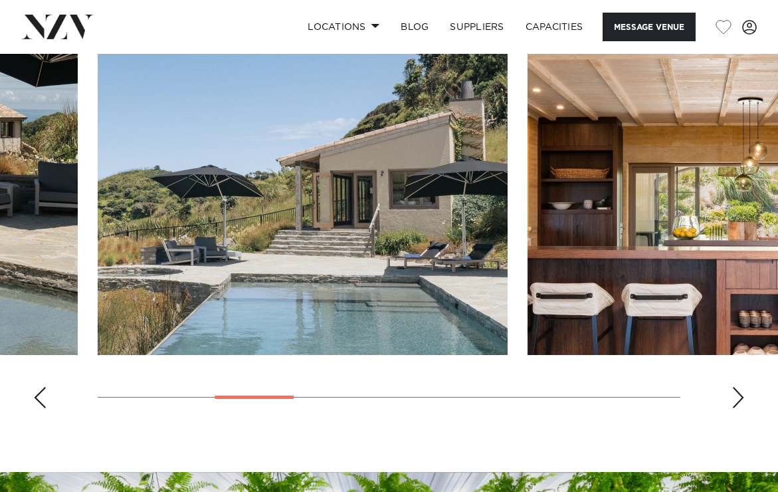
click at [742, 398] on div "Next slide" at bounding box center [737, 397] width 13 height 21
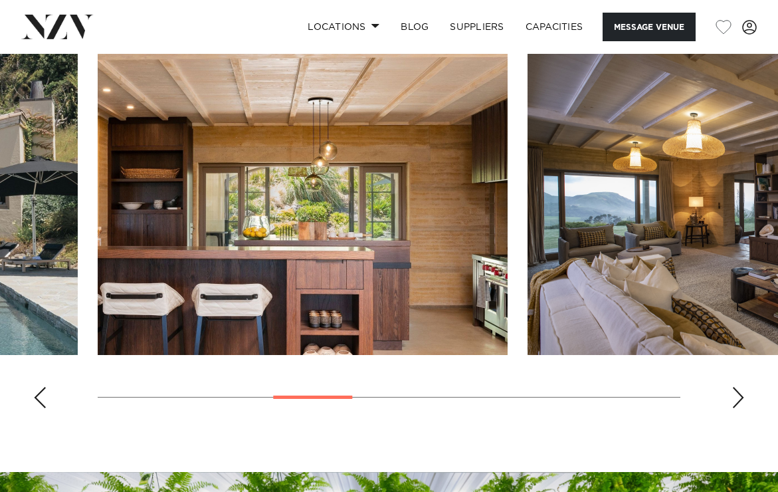
click at [742, 398] on div "Next slide" at bounding box center [737, 397] width 13 height 21
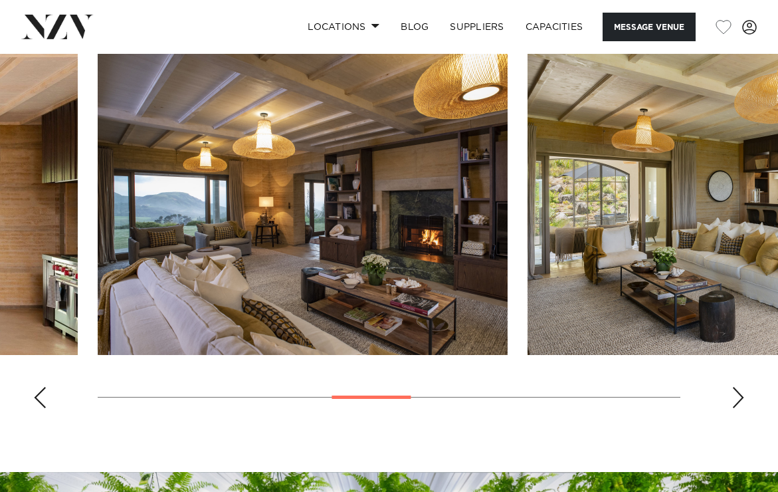
click at [742, 398] on div "Next slide" at bounding box center [737, 397] width 13 height 21
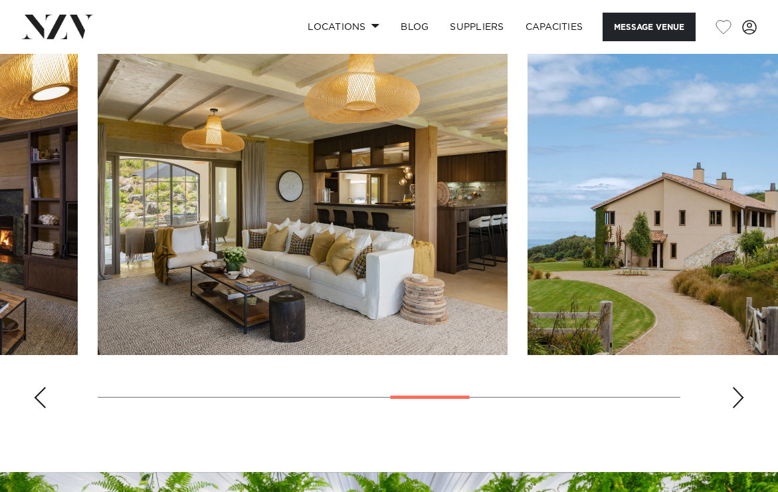
click at [742, 398] on div "Next slide" at bounding box center [737, 397] width 13 height 21
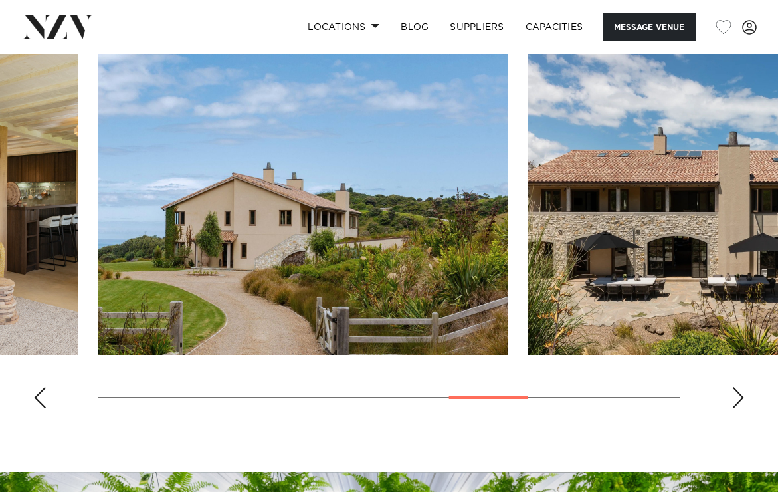
click at [742, 398] on div "Next slide" at bounding box center [737, 397] width 13 height 21
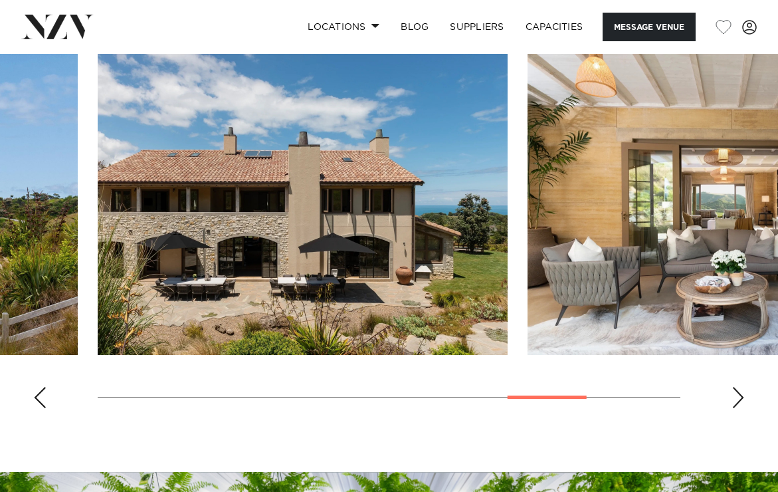
click at [742, 398] on div "Next slide" at bounding box center [737, 397] width 13 height 21
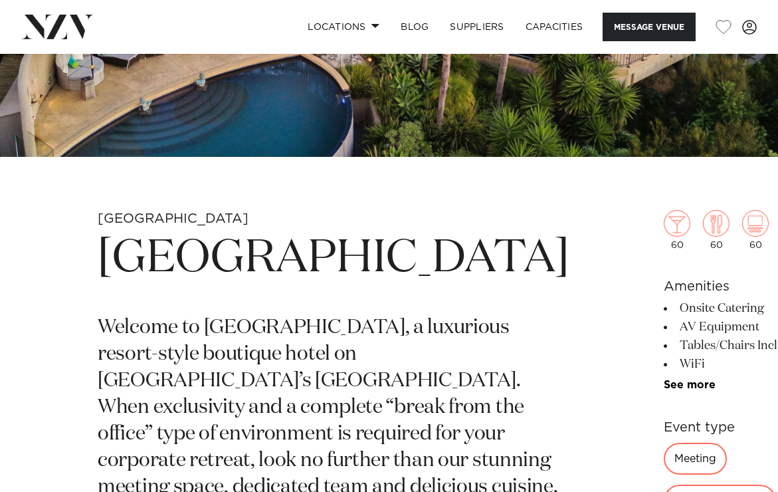
scroll to position [346, 0]
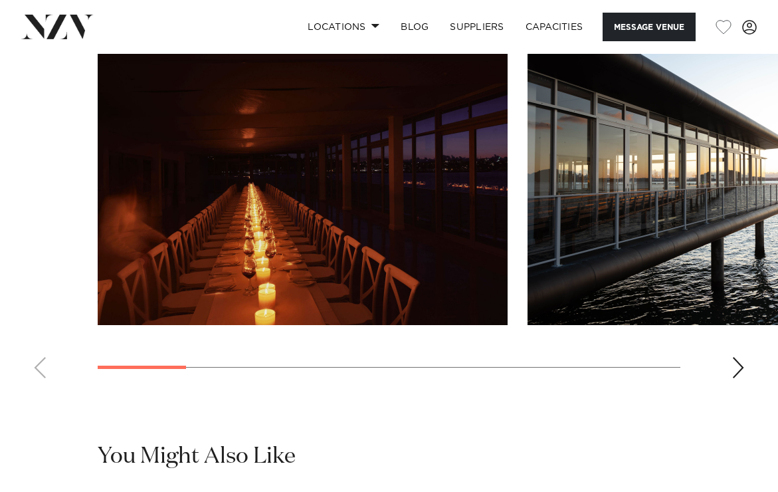
scroll to position [1184, 0]
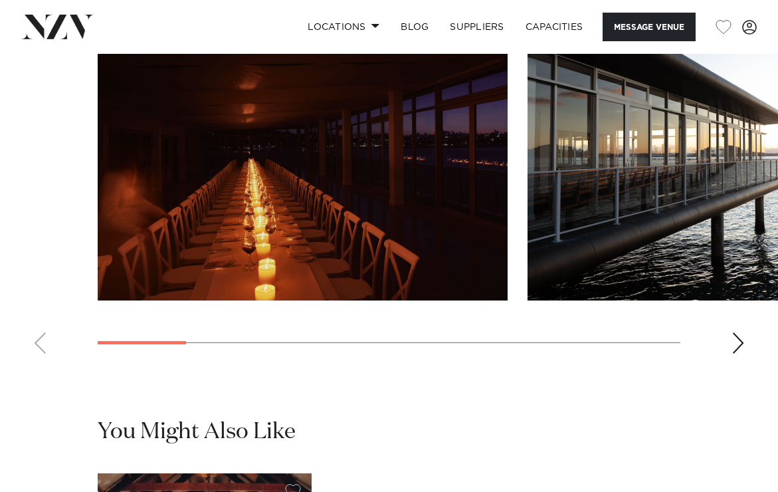
click at [728, 364] on swiper-container at bounding box center [389, 181] width 778 height 365
click at [743, 353] on div "Next slide" at bounding box center [737, 342] width 13 height 21
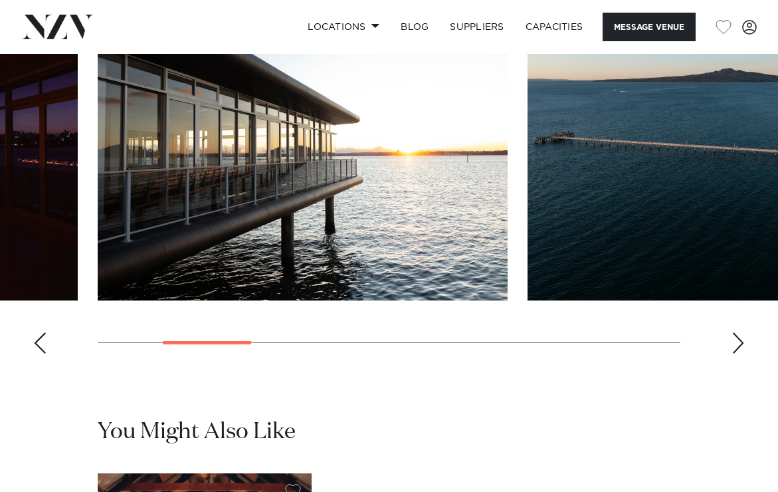
click at [743, 353] on div "Next slide" at bounding box center [737, 342] width 13 height 21
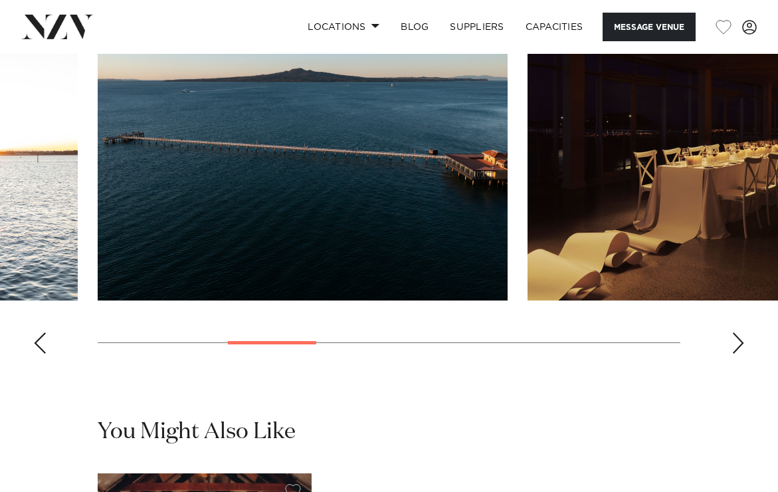
click at [743, 353] on div "Next slide" at bounding box center [737, 342] width 13 height 21
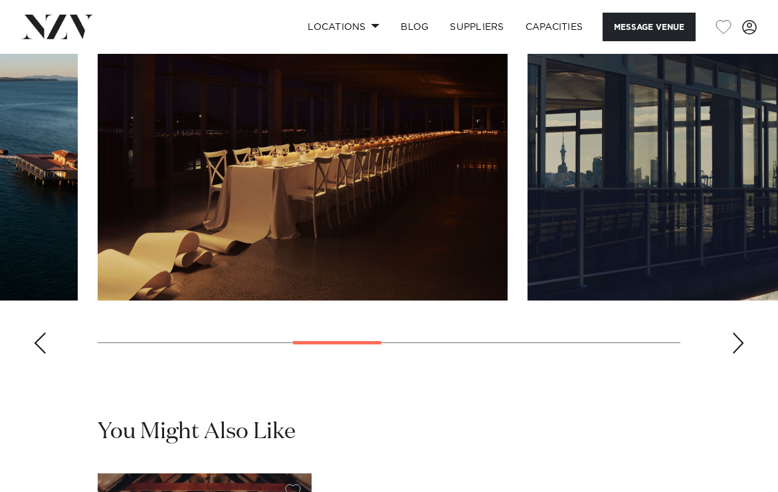
click at [743, 353] on div "Next slide" at bounding box center [737, 342] width 13 height 21
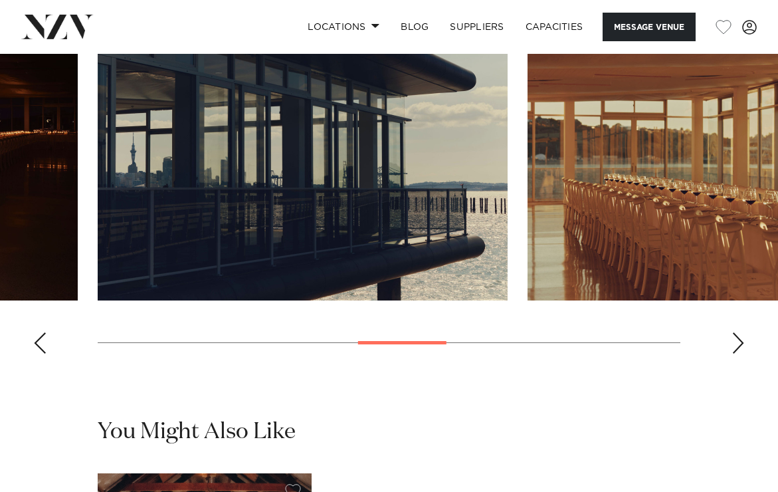
click at [743, 353] on div "Next slide" at bounding box center [737, 342] width 13 height 21
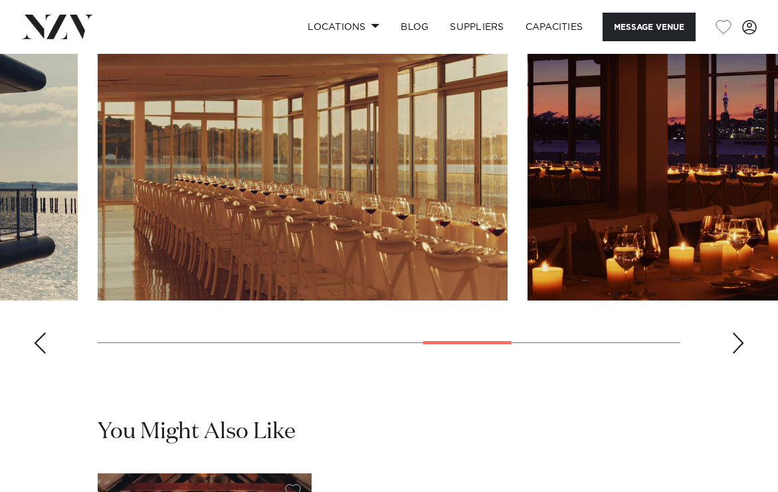
click at [743, 353] on div "Next slide" at bounding box center [737, 342] width 13 height 21
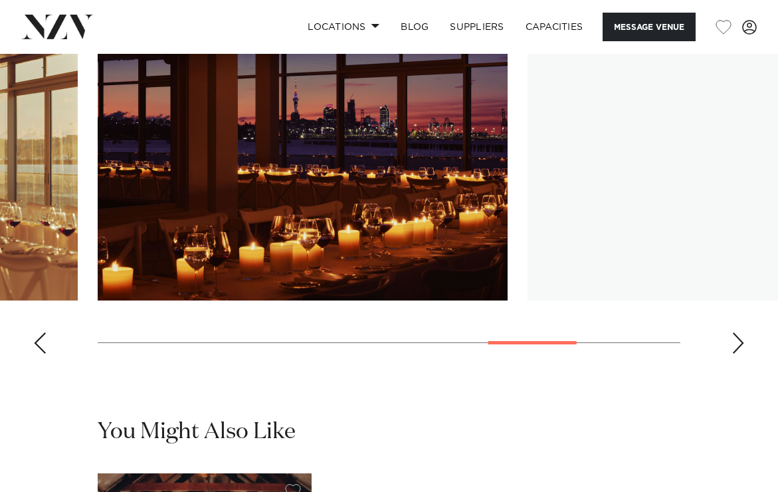
click at [743, 353] on div "Next slide" at bounding box center [737, 342] width 13 height 21
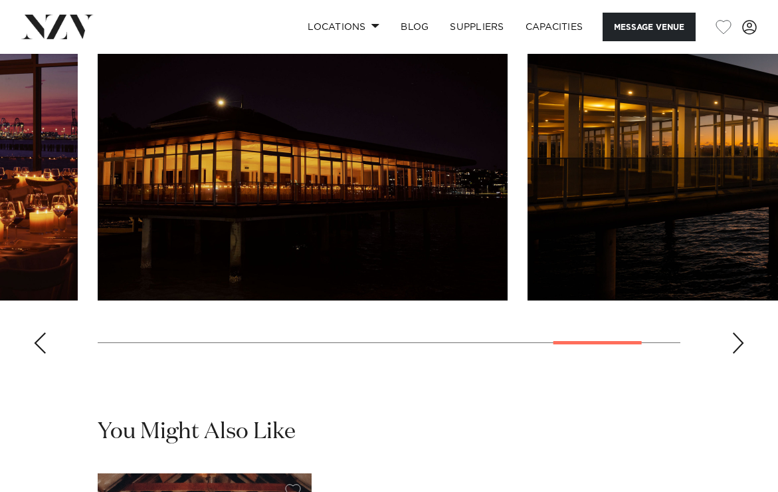
click at [743, 353] on div "Next slide" at bounding box center [737, 342] width 13 height 21
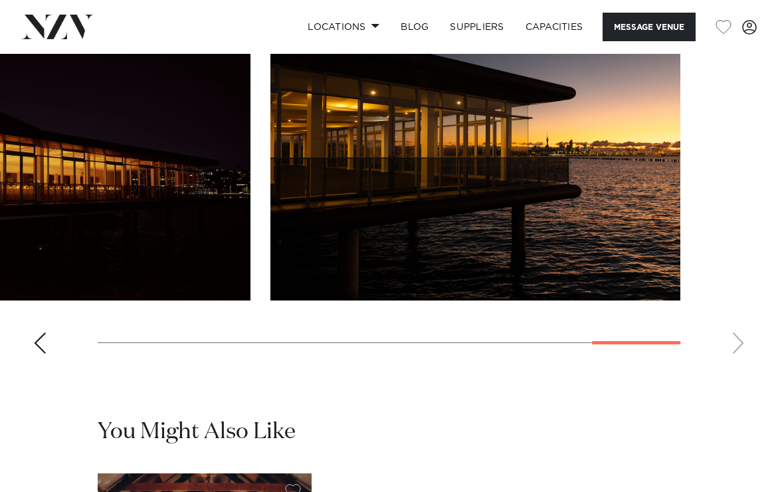
click at [743, 364] on swiper-container at bounding box center [389, 181] width 778 height 365
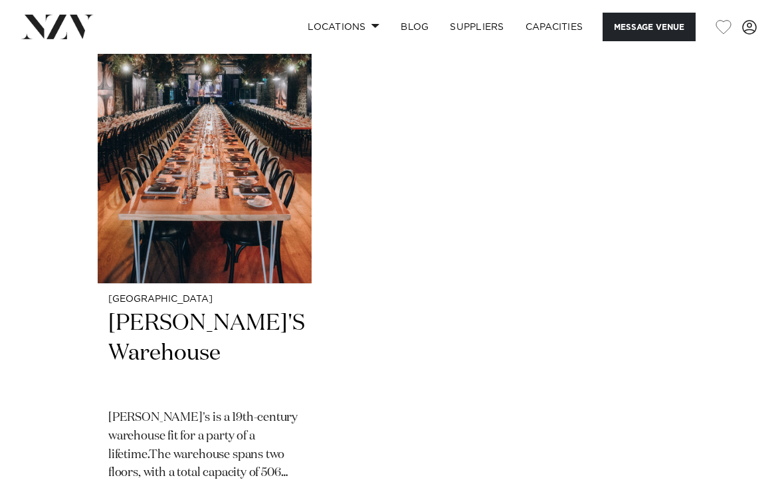
scroll to position [1669, 0]
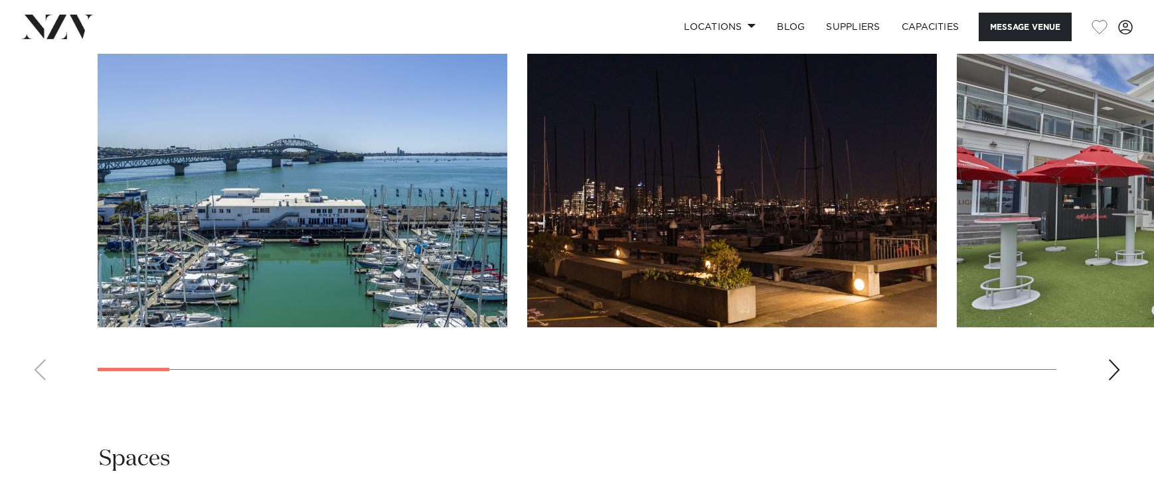
scroll to position [1445, 0]
click at [1104, 371] on swiper-container at bounding box center [577, 209] width 1154 height 365
click at [1117, 369] on div "Next slide" at bounding box center [1114, 370] width 13 height 21
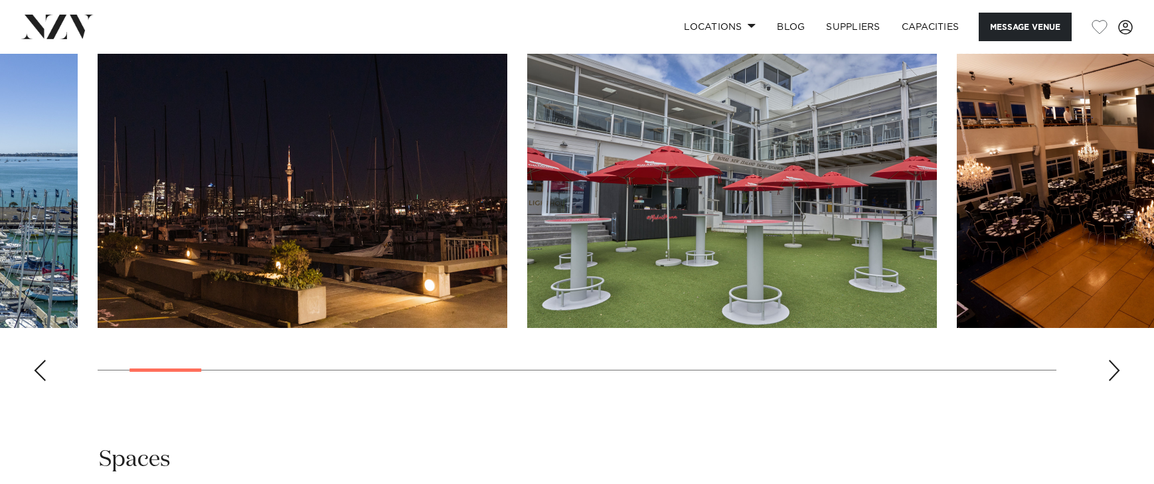
click at [1117, 369] on div "Next slide" at bounding box center [1114, 370] width 13 height 21
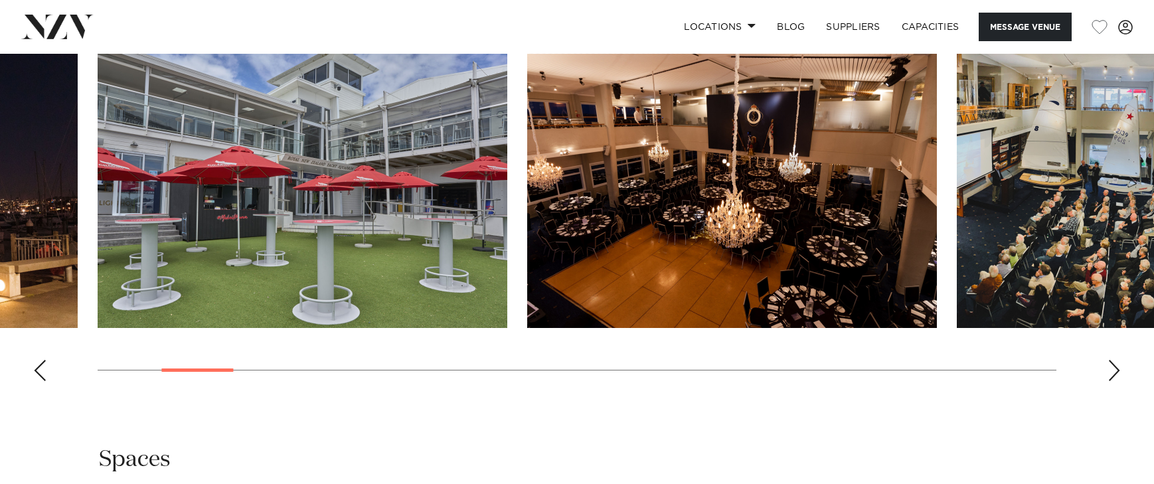
click at [1117, 369] on div "Next slide" at bounding box center [1114, 370] width 13 height 21
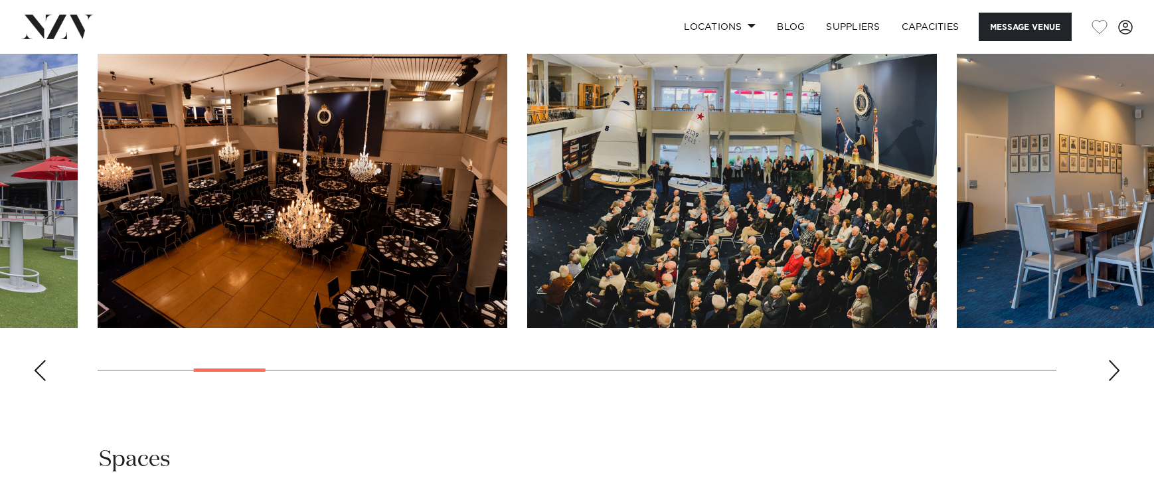
click at [1117, 369] on div "Next slide" at bounding box center [1114, 370] width 13 height 21
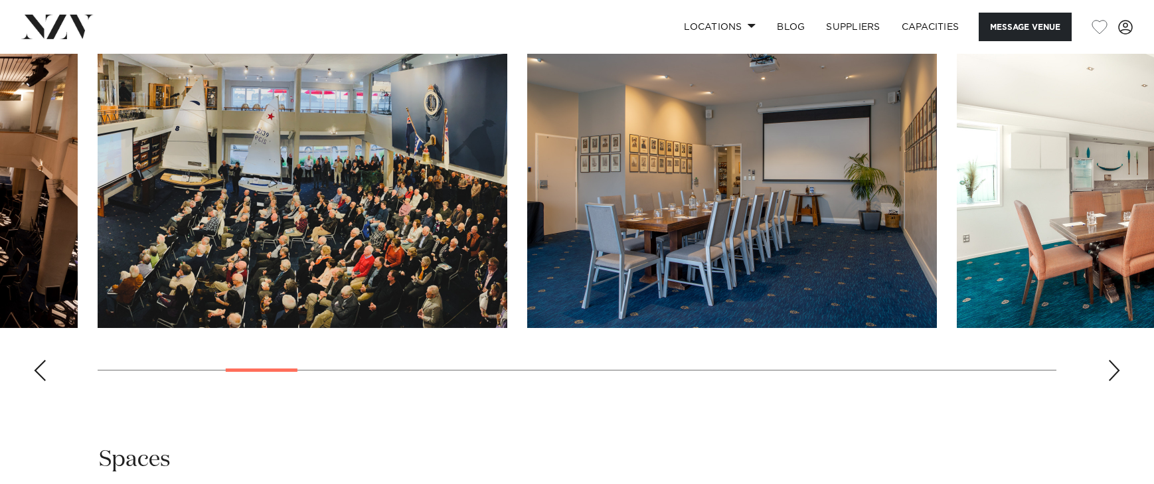
click at [1117, 369] on div "Next slide" at bounding box center [1114, 370] width 13 height 21
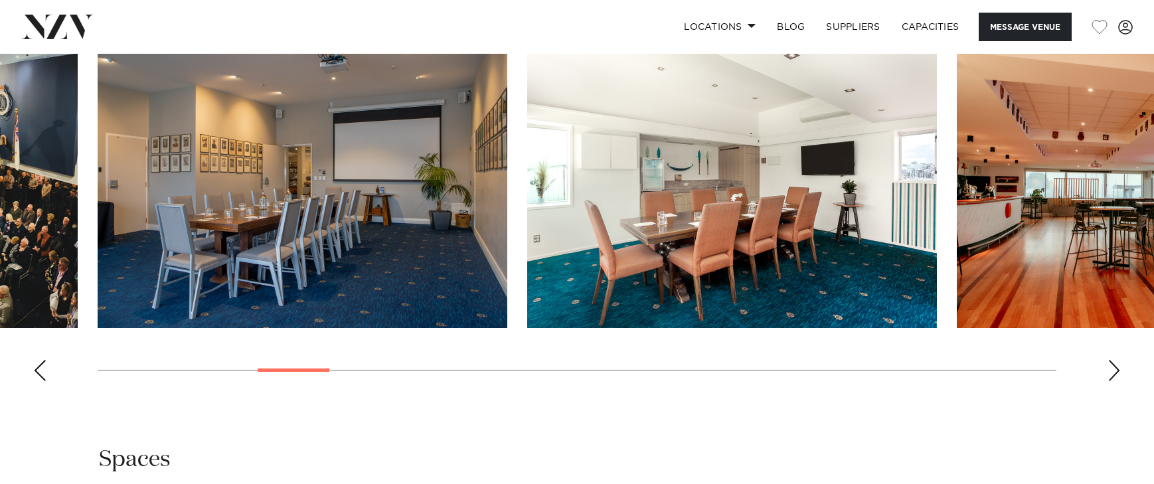
click at [1117, 369] on div "Next slide" at bounding box center [1114, 370] width 13 height 21
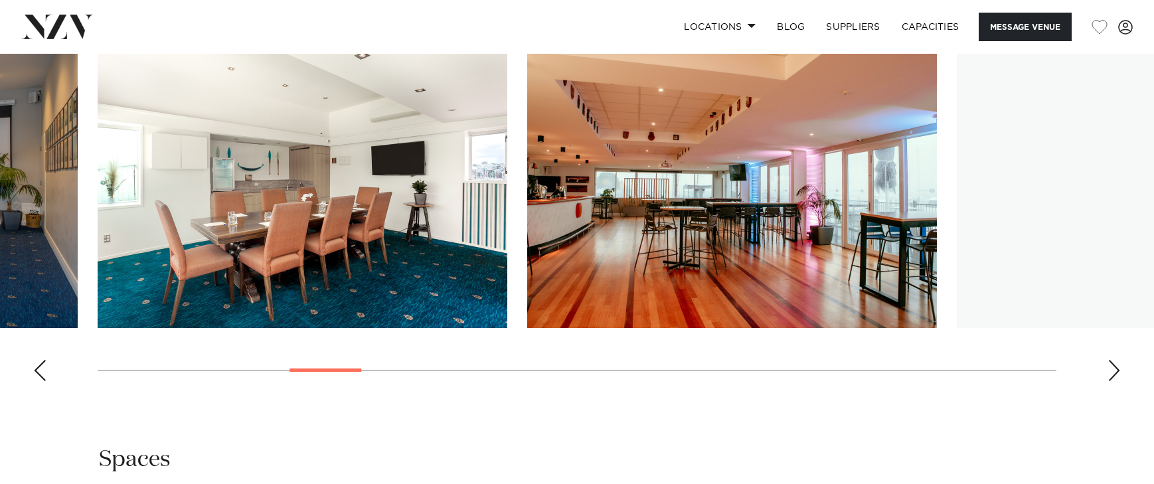
click at [1117, 369] on div "Next slide" at bounding box center [1114, 370] width 13 height 21
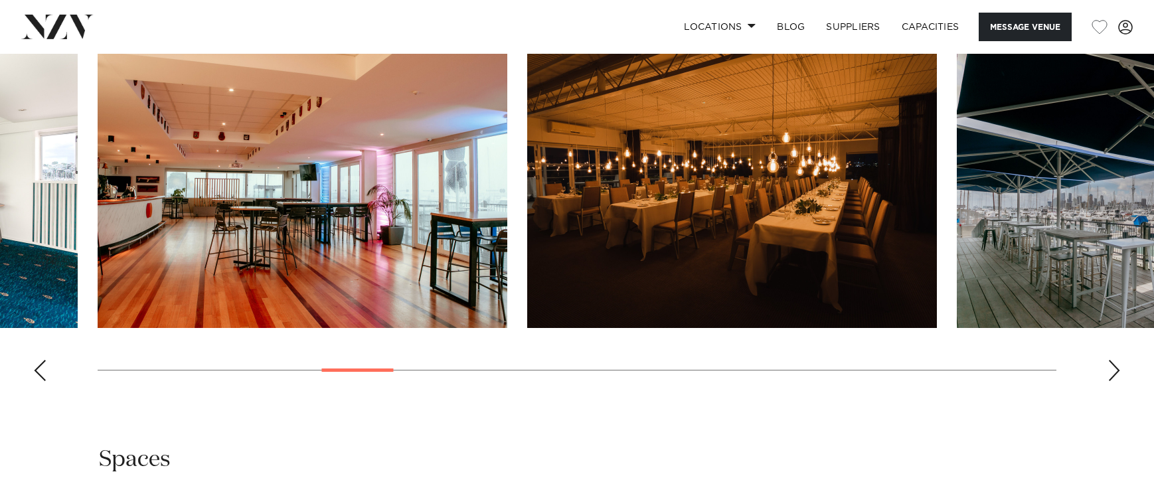
click at [1117, 369] on div "Next slide" at bounding box center [1114, 370] width 13 height 21
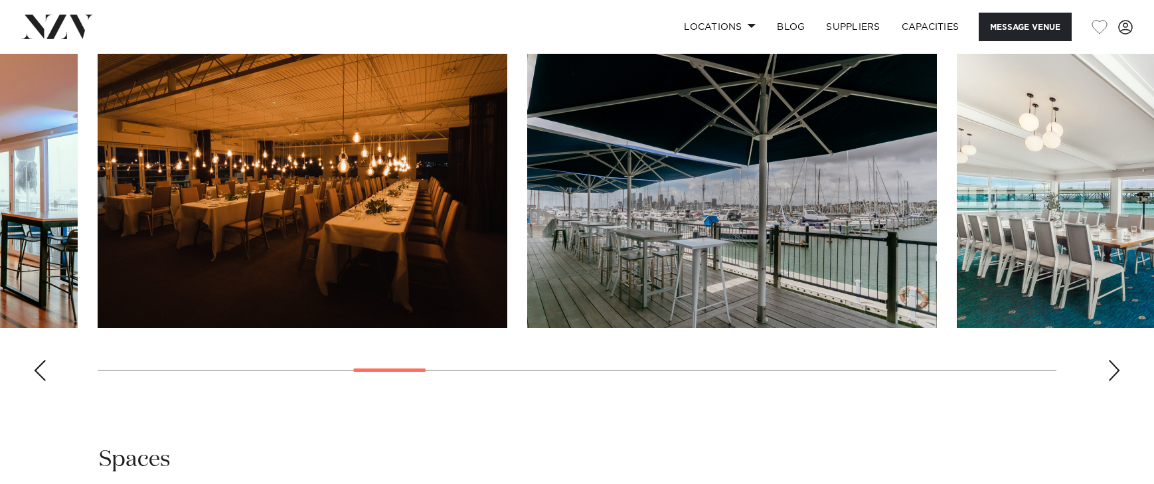
click at [1117, 369] on div "Next slide" at bounding box center [1114, 370] width 13 height 21
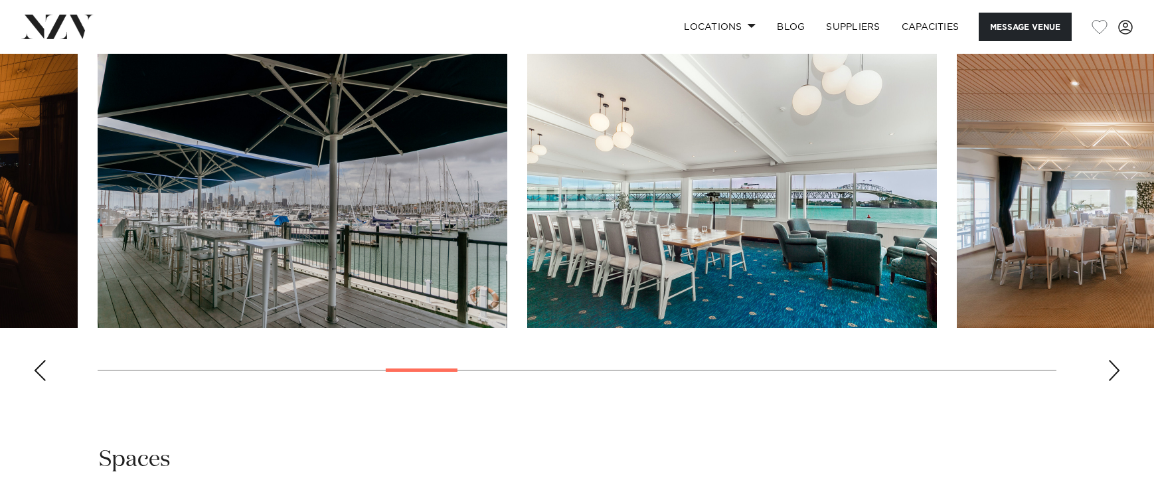
click at [1117, 369] on div "Next slide" at bounding box center [1114, 370] width 13 height 21
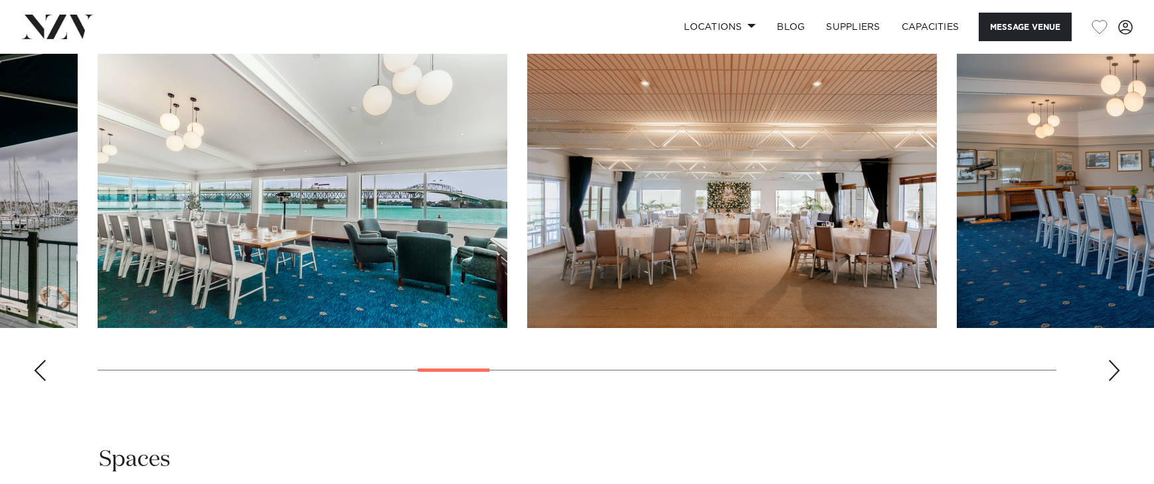
click at [1117, 369] on div "Next slide" at bounding box center [1114, 370] width 13 height 21
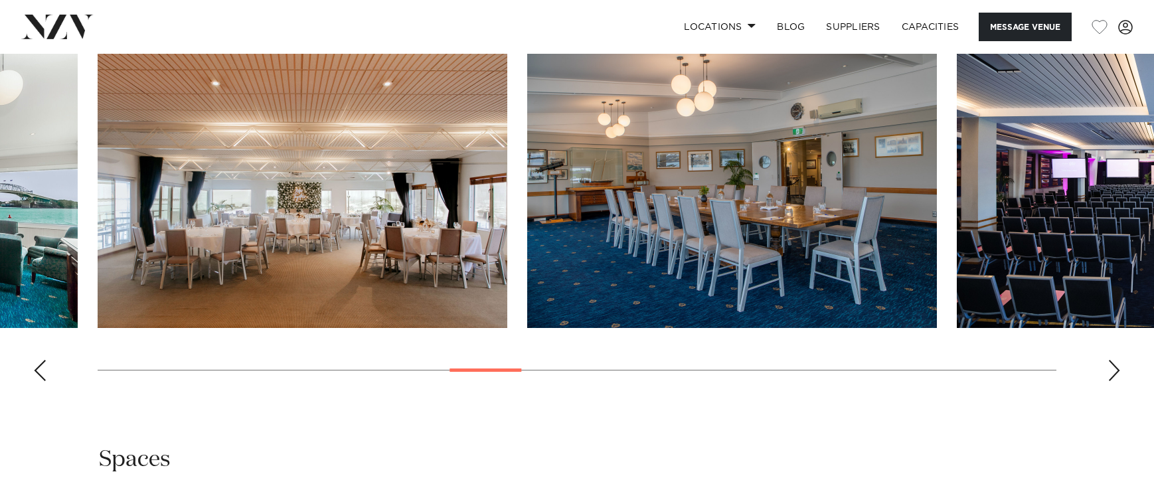
click at [1117, 369] on div "Next slide" at bounding box center [1114, 370] width 13 height 21
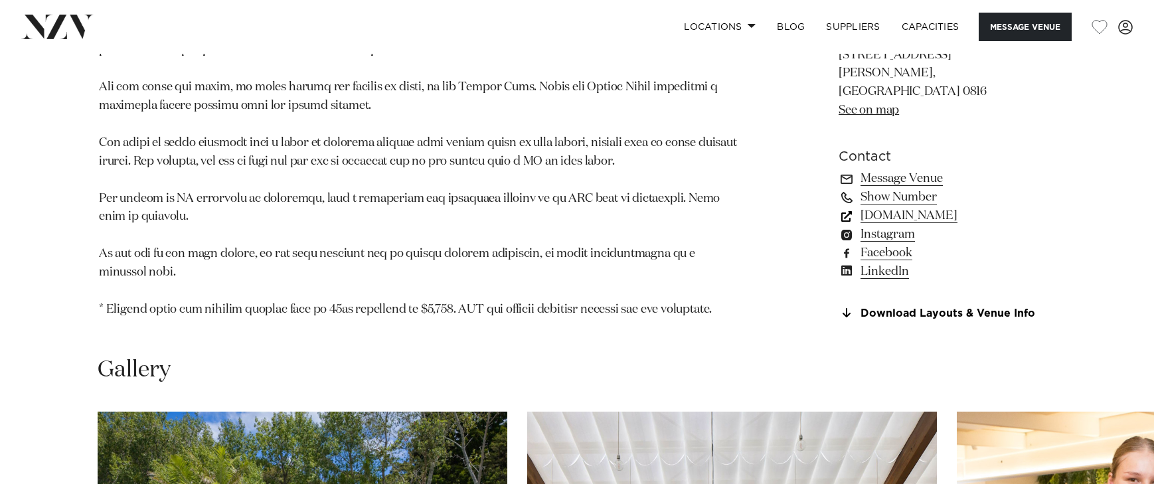
scroll to position [1350, 0]
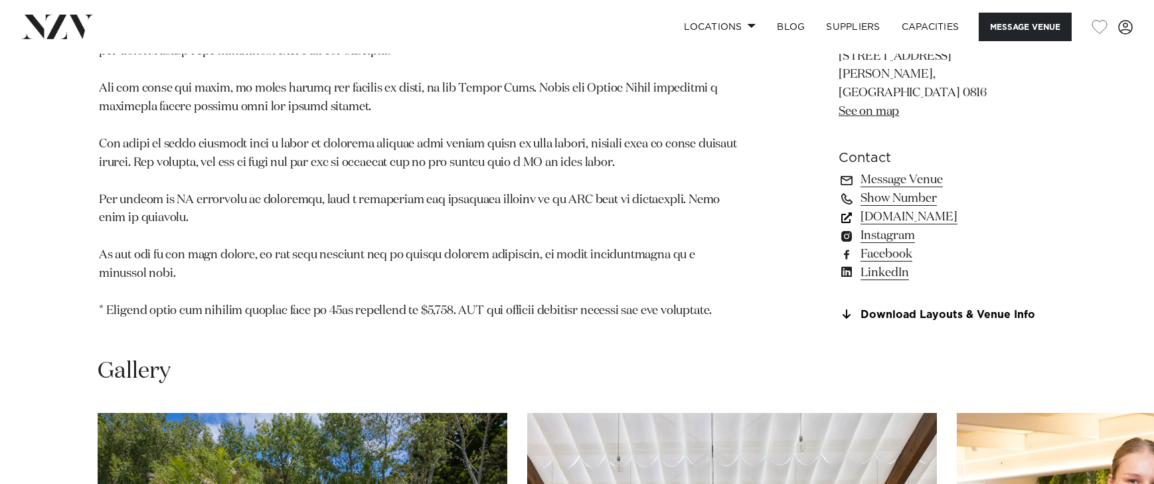
click at [931, 208] on link "simplyevents.co.nz" at bounding box center [947, 217] width 217 height 19
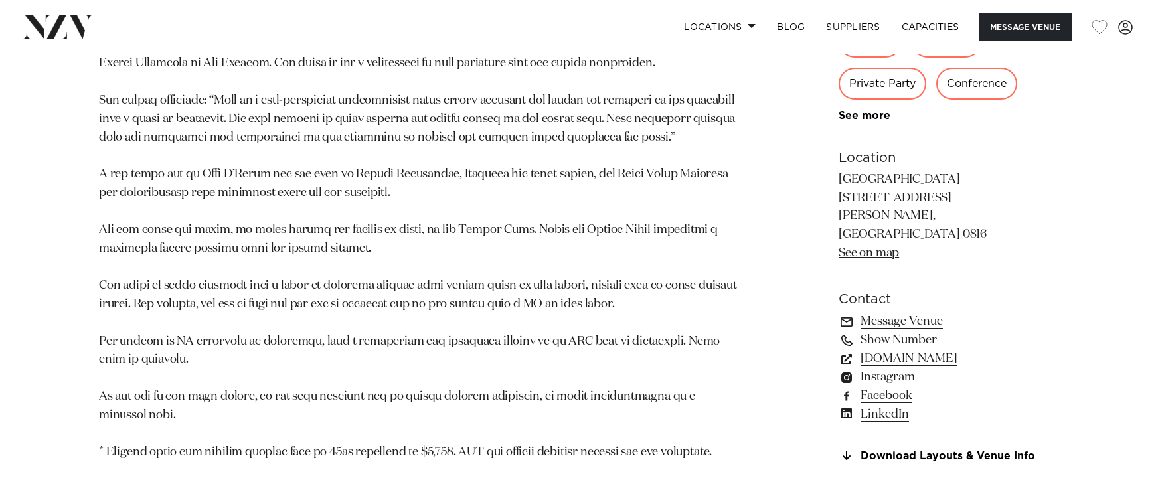
scroll to position [1209, 0]
click at [925, 312] on link "Message Venue" at bounding box center [947, 321] width 217 height 19
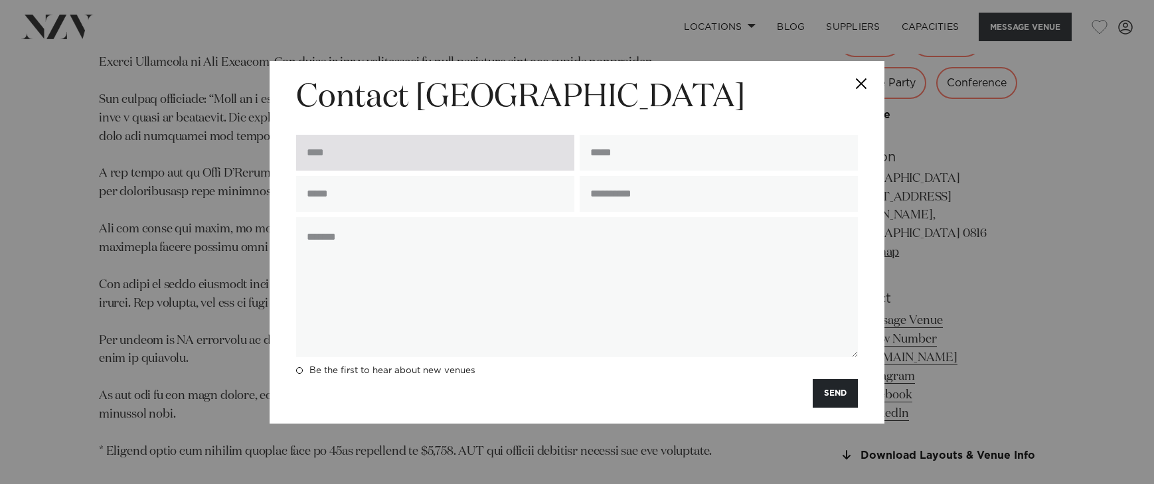
click at [463, 141] on input "text" at bounding box center [435, 153] width 278 height 36
click at [414, 162] on input "text" at bounding box center [435, 153] width 278 height 36
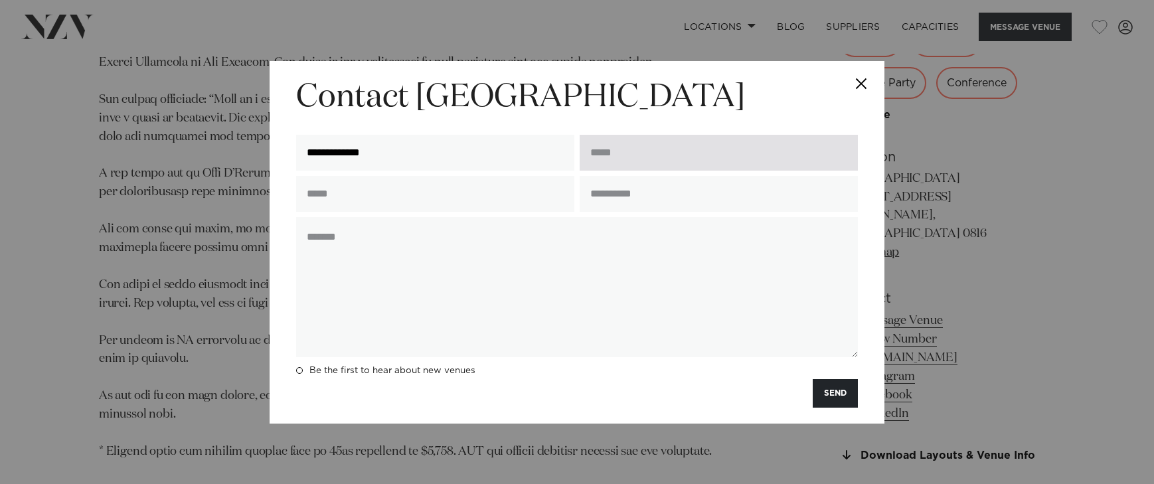
type input "**********"
click at [626, 169] on input "email" at bounding box center [719, 153] width 278 height 36
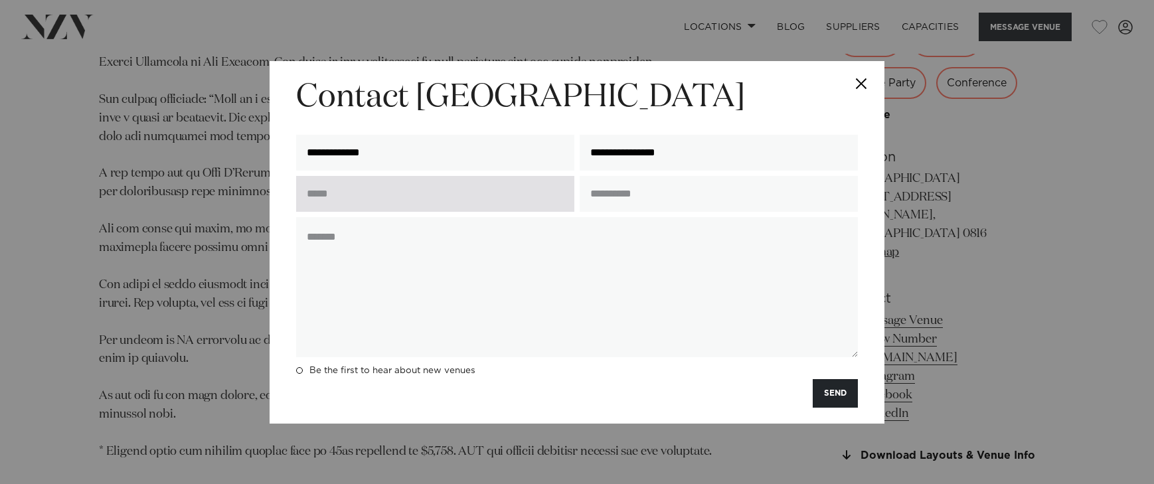
type input "**********"
click at [422, 194] on input "text" at bounding box center [435, 194] width 278 height 36
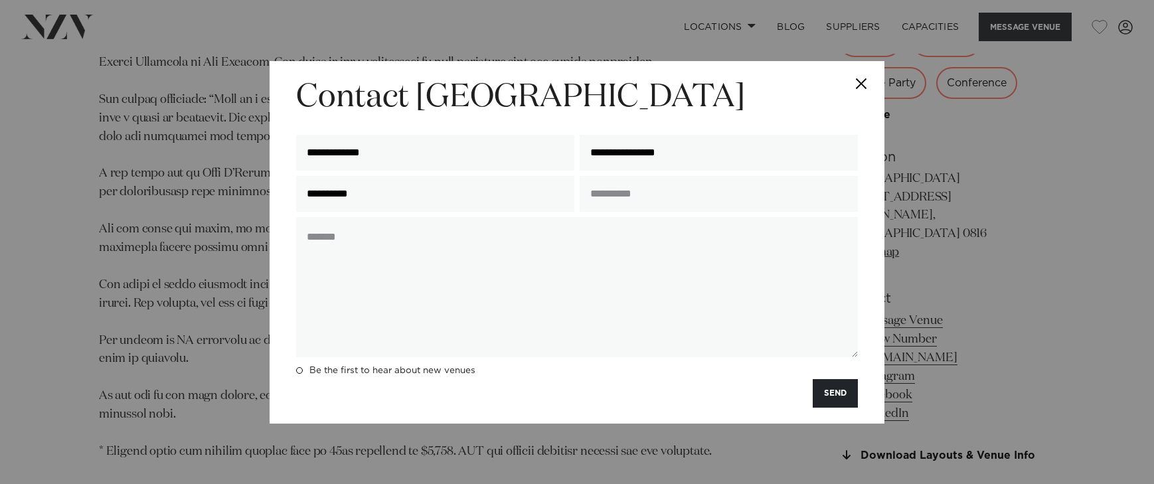
type input "**********"
click at [676, 215] on div at bounding box center [719, 196] width 284 height 41
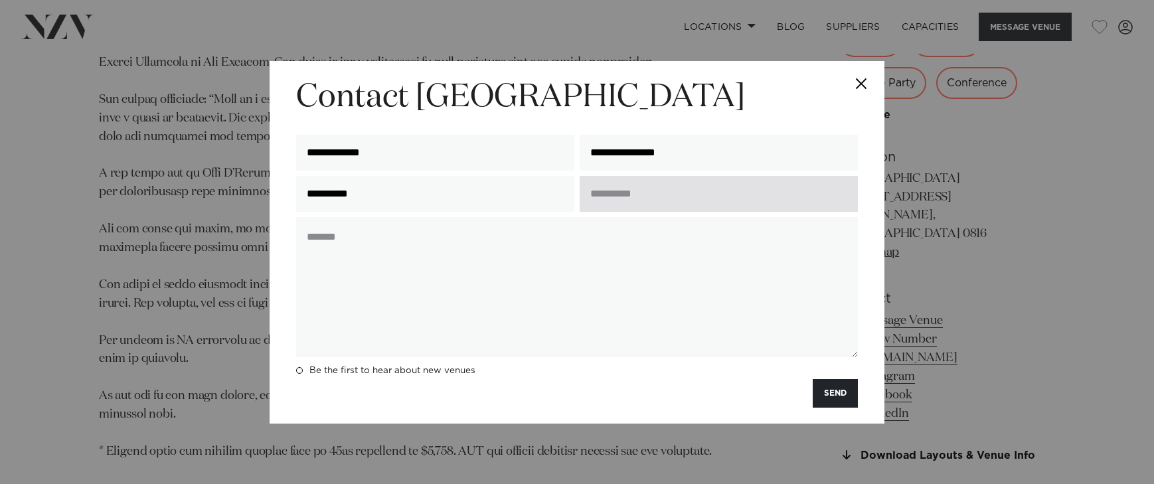
click at [644, 195] on input "text" at bounding box center [719, 194] width 278 height 36
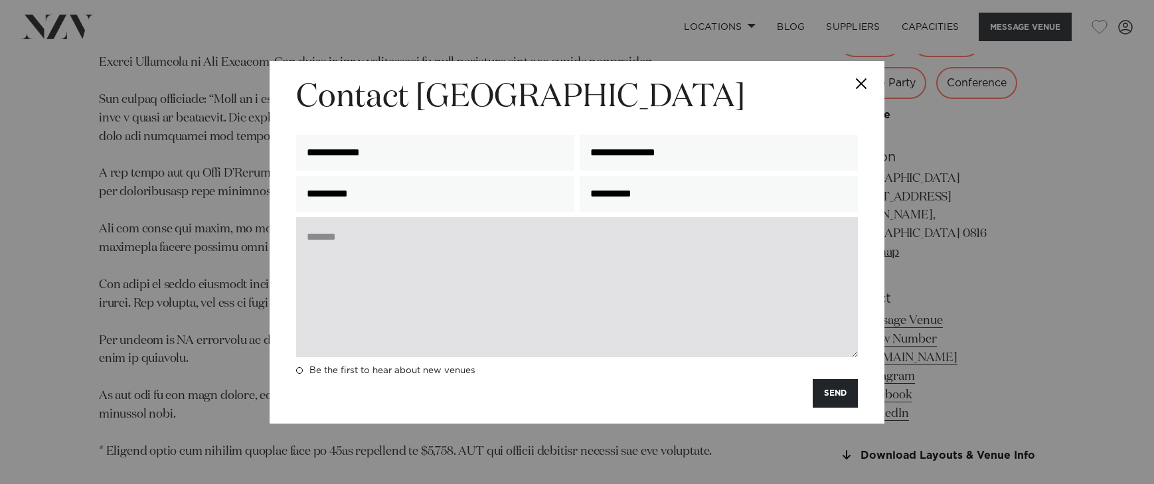
type input "**********"
click at [450, 272] on textarea at bounding box center [577, 287] width 562 height 140
paste textarea "**********"
type textarea "**********"
click at [401, 260] on textarea at bounding box center [577, 287] width 562 height 140
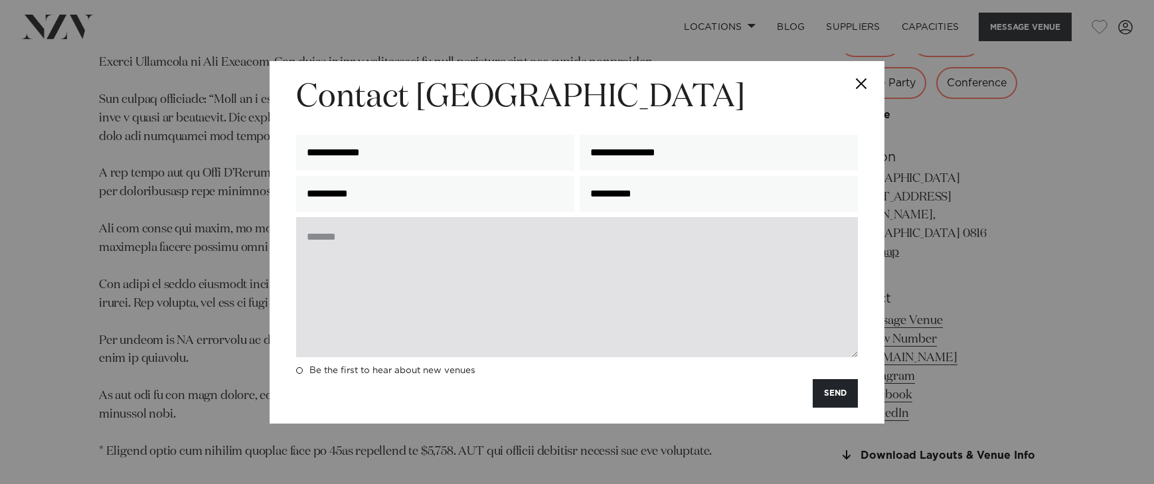
paste textarea "**********"
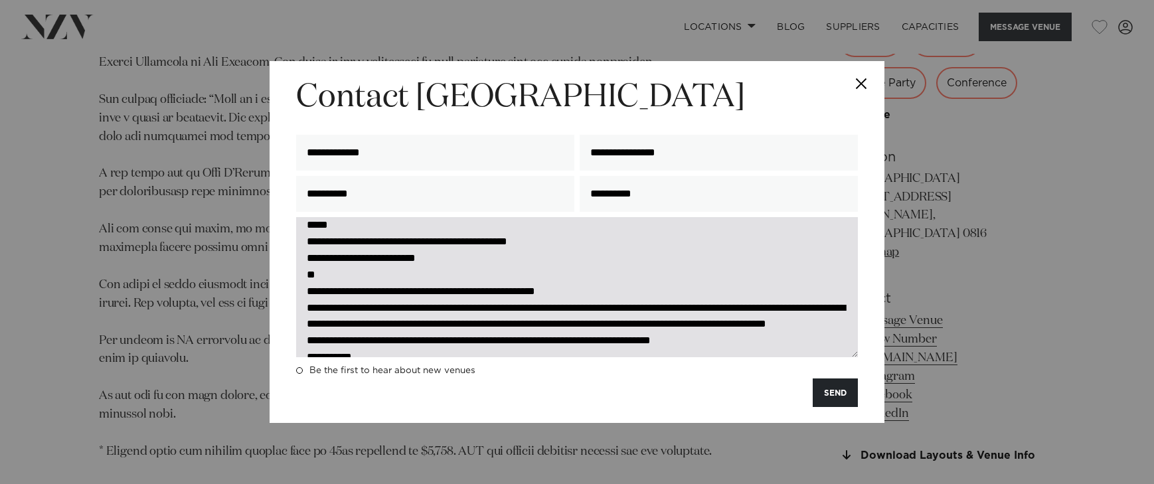
scroll to position [0, 0]
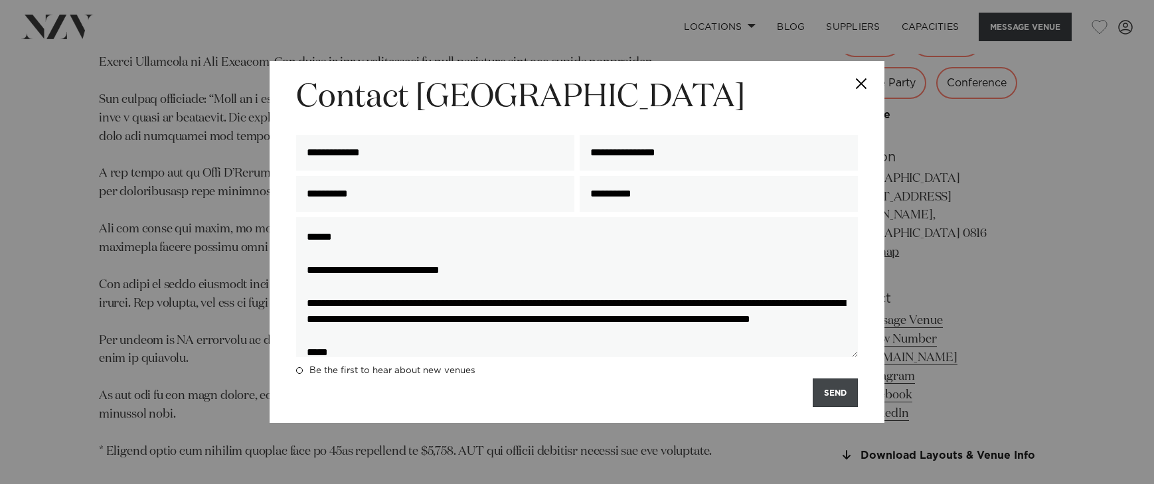
type textarea "**********"
click at [826, 397] on button "SEND" at bounding box center [835, 393] width 45 height 29
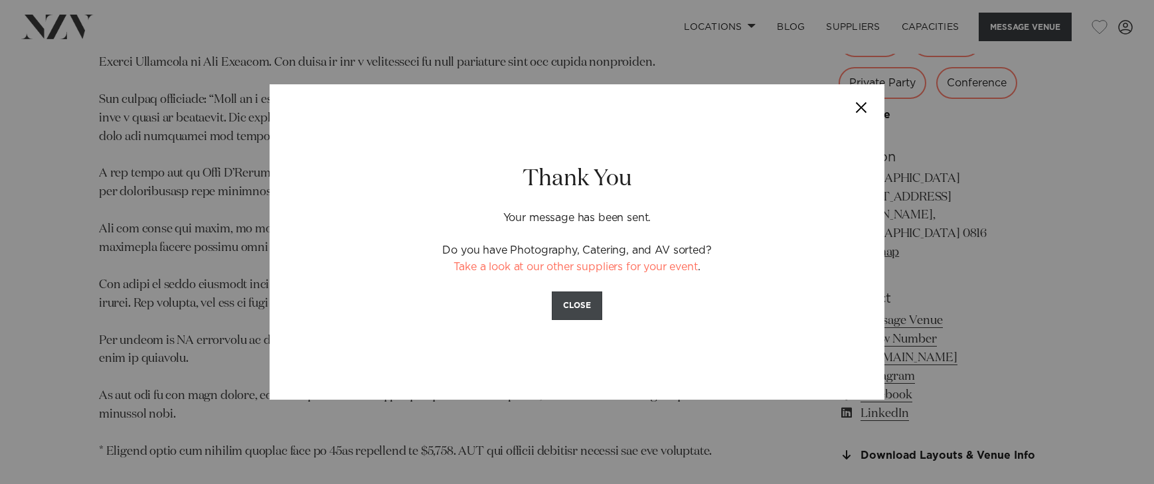
click at [578, 306] on button "CLOSE" at bounding box center [577, 306] width 50 height 29
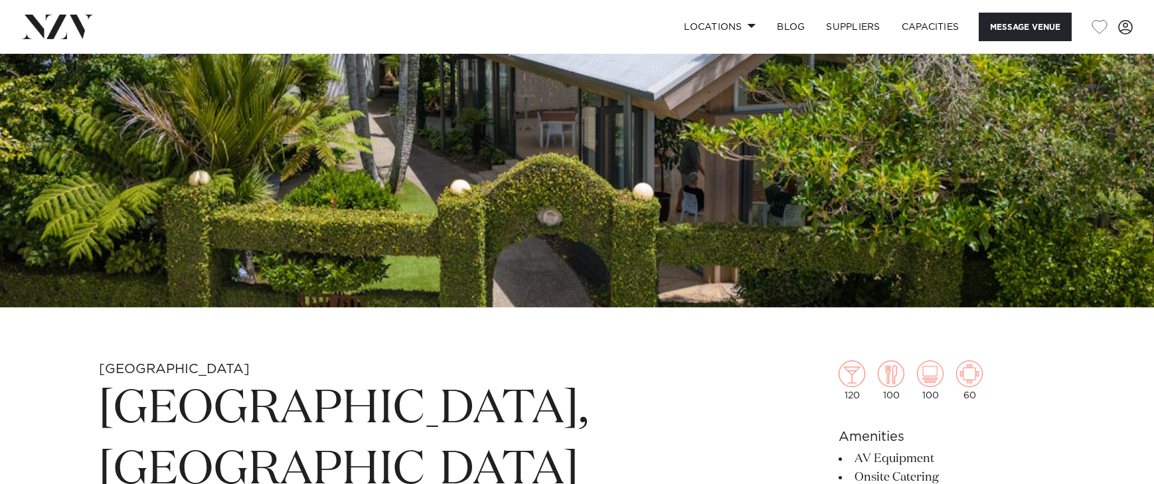
scroll to position [446, 0]
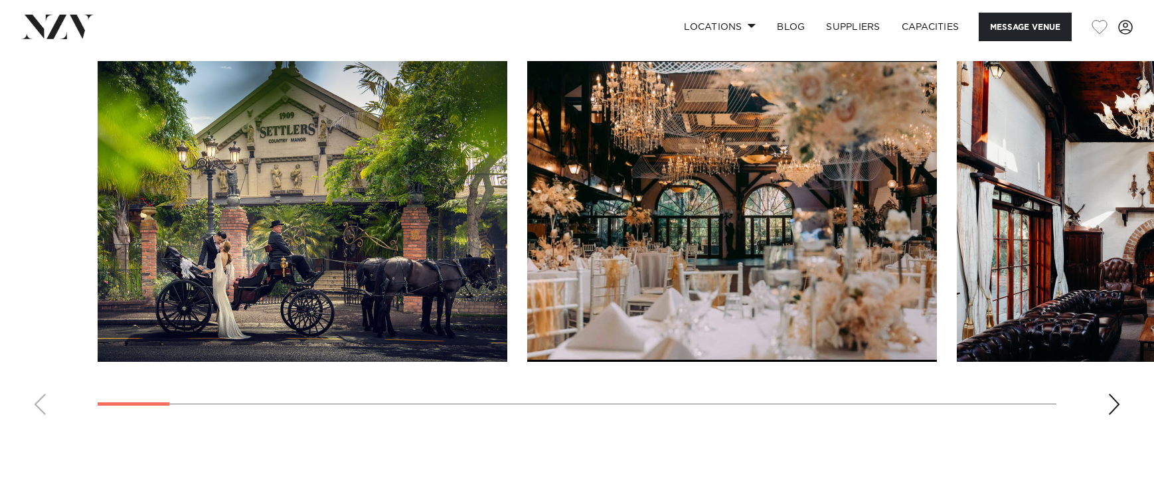
scroll to position [1384, 0]
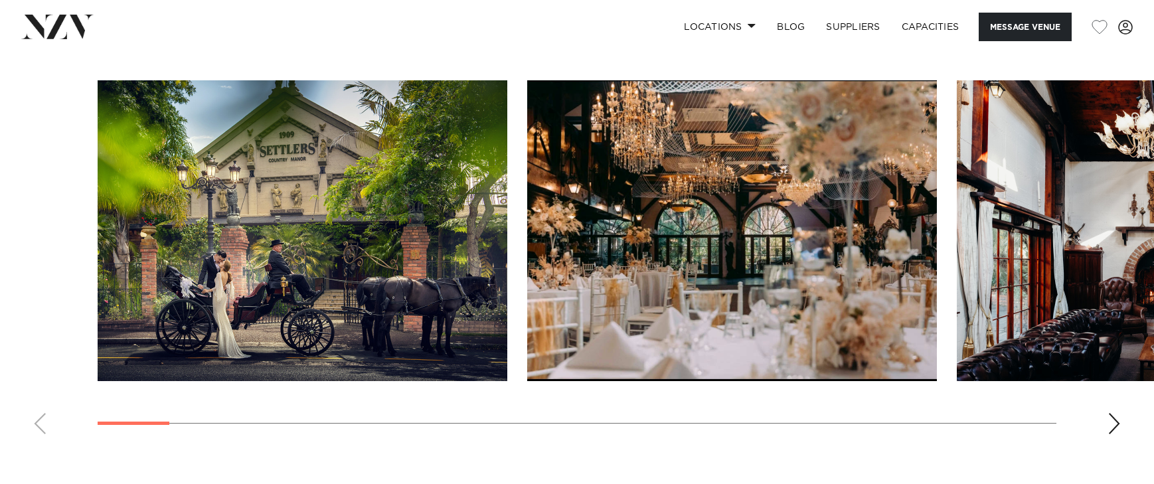
click at [1116, 426] on div "Next slide" at bounding box center [1114, 423] width 13 height 21
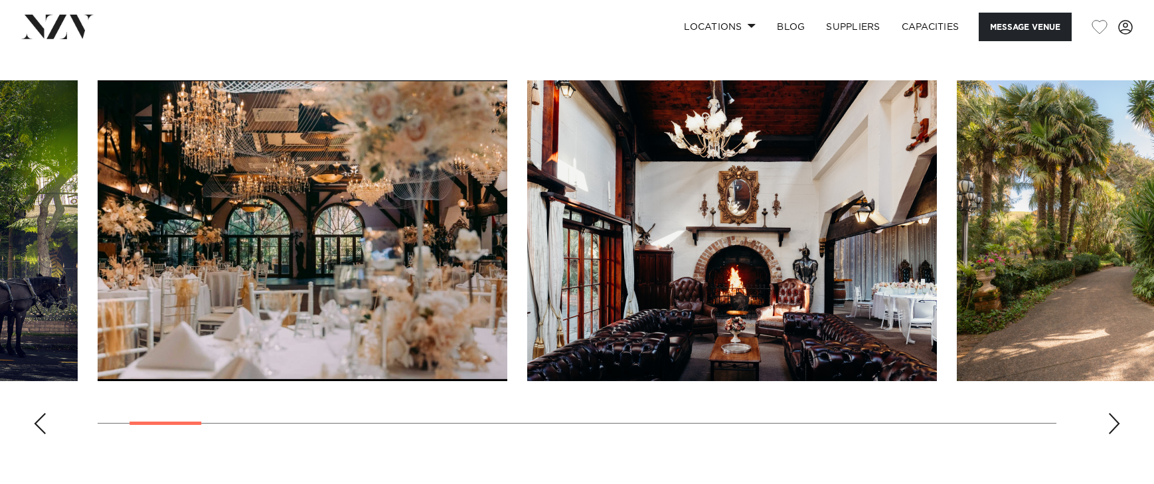
click at [1116, 426] on div "Next slide" at bounding box center [1114, 423] width 13 height 21
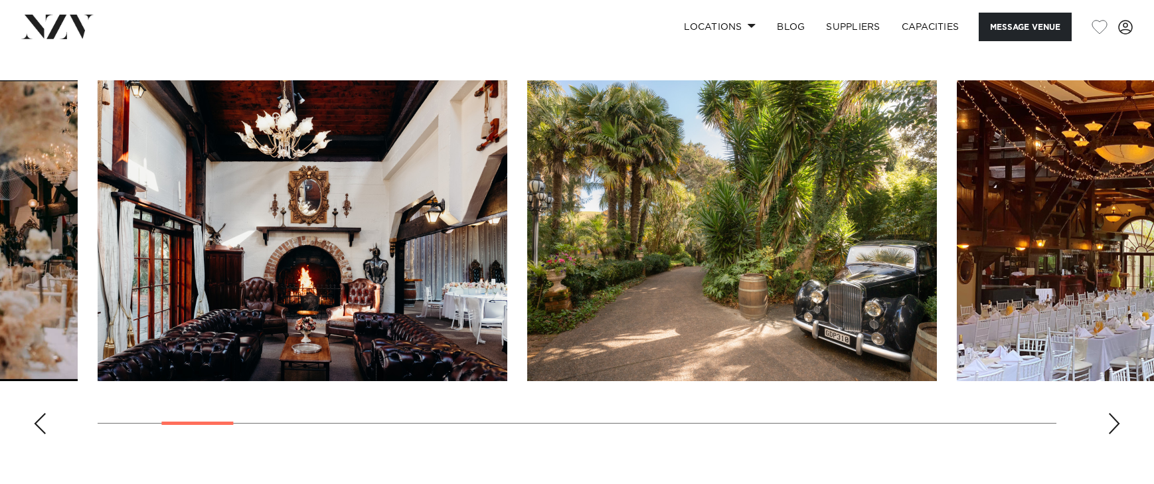
click at [1116, 426] on div "Next slide" at bounding box center [1114, 423] width 13 height 21
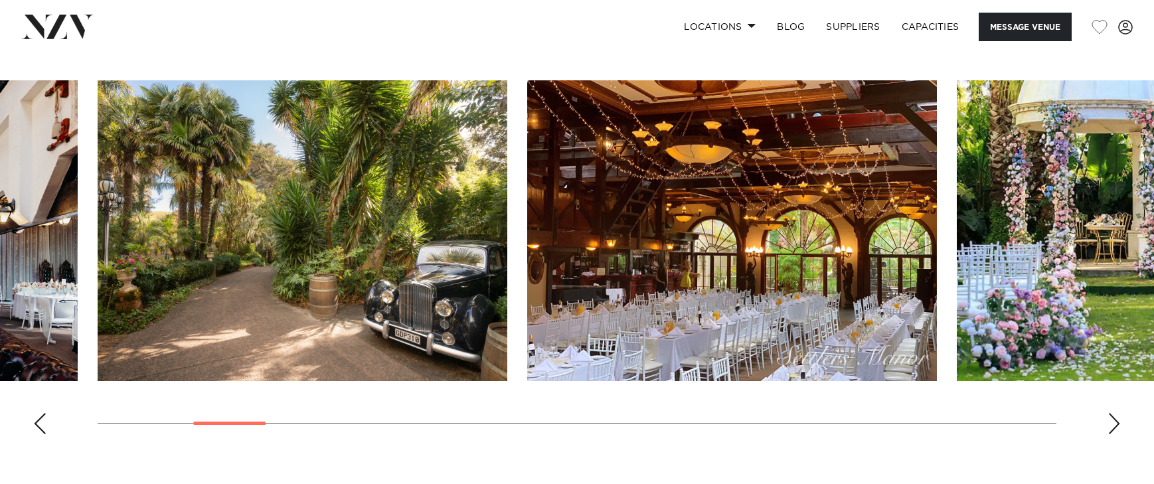
click at [1115, 426] on div "Next slide" at bounding box center [1114, 423] width 13 height 21
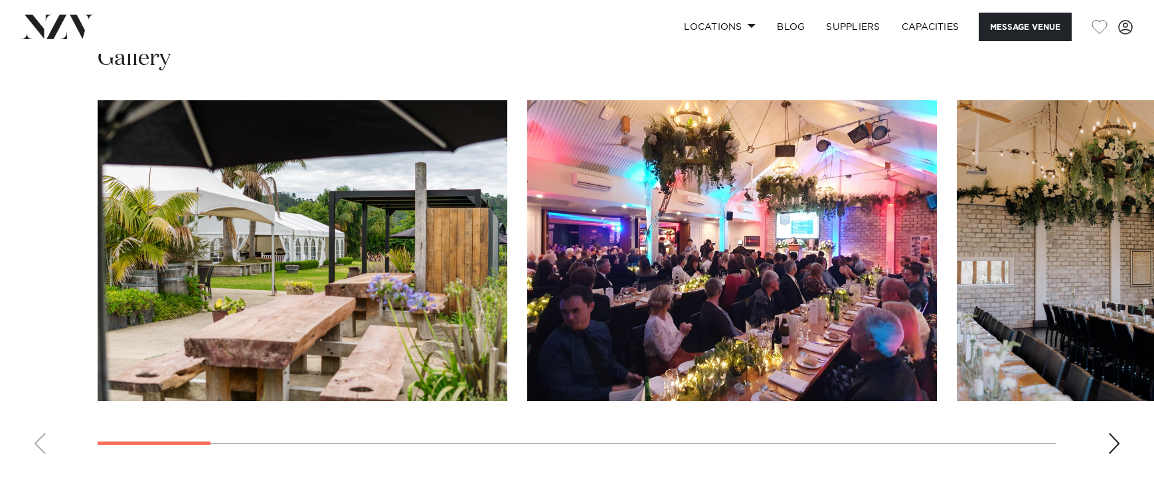
scroll to position [1399, 0]
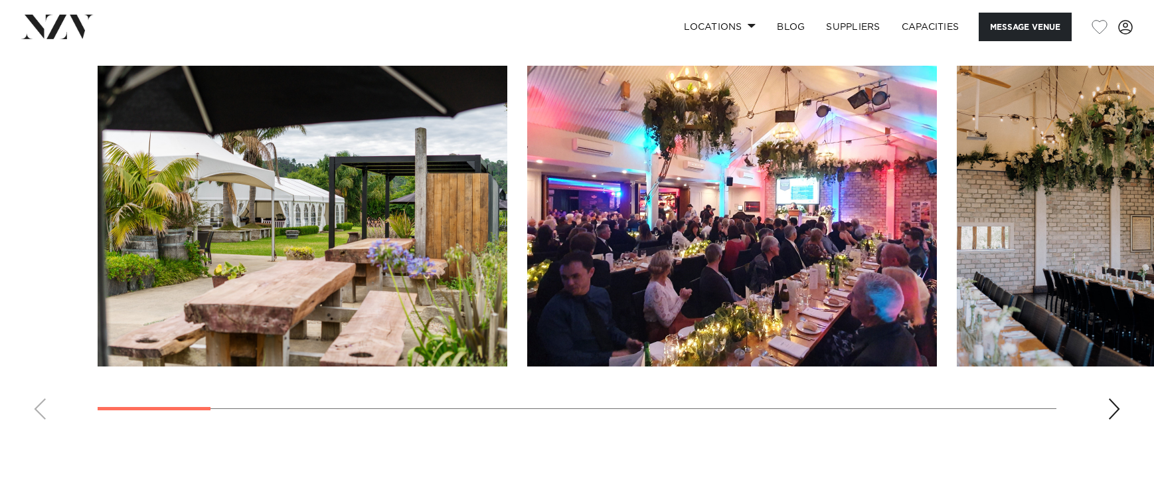
click at [1122, 412] on swiper-container at bounding box center [577, 248] width 1154 height 365
click at [1113, 410] on div "Next slide" at bounding box center [1114, 409] width 13 height 21
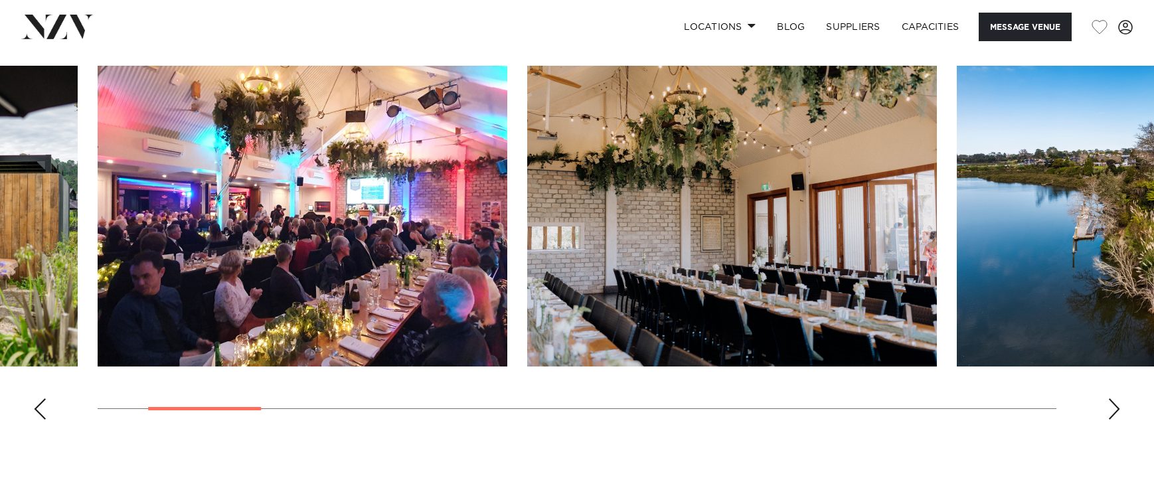
click at [1113, 410] on div "Next slide" at bounding box center [1114, 409] width 13 height 21
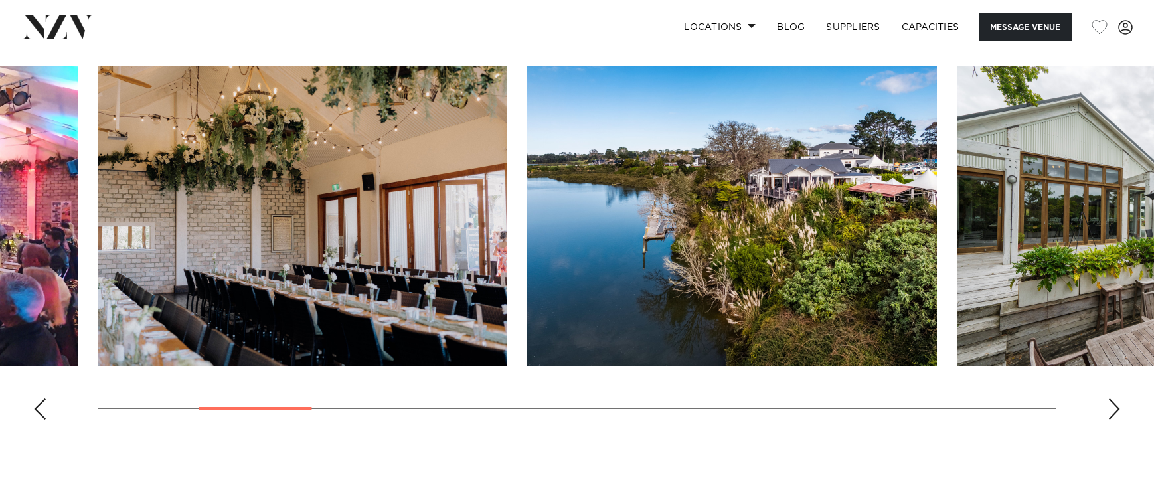
click at [1113, 410] on div "Next slide" at bounding box center [1114, 409] width 13 height 21
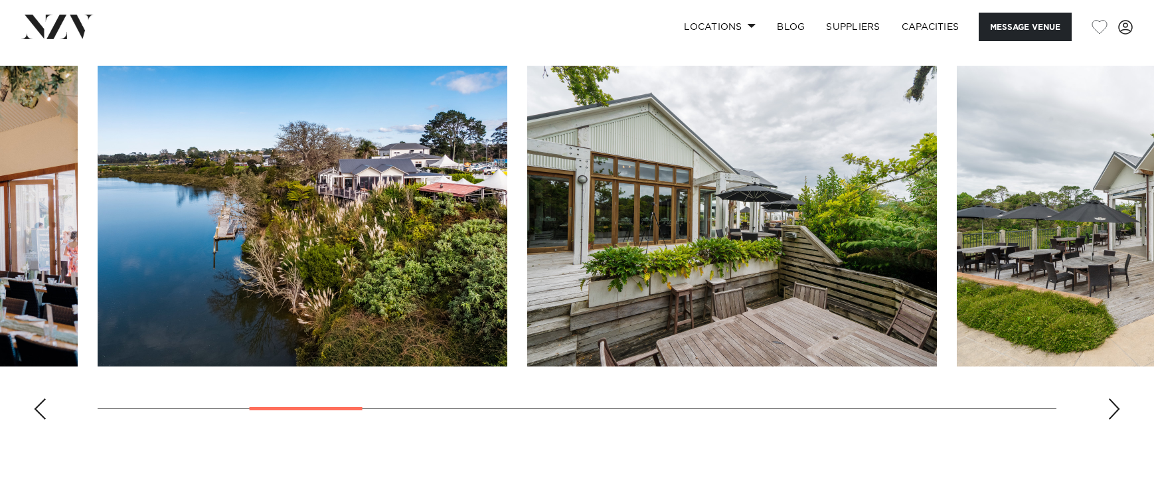
click at [1113, 410] on div "Next slide" at bounding box center [1114, 409] width 13 height 21
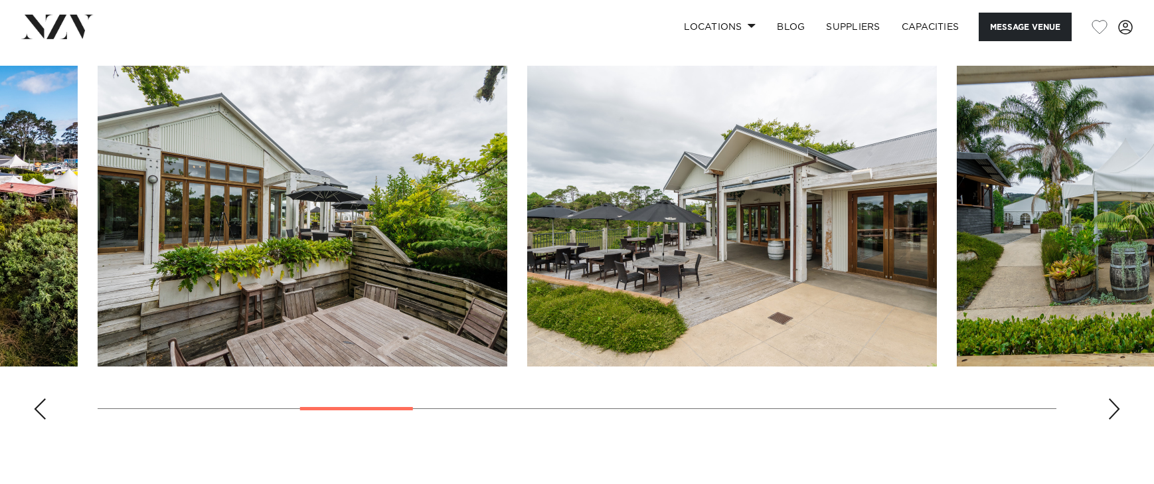
click at [1113, 410] on div "Next slide" at bounding box center [1114, 409] width 13 height 21
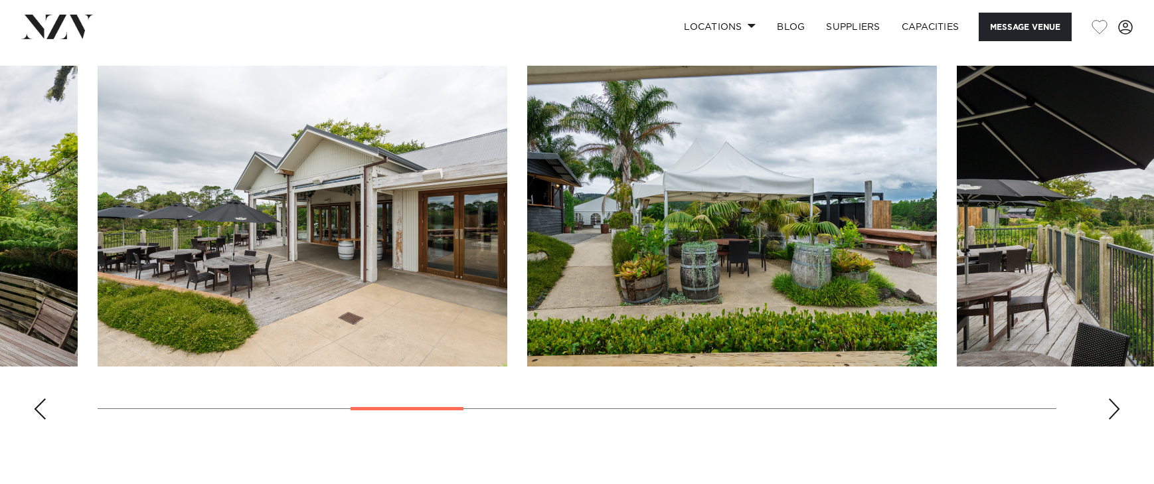
click at [1113, 410] on div "Next slide" at bounding box center [1114, 409] width 13 height 21
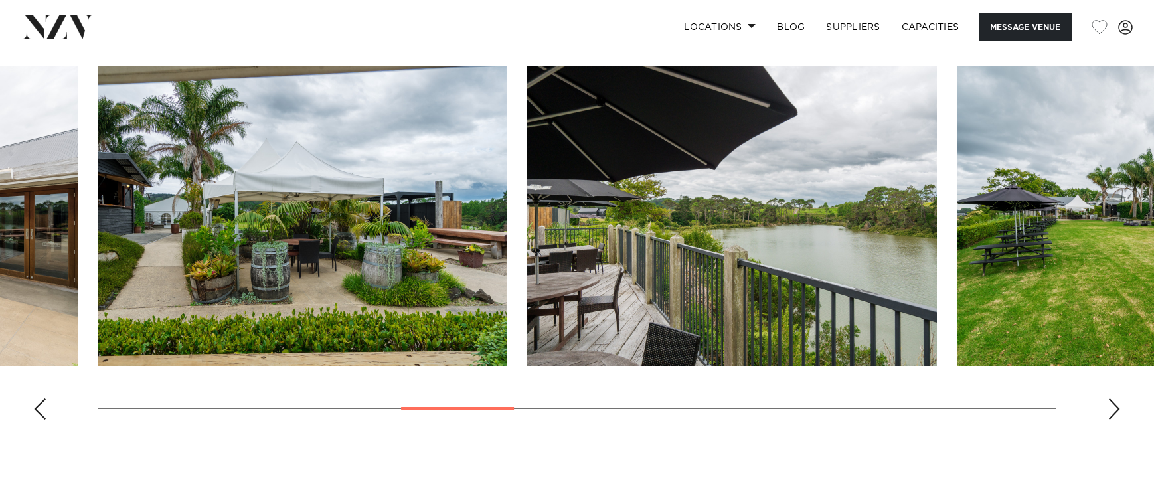
click at [1113, 410] on div "Next slide" at bounding box center [1114, 409] width 13 height 21
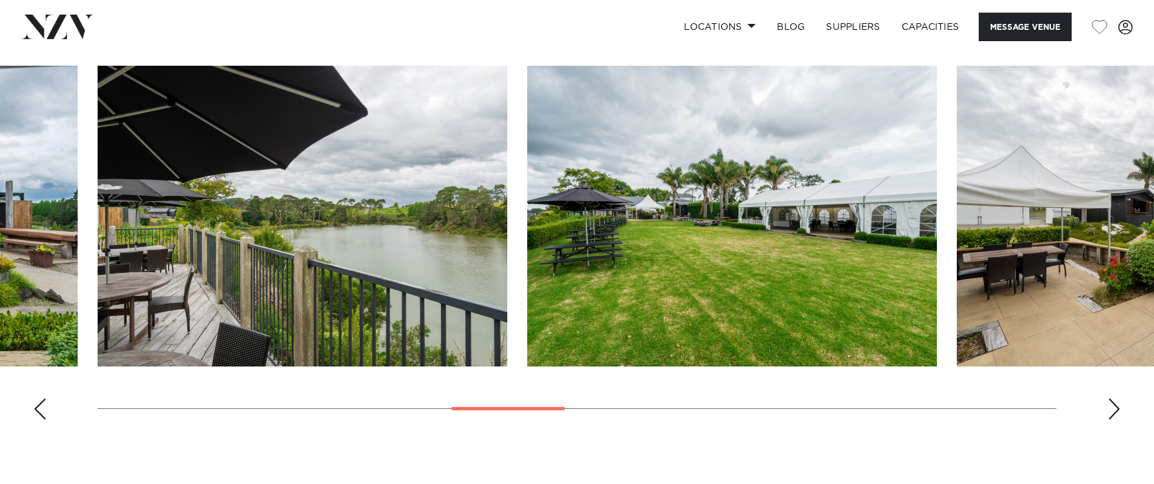
click at [1113, 410] on div "Next slide" at bounding box center [1114, 409] width 13 height 21
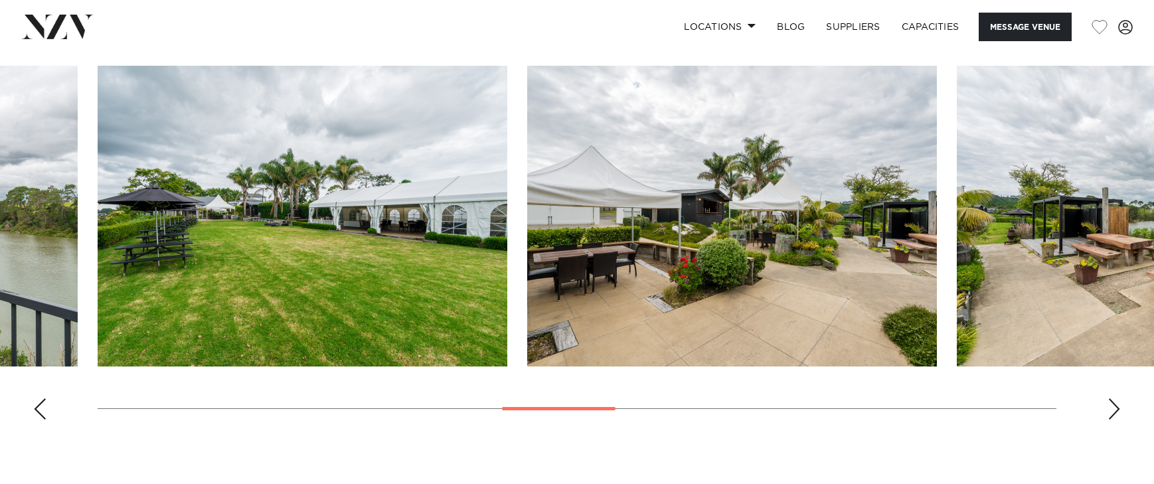
click at [1113, 410] on div "Next slide" at bounding box center [1114, 409] width 13 height 21
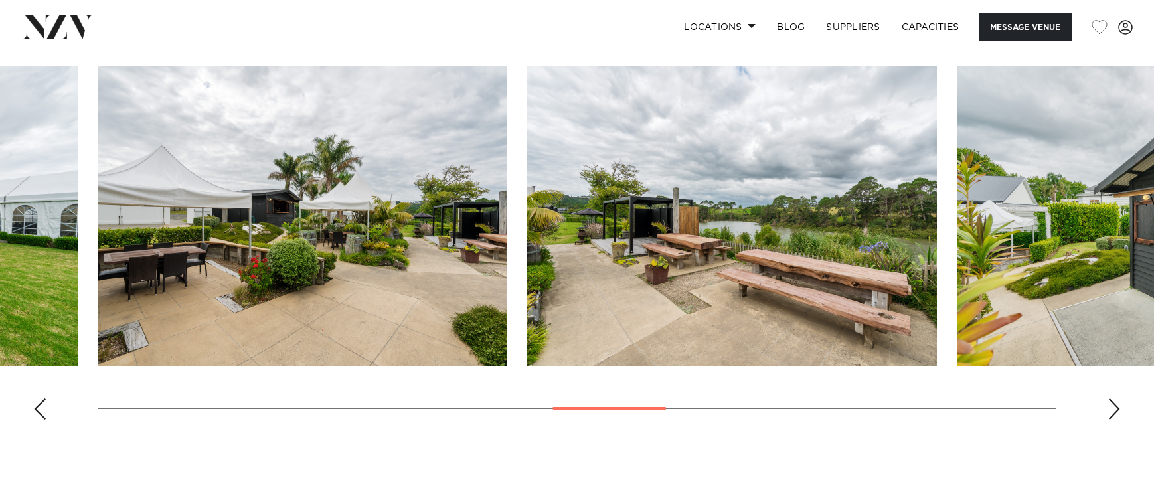
click at [1113, 410] on div "Next slide" at bounding box center [1114, 409] width 13 height 21
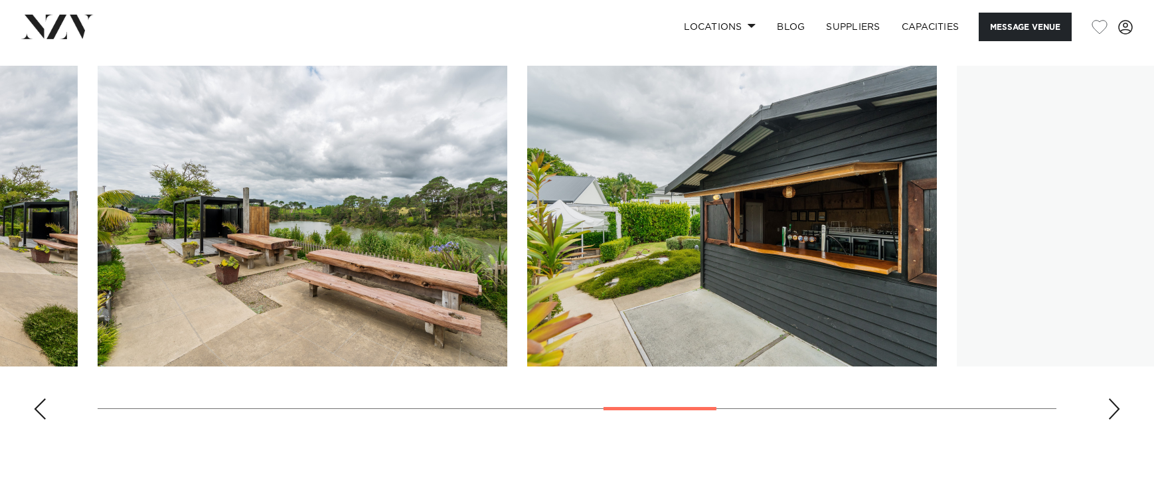
click at [1113, 410] on div "Next slide" at bounding box center [1114, 409] width 13 height 21
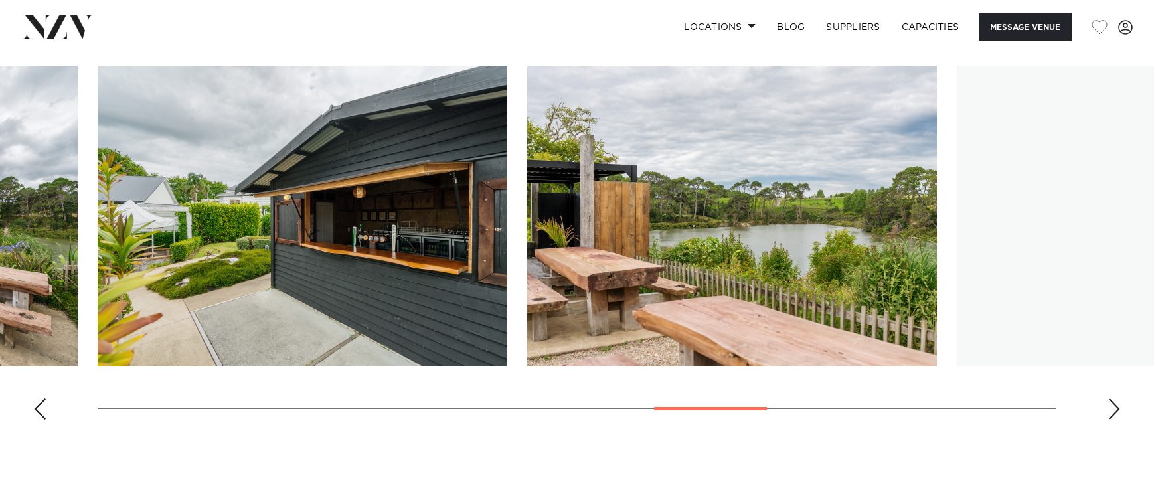
click at [1113, 410] on div "Next slide" at bounding box center [1114, 409] width 13 height 21
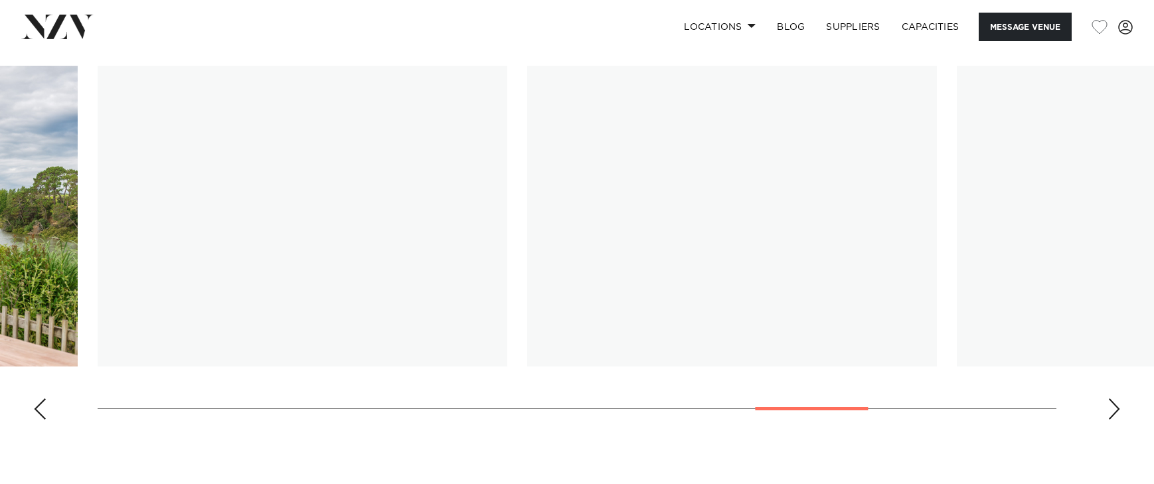
click at [1113, 410] on div "Next slide" at bounding box center [1114, 409] width 13 height 21
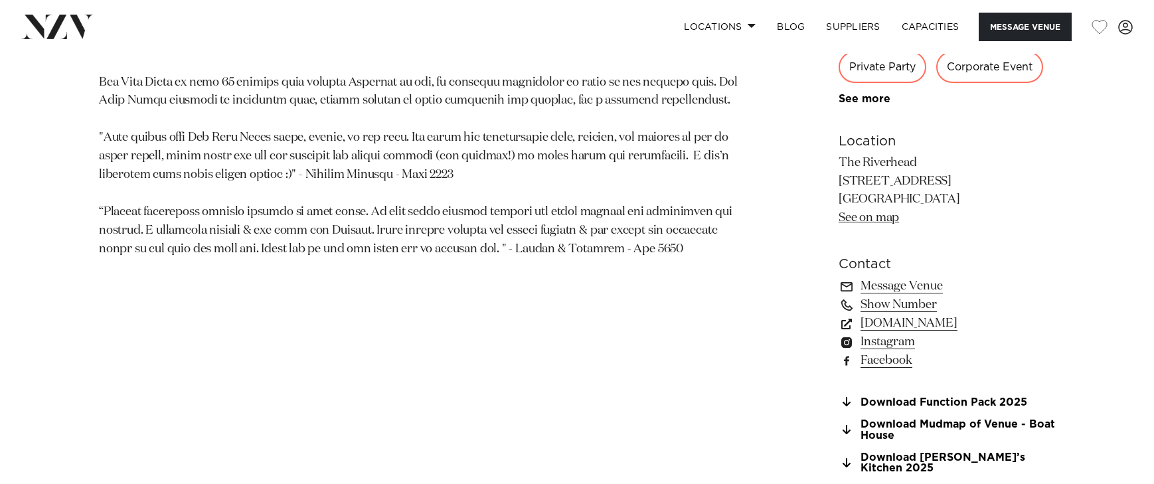
scroll to position [902, 0]
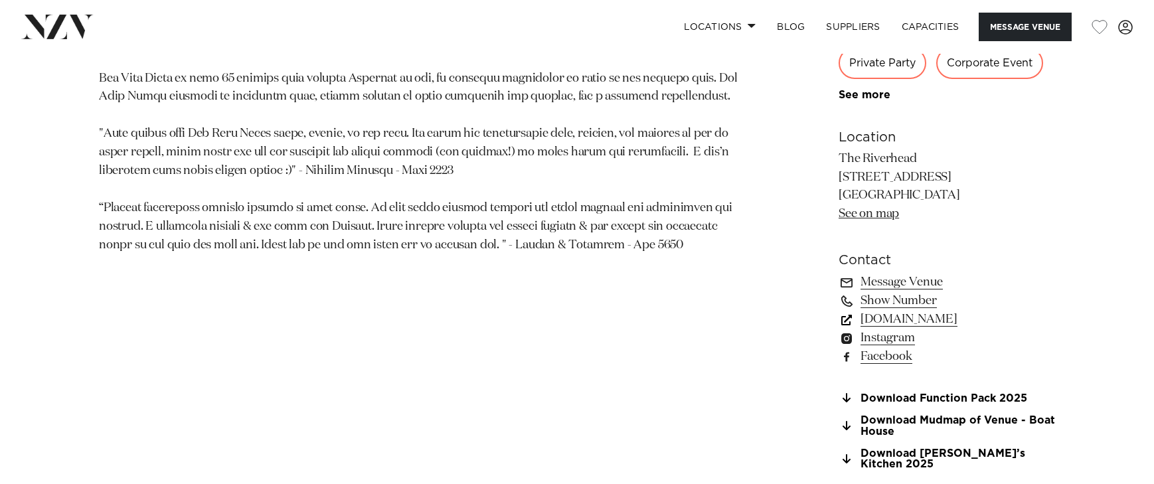
click at [950, 325] on link "www.theriverhead.co.nz" at bounding box center [947, 319] width 217 height 19
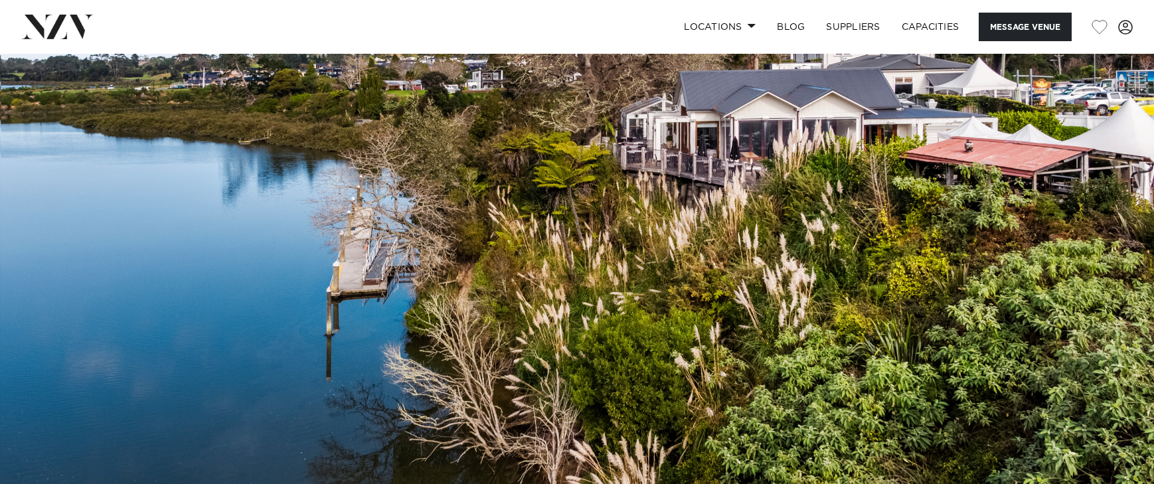
scroll to position [0, 0]
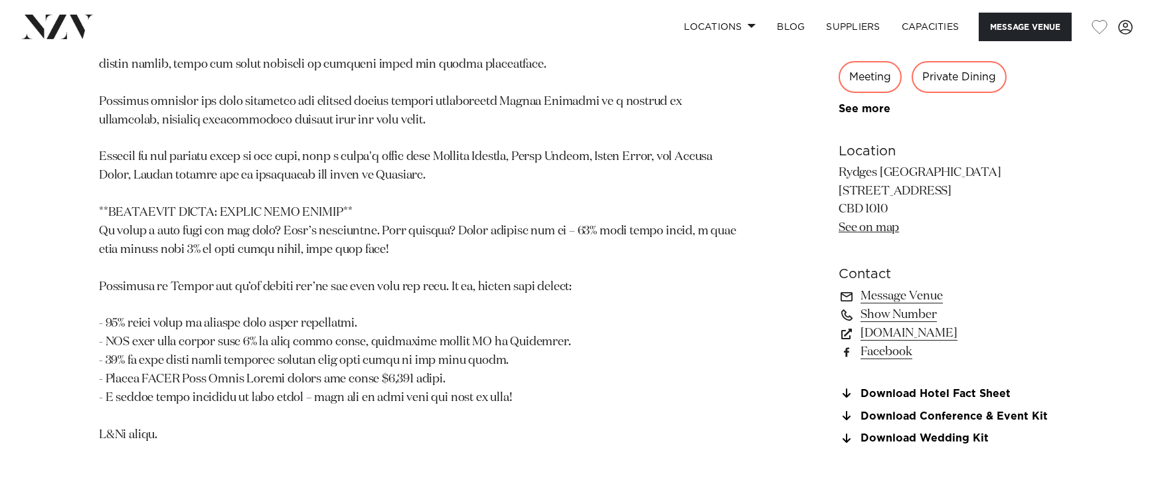
scroll to position [1186, 0]
click at [924, 332] on link "www.rydges.com" at bounding box center [947, 332] width 217 height 19
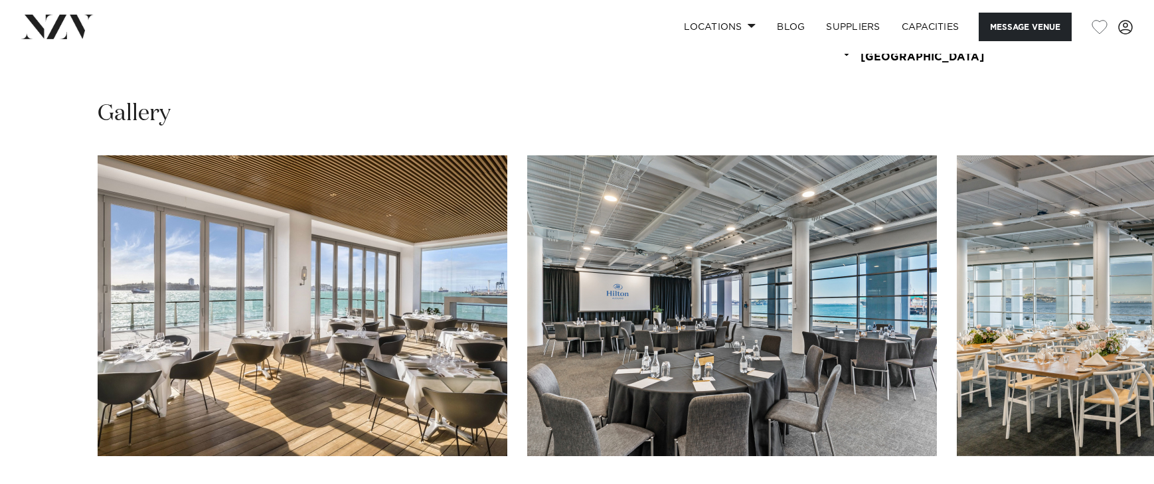
scroll to position [1373, 0]
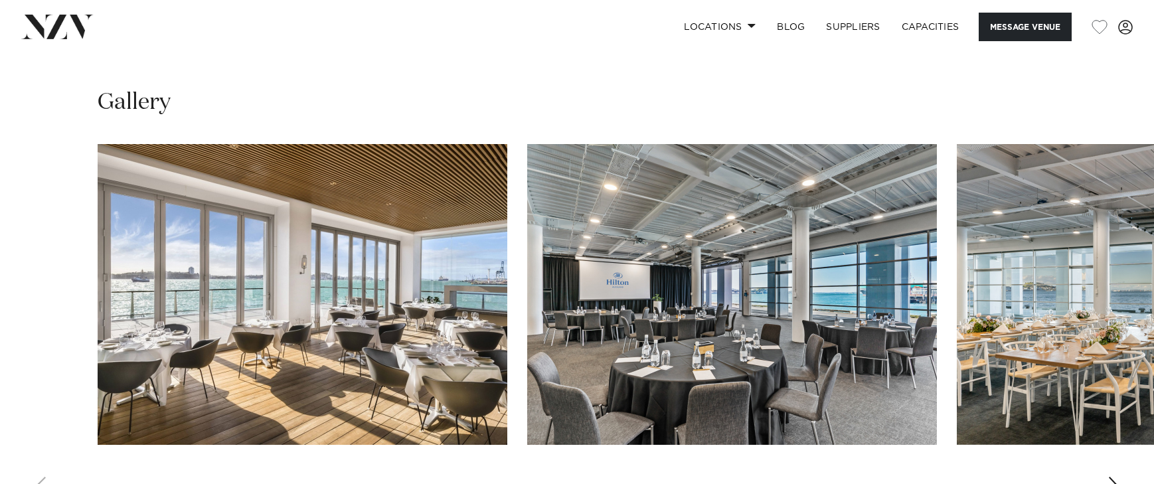
click at [1111, 477] on div "Next slide" at bounding box center [1114, 487] width 13 height 21
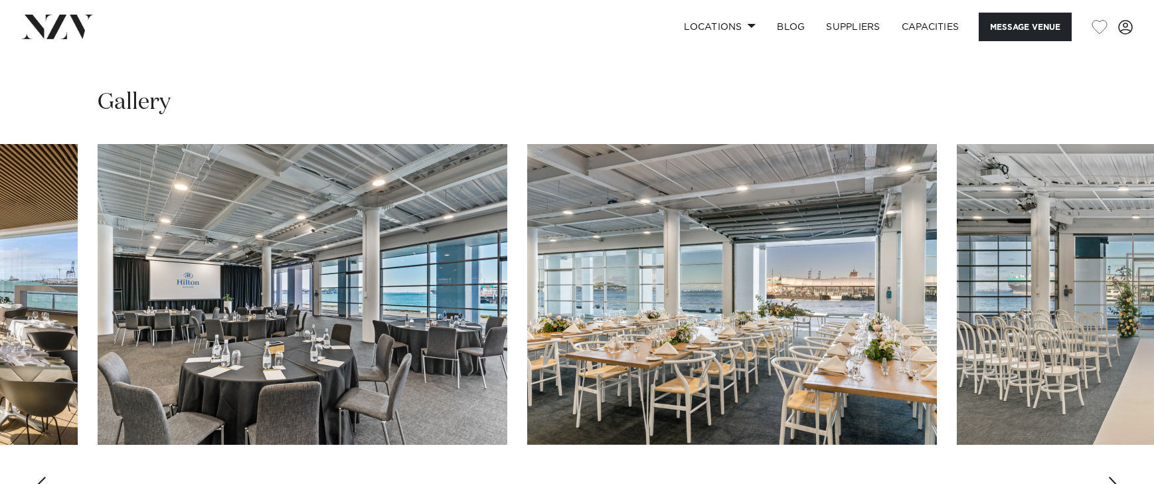
click at [1111, 477] on div "Next slide" at bounding box center [1114, 487] width 13 height 21
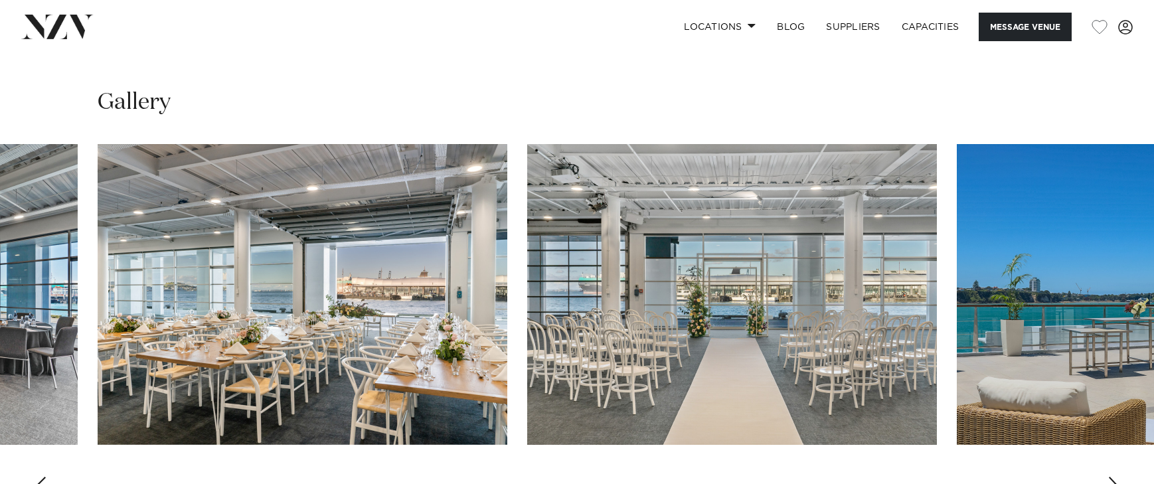
click at [1111, 477] on div "Next slide" at bounding box center [1114, 487] width 13 height 21
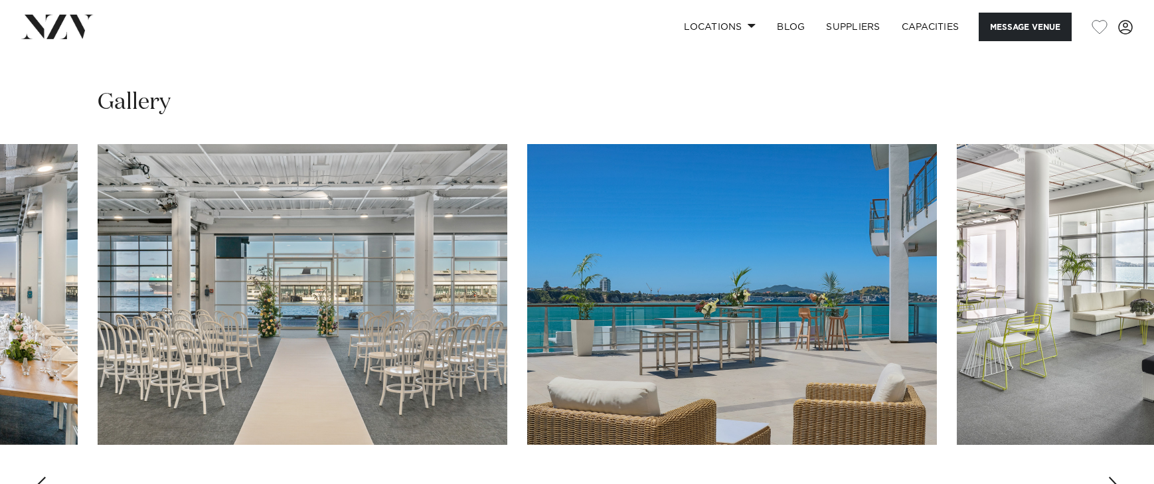
click at [1111, 477] on div "Next slide" at bounding box center [1114, 487] width 13 height 21
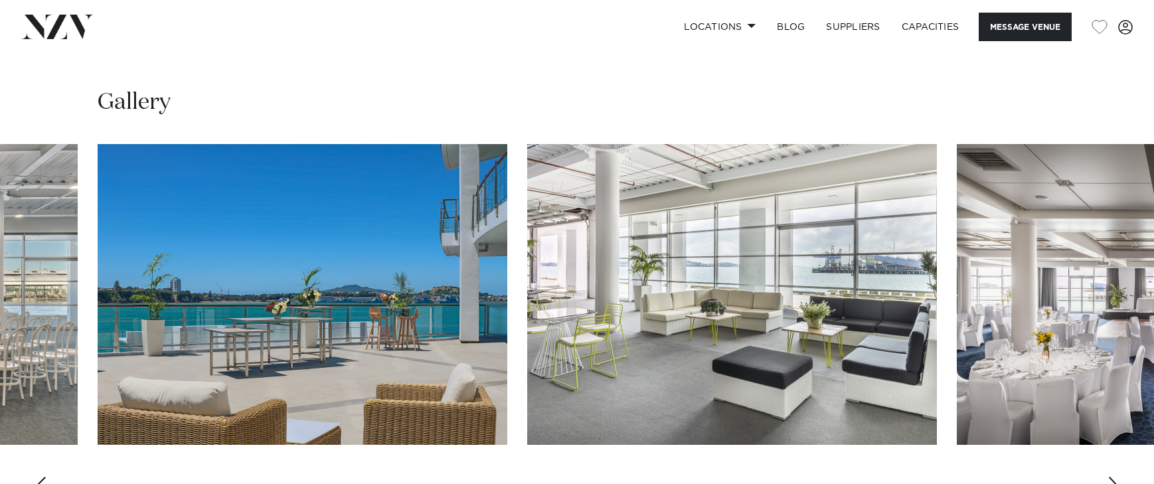
click at [1111, 477] on div "Next slide" at bounding box center [1114, 487] width 13 height 21
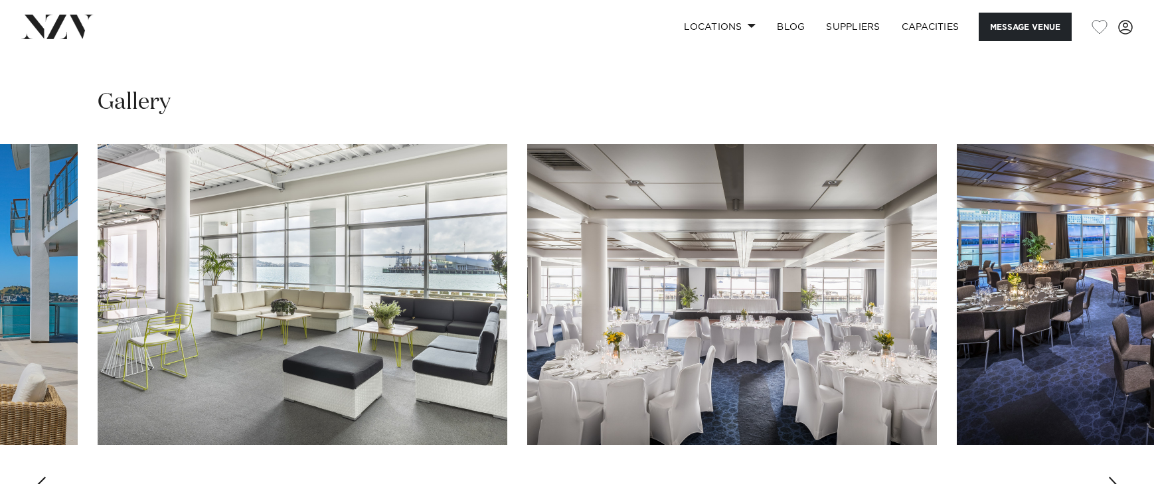
click at [1111, 477] on div "Next slide" at bounding box center [1114, 487] width 13 height 21
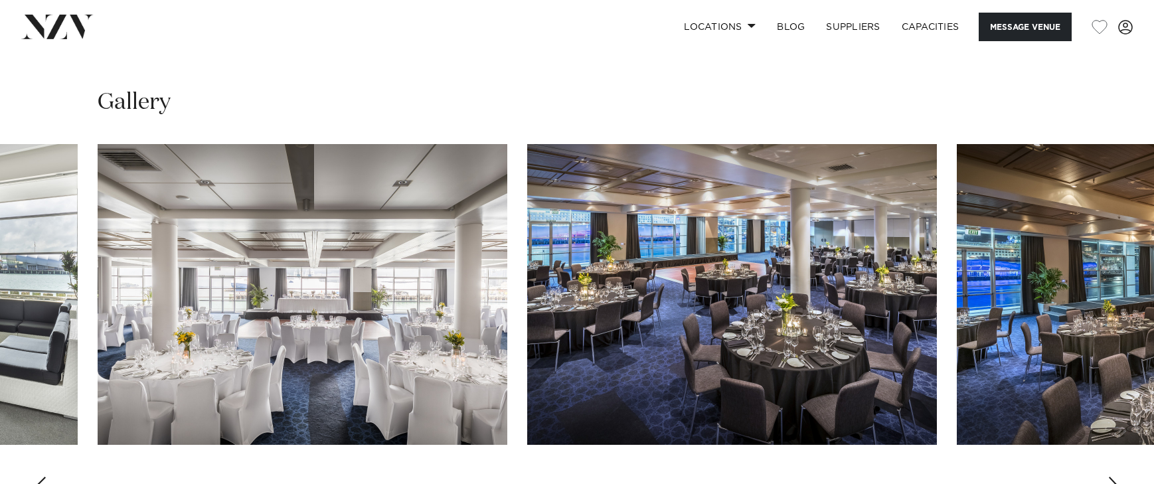
click at [1111, 477] on div "Next slide" at bounding box center [1114, 487] width 13 height 21
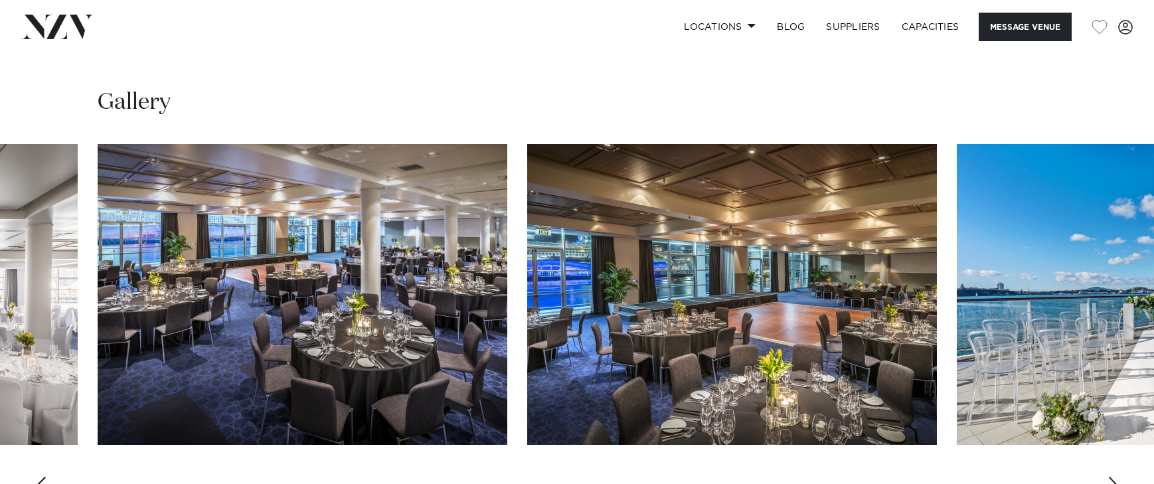
click at [1111, 477] on div "Next slide" at bounding box center [1114, 487] width 13 height 21
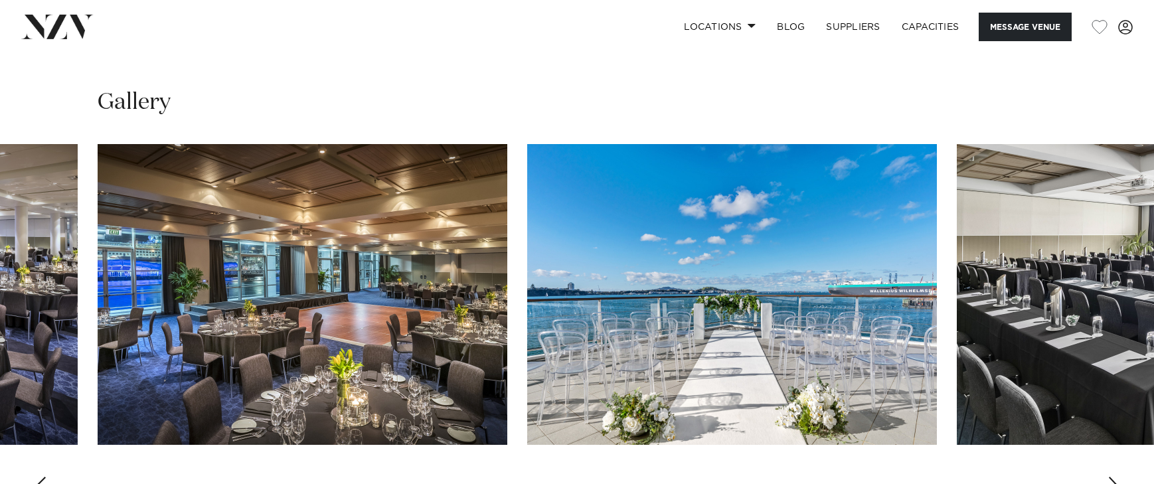
click at [1111, 477] on div "Next slide" at bounding box center [1114, 487] width 13 height 21
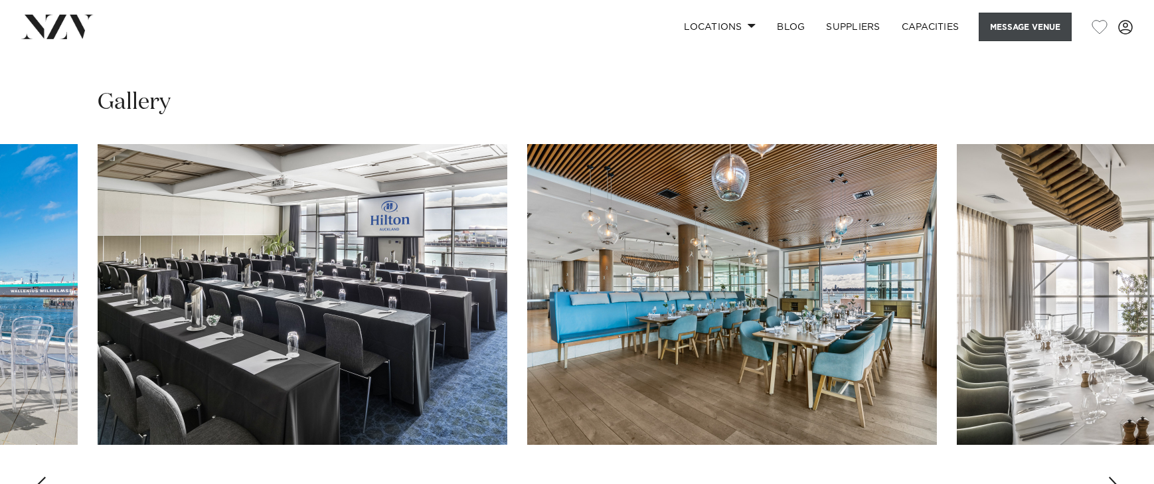
click at [1027, 29] on button "Message Venue" at bounding box center [1025, 27] width 93 height 29
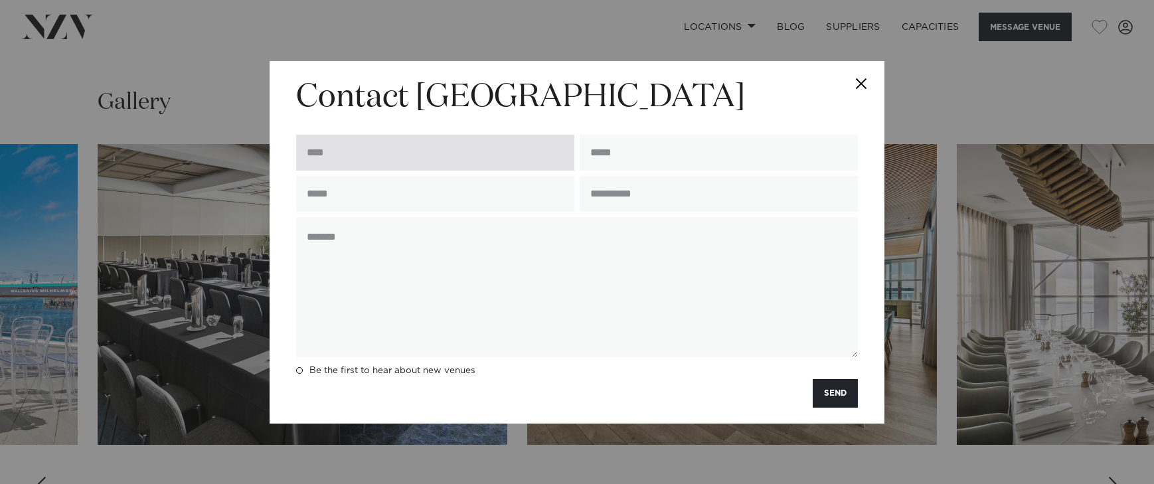
click at [445, 138] on input "text" at bounding box center [435, 153] width 278 height 36
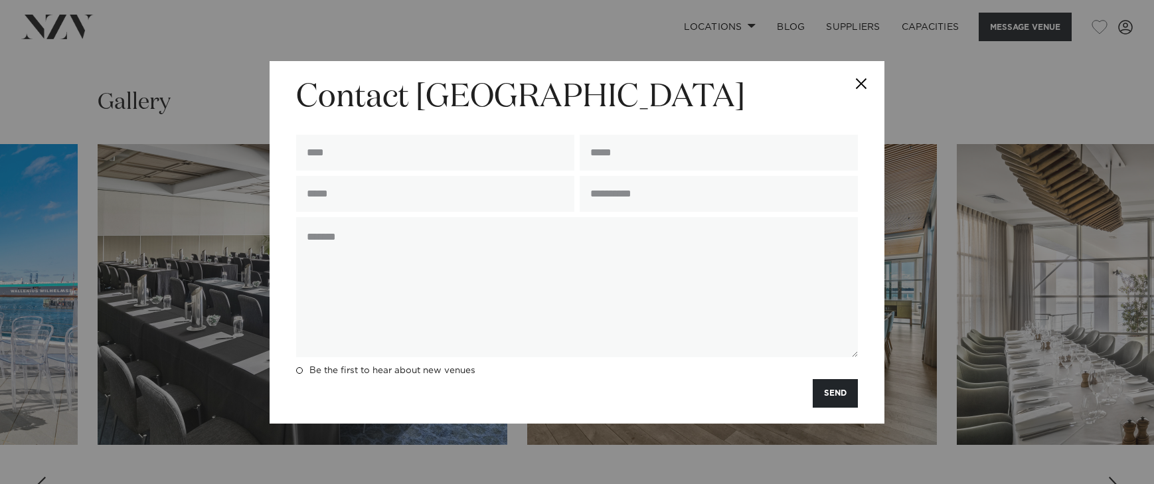
type input "**********"
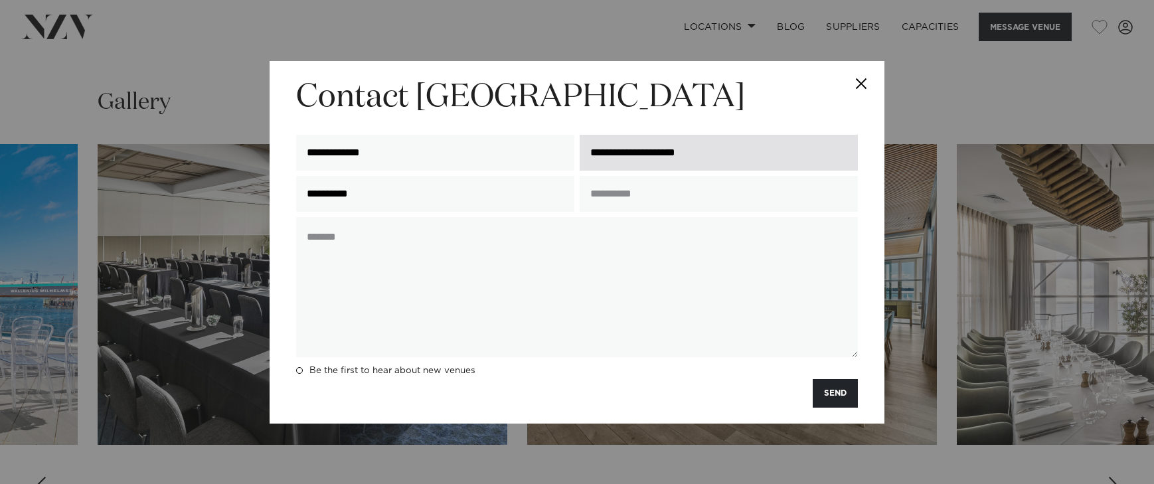
click at [629, 147] on input "**********" at bounding box center [719, 153] width 278 height 36
drag, startPoint x: 741, startPoint y: 153, endPoint x: 591, endPoint y: 150, distance: 150.8
click at [591, 150] on input "**********" at bounding box center [719, 153] width 278 height 36
type input "*"
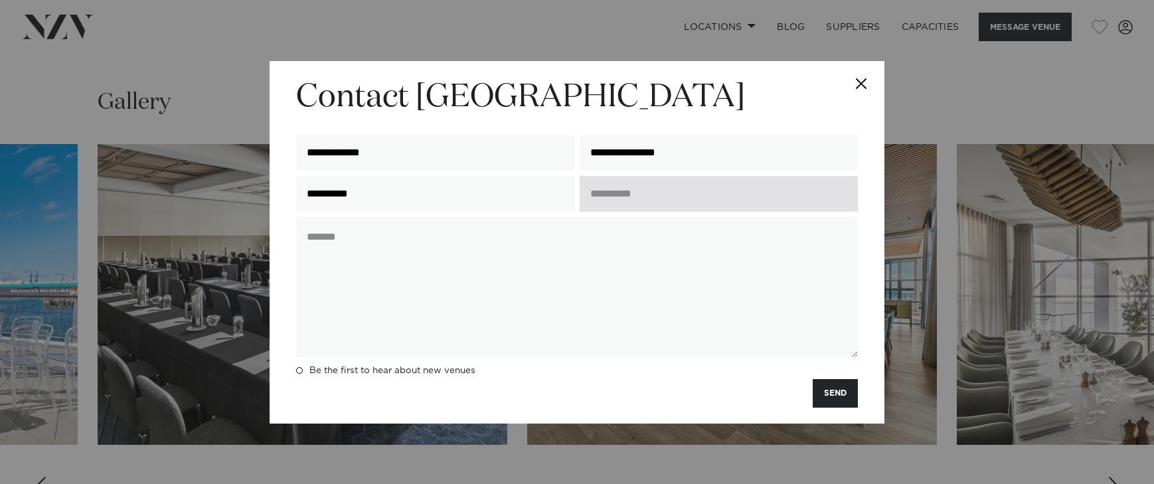
type input "**********"
click at [623, 189] on input "text" at bounding box center [719, 194] width 278 height 36
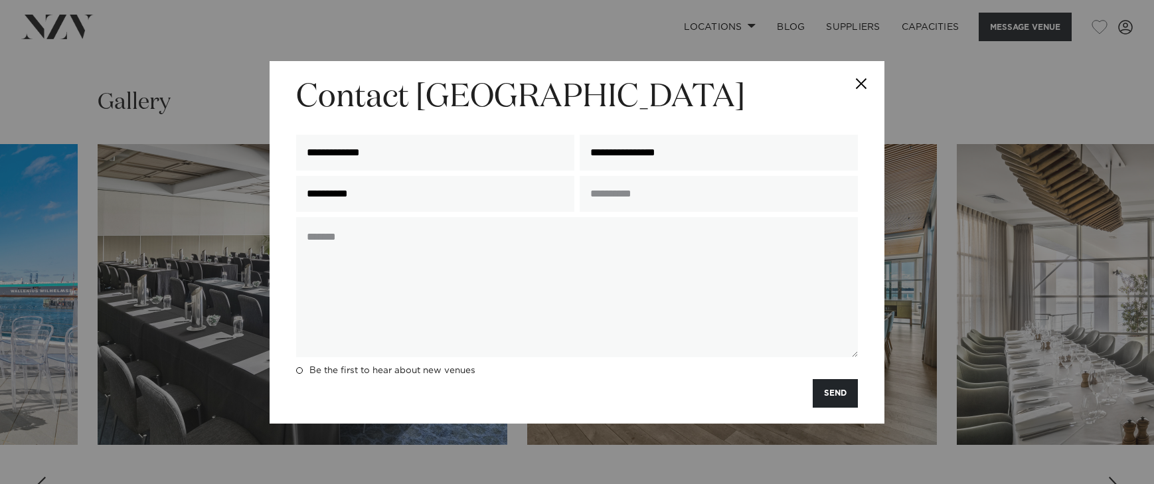
type input "**********"
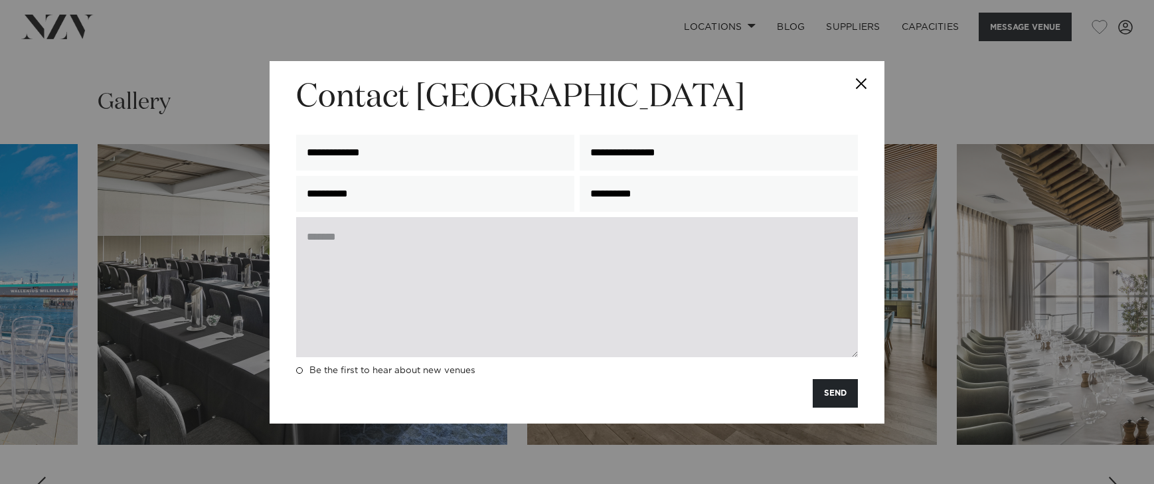
click at [540, 258] on textarea at bounding box center [577, 287] width 562 height 140
paste textarea "**********"
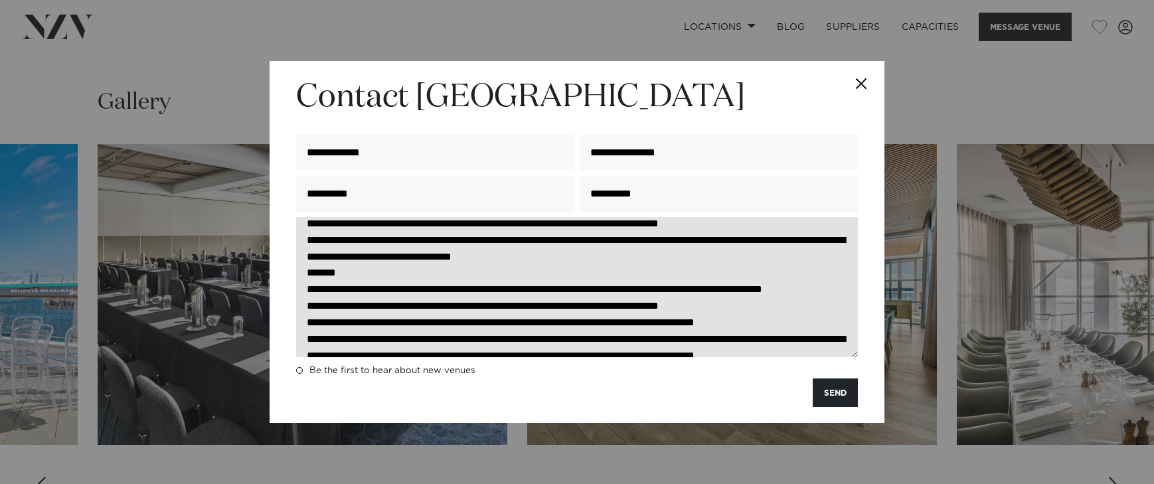
scroll to position [302, 0]
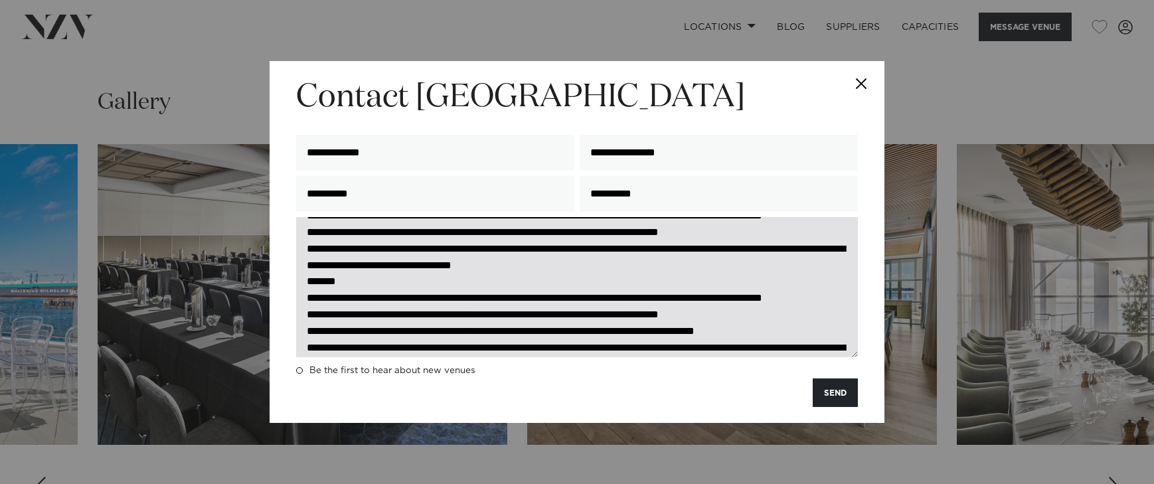
drag, startPoint x: 456, startPoint y: 250, endPoint x: 683, endPoint y: 248, distance: 227.2
click at [683, 248] on textarea at bounding box center [577, 287] width 562 height 140
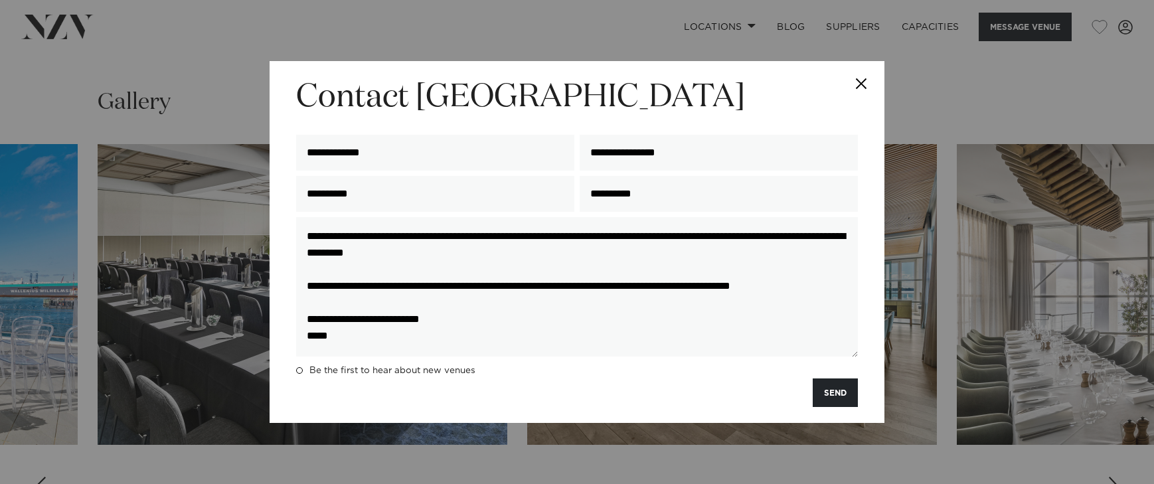
scroll to position [0, 0]
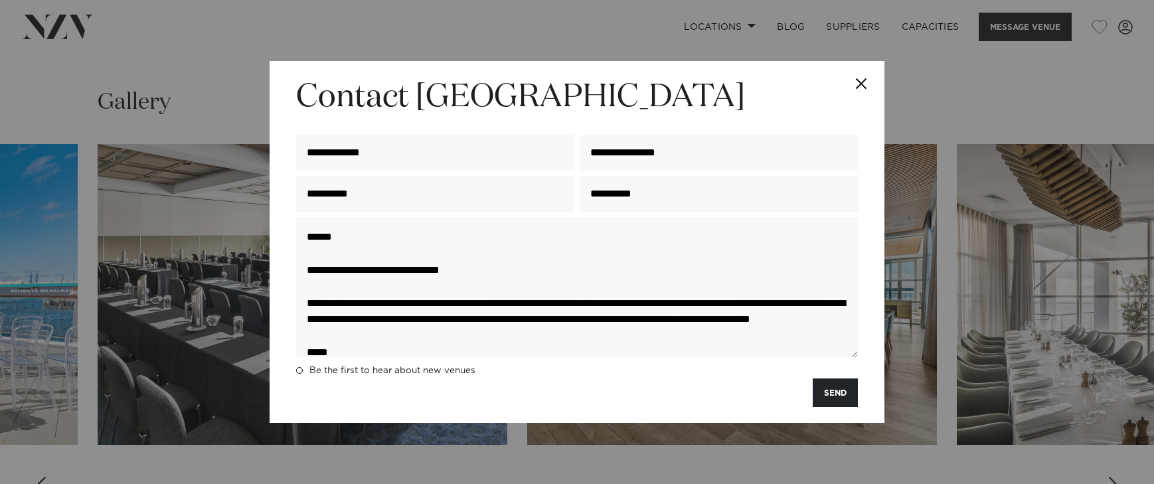
drag, startPoint x: 361, startPoint y: 346, endPoint x: 274, endPoint y: 161, distance: 204.1
click at [274, 161] on div "**********" at bounding box center [577, 242] width 615 height 363
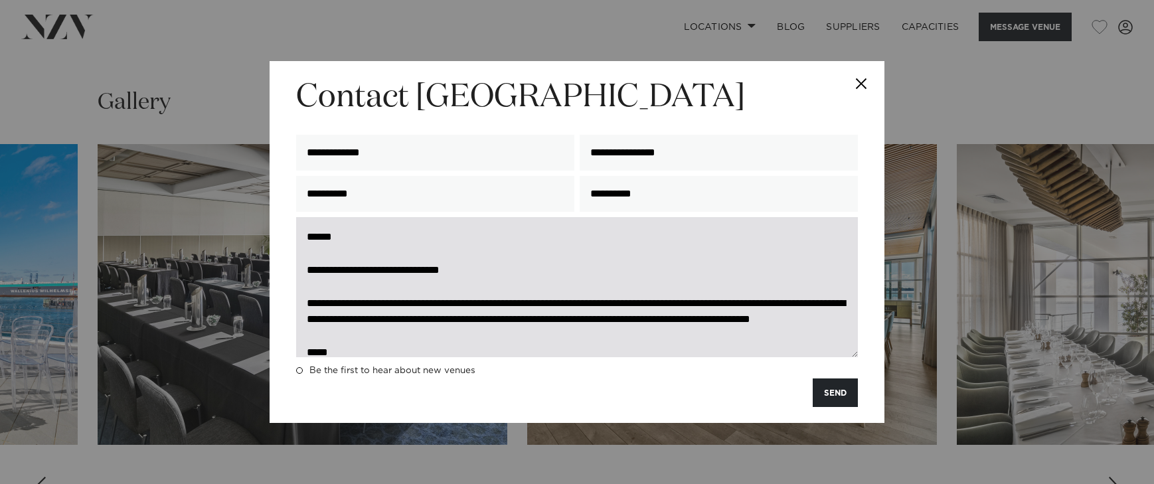
click at [411, 232] on textarea at bounding box center [577, 287] width 562 height 140
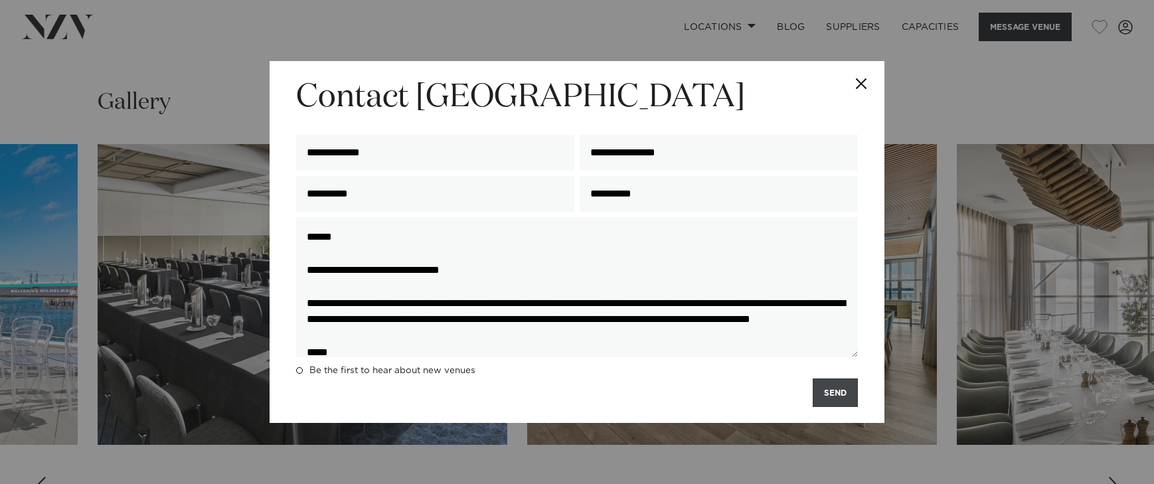
type textarea "**********"
click at [814, 387] on button "SEND" at bounding box center [835, 393] width 45 height 29
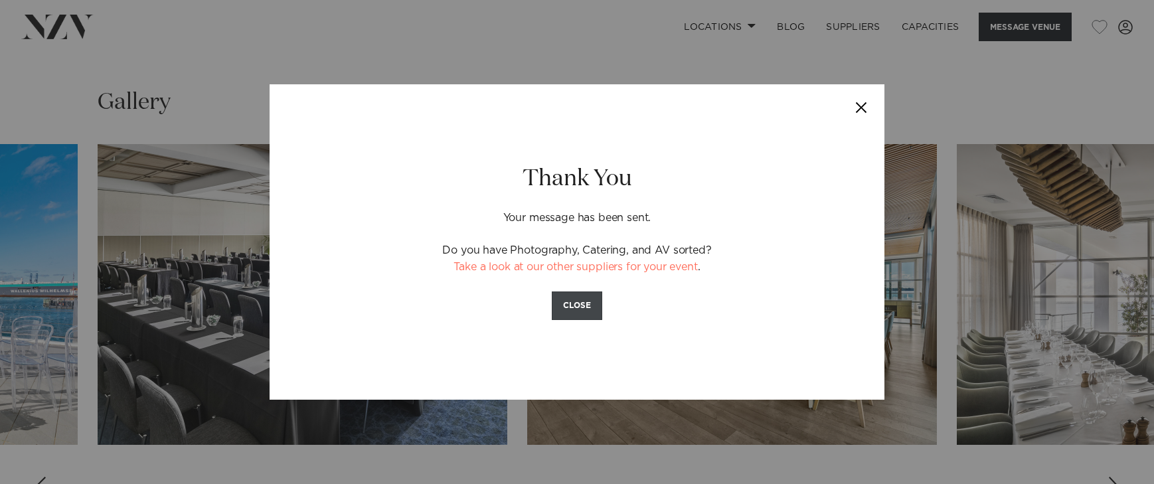
click at [572, 299] on button "CLOSE" at bounding box center [577, 306] width 50 height 29
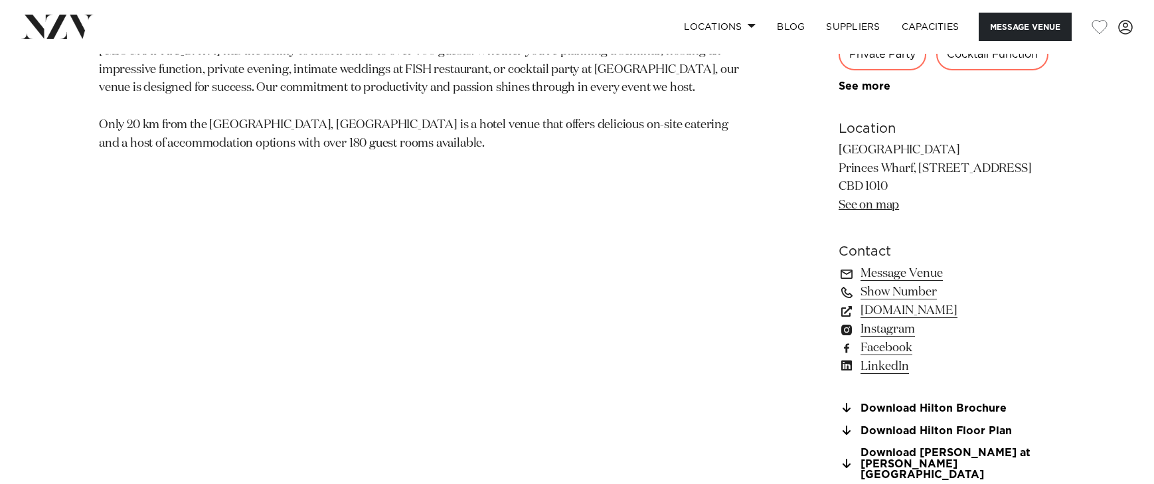
scroll to position [910, 0]
click at [907, 318] on link "www.hilton.com" at bounding box center [947, 311] width 217 height 19
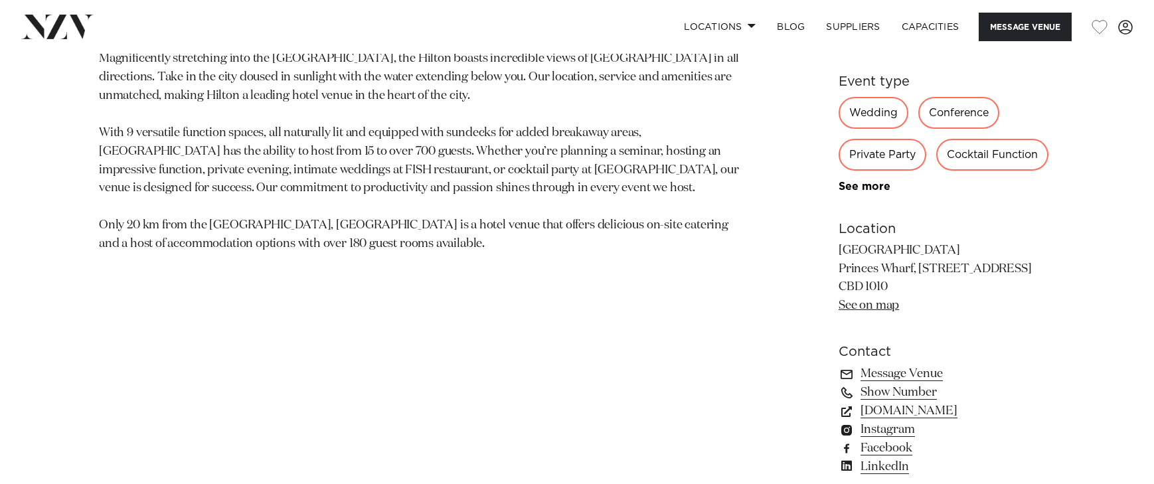
scroll to position [811, 0]
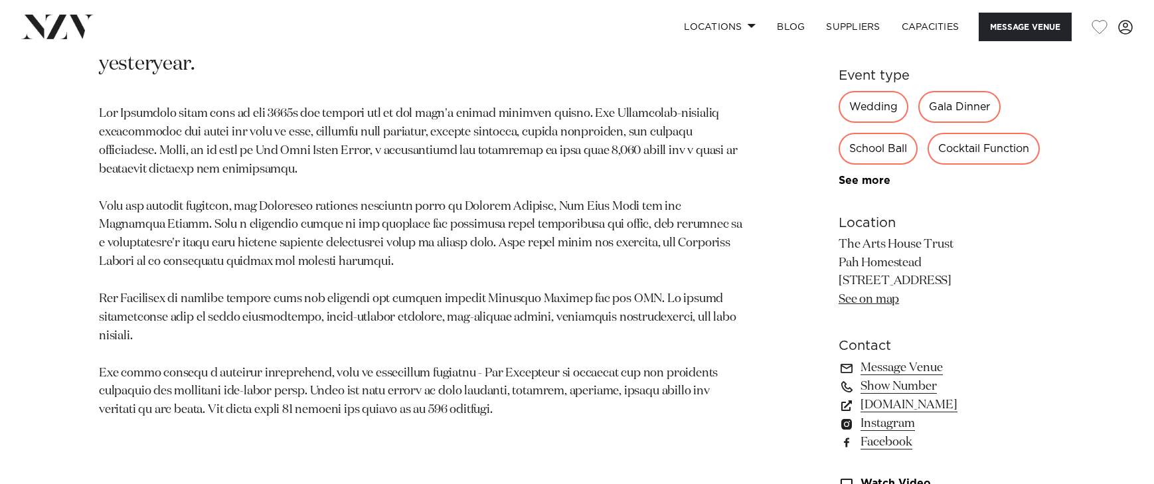
scroll to position [887, 0]
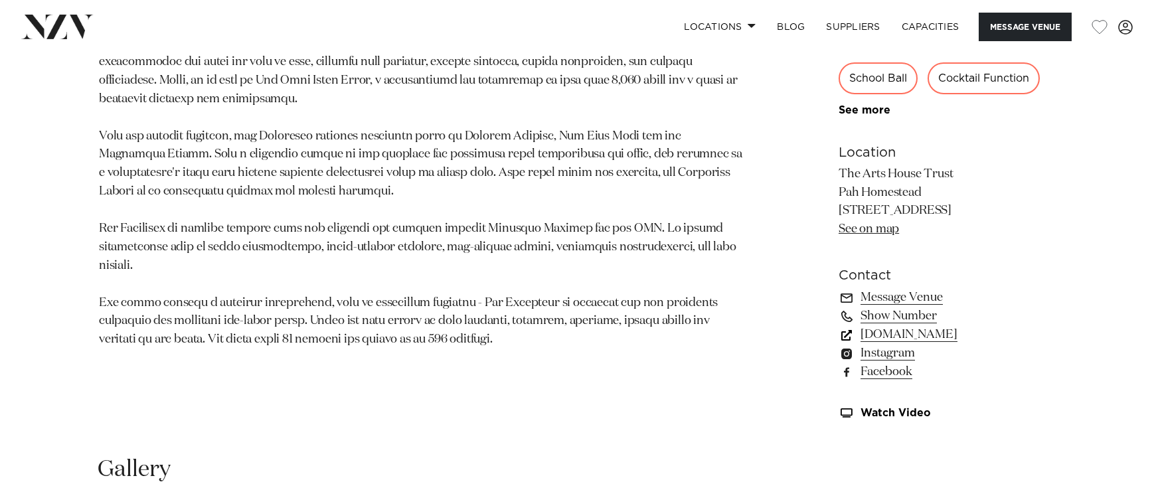
click at [960, 341] on link "www.artshousetrust.co.nz" at bounding box center [947, 334] width 217 height 19
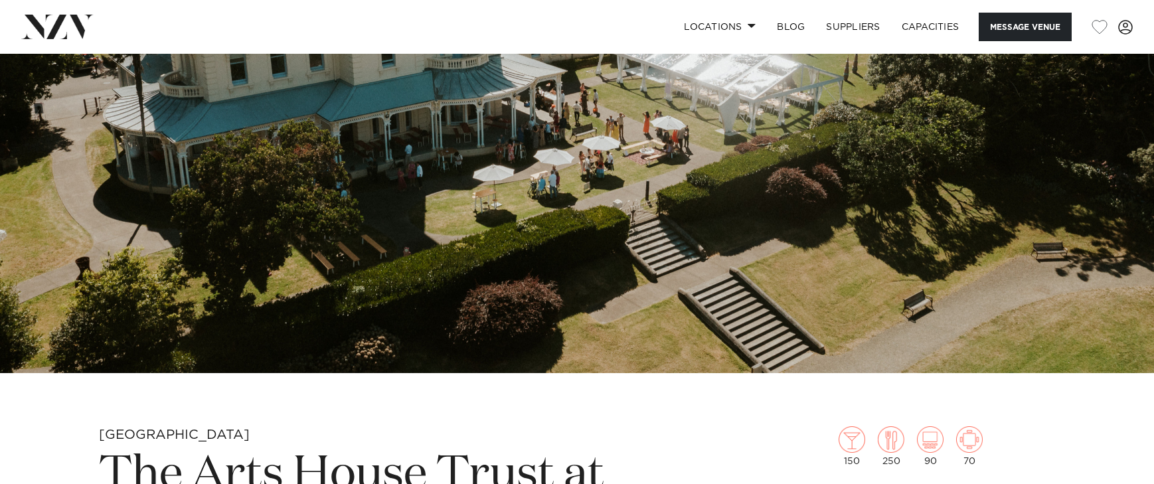
scroll to position [0, 0]
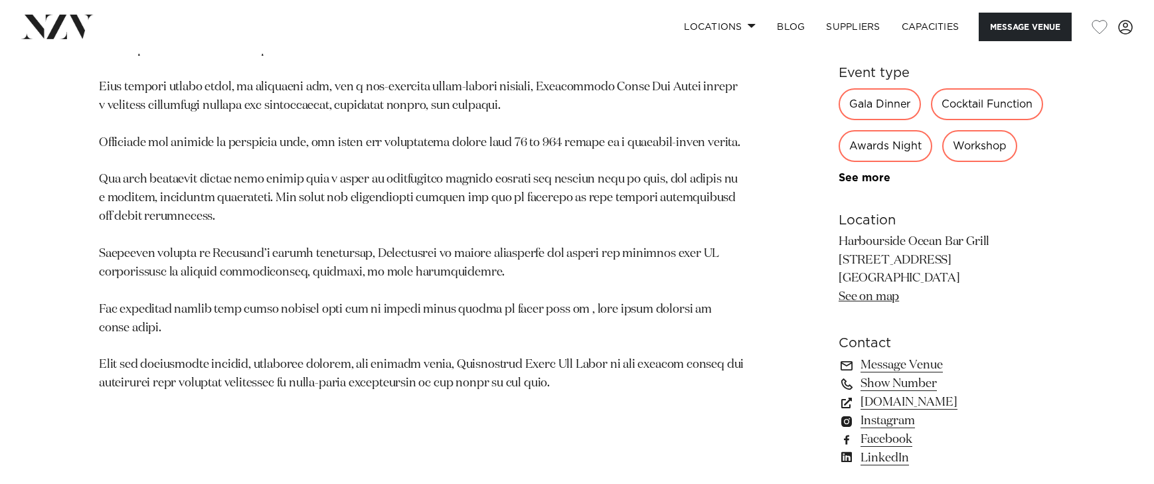
scroll to position [829, 0]
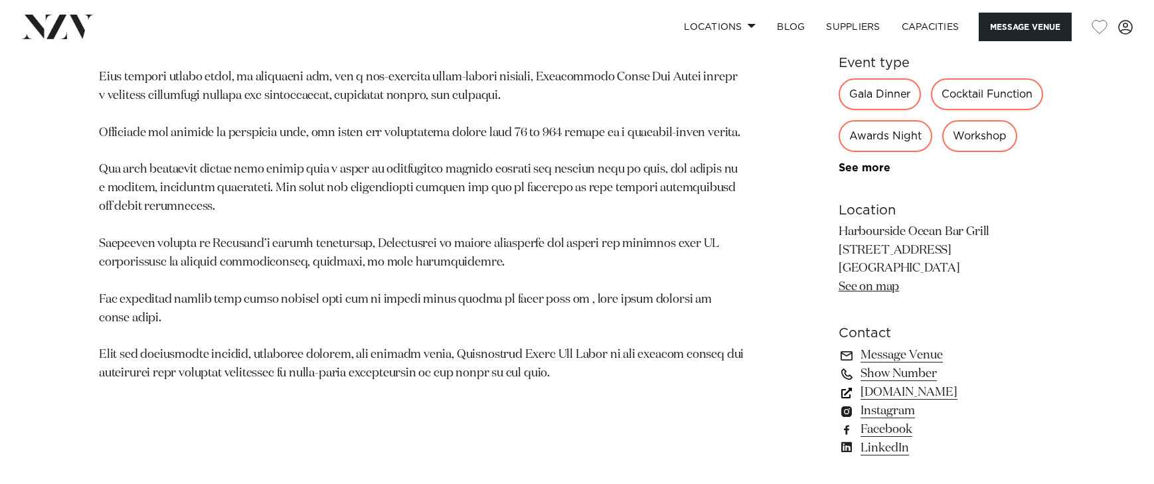
click at [957, 397] on link "[DOMAIN_NAME]" at bounding box center [947, 392] width 217 height 19
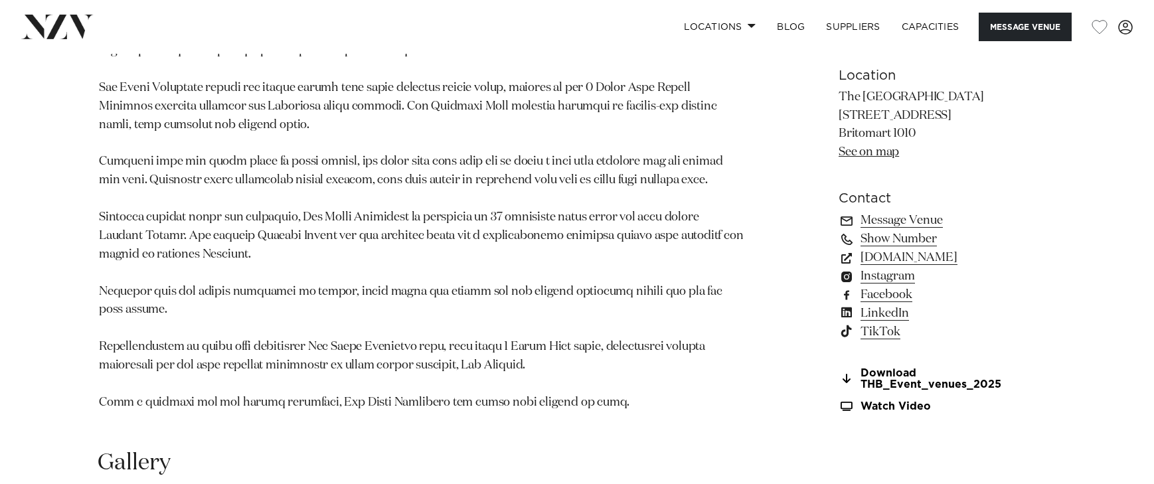
scroll to position [1413, 0]
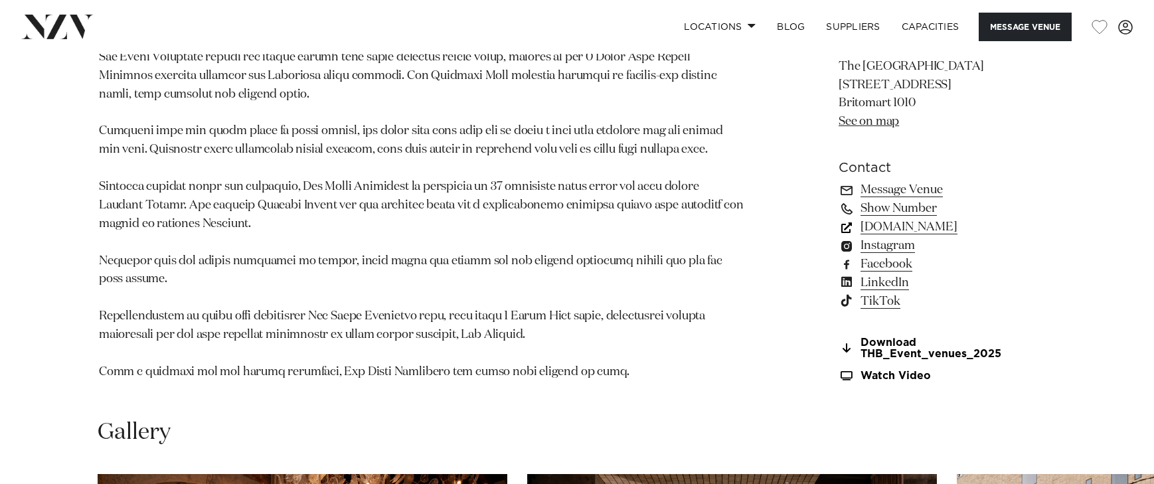
click at [951, 228] on link "thehotelbritomart.com" at bounding box center [947, 227] width 217 height 19
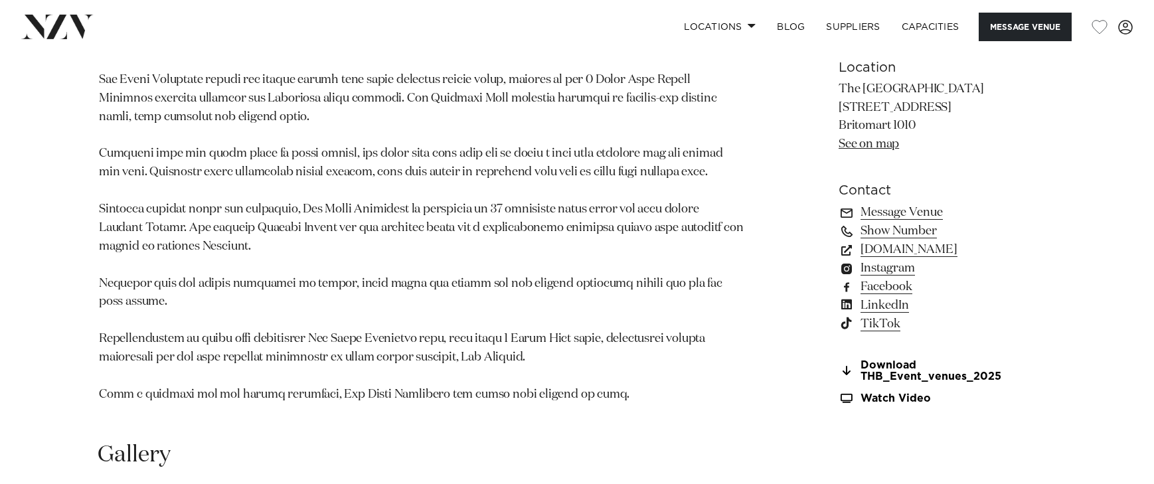
scroll to position [1386, 0]
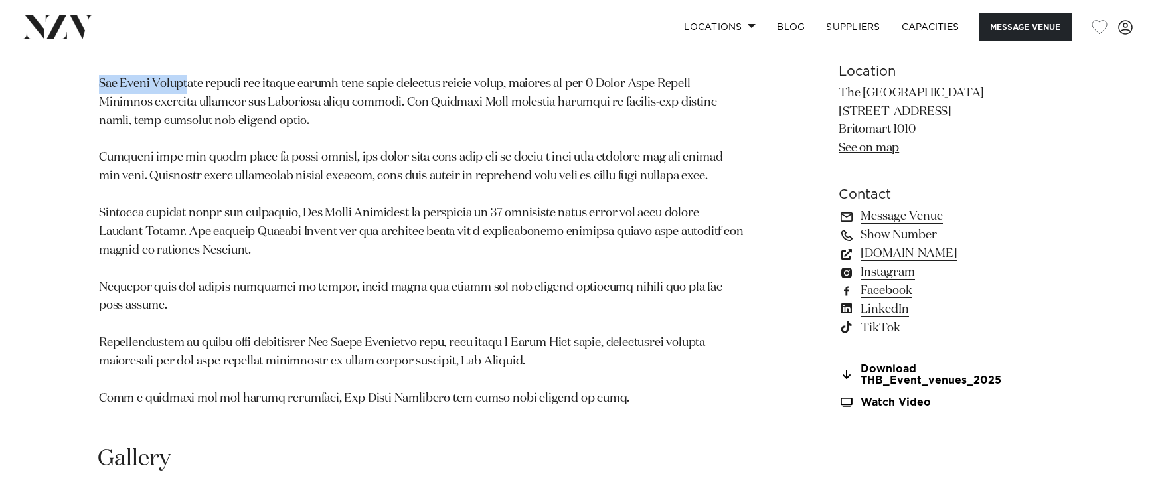
drag, startPoint x: 96, startPoint y: 82, endPoint x: 187, endPoint y: 82, distance: 91.0
drag, startPoint x: 122, startPoint y: 81, endPoint x: 204, endPoint y: 81, distance: 82.4
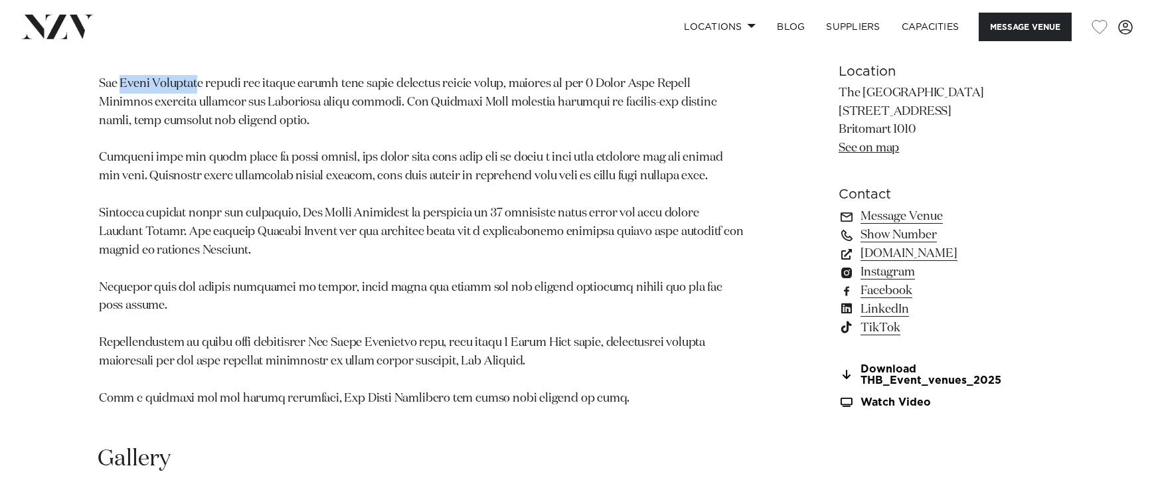
drag, startPoint x: 205, startPoint y: 84, endPoint x: 126, endPoint y: 84, distance: 79.7
copy p "Hotel Britomart"
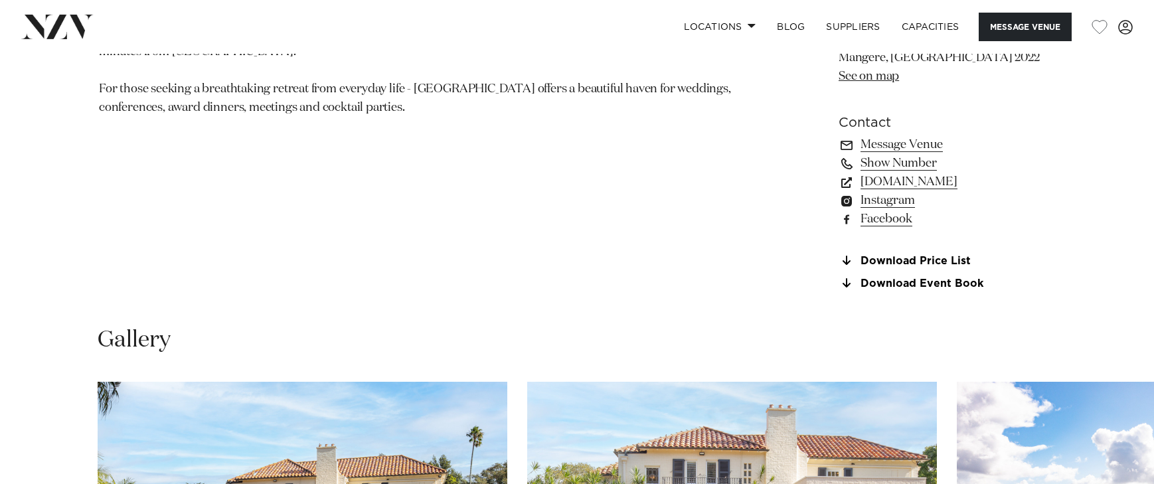
scroll to position [1039, 0]
click at [972, 187] on link "[DOMAIN_NAME]" at bounding box center [947, 182] width 217 height 19
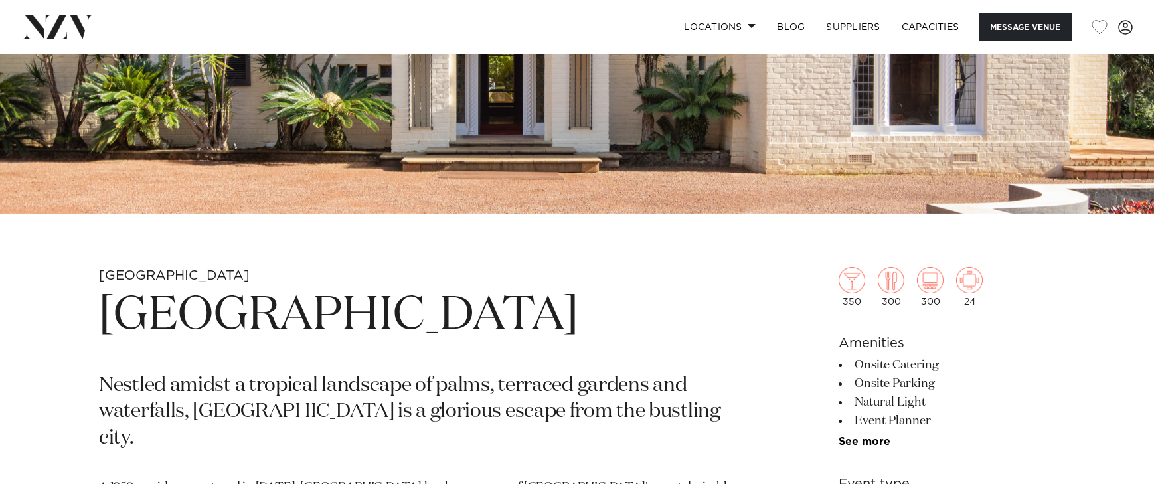
scroll to position [484, 0]
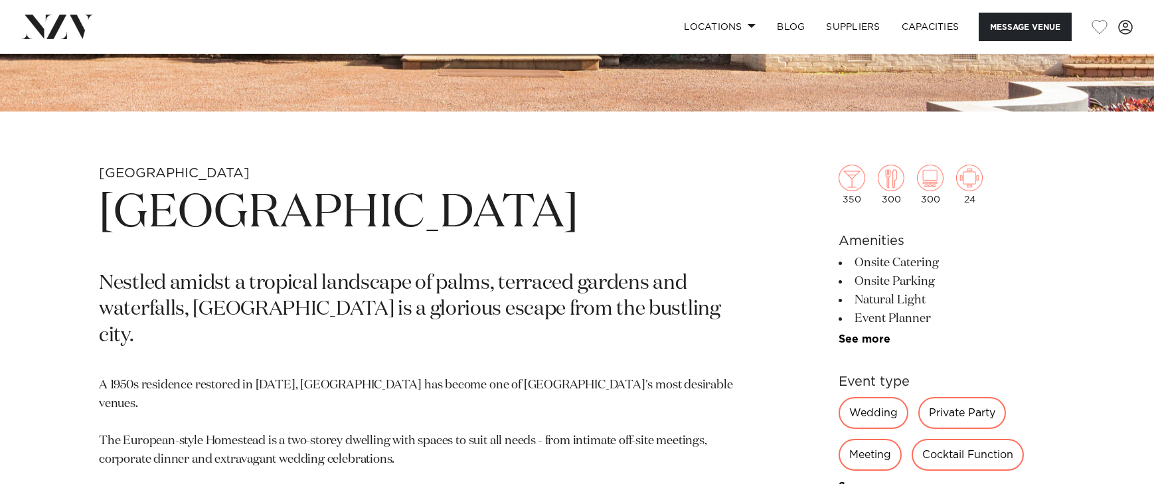
drag, startPoint x: 102, startPoint y: 218, endPoint x: 581, endPoint y: 223, distance: 478.3
click at [581, 223] on h1 "[GEOGRAPHIC_DATA]" at bounding box center [422, 213] width 646 height 61
copy h1 "Puketutu Island Estate"
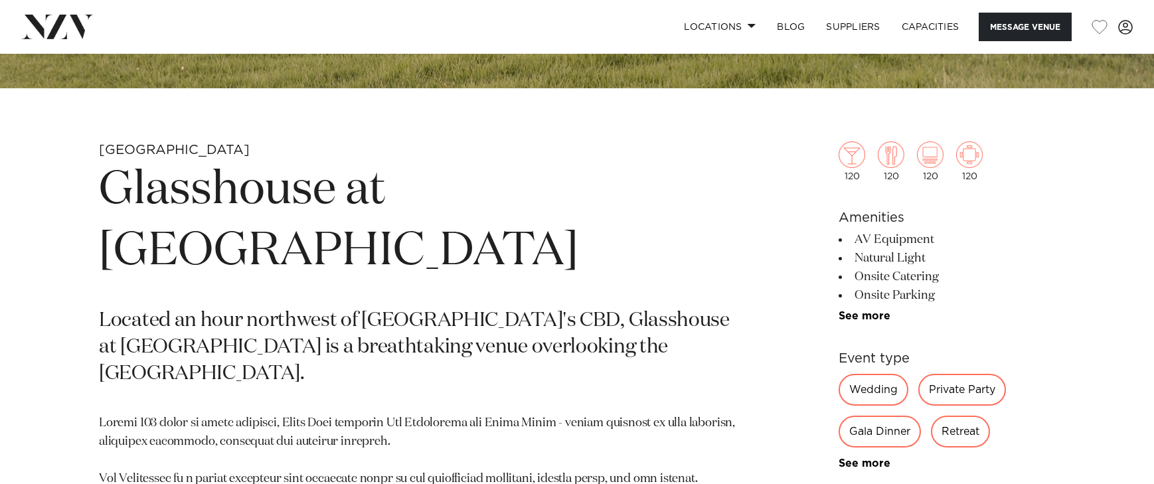
scroll to position [507, 0]
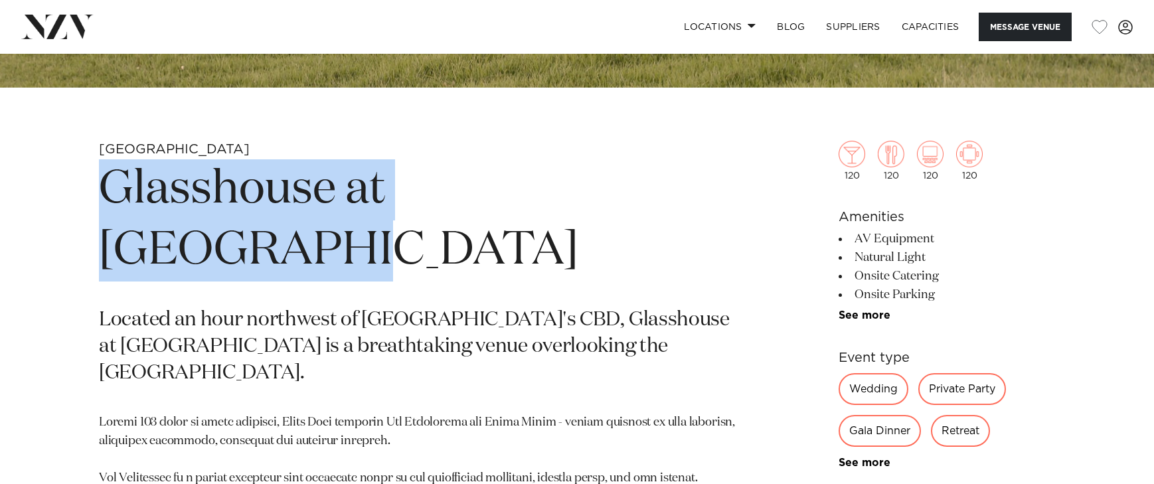
drag, startPoint x: 96, startPoint y: 190, endPoint x: 658, endPoint y: 194, distance: 562.6
click at [658, 194] on div "Auckland Glasshouse at [GEOGRAPHIC_DATA] Located an hour northwest of [GEOGRAPH…" at bounding box center [577, 489] width 1131 height 697
copy h1 "Glasshouse at [GEOGRAPHIC_DATA]"
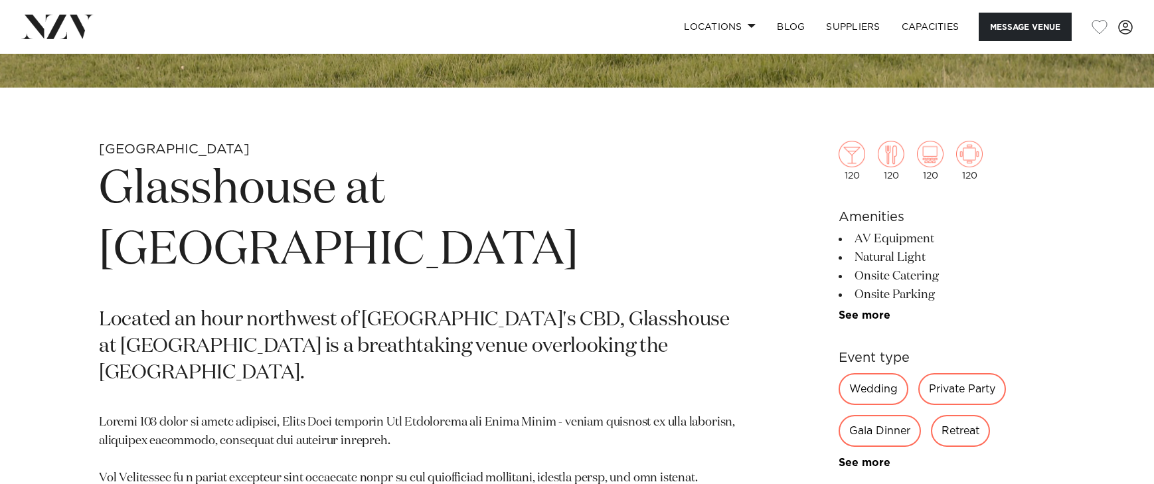
click at [256, 308] on p "Located an hour northwest of [GEOGRAPHIC_DATA]'s CBD, Glasshouse at [GEOGRAPHIC…" at bounding box center [422, 348] width 646 height 80
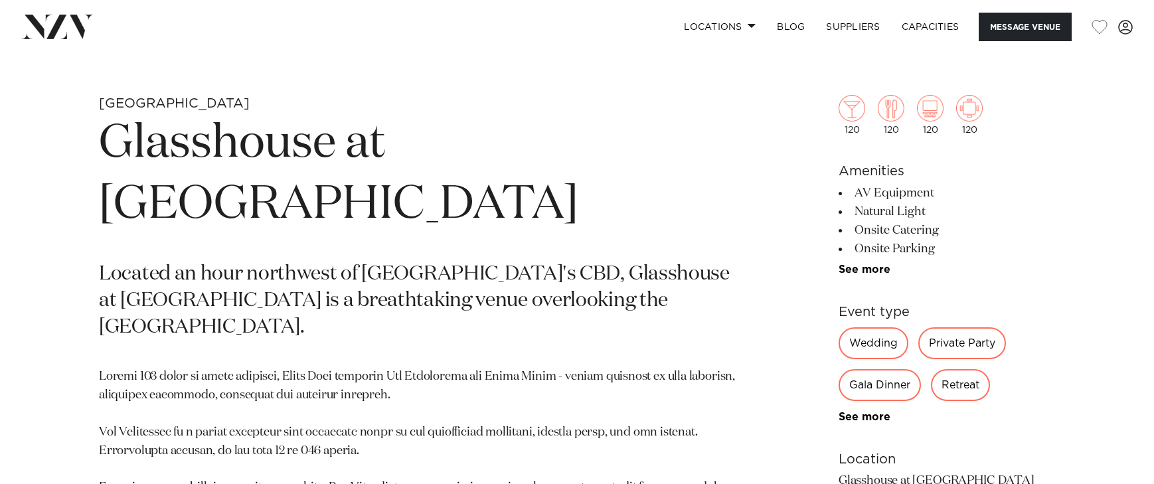
scroll to position [563, 0]
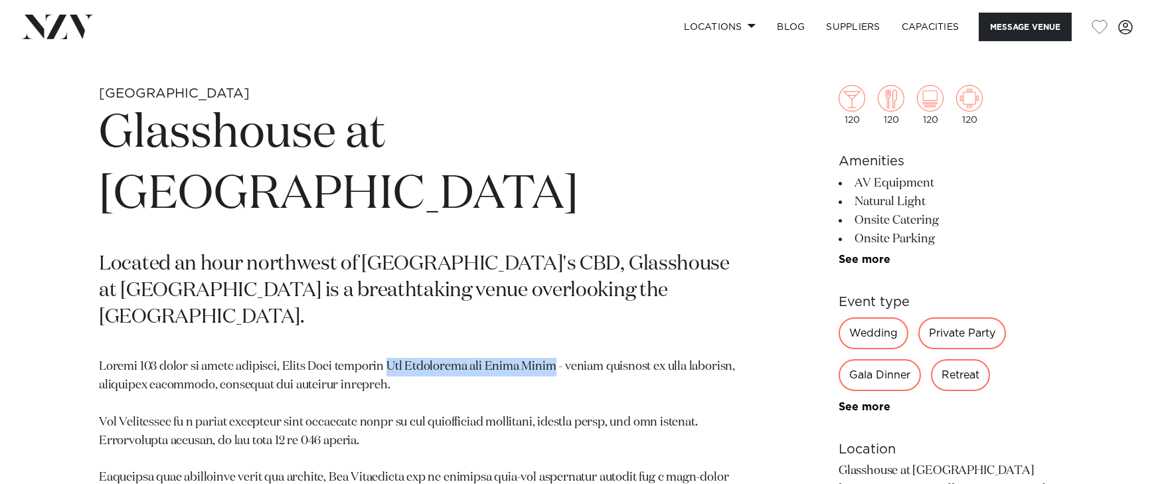
drag, startPoint x: 401, startPoint y: 278, endPoint x: 573, endPoint y: 279, distance: 172.7
copy p "The Glasshouse and [GEOGRAPHIC_DATA]"
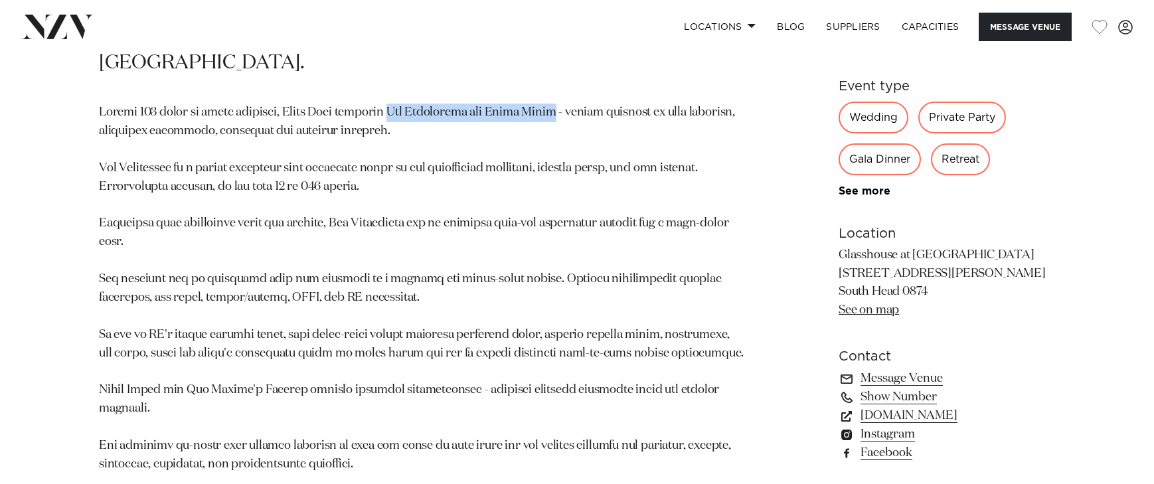
scroll to position [818, 0]
click at [947, 407] on link "[DOMAIN_NAME]" at bounding box center [947, 415] width 217 height 19
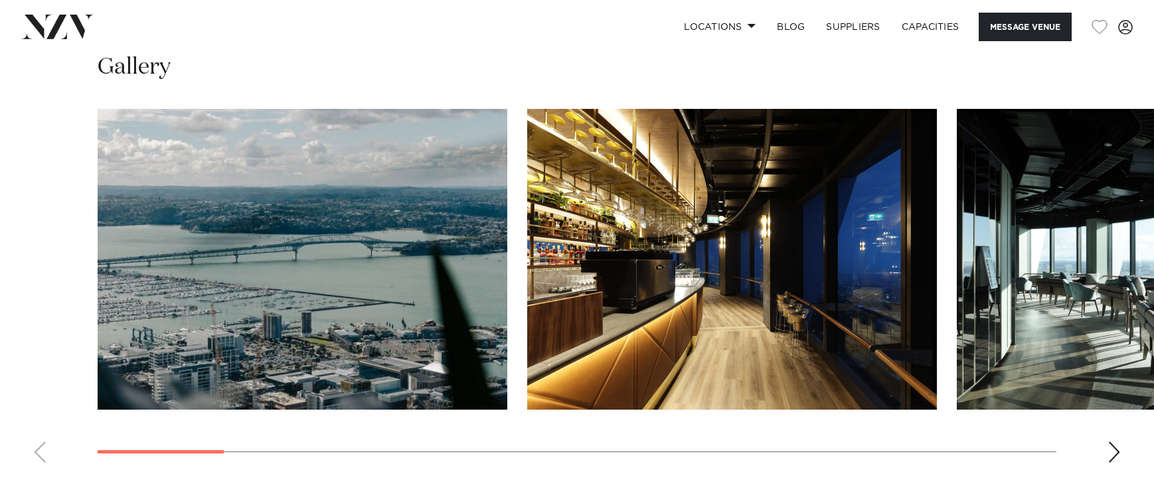
scroll to position [1441, 0]
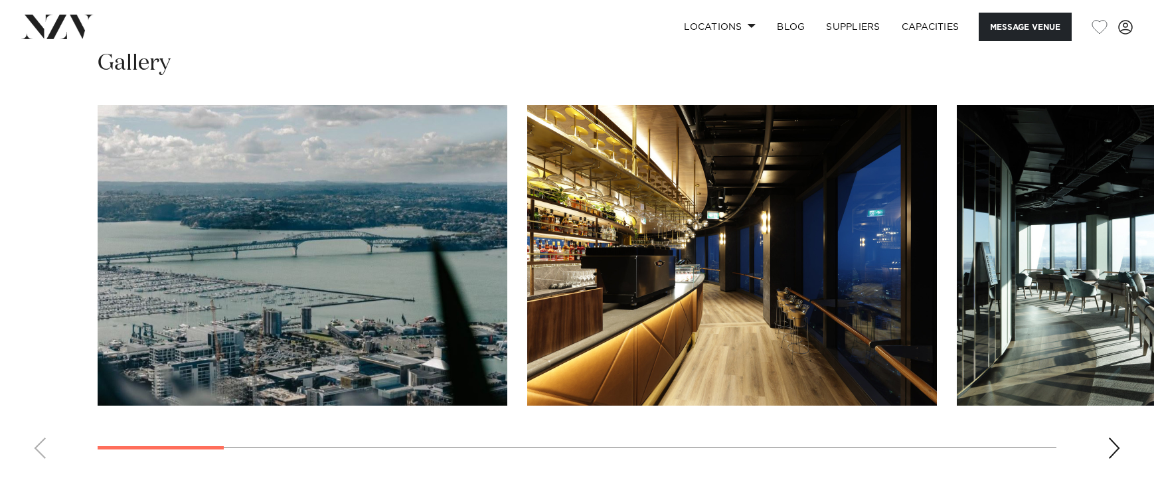
click at [1111, 438] on div "Next slide" at bounding box center [1114, 448] width 13 height 21
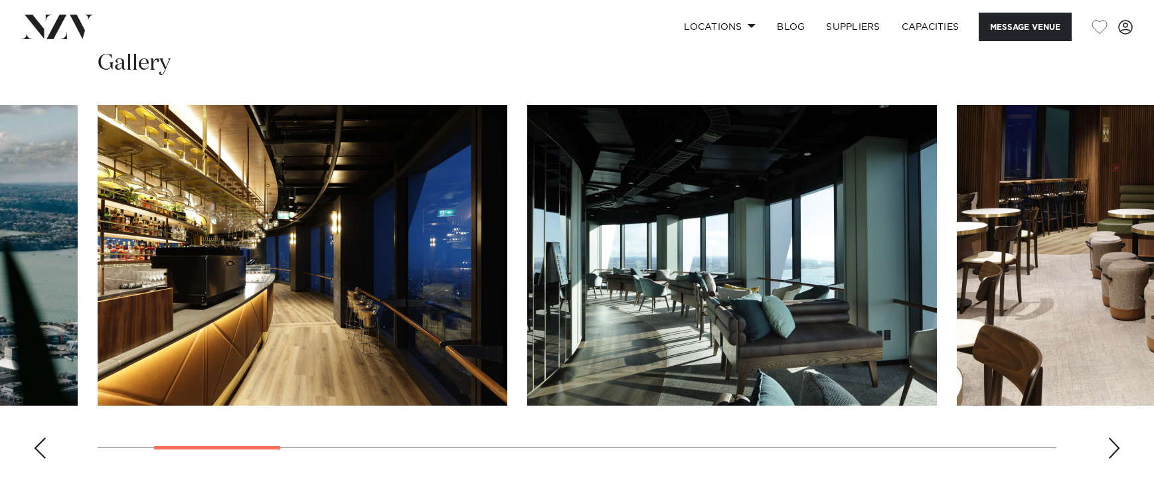
click at [1111, 438] on div "Next slide" at bounding box center [1114, 448] width 13 height 21
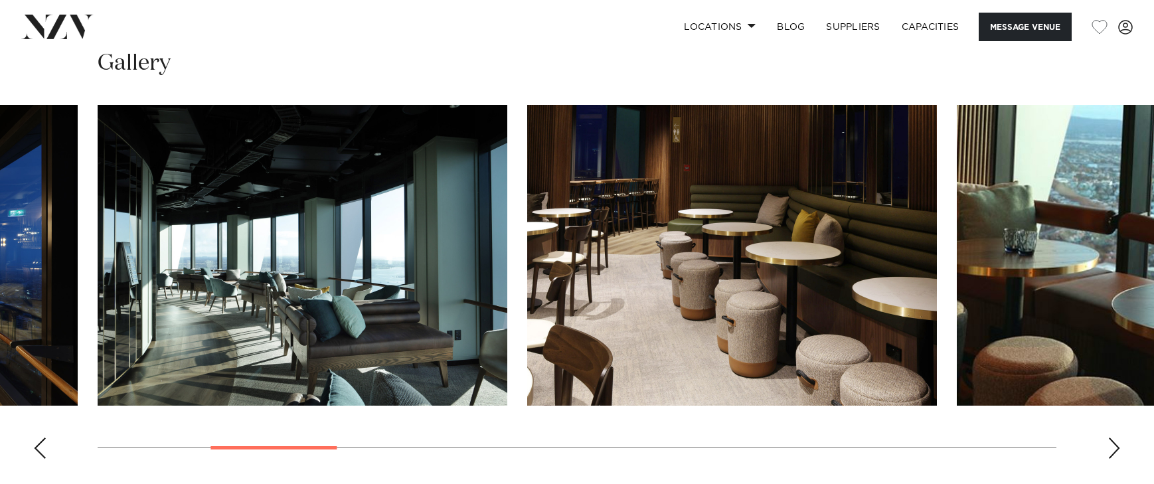
click at [1111, 438] on div "Next slide" at bounding box center [1114, 448] width 13 height 21
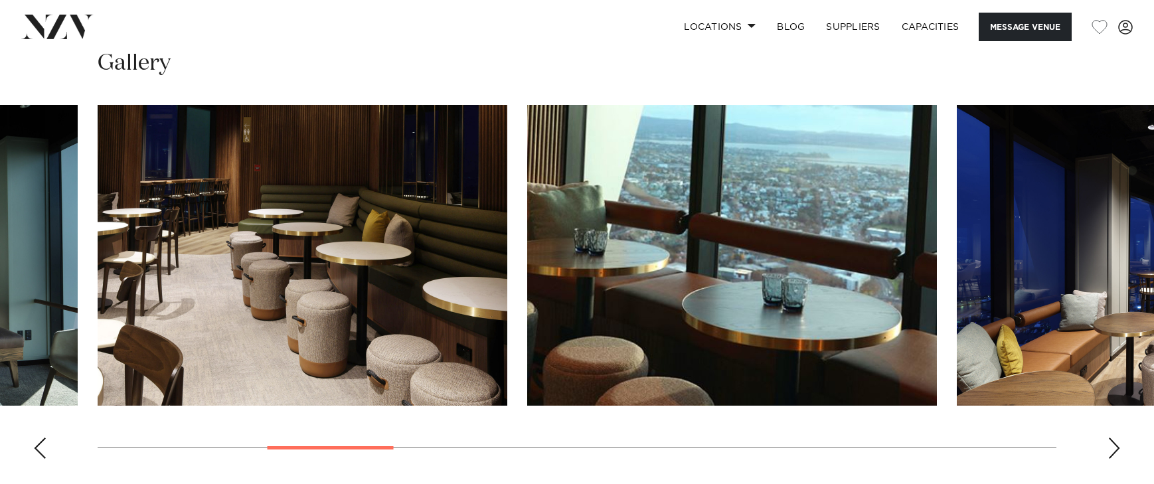
click at [1111, 438] on div "Next slide" at bounding box center [1114, 448] width 13 height 21
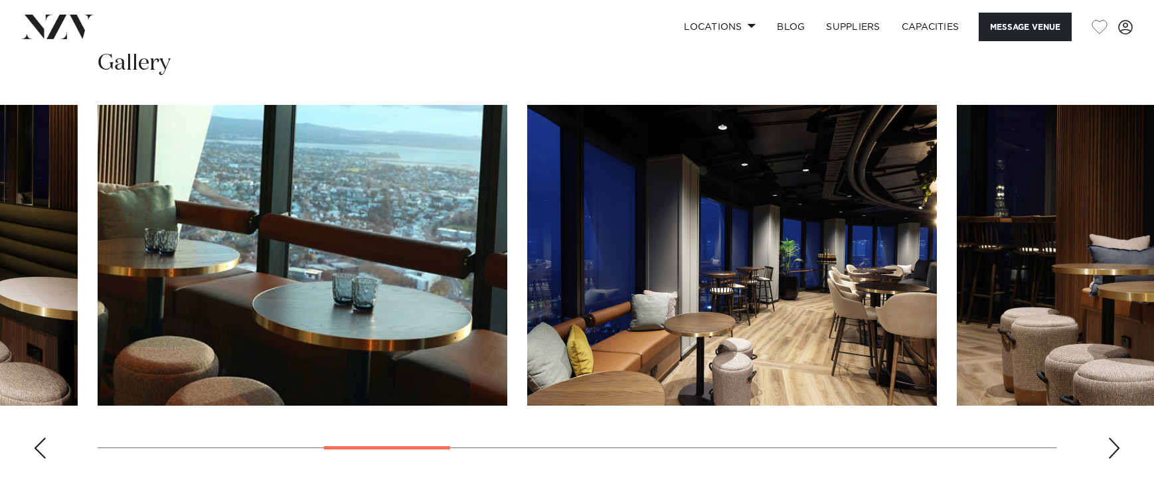
click at [1111, 438] on div "Next slide" at bounding box center [1114, 448] width 13 height 21
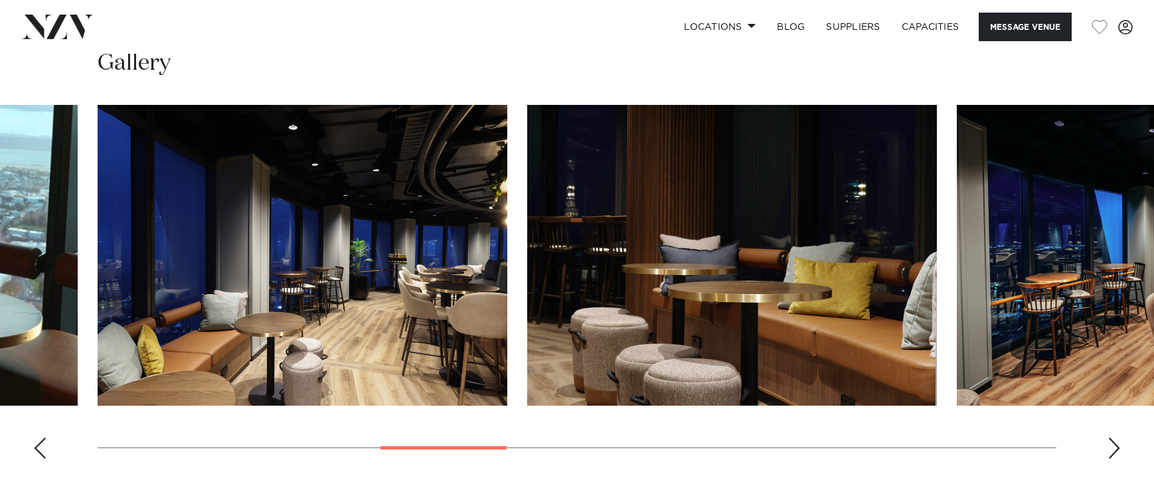
click at [1111, 438] on div "Next slide" at bounding box center [1114, 448] width 13 height 21
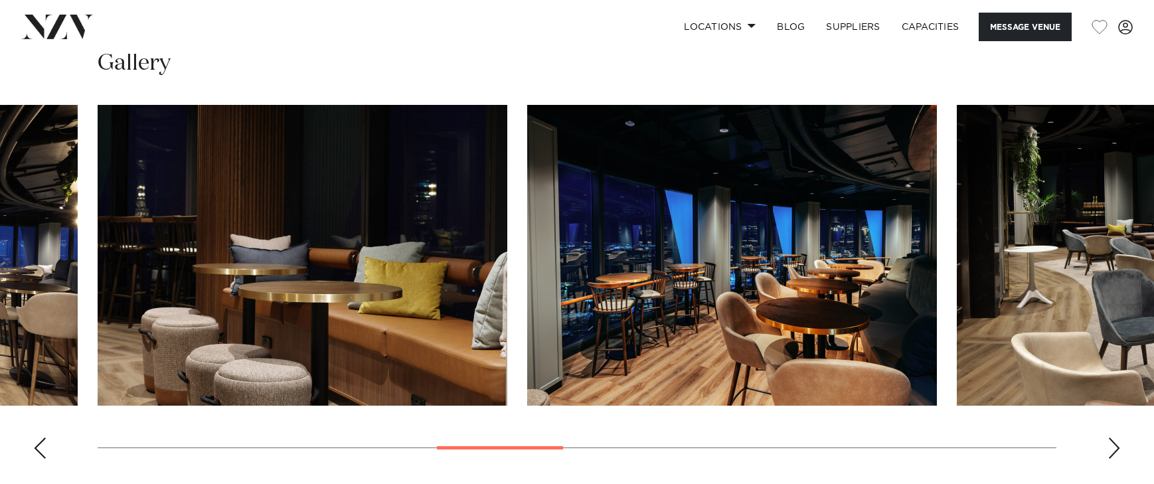
click at [1111, 438] on div "Next slide" at bounding box center [1114, 448] width 13 height 21
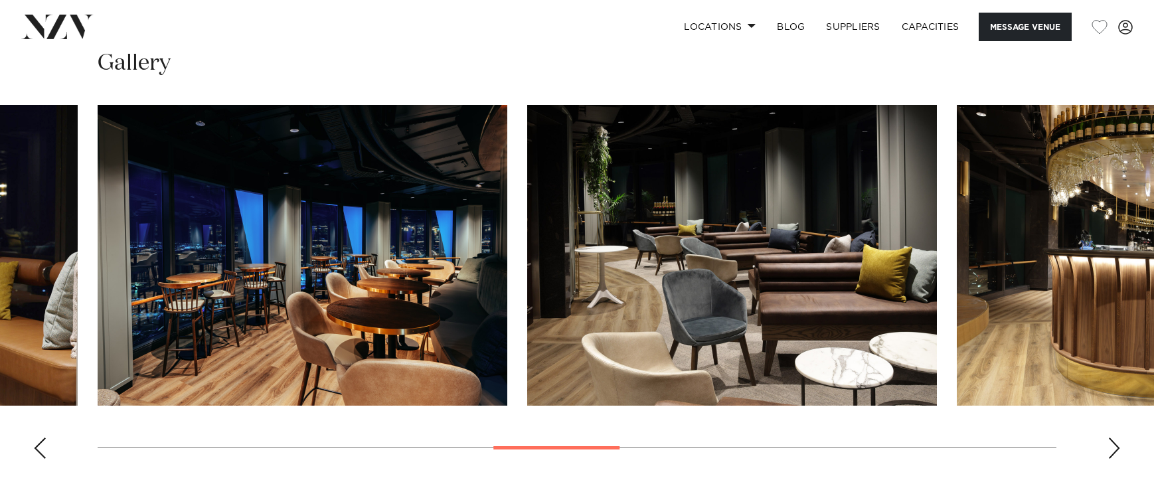
click at [1111, 438] on div "Next slide" at bounding box center [1114, 448] width 13 height 21
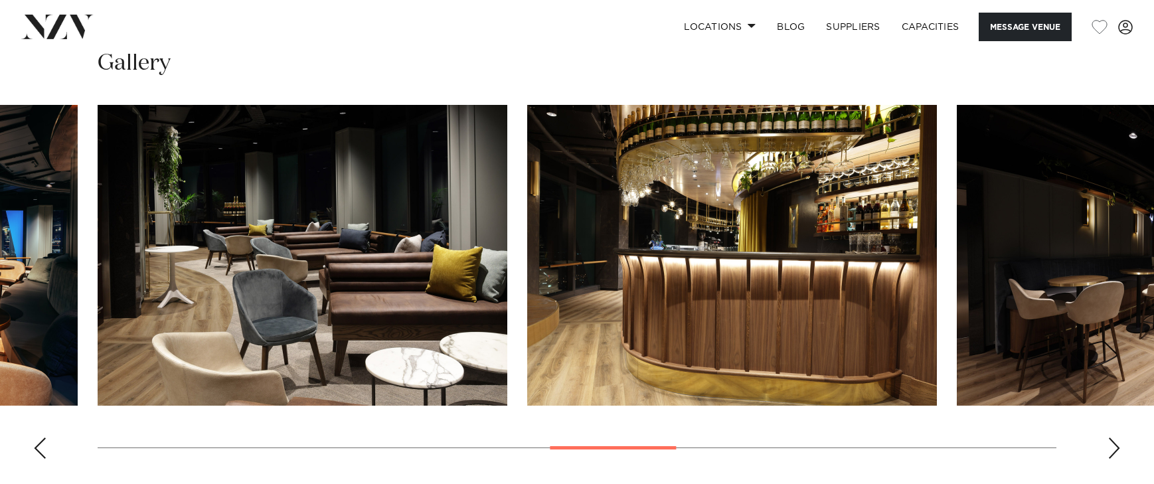
click at [1111, 438] on div "Next slide" at bounding box center [1114, 448] width 13 height 21
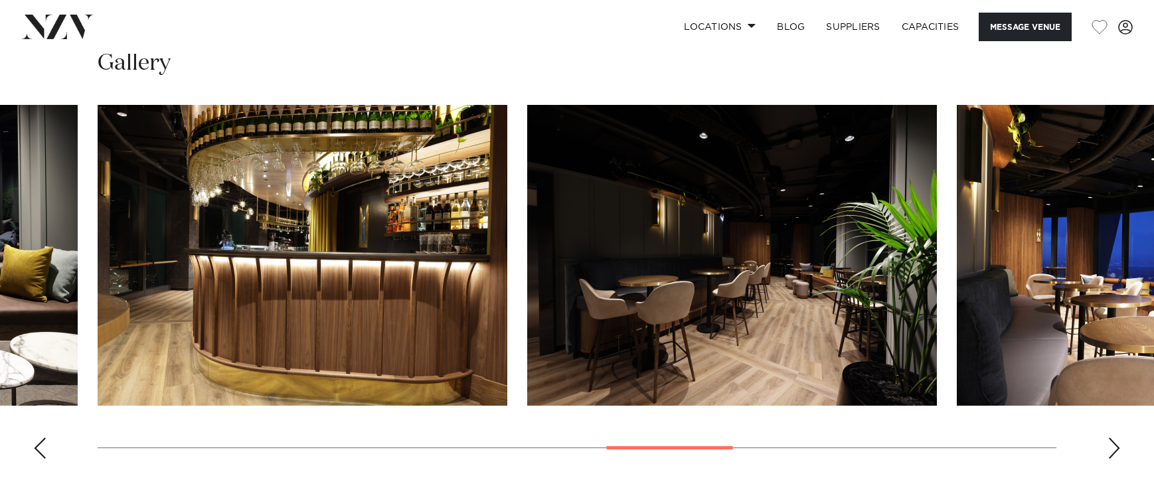
click at [1111, 438] on div "Next slide" at bounding box center [1114, 448] width 13 height 21
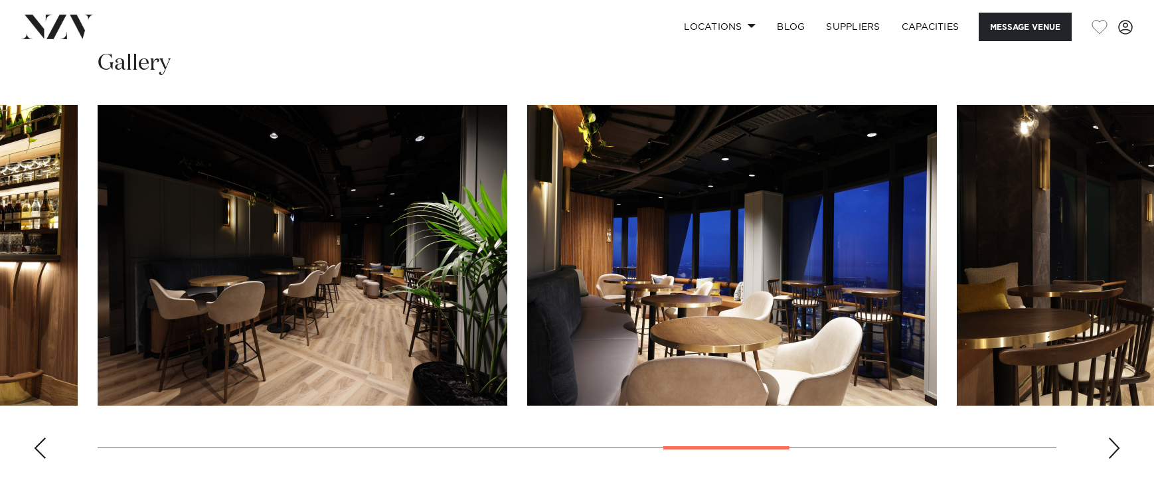
click at [1111, 438] on div "Next slide" at bounding box center [1114, 448] width 13 height 21
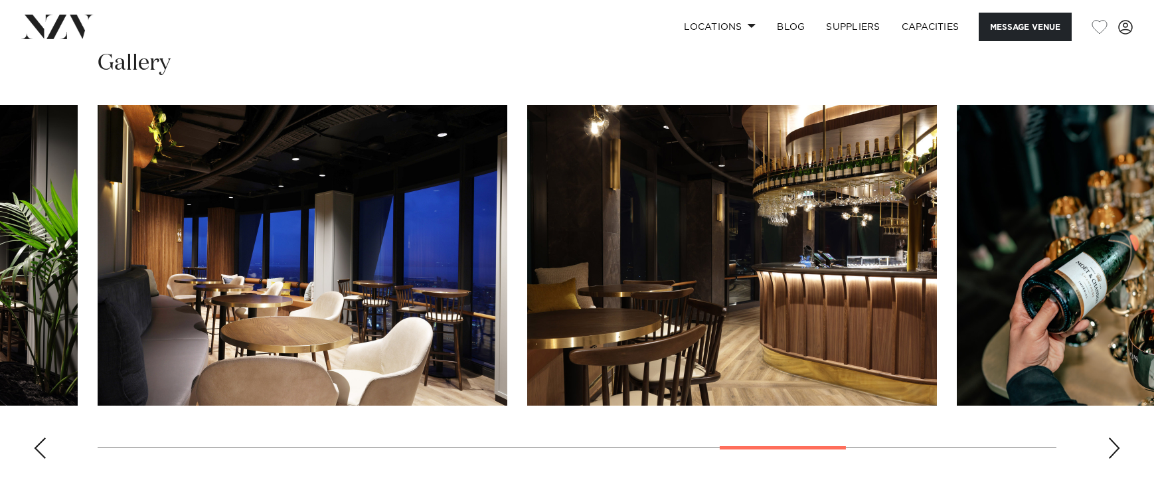
click at [1111, 438] on div "Next slide" at bounding box center [1114, 448] width 13 height 21
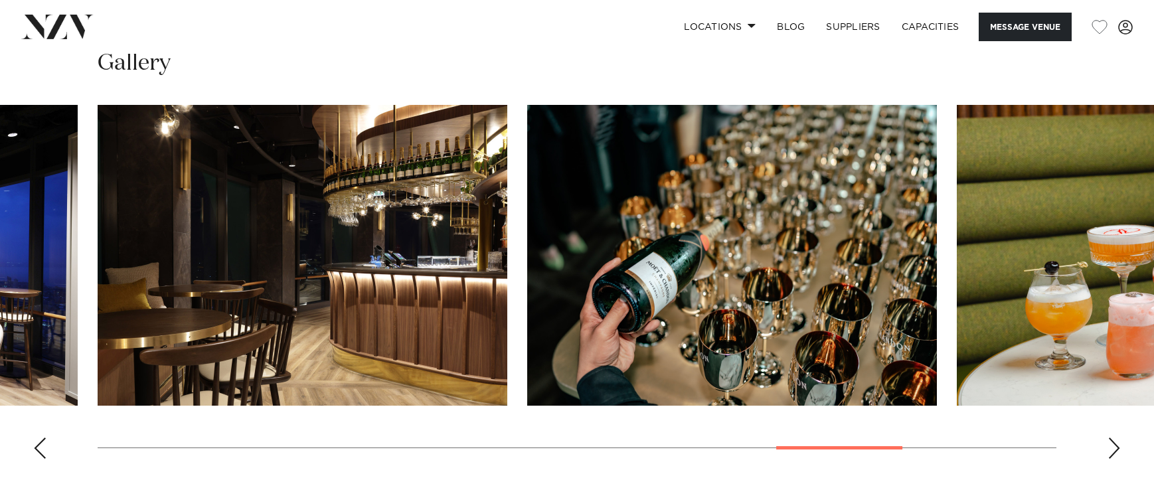
click at [1111, 438] on div "Next slide" at bounding box center [1114, 448] width 13 height 21
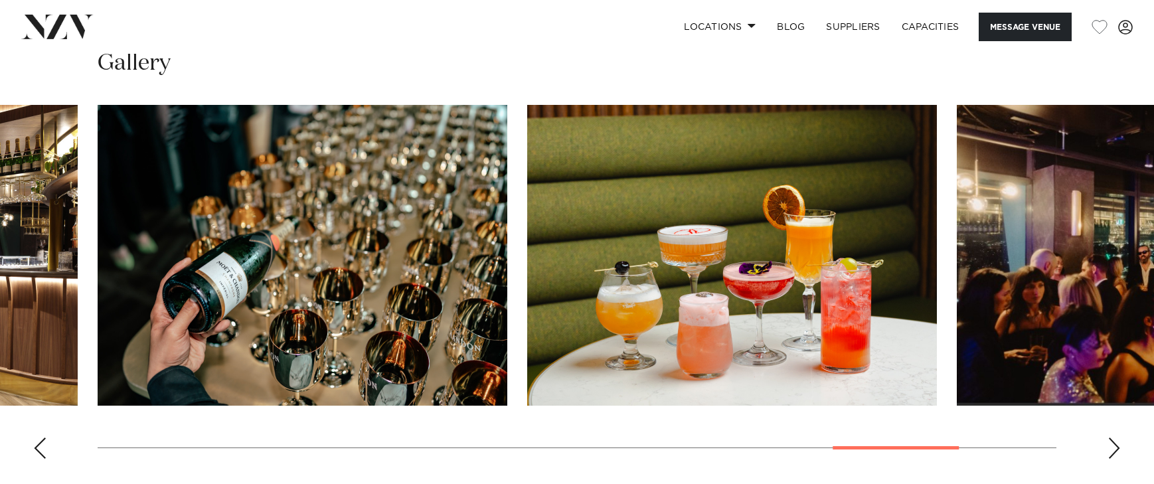
click at [1111, 438] on div "Next slide" at bounding box center [1114, 448] width 13 height 21
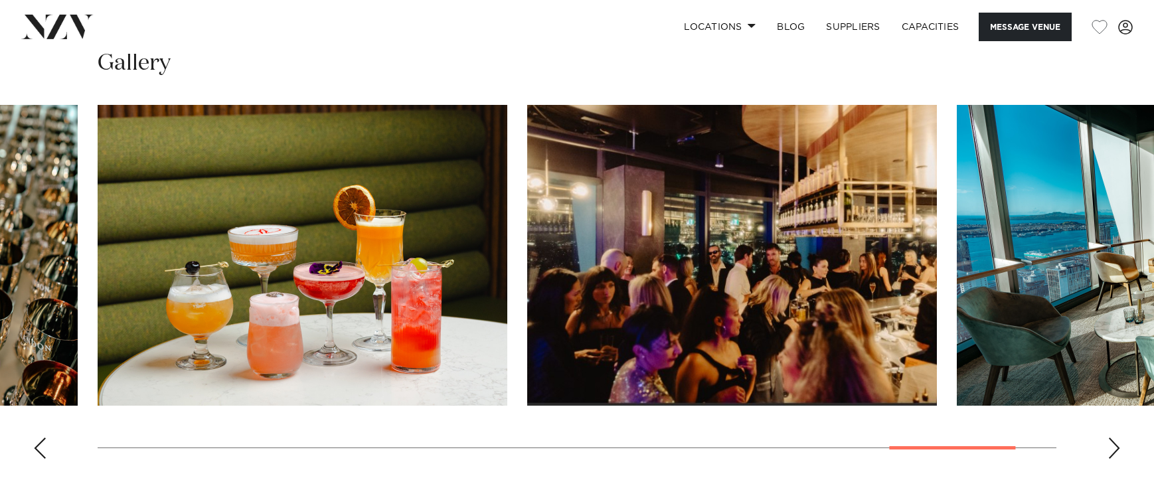
click at [1111, 438] on div "Next slide" at bounding box center [1114, 448] width 13 height 21
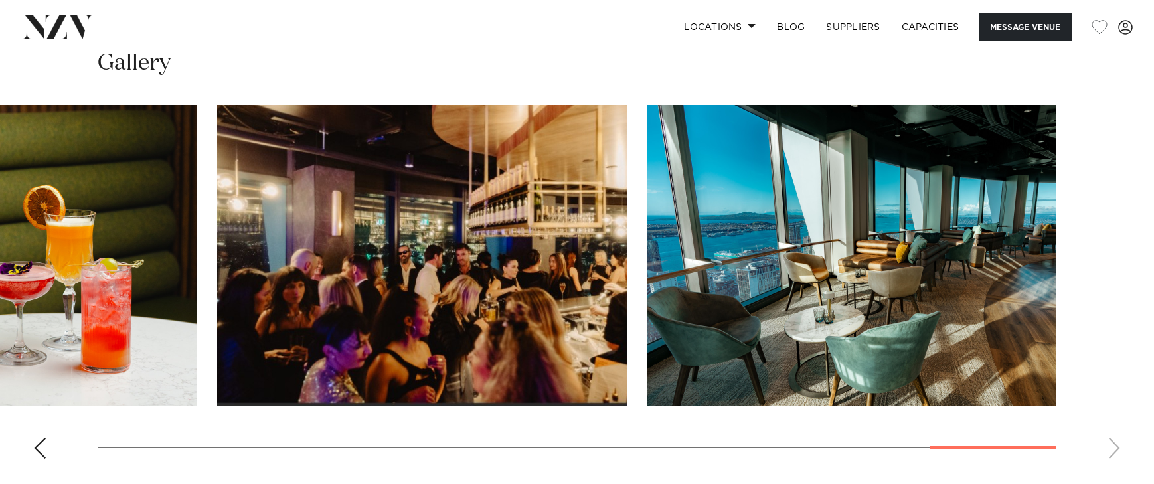
click at [1111, 438] on swiper-container at bounding box center [577, 287] width 1154 height 365
click at [54, 434] on swiper-container at bounding box center [577, 287] width 1154 height 365
click at [42, 438] on div "Previous slide" at bounding box center [39, 448] width 13 height 21
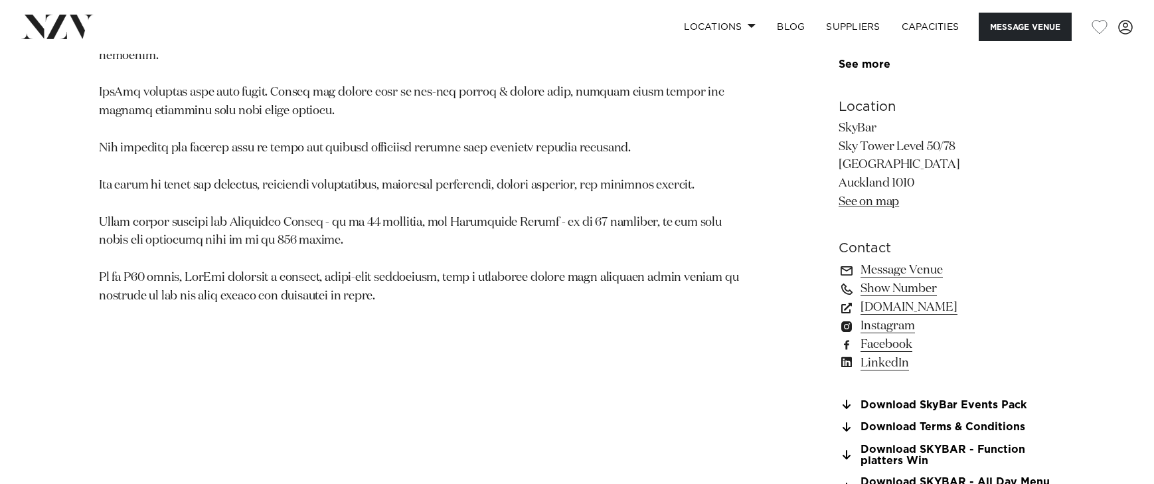
scroll to position [955, 0]
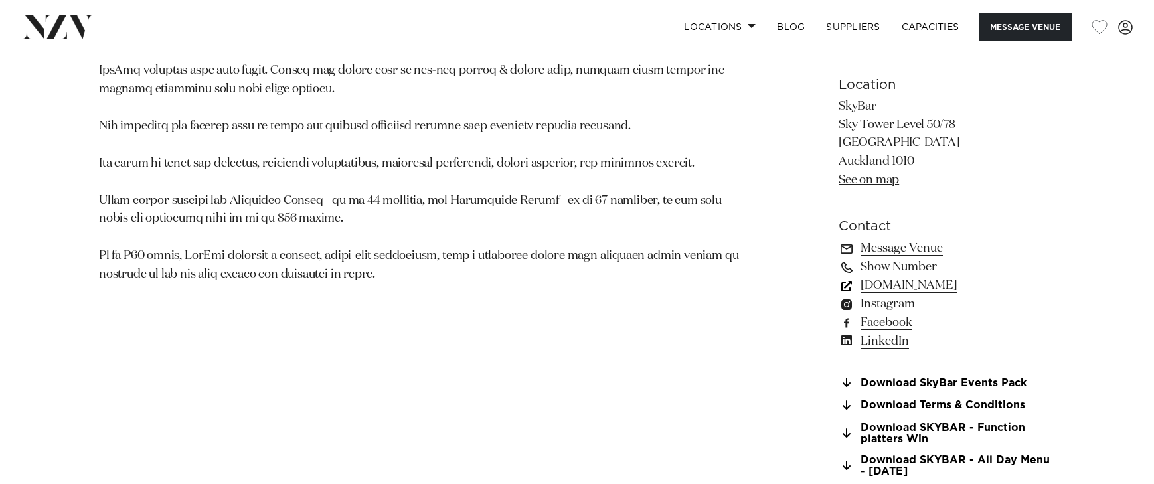
click at [954, 276] on link "skycityauckland.co.nz" at bounding box center [947, 285] width 217 height 19
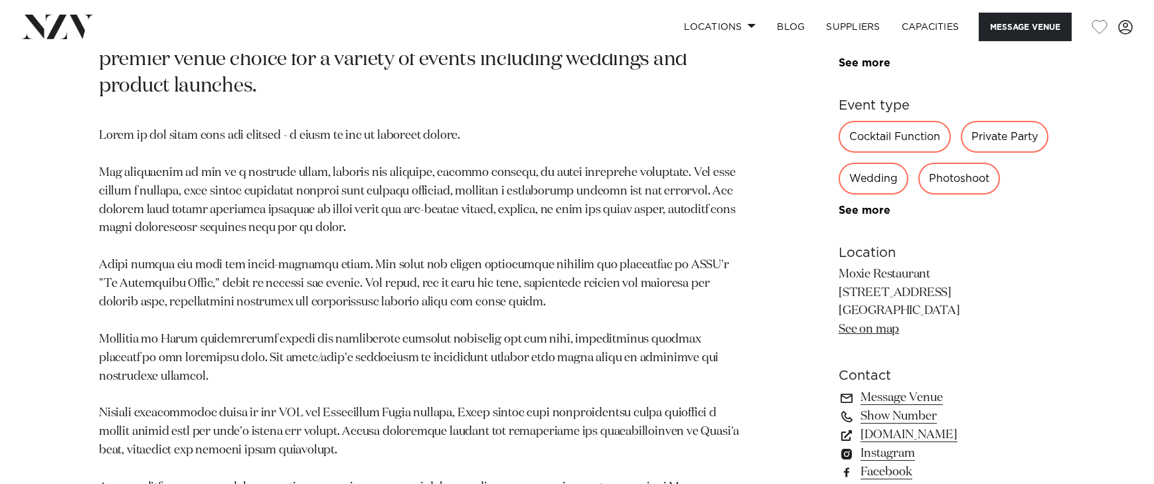
scroll to position [848, 0]
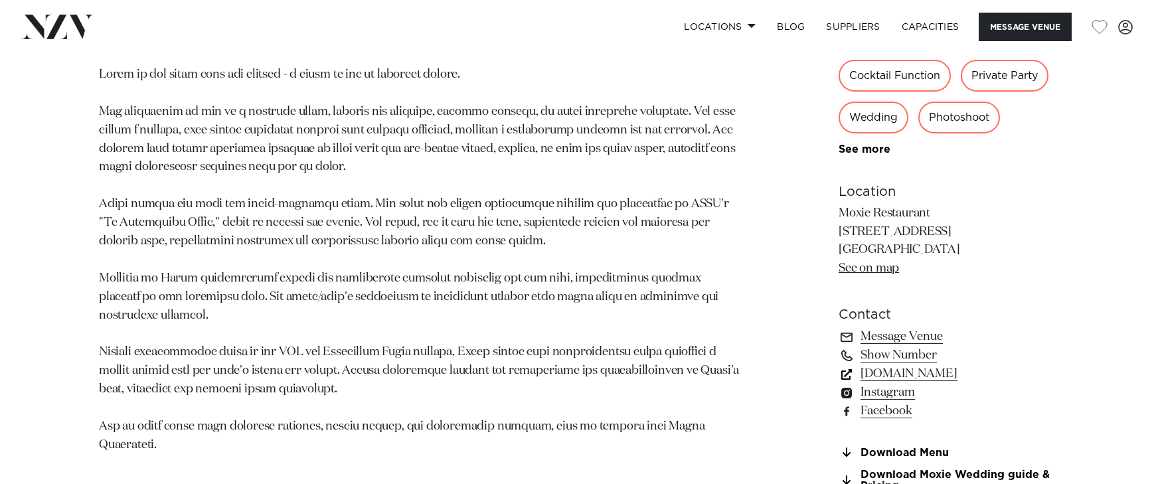
click at [945, 377] on link "[DOMAIN_NAME]" at bounding box center [947, 374] width 217 height 19
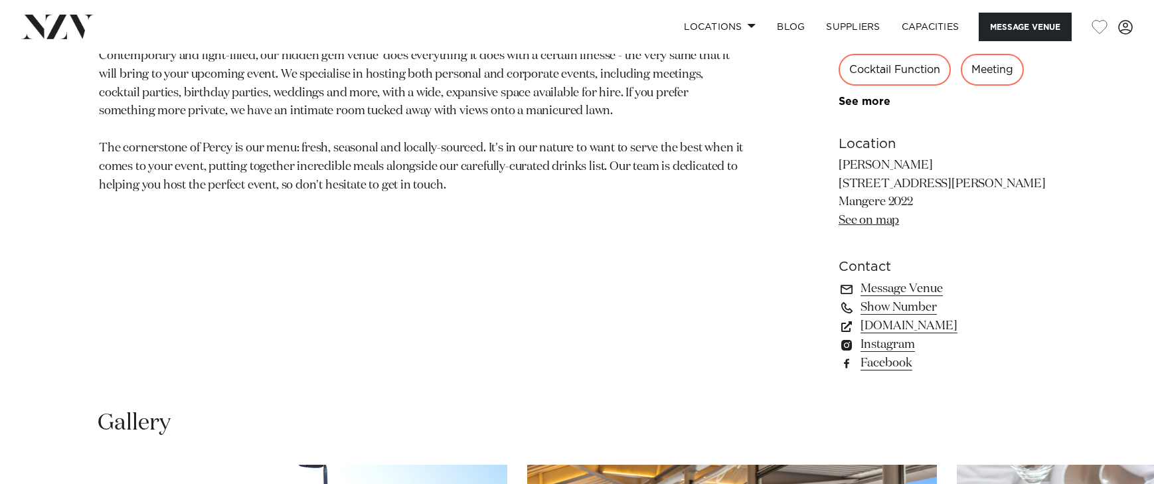
scroll to position [903, 0]
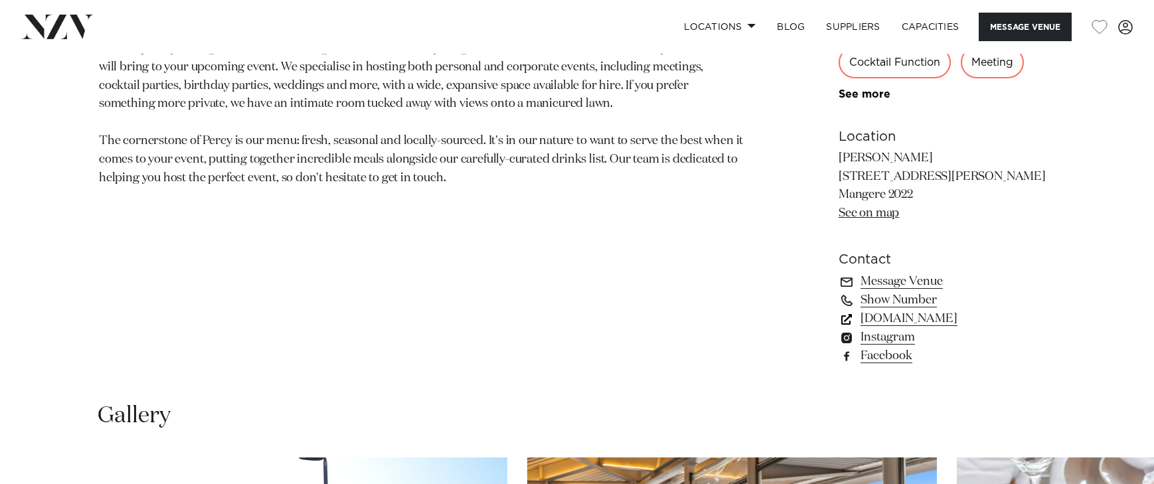
click at [923, 322] on link "[DOMAIN_NAME]" at bounding box center [947, 319] width 217 height 19
click at [907, 319] on link "[DOMAIN_NAME]" at bounding box center [947, 319] width 217 height 19
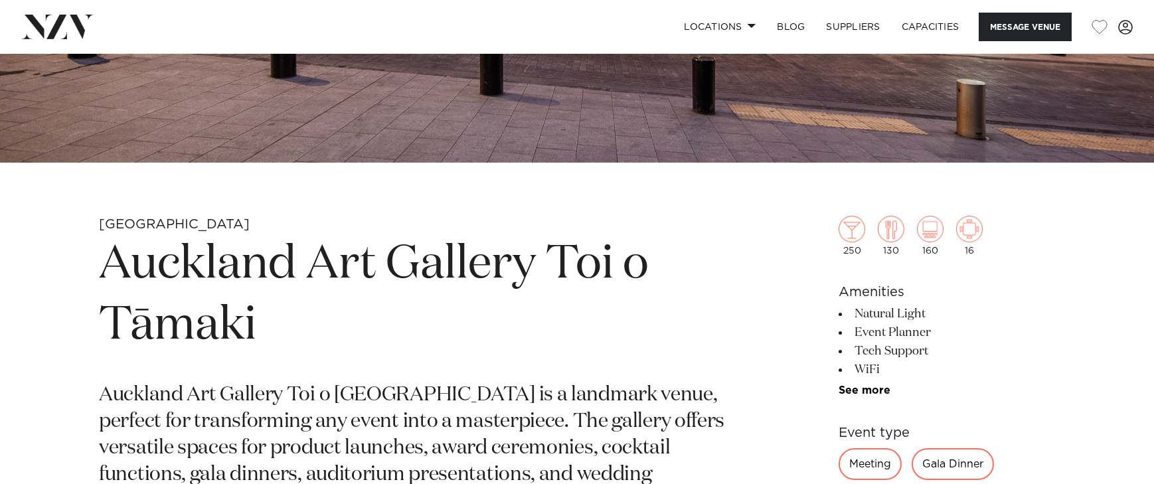
scroll to position [459, 0]
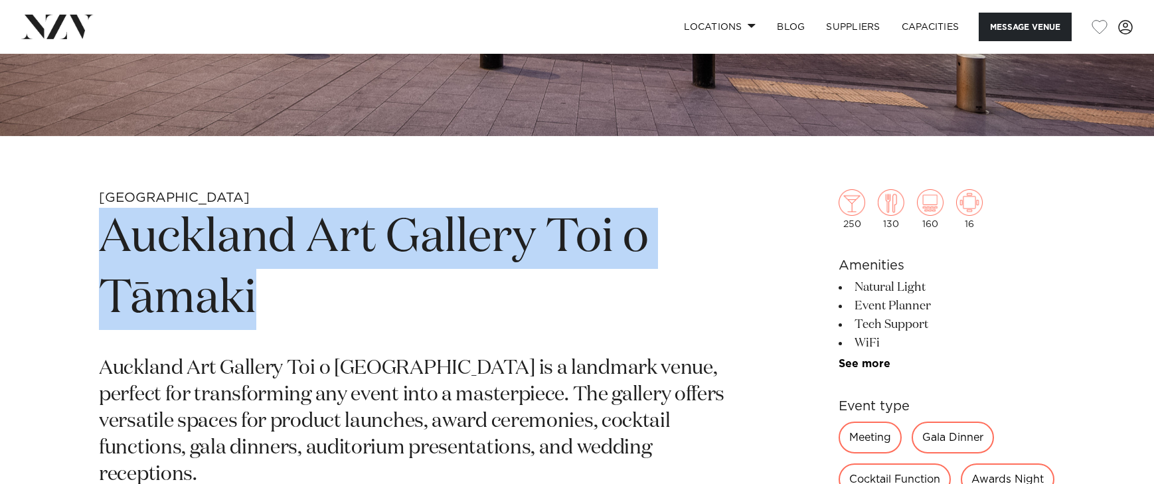
drag, startPoint x: 108, startPoint y: 244, endPoint x: 291, endPoint y: 300, distance: 191.4
click at [291, 300] on h1 "Auckland Art Gallery Toi o Tāmaki" at bounding box center [422, 269] width 646 height 122
copy h1 "Auckland Art Gallery Toi o Tāmaki"
click at [371, 295] on h1 "Auckland Art Gallery Toi o Tāmaki" at bounding box center [422, 269] width 646 height 122
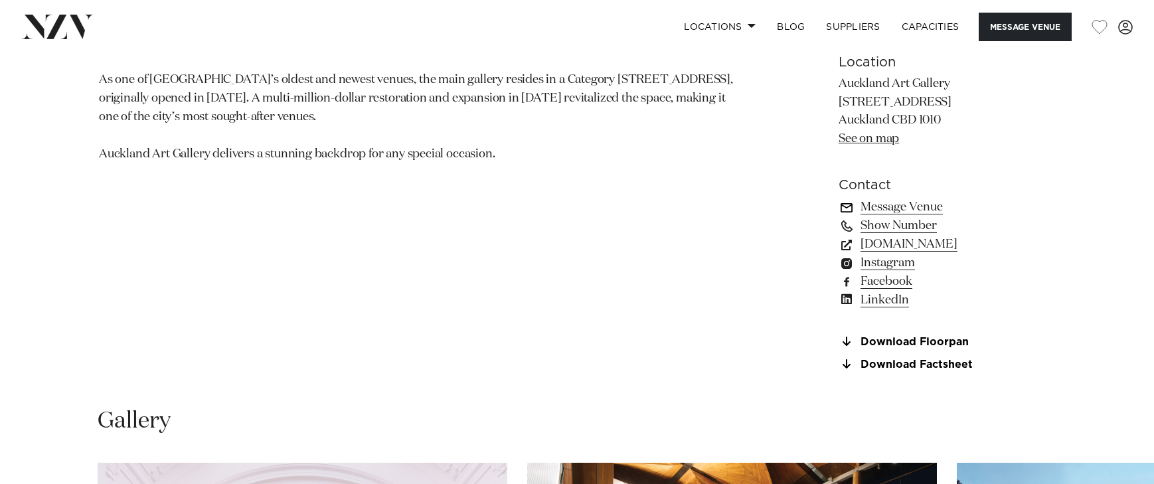
scroll to position [980, 0]
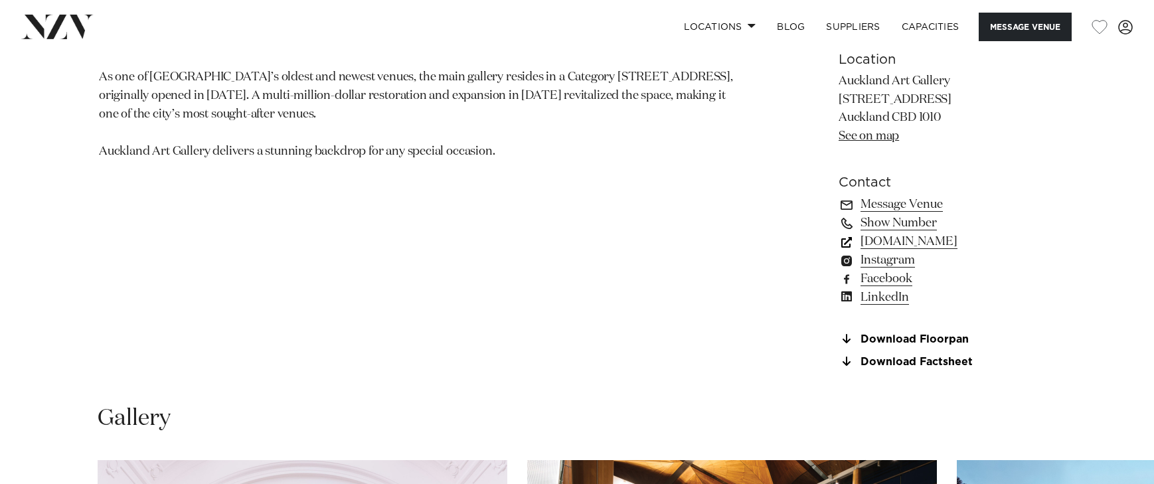
click at [966, 251] on link "www.aucklandconventions.co.nz" at bounding box center [947, 241] width 217 height 19
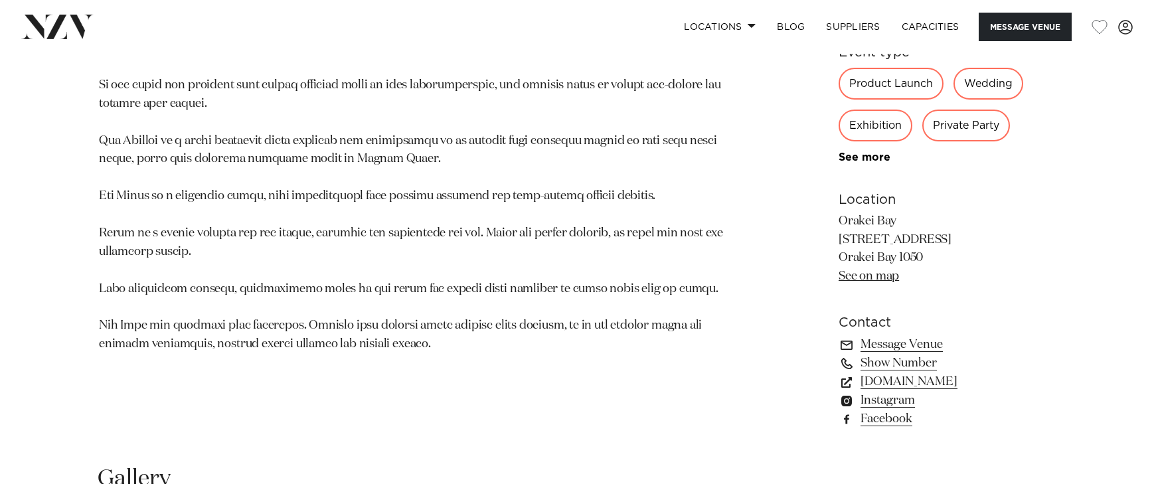
scroll to position [865, 0]
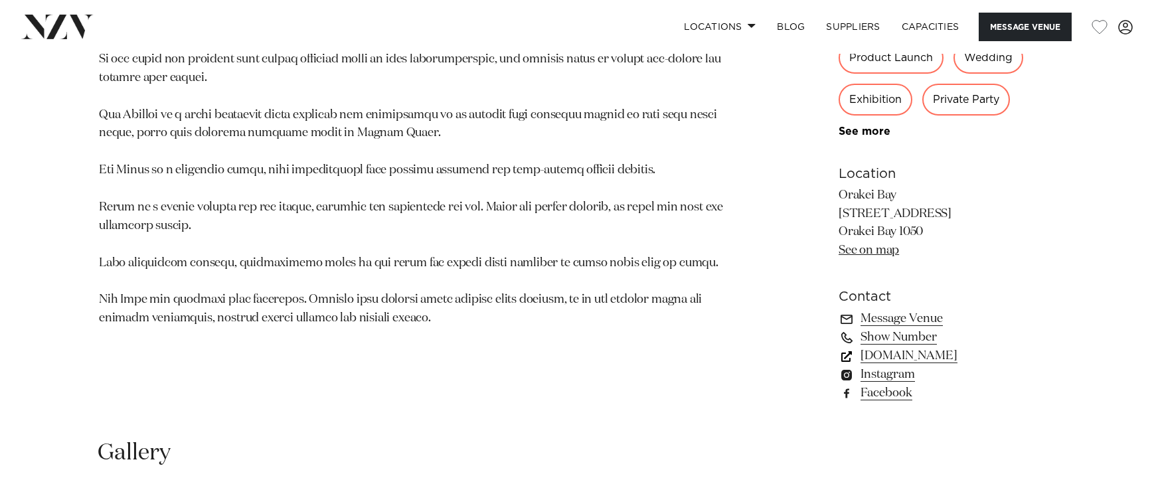
click at [934, 360] on link "[DOMAIN_NAME]" at bounding box center [947, 356] width 217 height 19
drag, startPoint x: 837, startPoint y: 195, endPoint x: 905, endPoint y: 195, distance: 68.4
click at [905, 195] on div "Auckland Orakei Bay Multi-level waterside function and conference centre. An el…" at bounding box center [577, 101] width 1131 height 636
click at [889, 199] on p "Orakei Bay 231 Orakei Road Orakei Bay 1050 See on map" at bounding box center [947, 224] width 217 height 74
drag, startPoint x: 896, startPoint y: 199, endPoint x: 842, endPoint y: 199, distance: 54.5
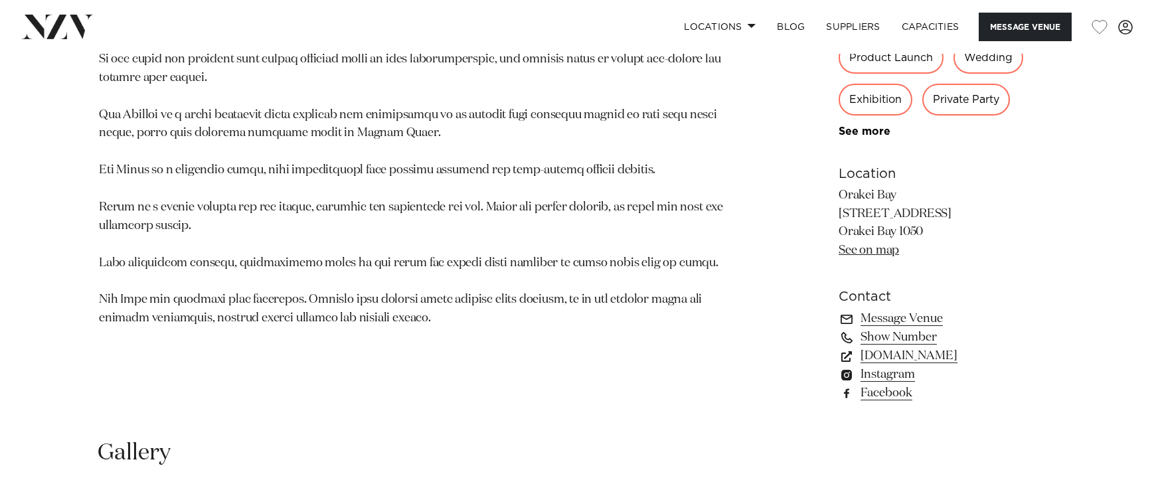
click at [842, 199] on p "Orakei Bay 231 Orakei Road Orakei Bay 1050 See on map" at bounding box center [947, 224] width 217 height 74
copy p "Orakei Bay"
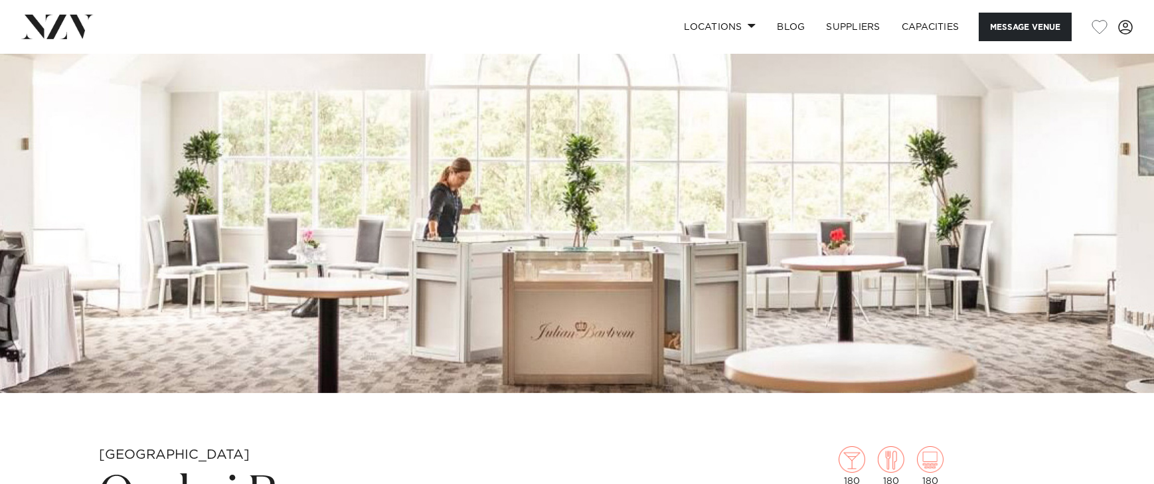
scroll to position [96, 0]
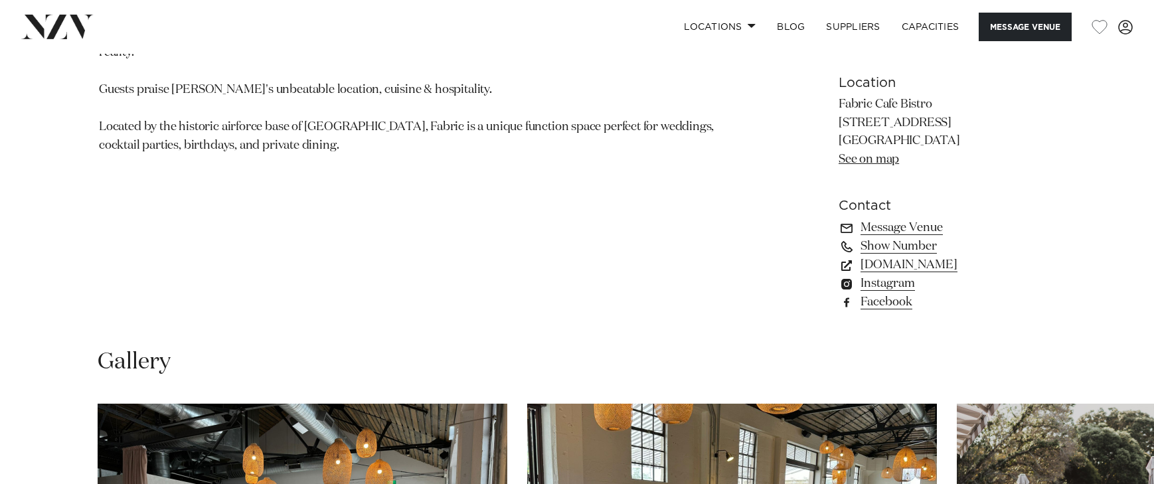
scroll to position [858, 0]
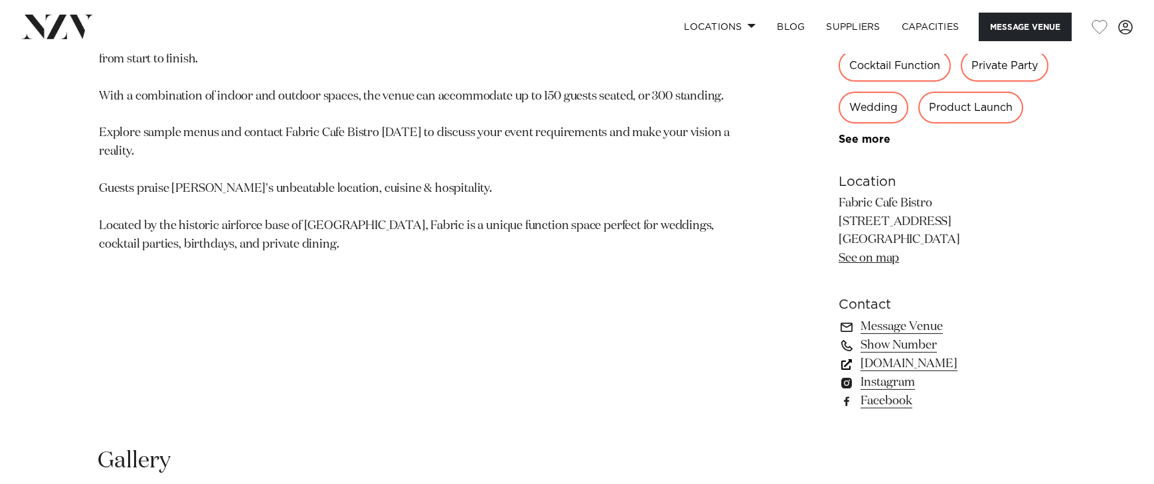
click at [941, 363] on link "[DOMAIN_NAME]" at bounding box center [947, 364] width 217 height 19
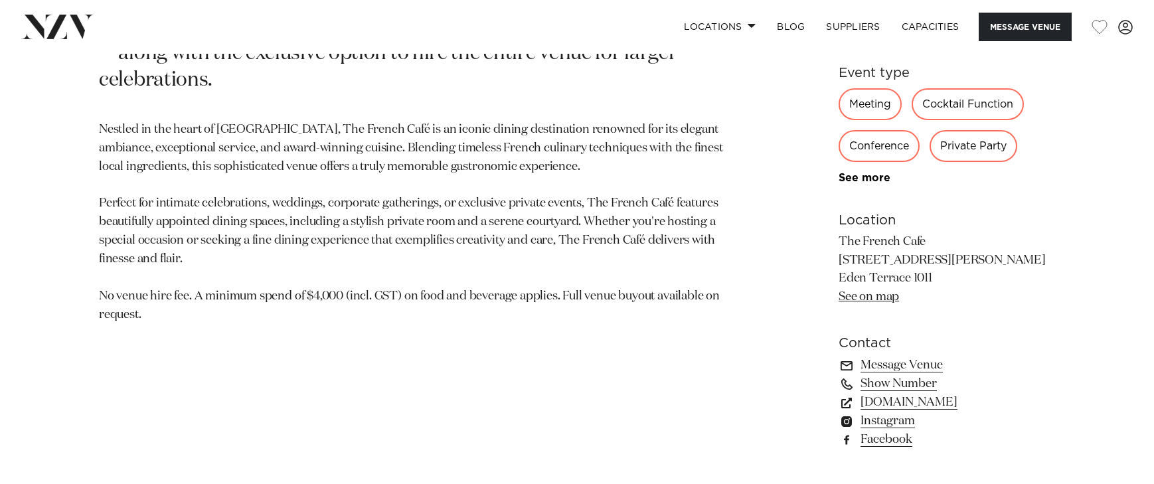
scroll to position [834, 0]
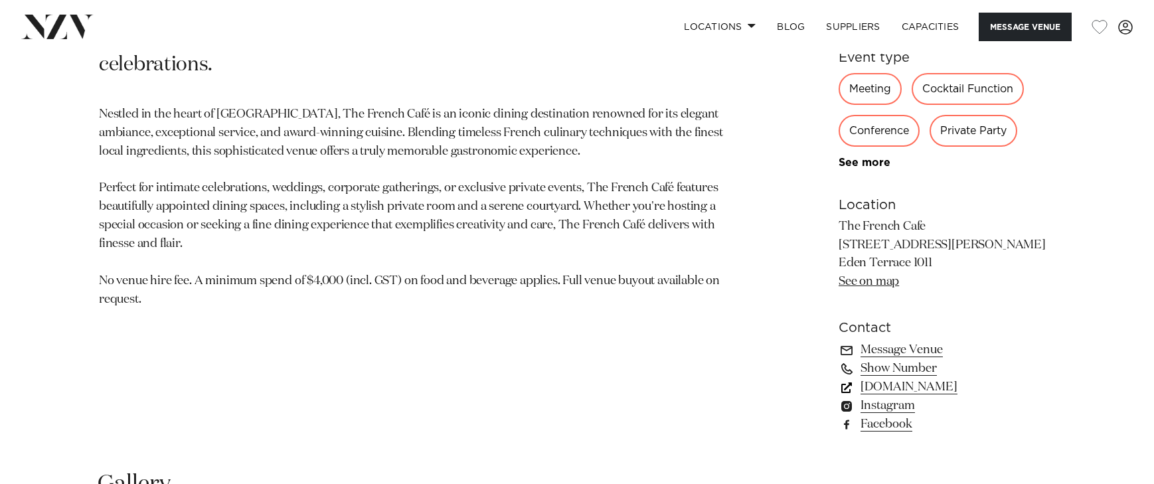
click at [948, 385] on link "[DOMAIN_NAME]" at bounding box center [947, 387] width 217 height 19
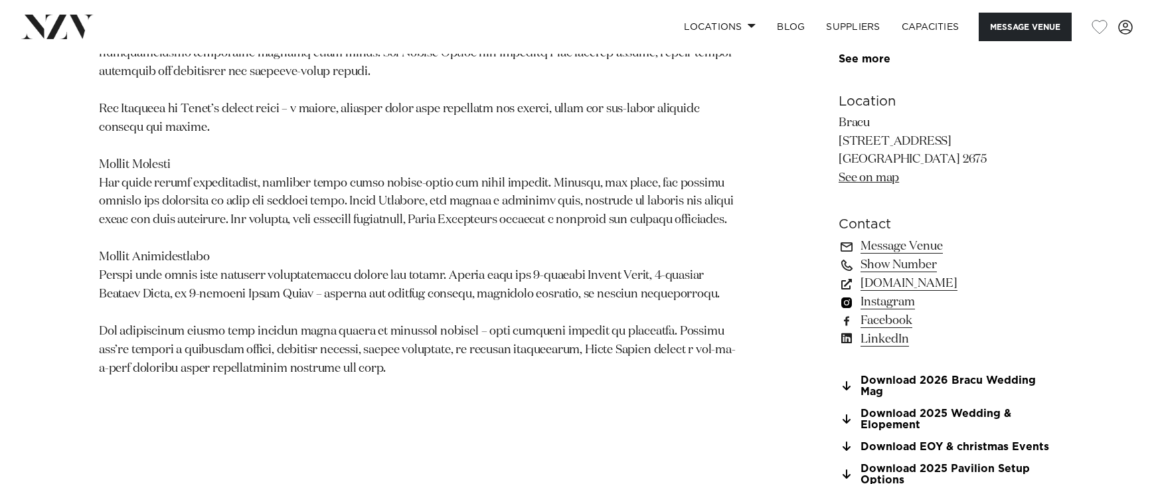
scroll to position [987, 0]
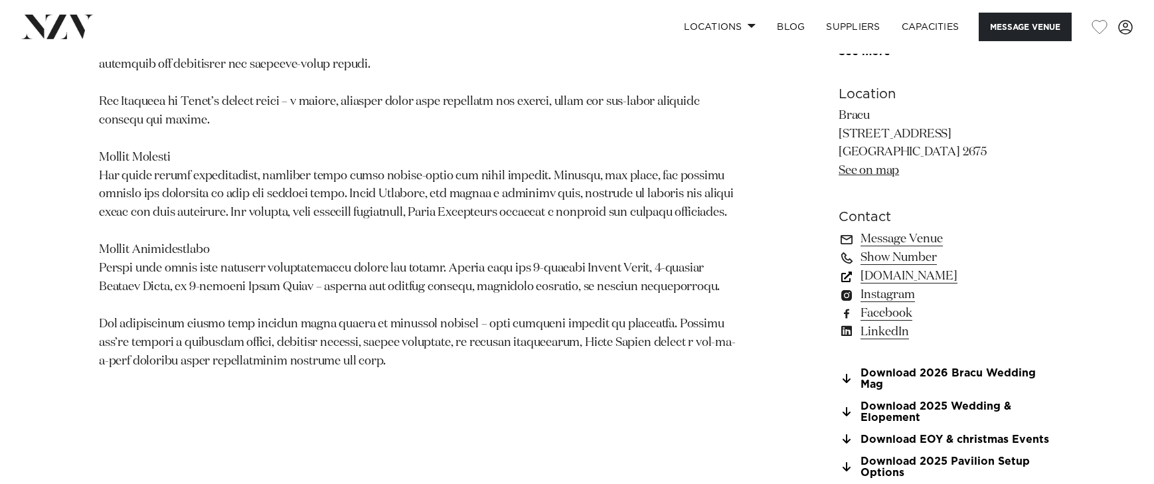
click at [911, 281] on link "bracu.co.nz" at bounding box center [947, 276] width 217 height 19
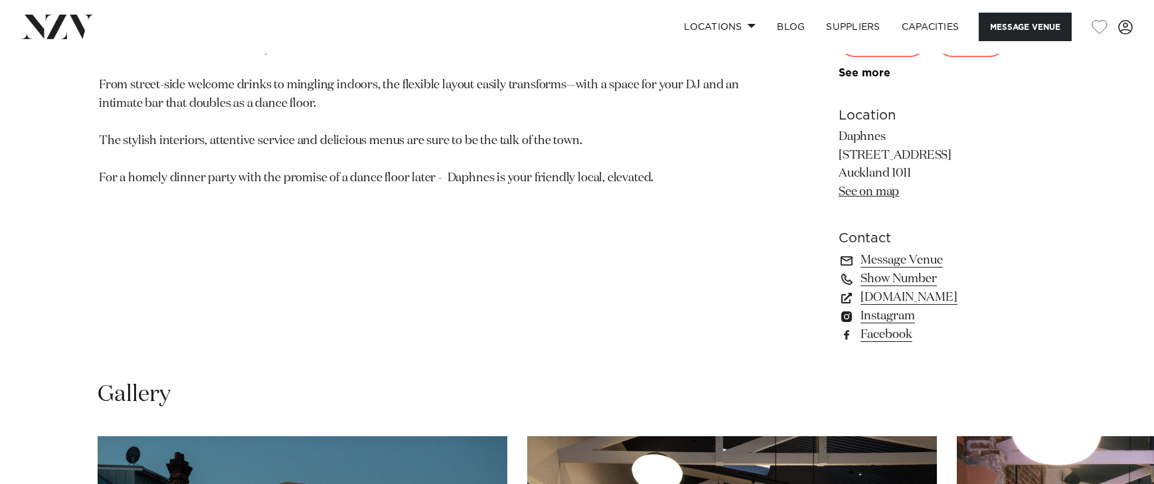
scroll to position [925, 0]
click at [927, 306] on link "[DOMAIN_NAME]" at bounding box center [947, 297] width 217 height 19
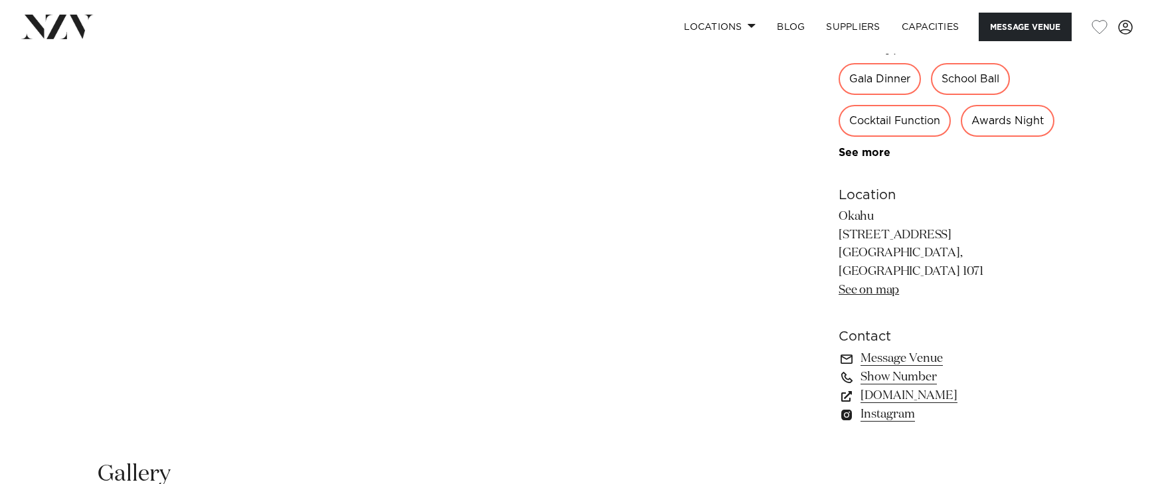
scroll to position [881, 0]
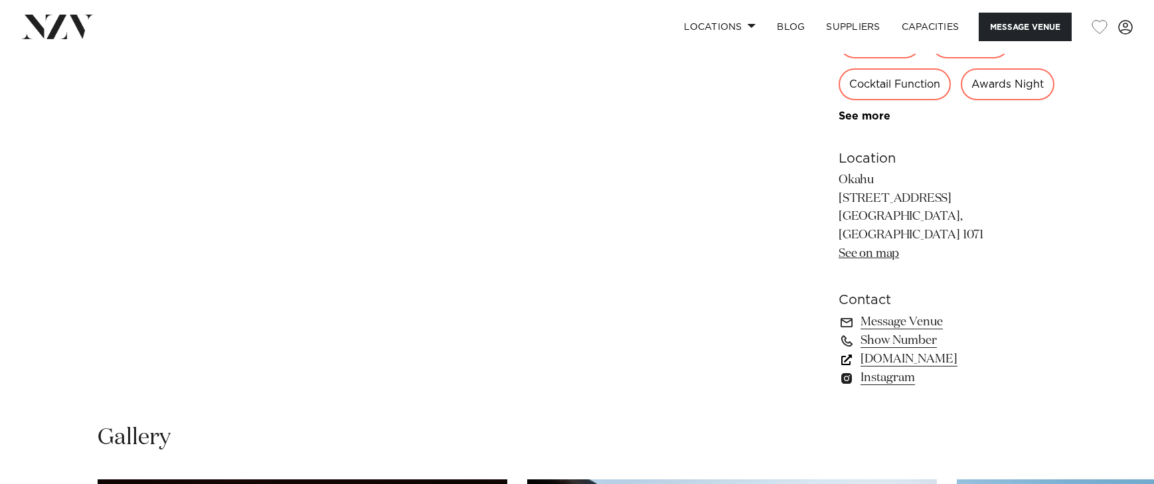
click at [941, 369] on link "www.okahubay.com" at bounding box center [947, 359] width 217 height 19
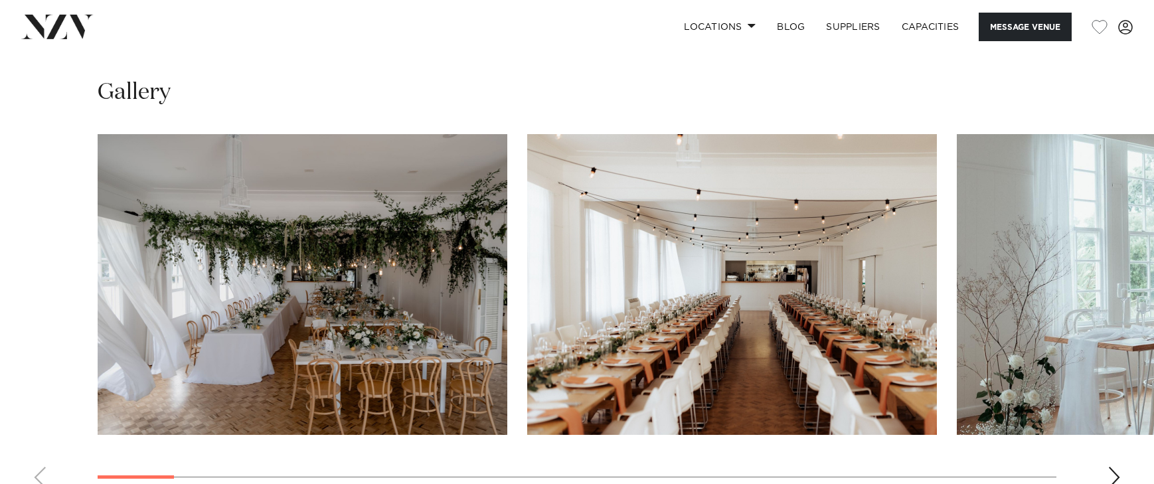
scroll to position [1290, 0]
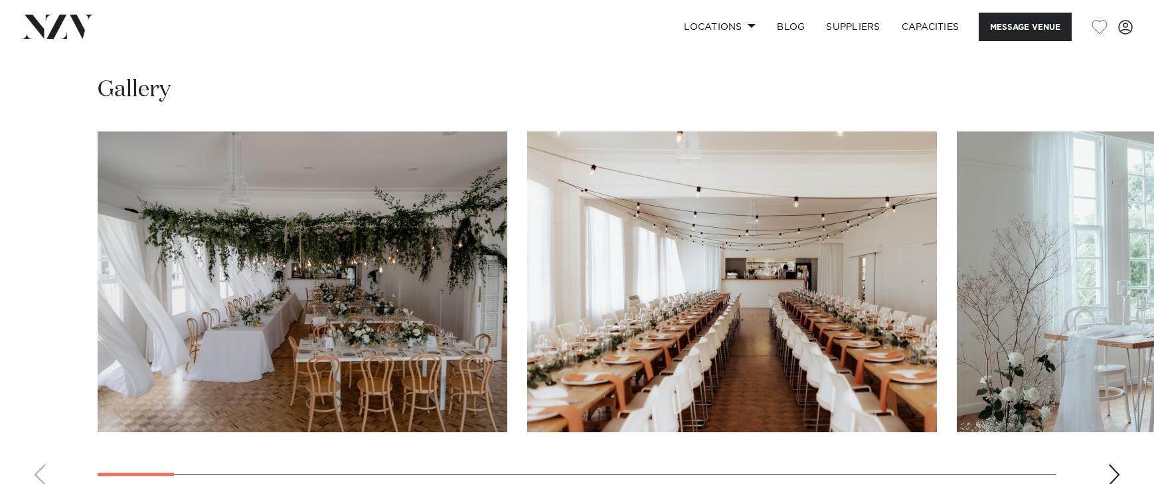
click at [1113, 470] on div "Next slide" at bounding box center [1114, 474] width 13 height 21
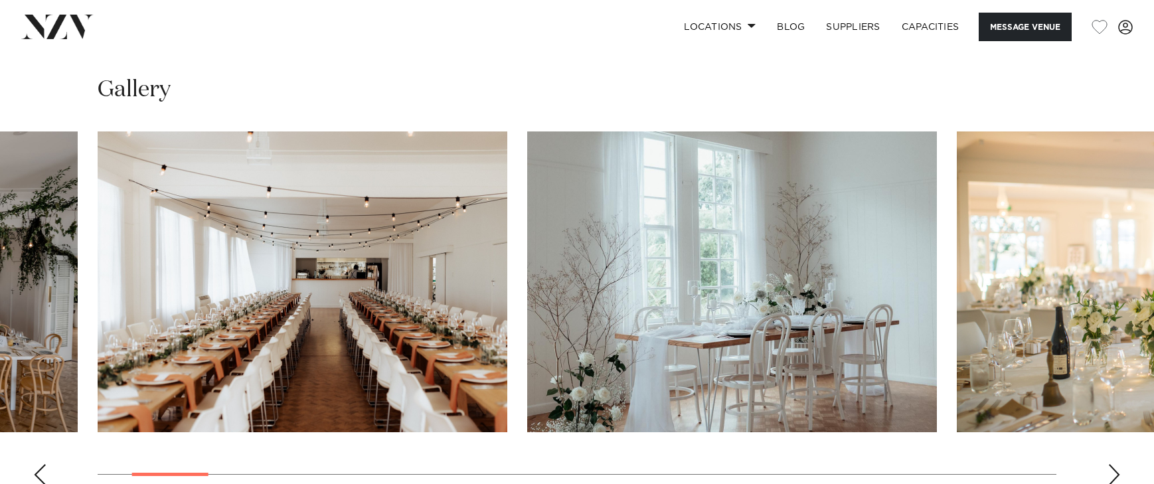
click at [1113, 470] on div "Next slide" at bounding box center [1114, 474] width 13 height 21
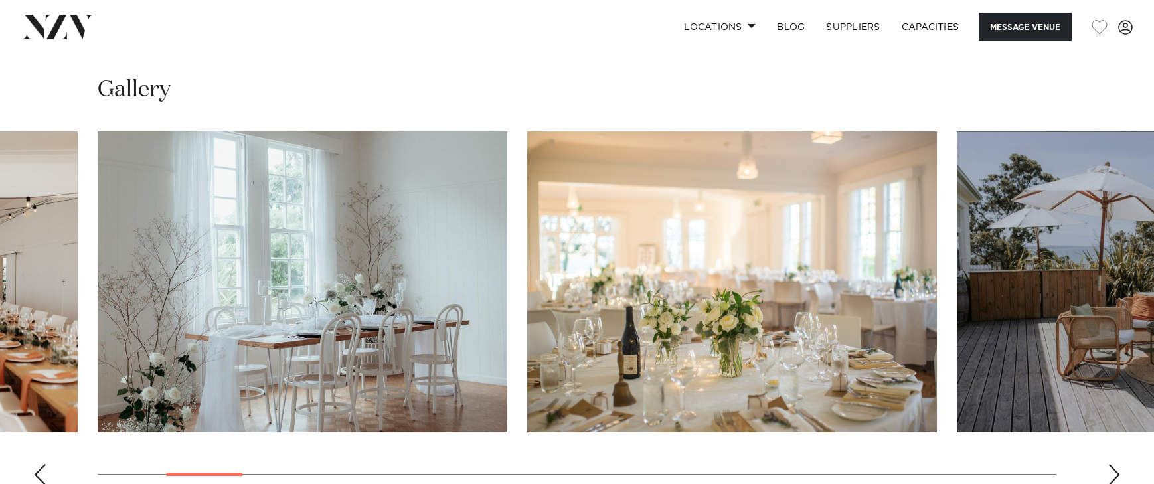
click at [1113, 470] on div "Next slide" at bounding box center [1114, 474] width 13 height 21
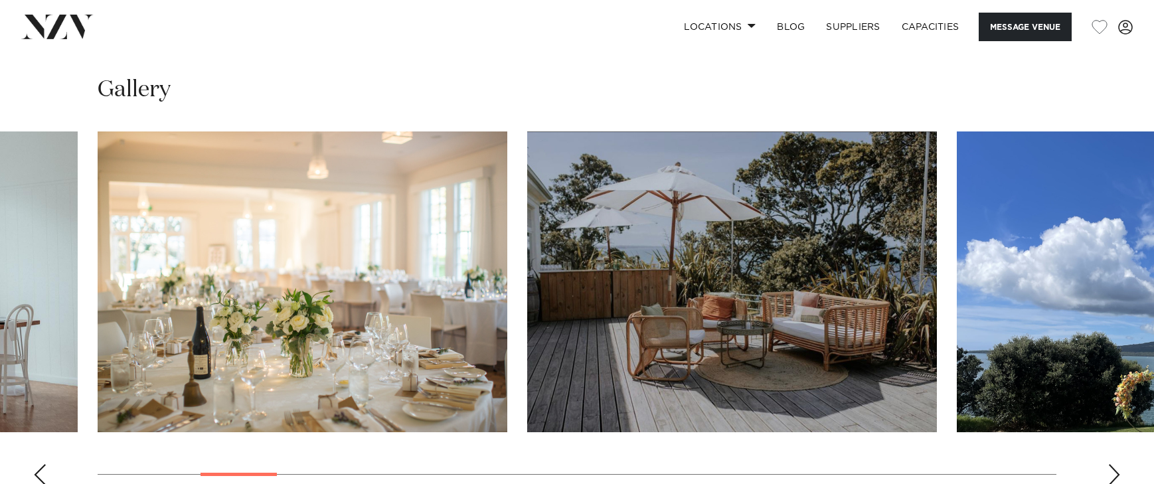
click at [1113, 470] on div "Next slide" at bounding box center [1114, 474] width 13 height 21
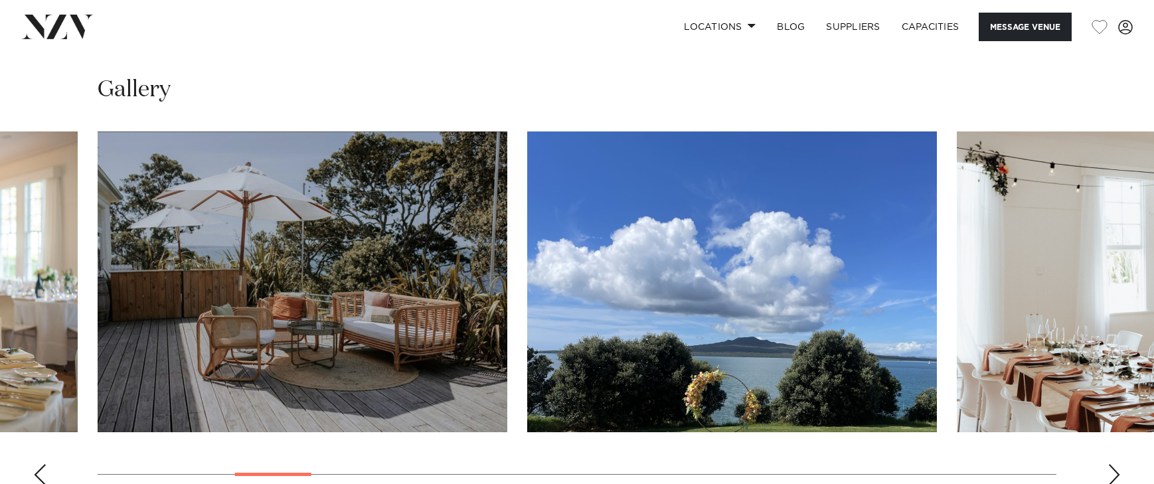
click at [1113, 470] on div "Next slide" at bounding box center [1114, 474] width 13 height 21
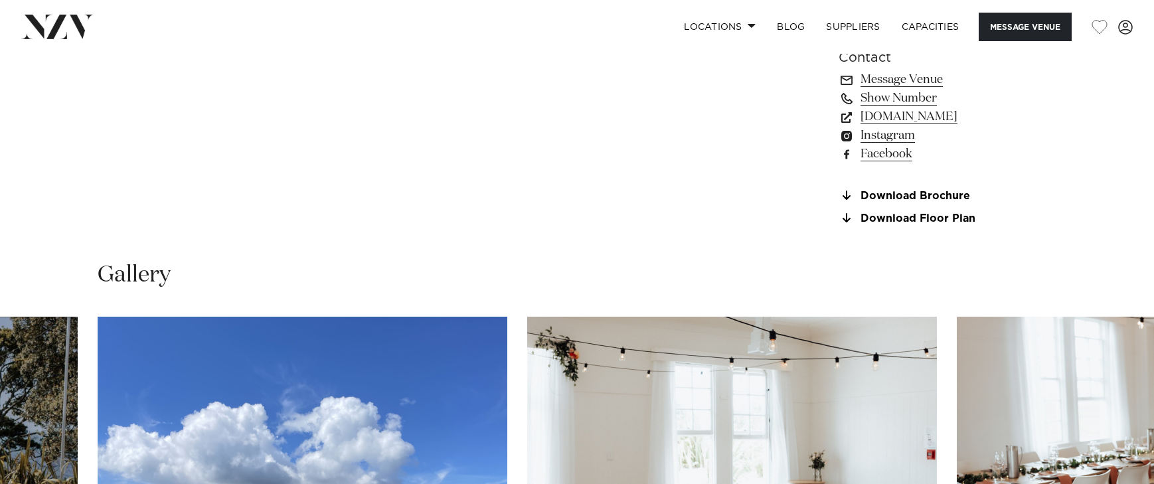
scroll to position [1039, 0]
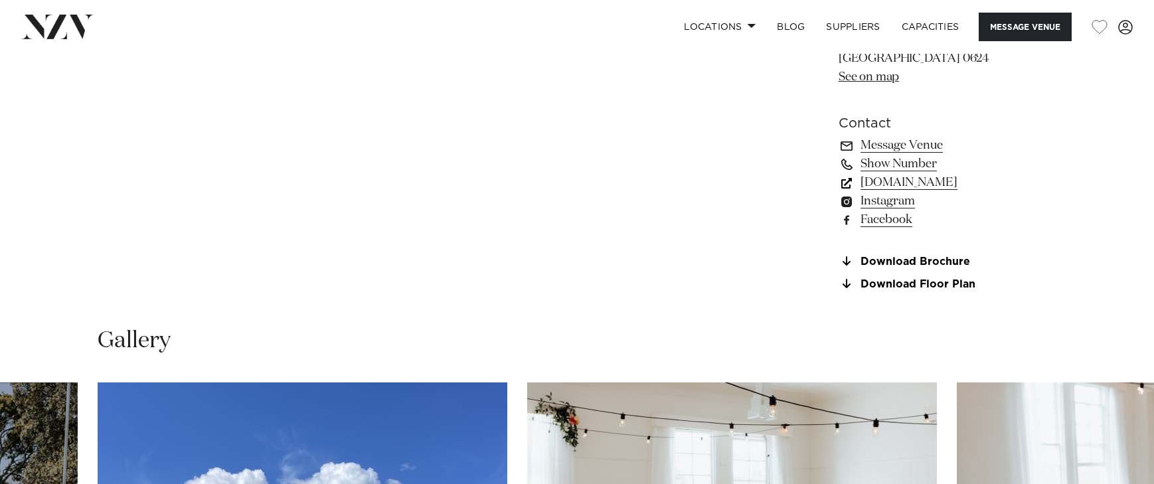
click at [964, 181] on link "[DOMAIN_NAME]" at bounding box center [947, 182] width 217 height 19
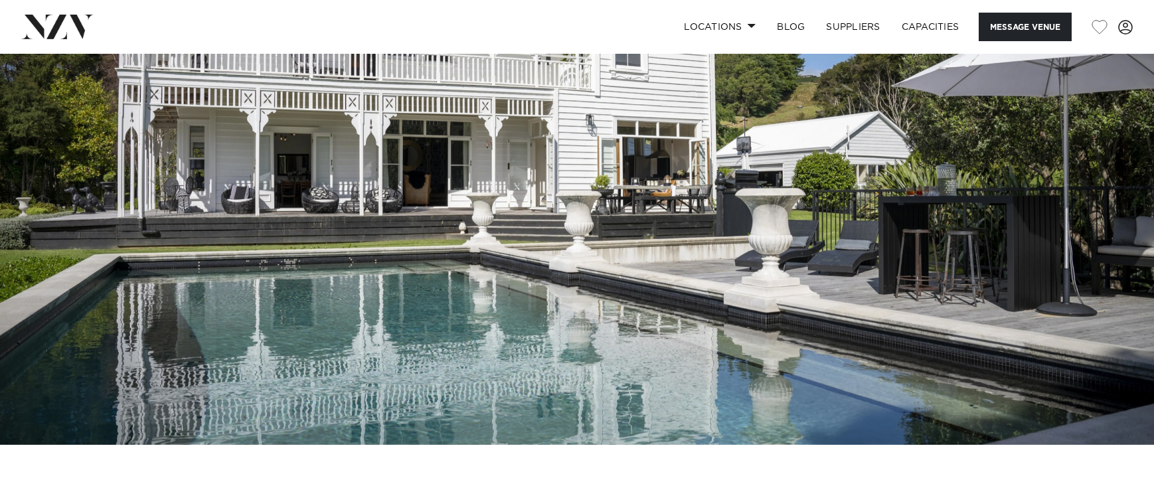
scroll to position [160, 0]
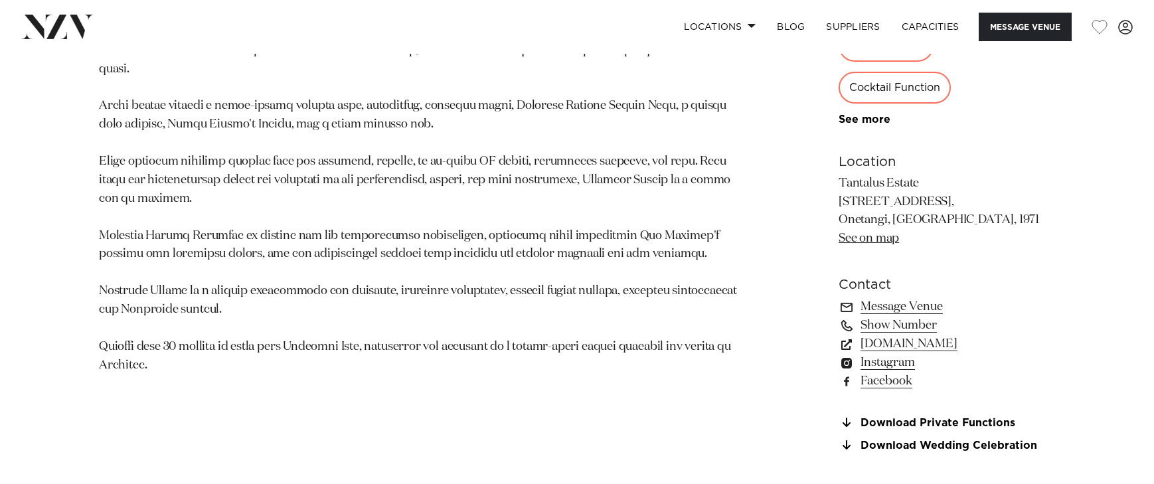
scroll to position [921, 0]
click at [914, 349] on link "[DOMAIN_NAME]" at bounding box center [947, 342] width 217 height 19
click at [926, 343] on link "[DOMAIN_NAME]" at bounding box center [947, 342] width 217 height 19
